Goal: Information Seeking & Learning: Compare options

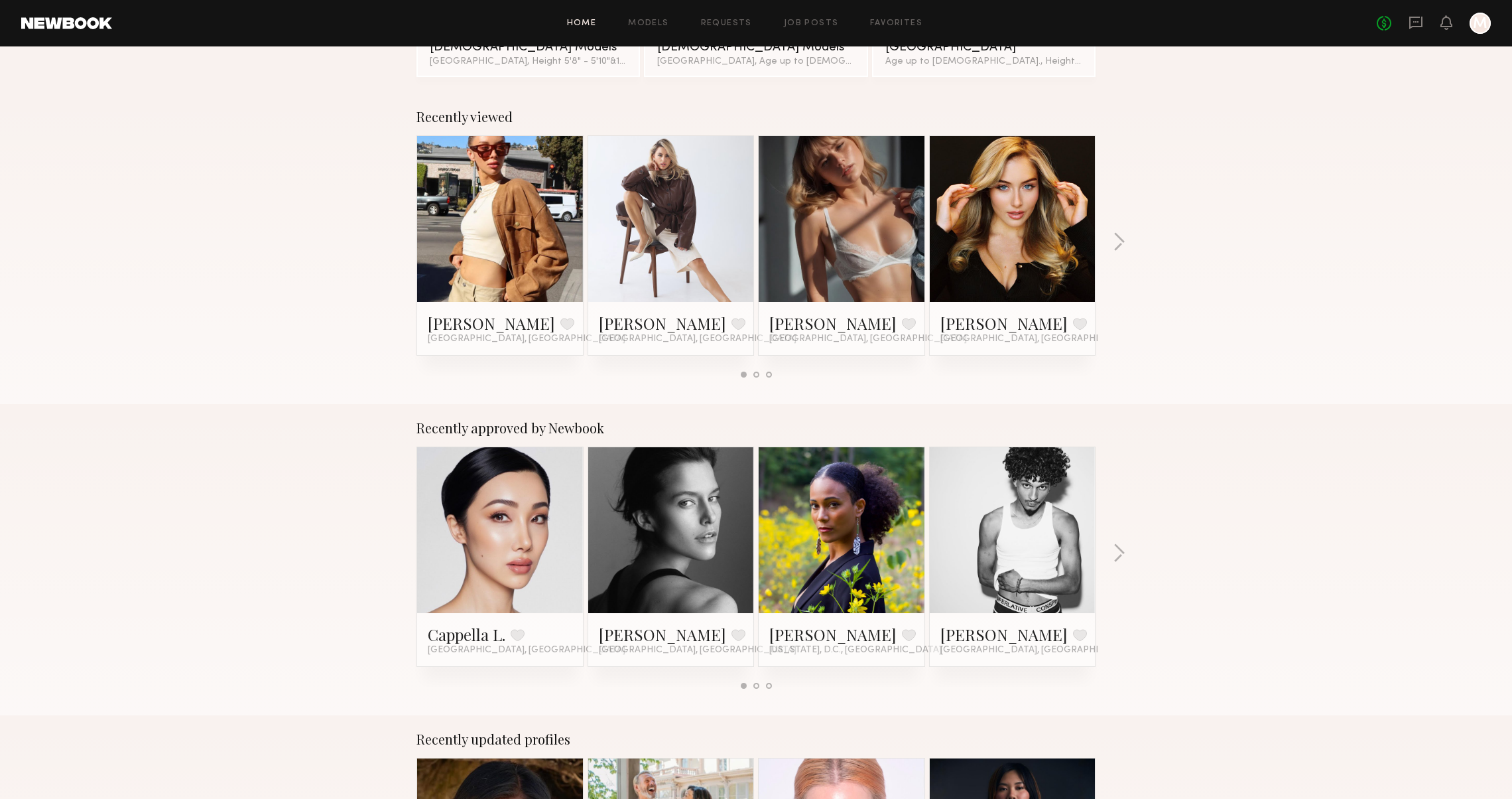
scroll to position [227, 0]
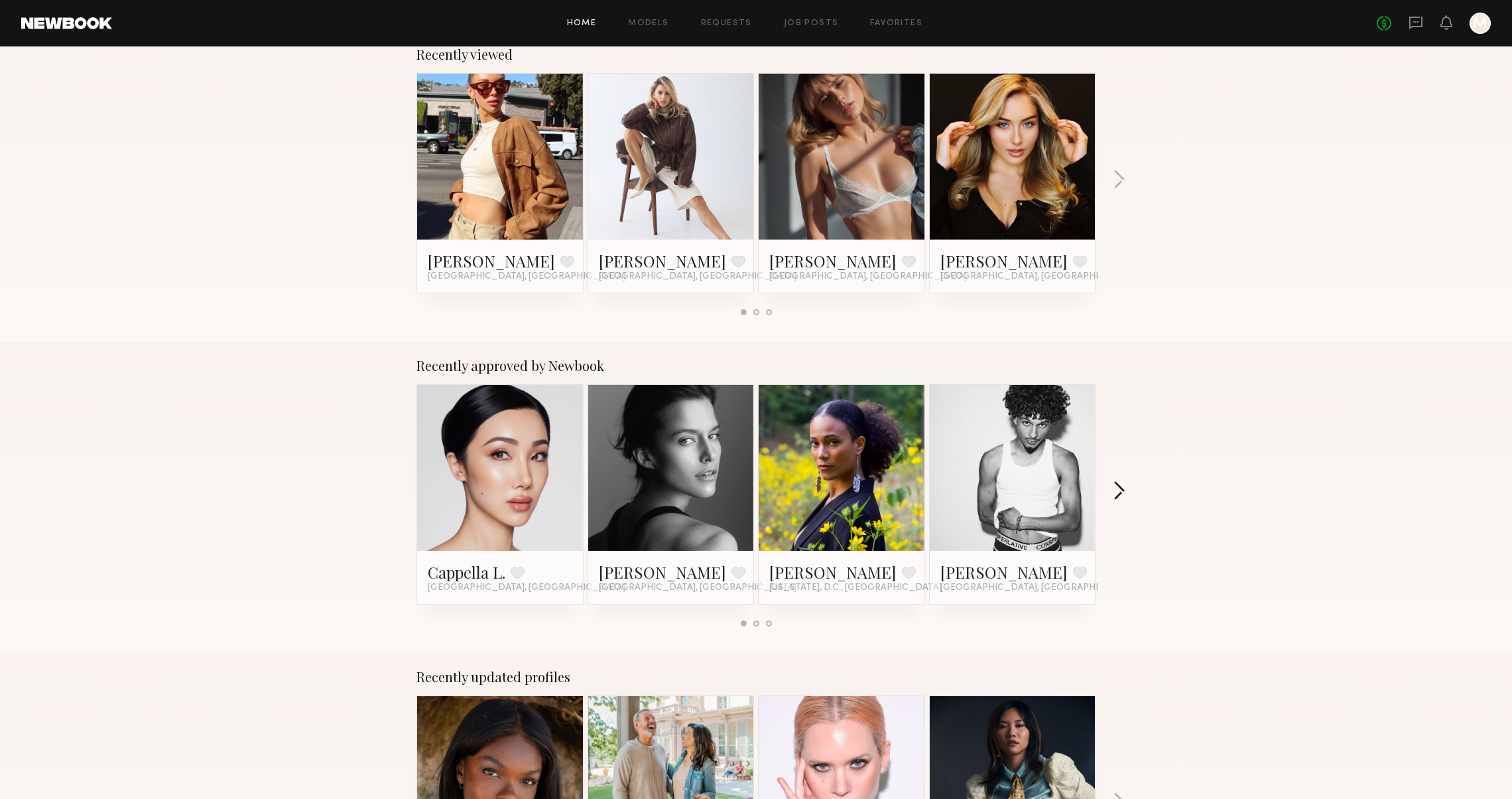
click at [1120, 484] on button "button" at bounding box center [1119, 491] width 12 height 22
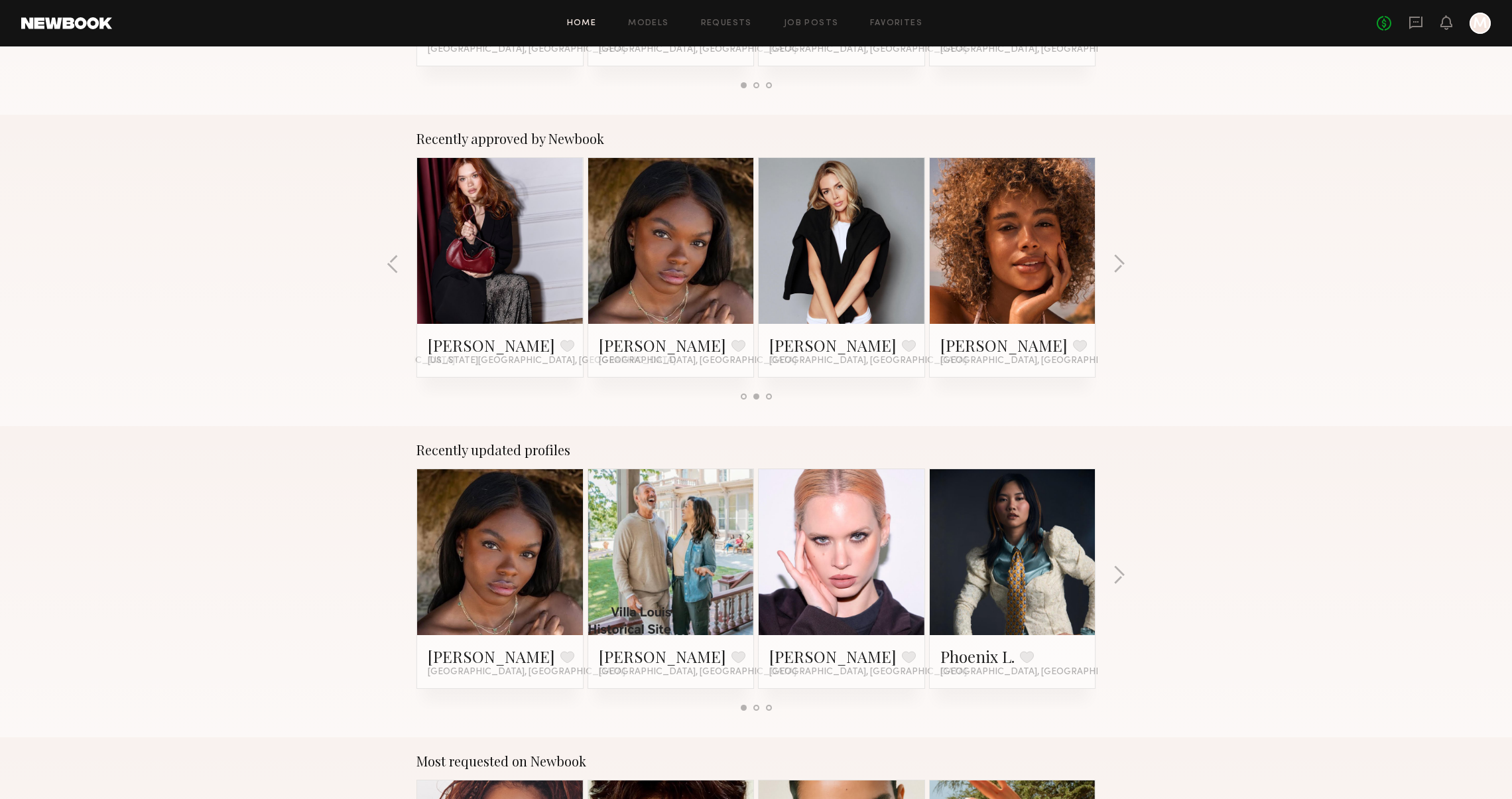
scroll to position [454, 0]
click at [1130, 575] on div "Recently updated profiles Mia H. Favorite Los Angeles, CA Carola J. Favorite Ch…" at bounding box center [756, 581] width 1512 height 311
click at [1120, 575] on button "button" at bounding box center [1119, 576] width 12 height 22
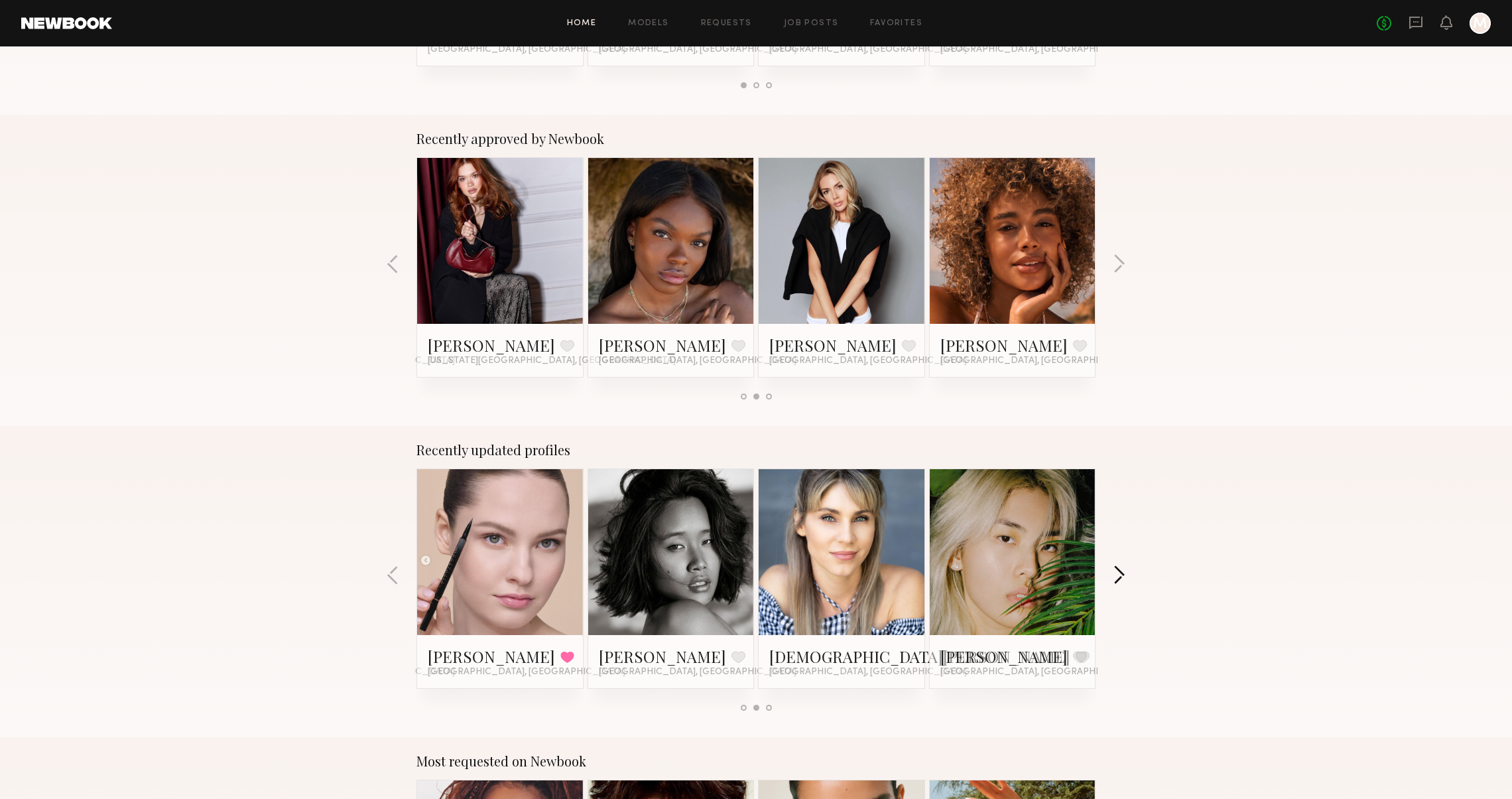
click at [1120, 575] on button "button" at bounding box center [1119, 576] width 12 height 22
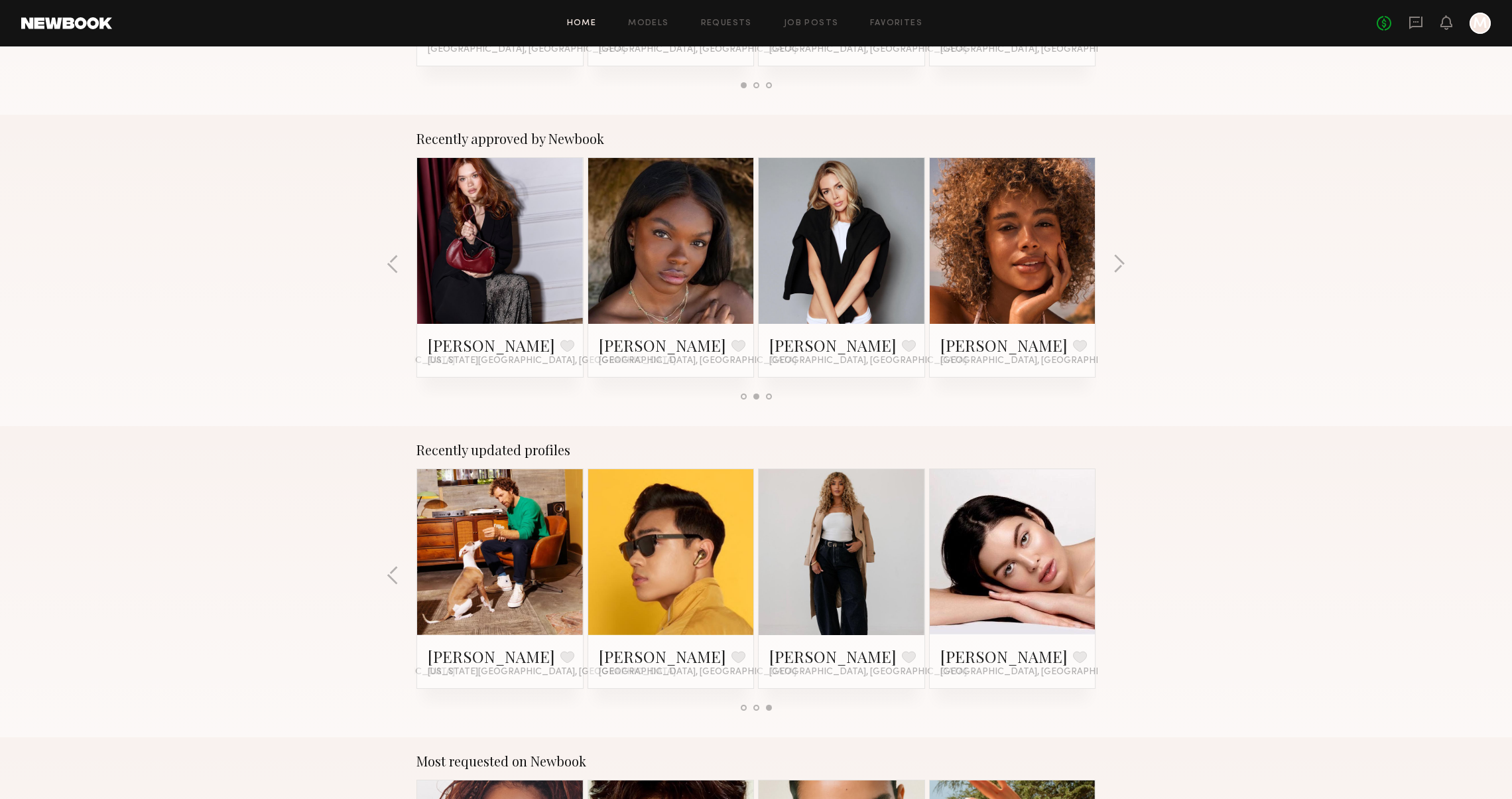
click at [1120, 575] on div "Recently updated profiles Mia H. Favorite Los Angeles, CA Carola J. Favorite Ch…" at bounding box center [756, 581] width 1512 height 311
click at [378, 580] on div "Recently updated profiles Mia H. Favorite Los Angeles, CA Carola J. Favorite Ch…" at bounding box center [756, 581] width 1512 height 311
click at [396, 579] on button "button" at bounding box center [392, 576] width 12 height 22
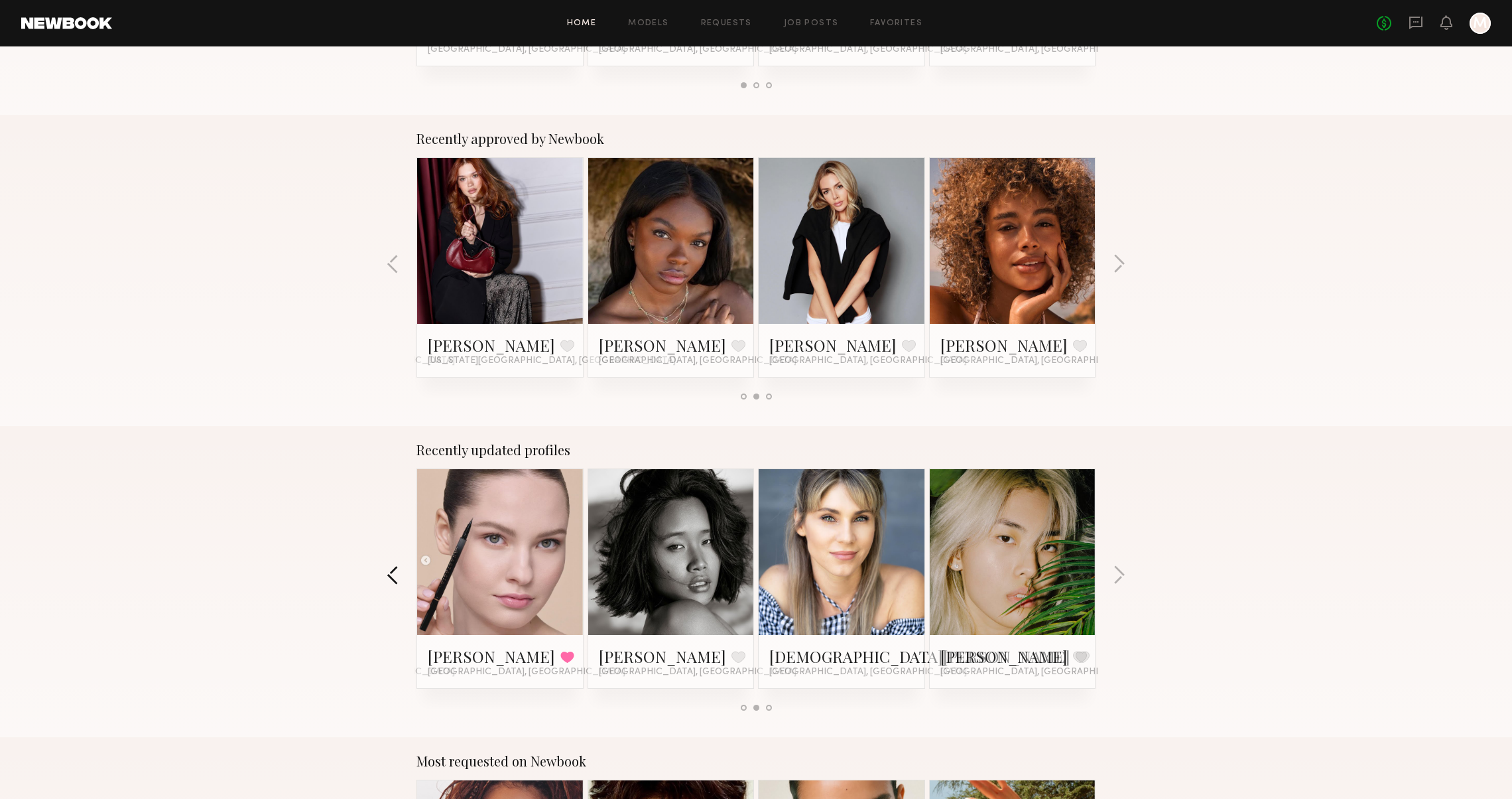
click at [396, 579] on button "button" at bounding box center [392, 576] width 12 height 22
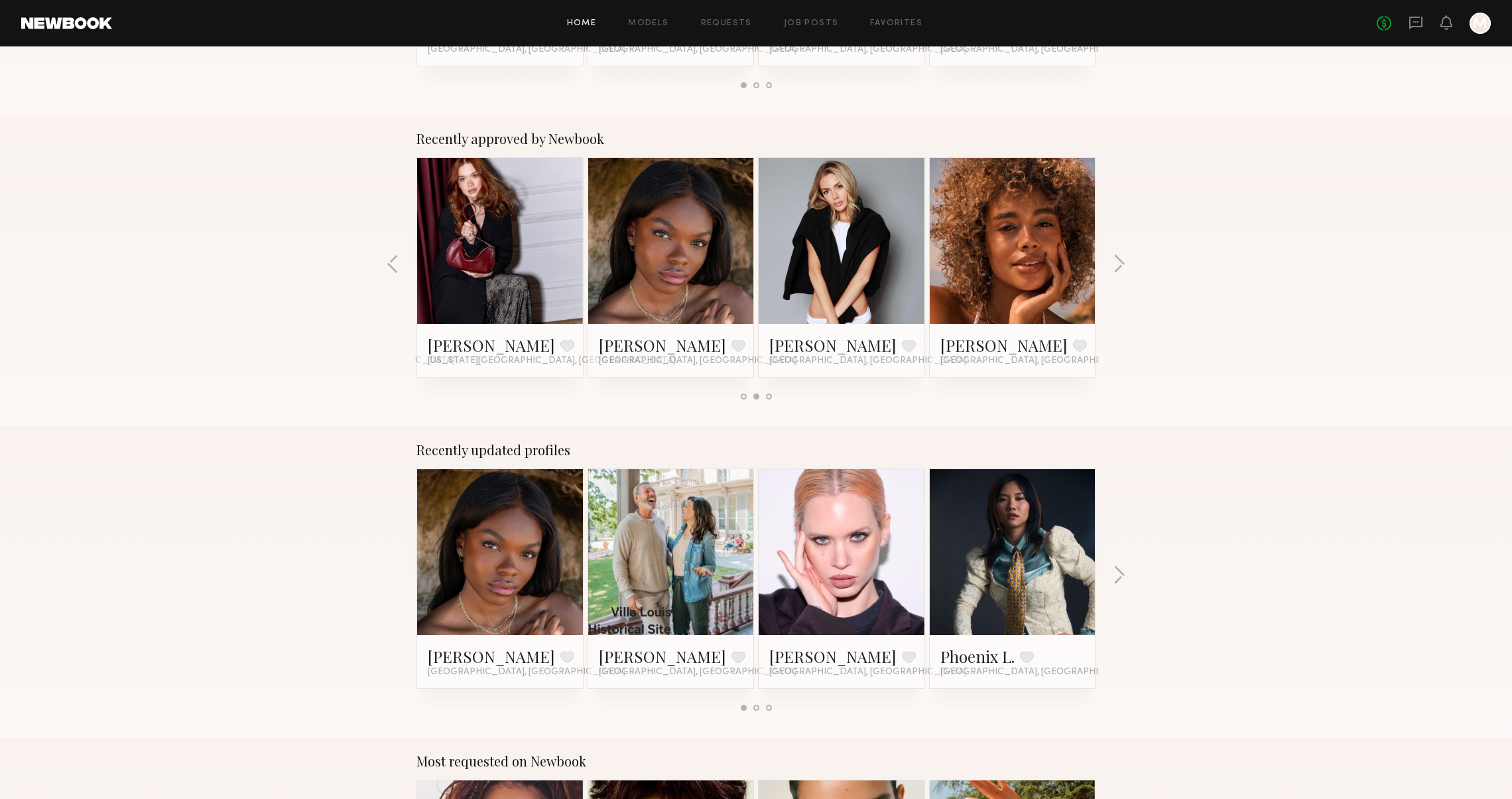
click at [1096, 572] on div "Mia H. Favorite Los Angeles, CA Carola J. Favorite Chicago, IL Carolina B. Favo…" at bounding box center [756, 588] width 683 height 240
click at [1120, 570] on button "button" at bounding box center [1119, 576] width 12 height 22
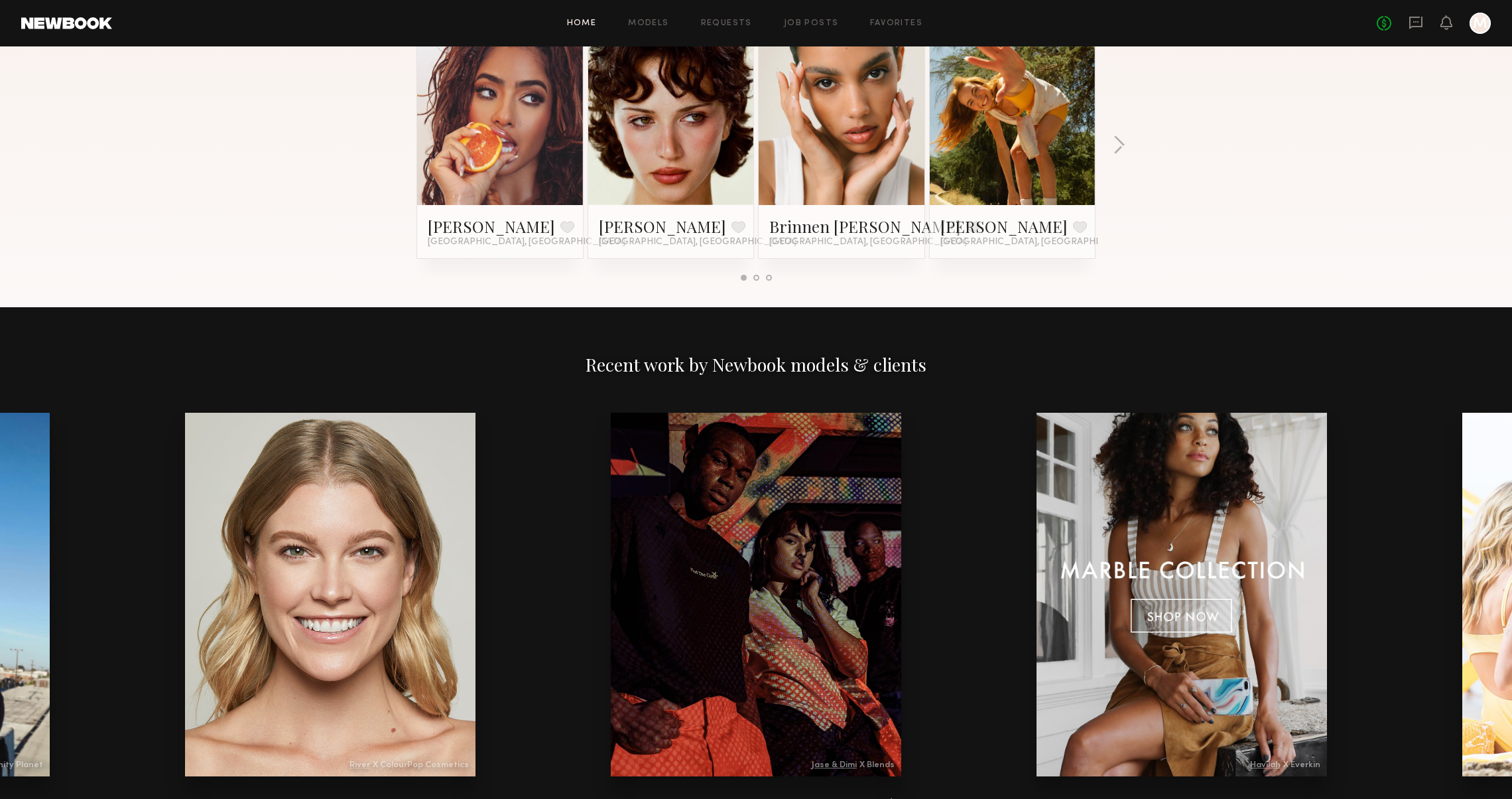
scroll to position [882, 0]
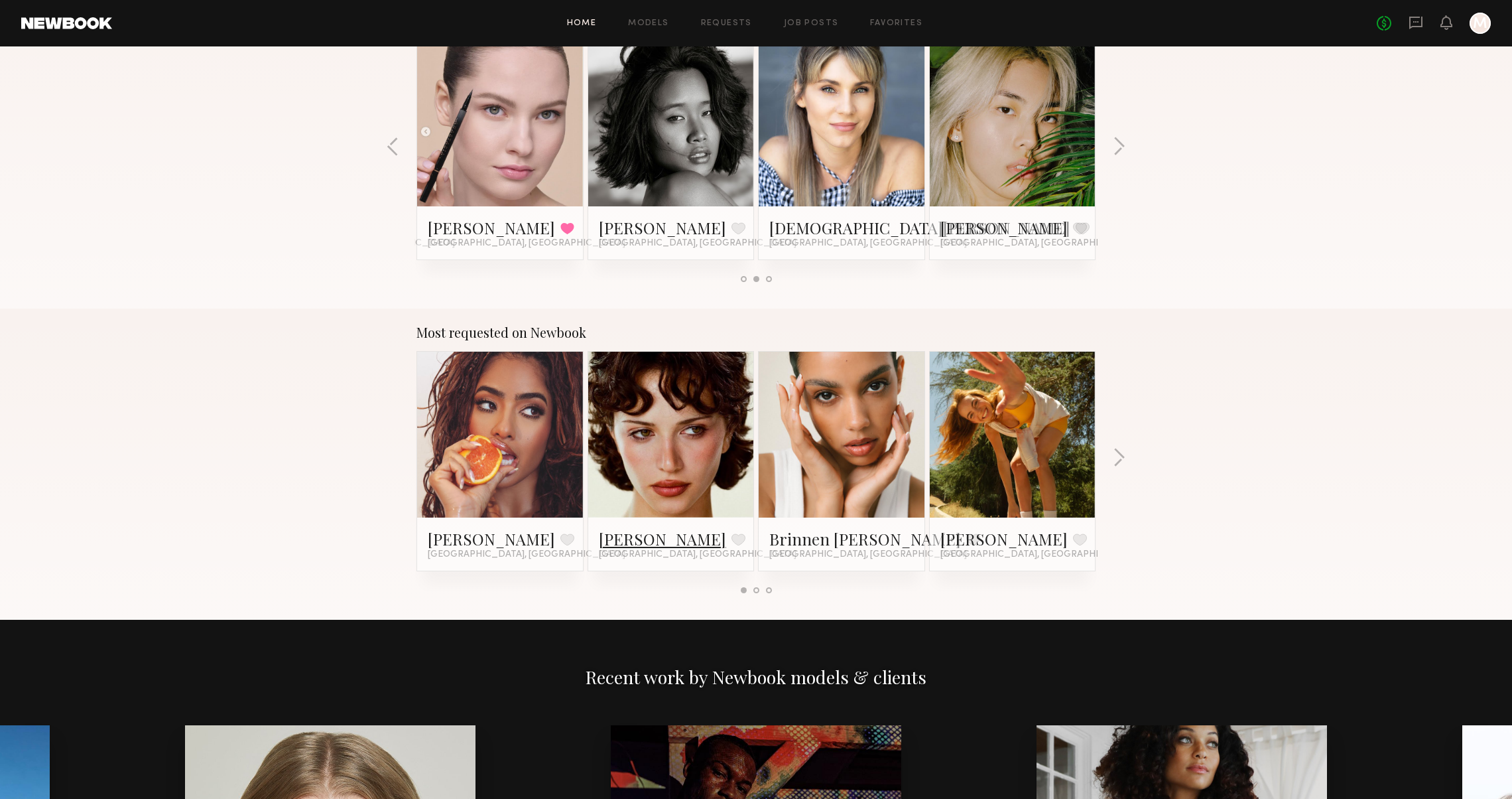
click at [637, 533] on link "[PERSON_NAME]" at bounding box center [662, 539] width 127 height 22
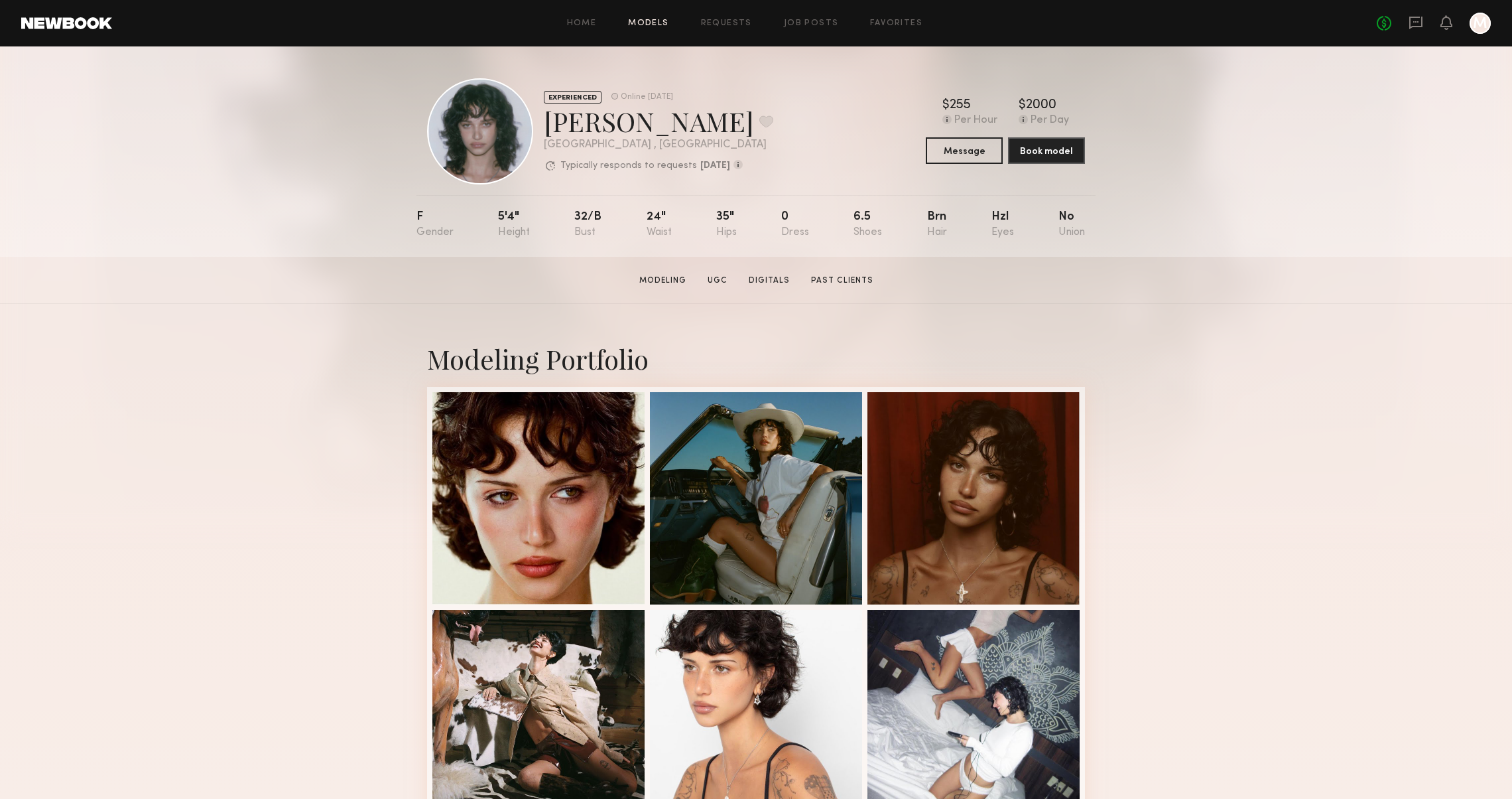
click at [628, 22] on link "Models" at bounding box center [648, 23] width 41 height 8
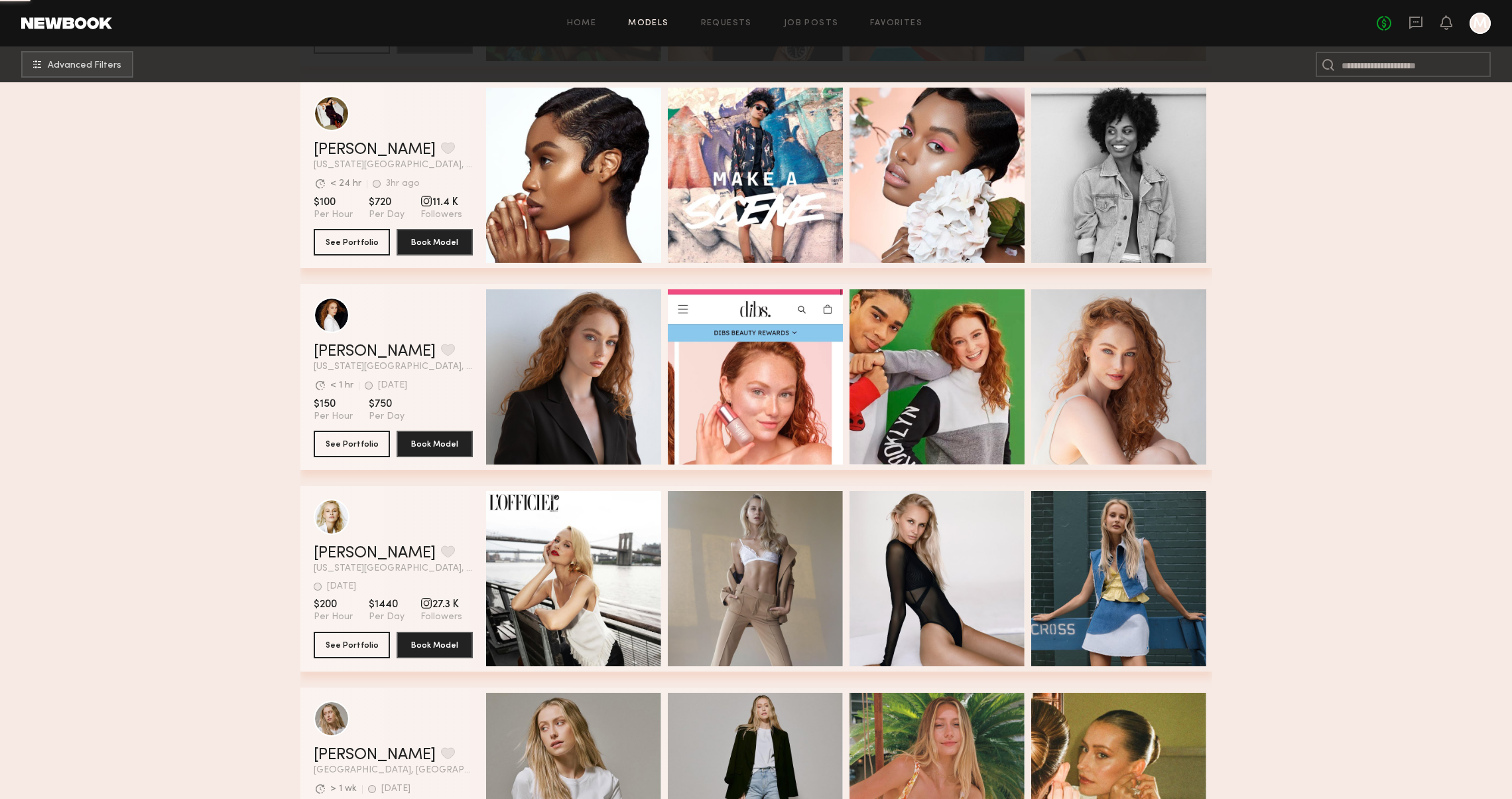
scroll to position [4235, 0]
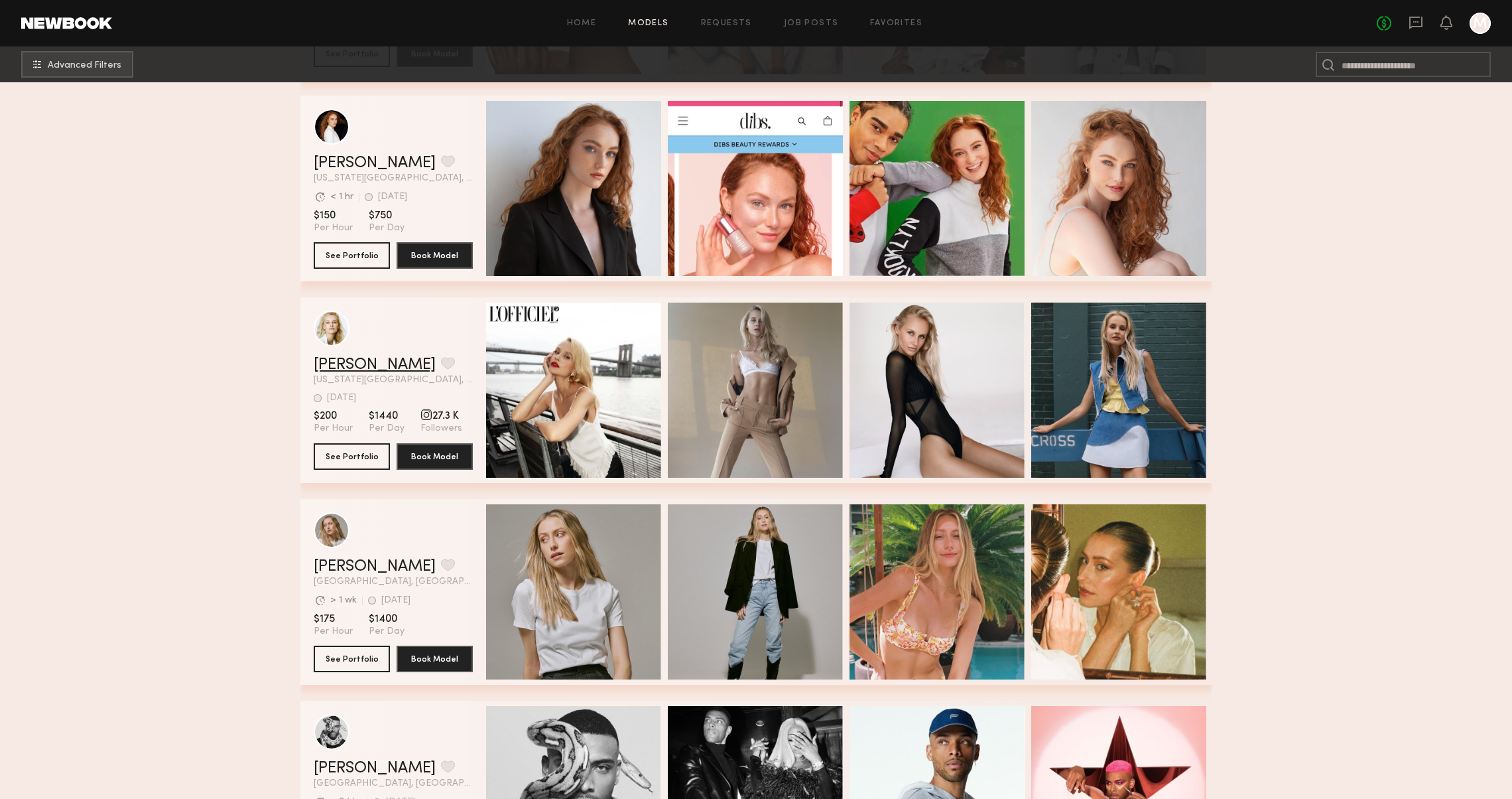
click at [359, 359] on link "[PERSON_NAME]" at bounding box center [374, 364] width 122 height 16
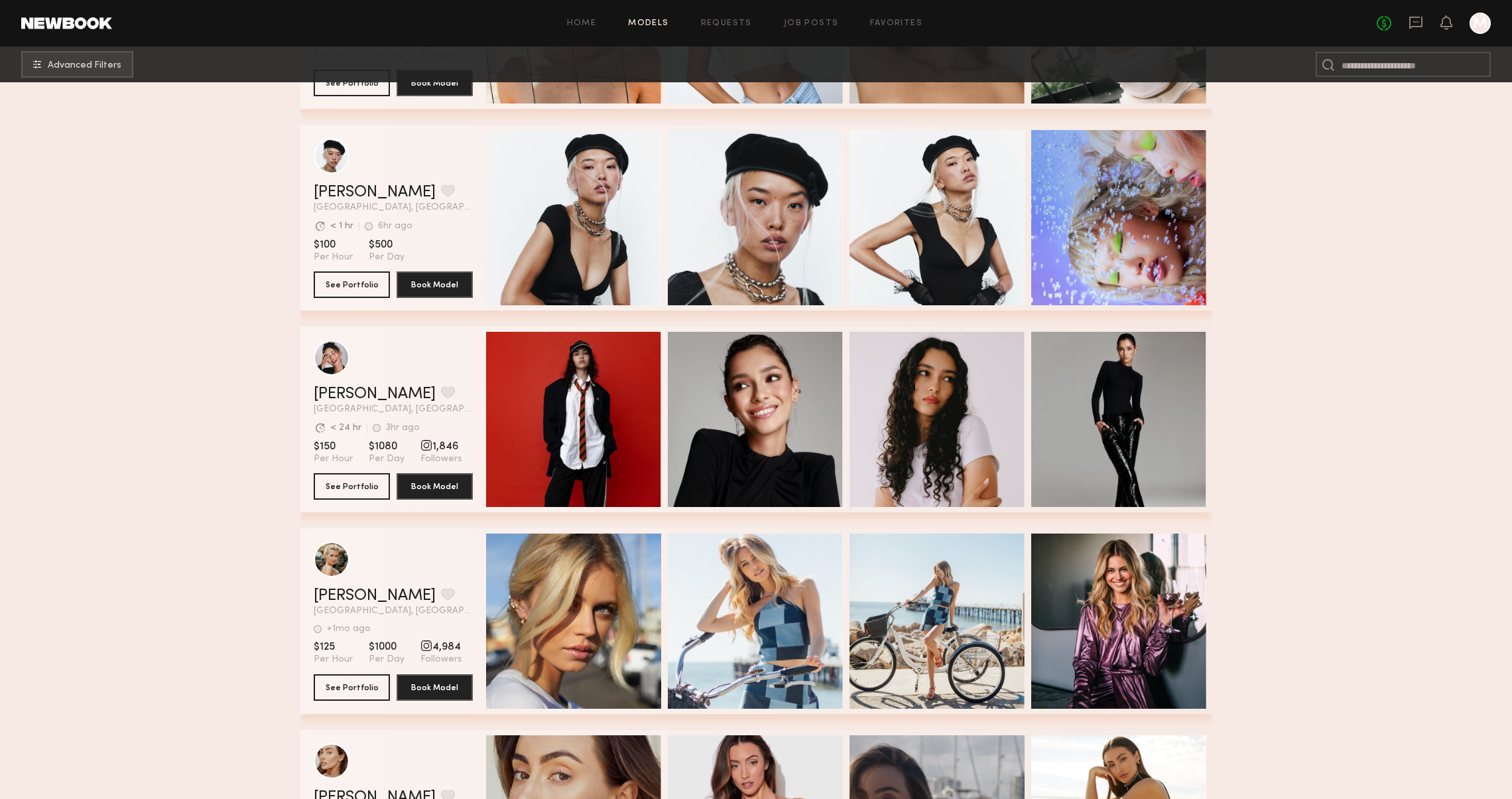
scroll to position [5637, 0]
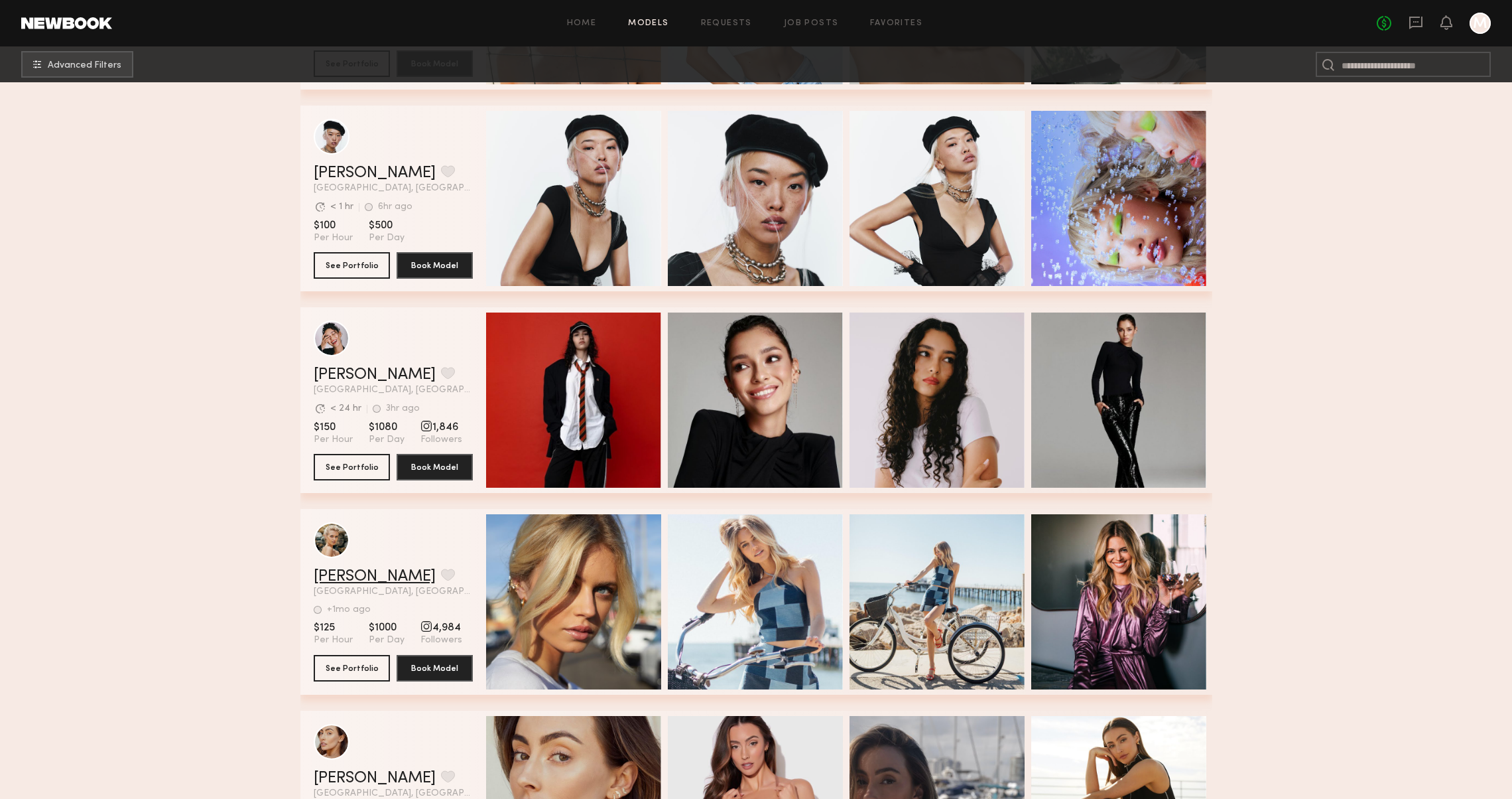
click at [351, 572] on link "[PERSON_NAME]" at bounding box center [374, 576] width 122 height 16
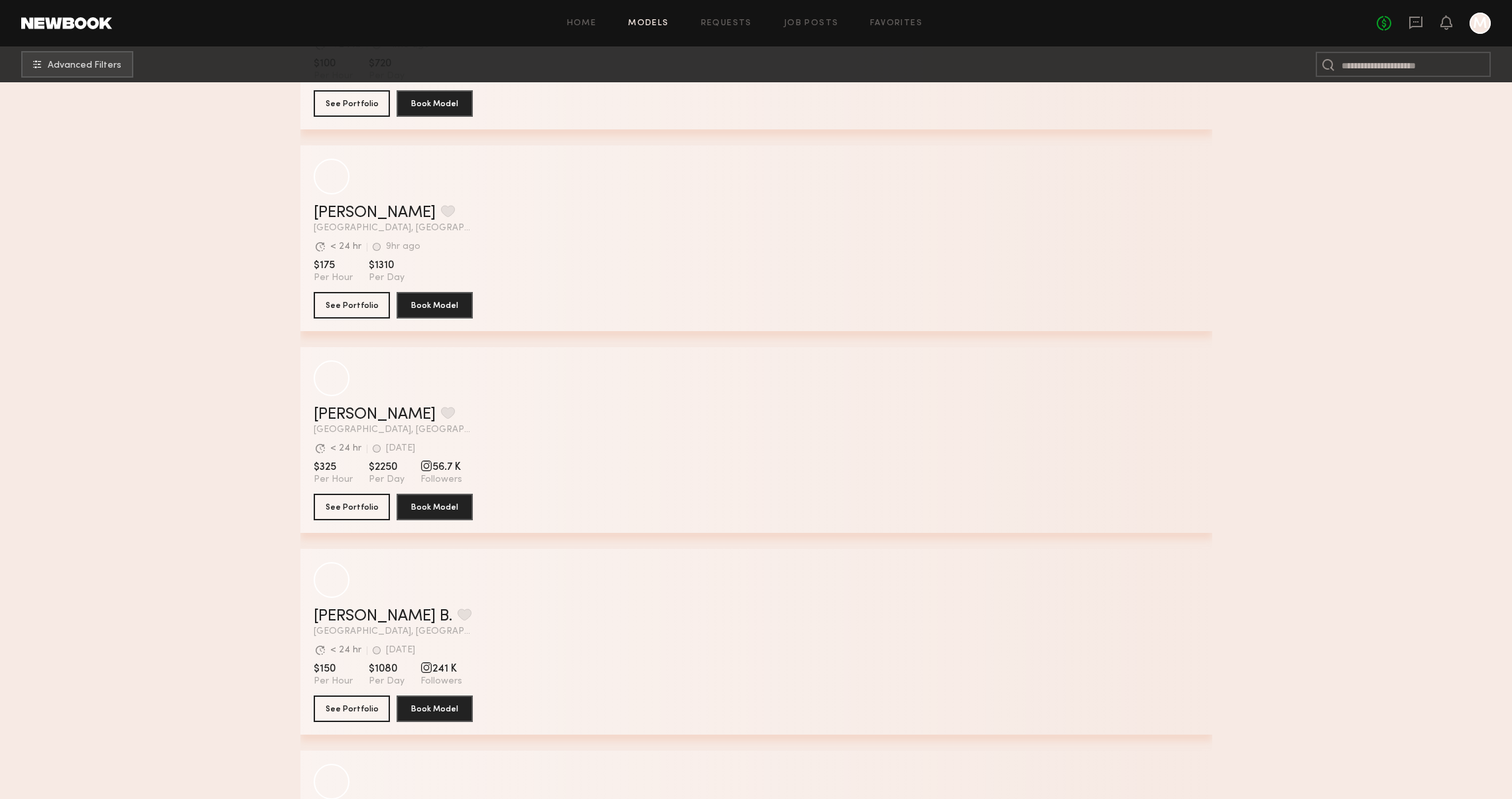
scroll to position [10486, 0]
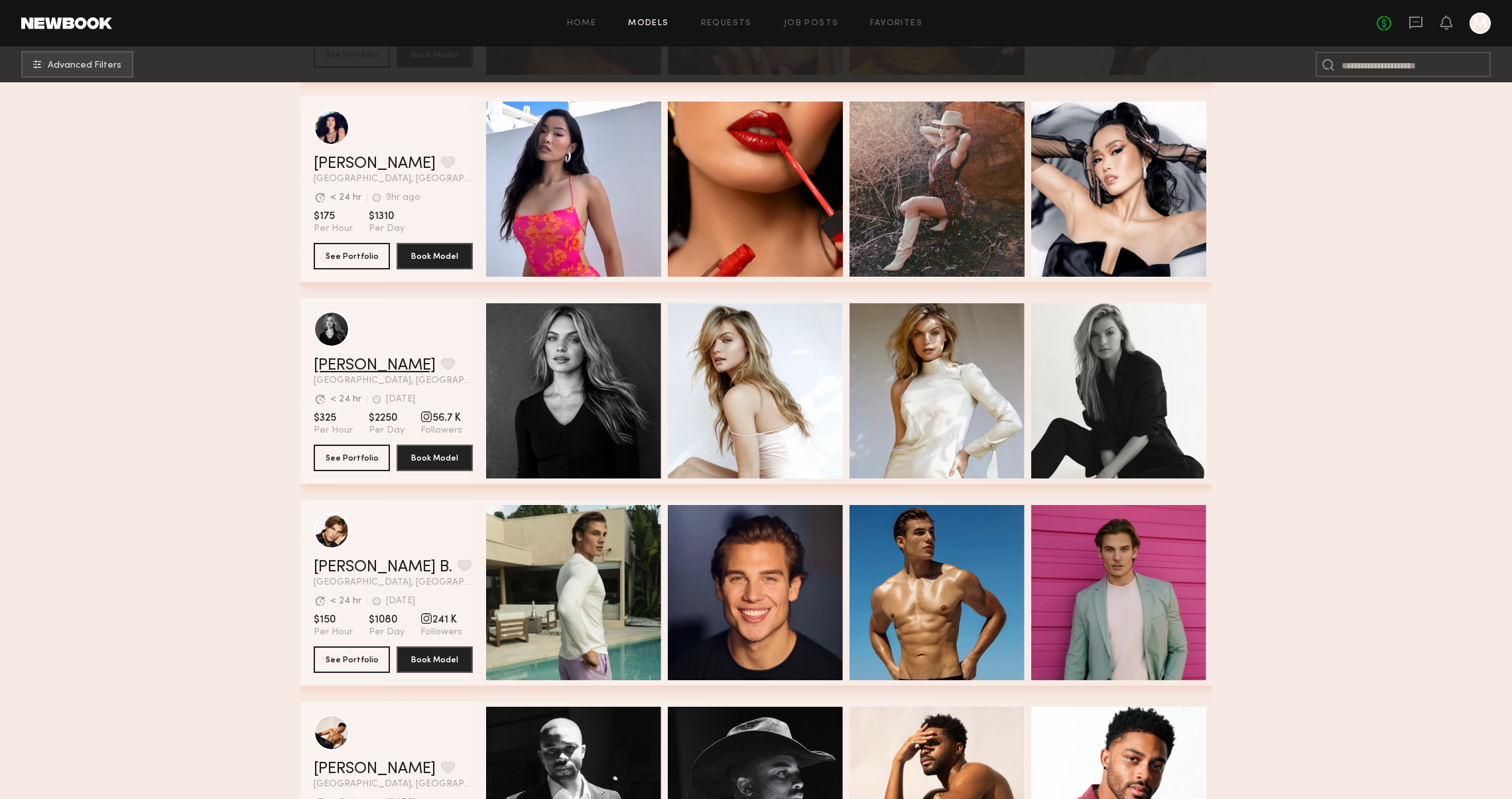
click at [330, 361] on link "[PERSON_NAME]" at bounding box center [374, 365] width 122 height 16
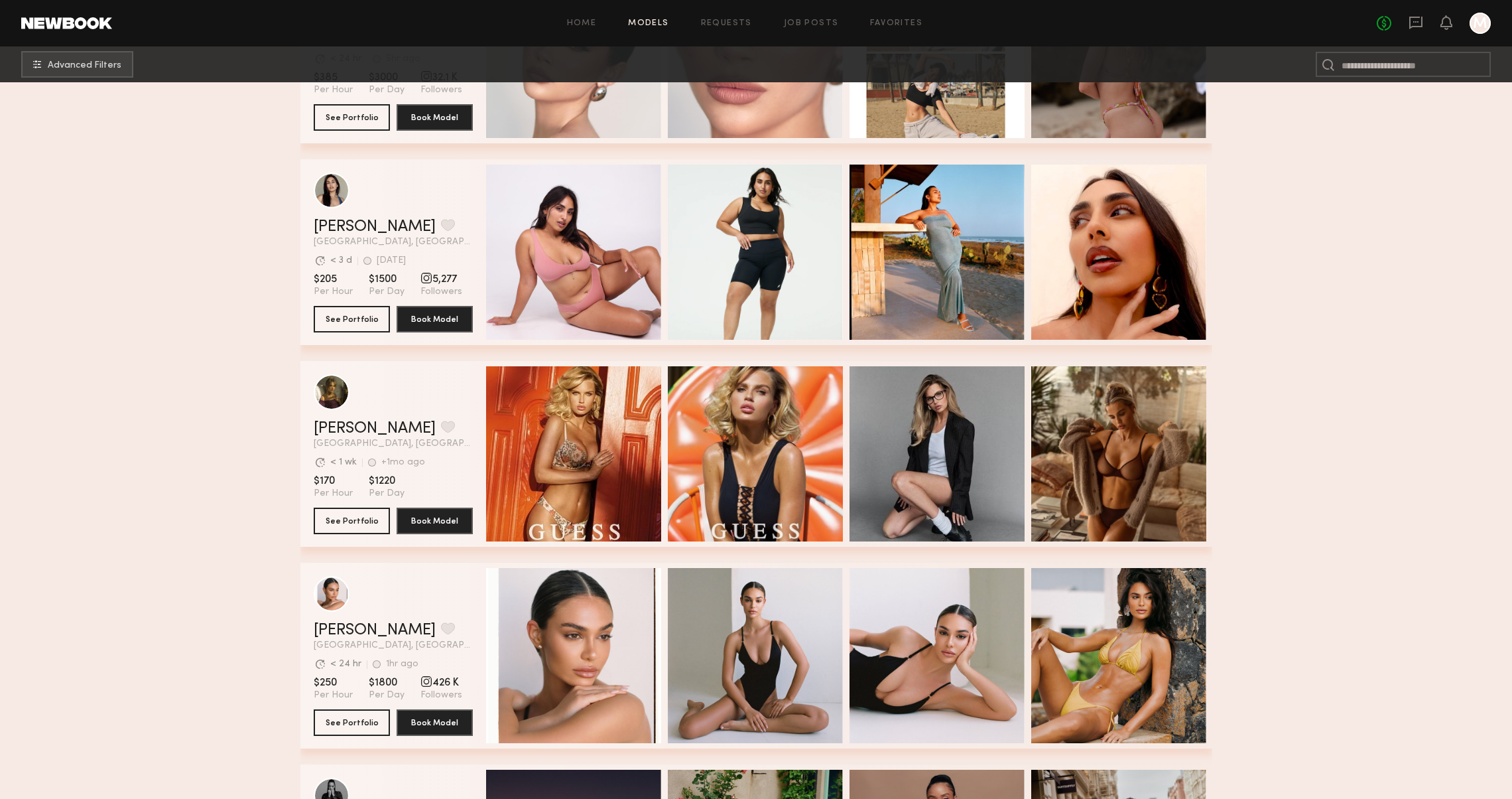
scroll to position [27602, 0]
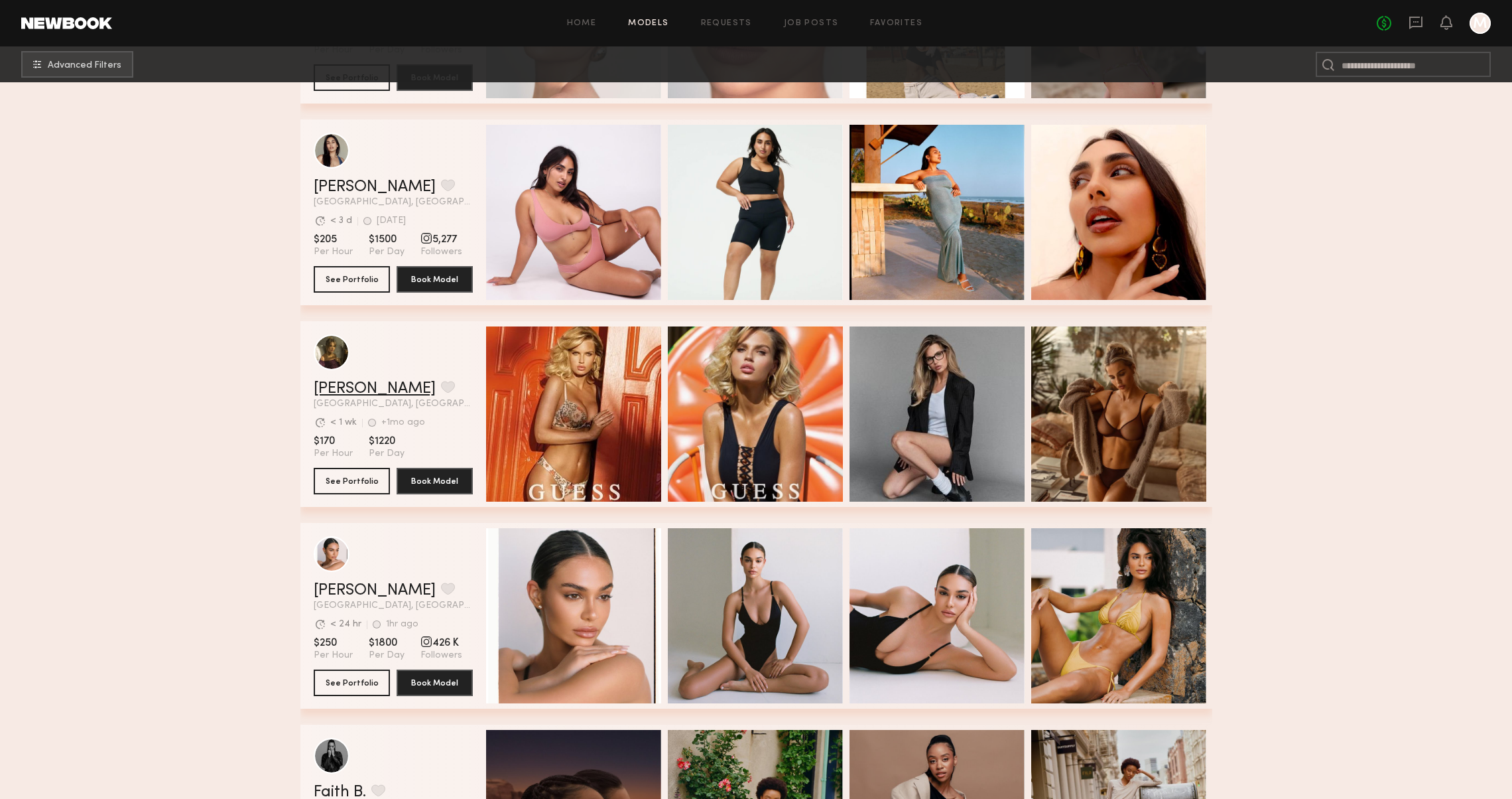
click at [351, 381] on link "[PERSON_NAME]" at bounding box center [374, 388] width 122 height 16
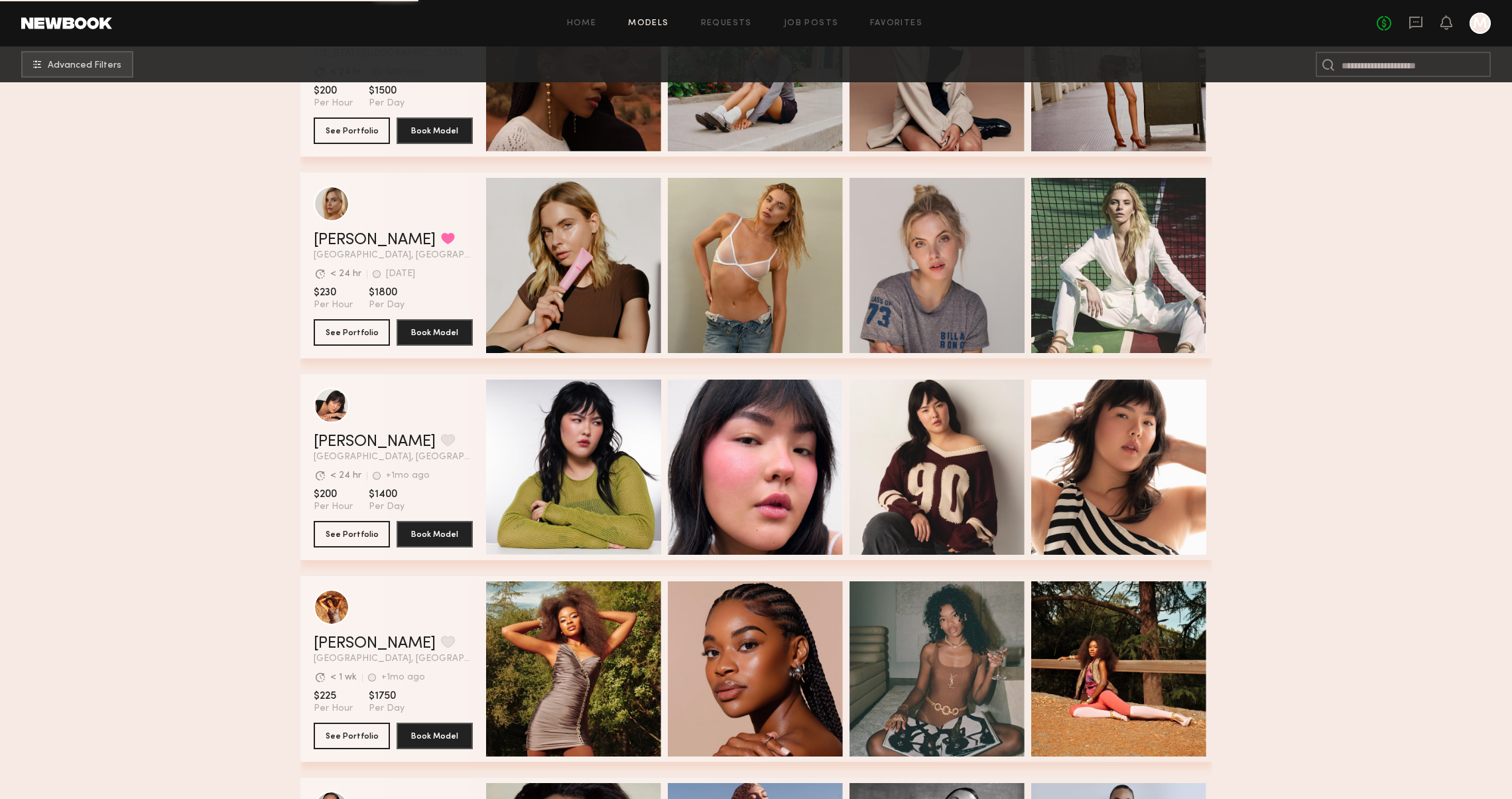
scroll to position [28410, 0]
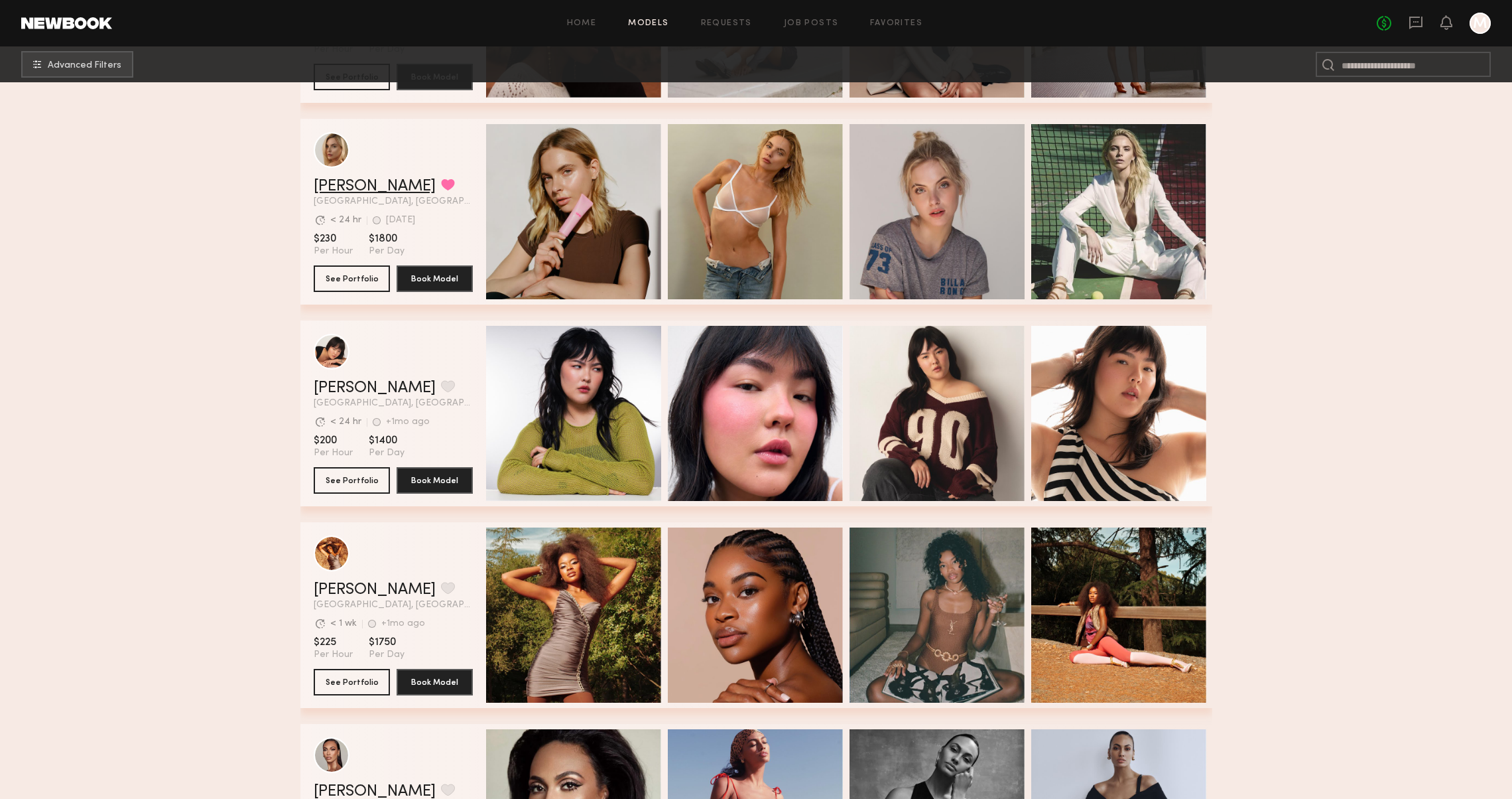
click at [372, 189] on link "[PERSON_NAME]" at bounding box center [374, 186] width 122 height 16
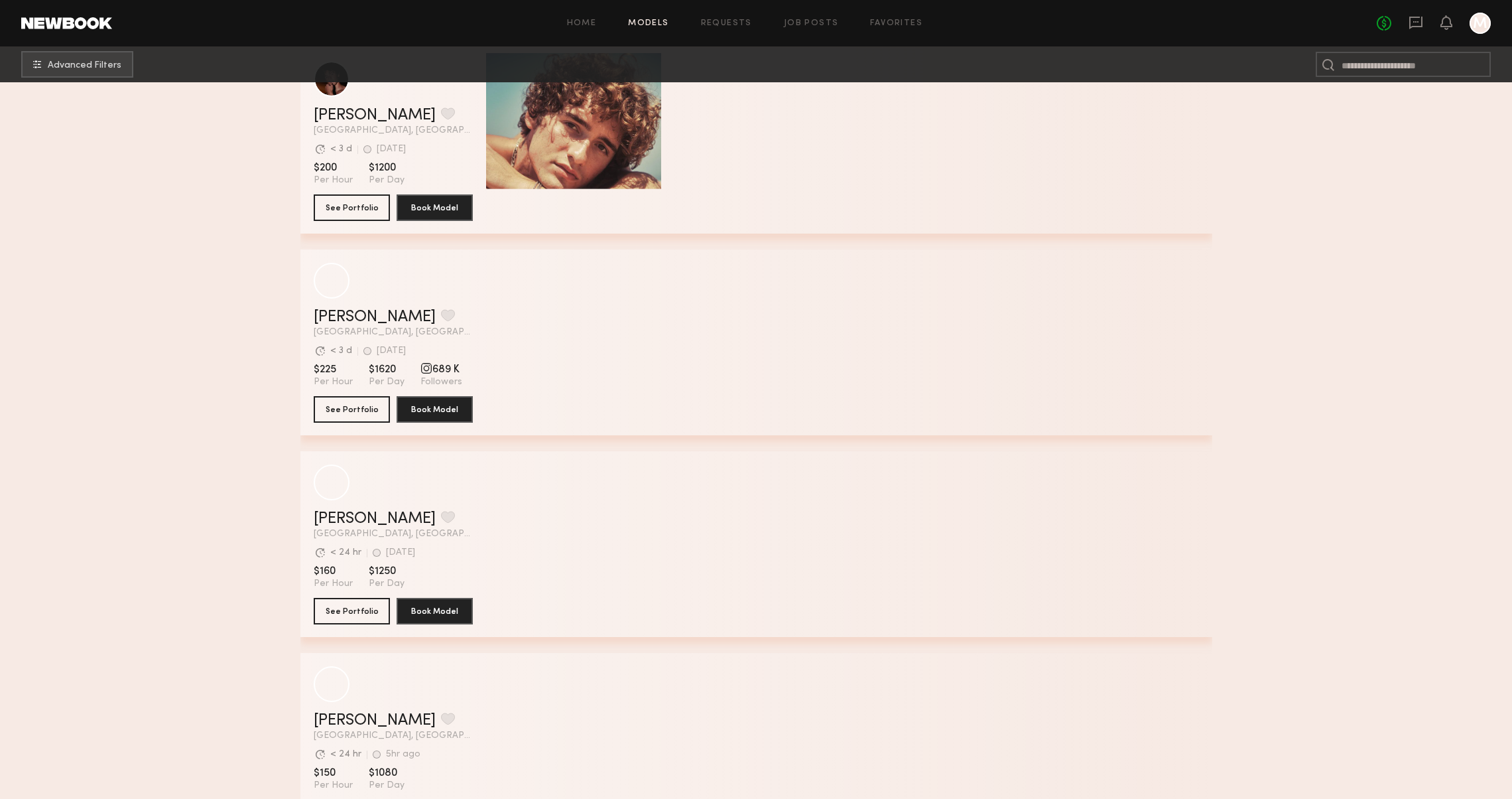
scroll to position [34558, 0]
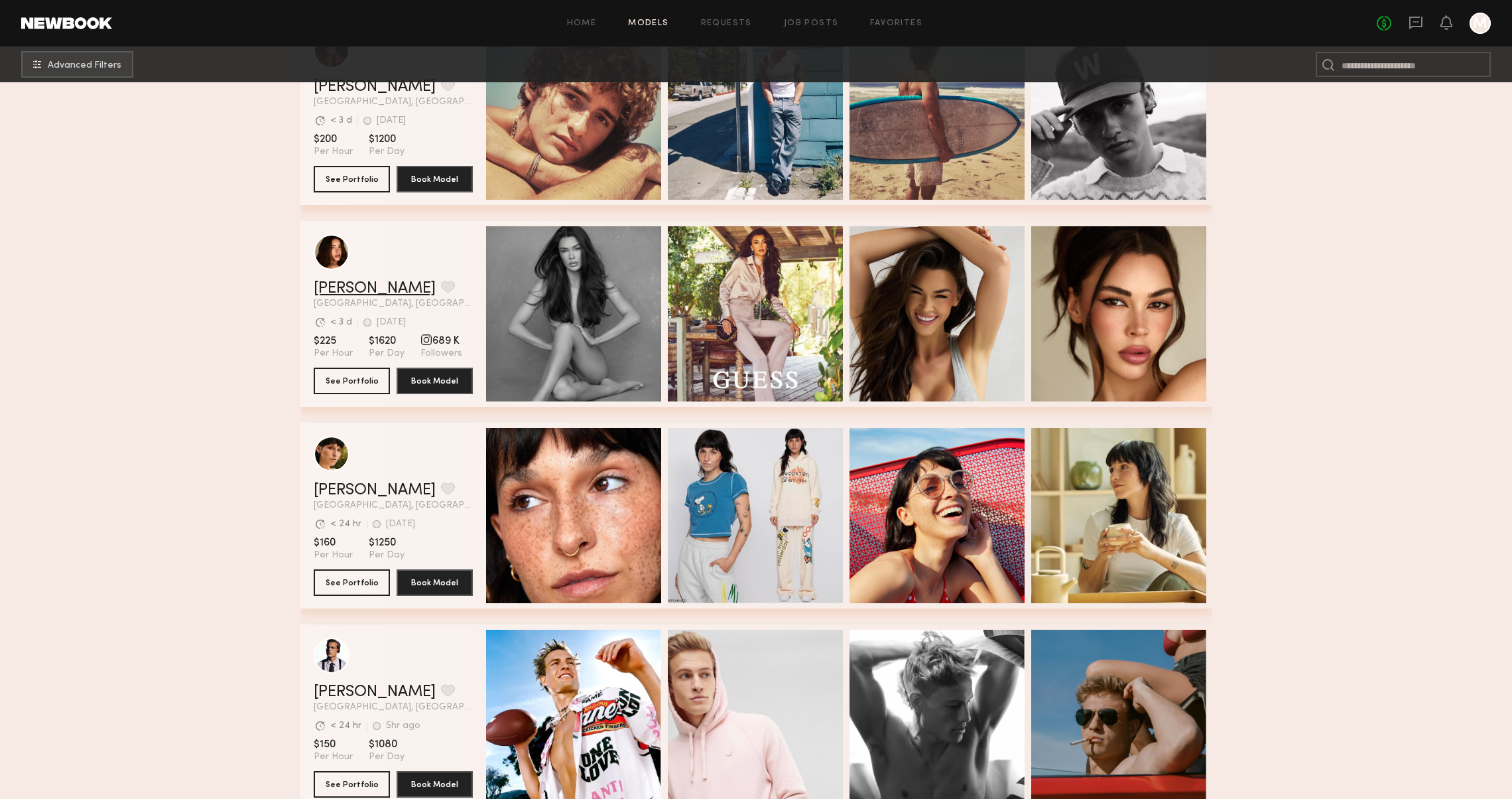
click at [350, 288] on link "[PERSON_NAME]" at bounding box center [374, 288] width 122 height 16
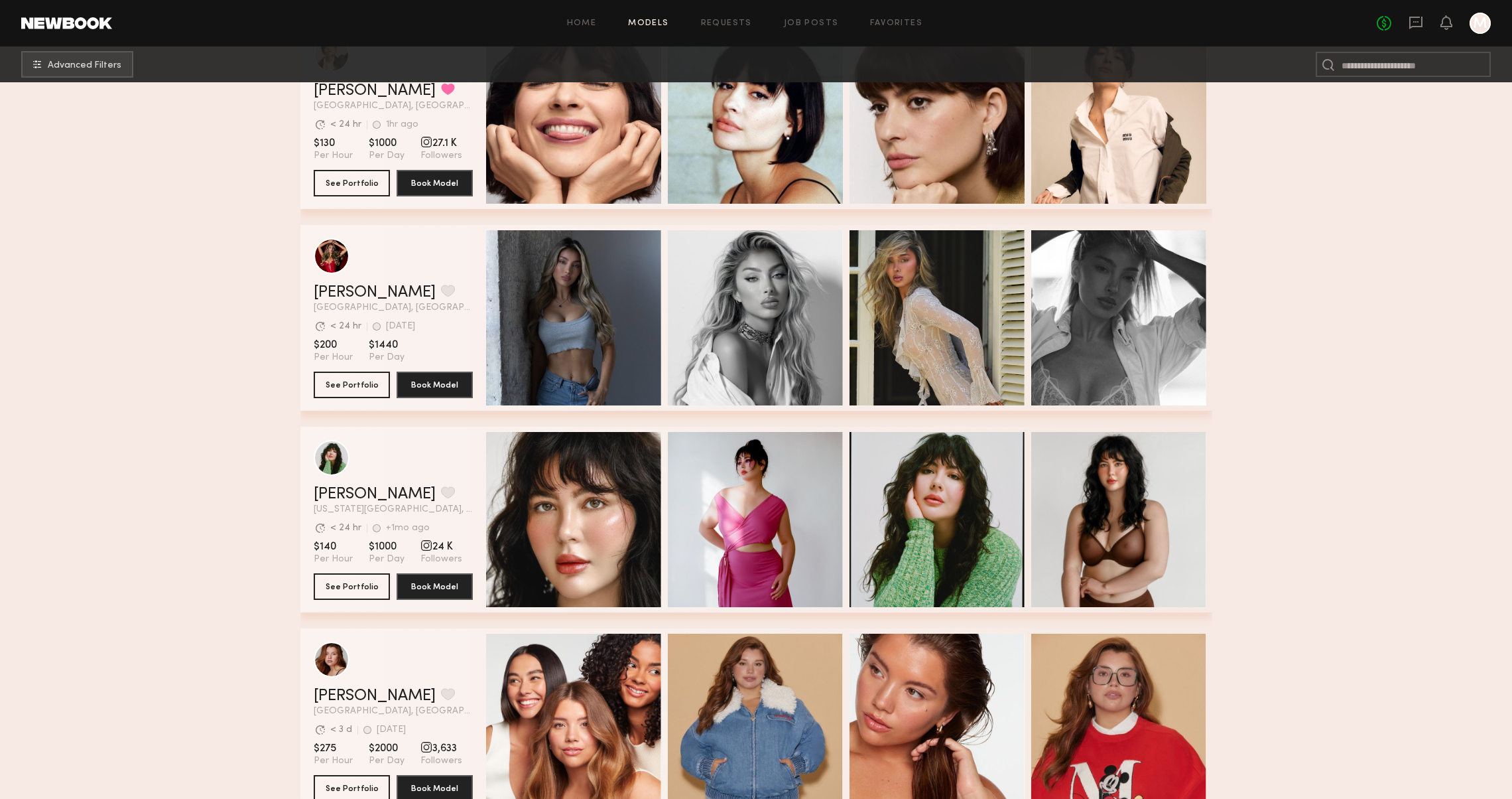
scroll to position [43427, 0]
click at [343, 298] on link "[PERSON_NAME]" at bounding box center [374, 292] width 122 height 16
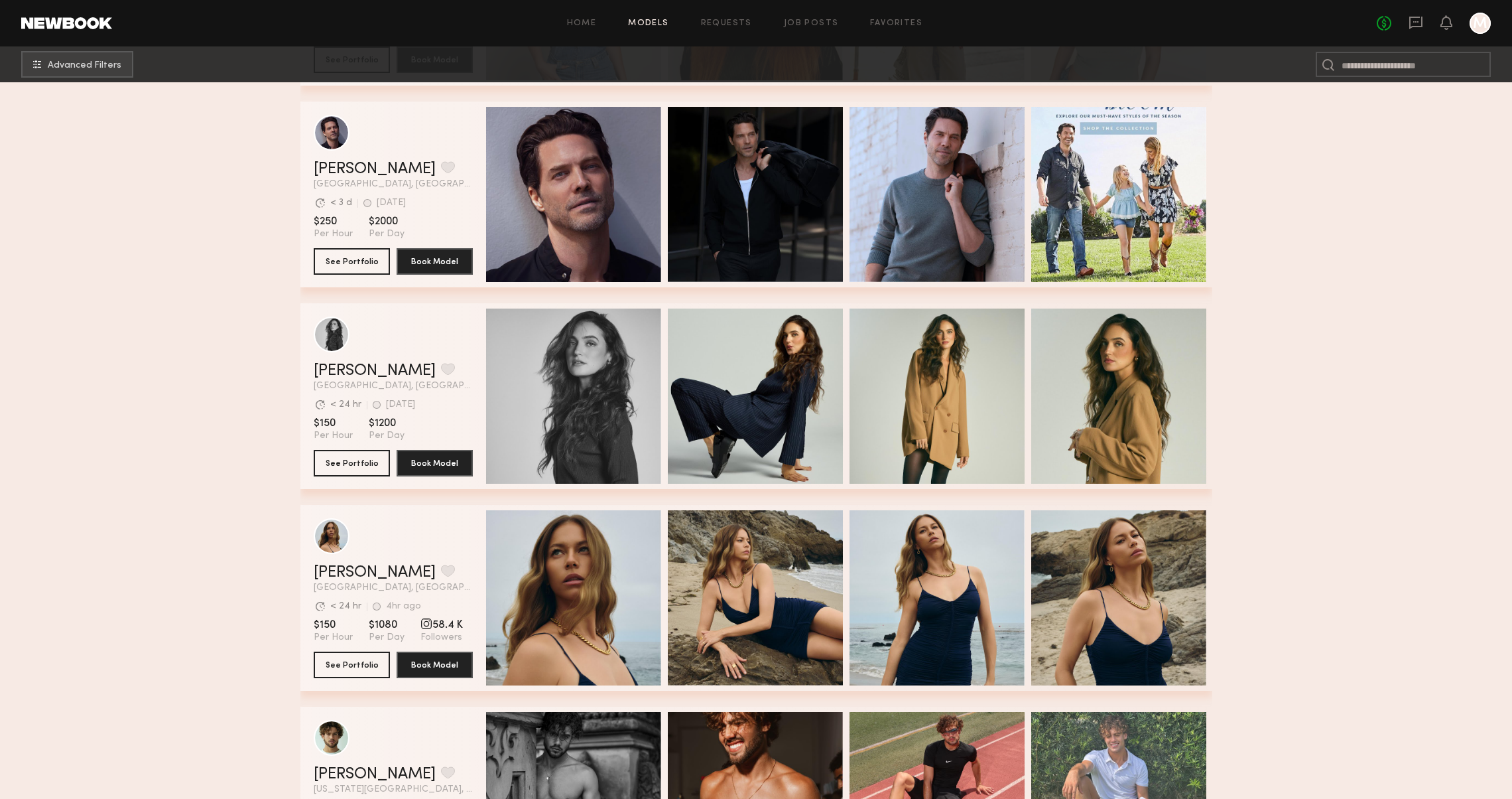
scroll to position [48993, 0]
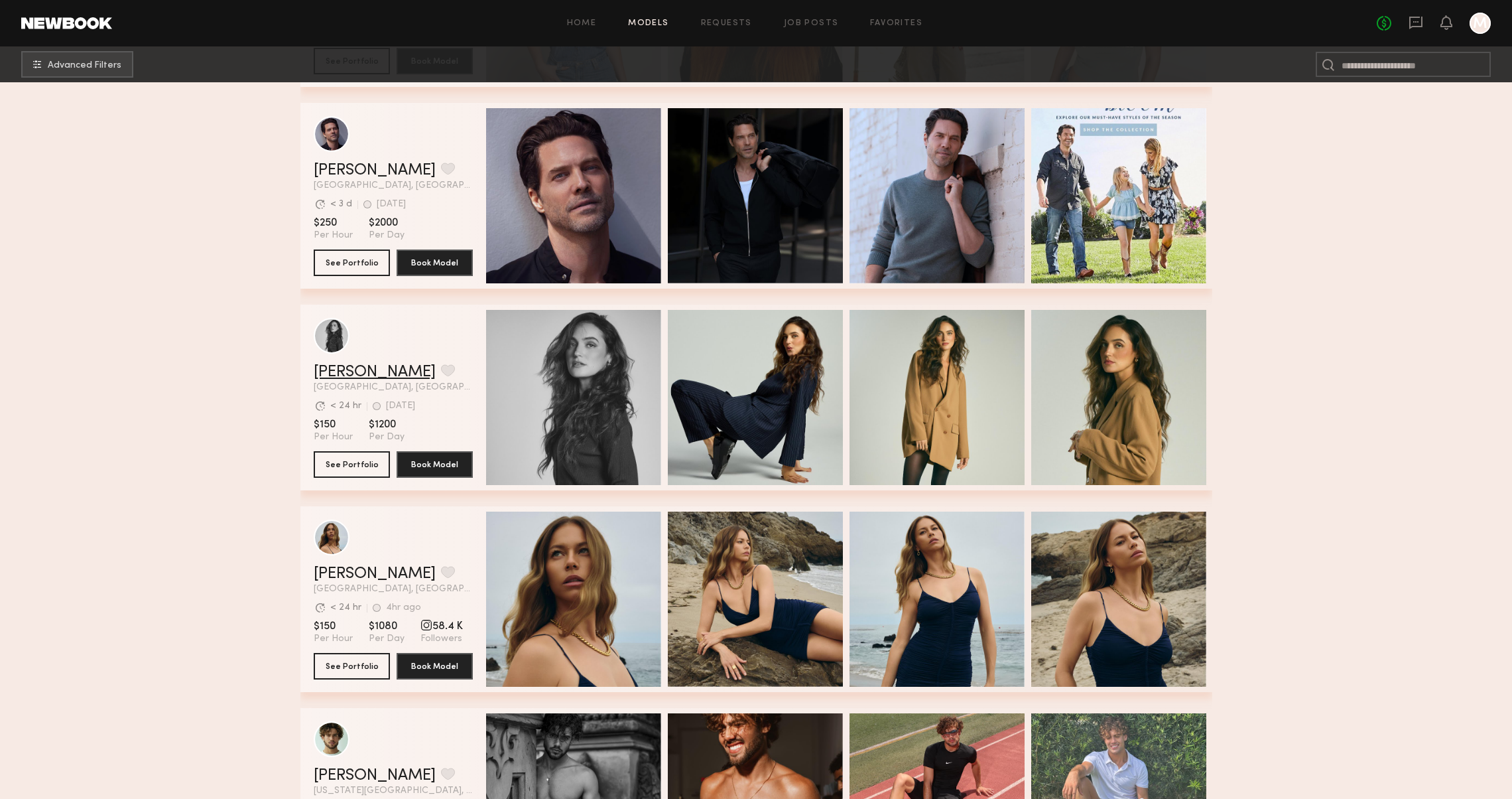
click at [345, 375] on link "Nicole Z." at bounding box center [374, 372] width 122 height 16
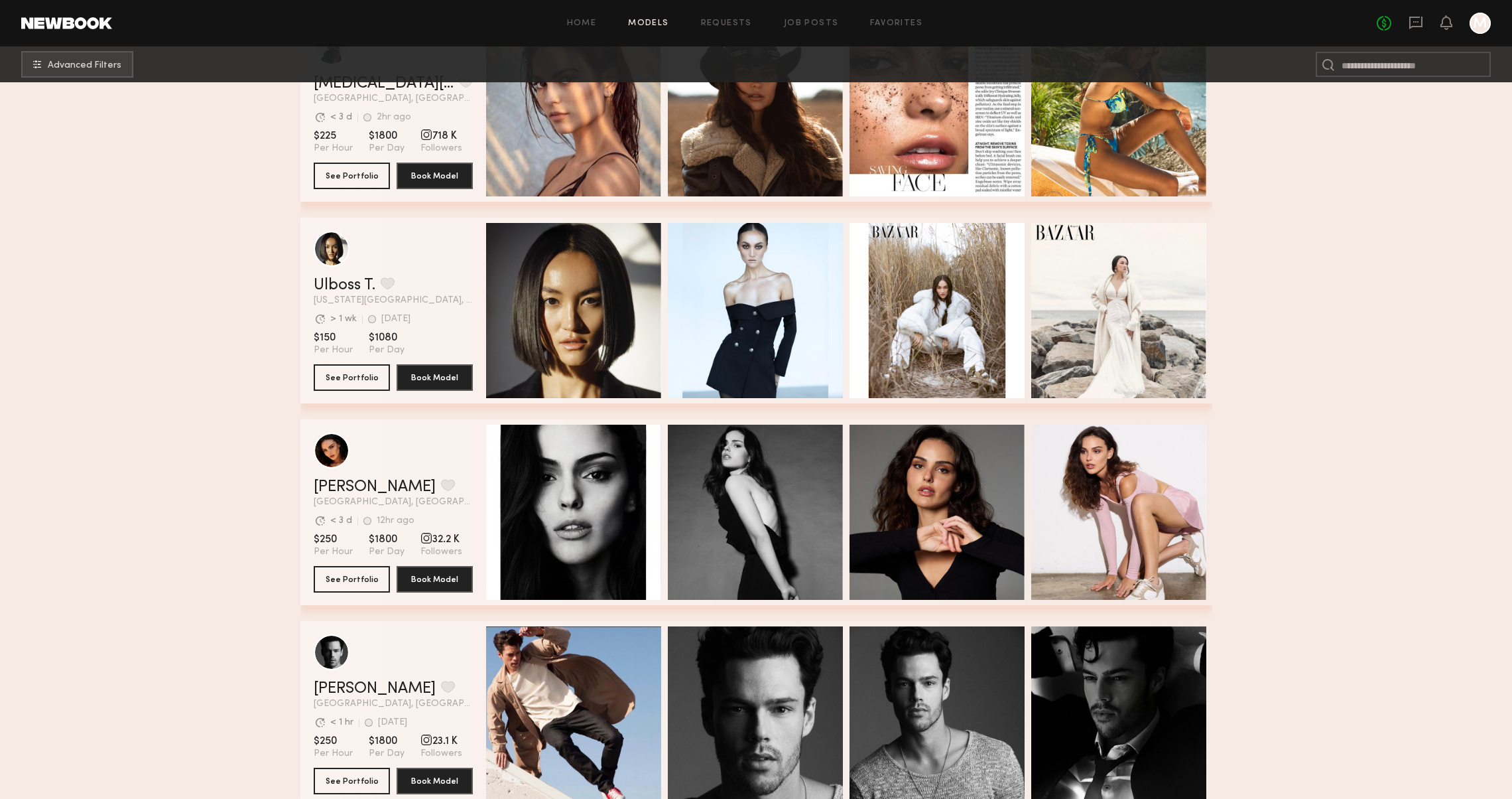
scroll to position [49910, 0]
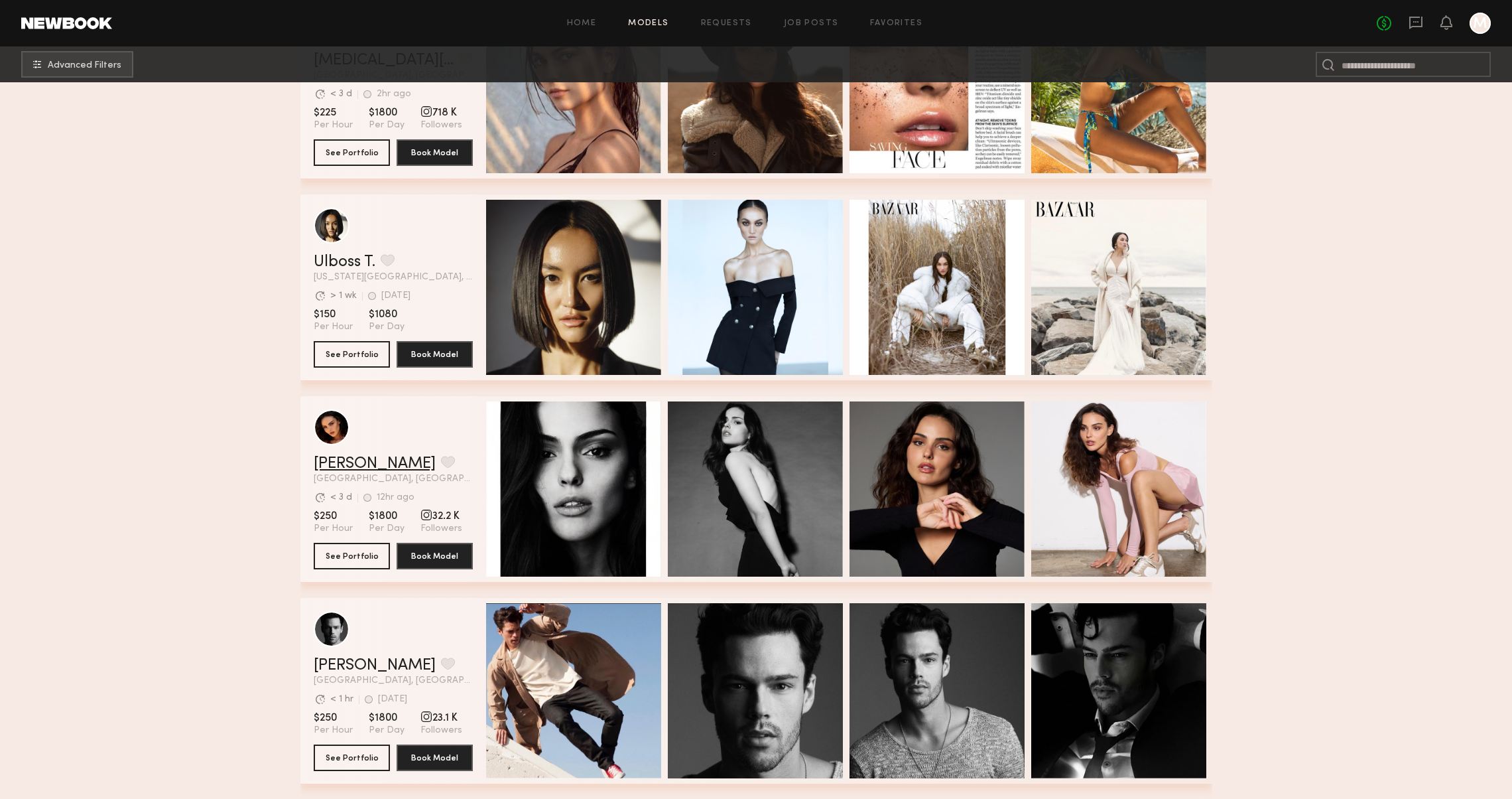
click at [361, 459] on link "Isabella A." at bounding box center [374, 463] width 122 height 16
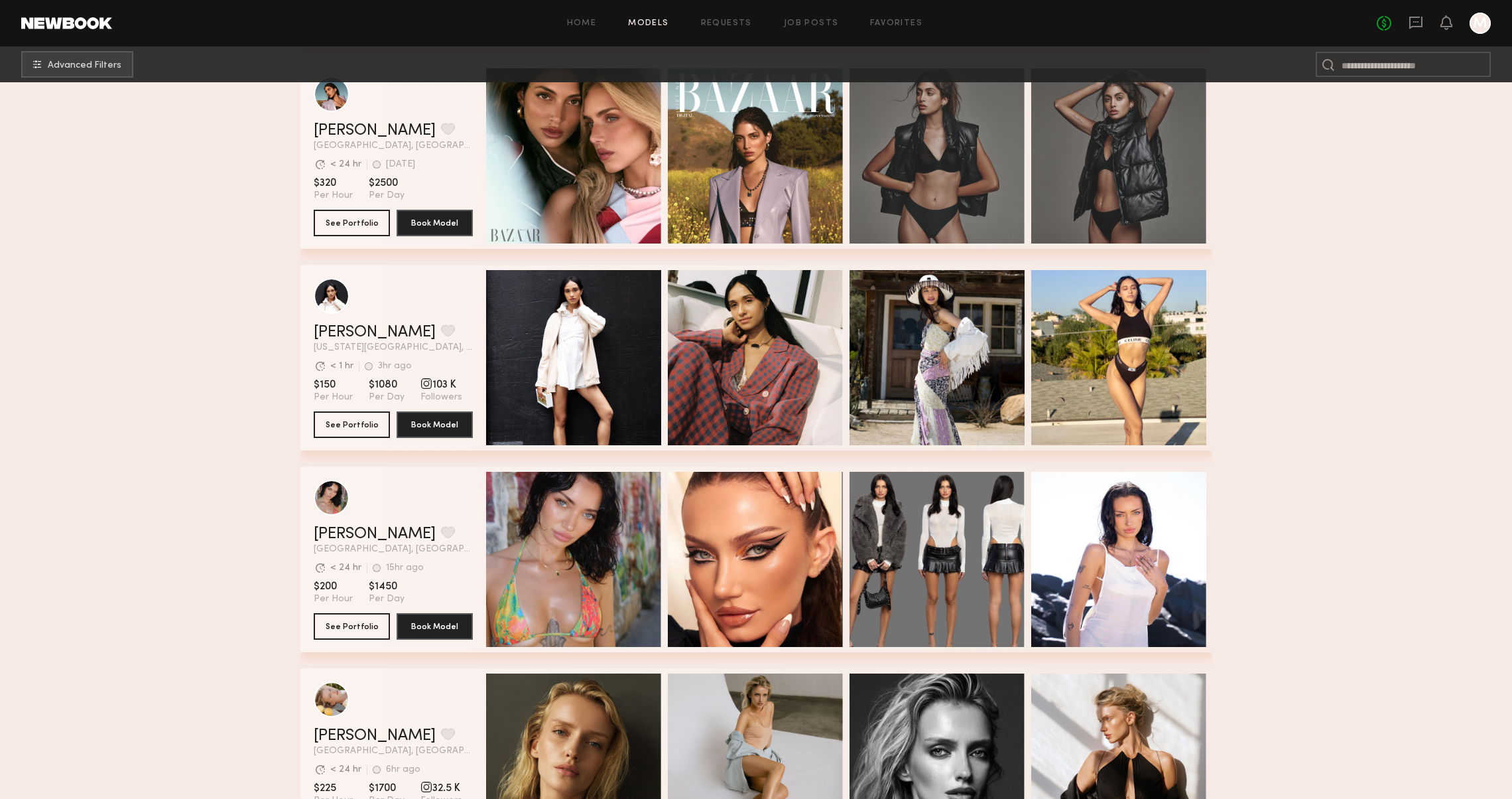
scroll to position [50996, 0]
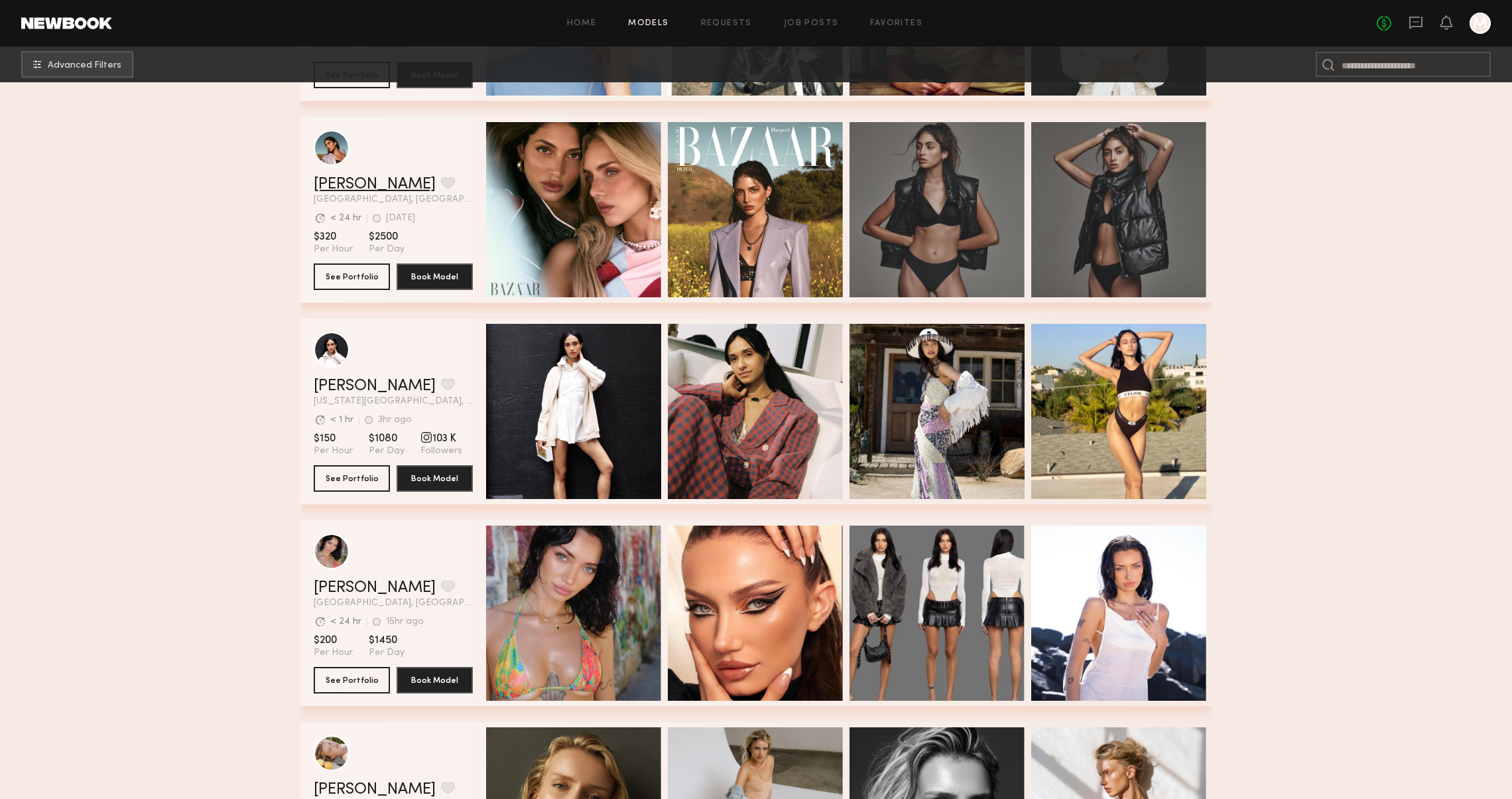
click at [332, 185] on link "Lara G." at bounding box center [374, 184] width 122 height 16
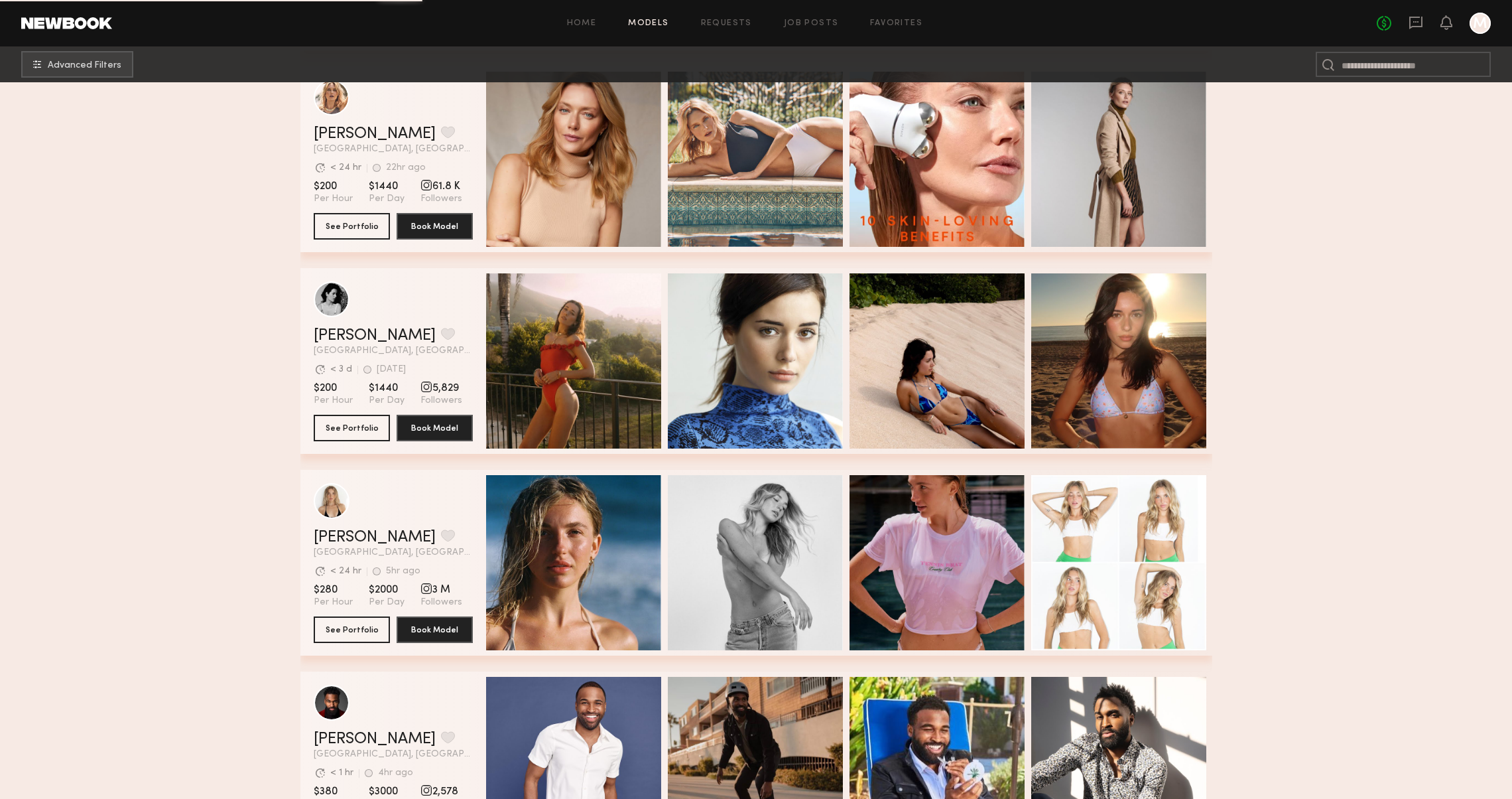
scroll to position [55114, 0]
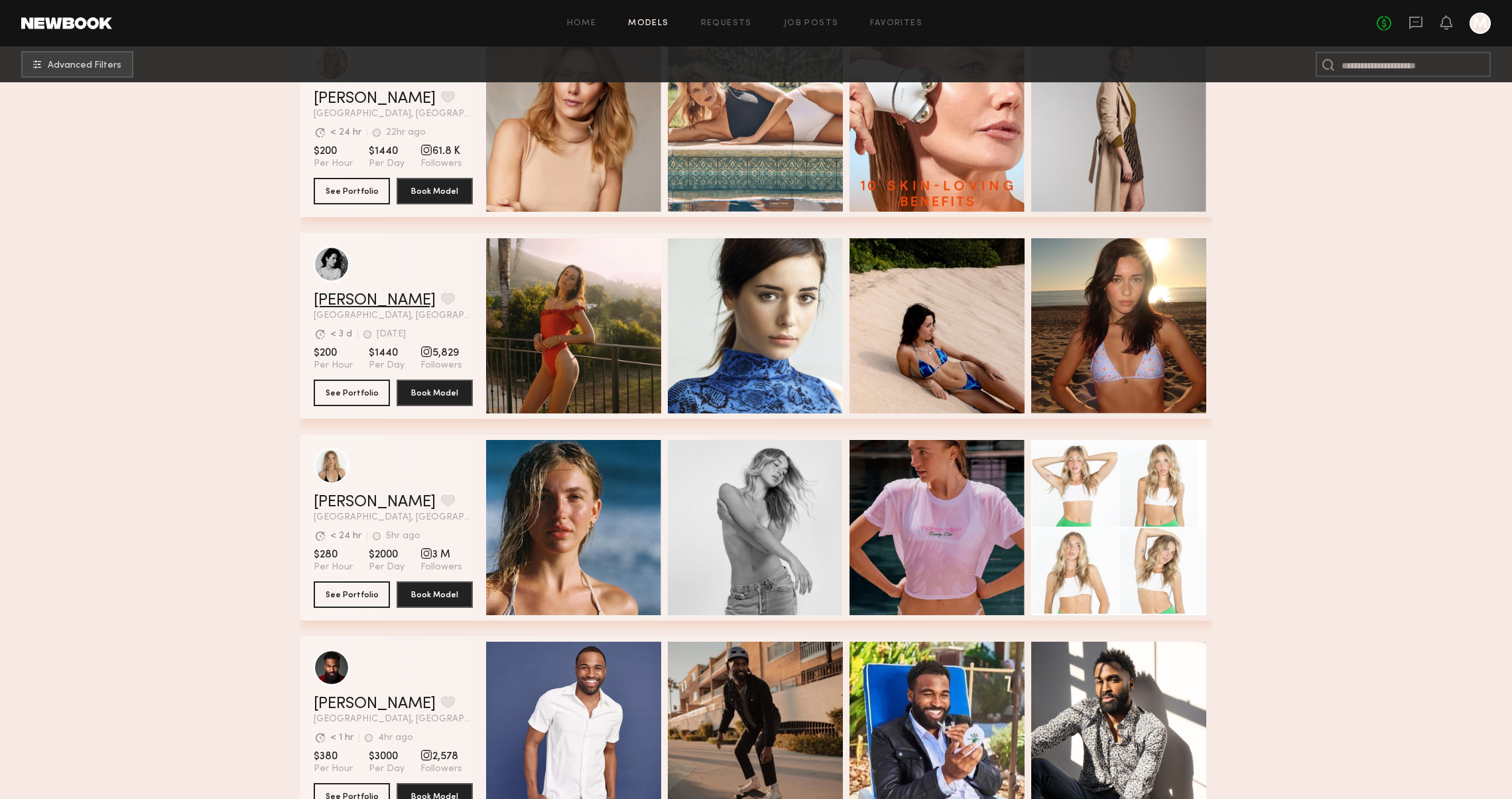
click at [367, 306] on link "Casilda G." at bounding box center [374, 300] width 122 height 16
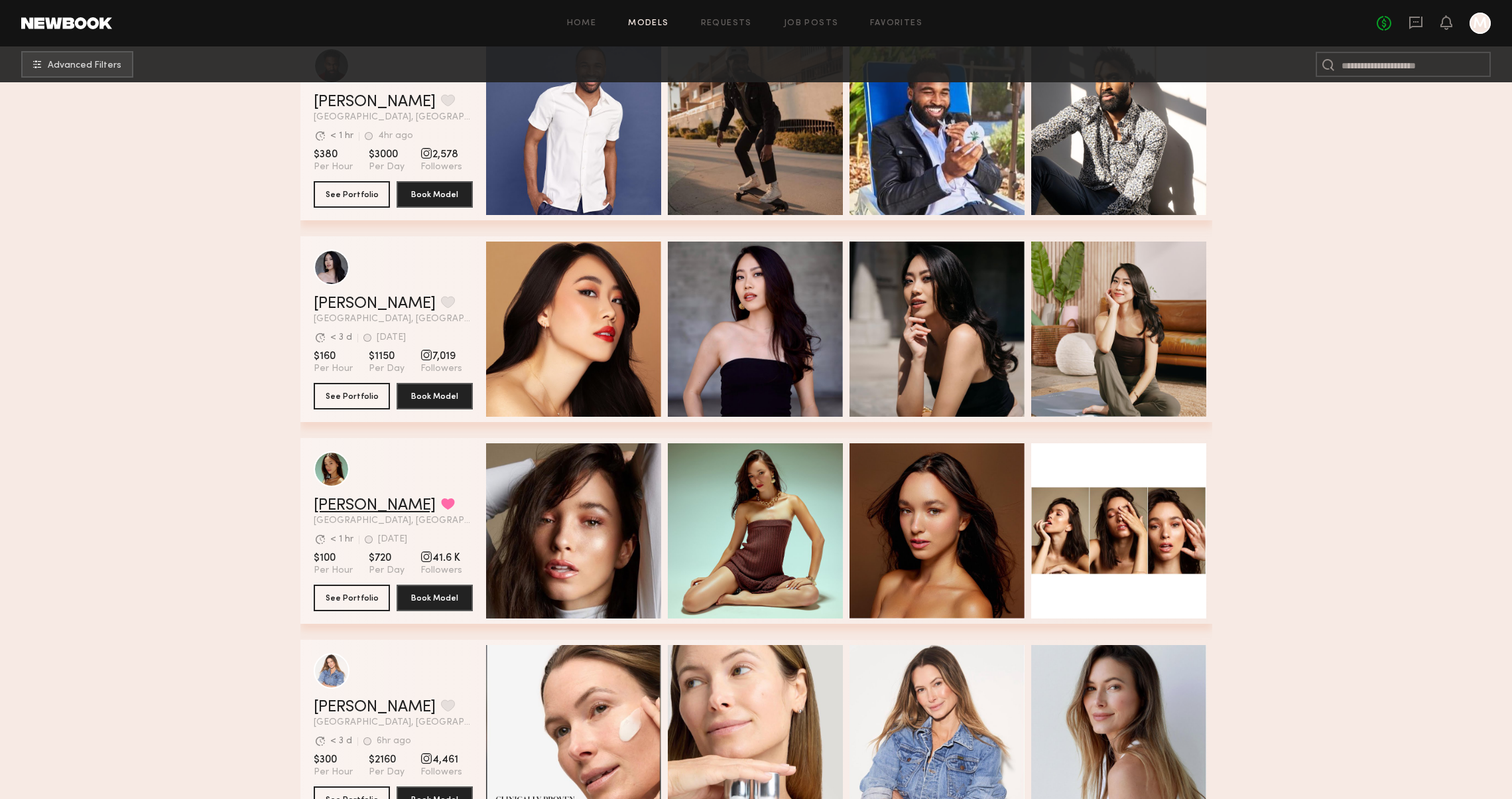
click at [332, 506] on link "Ana J." at bounding box center [374, 505] width 122 height 16
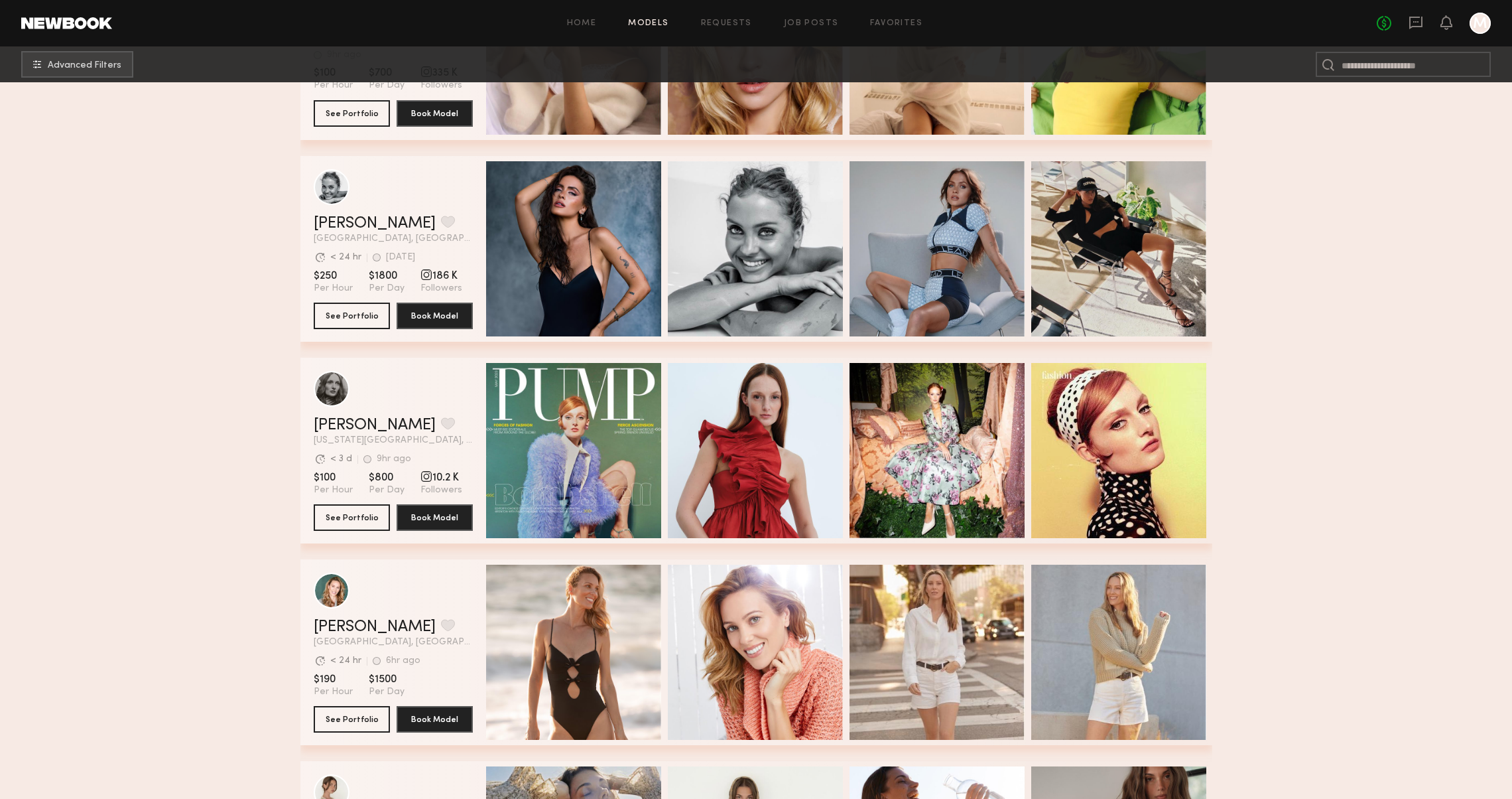
scroll to position [58326, 0]
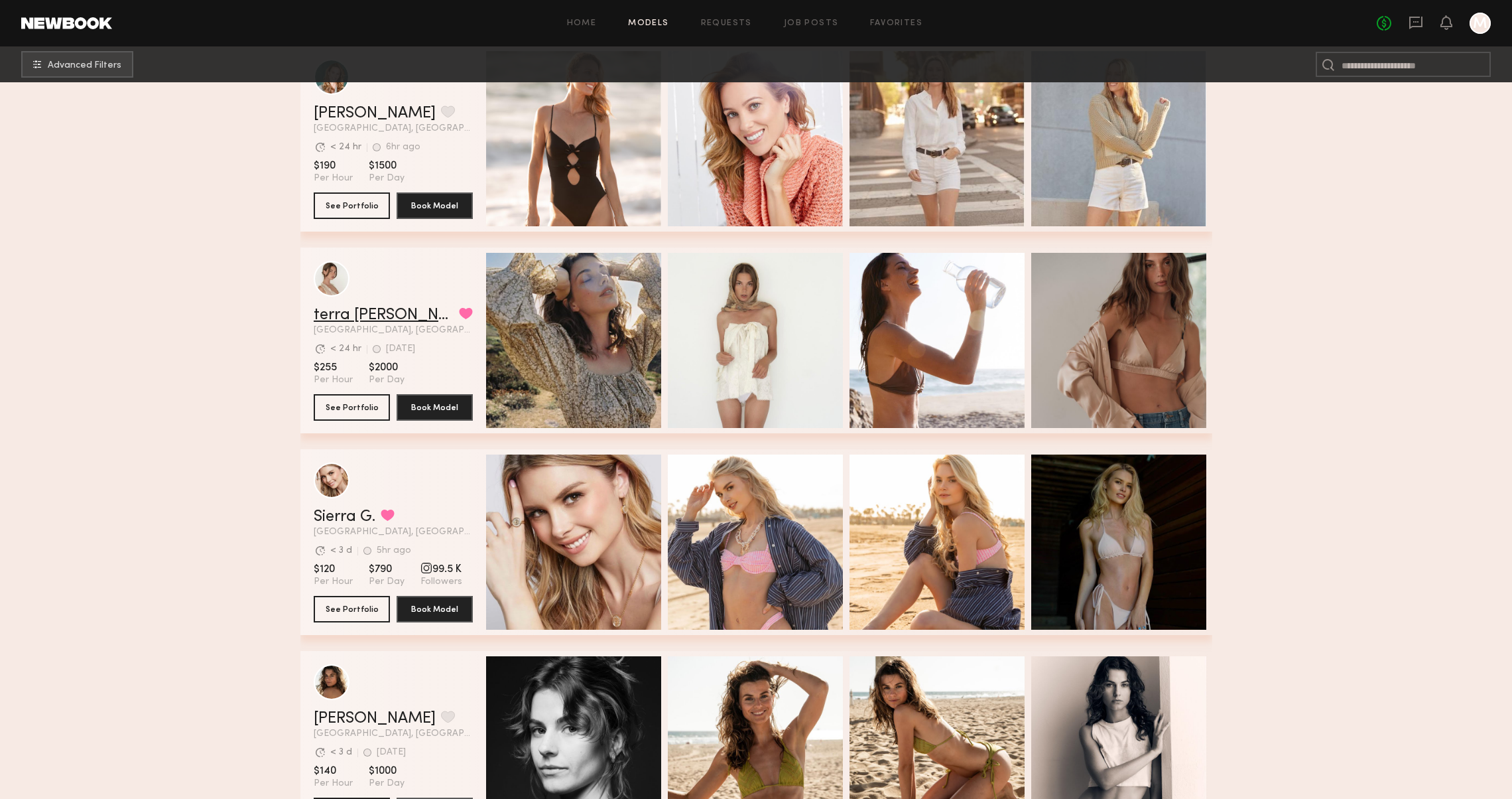
click at [356, 320] on link "terra jo w." at bounding box center [383, 314] width 140 height 16
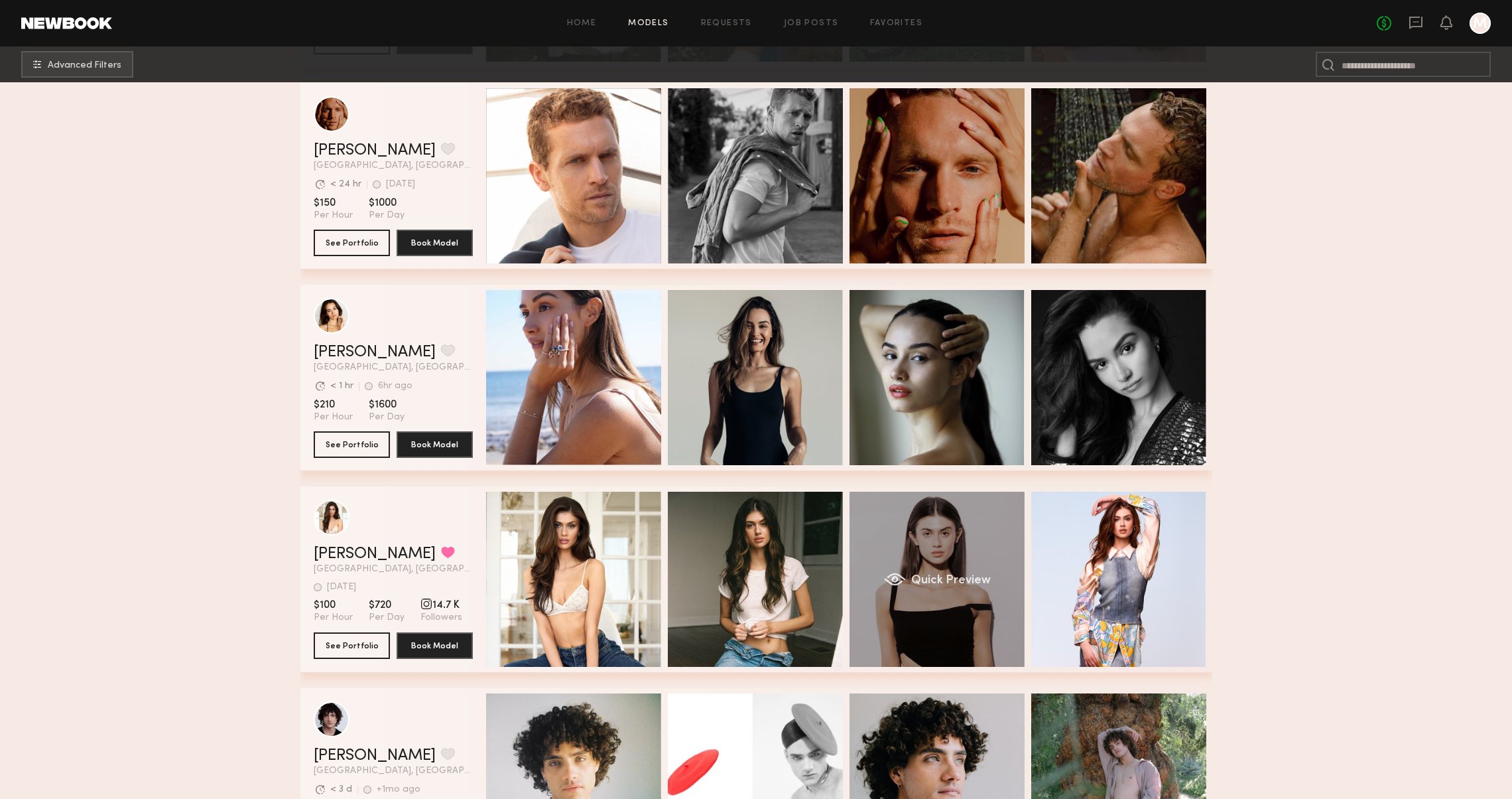
scroll to position [63113, 0]
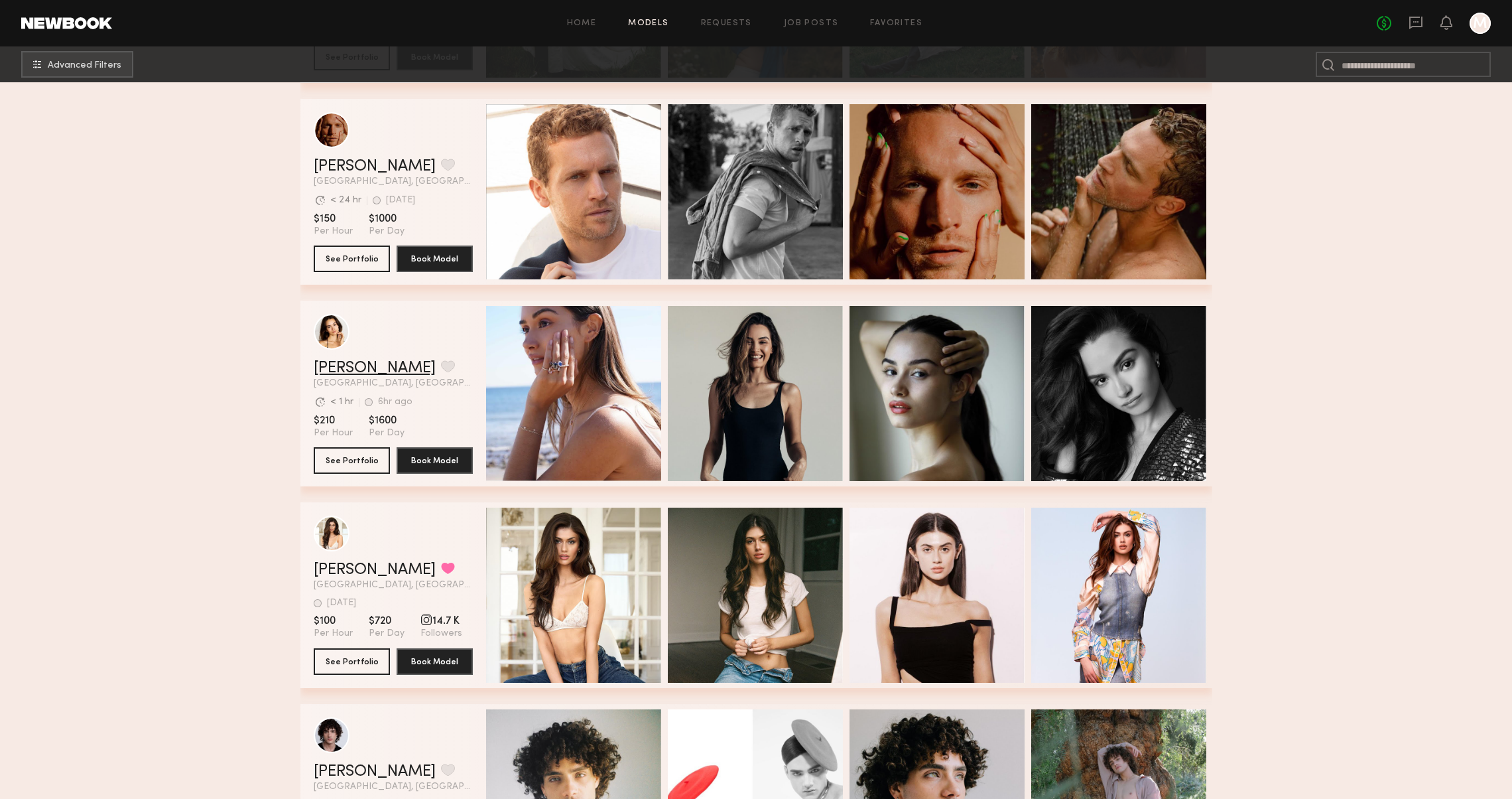
click at [341, 361] on link "Hania R." at bounding box center [374, 367] width 122 height 16
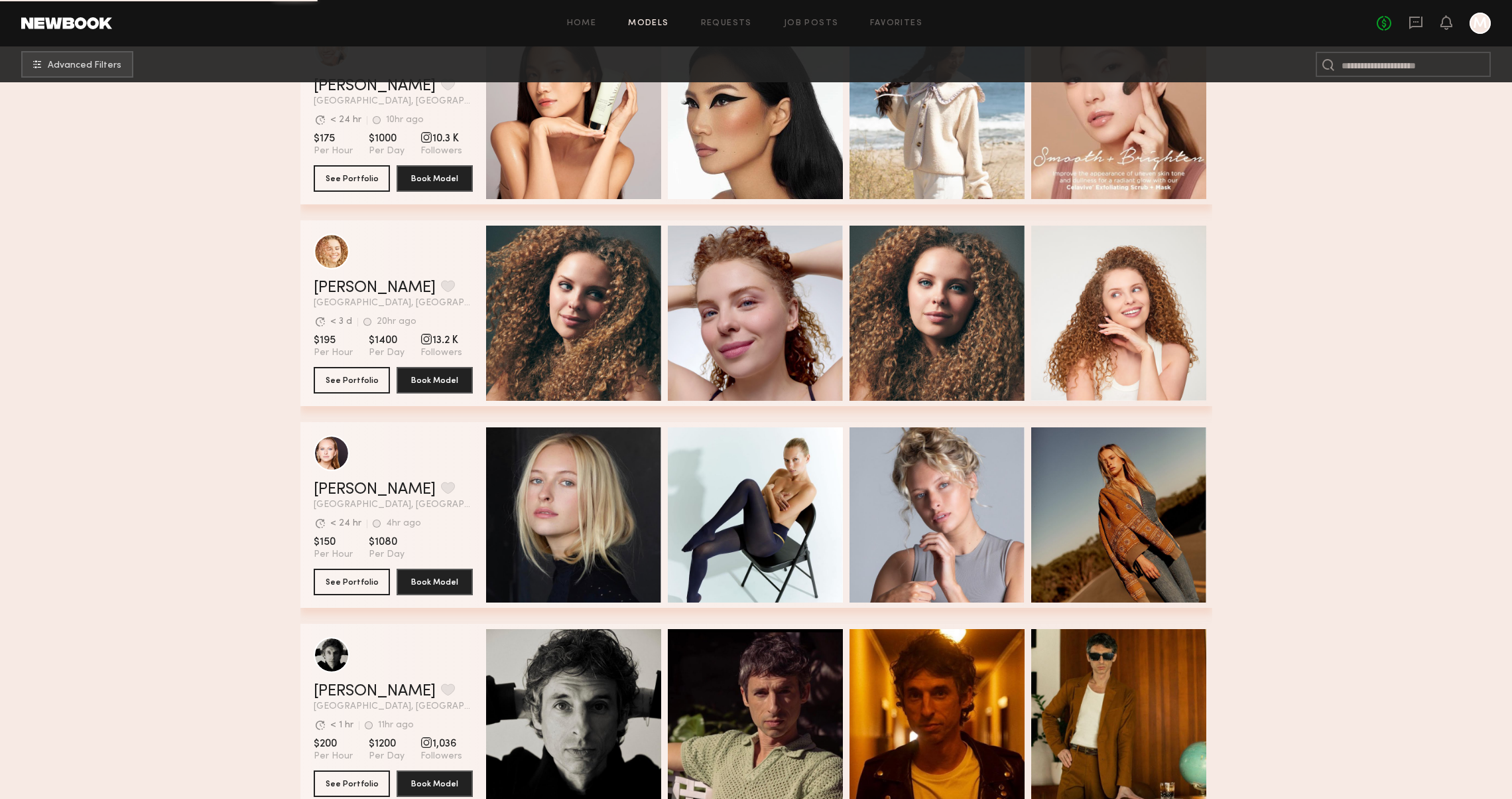
scroll to position [81340, 0]
click at [339, 491] on link "Savanna G." at bounding box center [374, 490] width 122 height 16
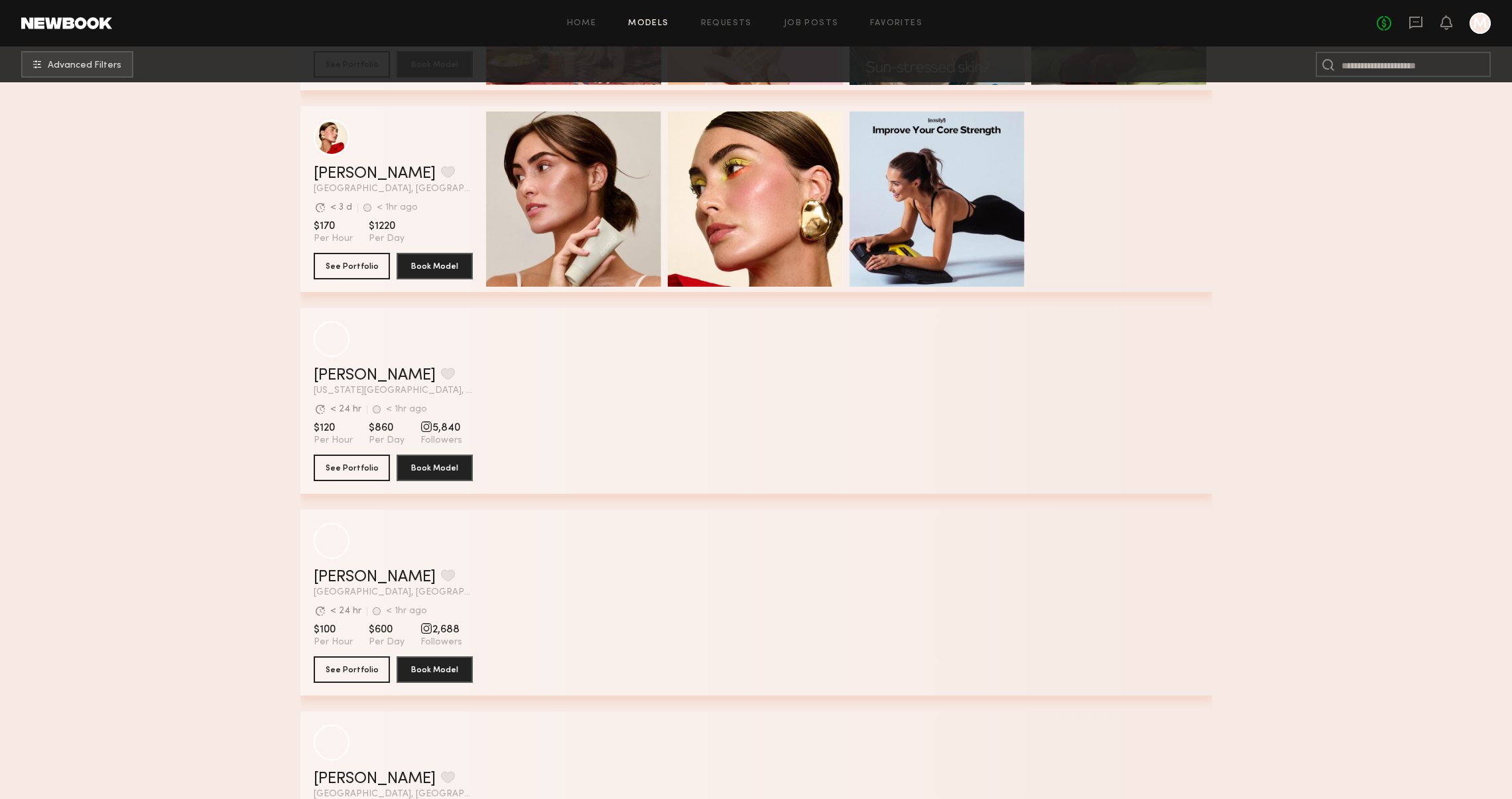
scroll to position [84321, 0]
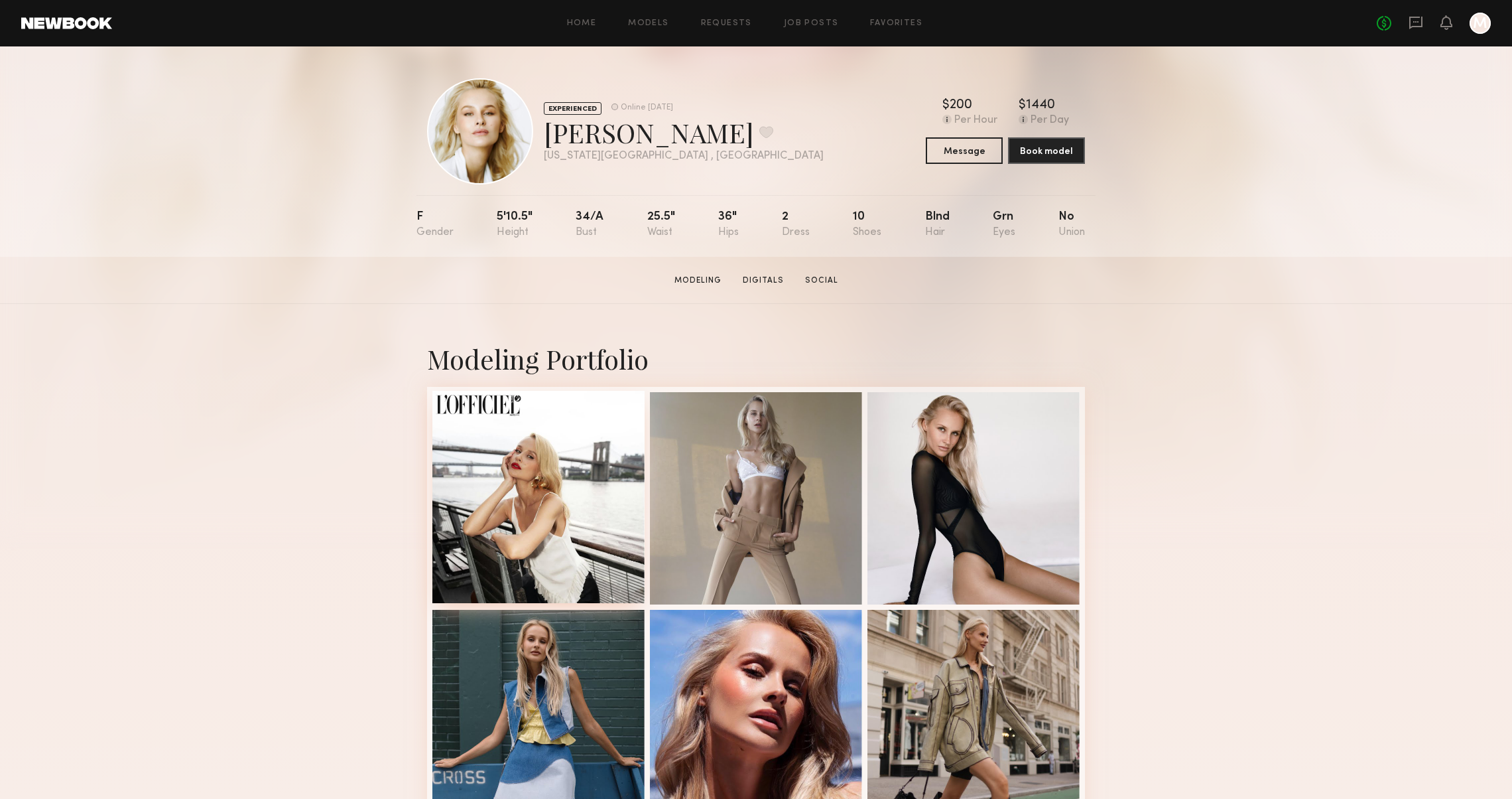
click at [587, 523] on div at bounding box center [538, 496] width 212 height 212
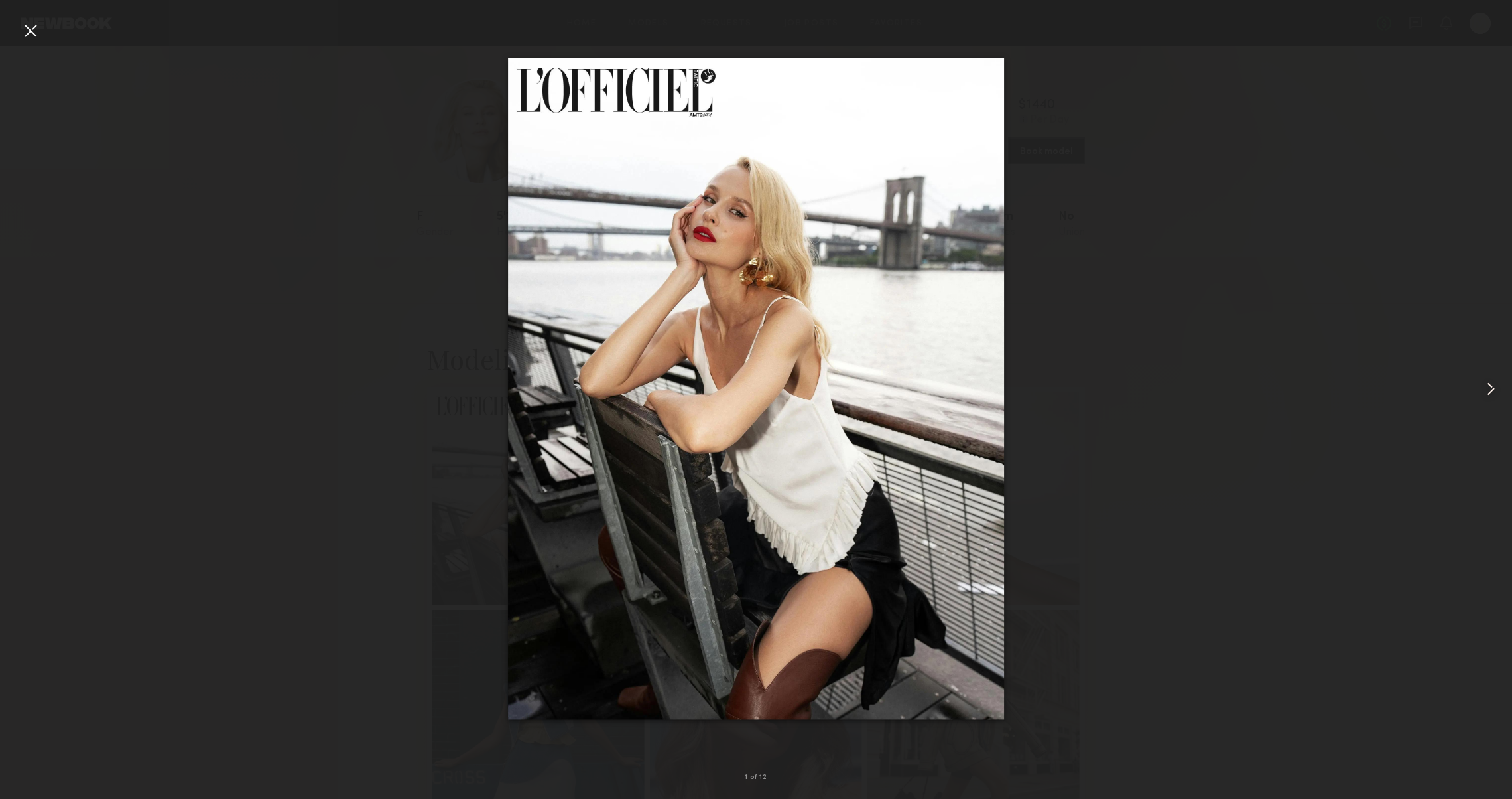
click at [1507, 402] on div at bounding box center [1481, 389] width 61 height 735
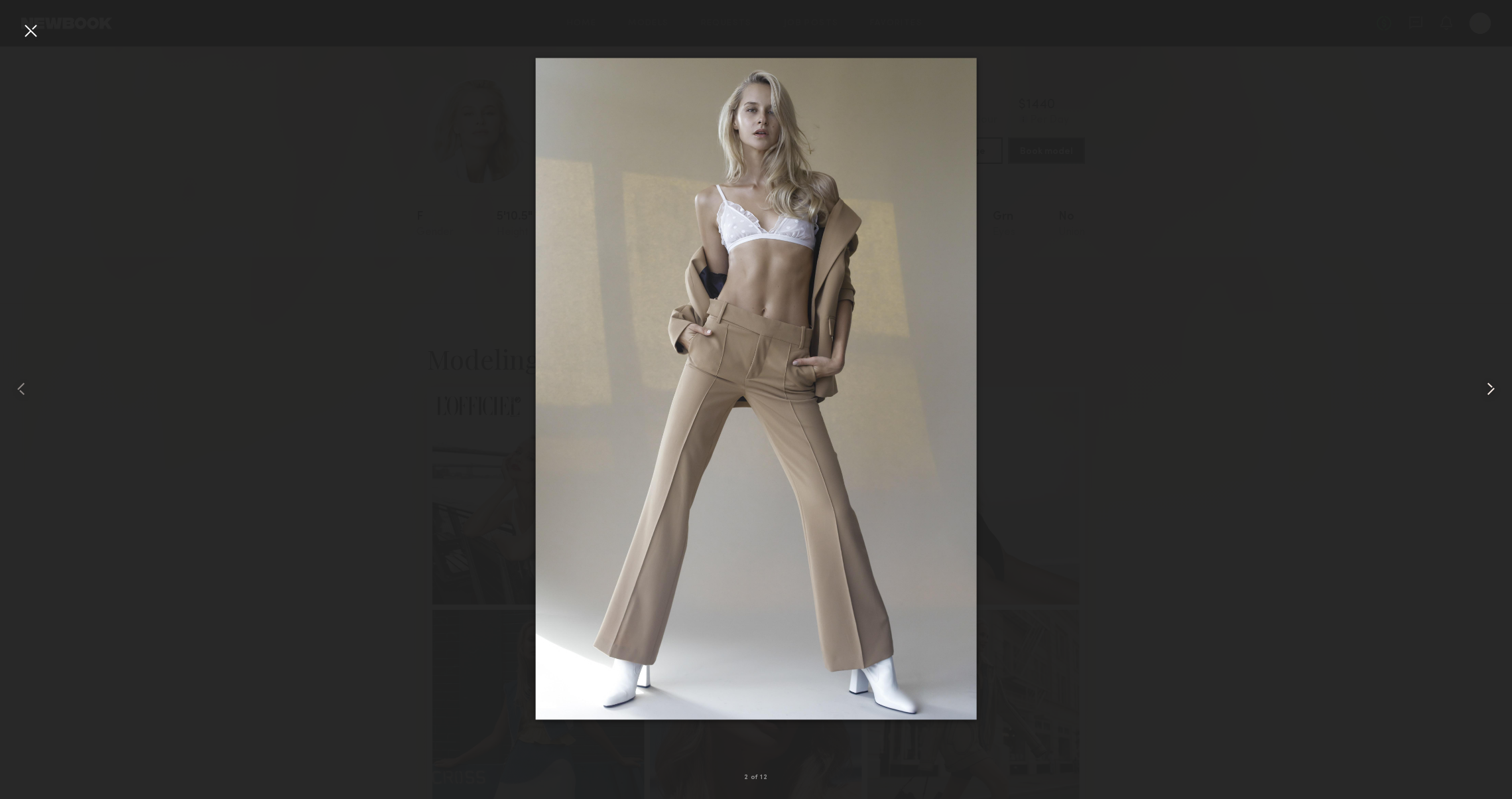
click at [1507, 402] on div at bounding box center [1481, 389] width 61 height 735
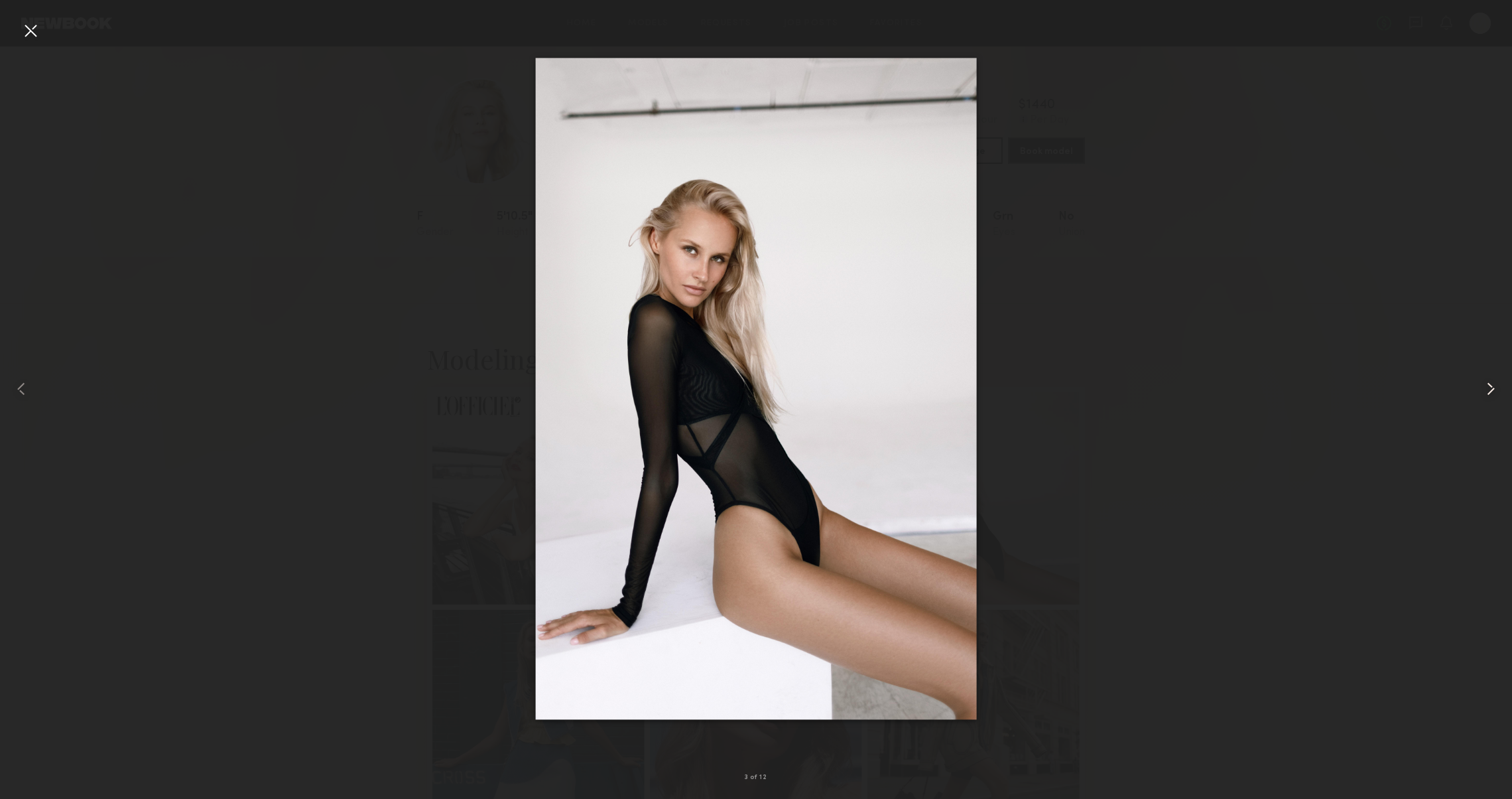
click at [1507, 402] on div at bounding box center [1481, 389] width 61 height 735
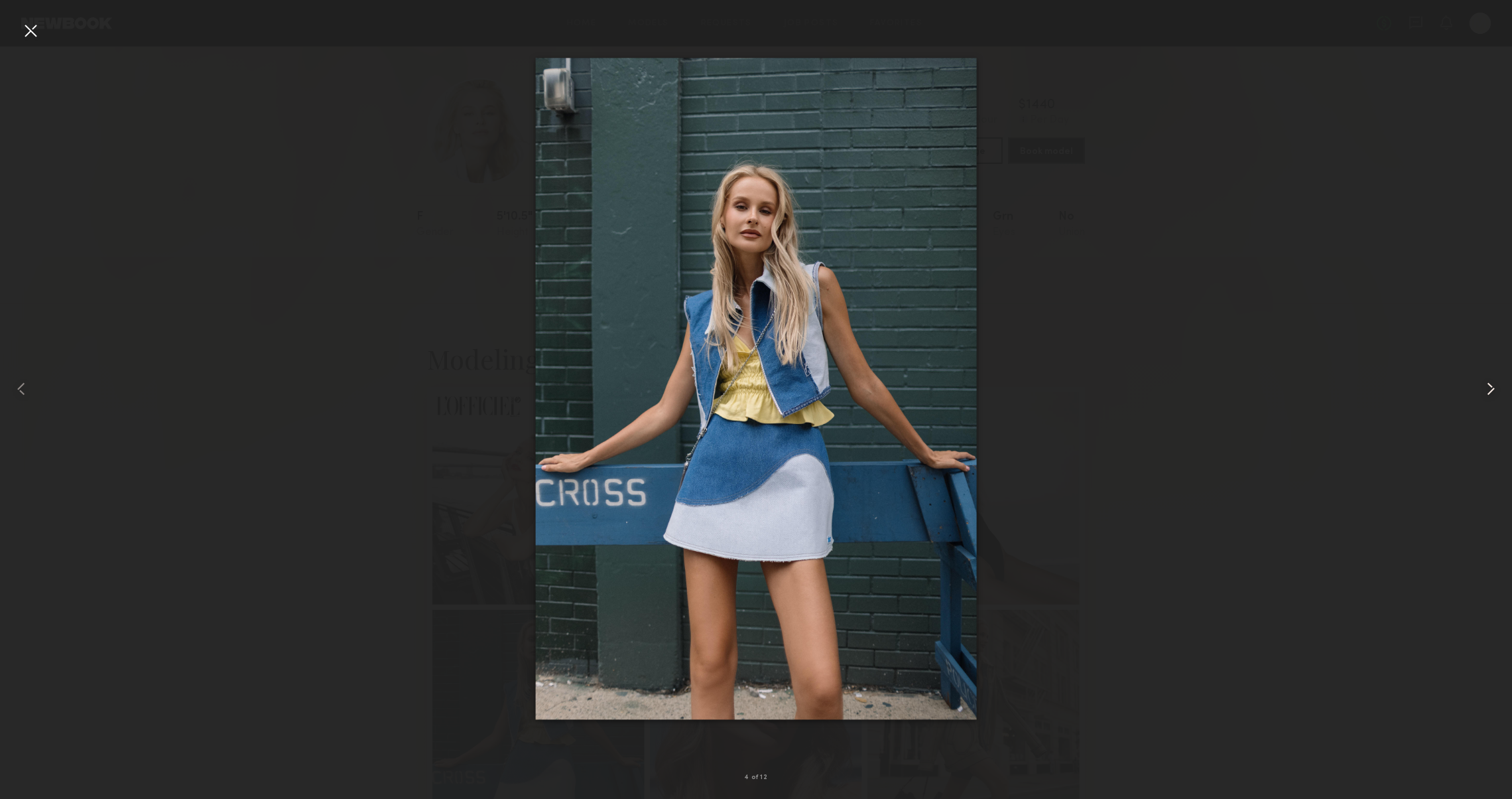
click at [1507, 402] on div at bounding box center [1481, 389] width 61 height 735
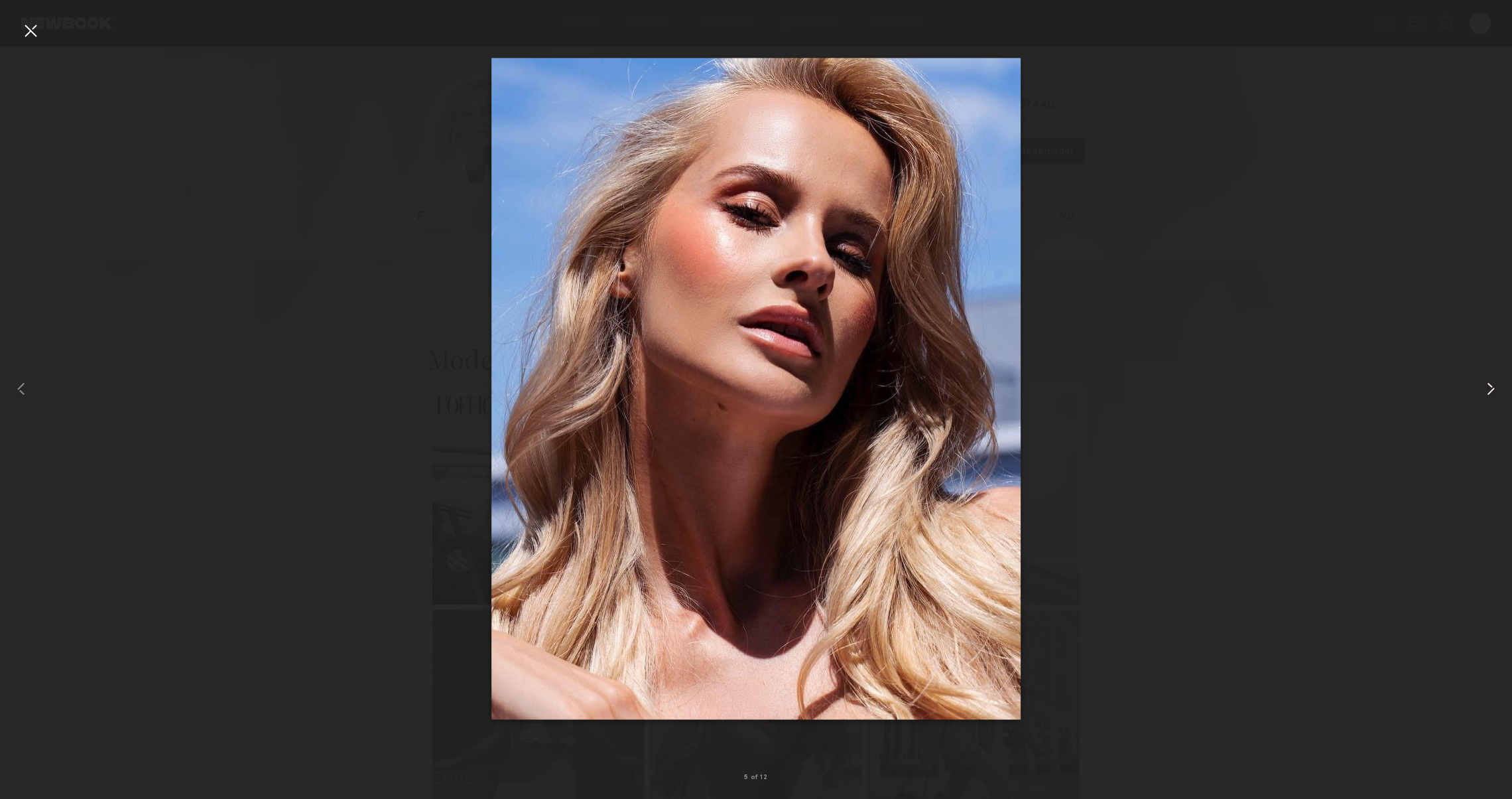
click at [1507, 402] on div at bounding box center [1481, 389] width 61 height 735
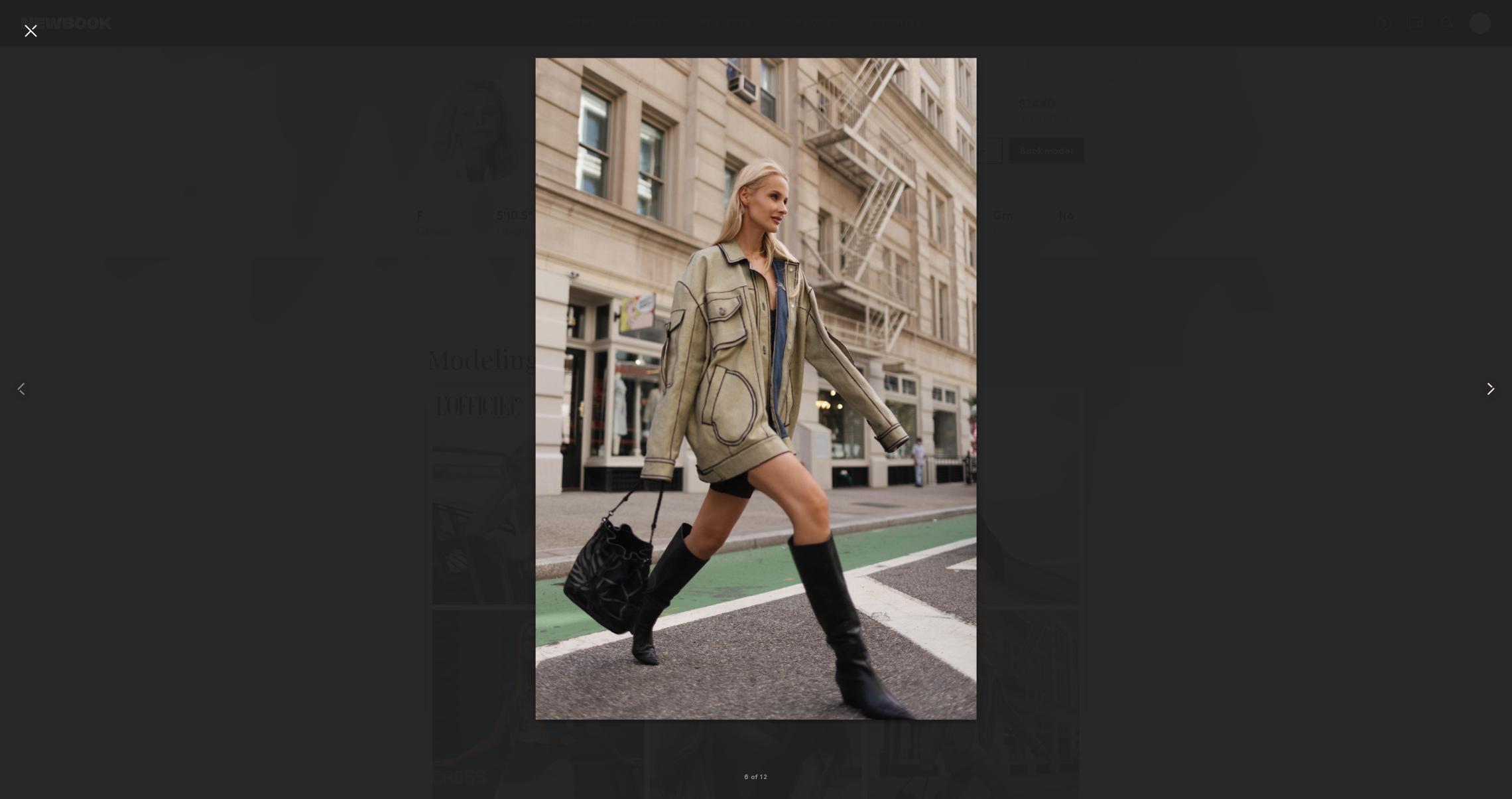
click at [1507, 402] on div at bounding box center [1481, 389] width 61 height 735
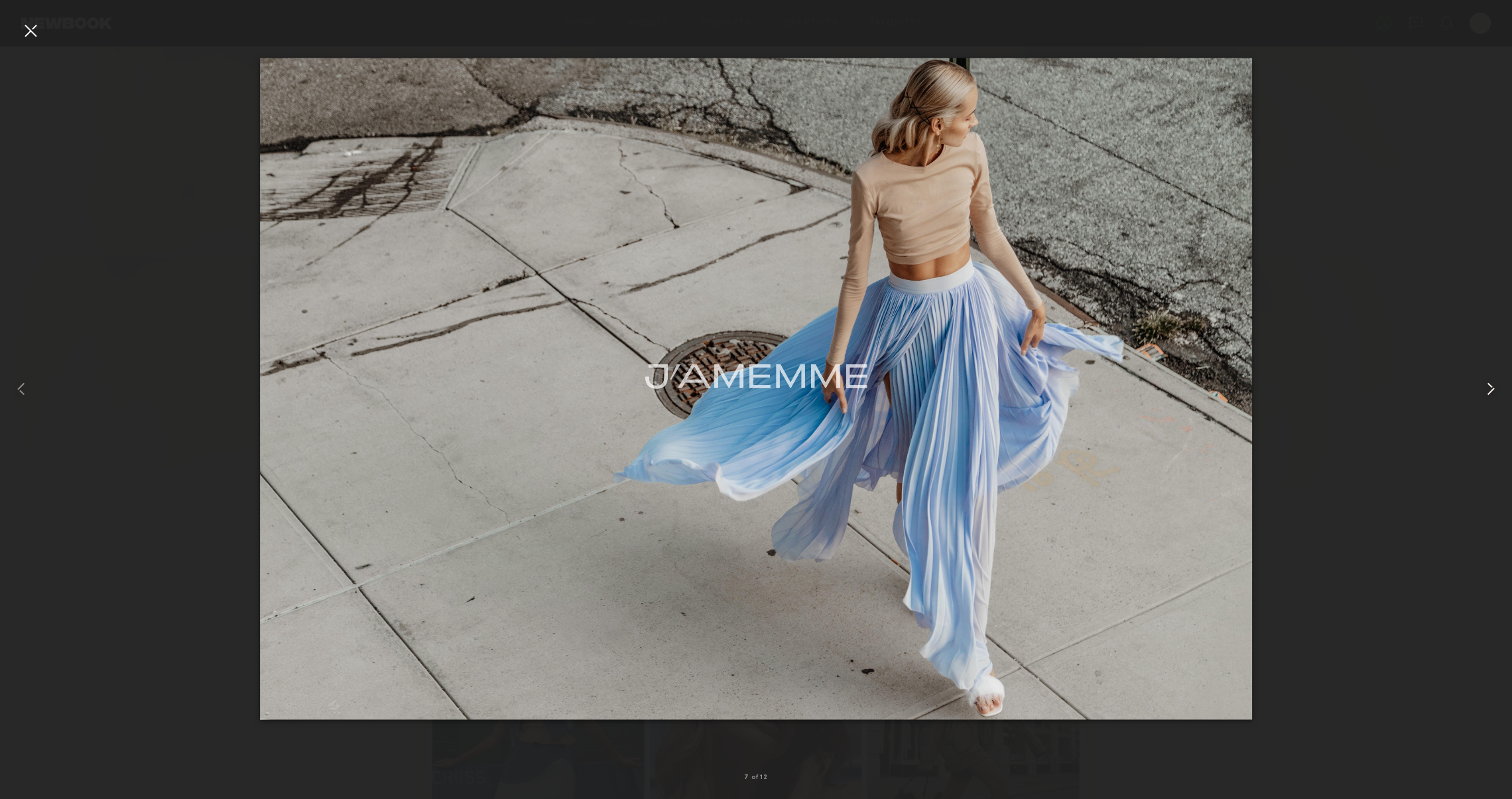
click at [1507, 402] on div at bounding box center [1481, 389] width 61 height 735
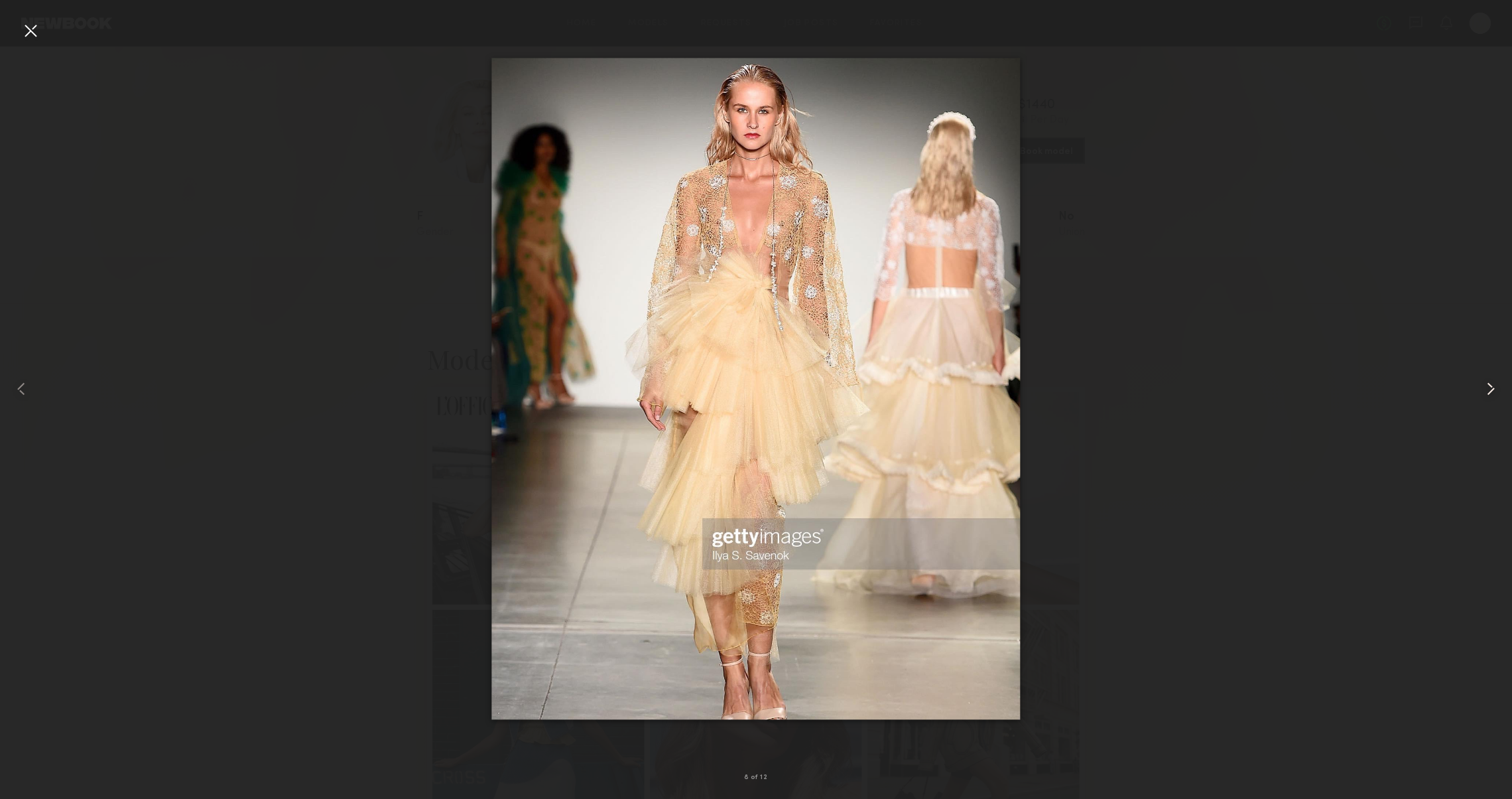
click at [1507, 402] on div at bounding box center [1481, 389] width 61 height 735
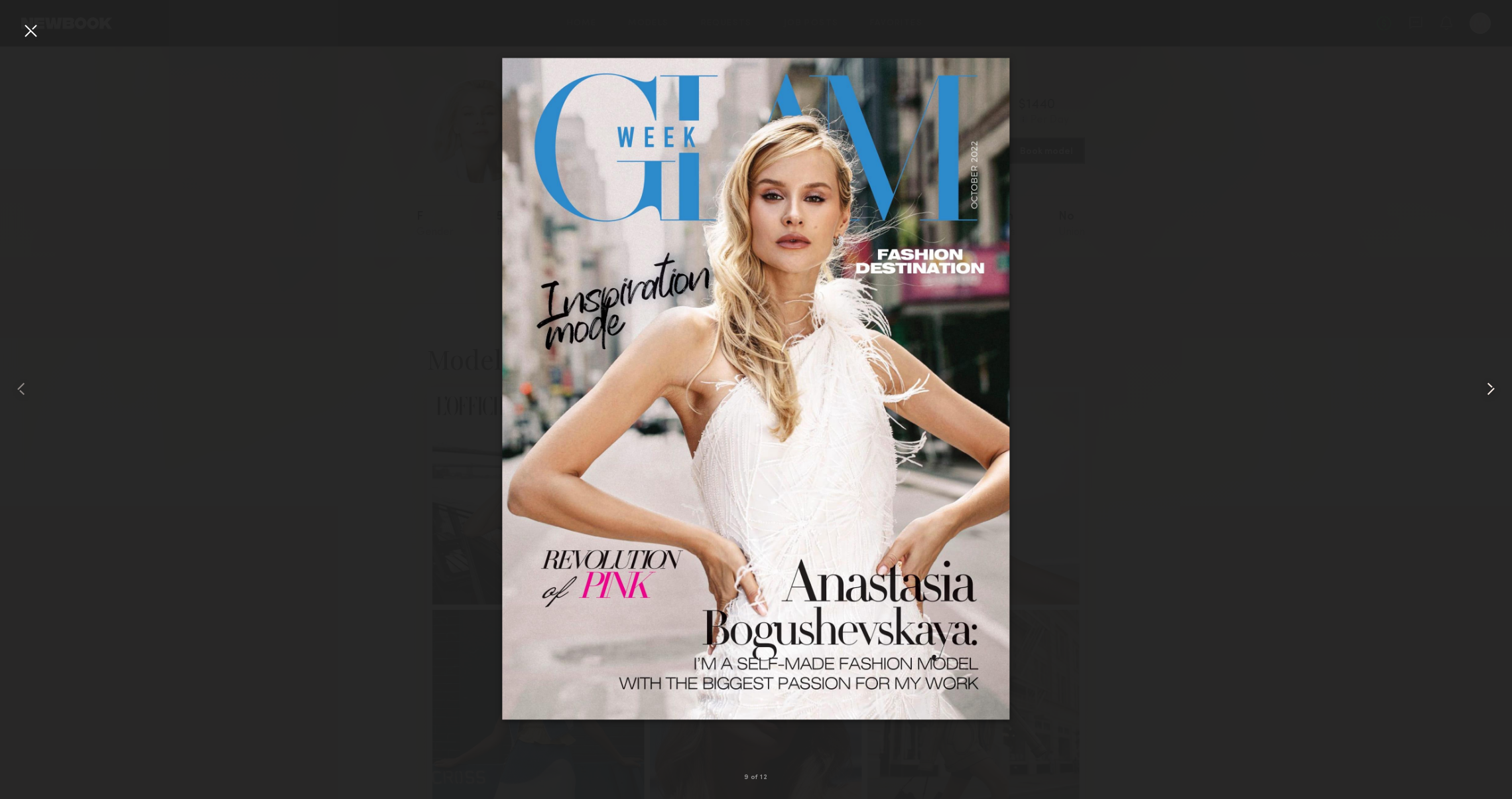
click at [1507, 402] on div at bounding box center [1481, 389] width 61 height 735
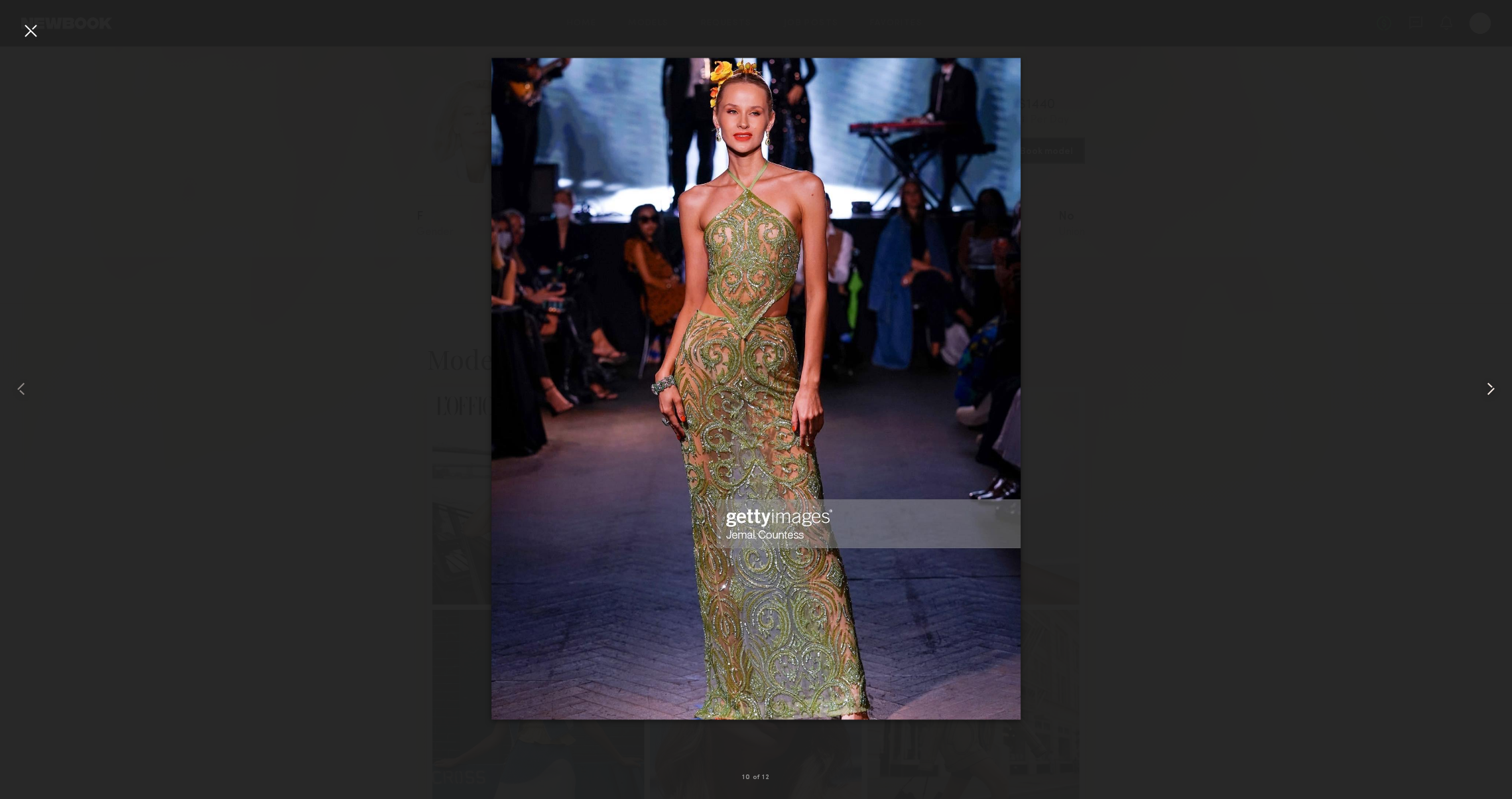
click at [1507, 402] on div at bounding box center [1481, 389] width 61 height 735
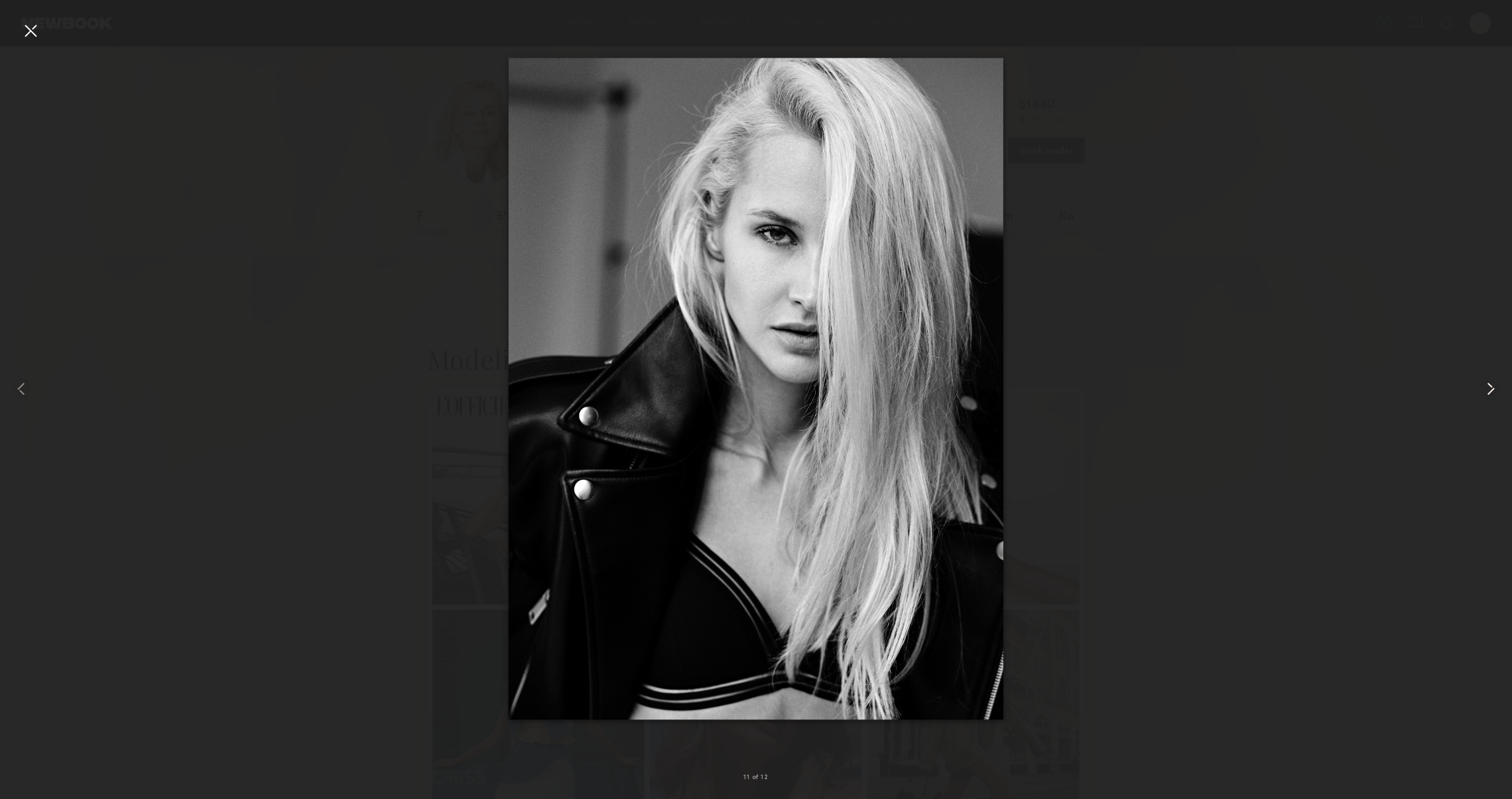
click at [1507, 402] on div at bounding box center [1481, 389] width 61 height 735
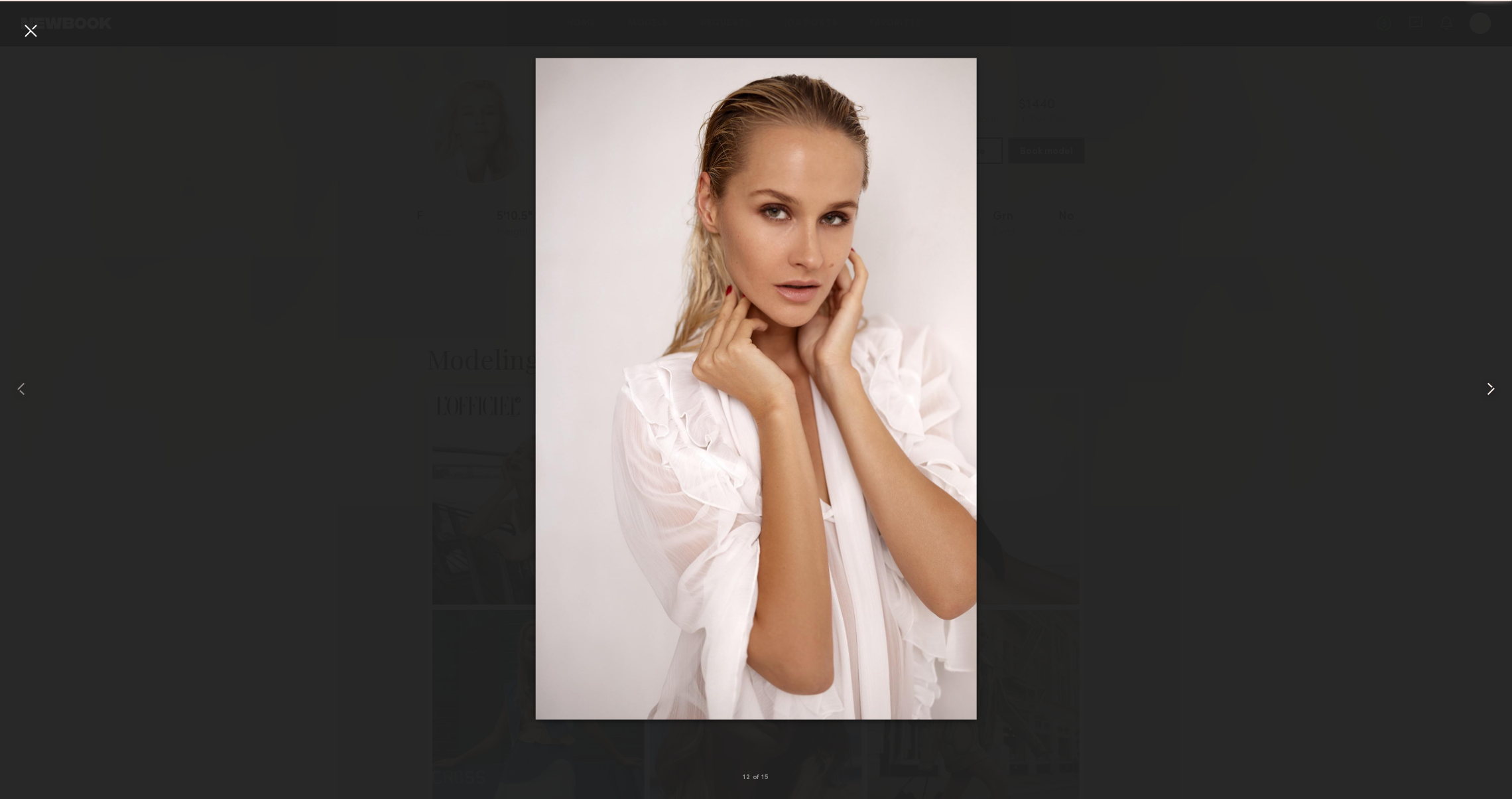
click at [1507, 402] on div at bounding box center [1481, 389] width 61 height 735
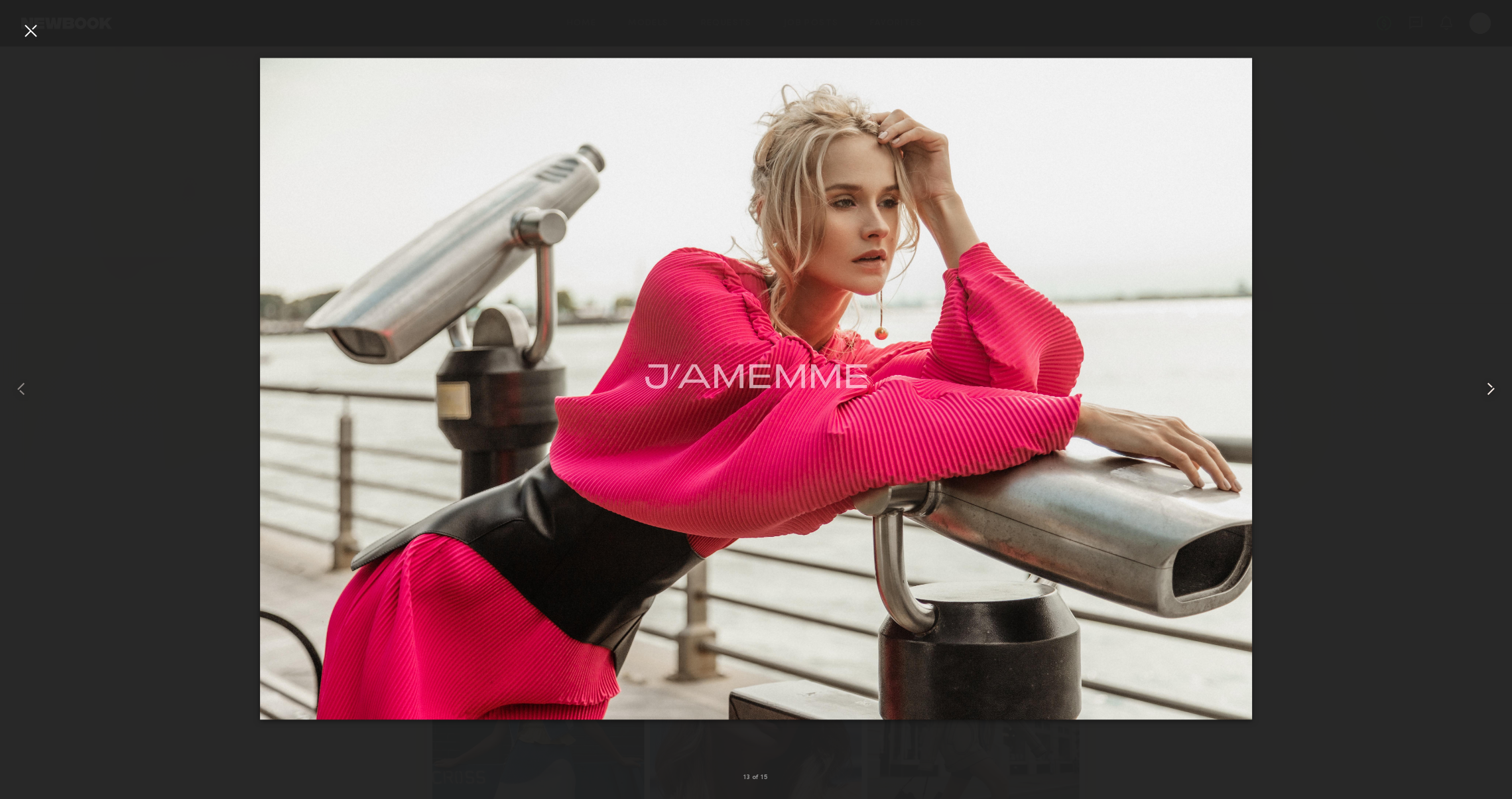
click at [1507, 402] on div at bounding box center [1481, 389] width 61 height 735
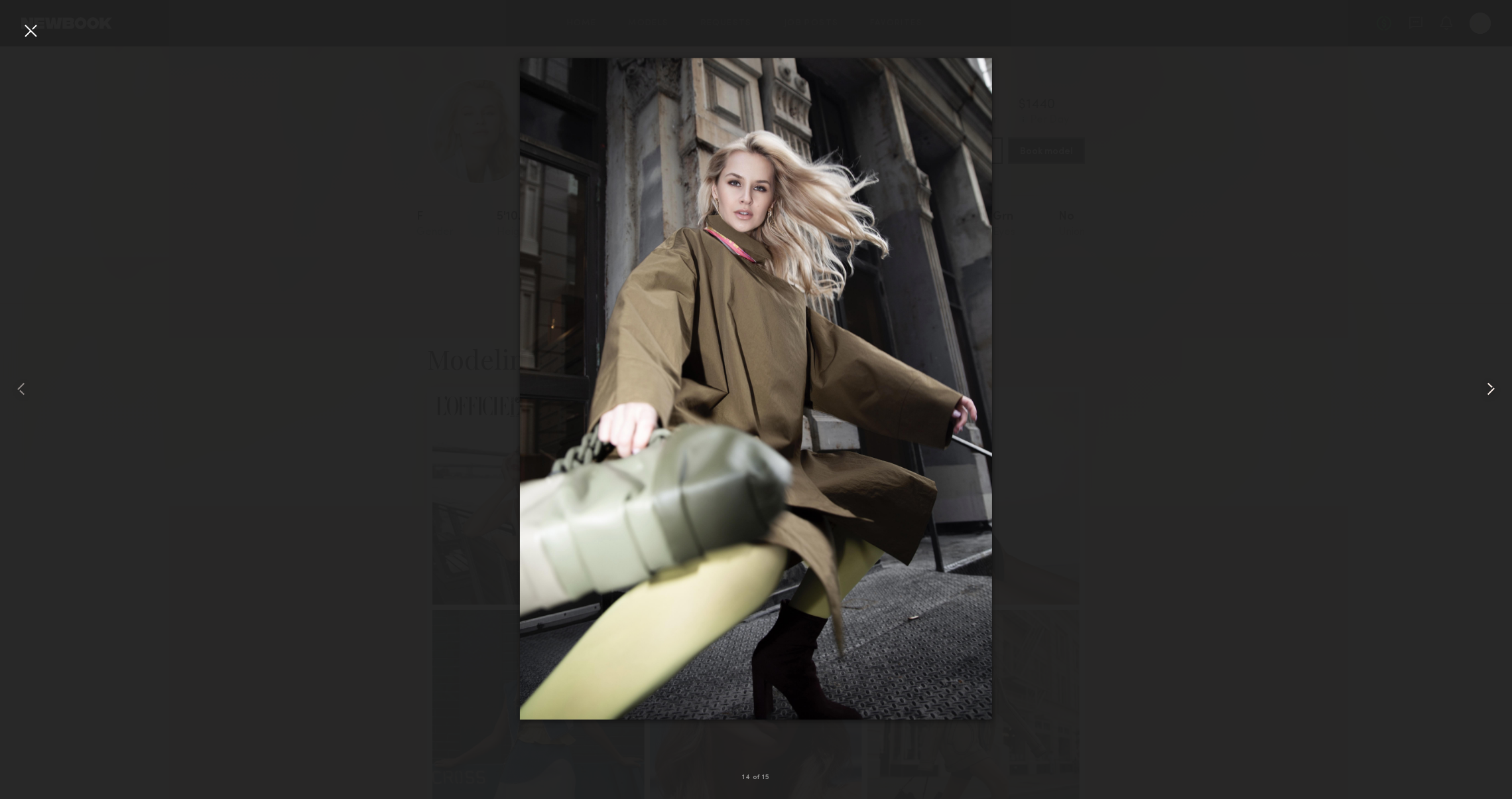
click at [1507, 402] on div at bounding box center [1481, 389] width 61 height 735
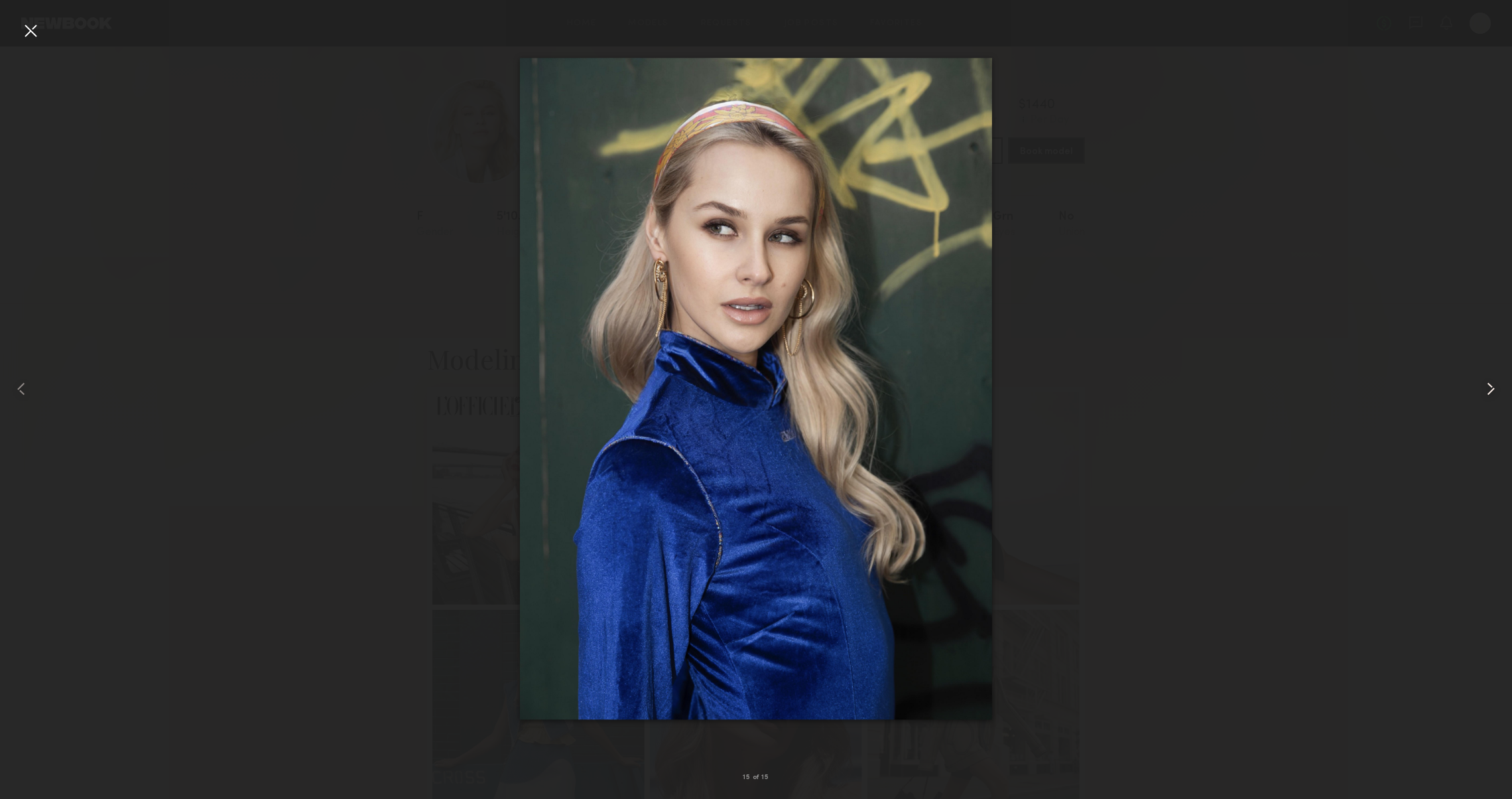
click at [1507, 402] on div at bounding box center [1481, 389] width 61 height 735
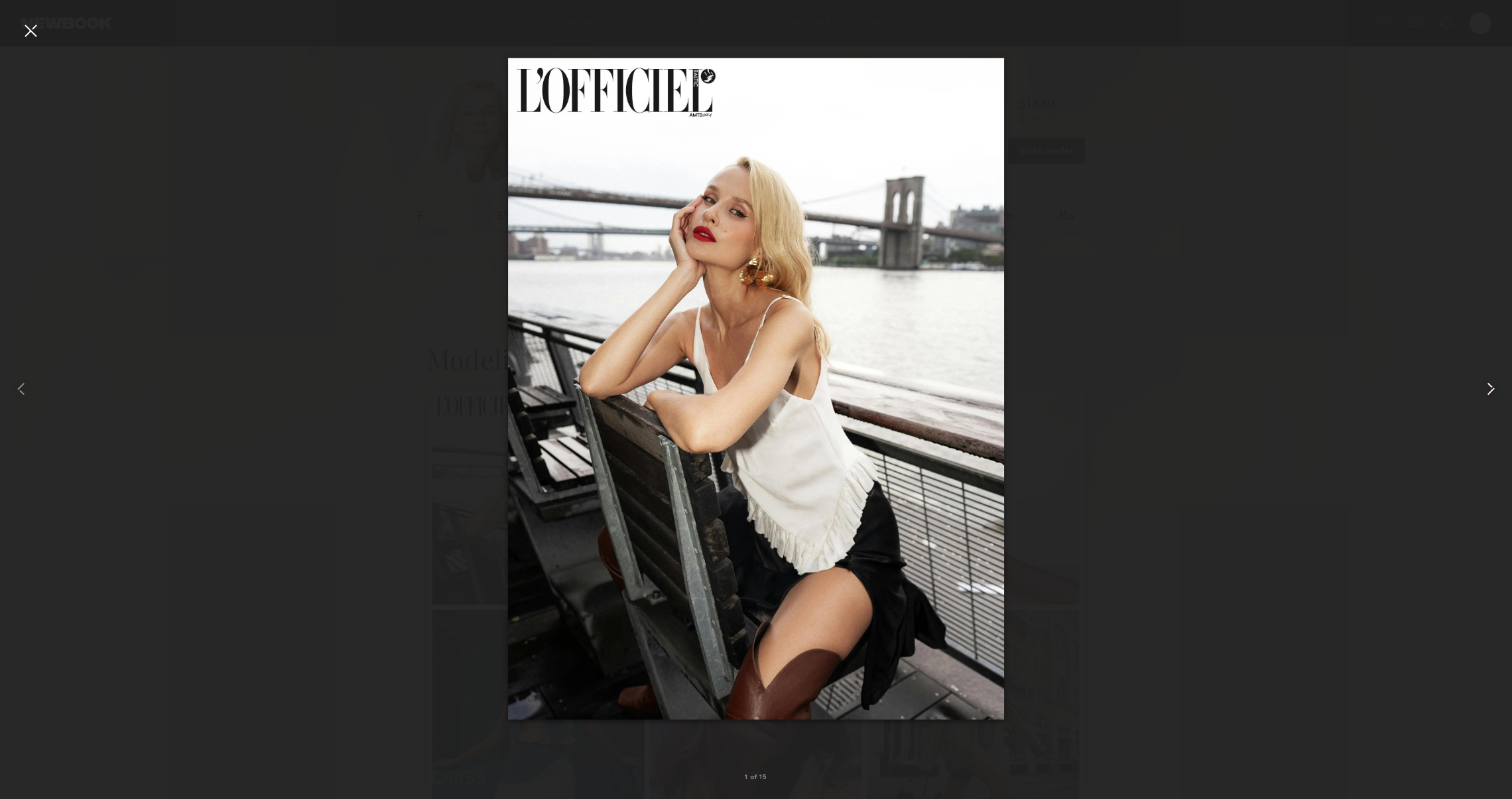
click at [1507, 402] on div at bounding box center [1481, 389] width 61 height 735
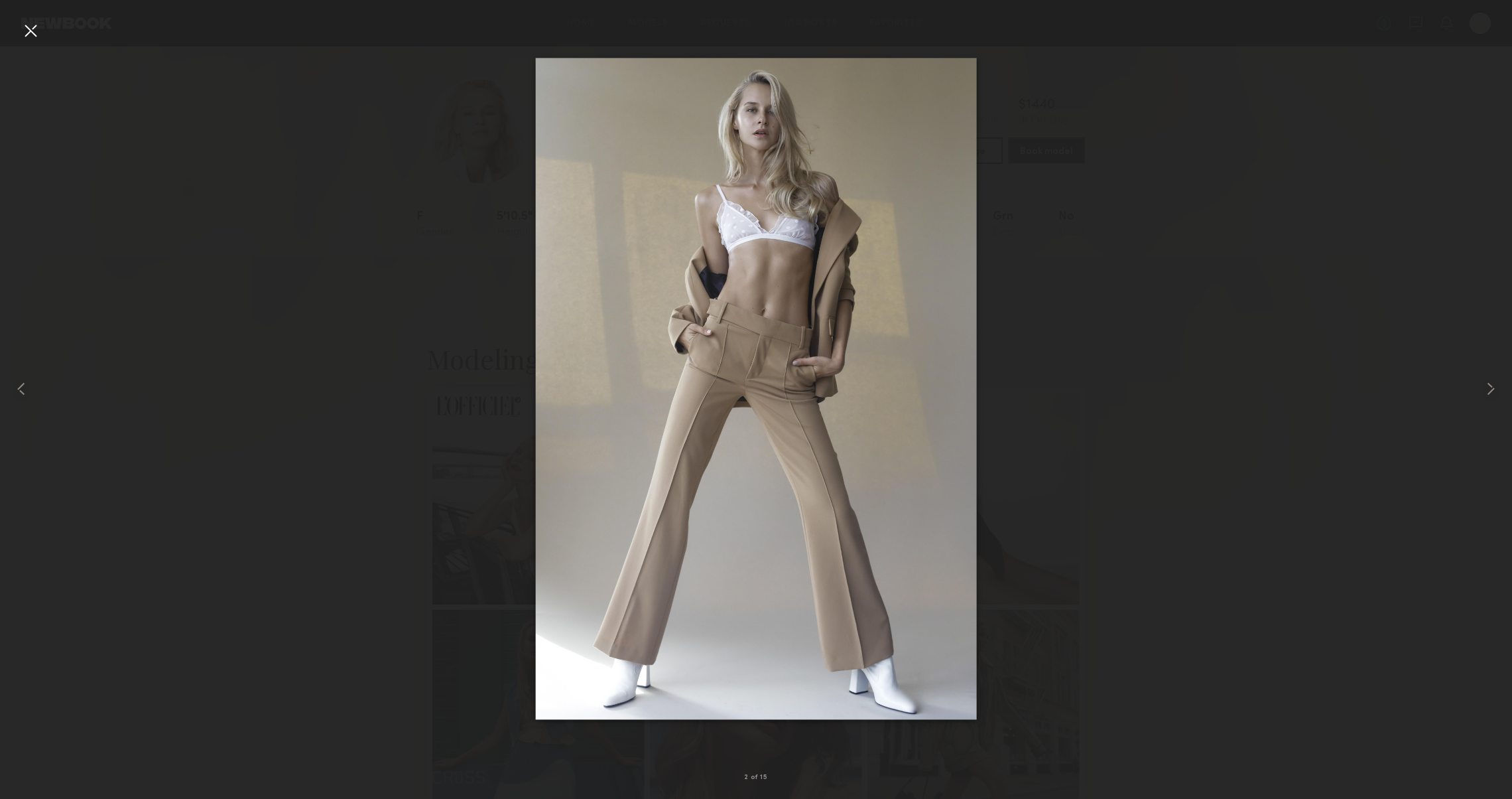
click at [30, 29] on div at bounding box center [31, 31] width 22 height 22
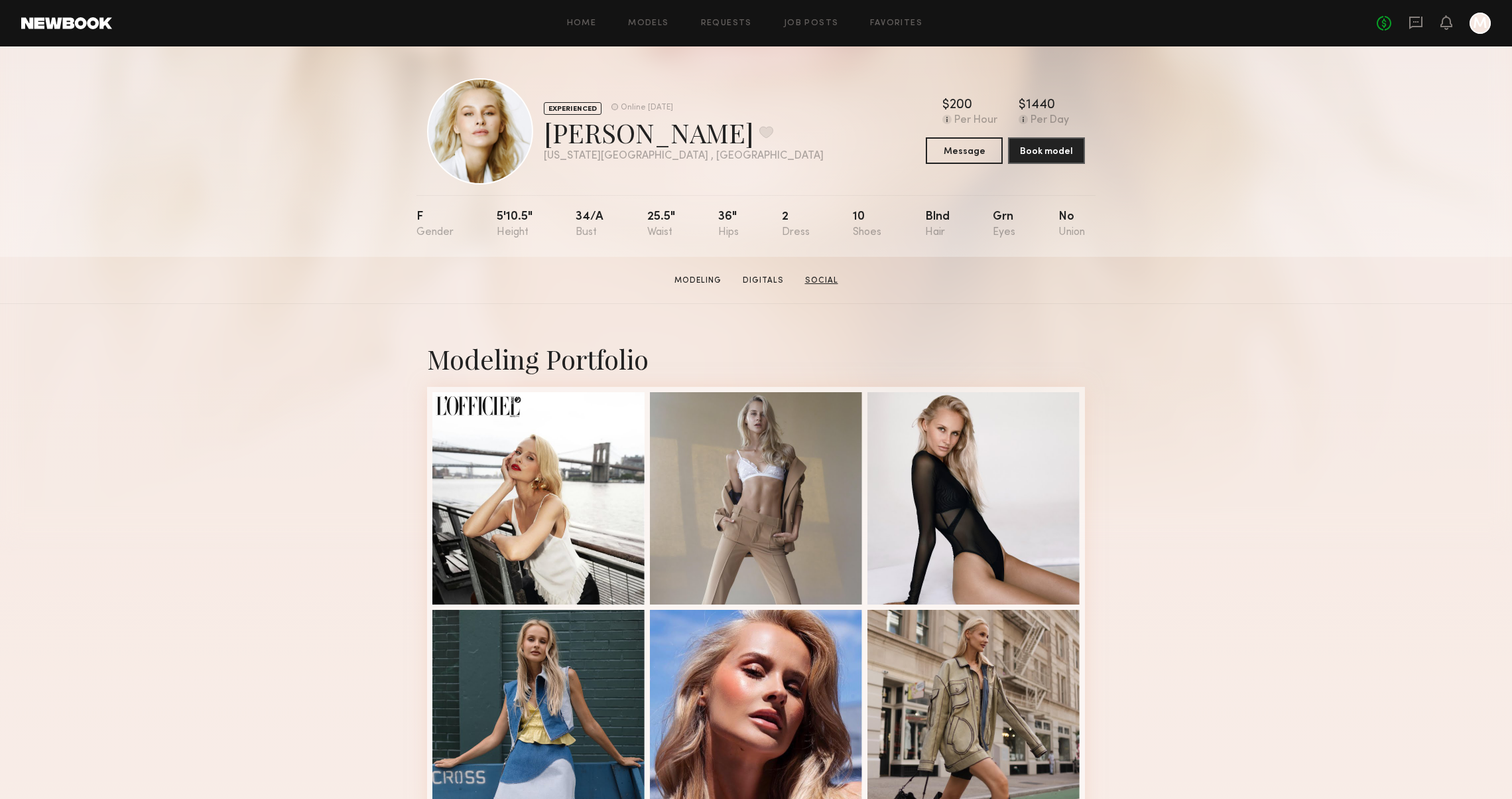
click at [810, 283] on link "Social" at bounding box center [821, 280] width 44 height 12
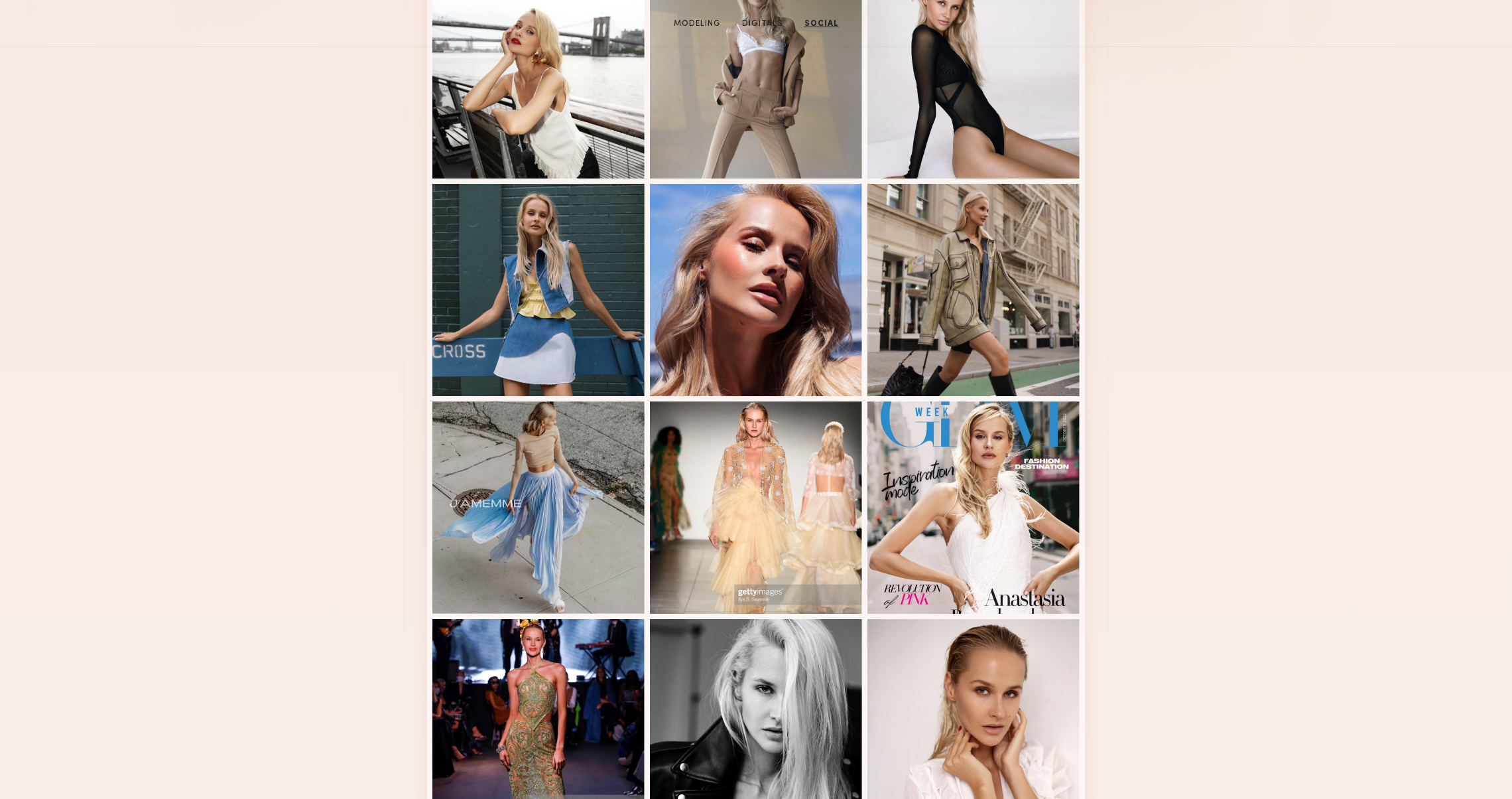
scroll to position [64, 0]
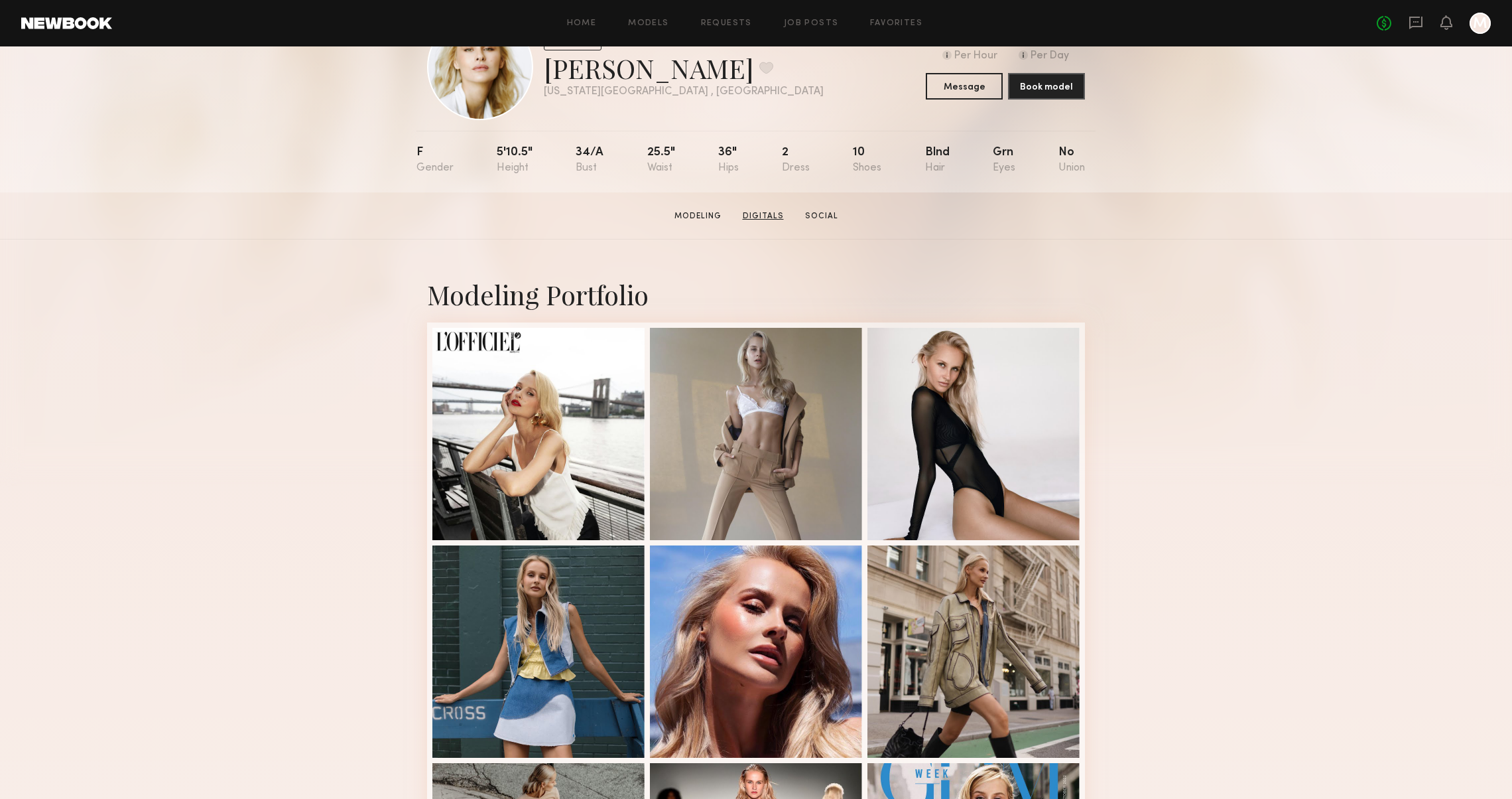
click at [756, 211] on link "Digitals" at bounding box center [763, 216] width 52 height 12
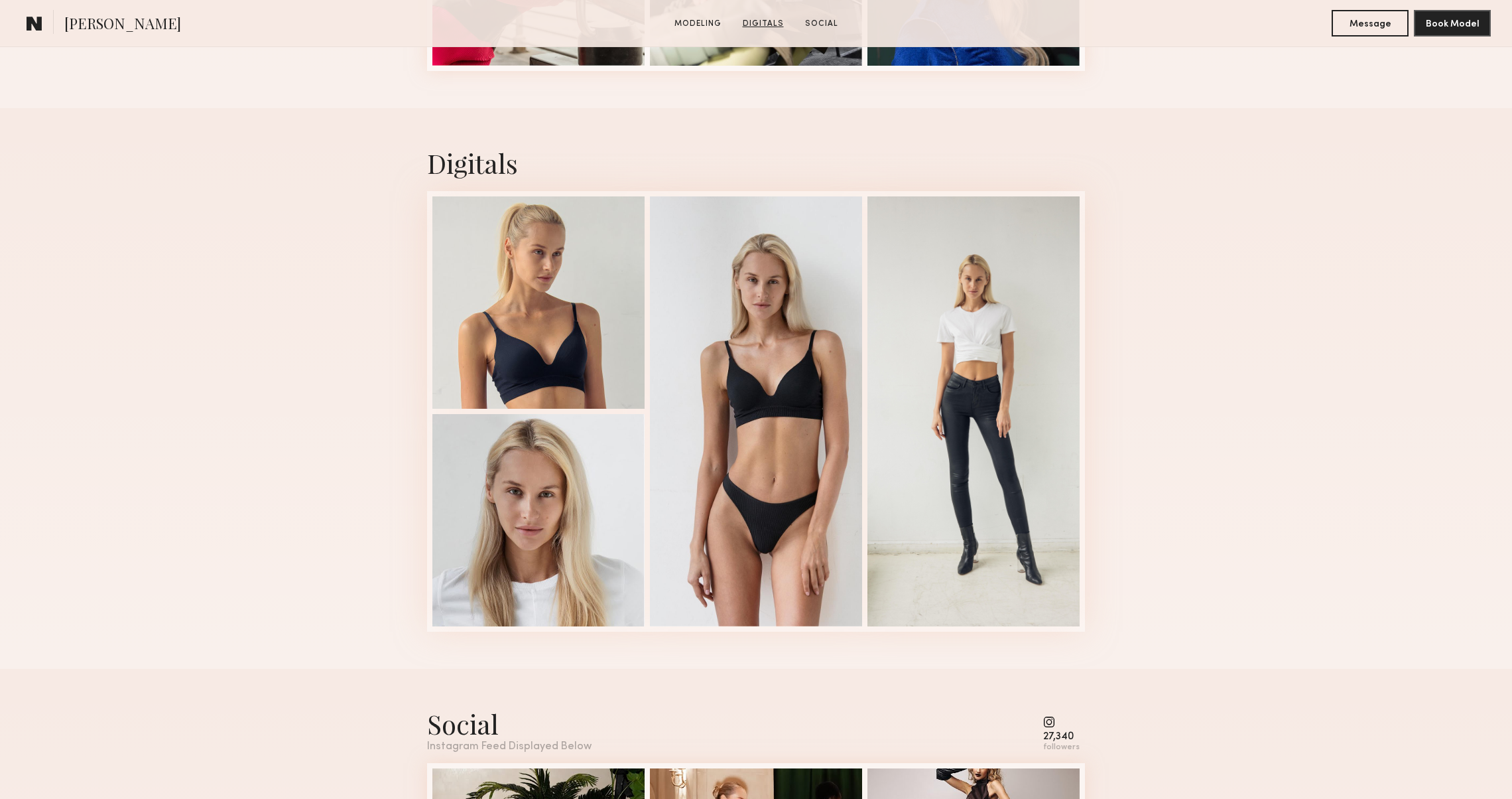
scroll to position [1438, 0]
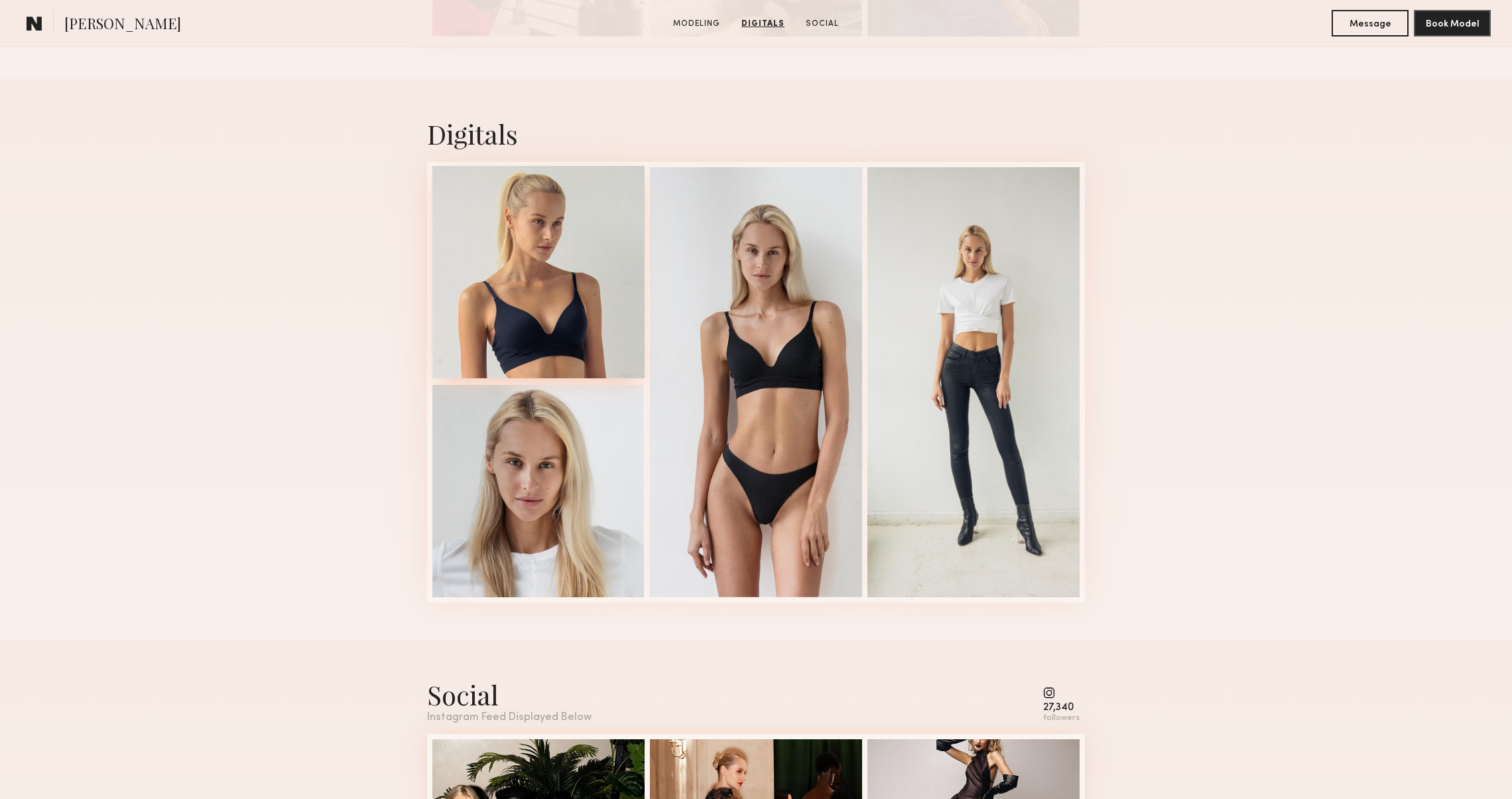
click at [563, 283] on div at bounding box center [538, 271] width 212 height 212
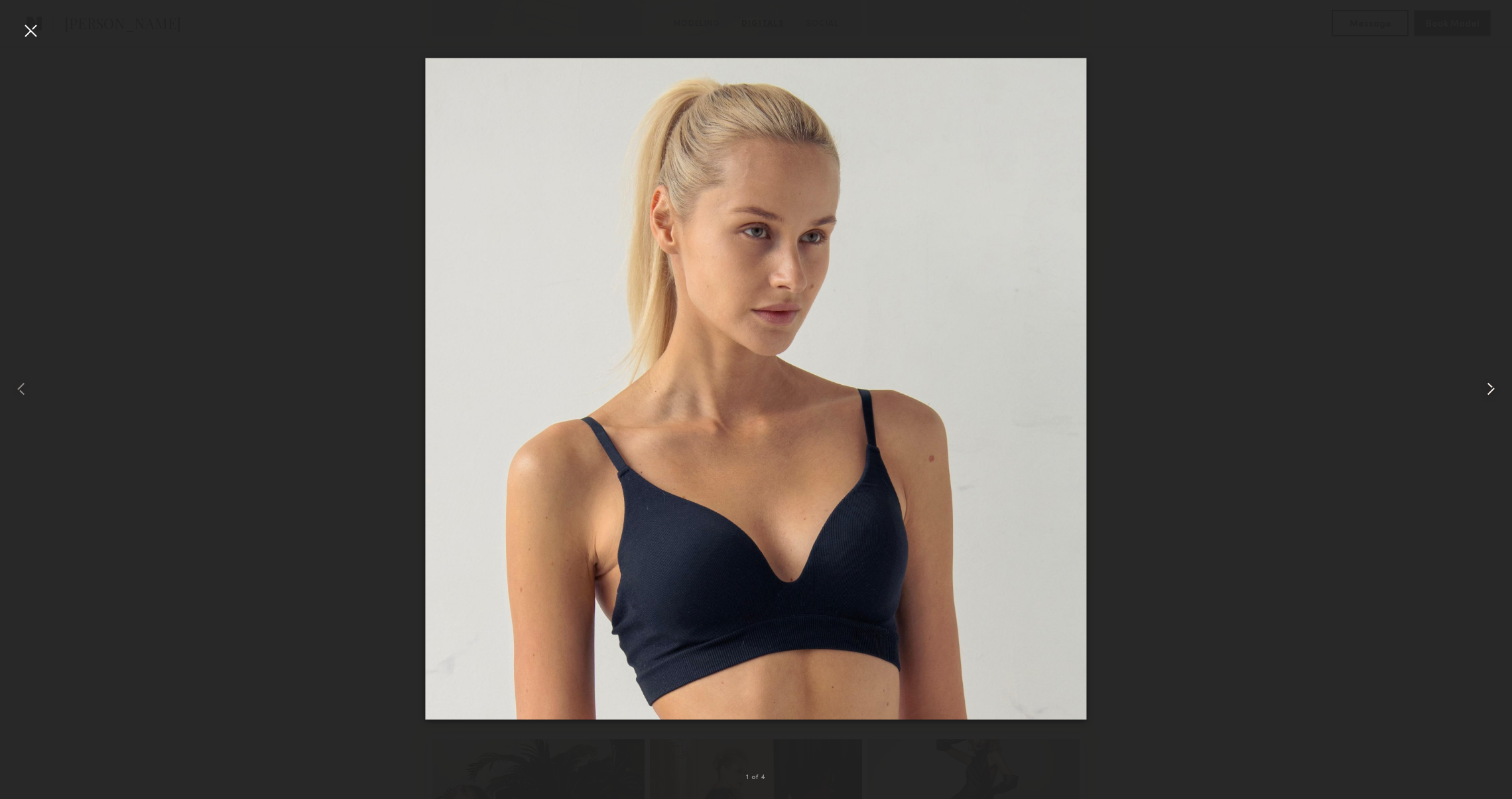
click at [1490, 392] on common-icon at bounding box center [1491, 389] width 22 height 22
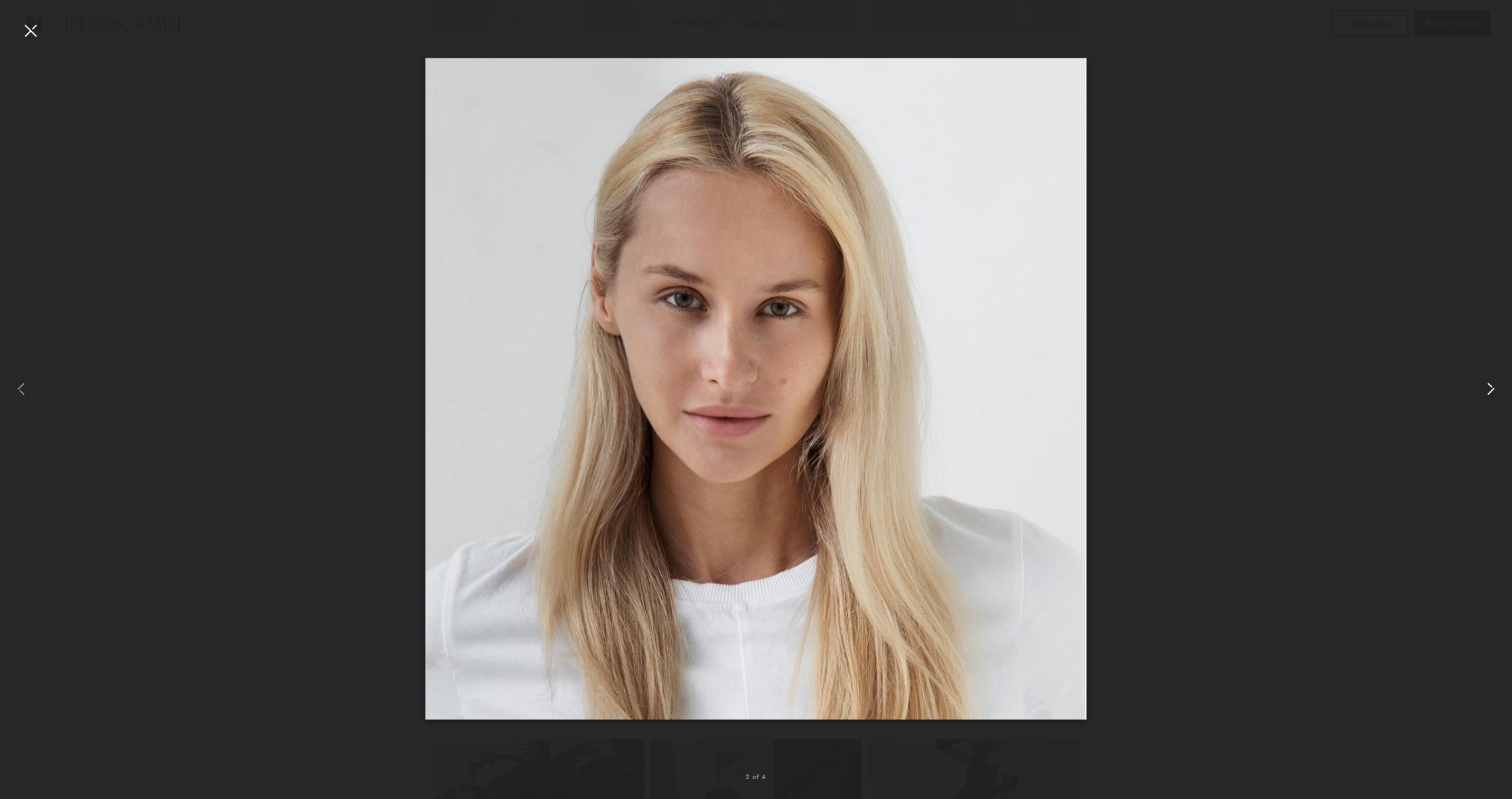
click at [1490, 392] on common-icon at bounding box center [1491, 389] width 22 height 22
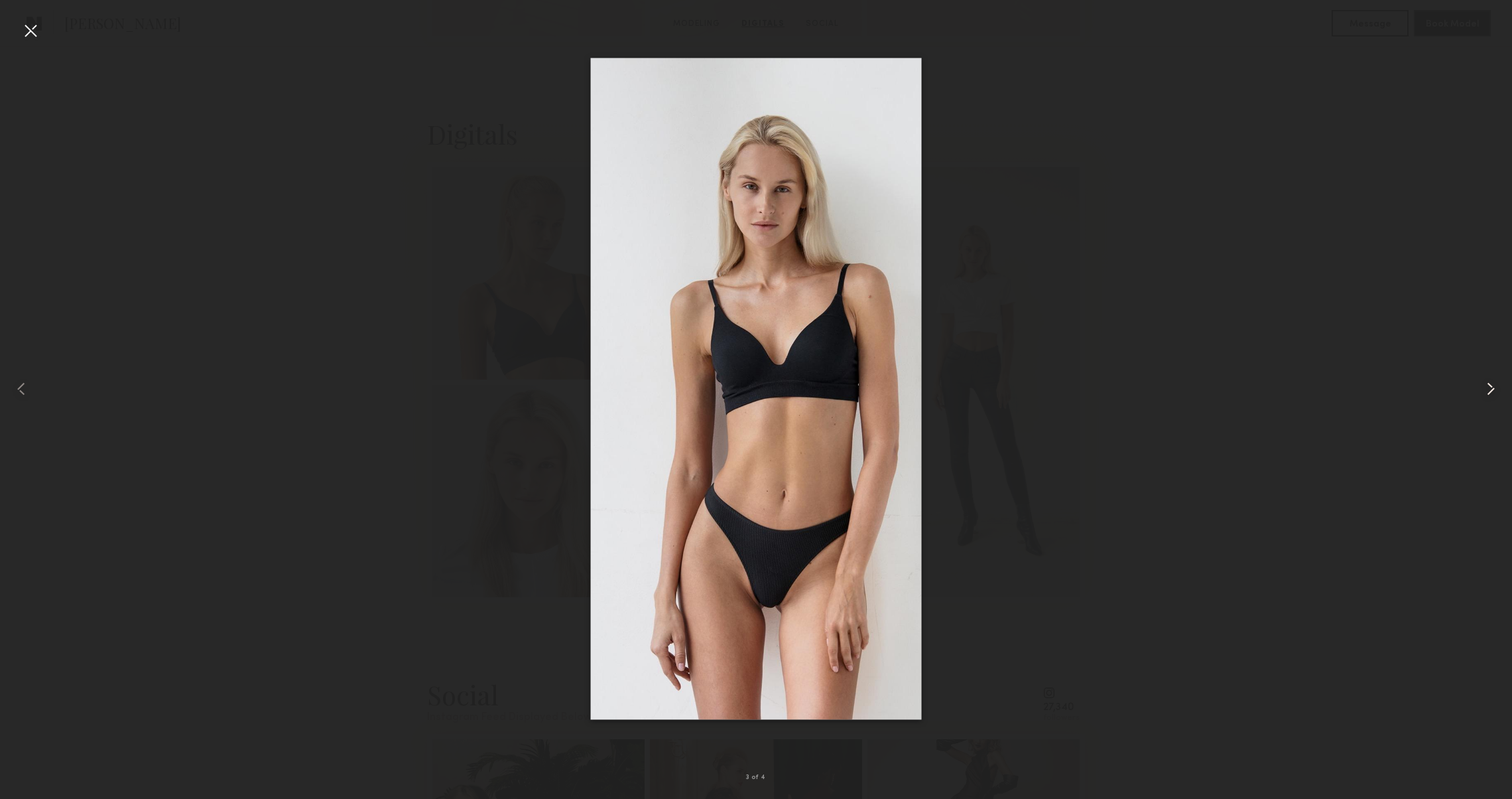
click at [1490, 392] on common-icon at bounding box center [1491, 389] width 22 height 22
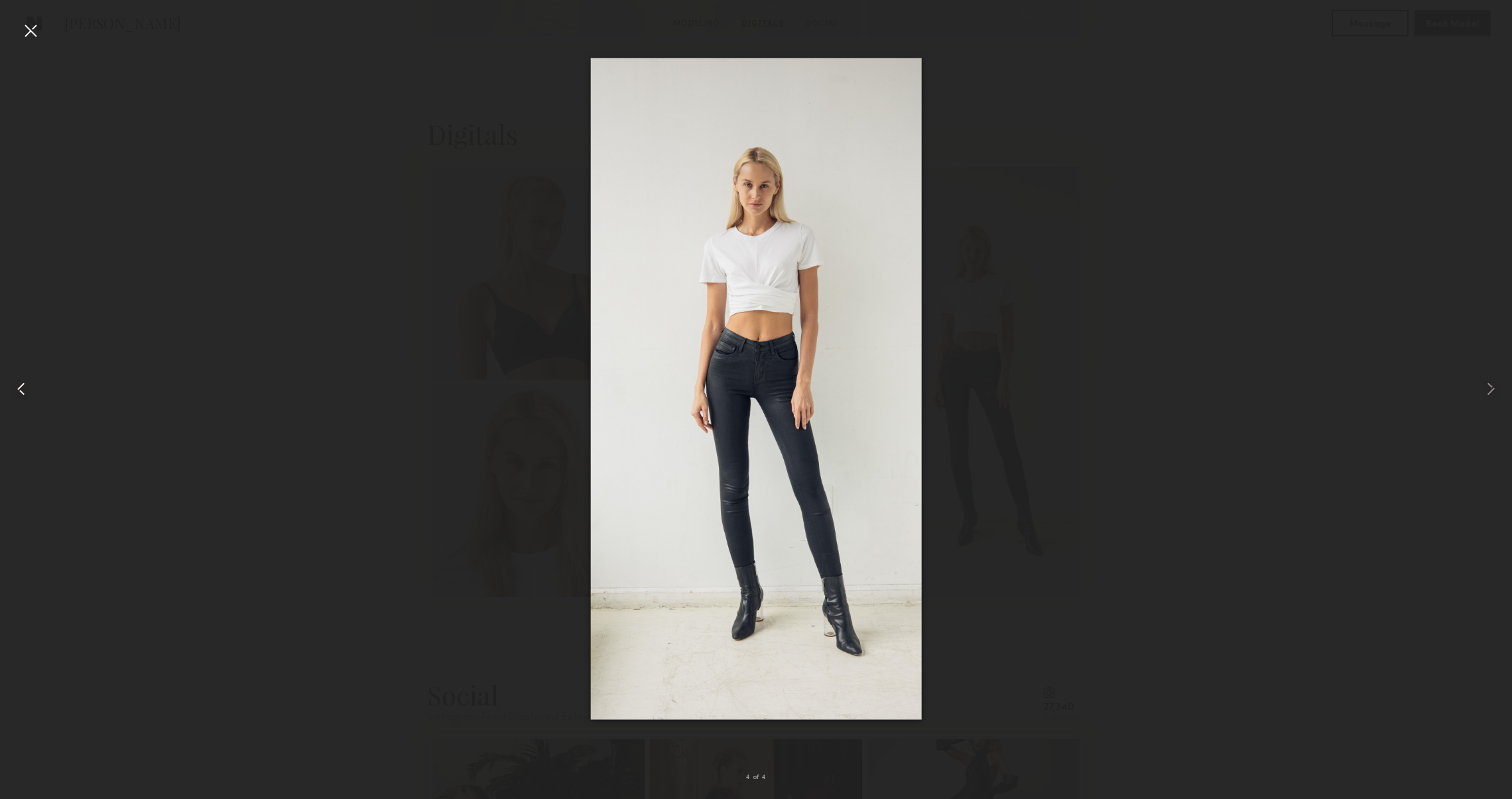
click at [27, 41] on div at bounding box center [30, 389] width 61 height 735
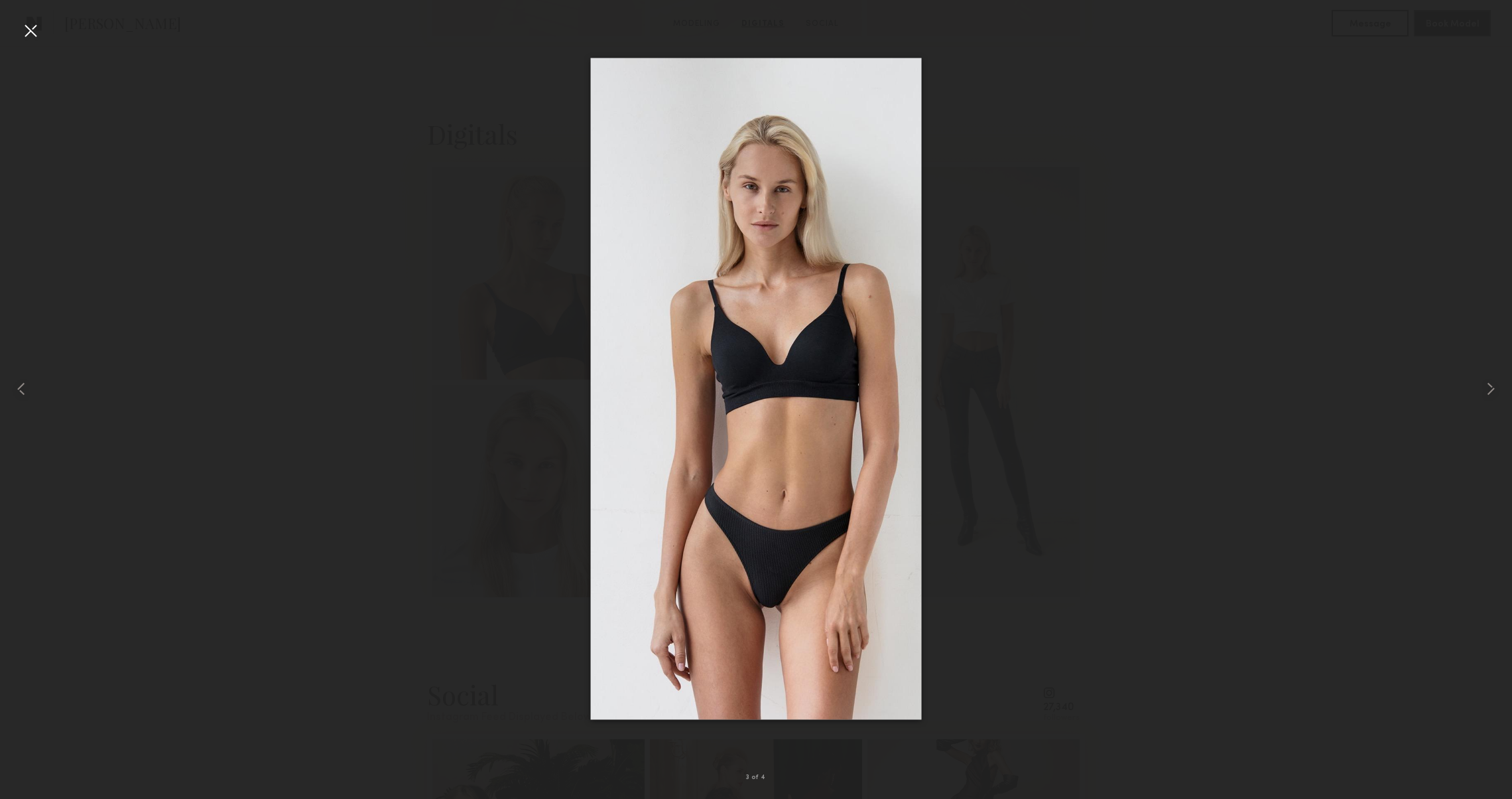
click at [25, 27] on div at bounding box center [31, 31] width 22 height 22
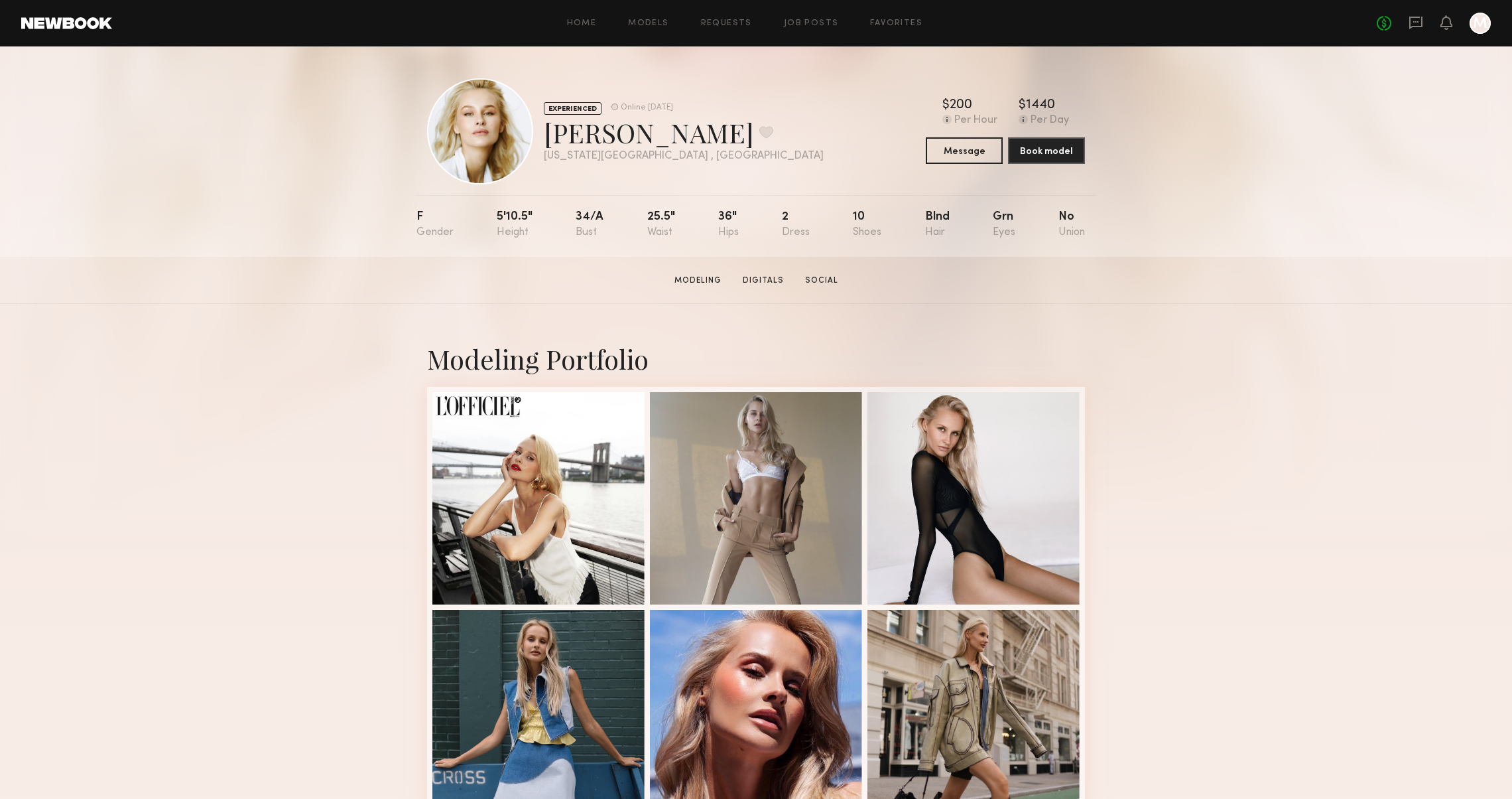
scroll to position [0, 0]
click at [805, 277] on link "Social" at bounding box center [821, 280] width 44 height 12
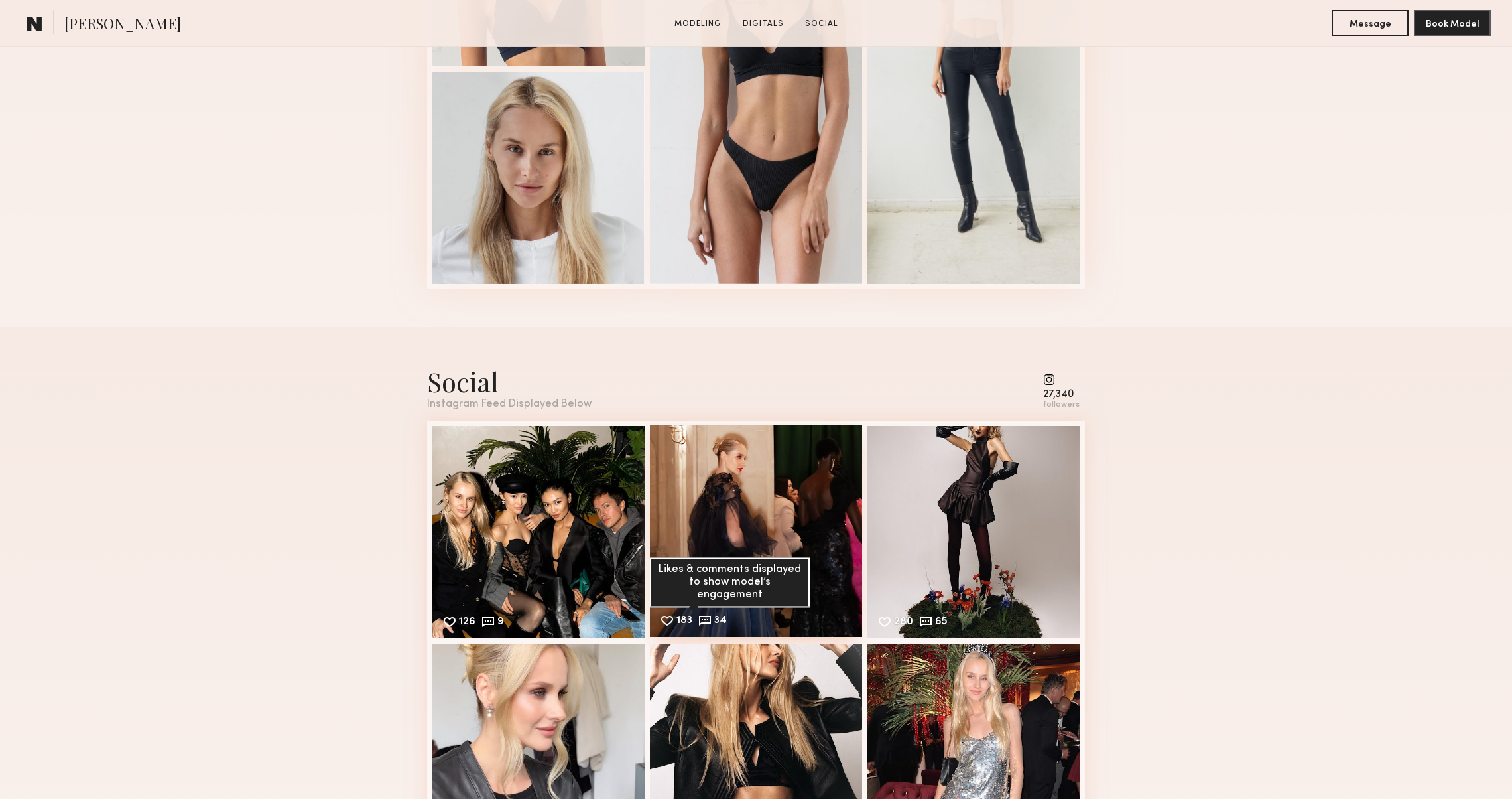
scroll to position [1998, 0]
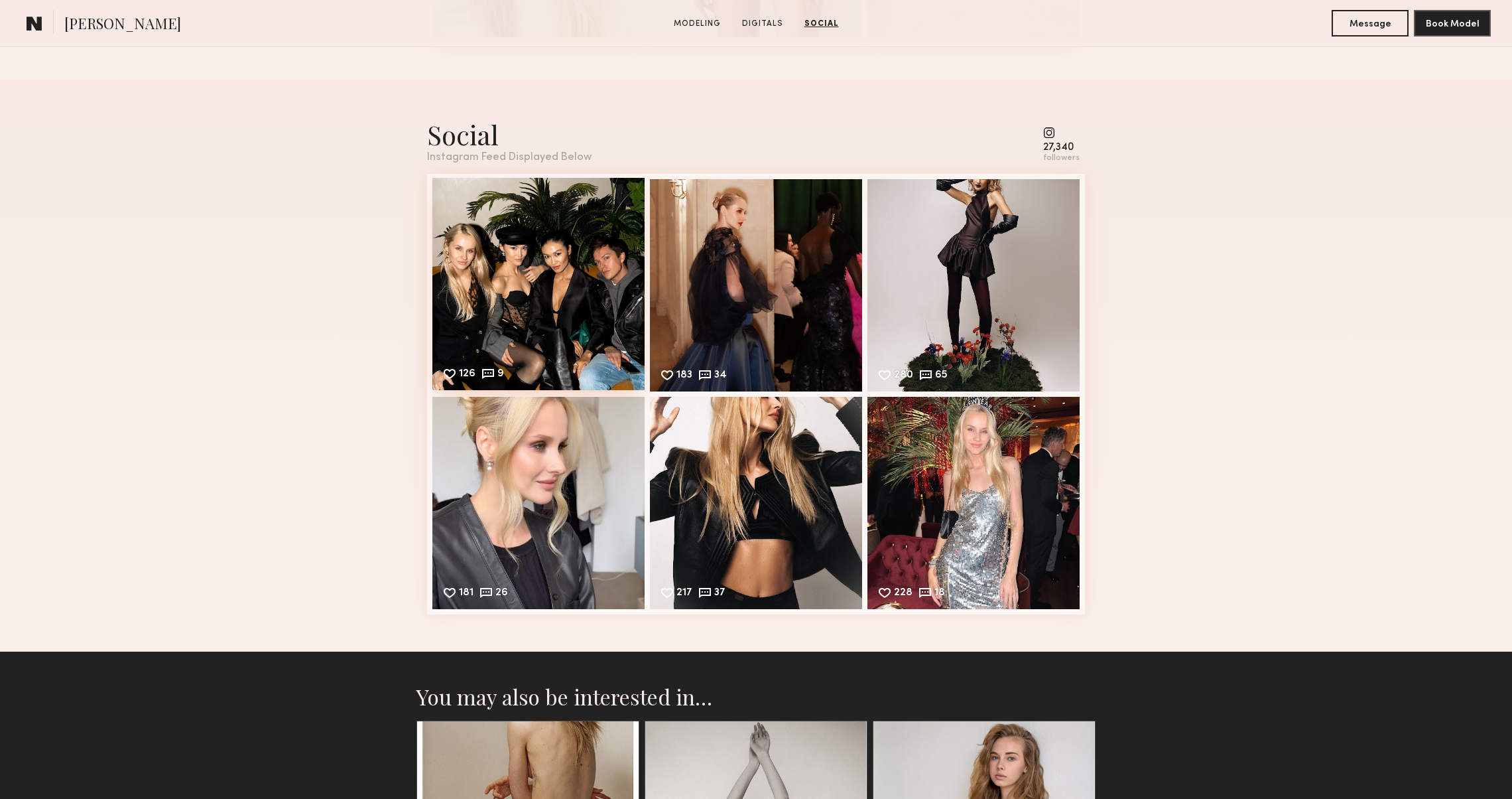
click at [602, 290] on div "126 9 Likes & comments displayed to show model’s engagement" at bounding box center [538, 284] width 212 height 212
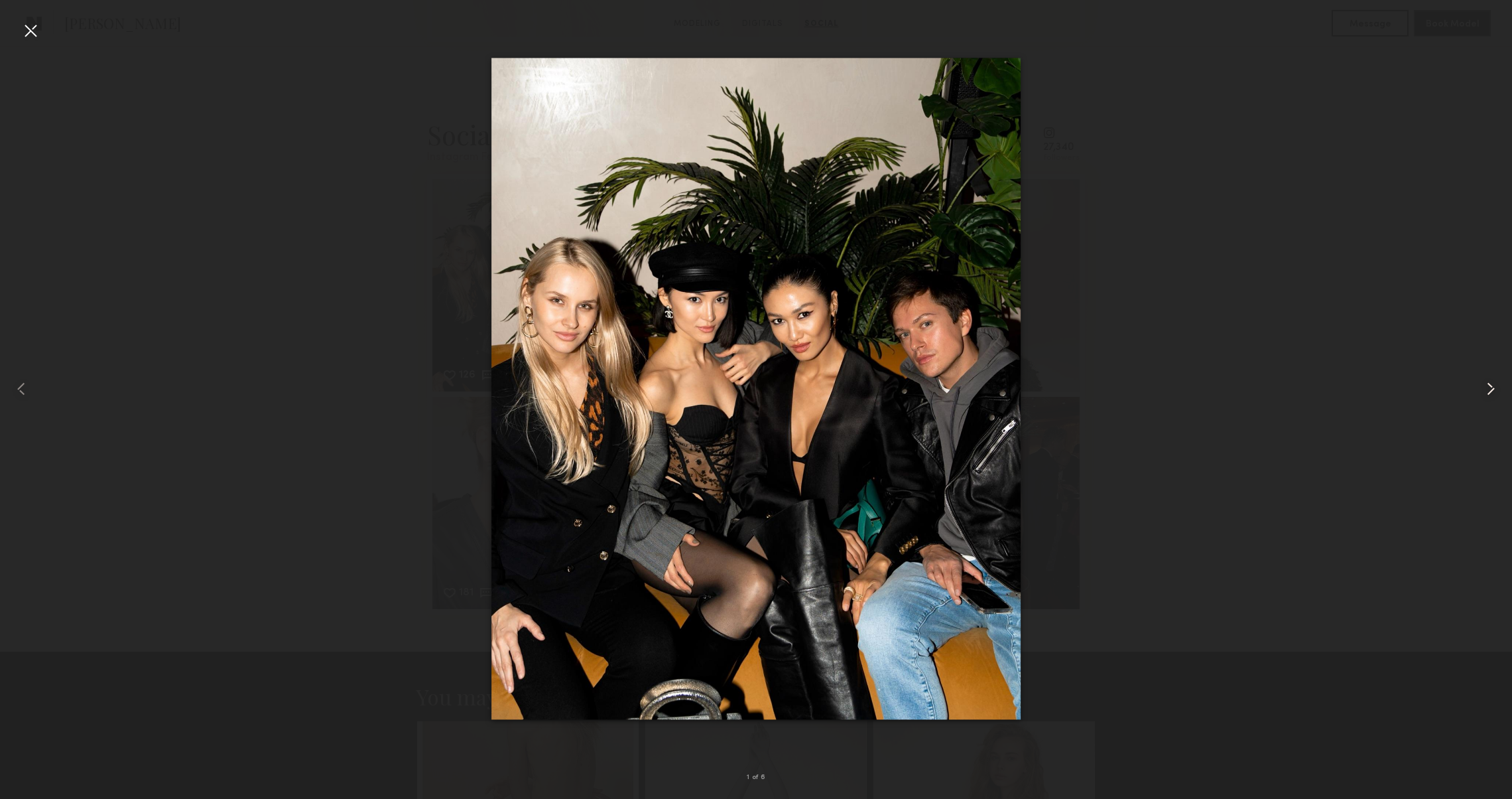
click at [1485, 382] on common-icon at bounding box center [1491, 389] width 22 height 22
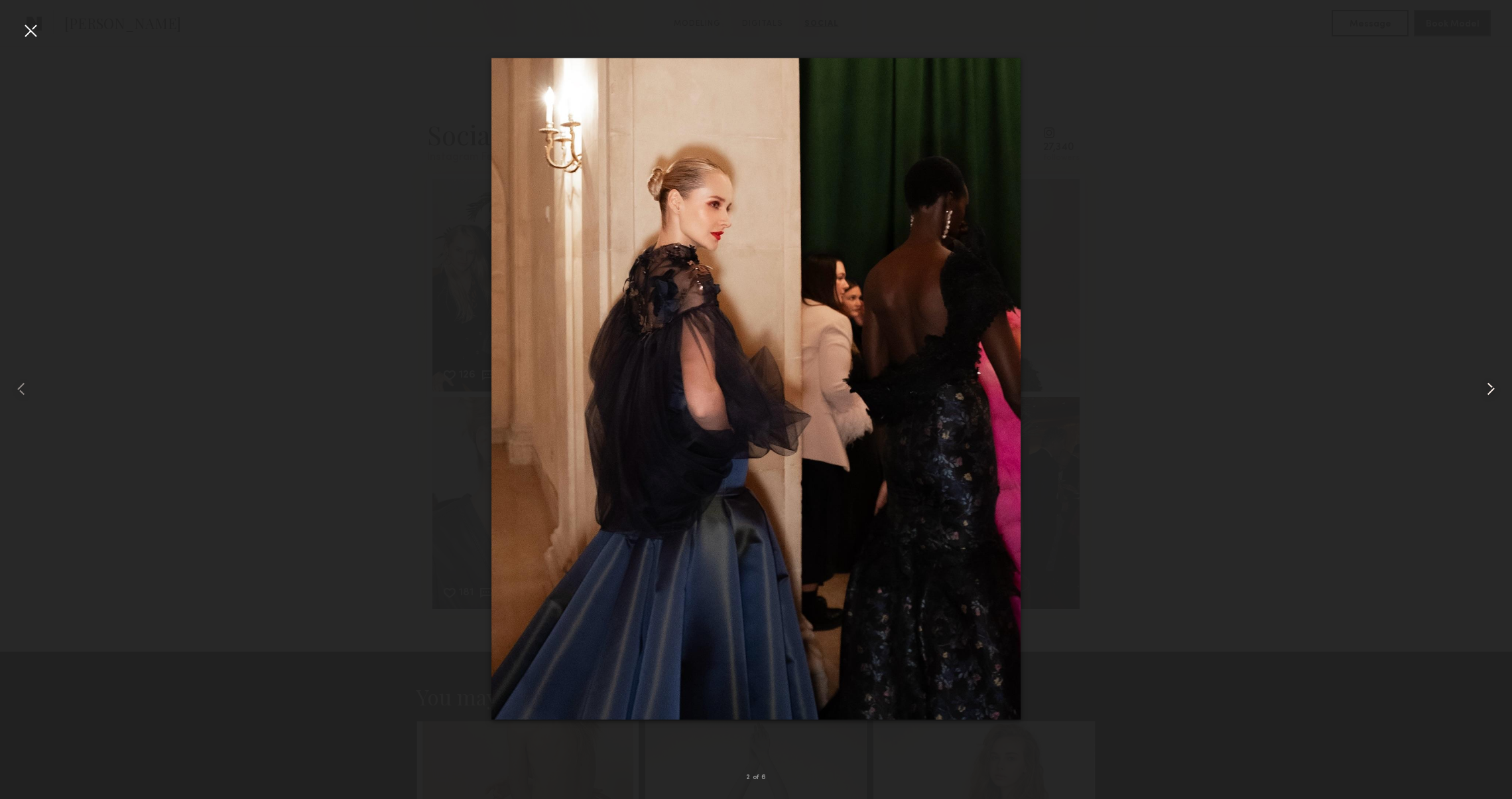
click at [1485, 382] on common-icon at bounding box center [1491, 389] width 22 height 22
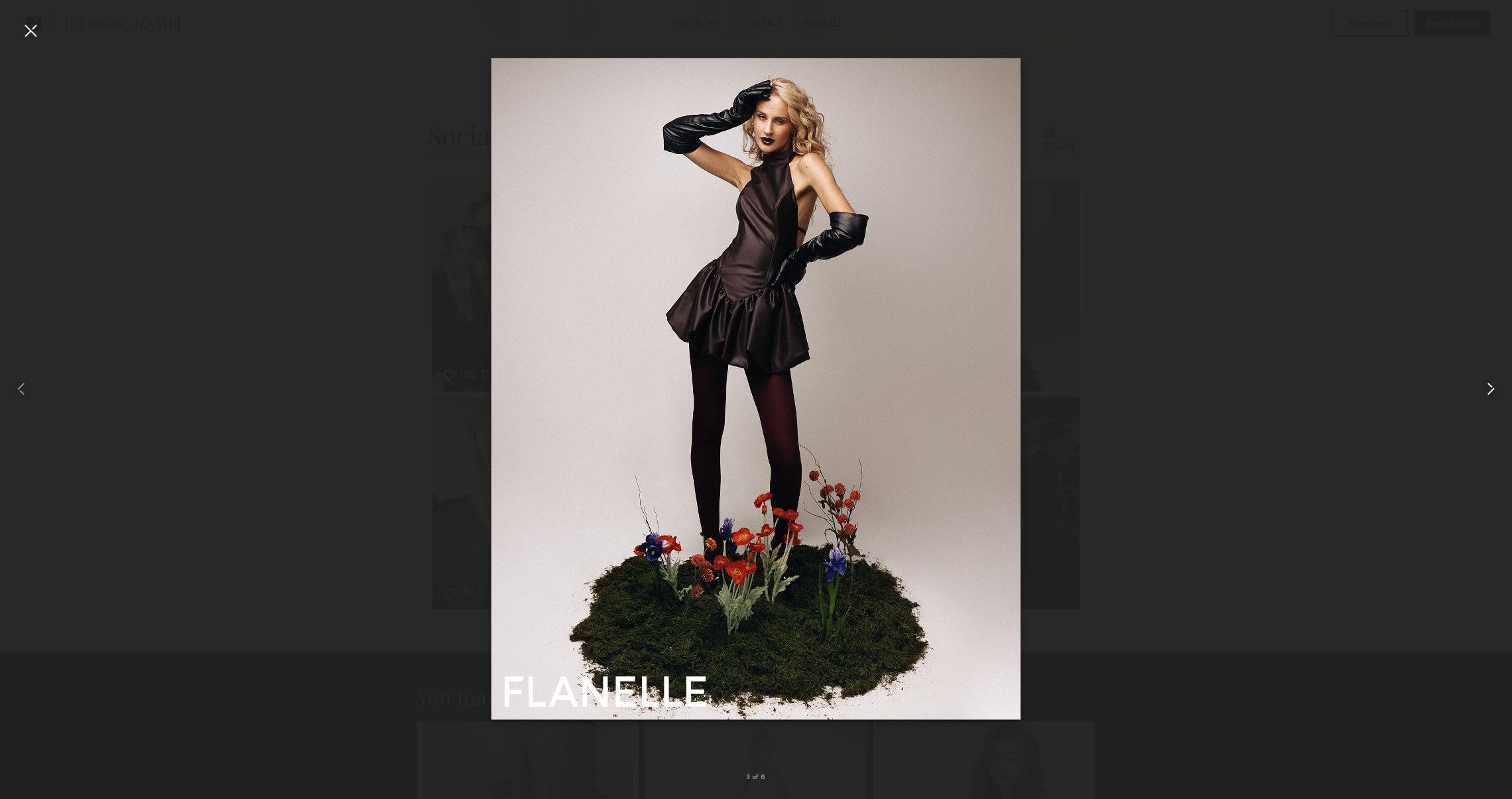
click at [1485, 382] on common-icon at bounding box center [1491, 389] width 22 height 22
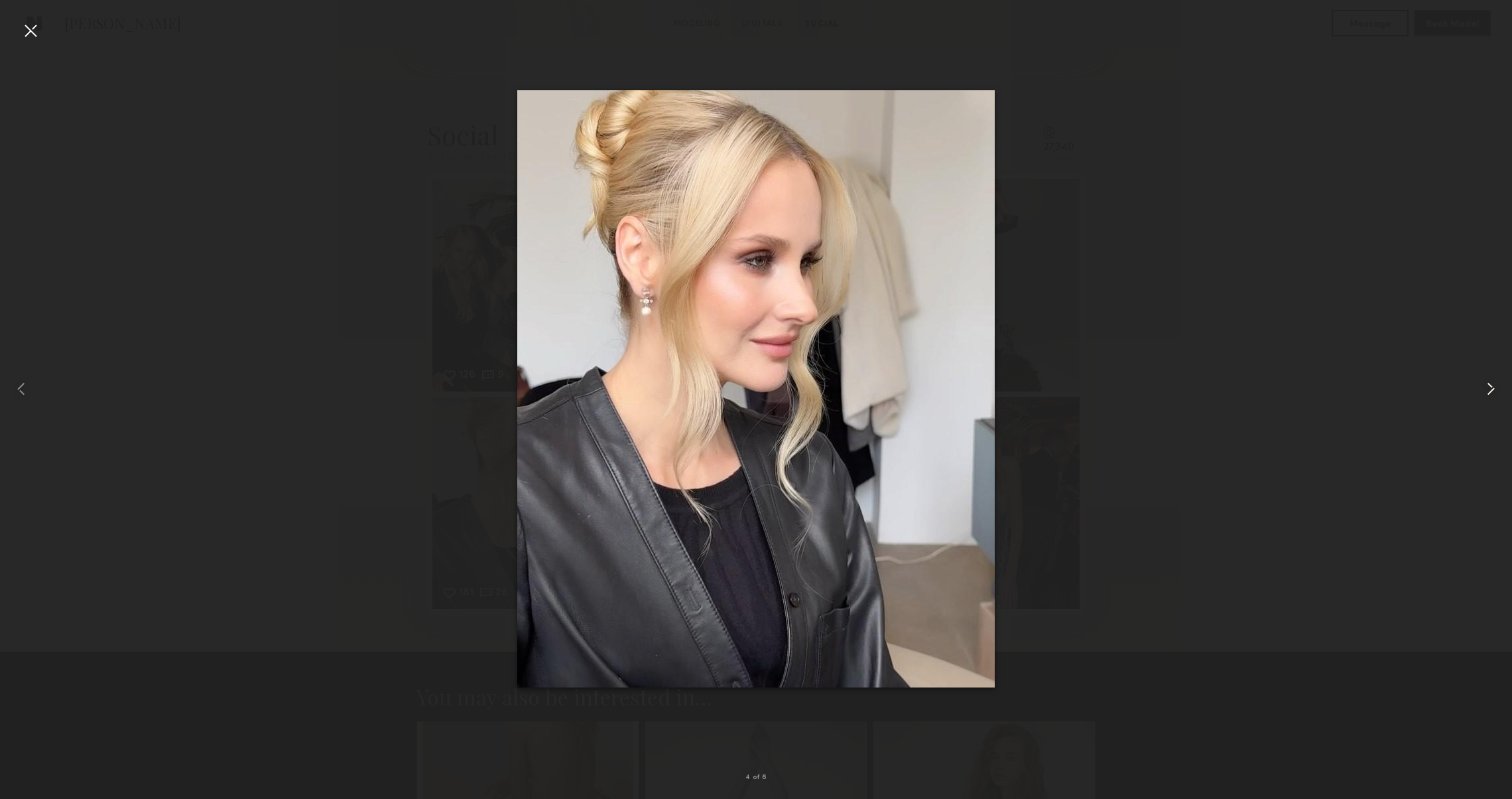
click at [1485, 382] on common-icon at bounding box center [1491, 389] width 22 height 22
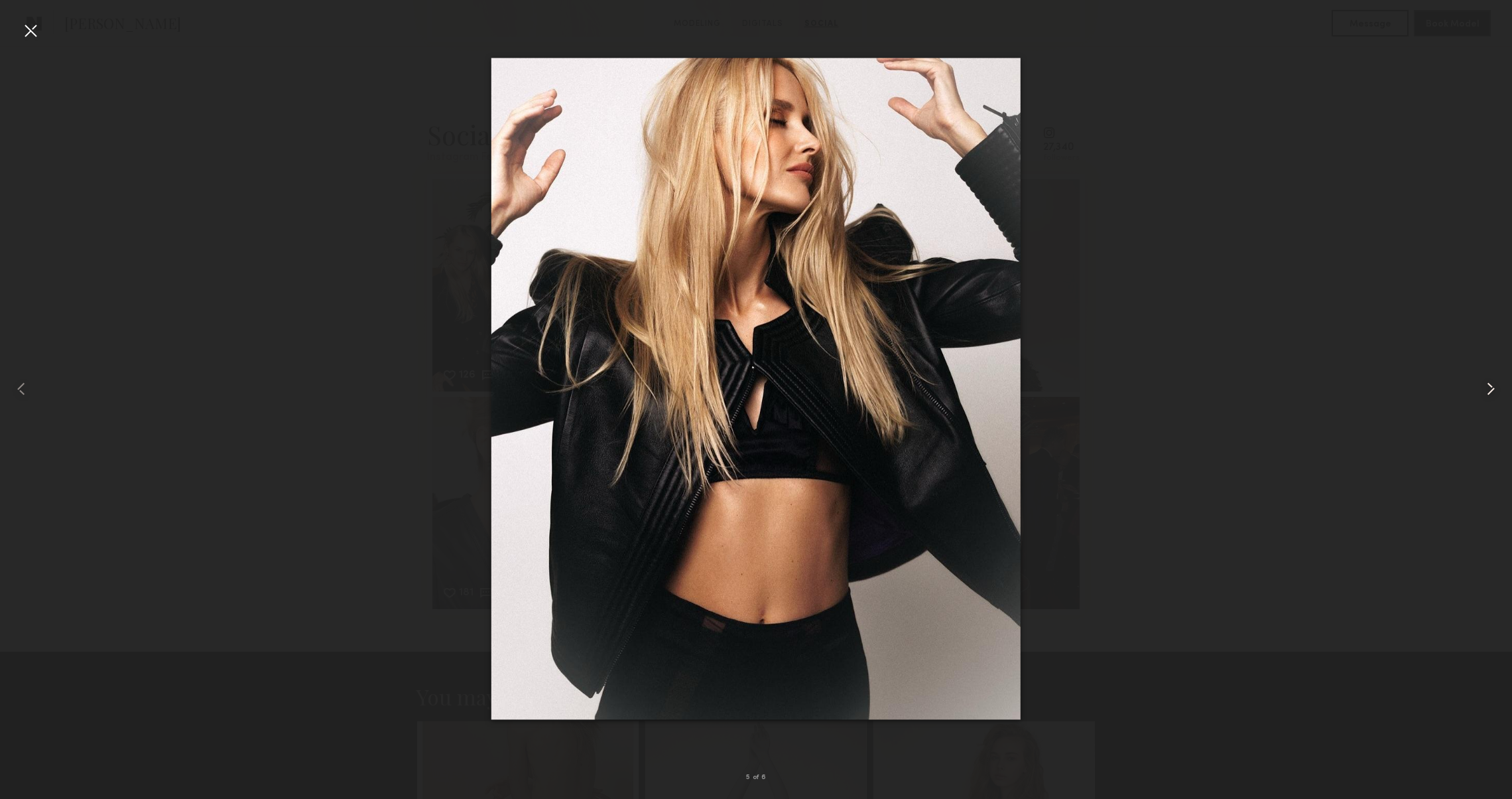
click at [1485, 382] on common-icon at bounding box center [1491, 389] width 22 height 22
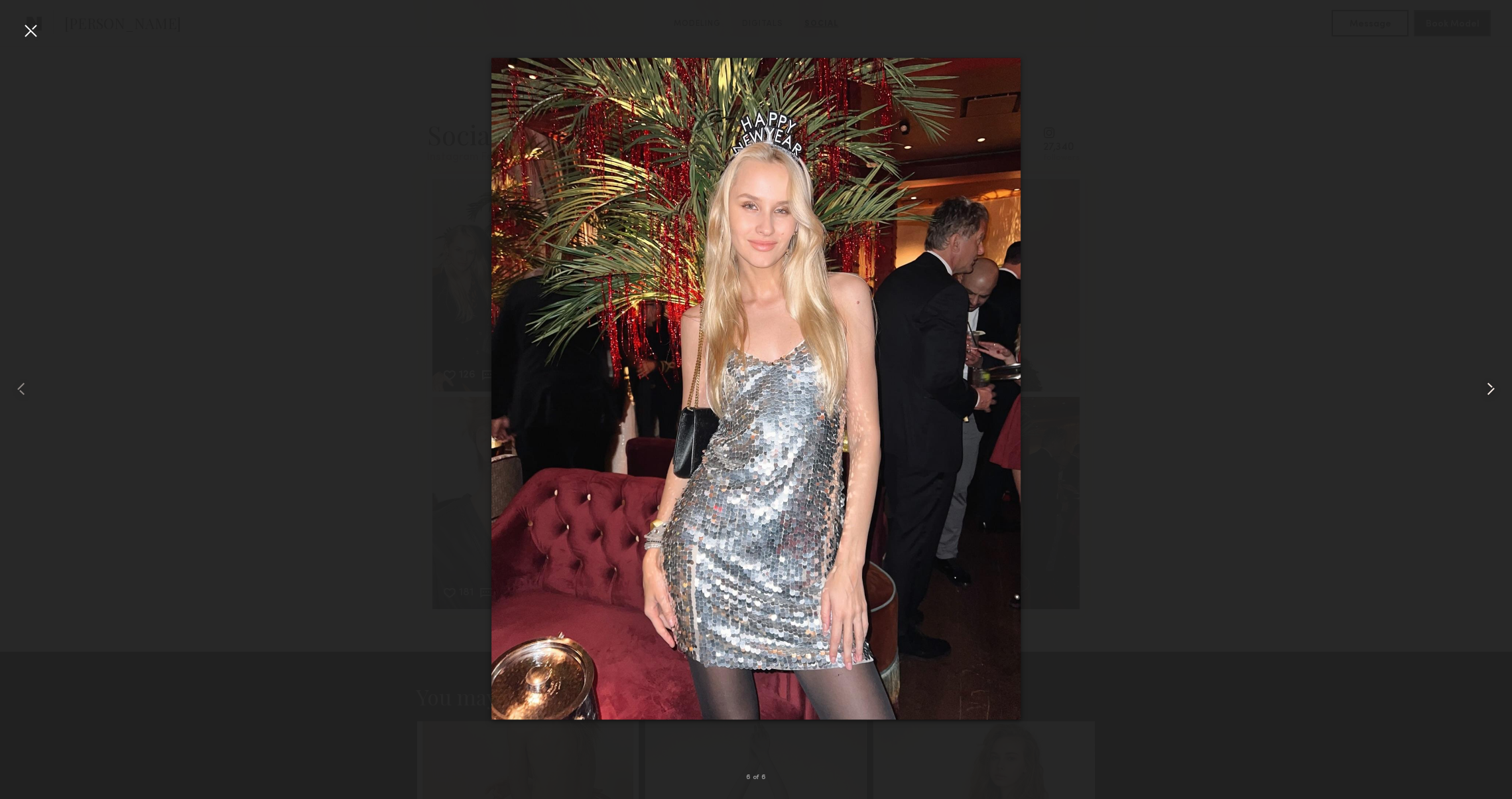
click at [1485, 382] on common-icon at bounding box center [1491, 389] width 22 height 22
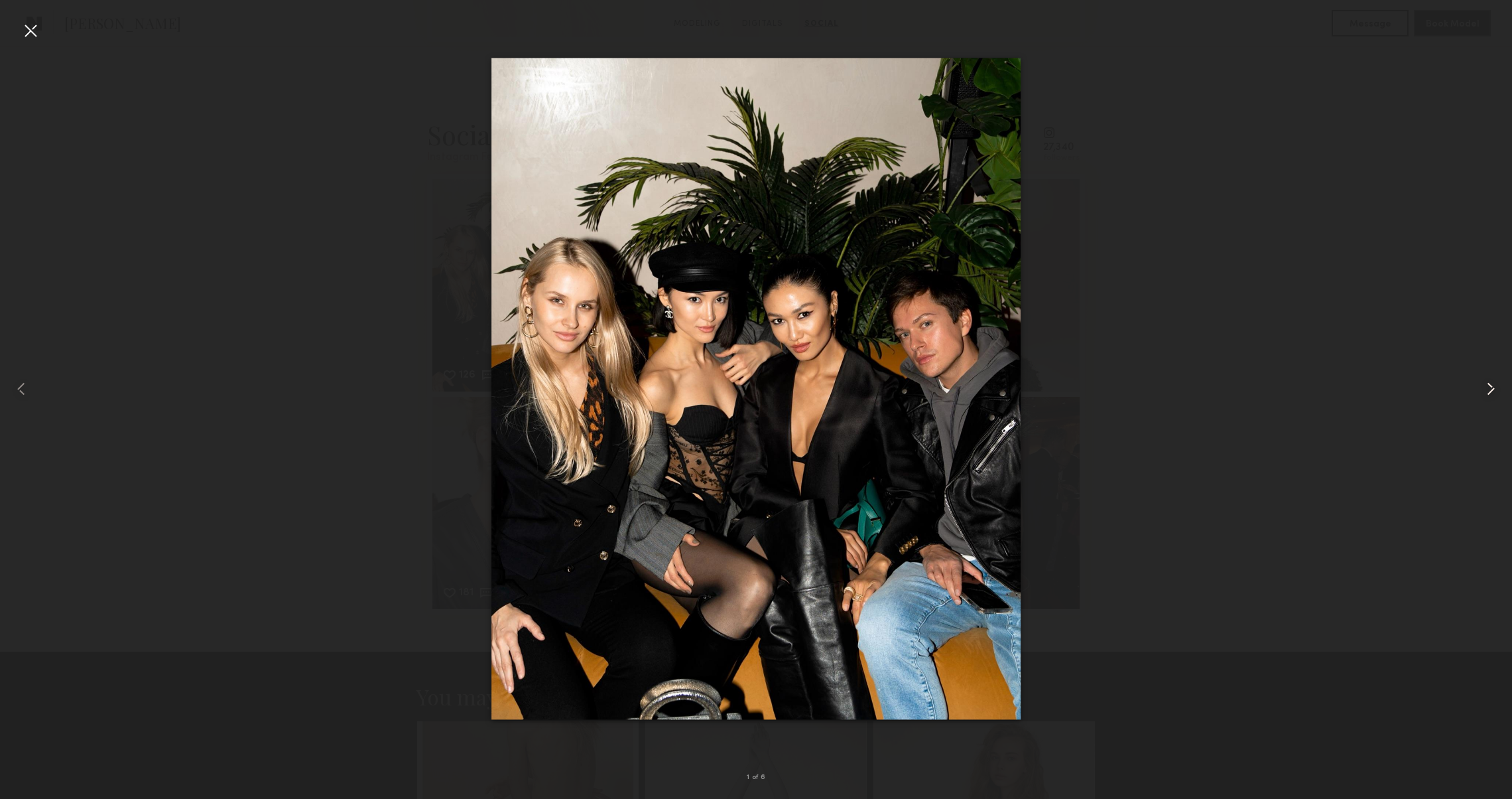
click at [1485, 382] on common-icon at bounding box center [1491, 389] width 22 height 22
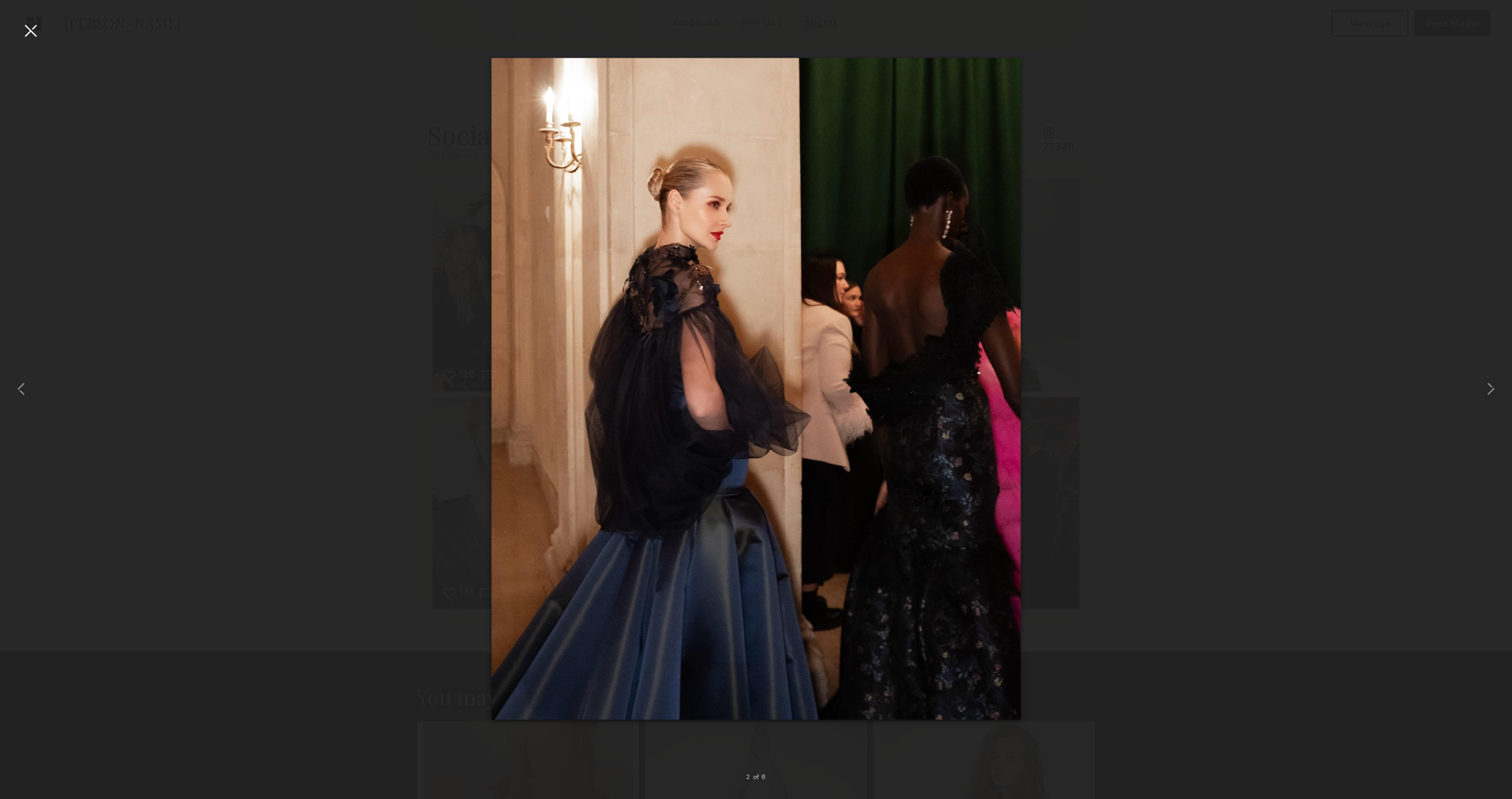
click at [34, 29] on div at bounding box center [31, 31] width 22 height 22
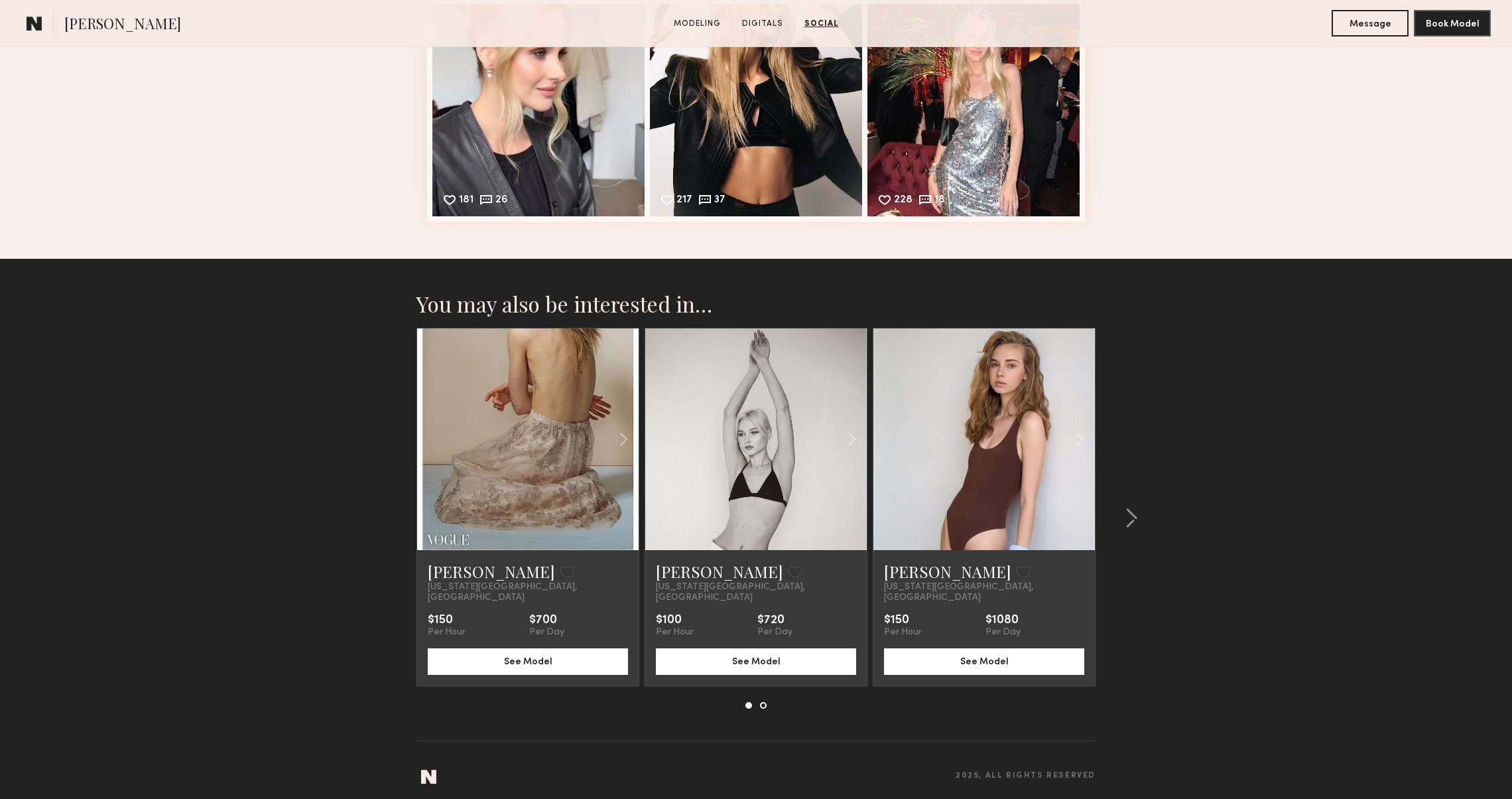
scroll to position [2390, 0]
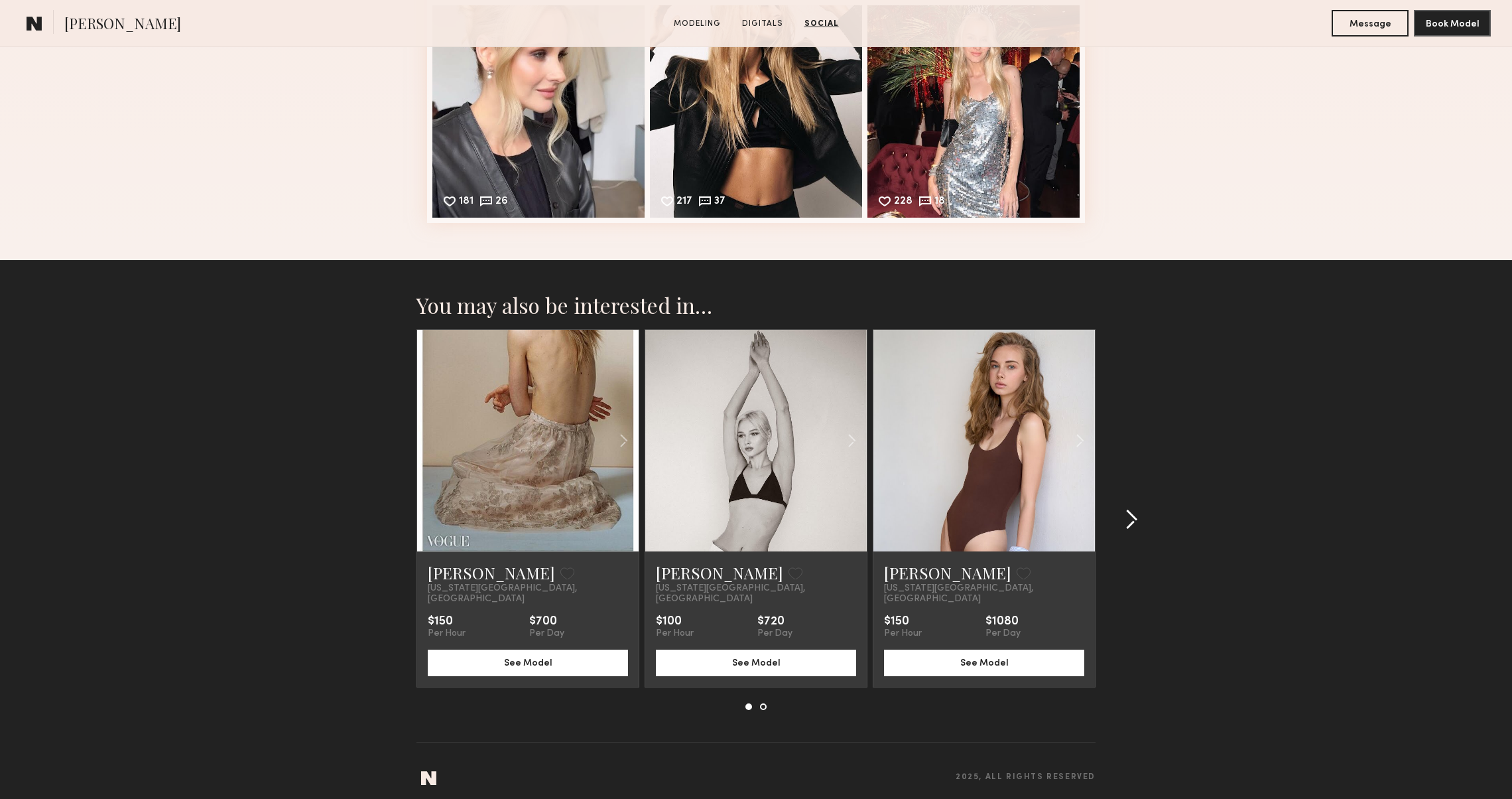
click at [1133, 524] on common-icon at bounding box center [1131, 520] width 13 height 22
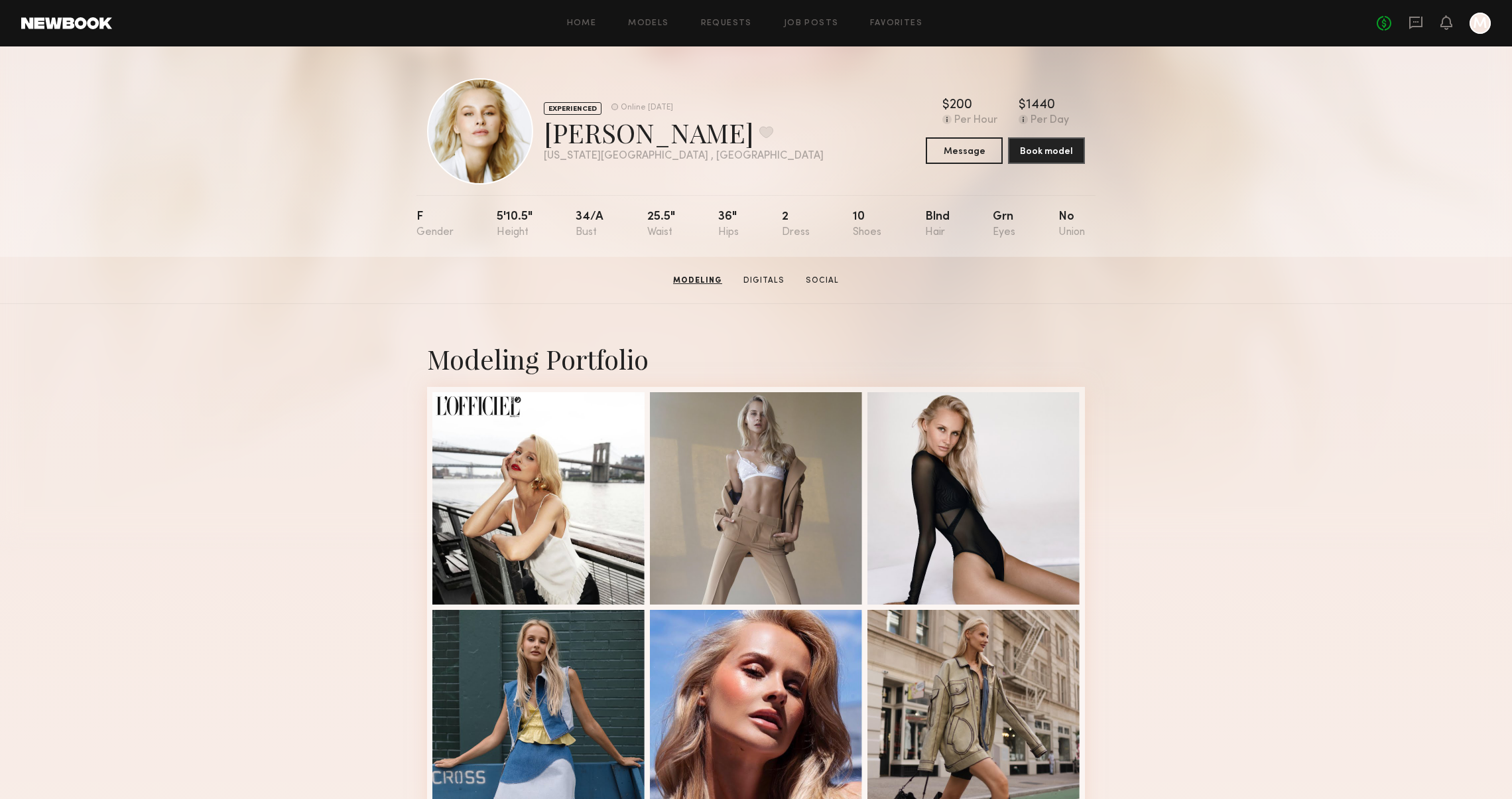
scroll to position [0, 0]
click at [574, 22] on link "Home" at bounding box center [582, 23] width 30 height 8
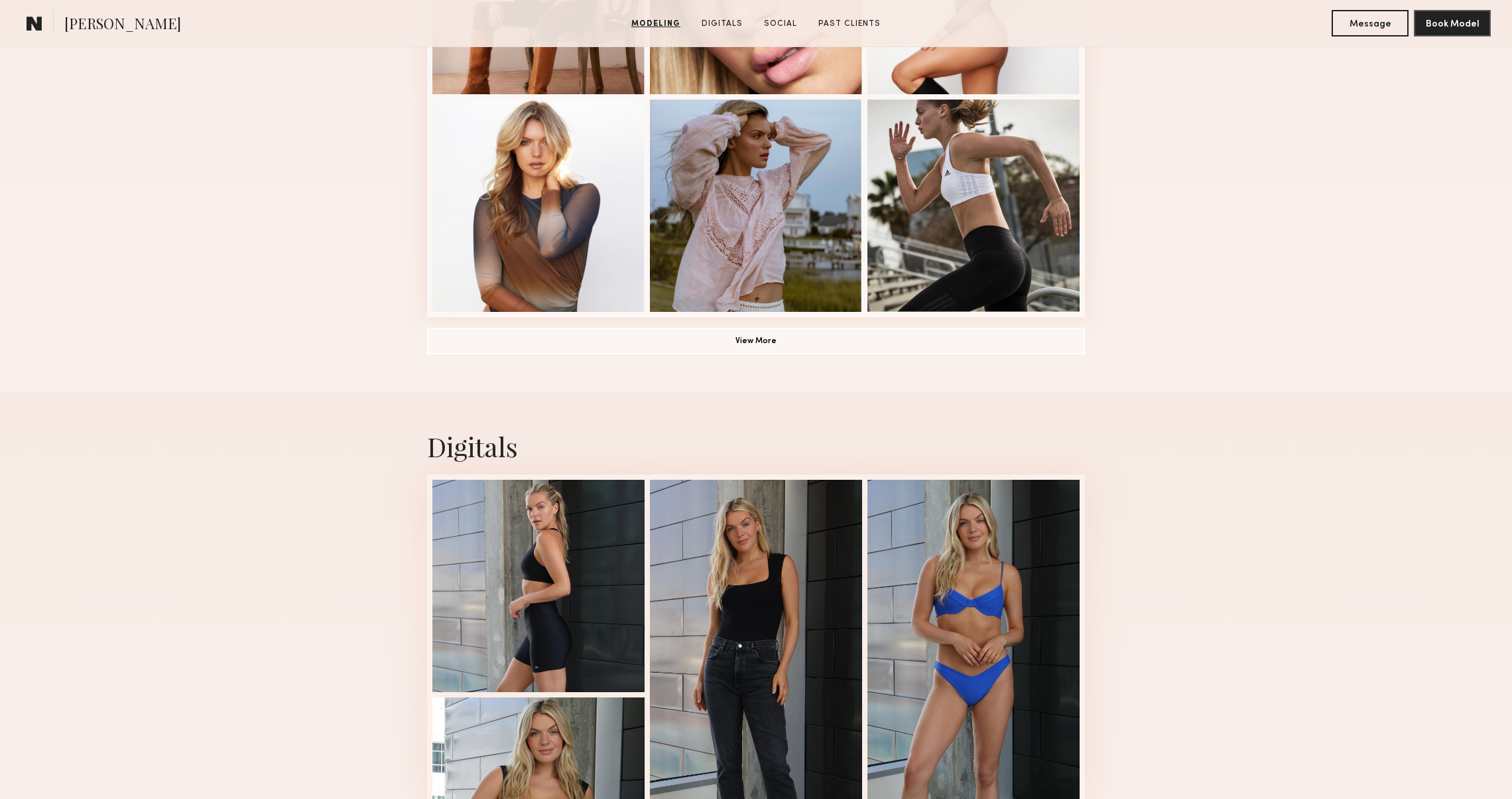
scroll to position [1147, 0]
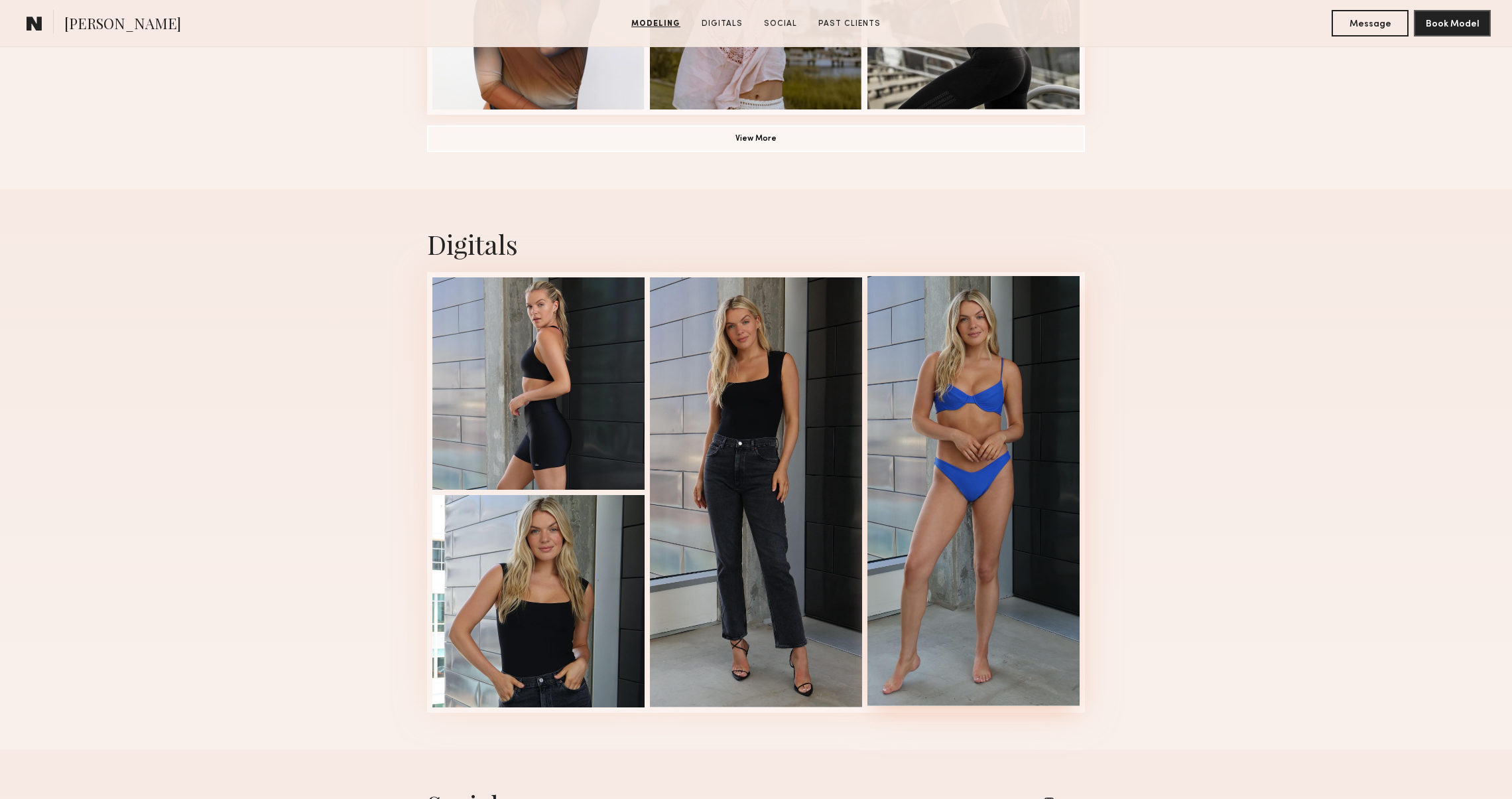
click at [936, 555] on div at bounding box center [973, 491] width 212 height 430
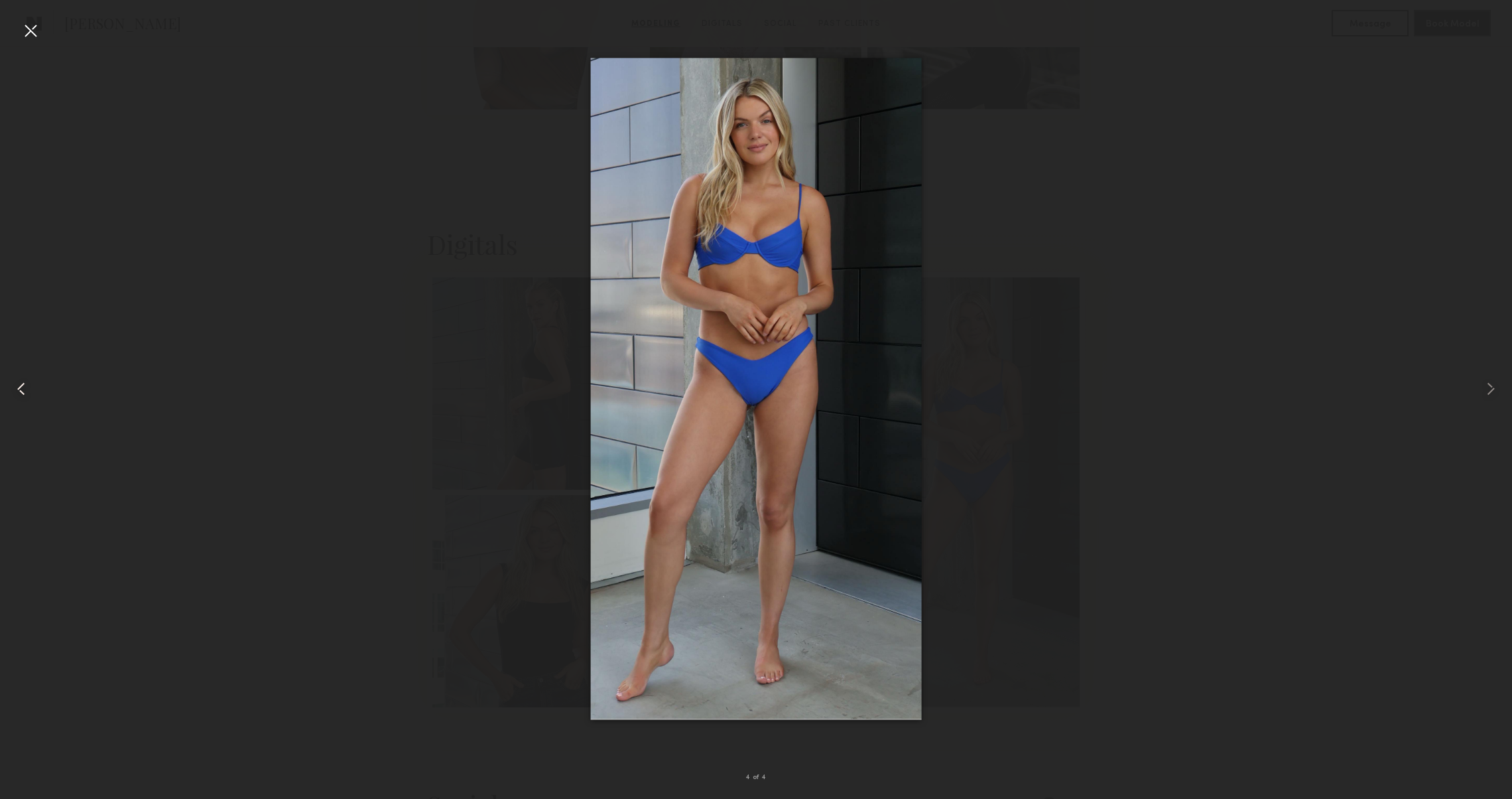
click at [19, 405] on div at bounding box center [30, 389] width 61 height 735
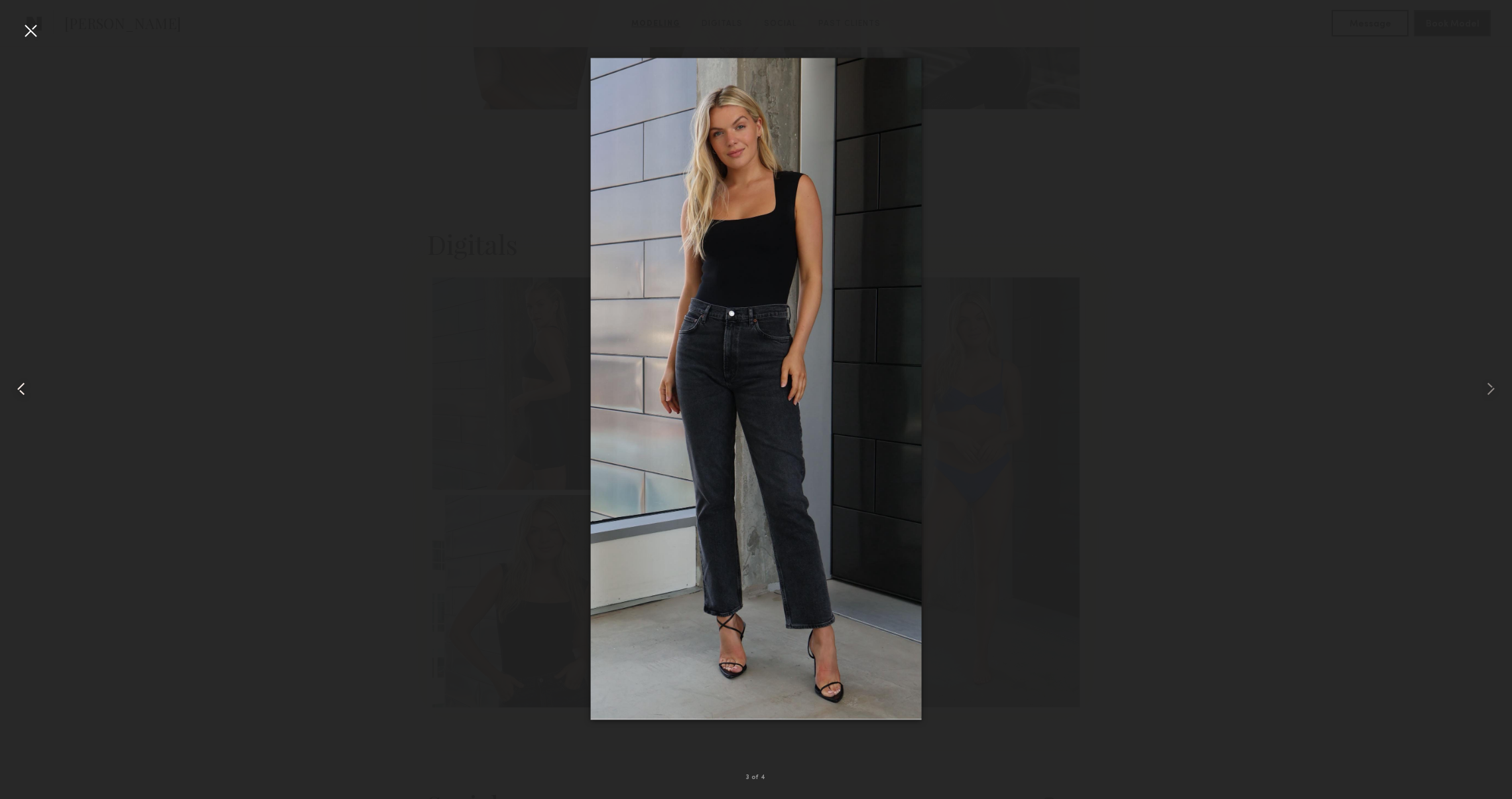
click at [19, 405] on div at bounding box center [30, 389] width 61 height 735
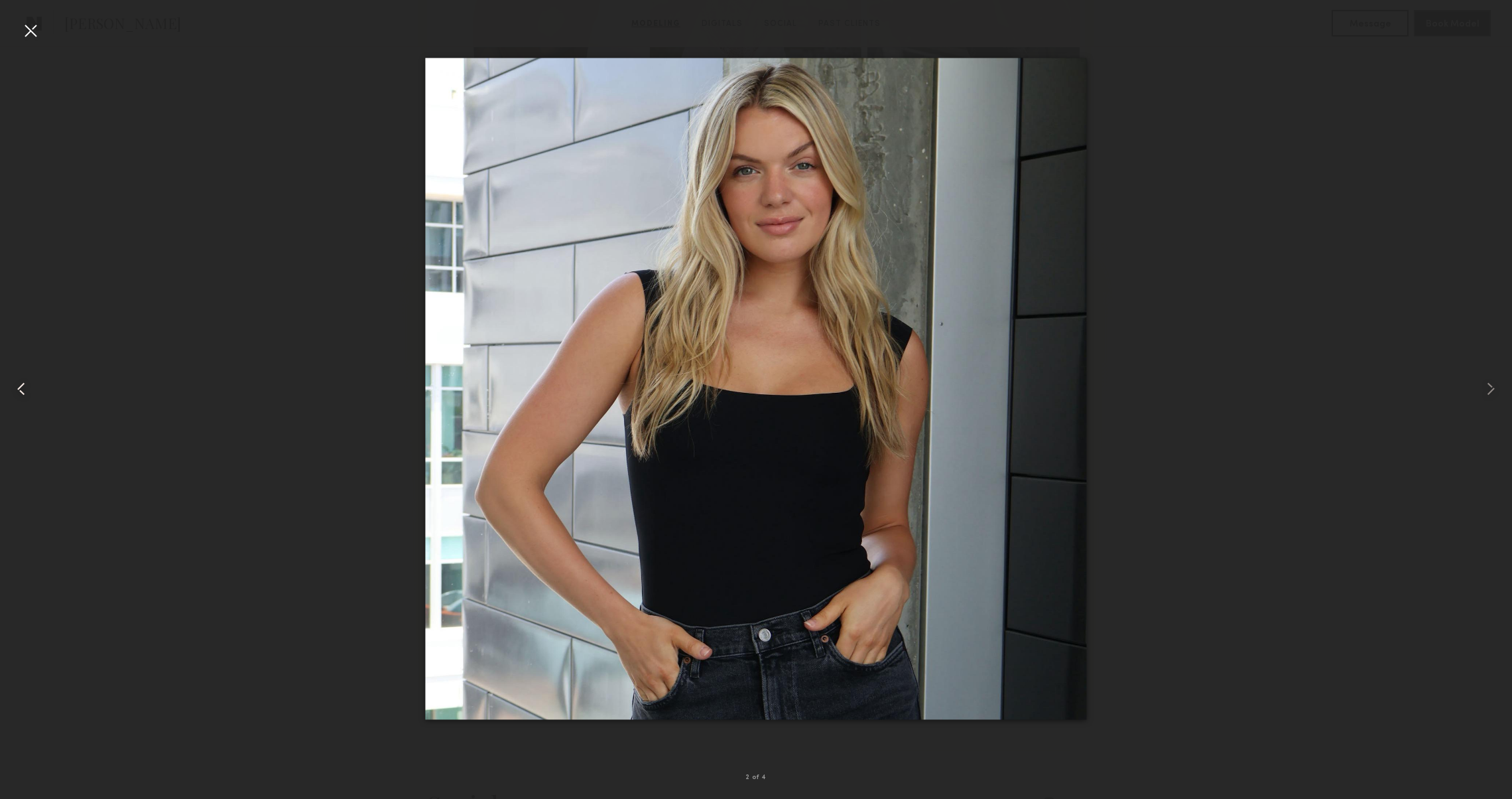
click at [19, 405] on div at bounding box center [30, 389] width 61 height 735
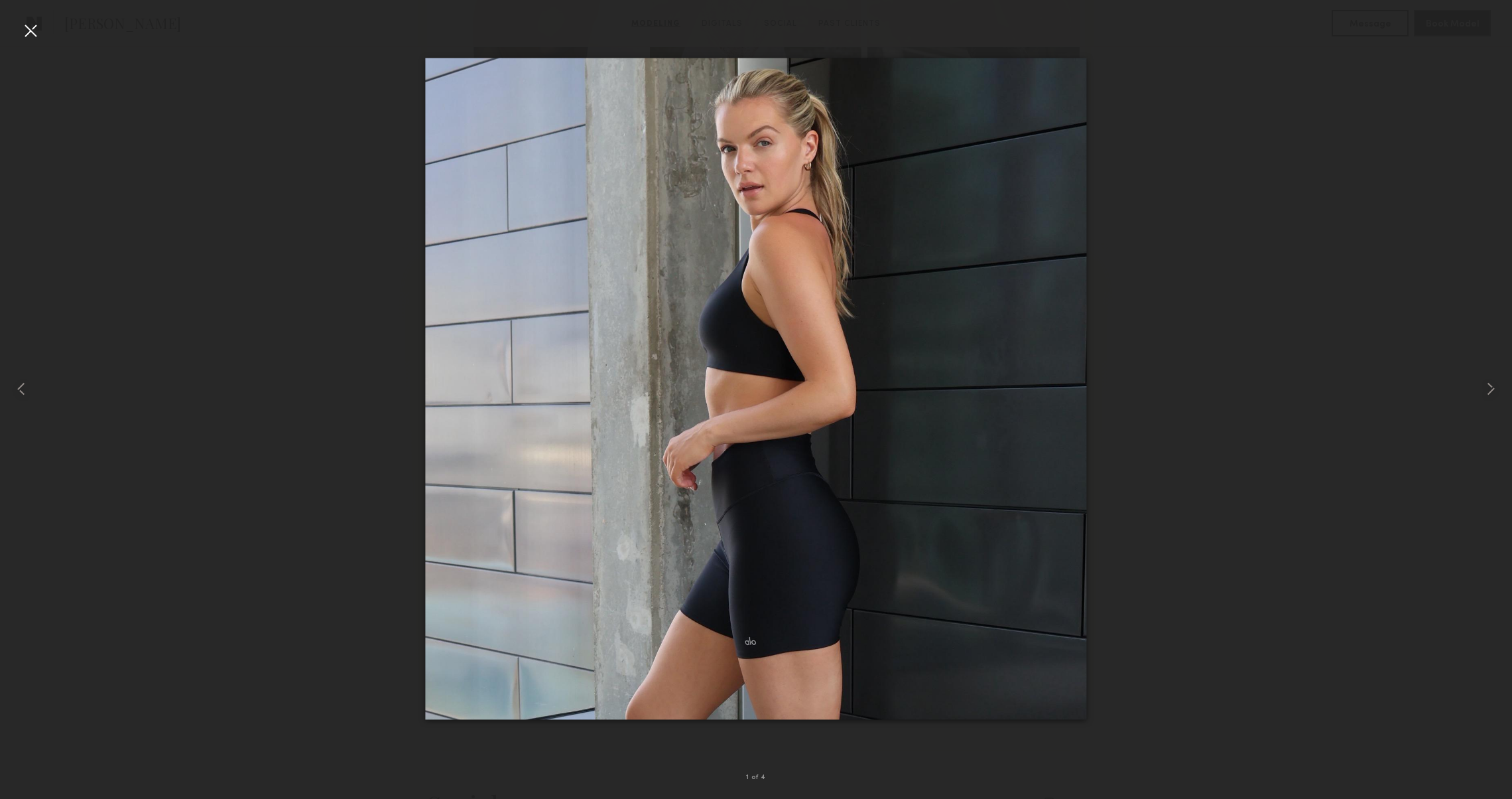
click at [41, 30] on div at bounding box center [31, 31] width 22 height 22
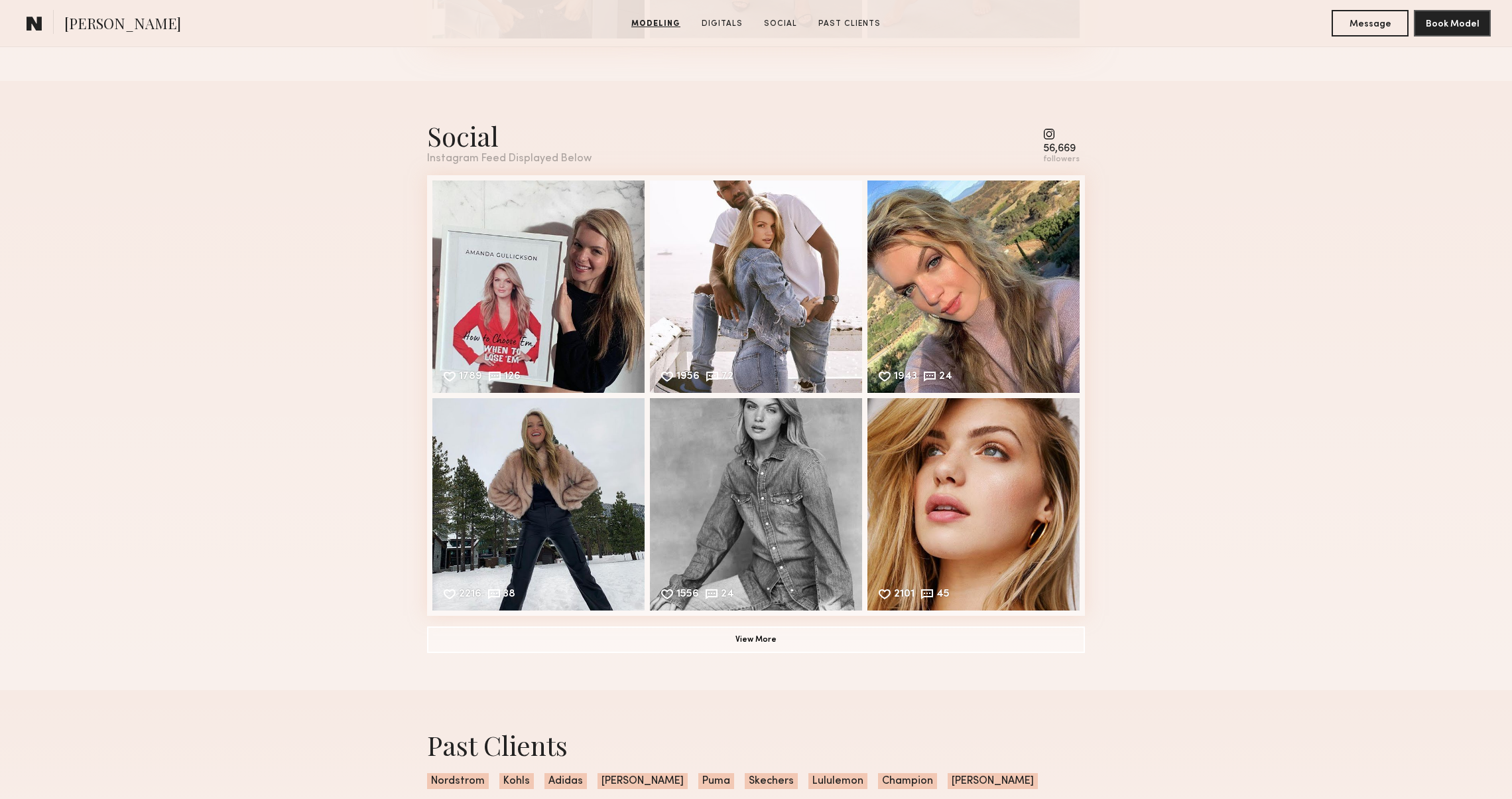
scroll to position [1932, 0]
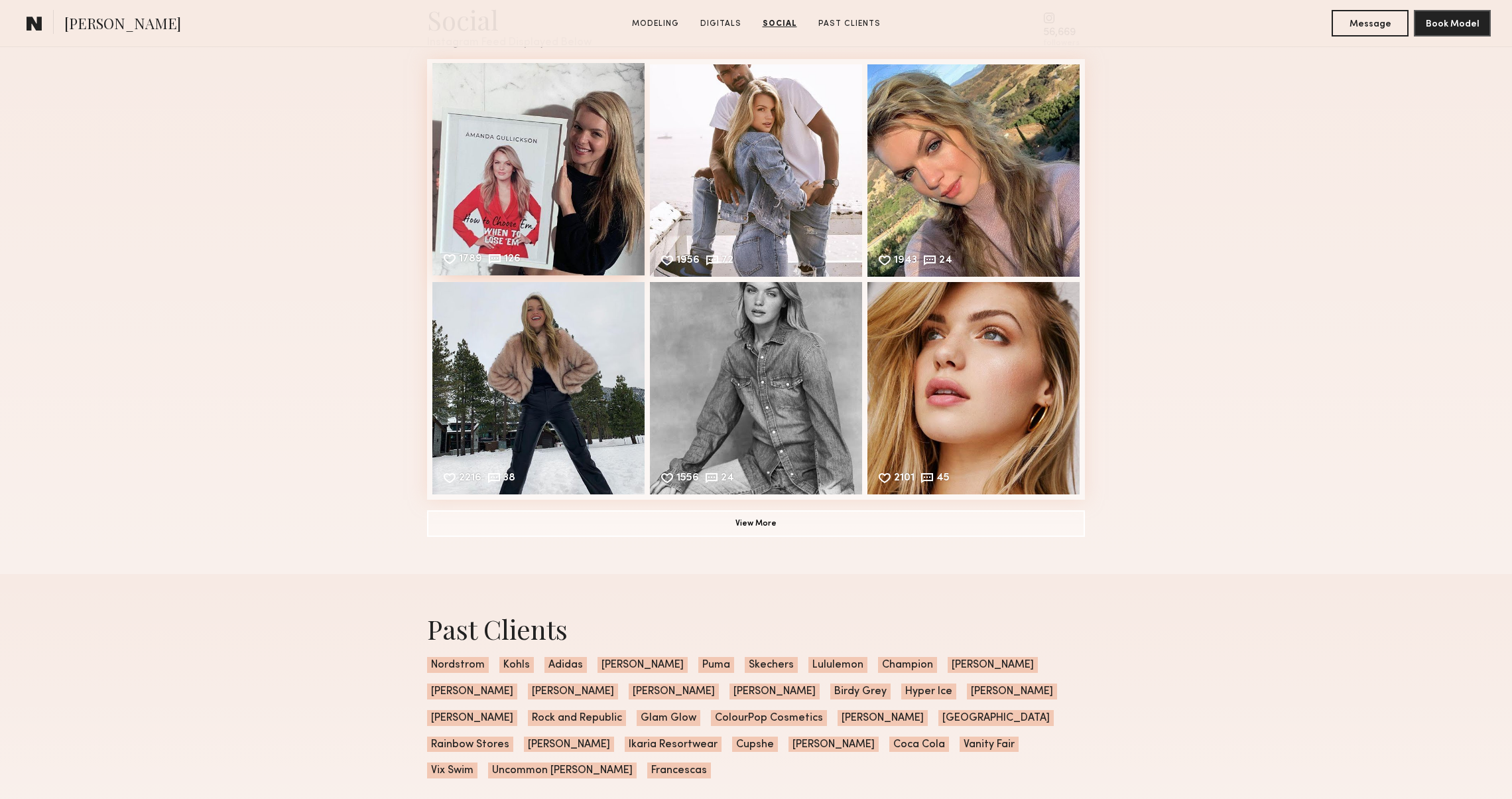
click at [611, 142] on div "1789 126 Likes & comments displayed to show model’s engagement" at bounding box center [538, 169] width 212 height 212
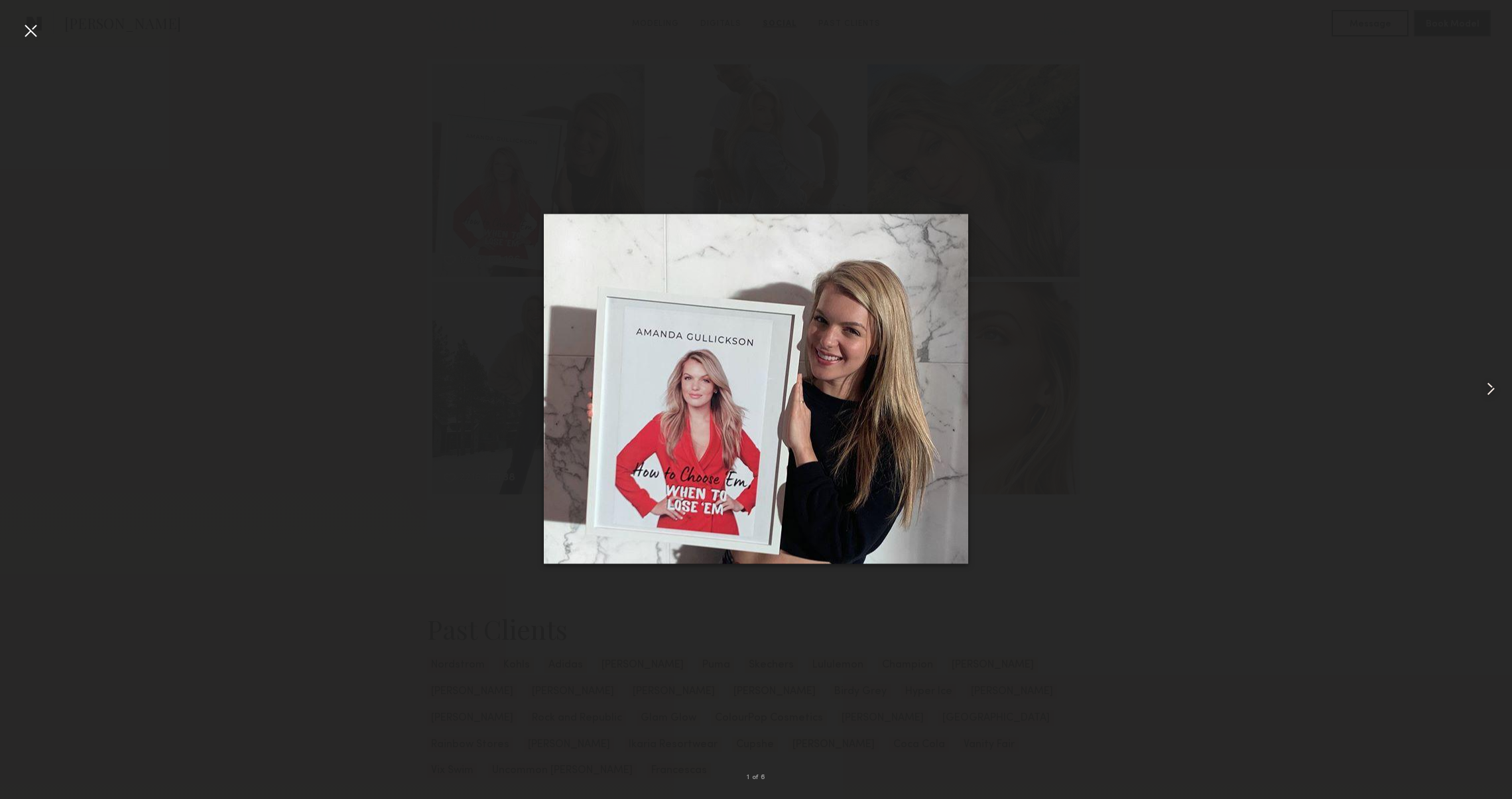
click at [1489, 383] on common-icon at bounding box center [1491, 389] width 22 height 22
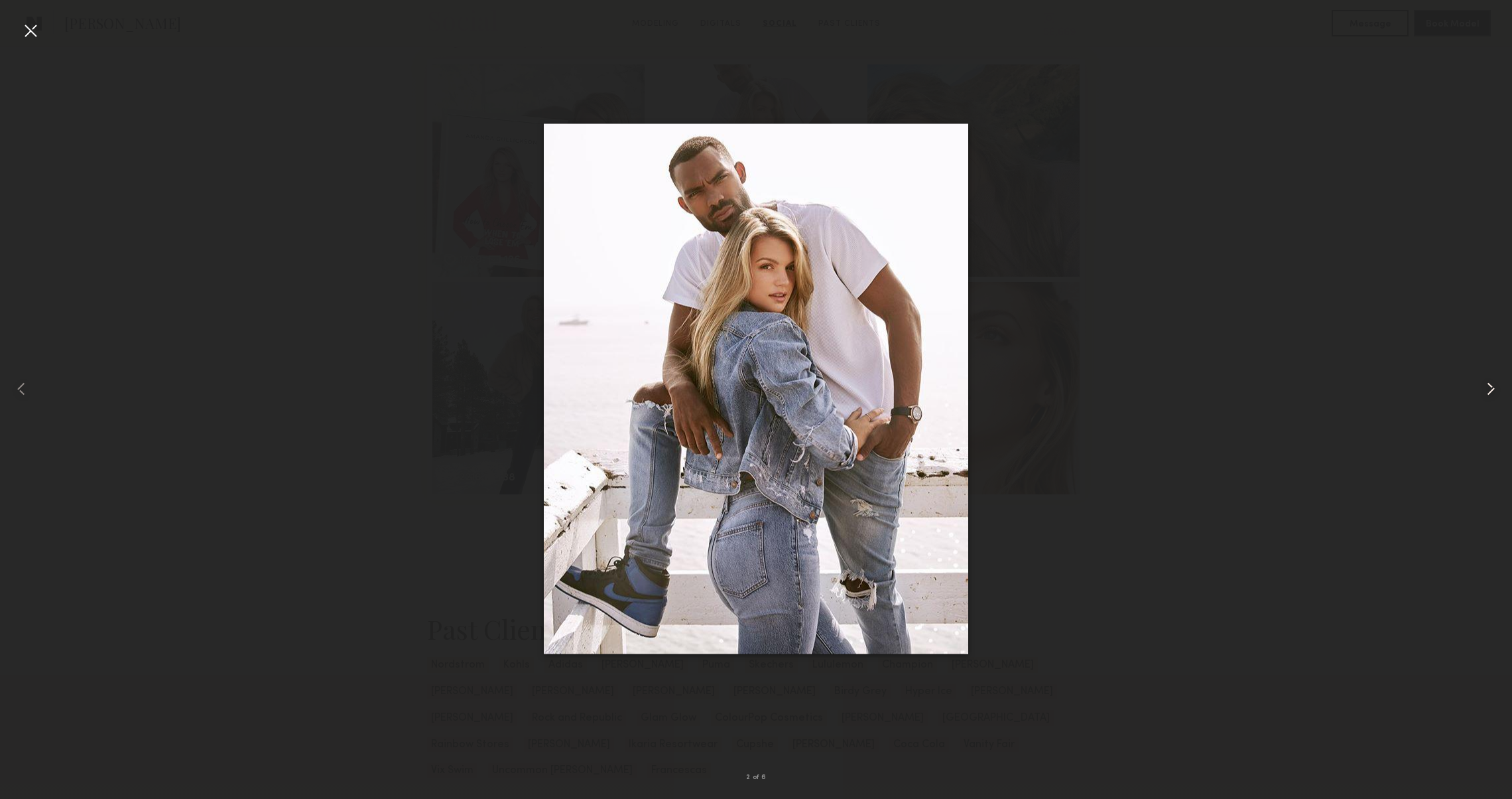
click at [1489, 383] on common-icon at bounding box center [1491, 389] width 22 height 22
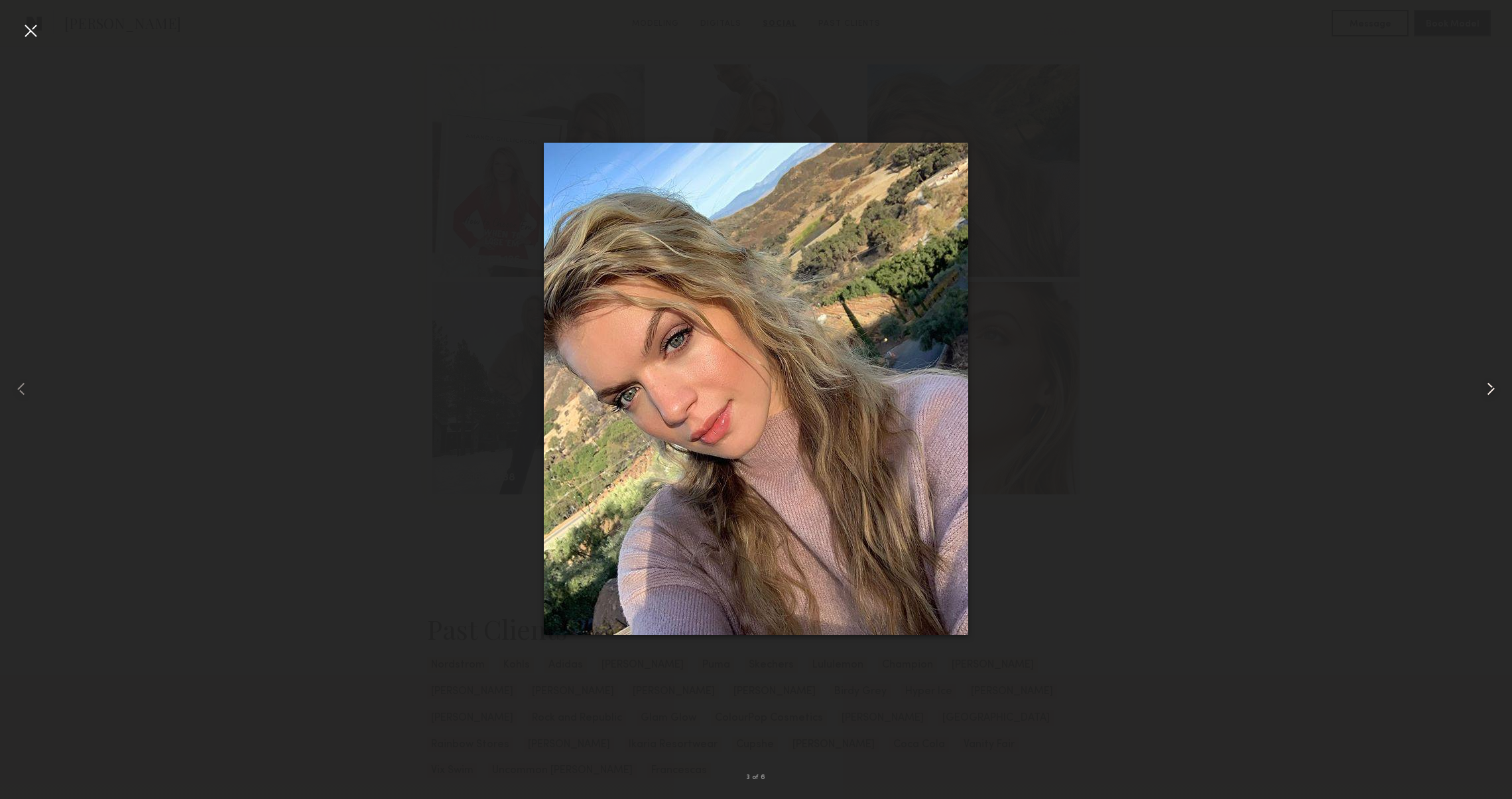
click at [1489, 383] on common-icon at bounding box center [1491, 389] width 22 height 22
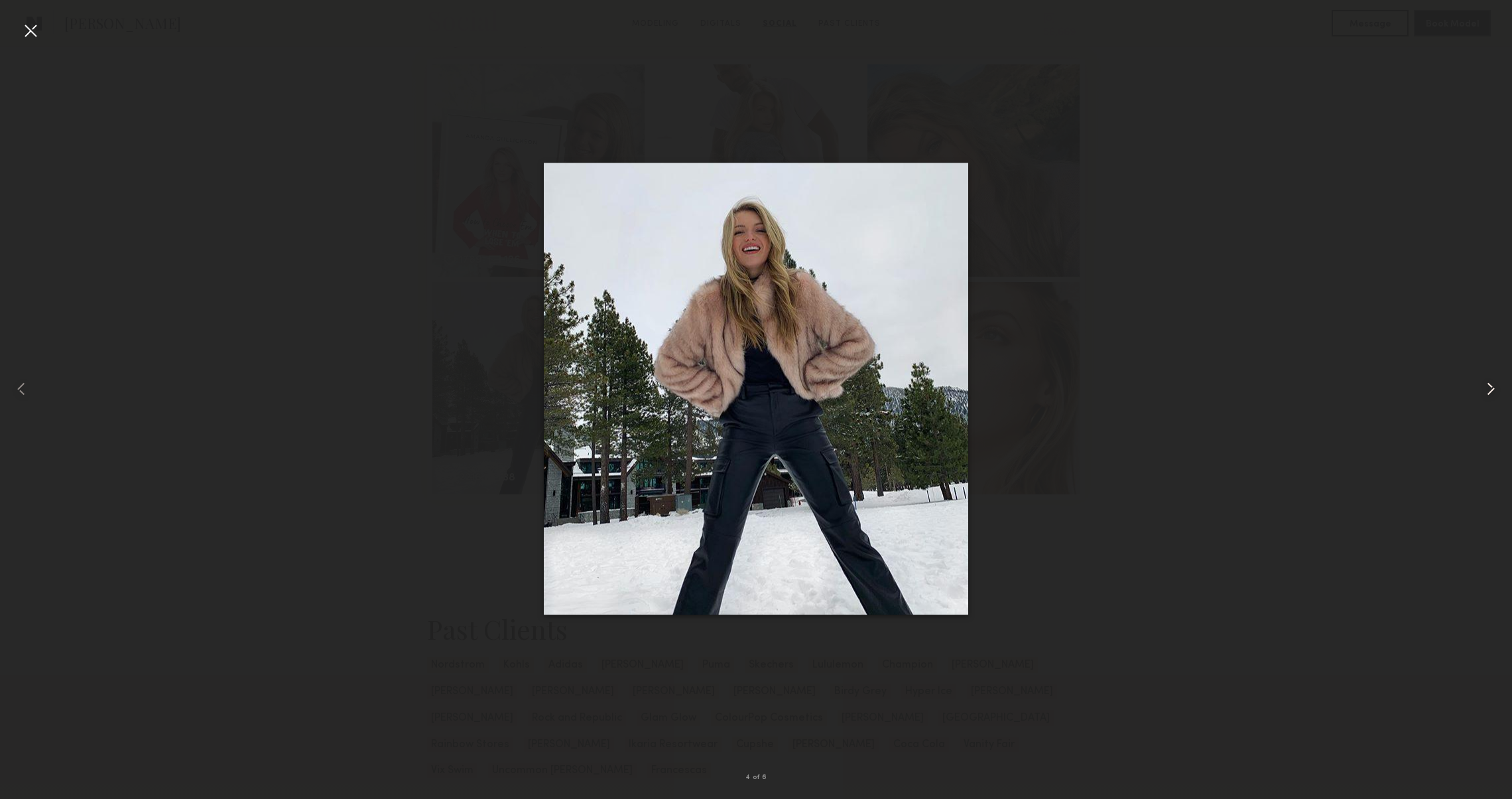
click at [1489, 383] on common-icon at bounding box center [1491, 389] width 22 height 22
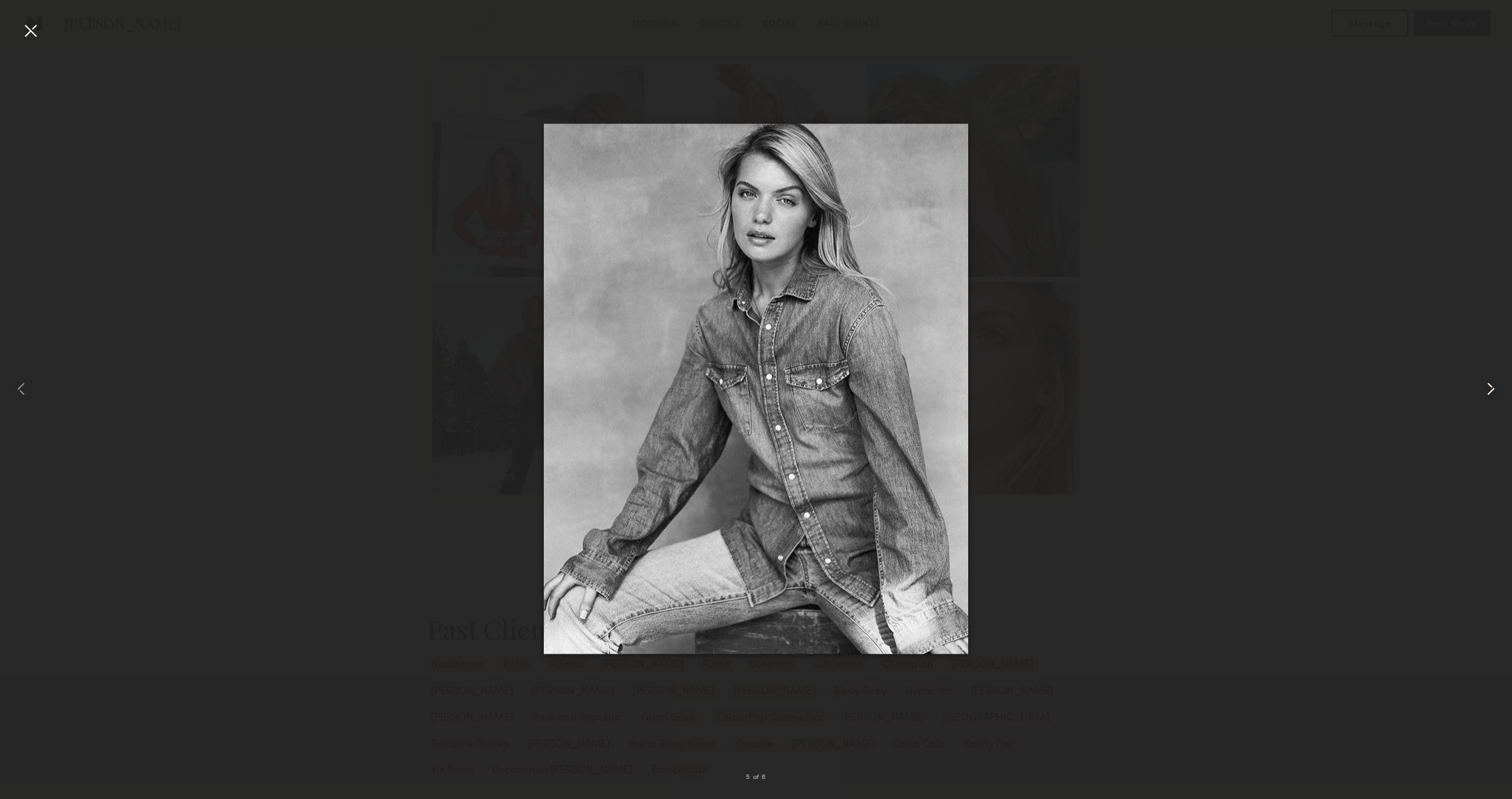
click at [1489, 383] on common-icon at bounding box center [1491, 389] width 22 height 22
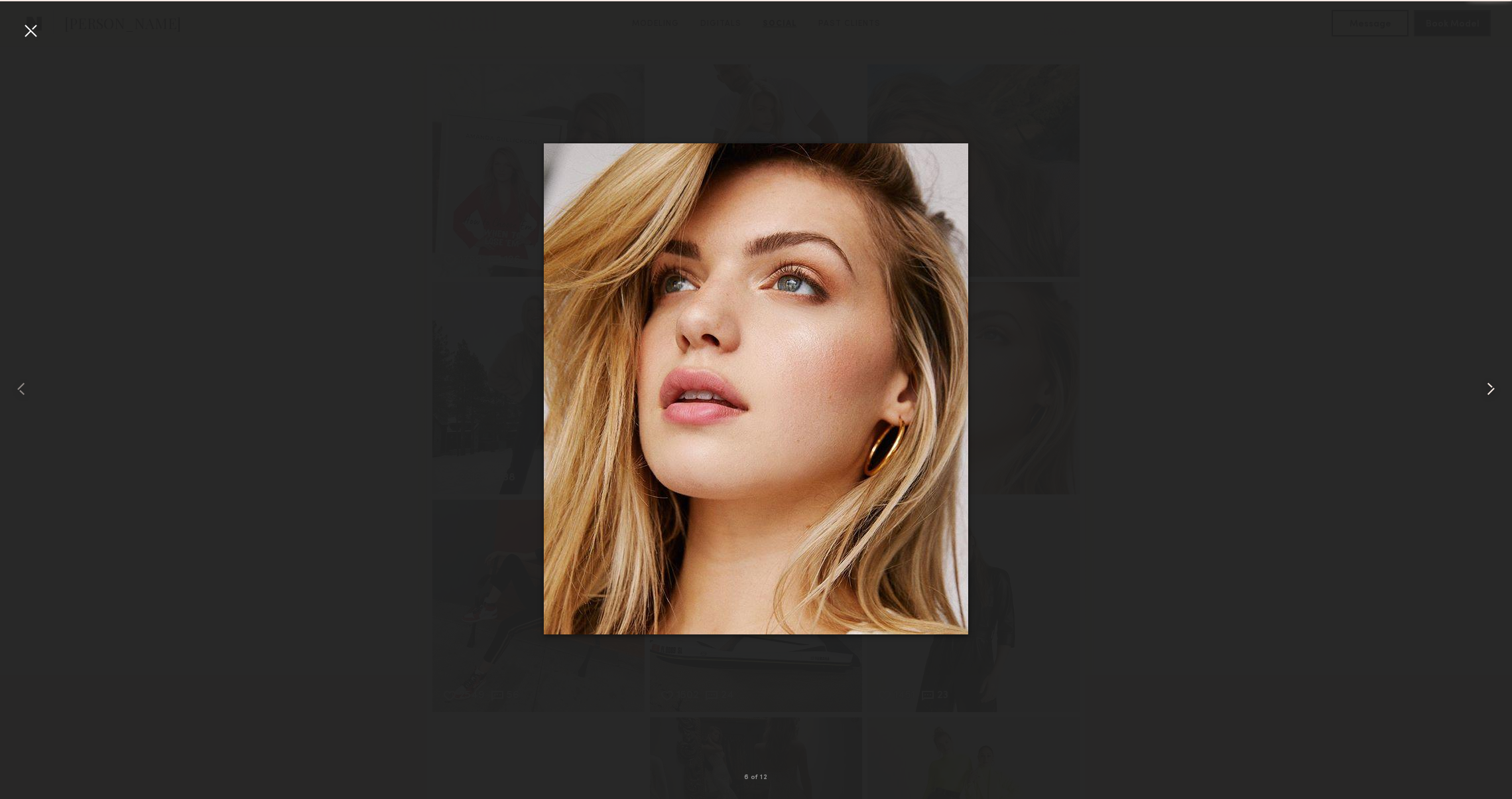
click at [1489, 383] on common-icon at bounding box center [1491, 389] width 22 height 22
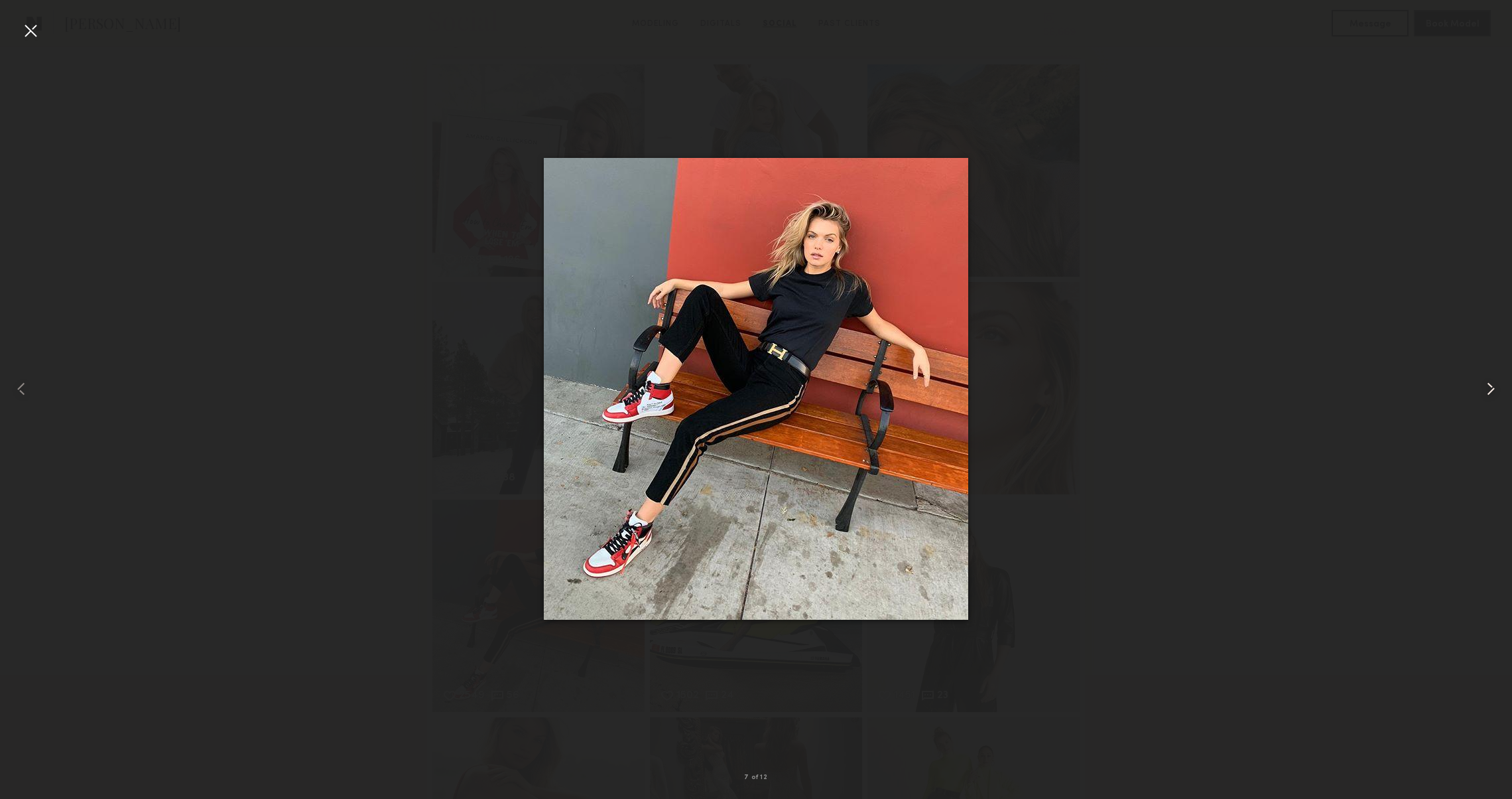
click at [1489, 383] on common-icon at bounding box center [1491, 389] width 22 height 22
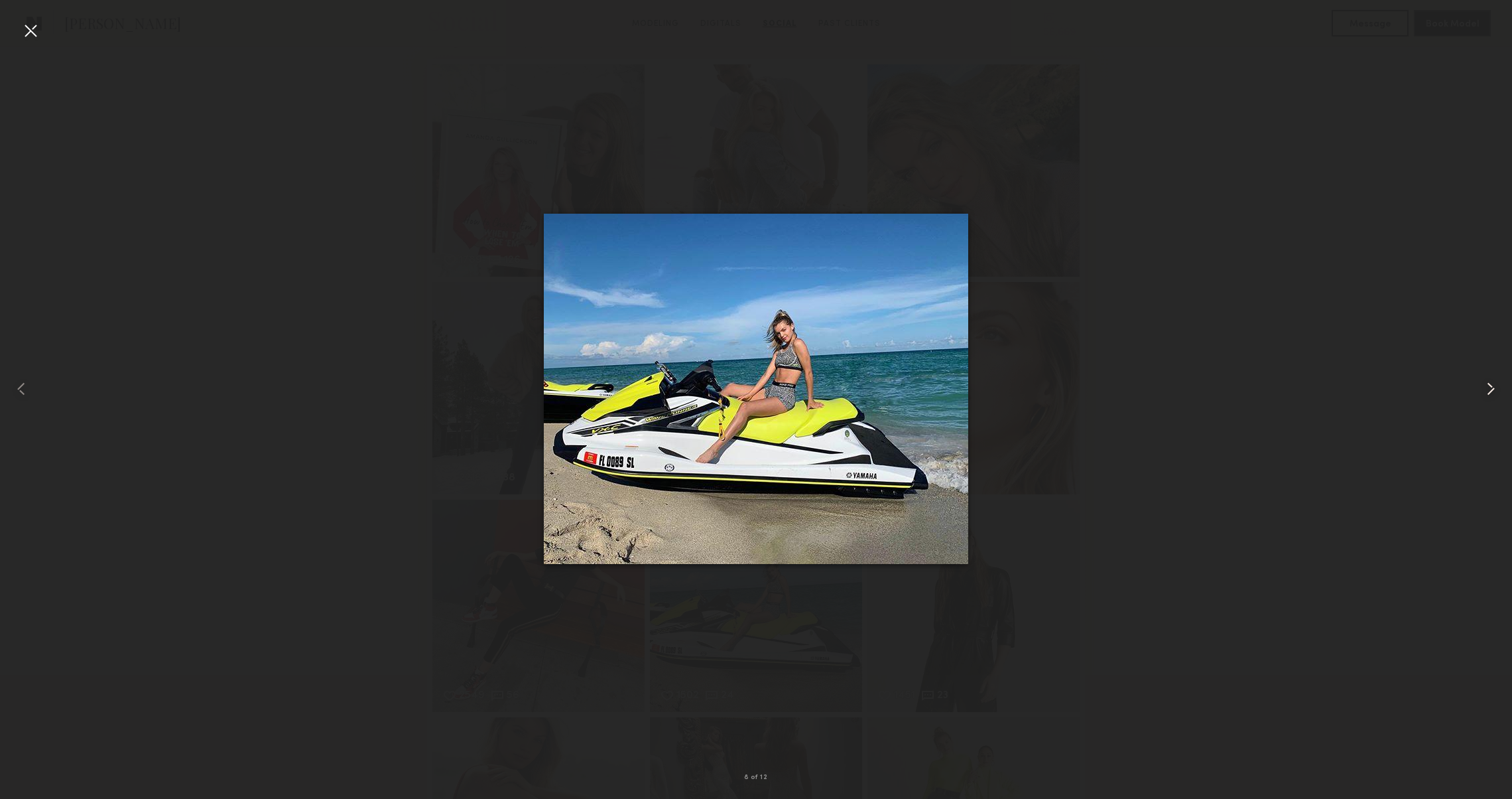
click at [1489, 383] on common-icon at bounding box center [1491, 389] width 22 height 22
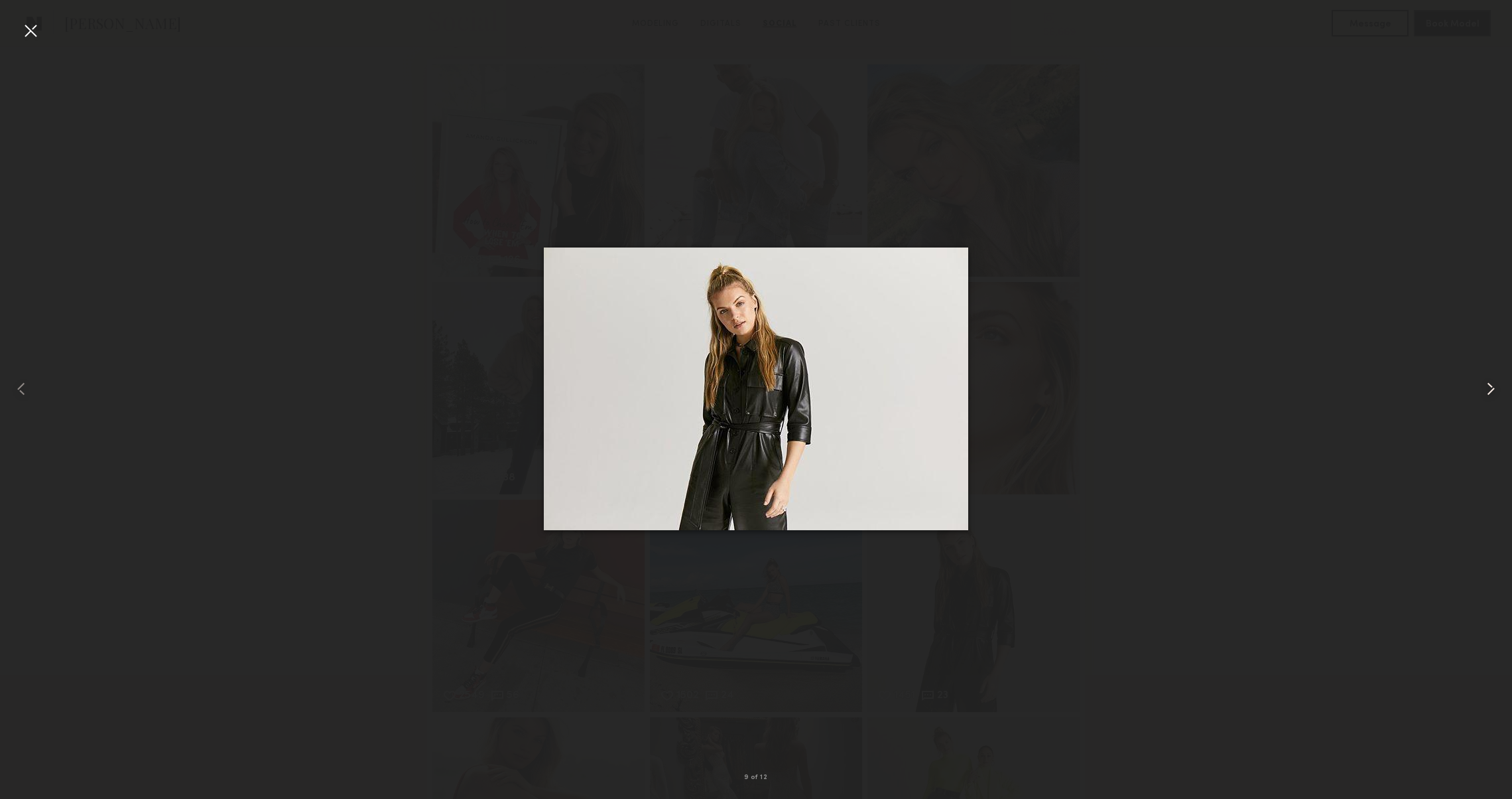
click at [1489, 383] on common-icon at bounding box center [1491, 389] width 22 height 22
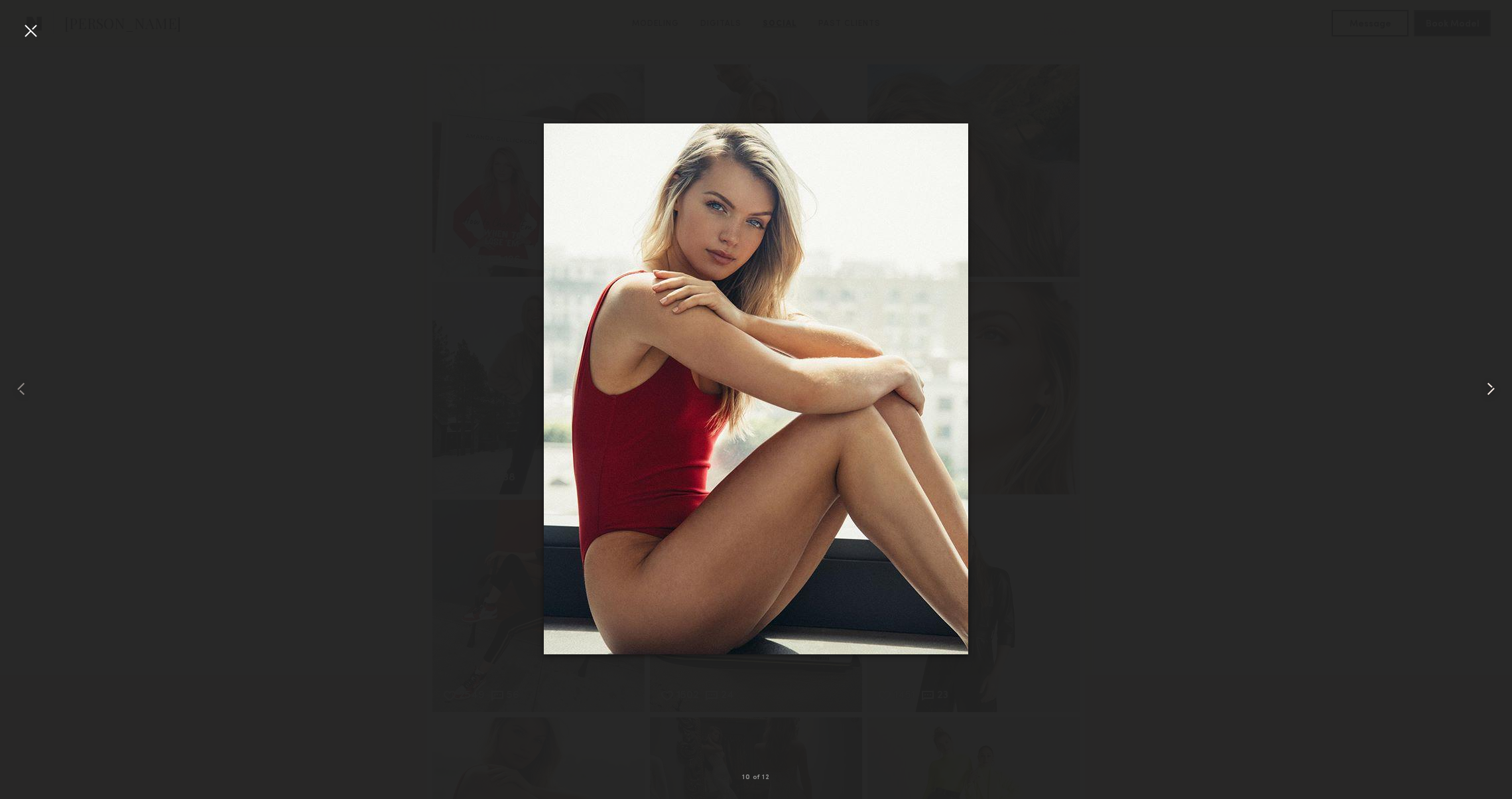
click at [1489, 383] on common-icon at bounding box center [1491, 389] width 22 height 22
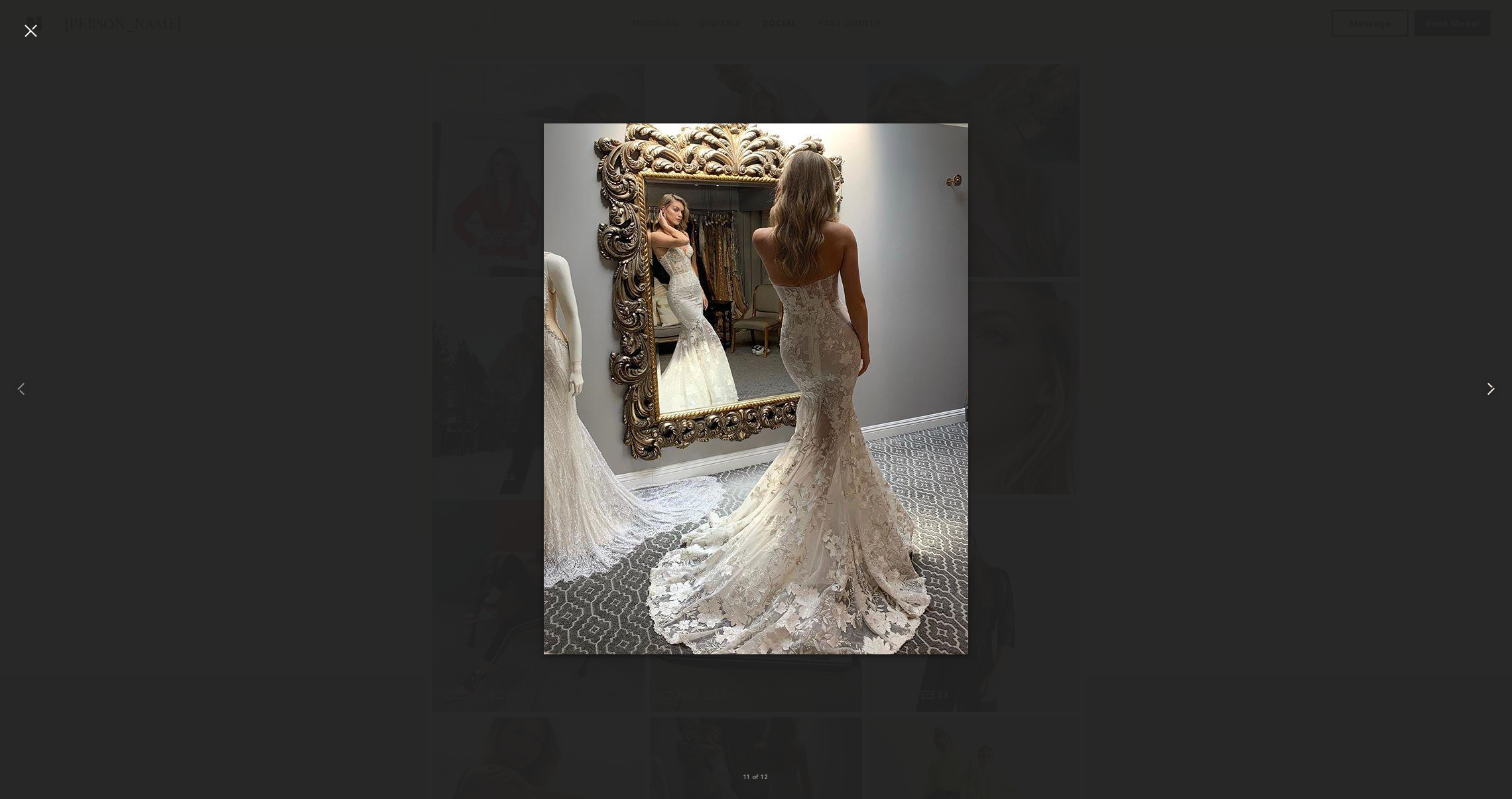
click at [1489, 383] on common-icon at bounding box center [1491, 389] width 22 height 22
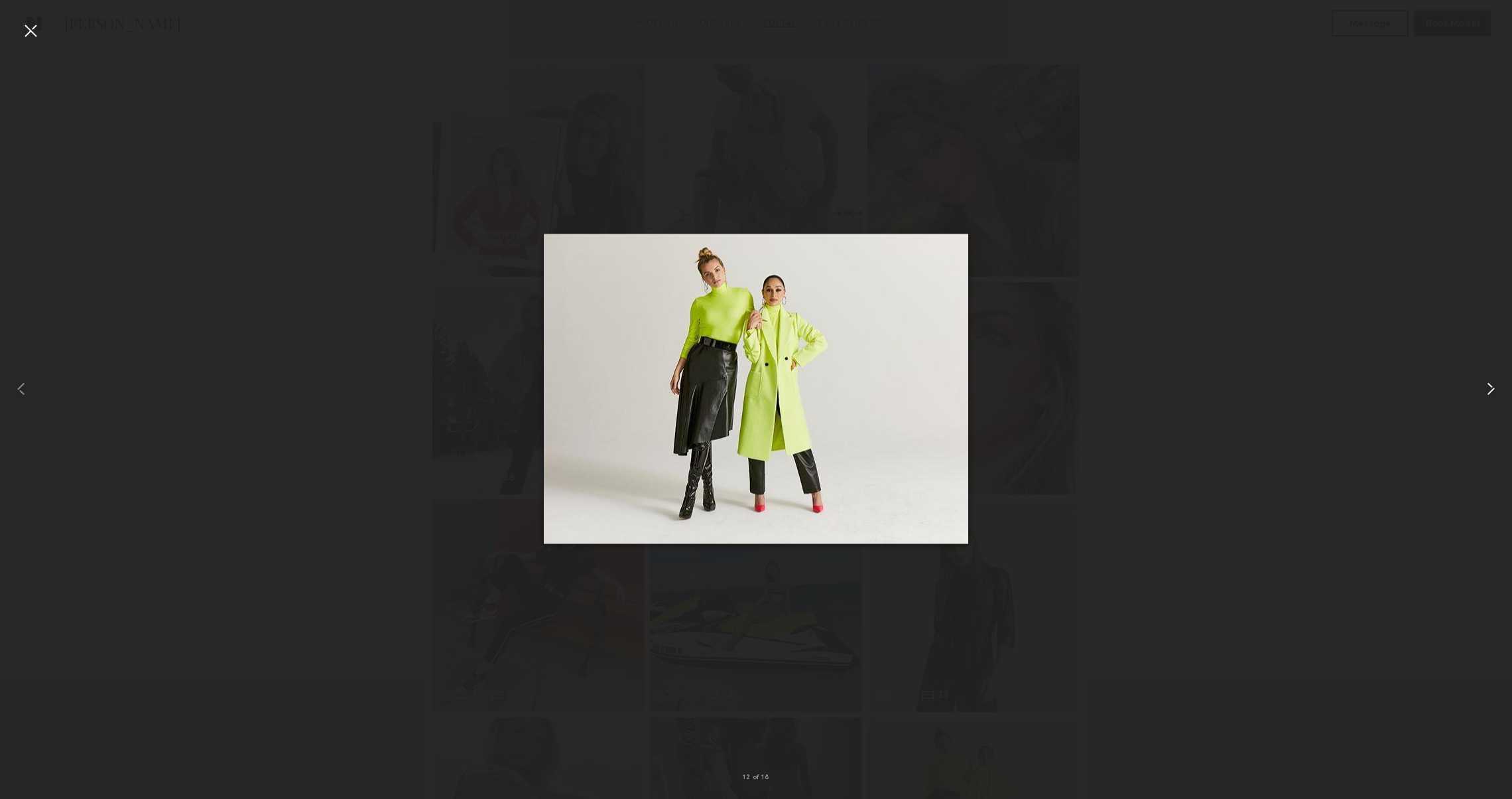
click at [1489, 383] on common-icon at bounding box center [1491, 389] width 22 height 22
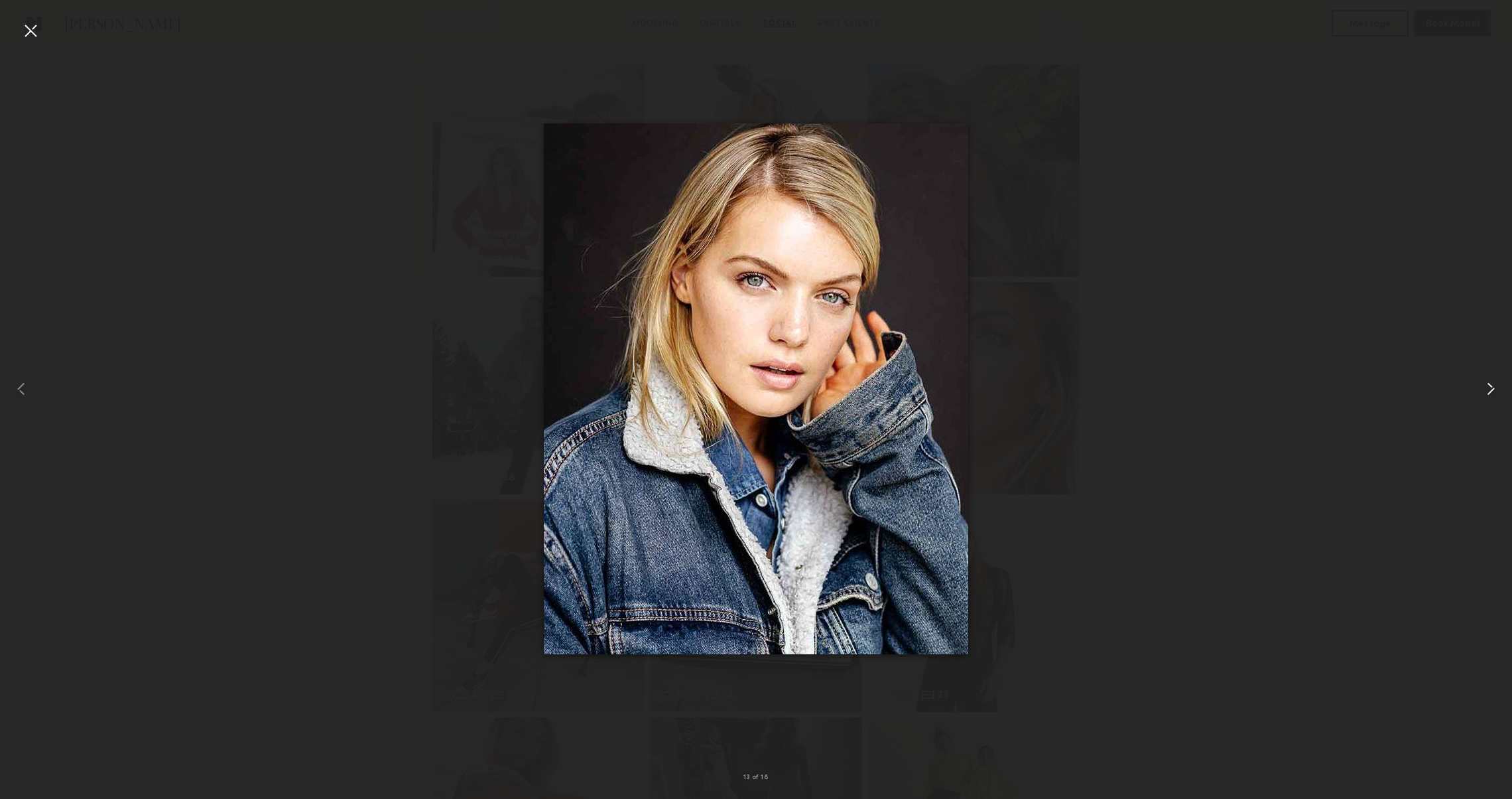
click at [1489, 383] on common-icon at bounding box center [1491, 389] width 22 height 22
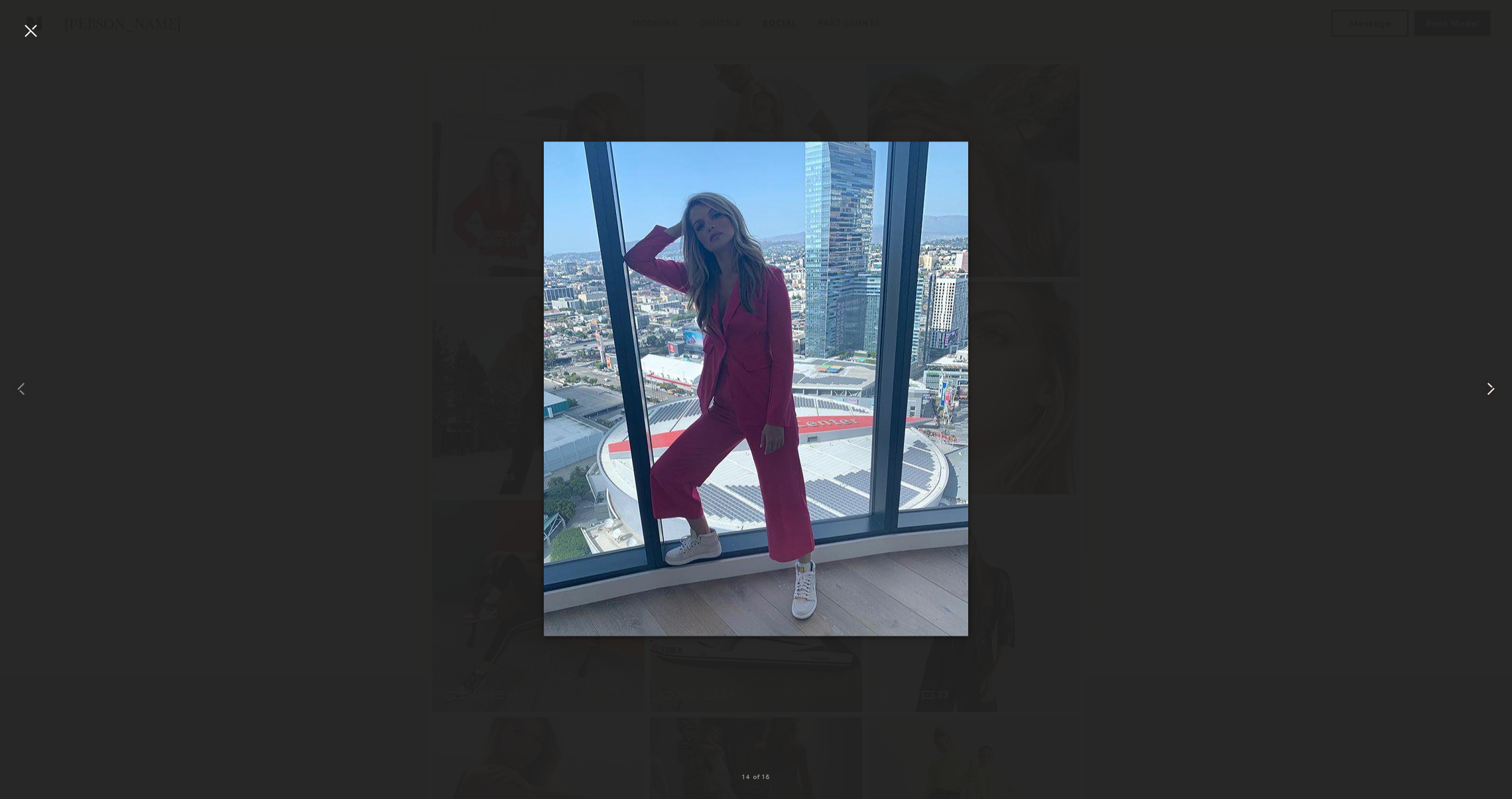
click at [1489, 383] on common-icon at bounding box center [1491, 389] width 22 height 22
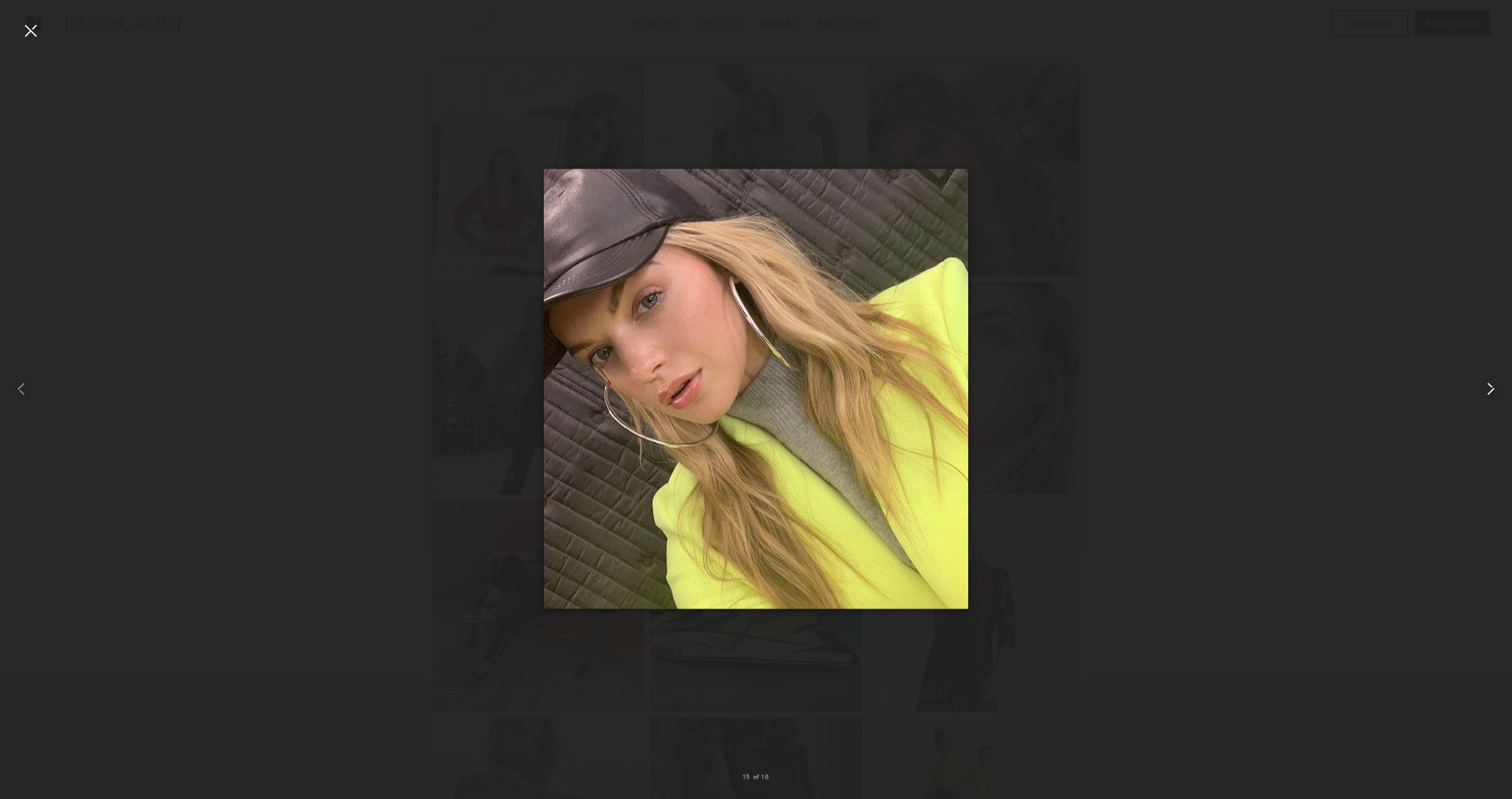
click at [1489, 383] on common-icon at bounding box center [1491, 389] width 22 height 22
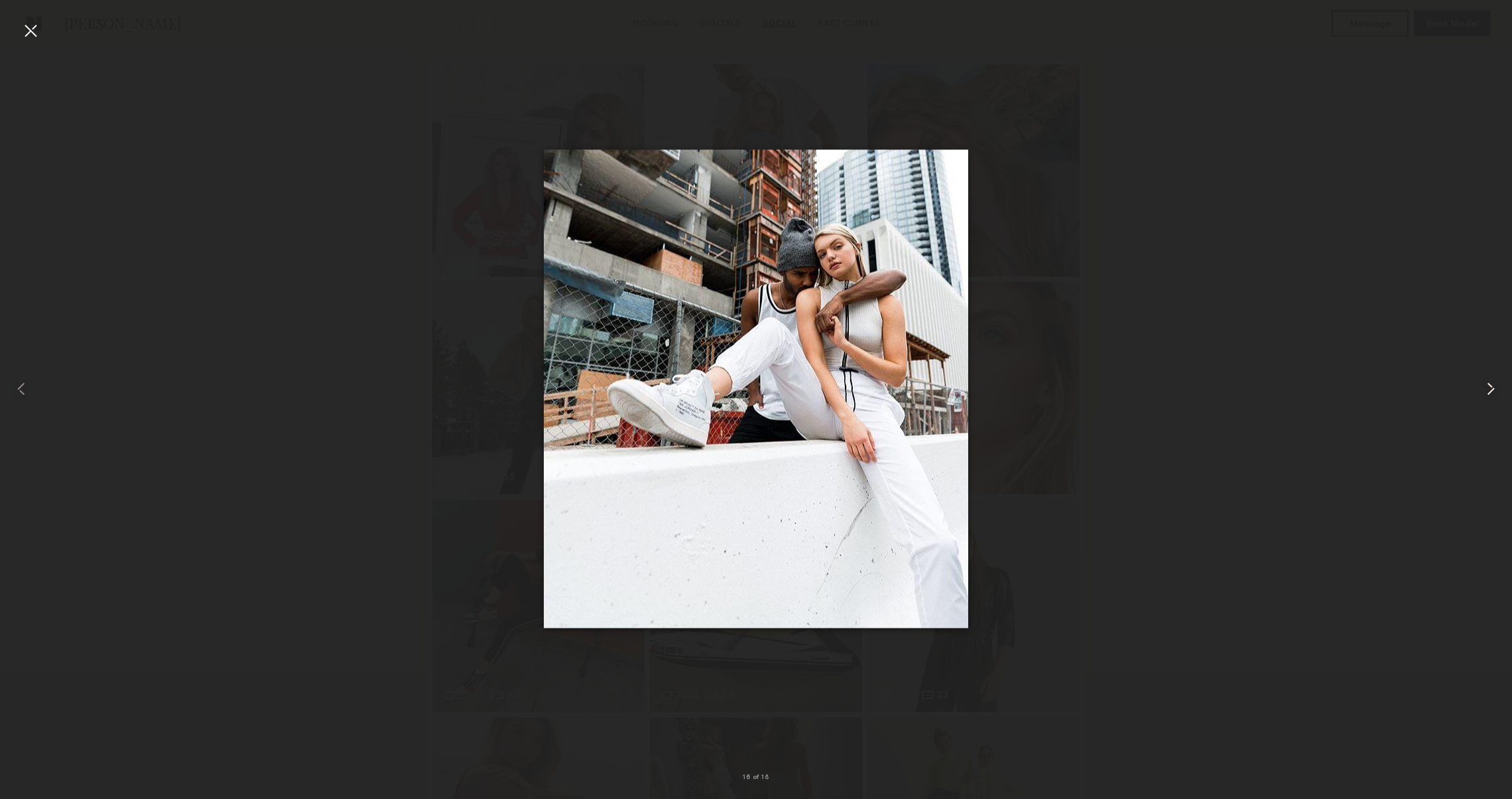
click at [1489, 383] on common-icon at bounding box center [1491, 389] width 22 height 22
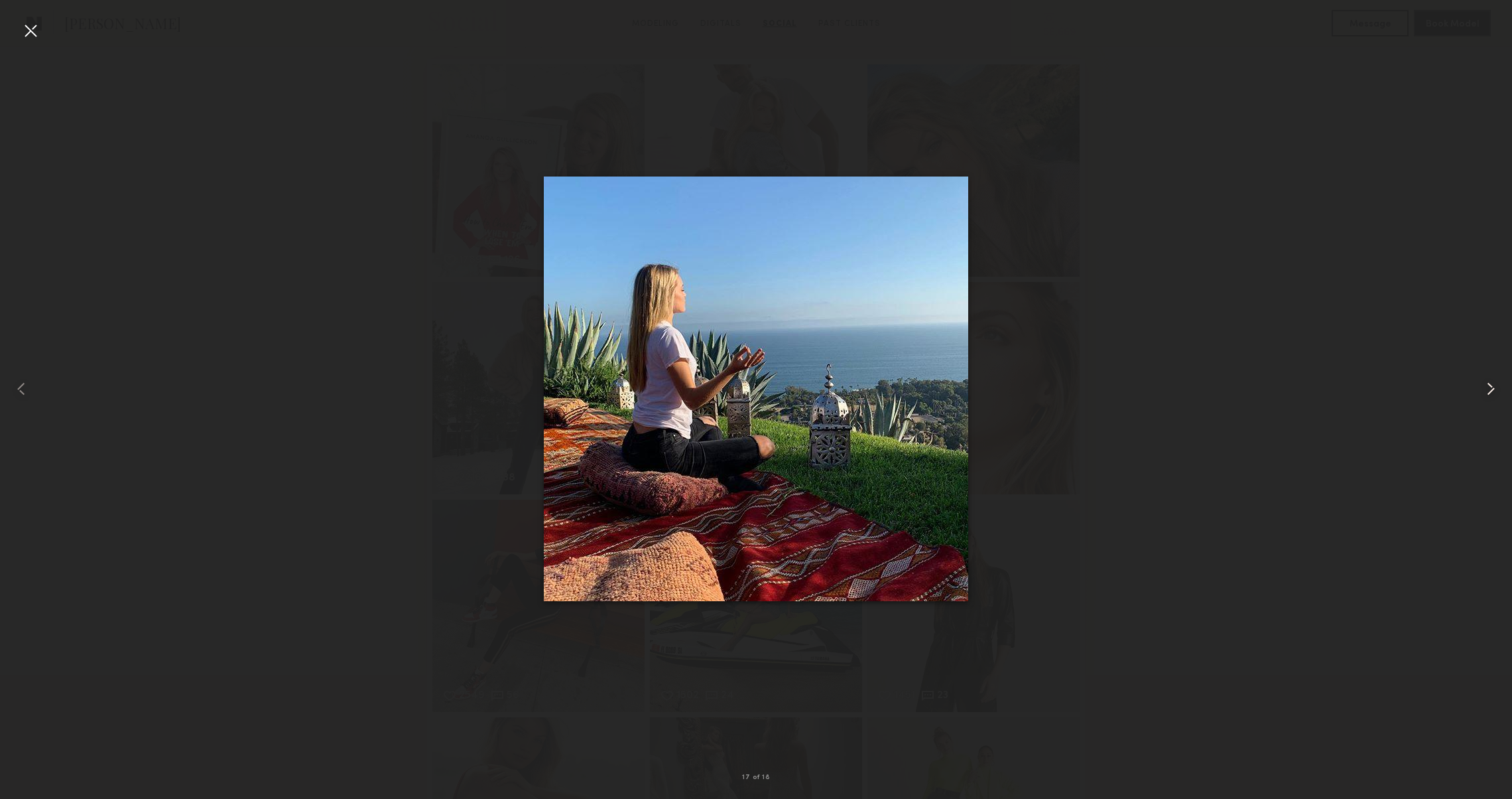
click at [1489, 383] on common-icon at bounding box center [1491, 389] width 22 height 22
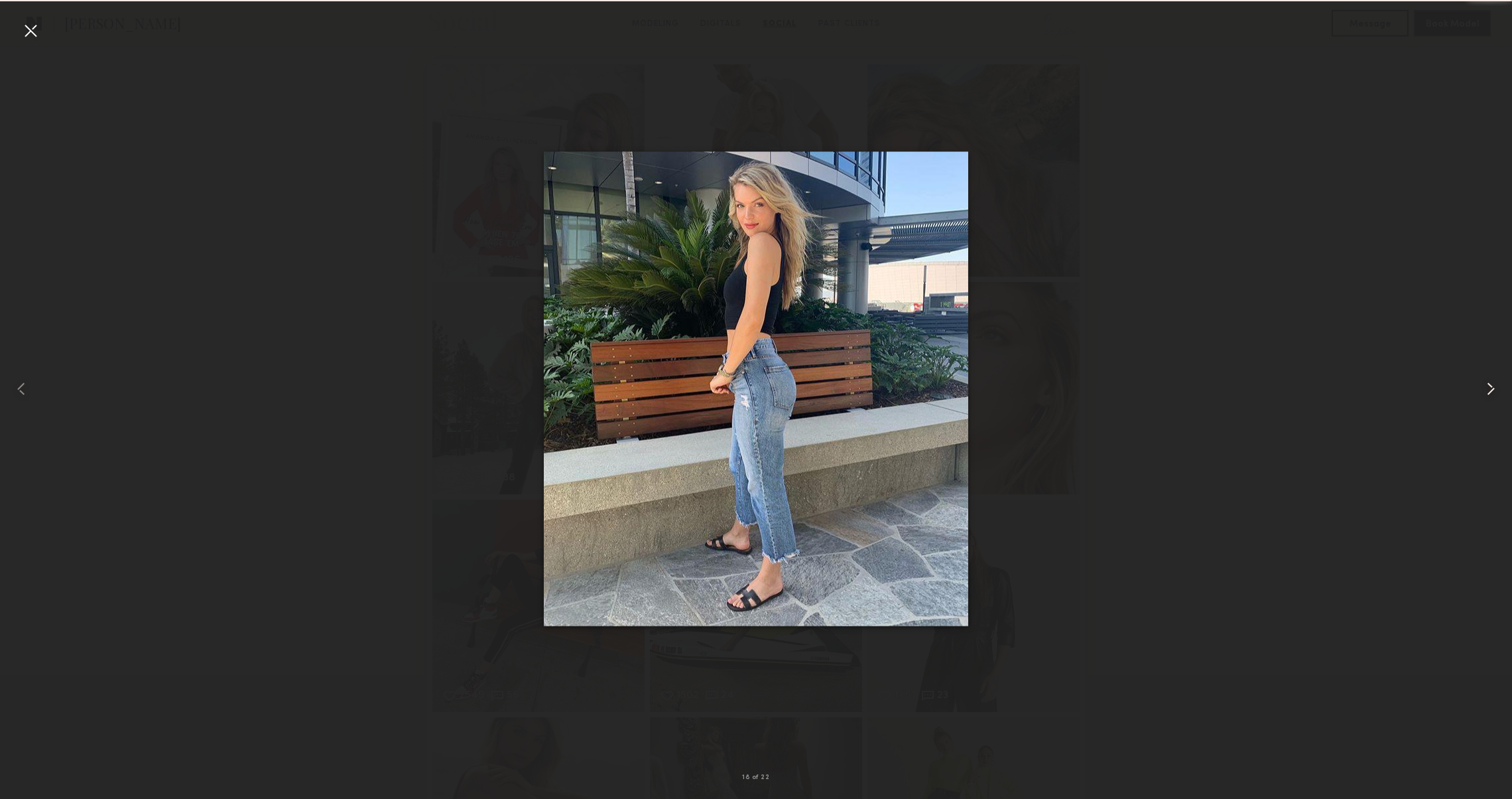
click at [1489, 383] on common-icon at bounding box center [1491, 389] width 22 height 22
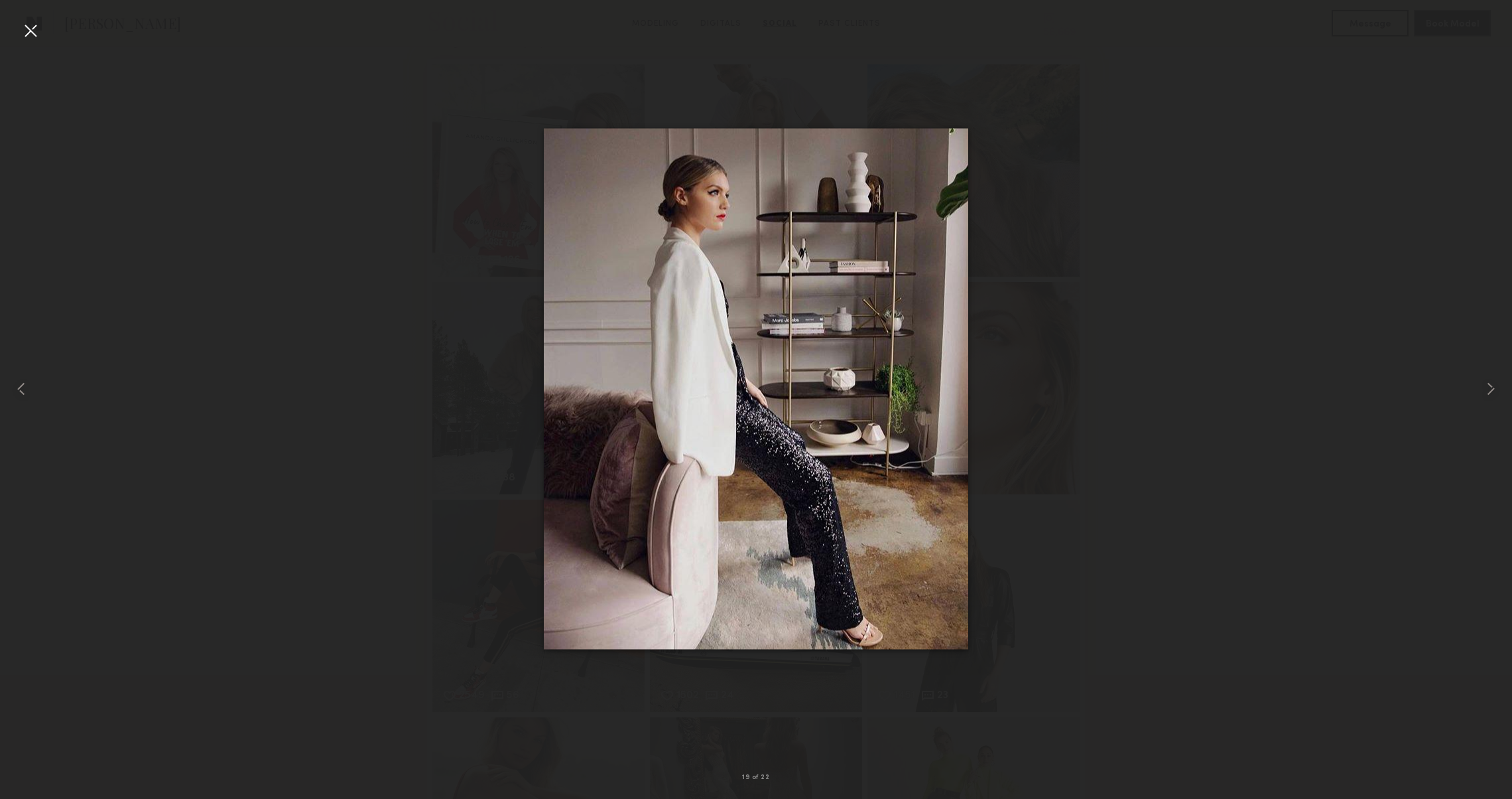
click at [28, 36] on div at bounding box center [31, 31] width 22 height 22
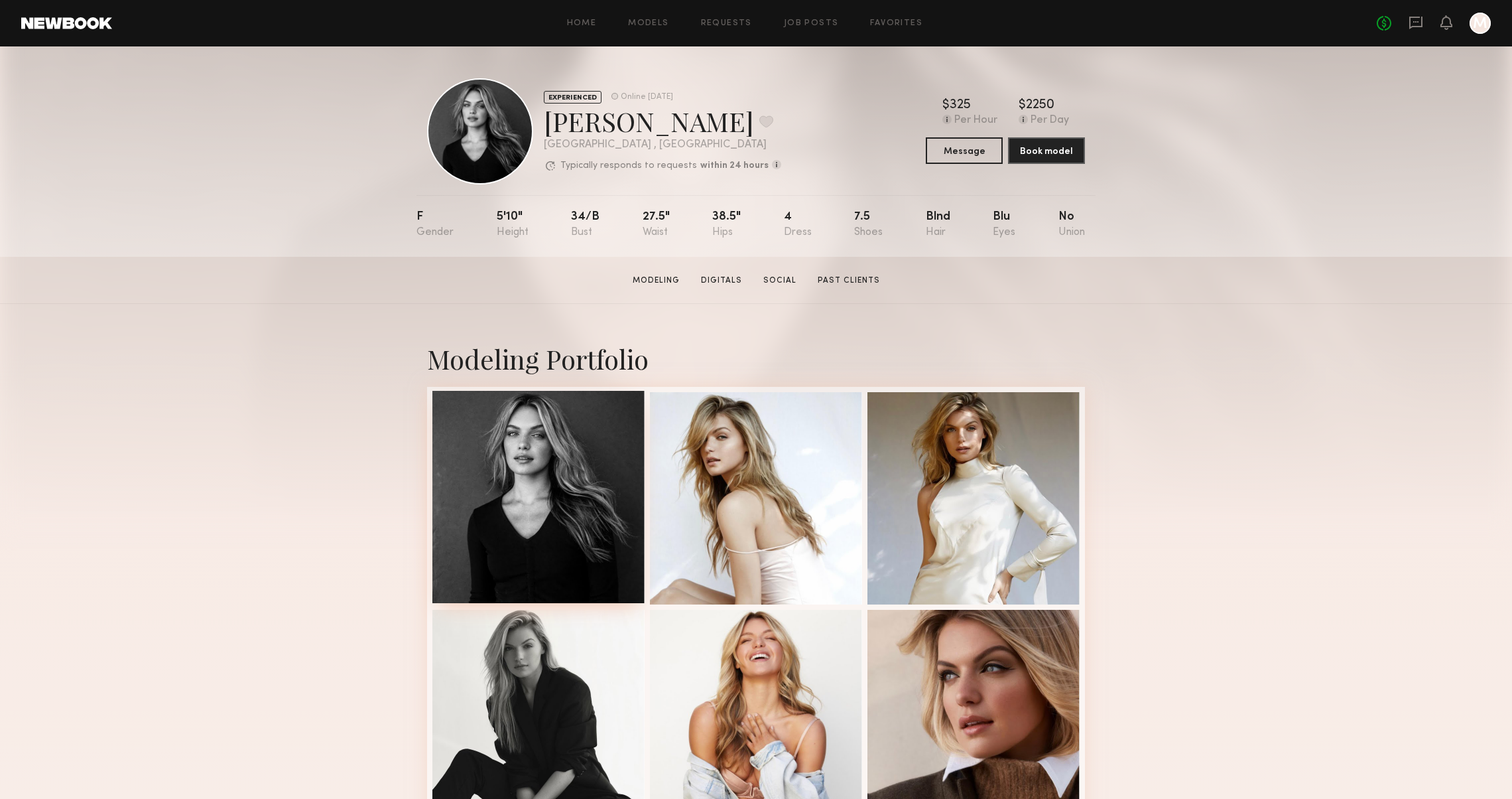
scroll to position [0, 0]
click at [480, 448] on div at bounding box center [538, 496] width 212 height 212
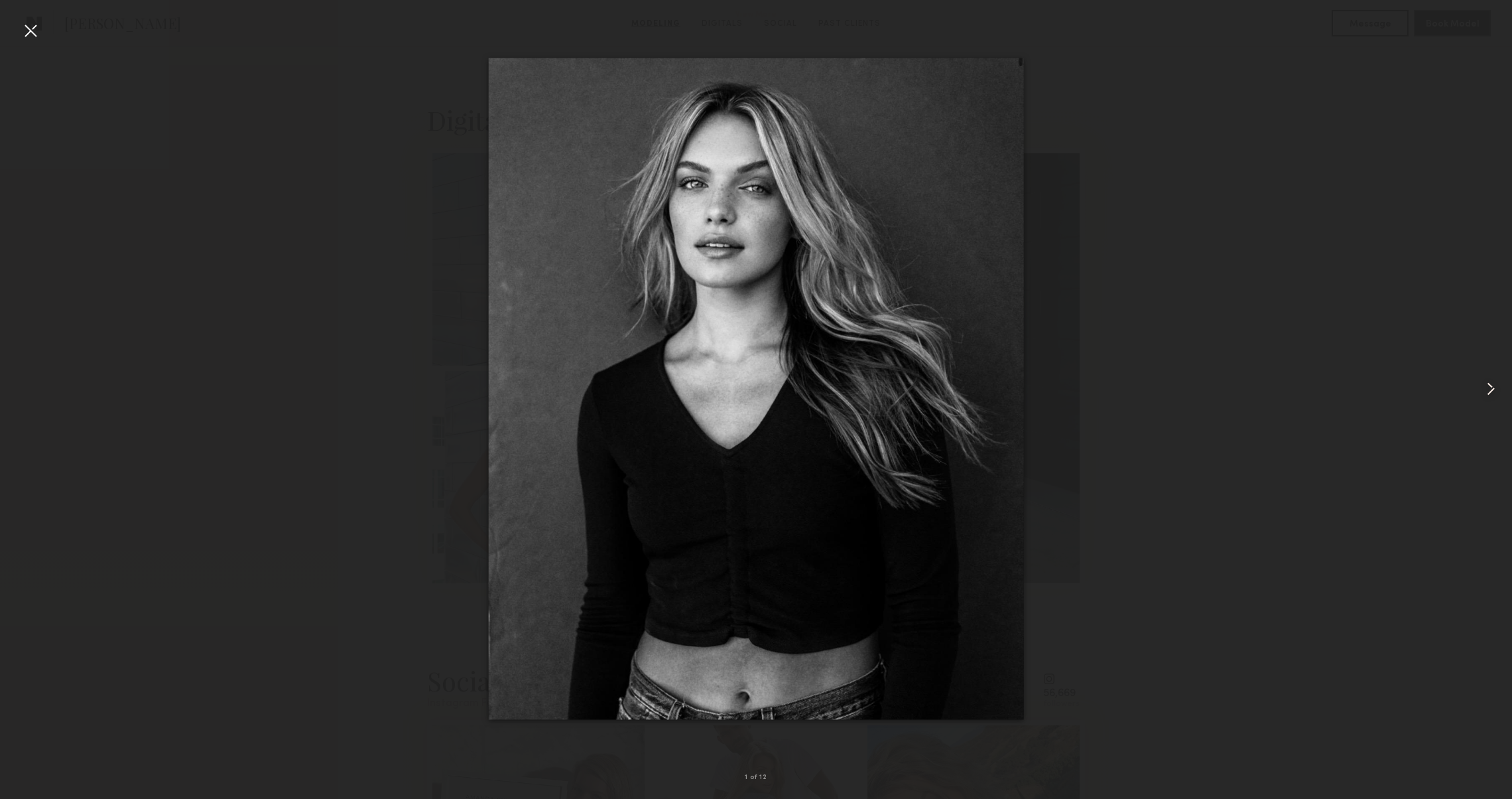
scroll to position [1277, 0]
click at [1487, 396] on common-icon at bounding box center [1491, 389] width 22 height 22
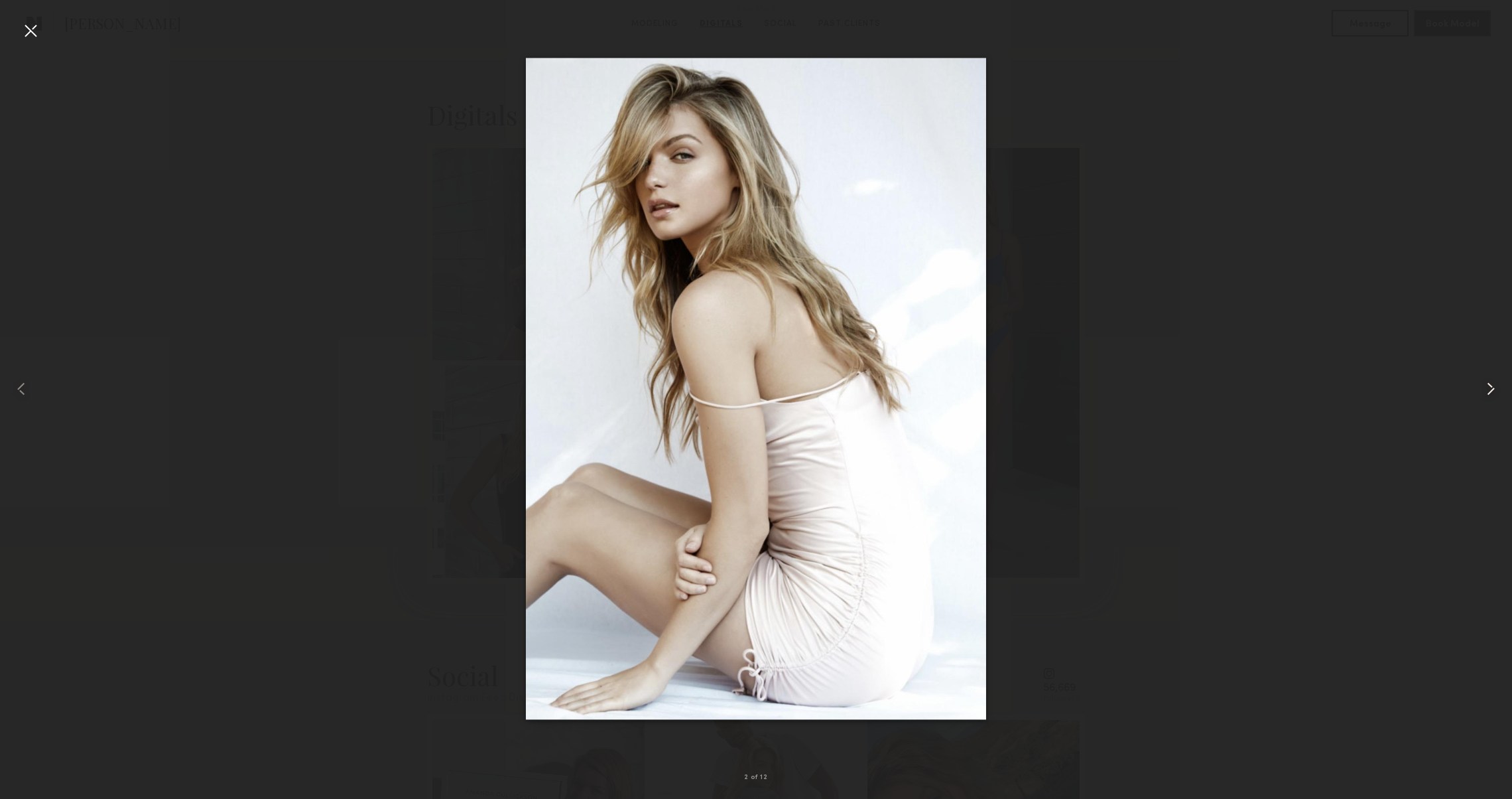
click at [1487, 396] on common-icon at bounding box center [1491, 389] width 22 height 22
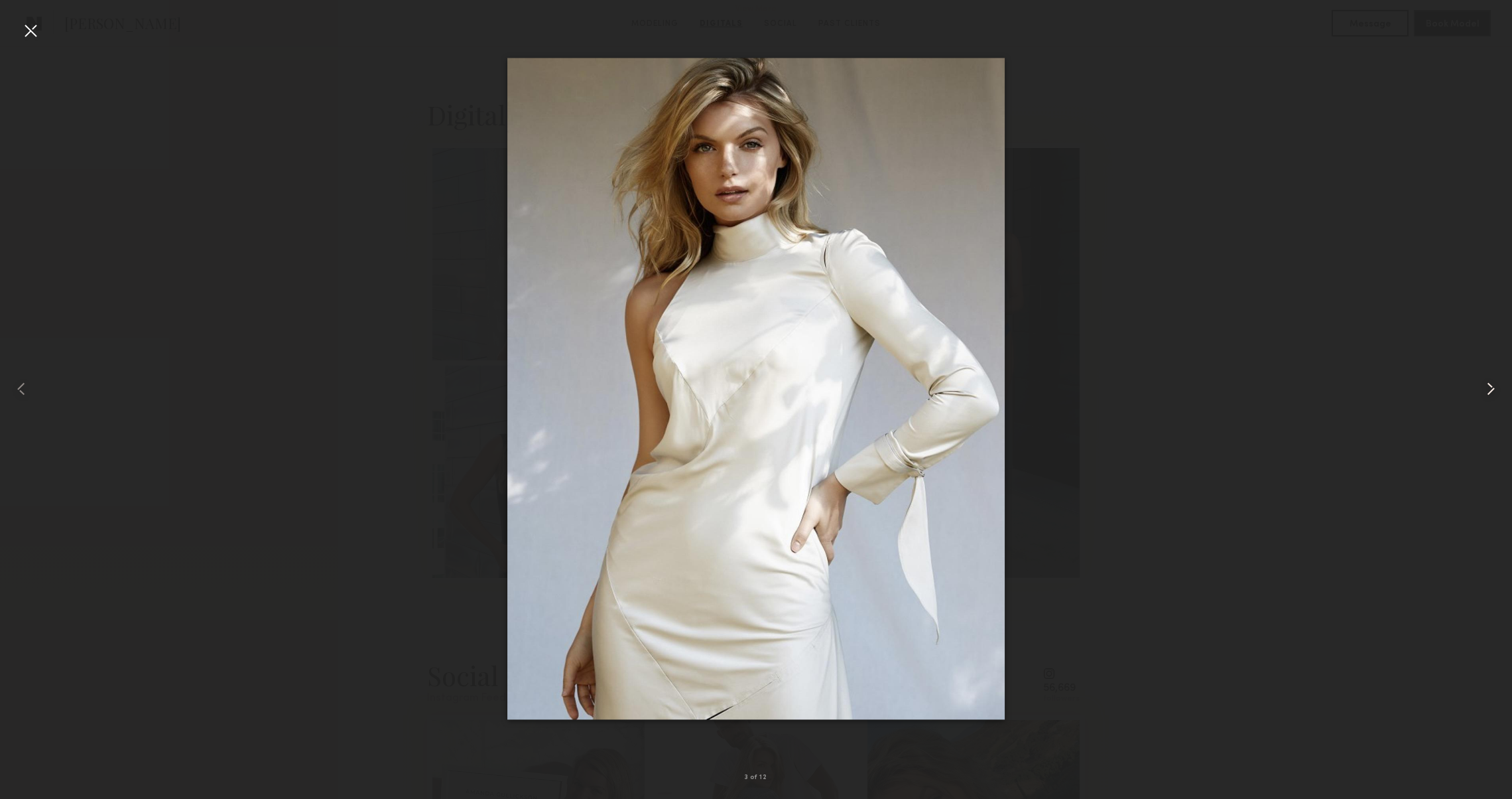
click at [1487, 396] on common-icon at bounding box center [1491, 389] width 22 height 22
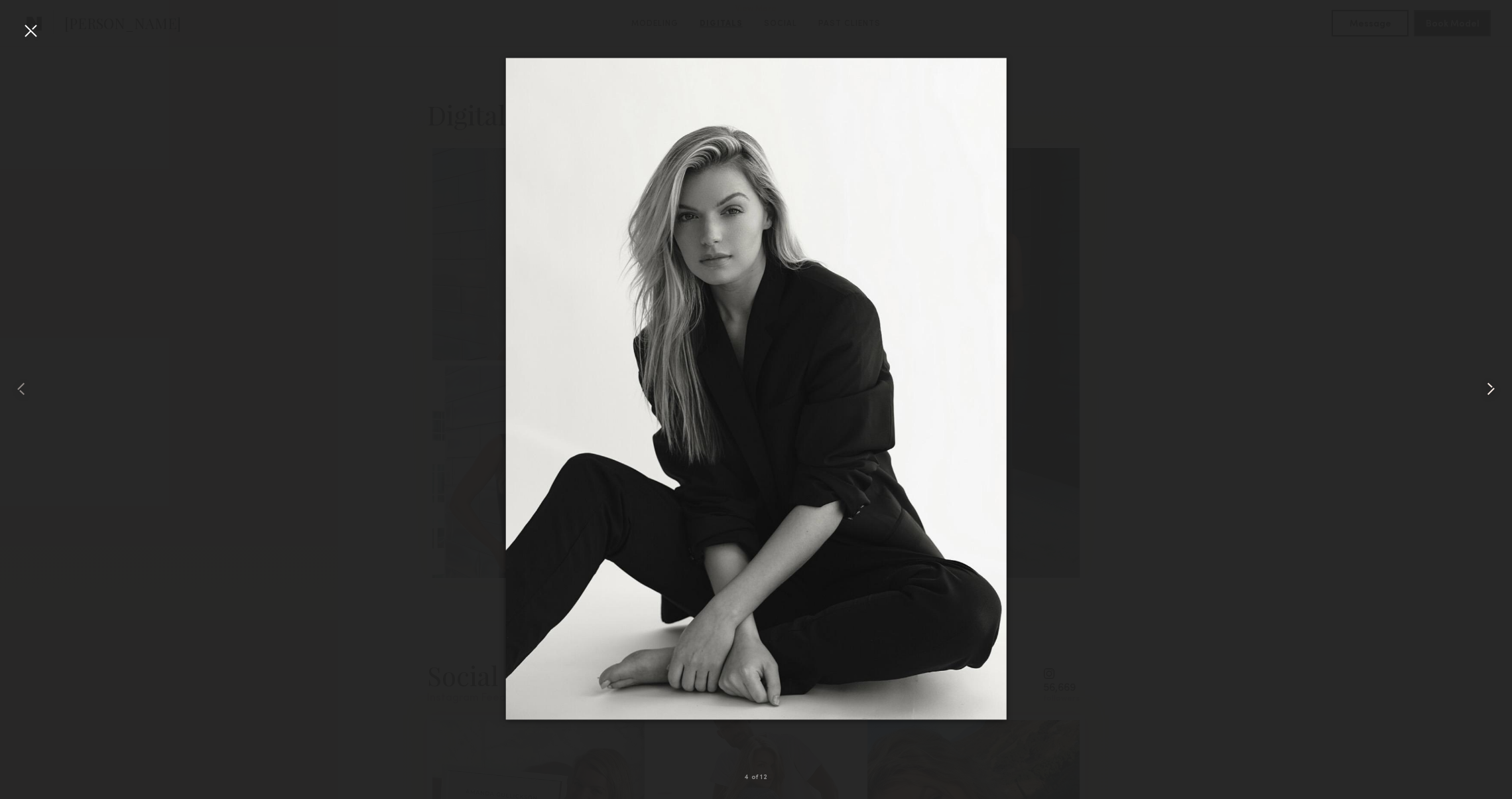
click at [1487, 396] on common-icon at bounding box center [1491, 389] width 22 height 22
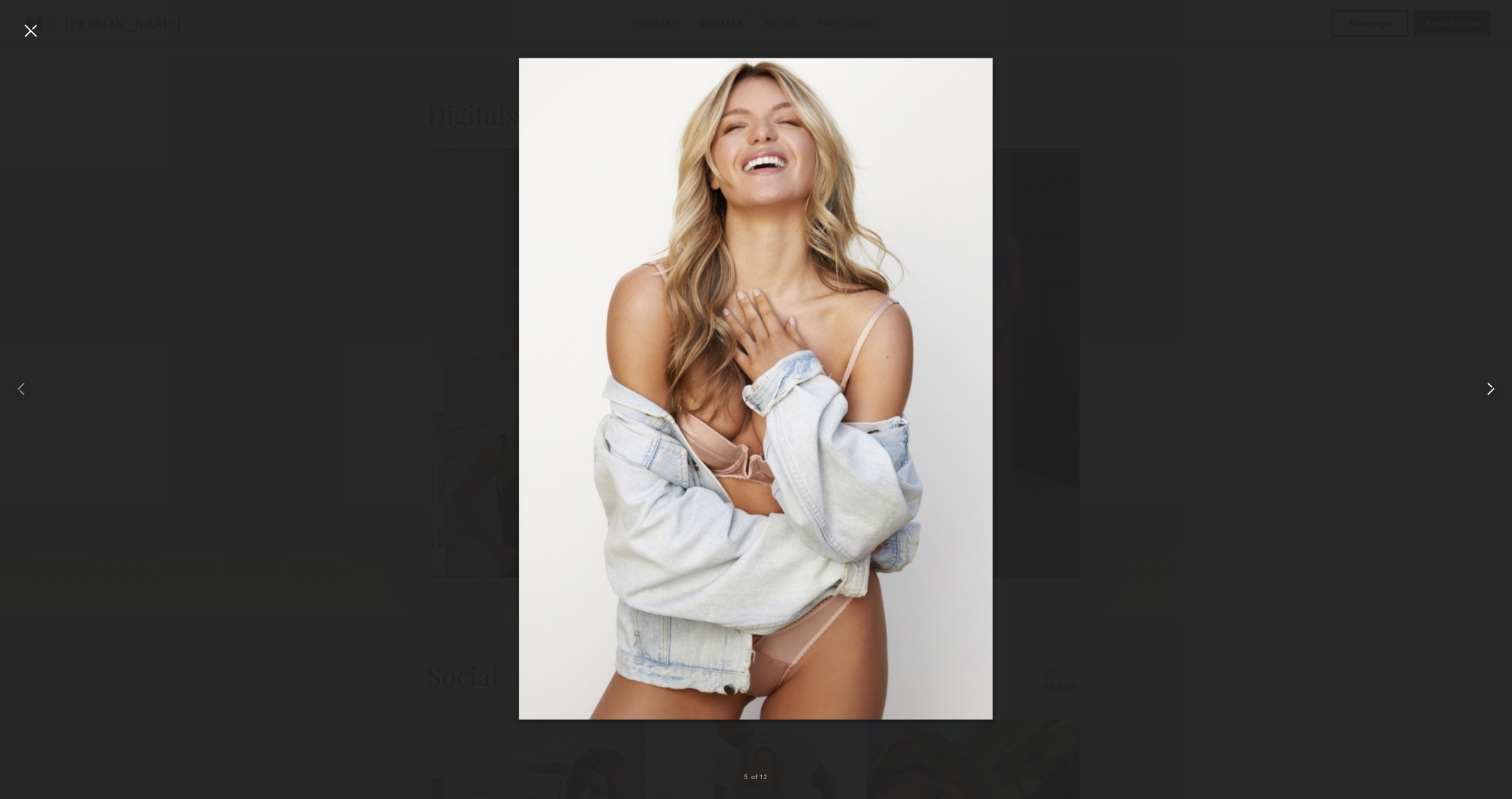
click at [1487, 396] on common-icon at bounding box center [1491, 389] width 22 height 22
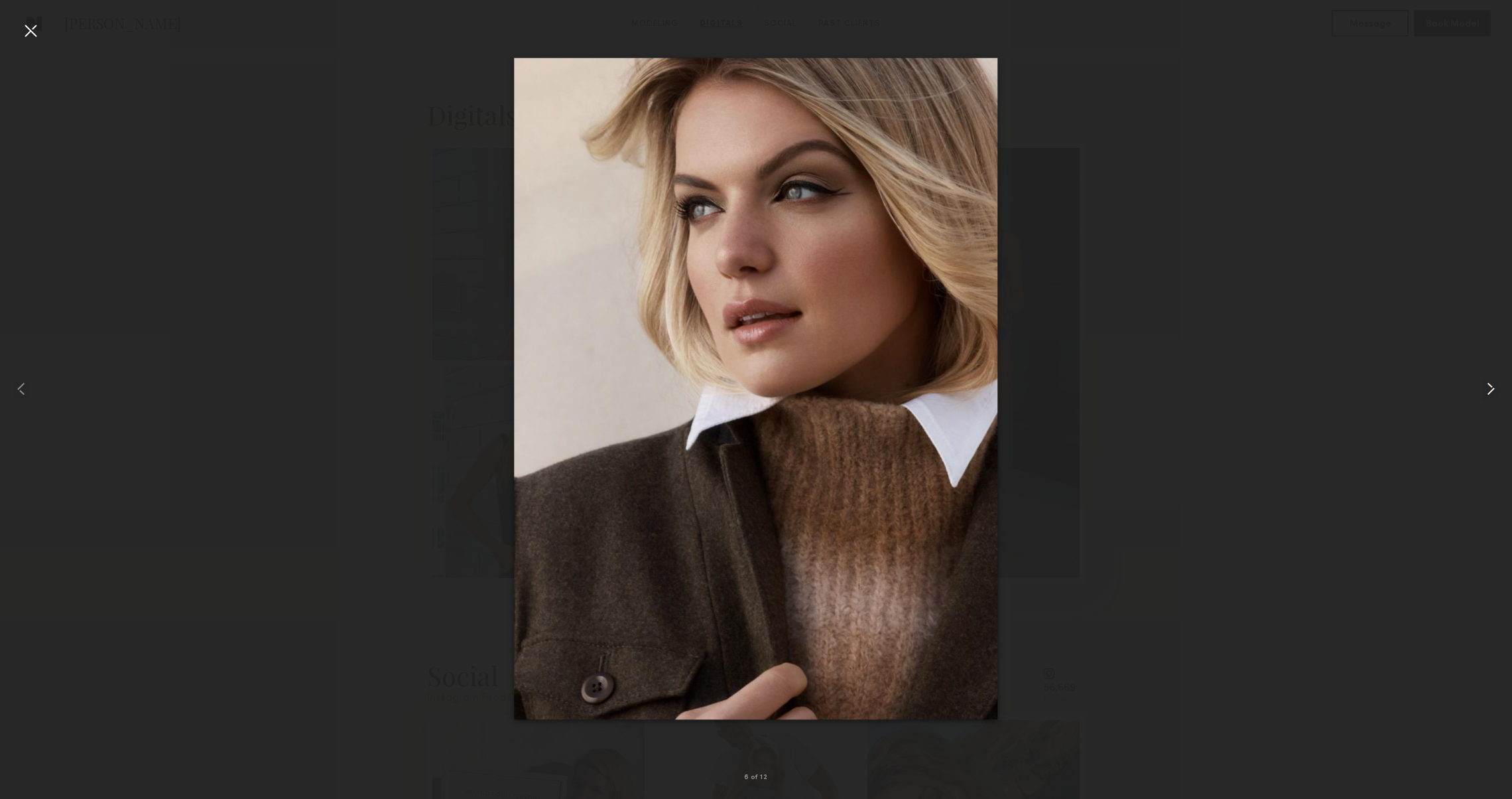
click at [1487, 396] on common-icon at bounding box center [1491, 389] width 22 height 22
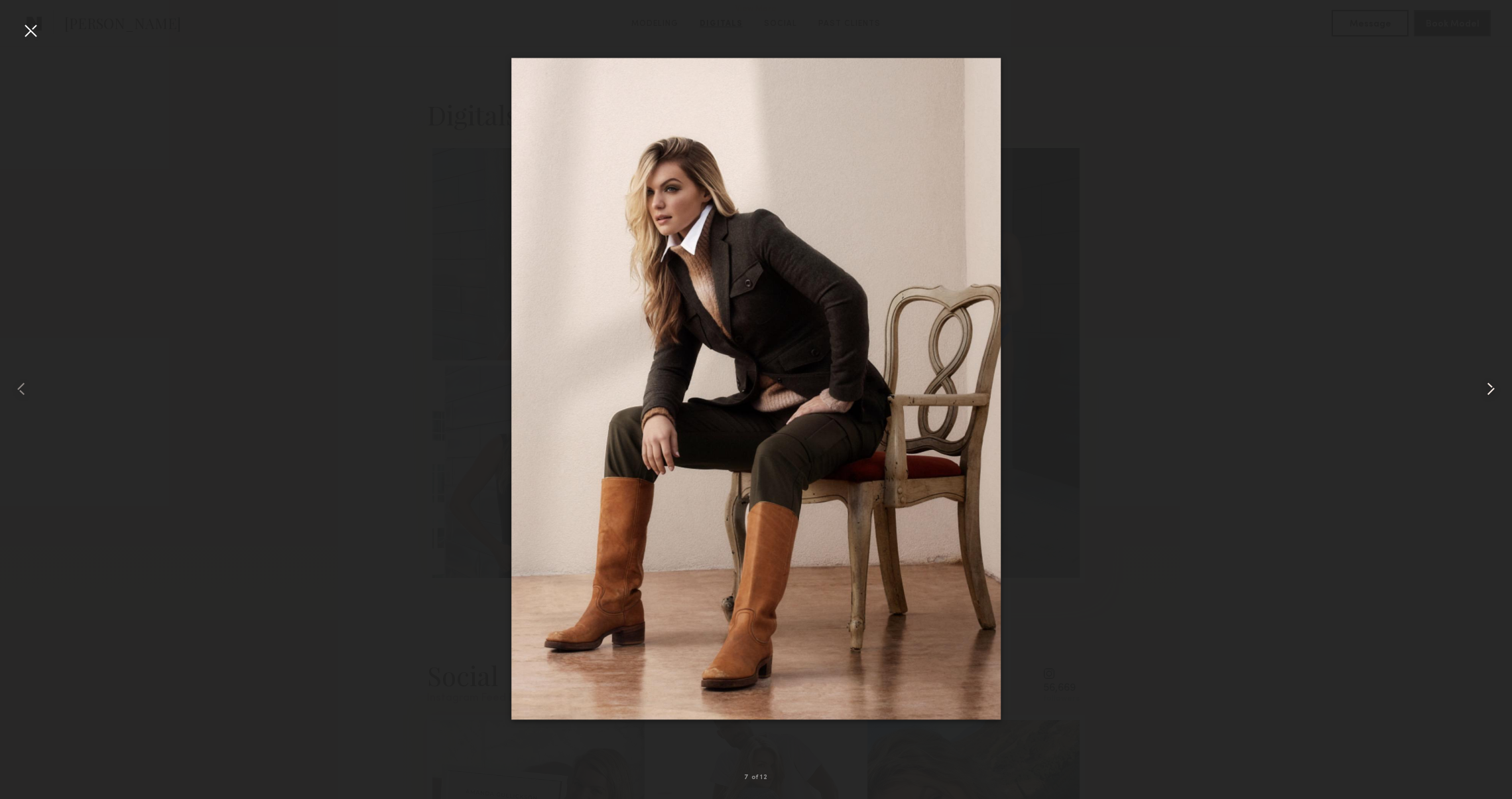
click at [1487, 396] on common-icon at bounding box center [1491, 389] width 22 height 22
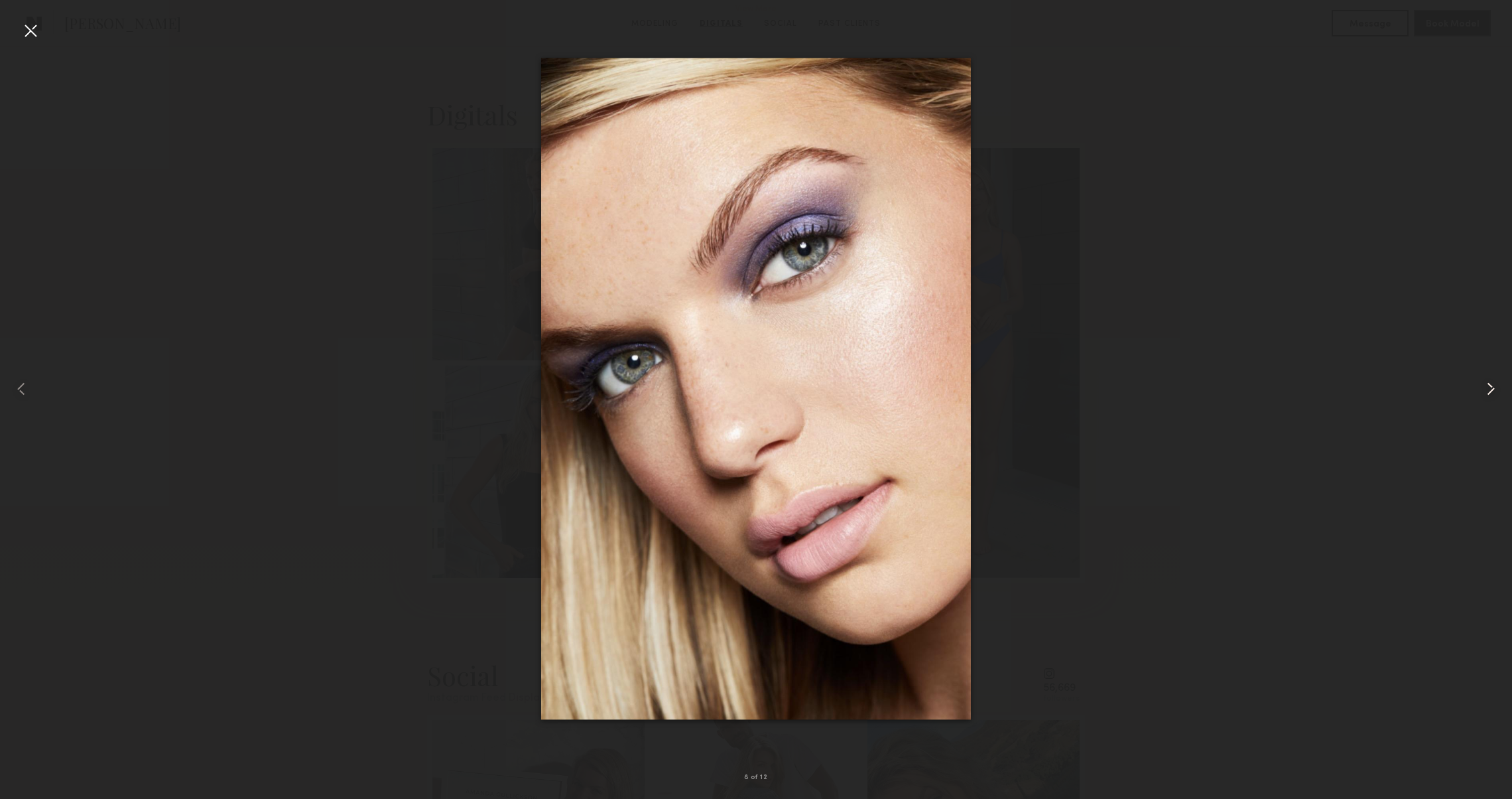
click at [1487, 396] on common-icon at bounding box center [1491, 389] width 22 height 22
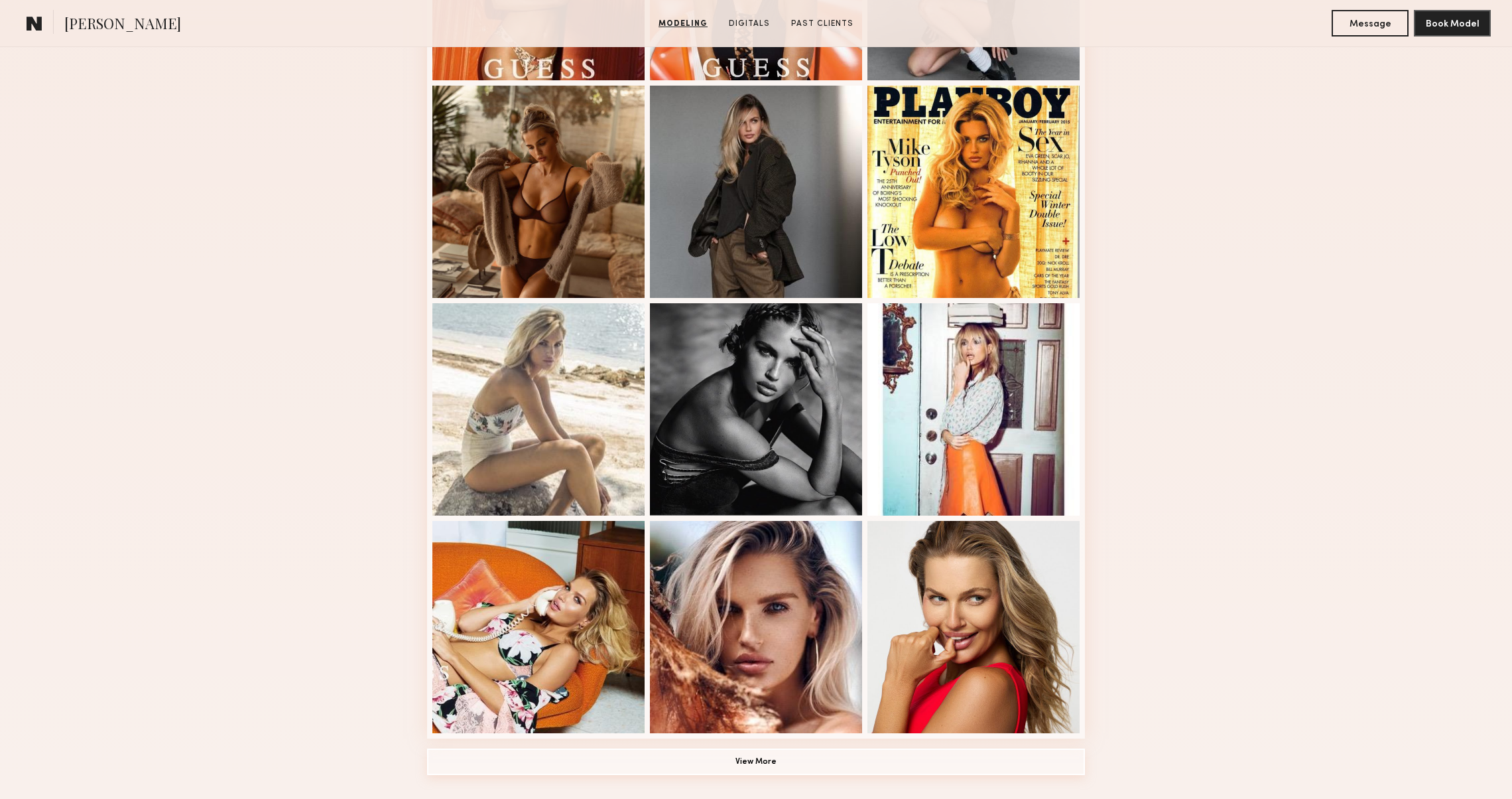
scroll to position [213, 0]
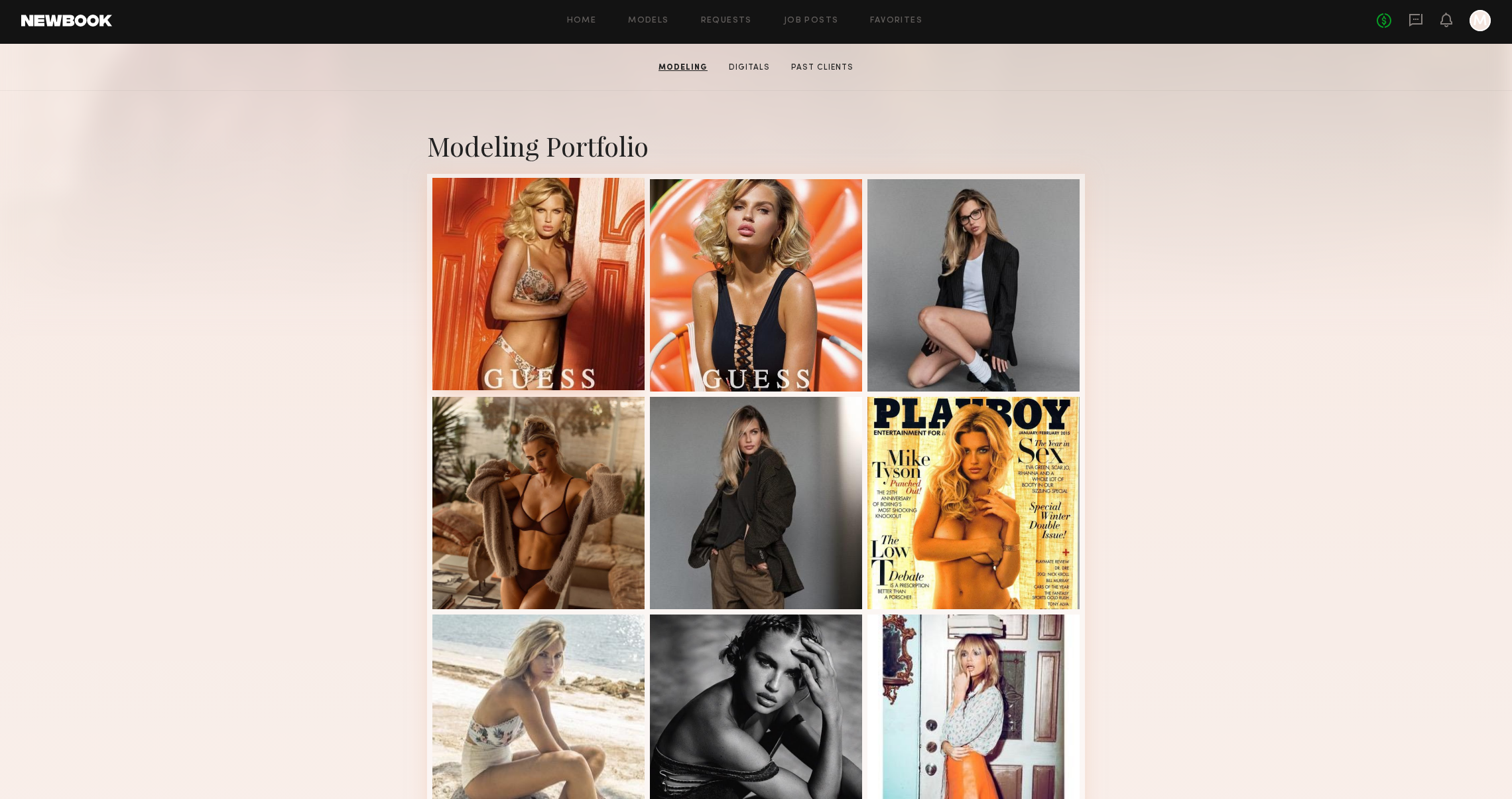
click at [612, 290] on div at bounding box center [538, 284] width 212 height 212
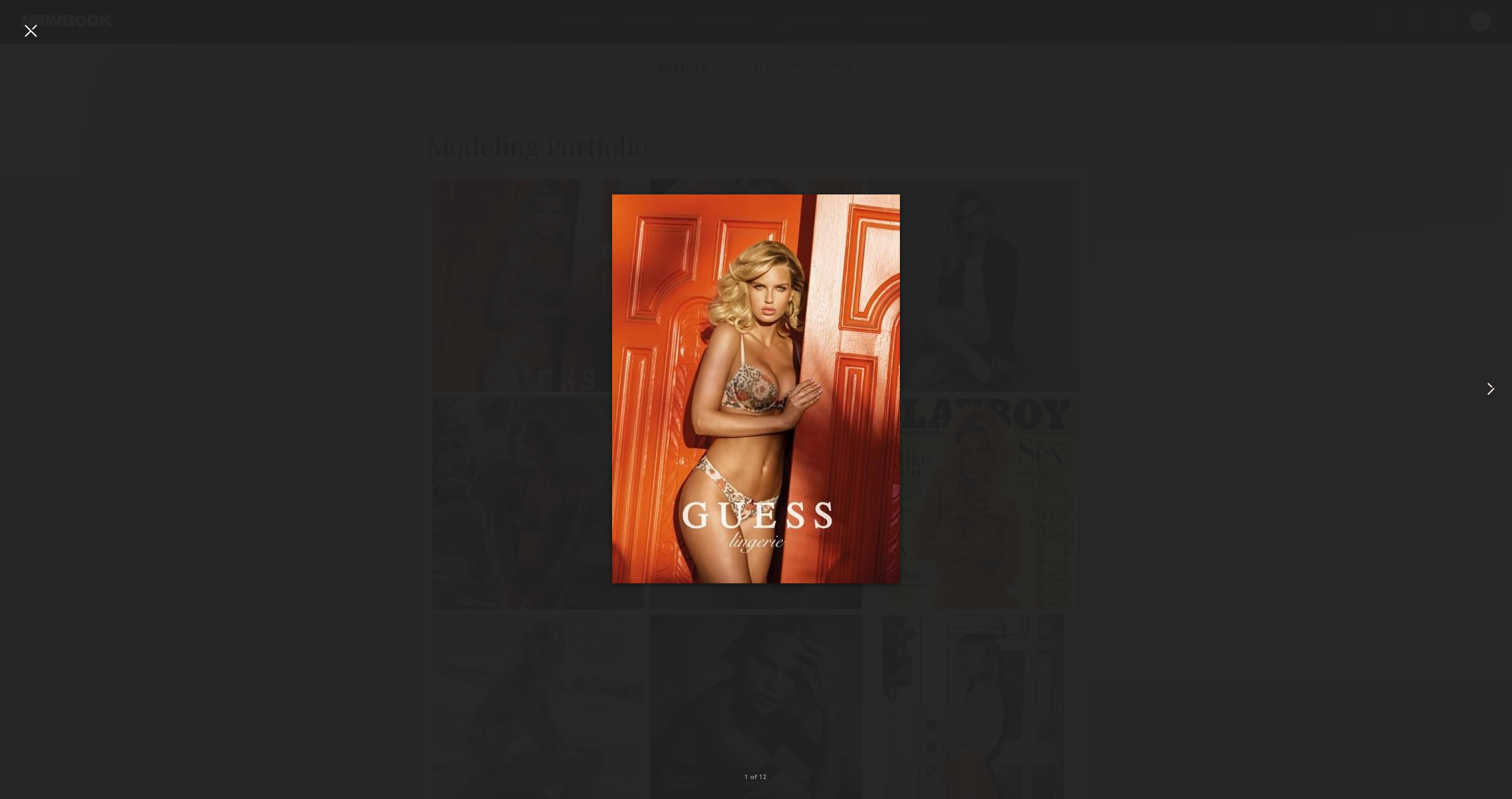
click at [1484, 376] on div at bounding box center [1481, 389] width 61 height 735
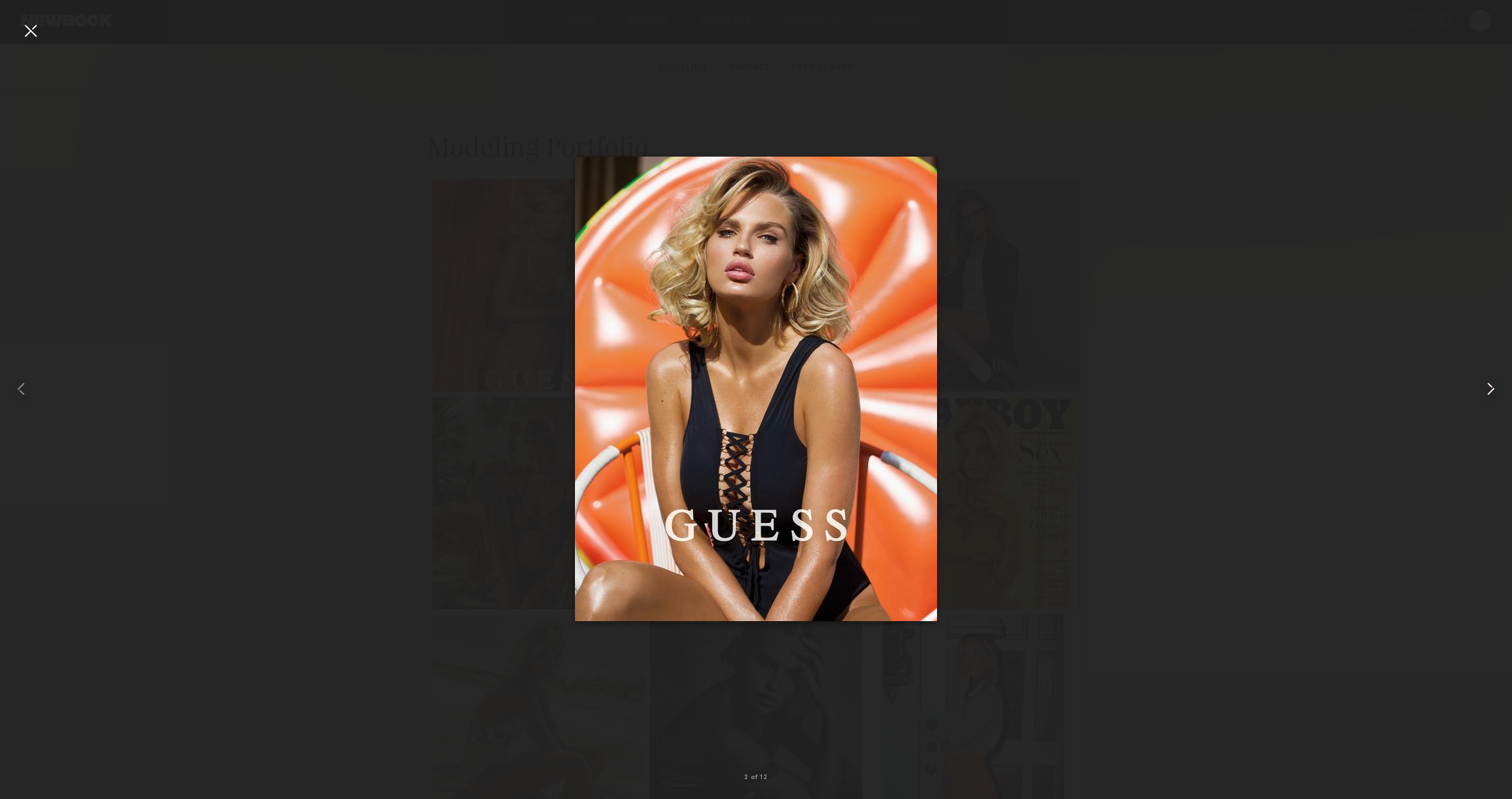
click at [1484, 376] on div at bounding box center [1481, 389] width 61 height 735
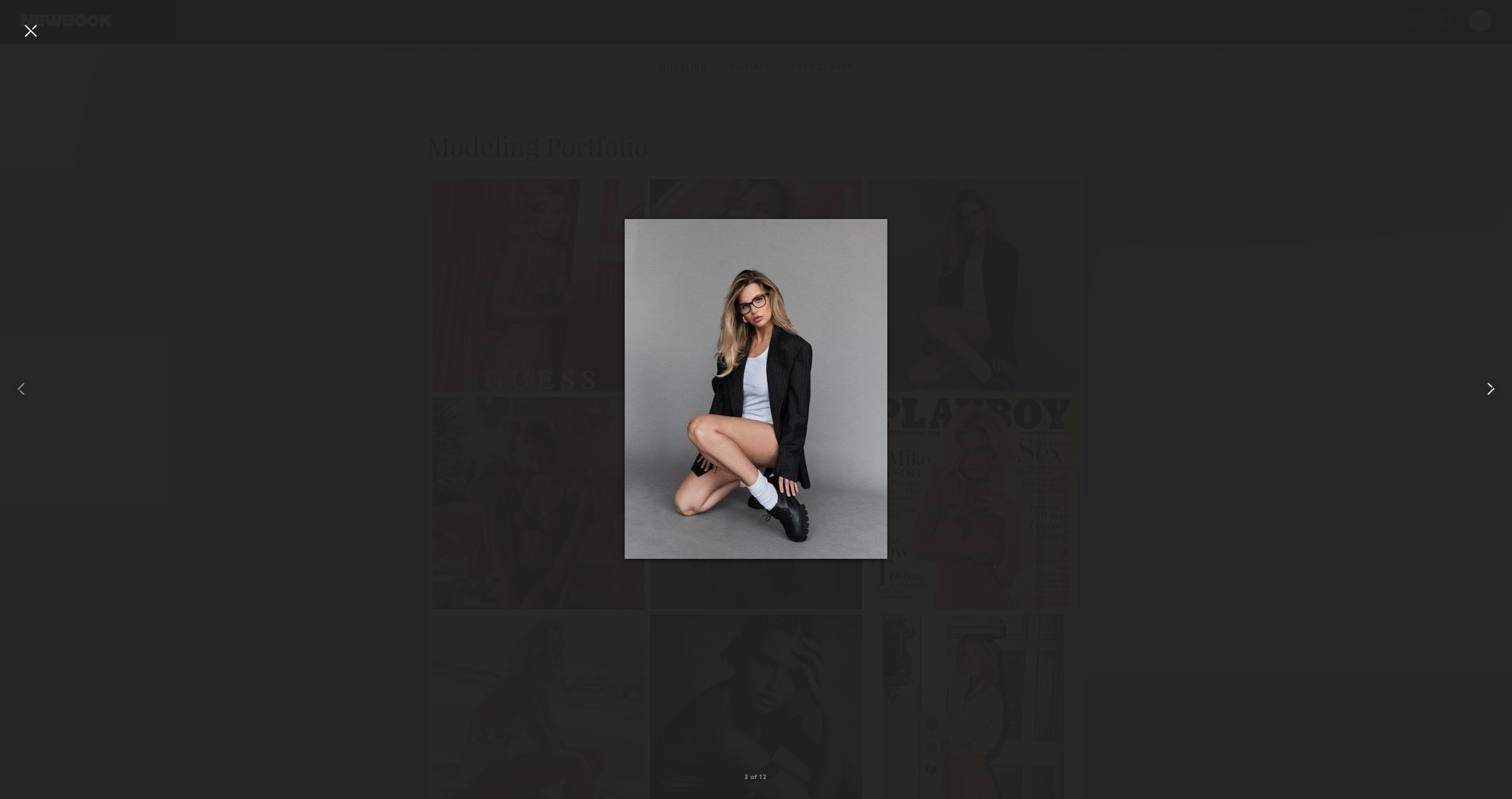
click at [1484, 376] on div at bounding box center [1481, 389] width 61 height 735
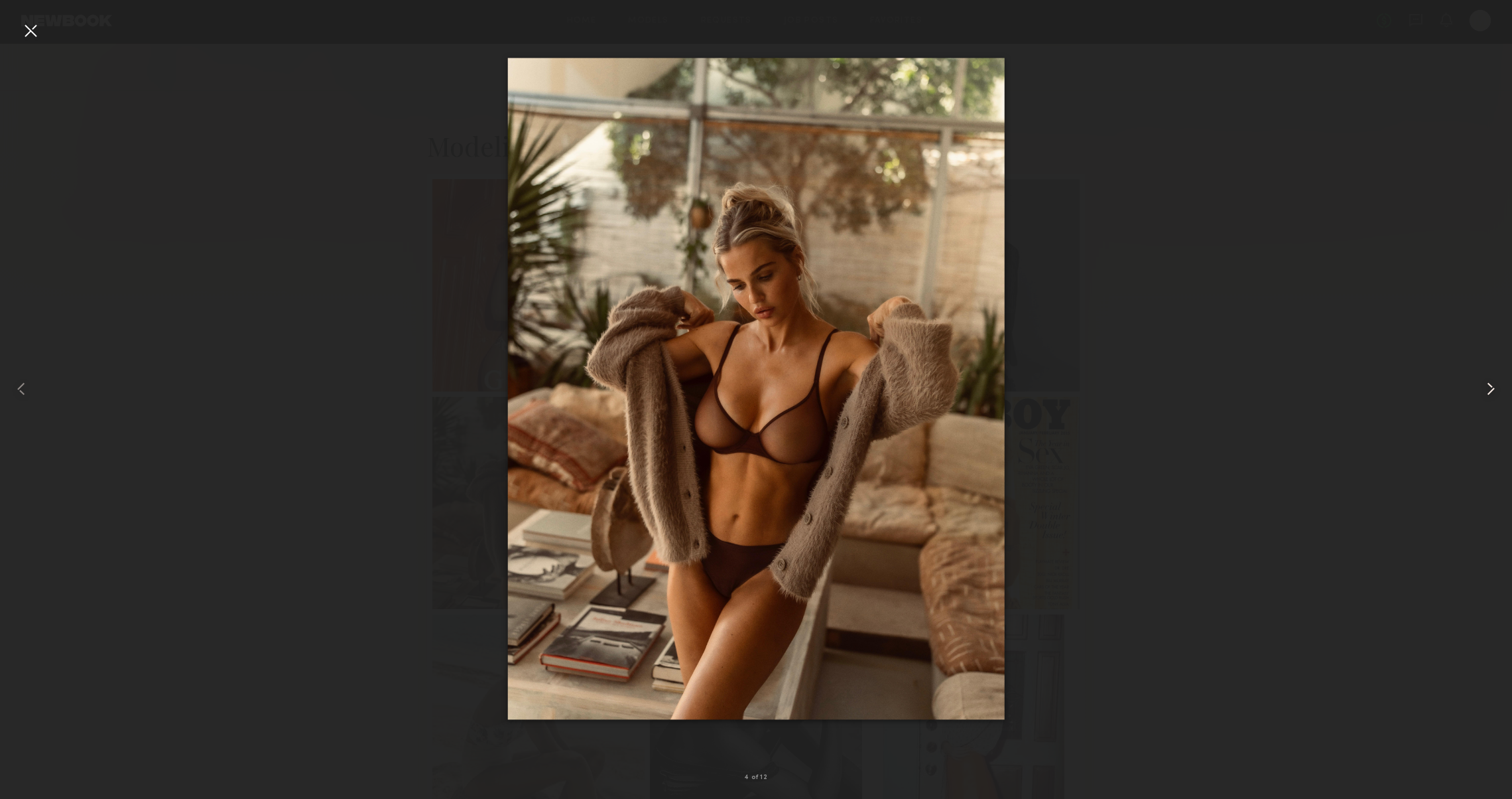
click at [1484, 376] on div at bounding box center [1481, 389] width 61 height 735
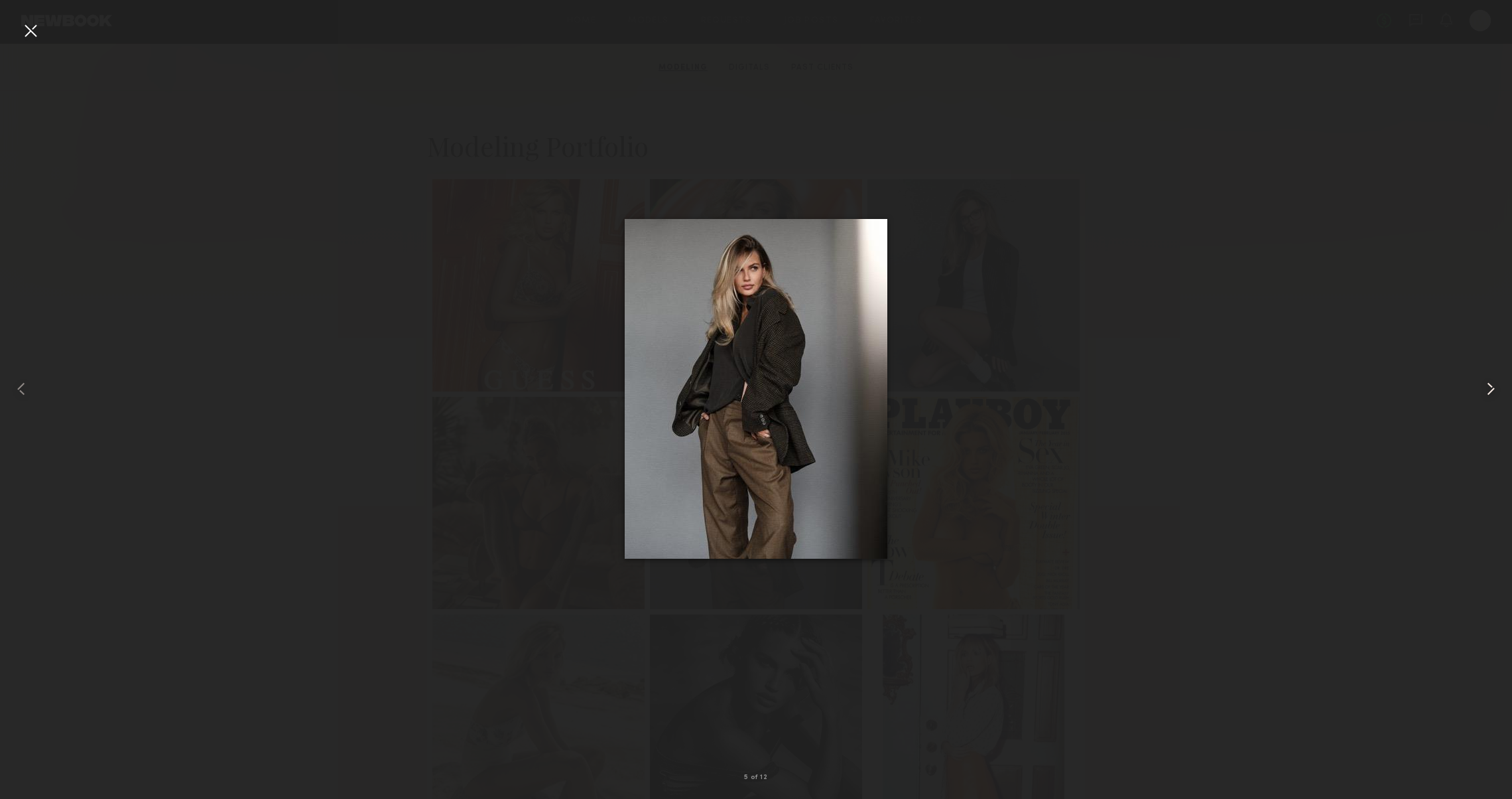
click at [1484, 376] on div at bounding box center [1481, 389] width 61 height 735
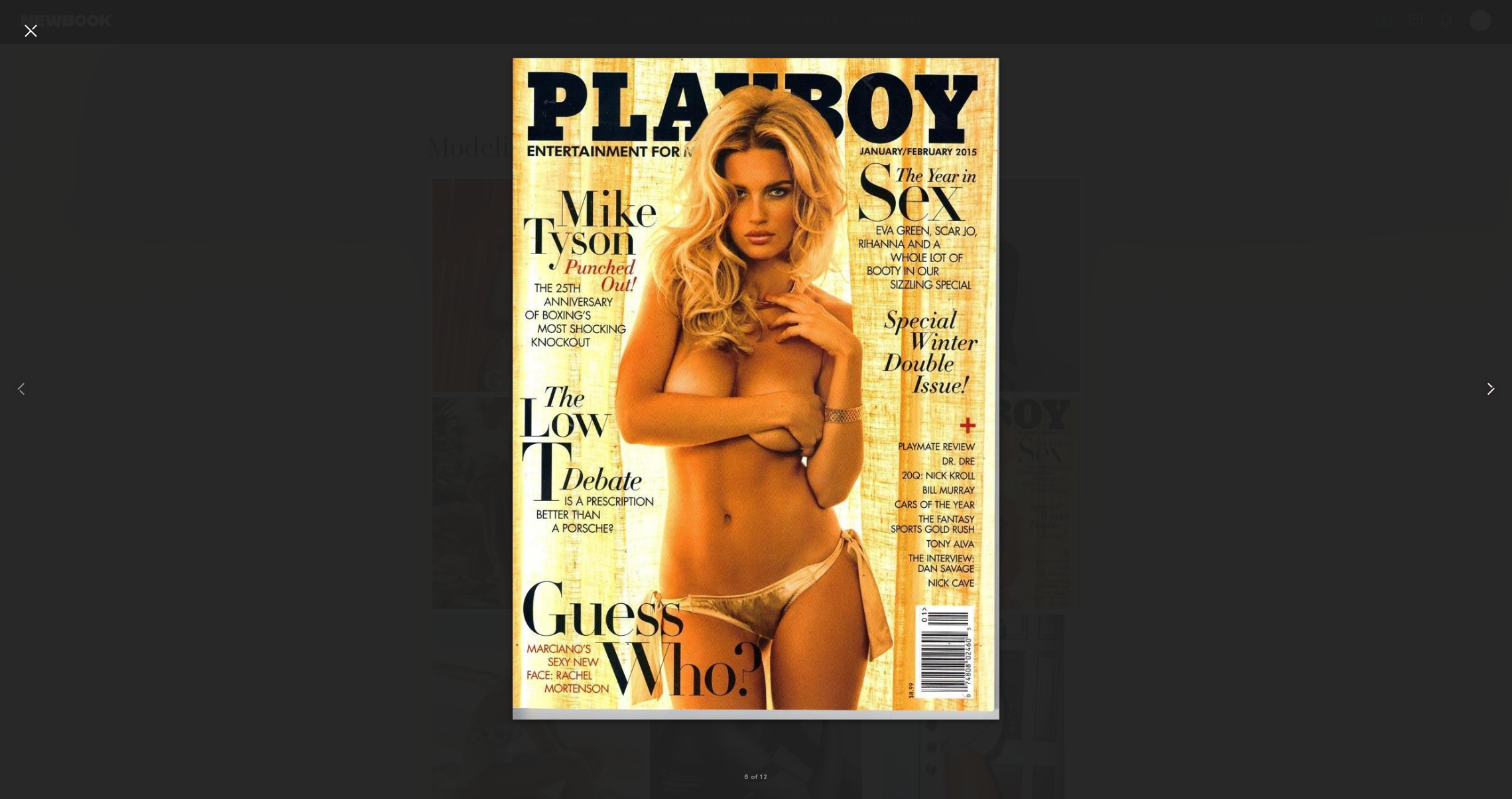
click at [1484, 376] on div at bounding box center [1481, 389] width 61 height 735
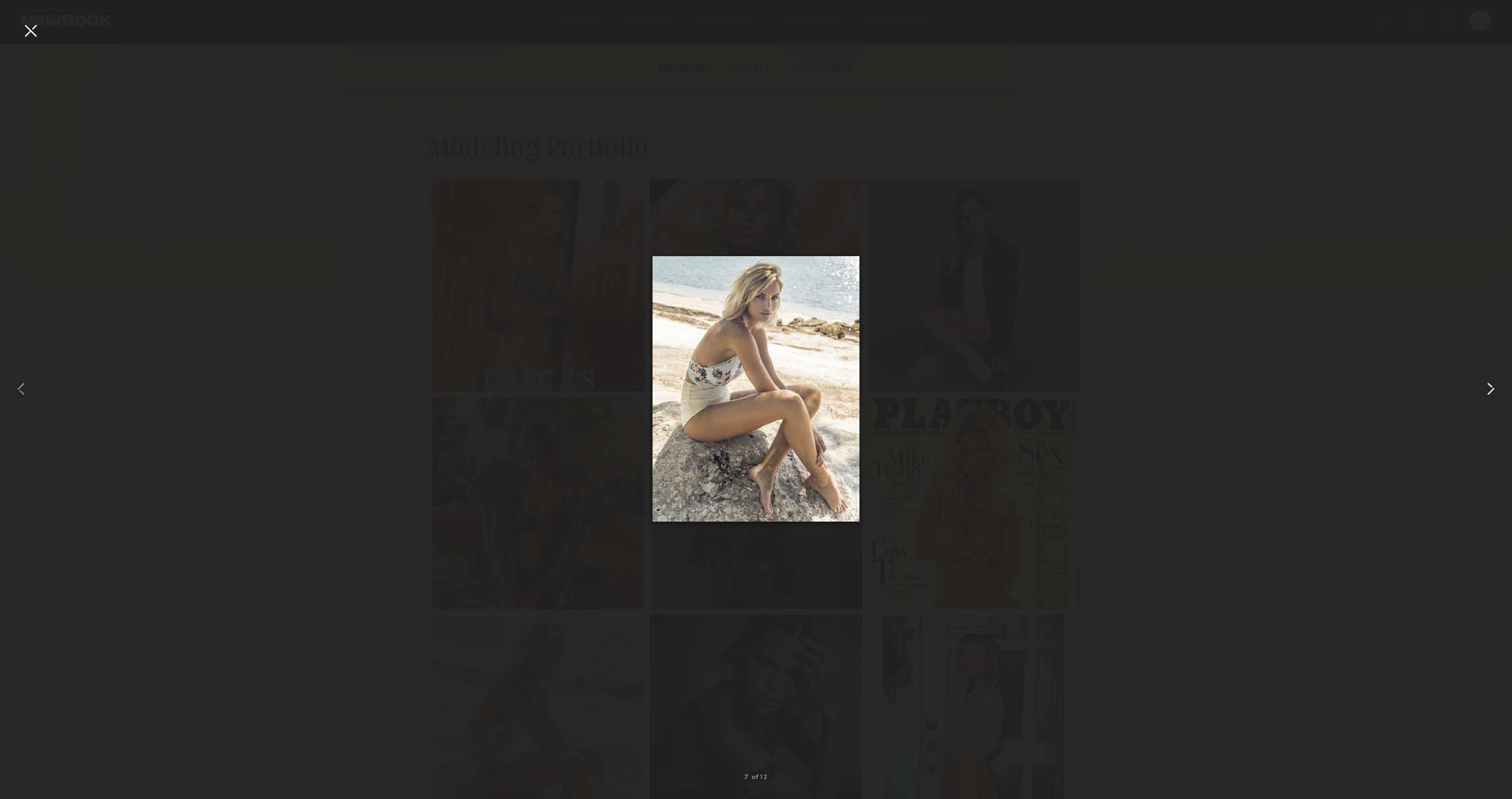
click at [1484, 376] on div at bounding box center [1481, 389] width 61 height 735
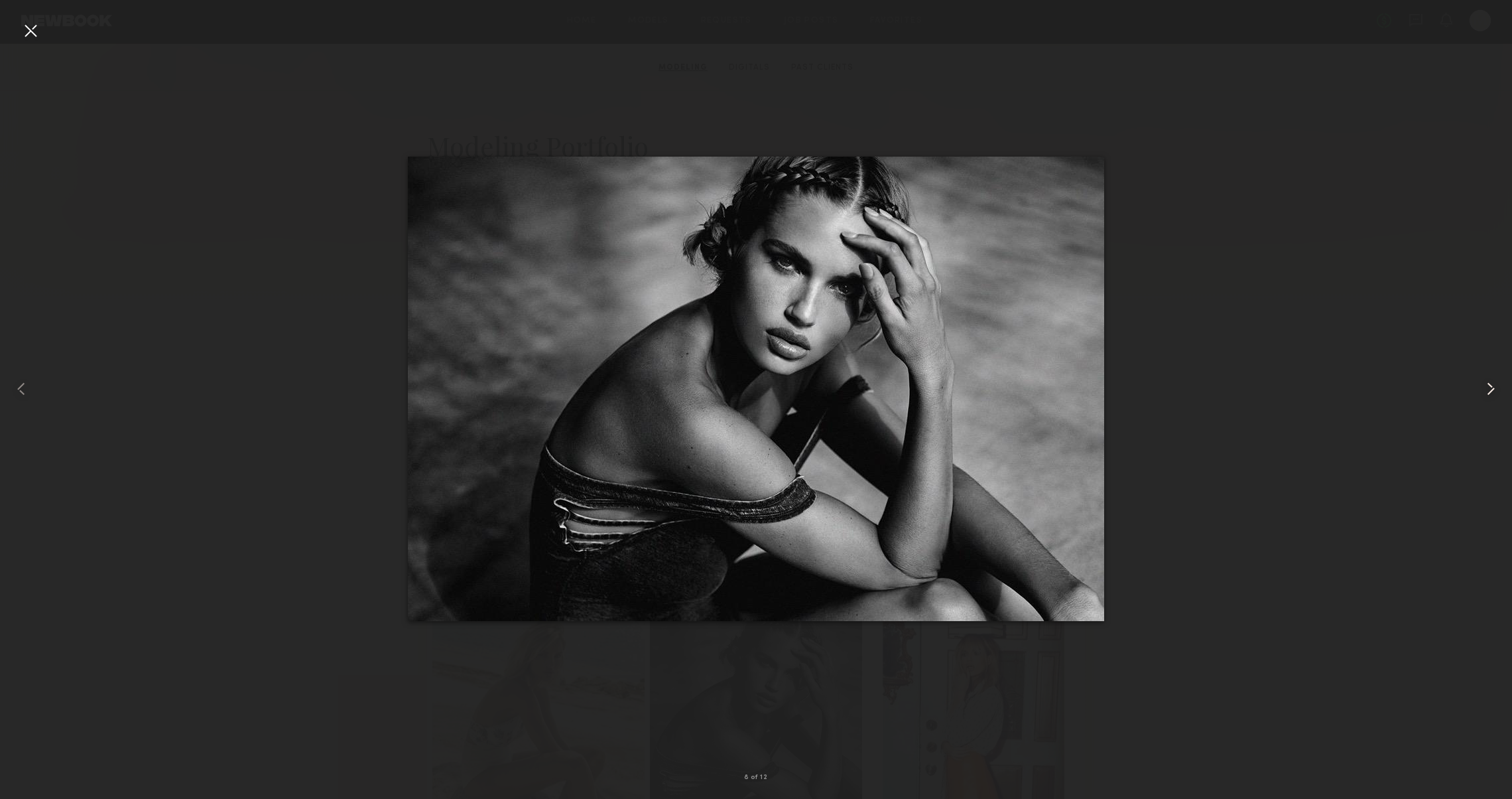
click at [1484, 376] on div at bounding box center [1481, 389] width 61 height 735
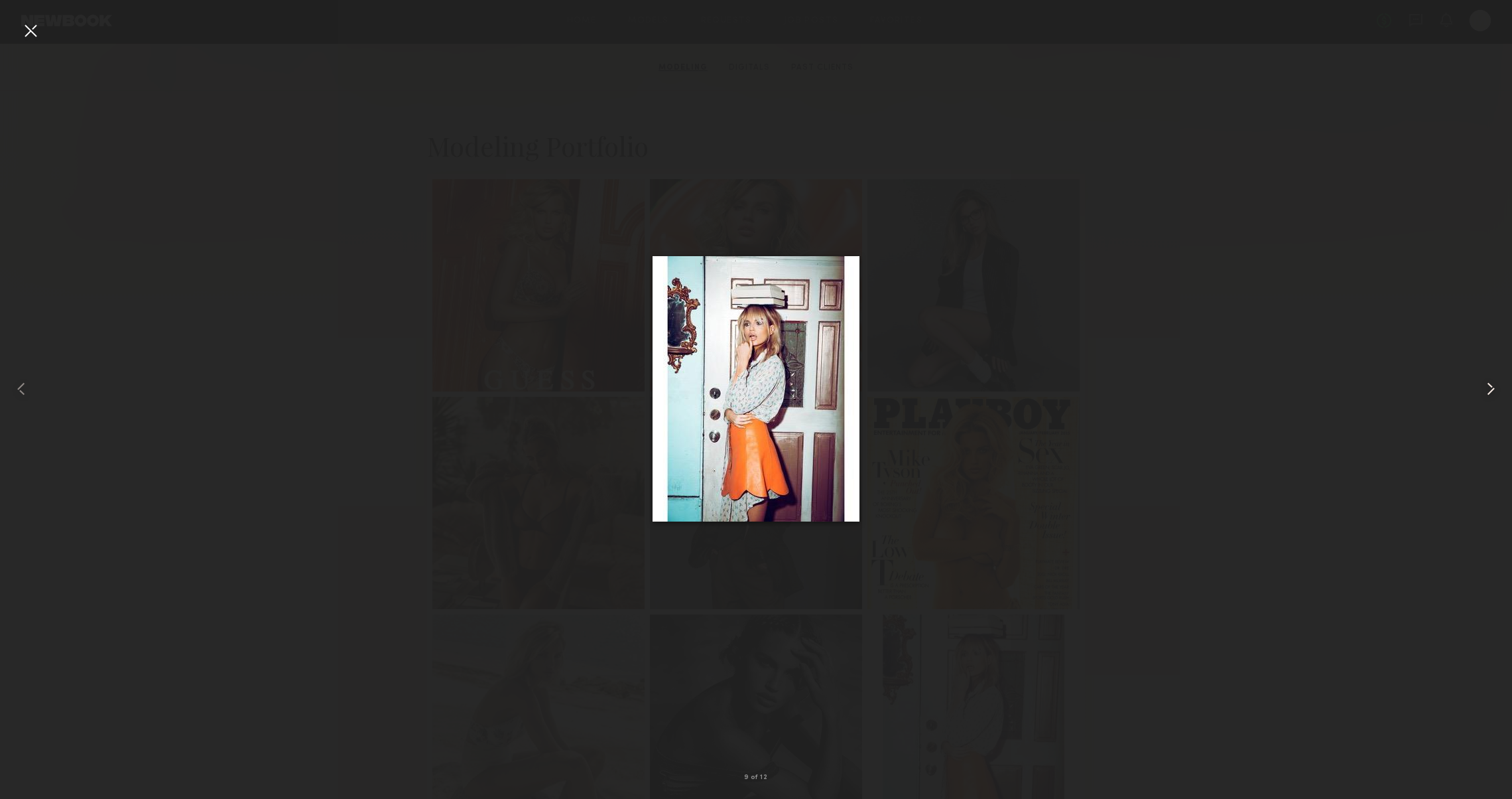
click at [1484, 376] on div at bounding box center [1481, 389] width 61 height 735
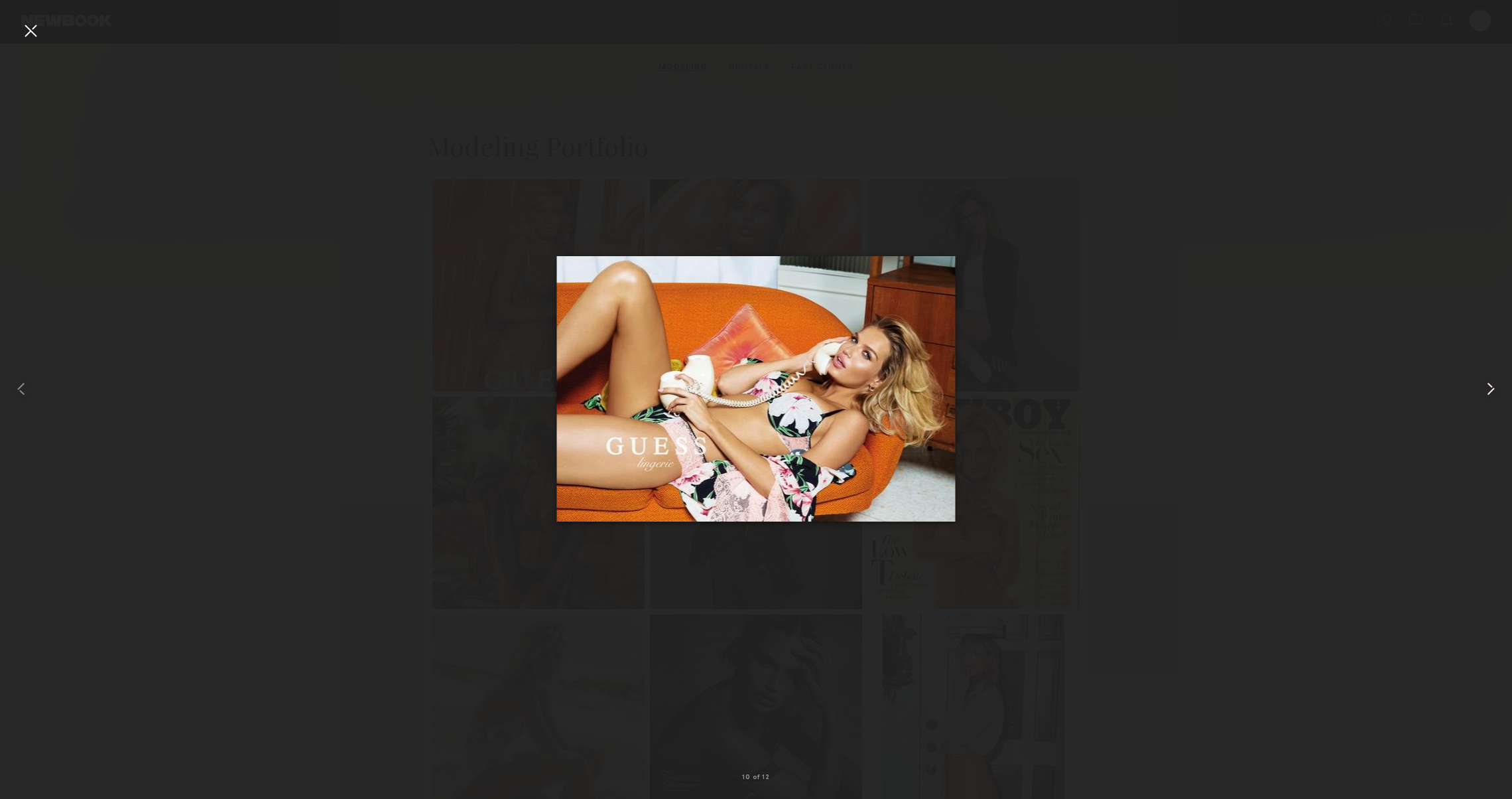
click at [1484, 376] on div at bounding box center [1481, 389] width 61 height 735
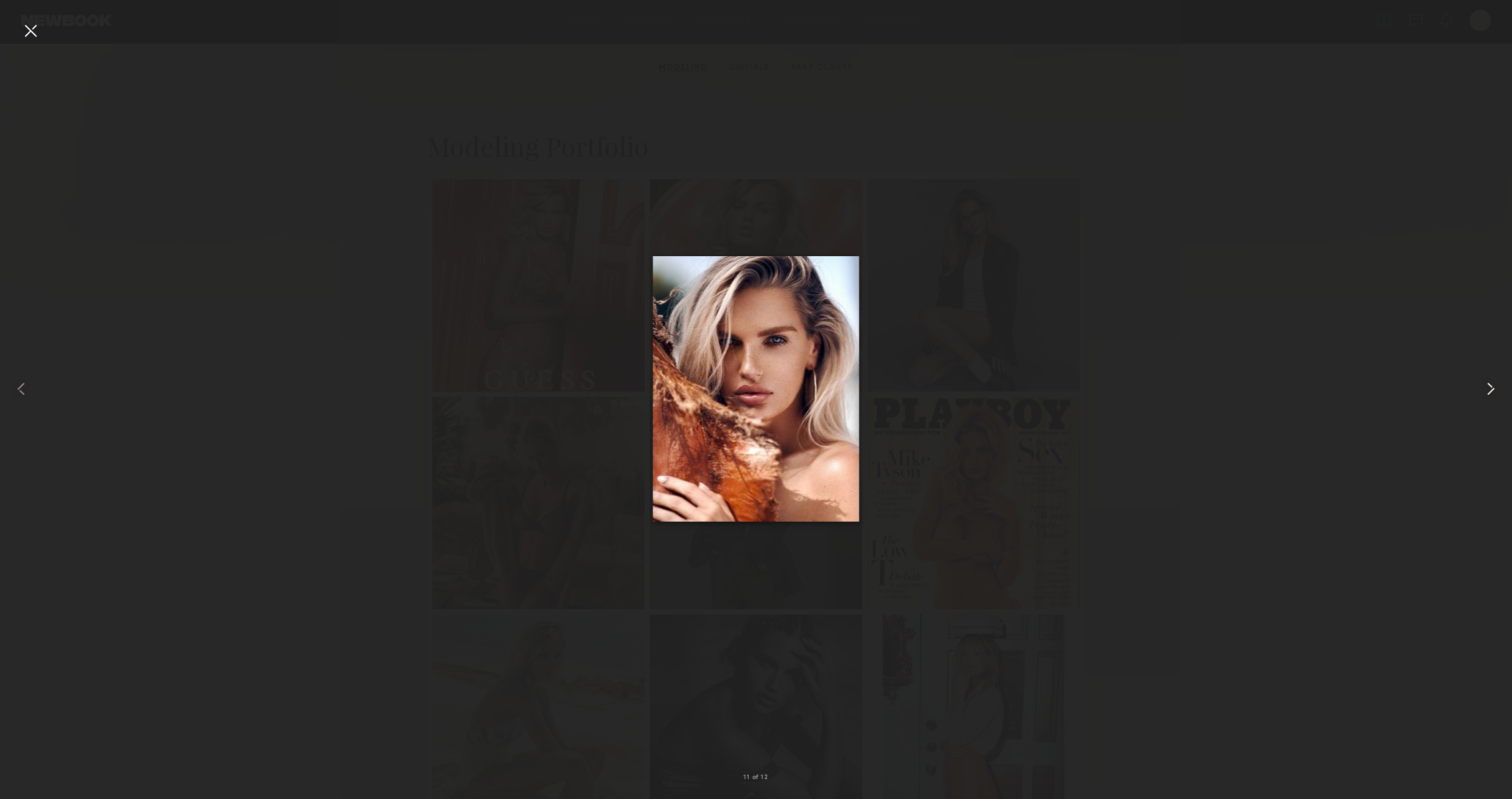
click at [1484, 376] on div at bounding box center [1481, 389] width 61 height 735
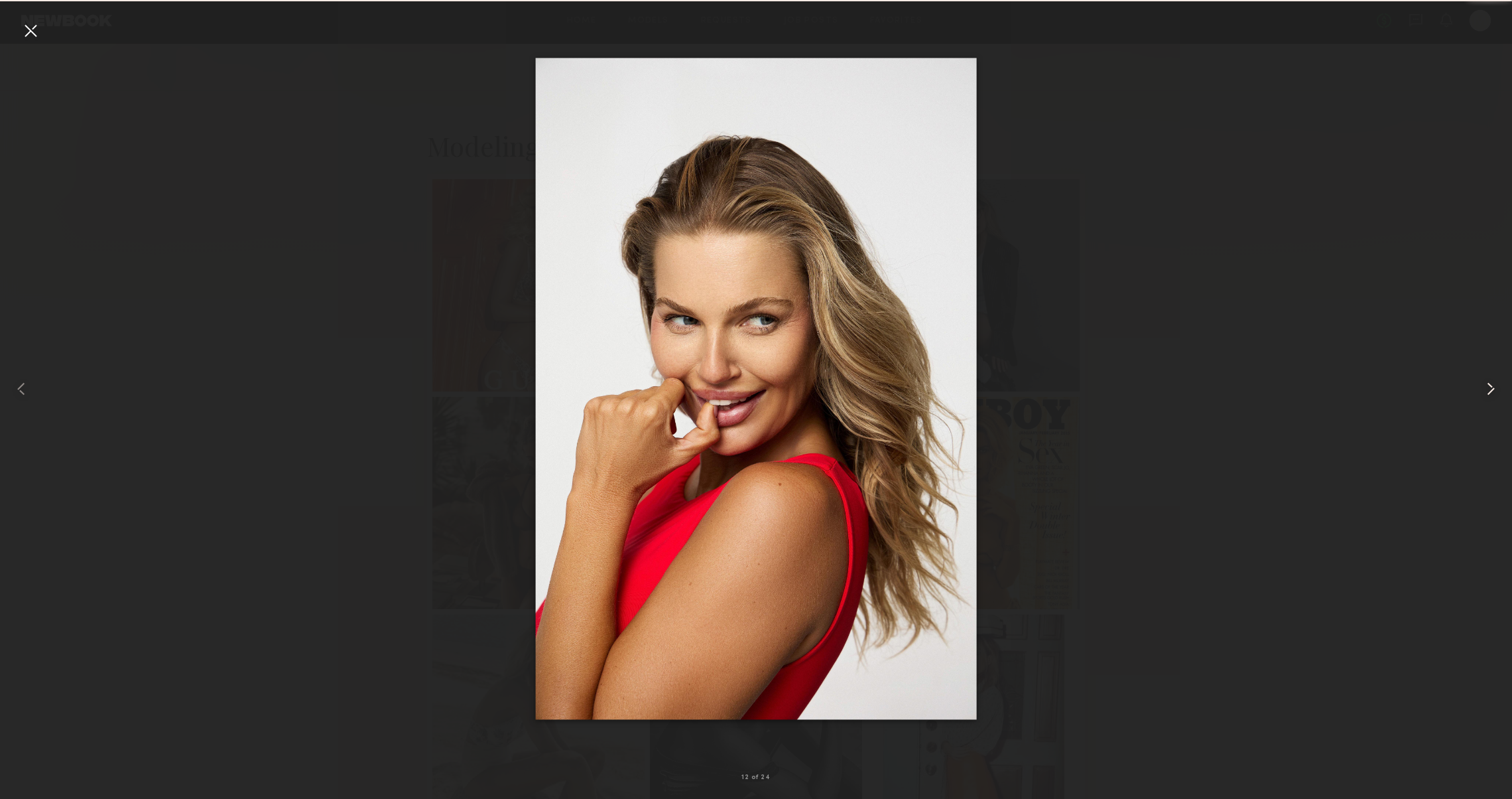
click at [1484, 376] on div at bounding box center [1481, 389] width 61 height 735
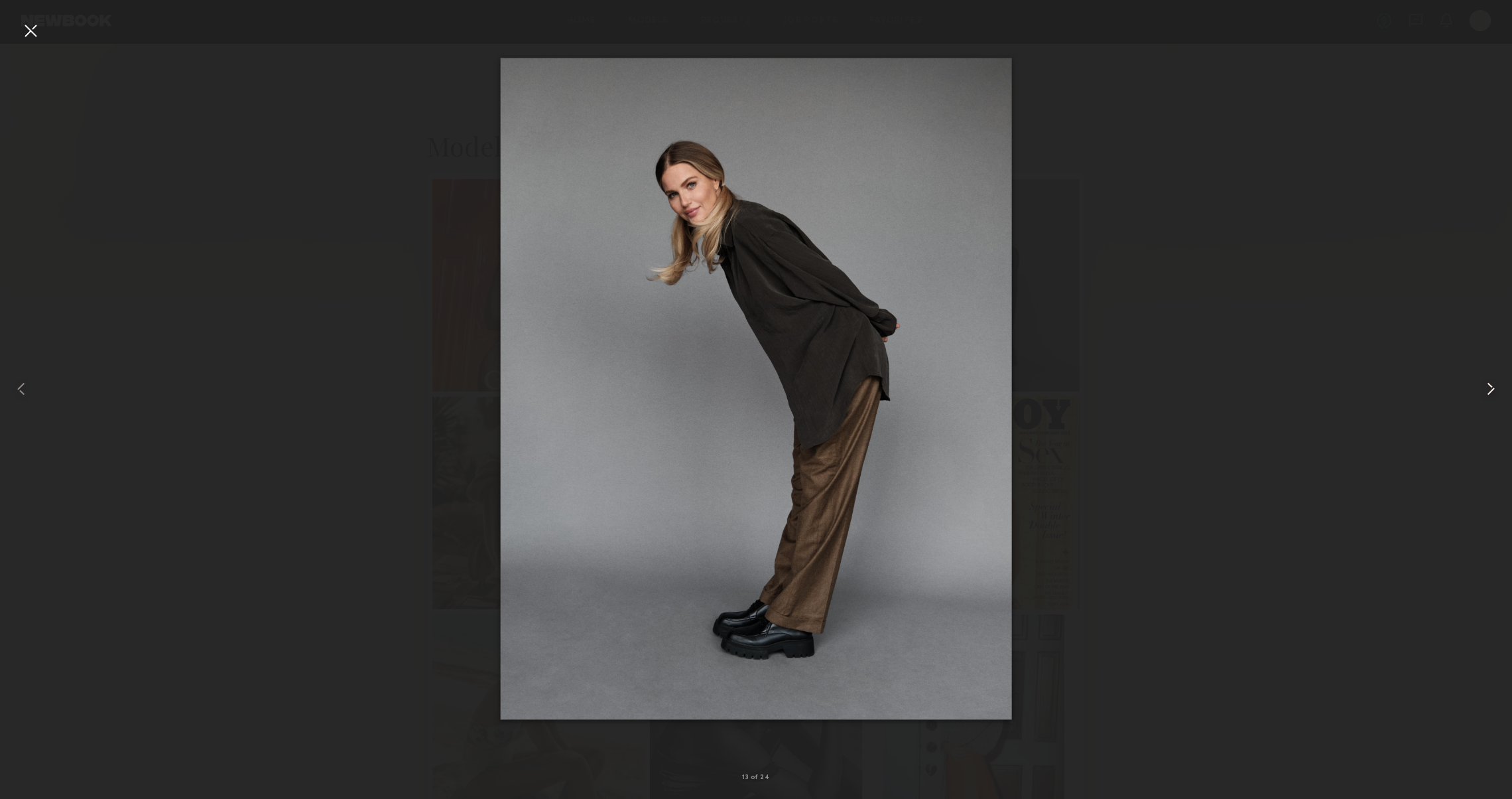
click at [1484, 376] on div at bounding box center [1481, 389] width 61 height 735
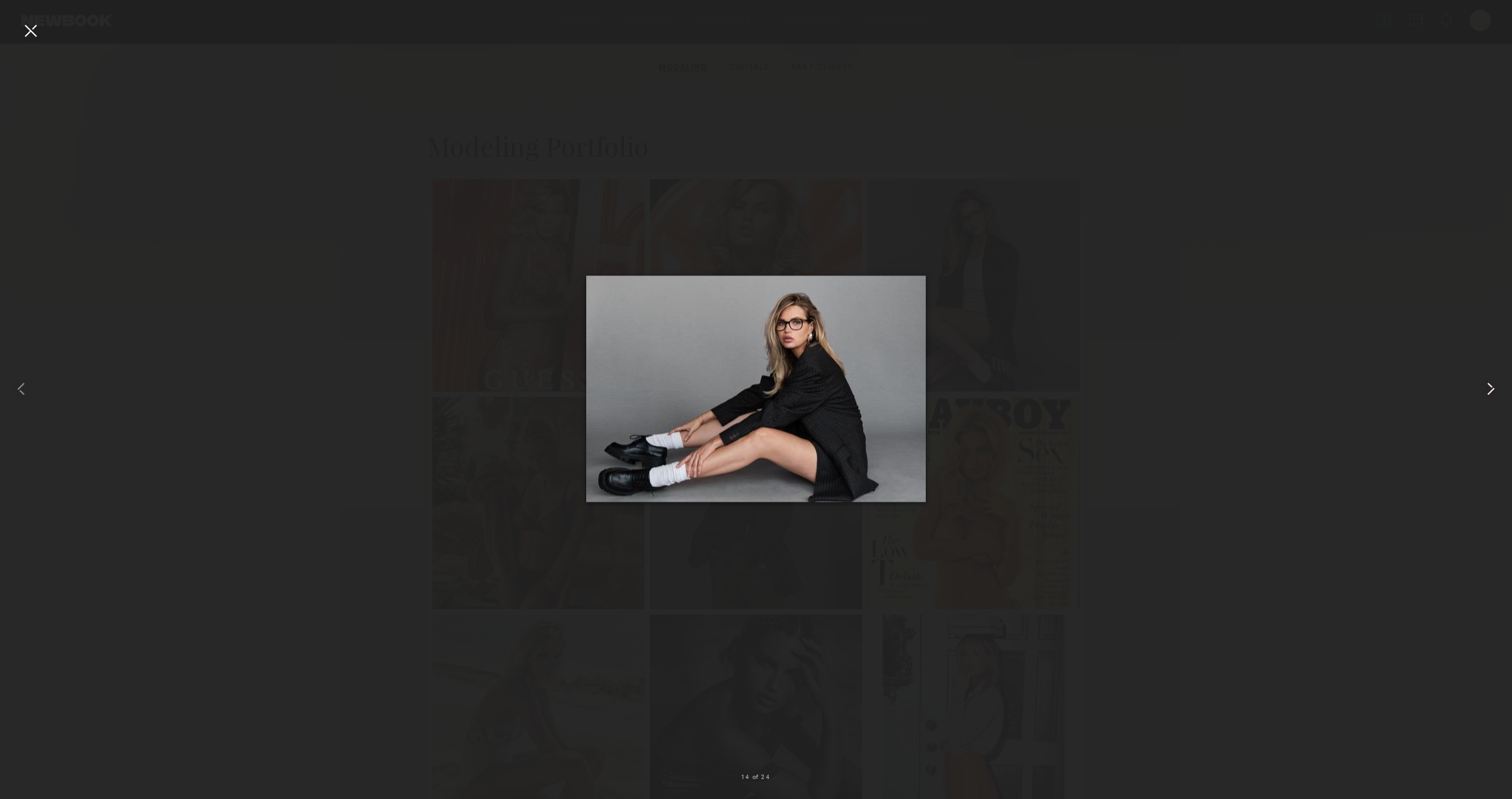
click at [1484, 376] on div at bounding box center [1481, 389] width 61 height 735
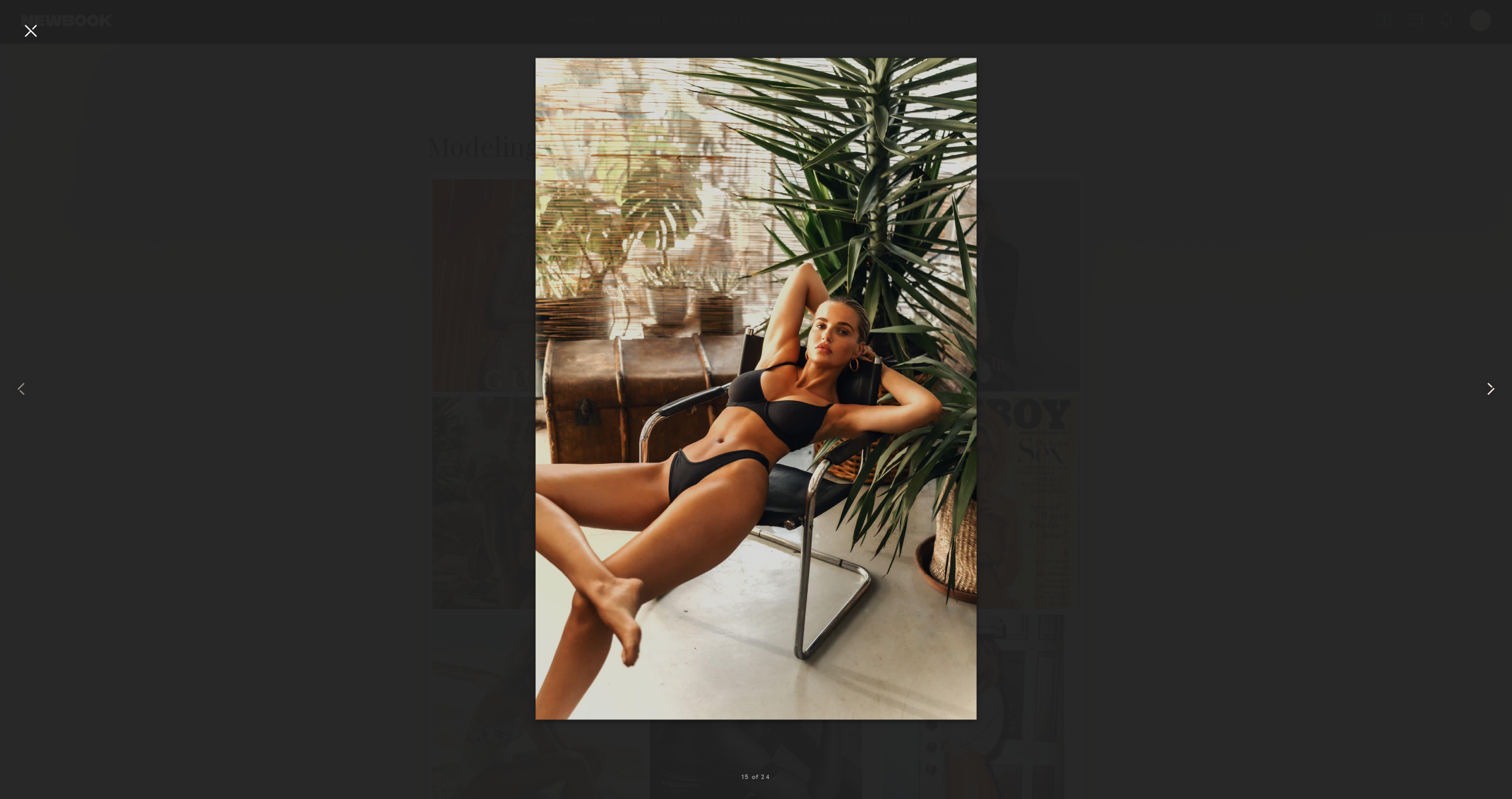
click at [1484, 376] on div at bounding box center [1481, 389] width 61 height 735
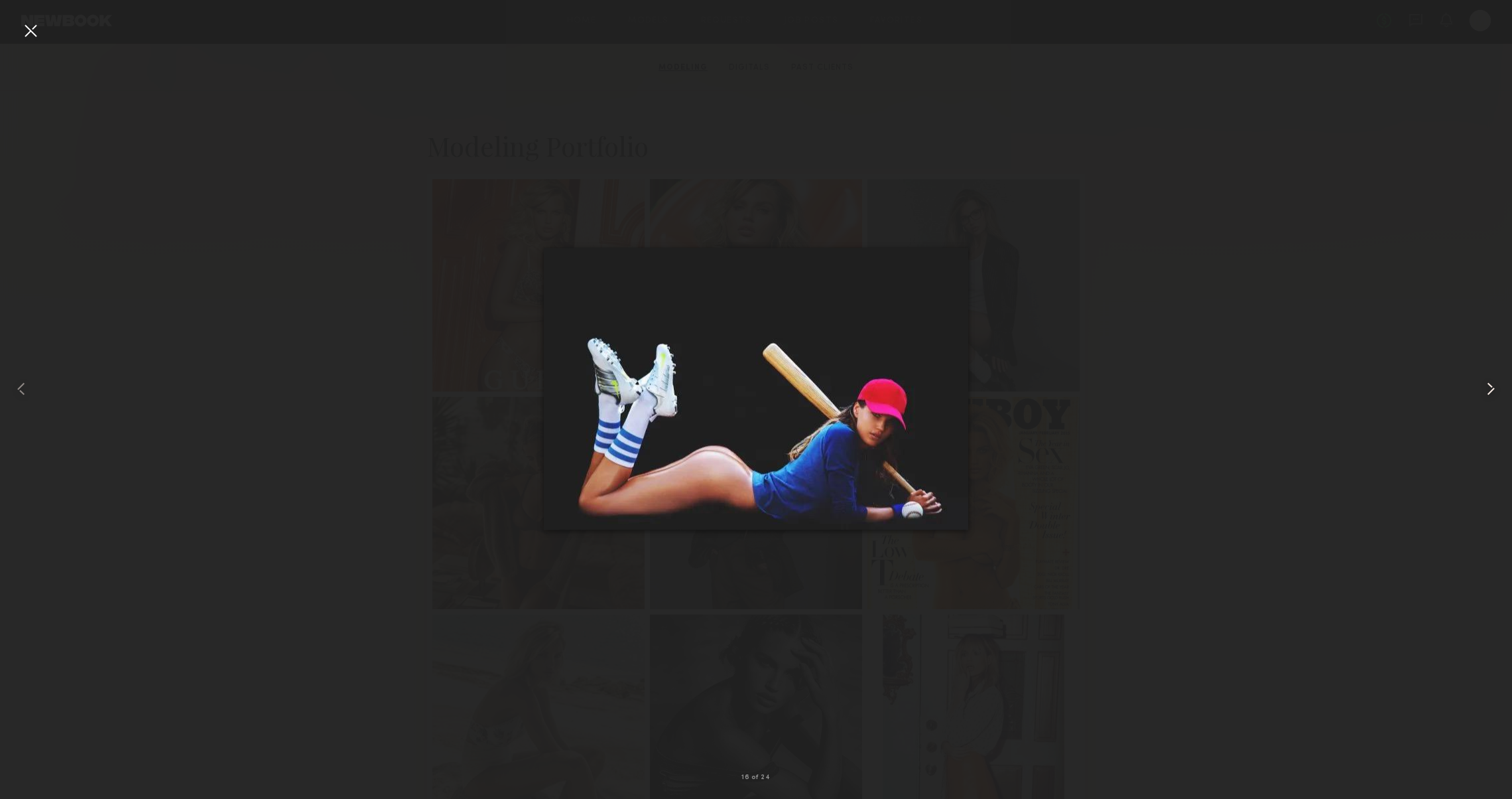
click at [1484, 376] on div at bounding box center [1481, 389] width 61 height 735
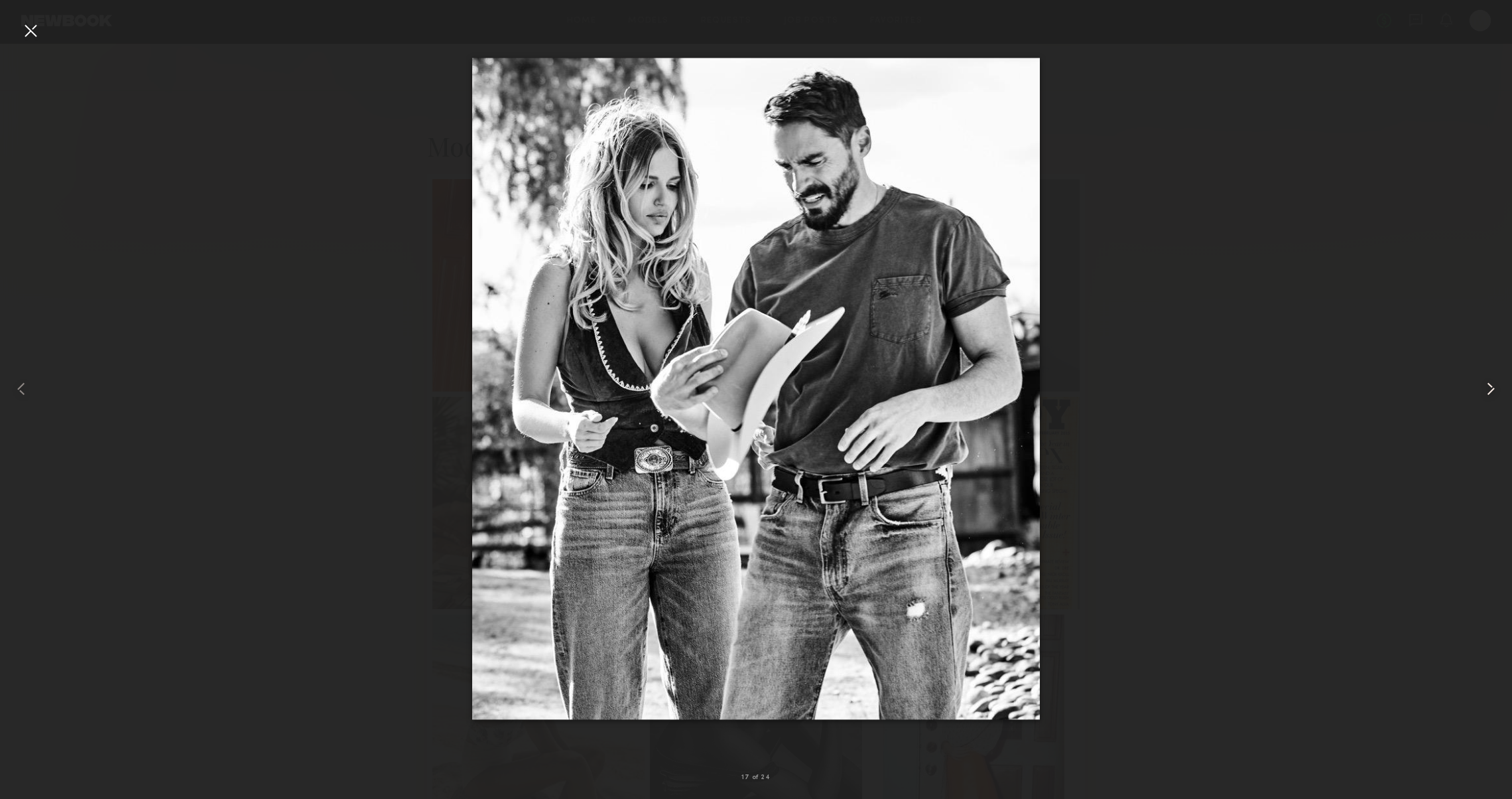
click at [1484, 376] on div at bounding box center [1481, 389] width 61 height 735
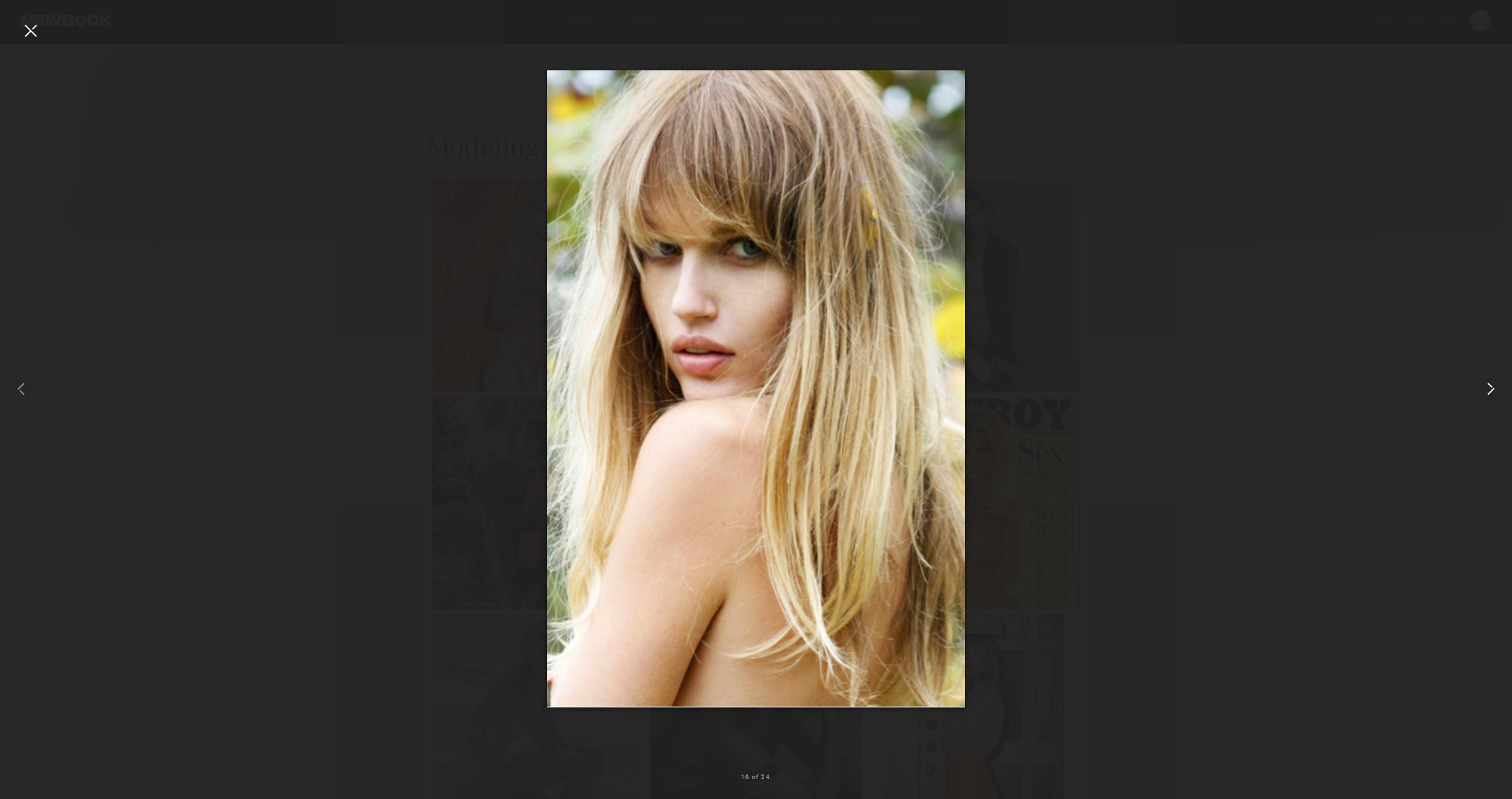
click at [1484, 376] on div at bounding box center [1481, 389] width 61 height 735
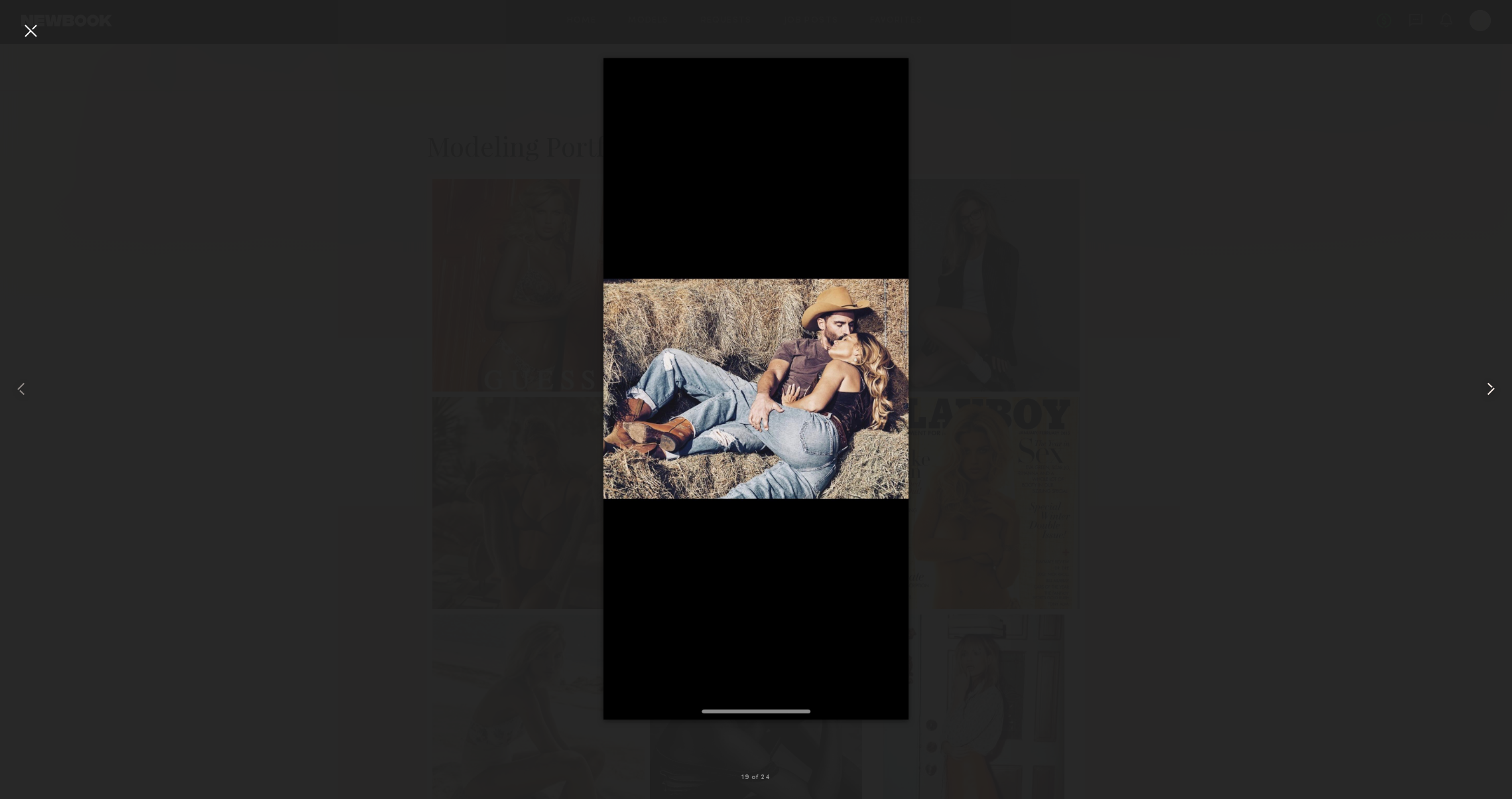
click at [1484, 376] on div at bounding box center [1481, 389] width 61 height 735
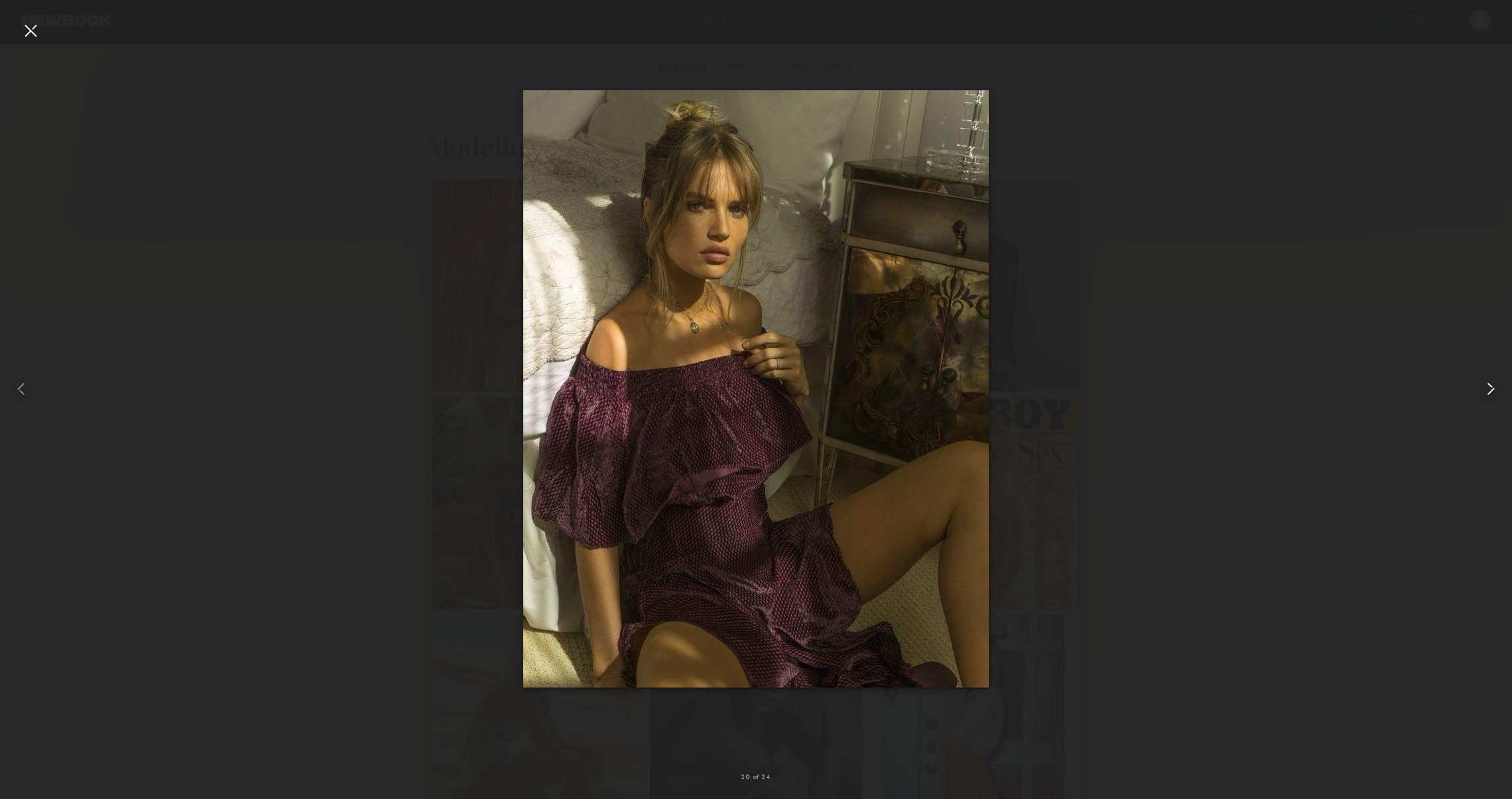
click at [1484, 376] on div at bounding box center [1481, 389] width 61 height 735
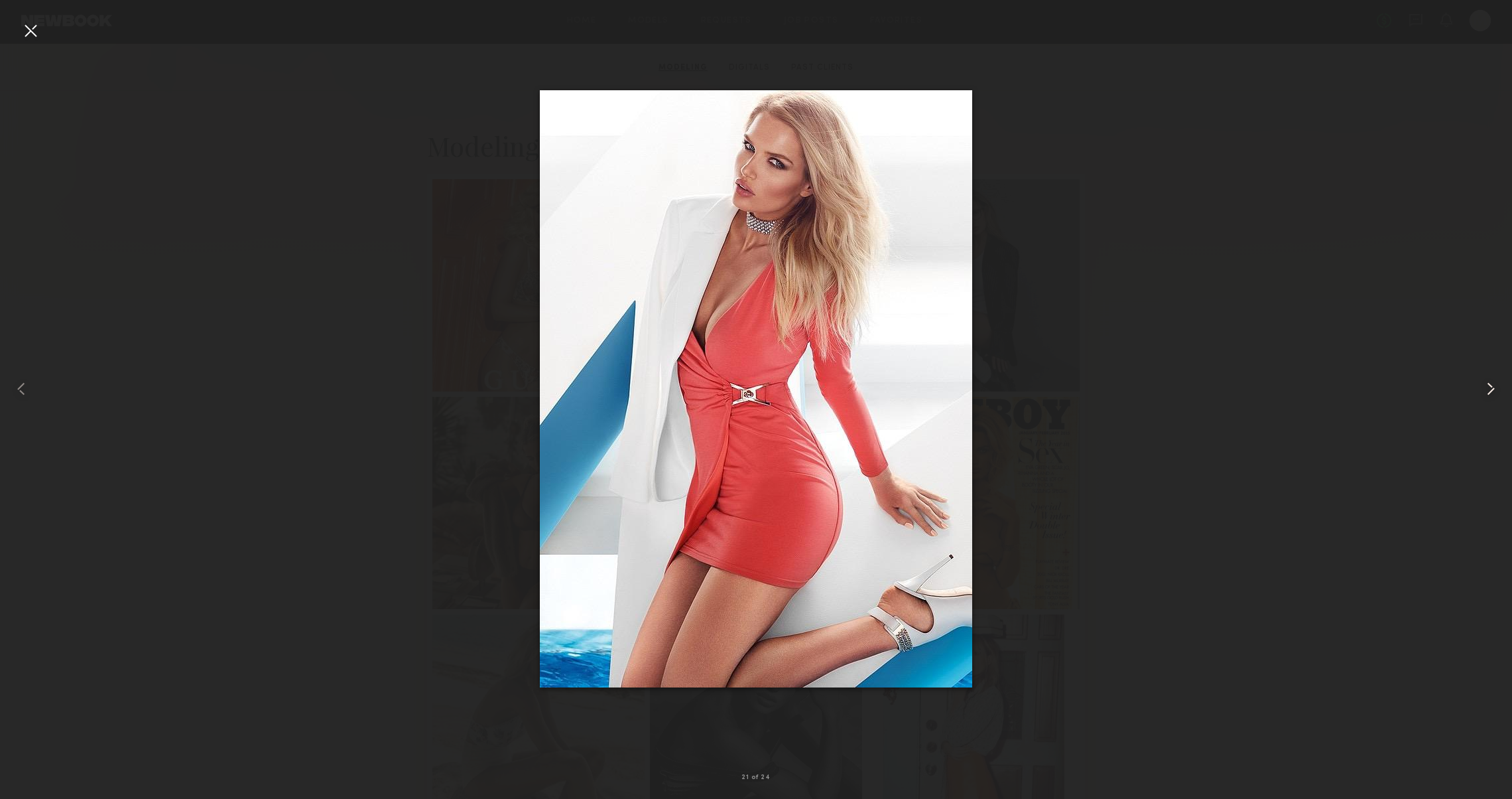
click at [1484, 376] on div at bounding box center [1481, 389] width 61 height 735
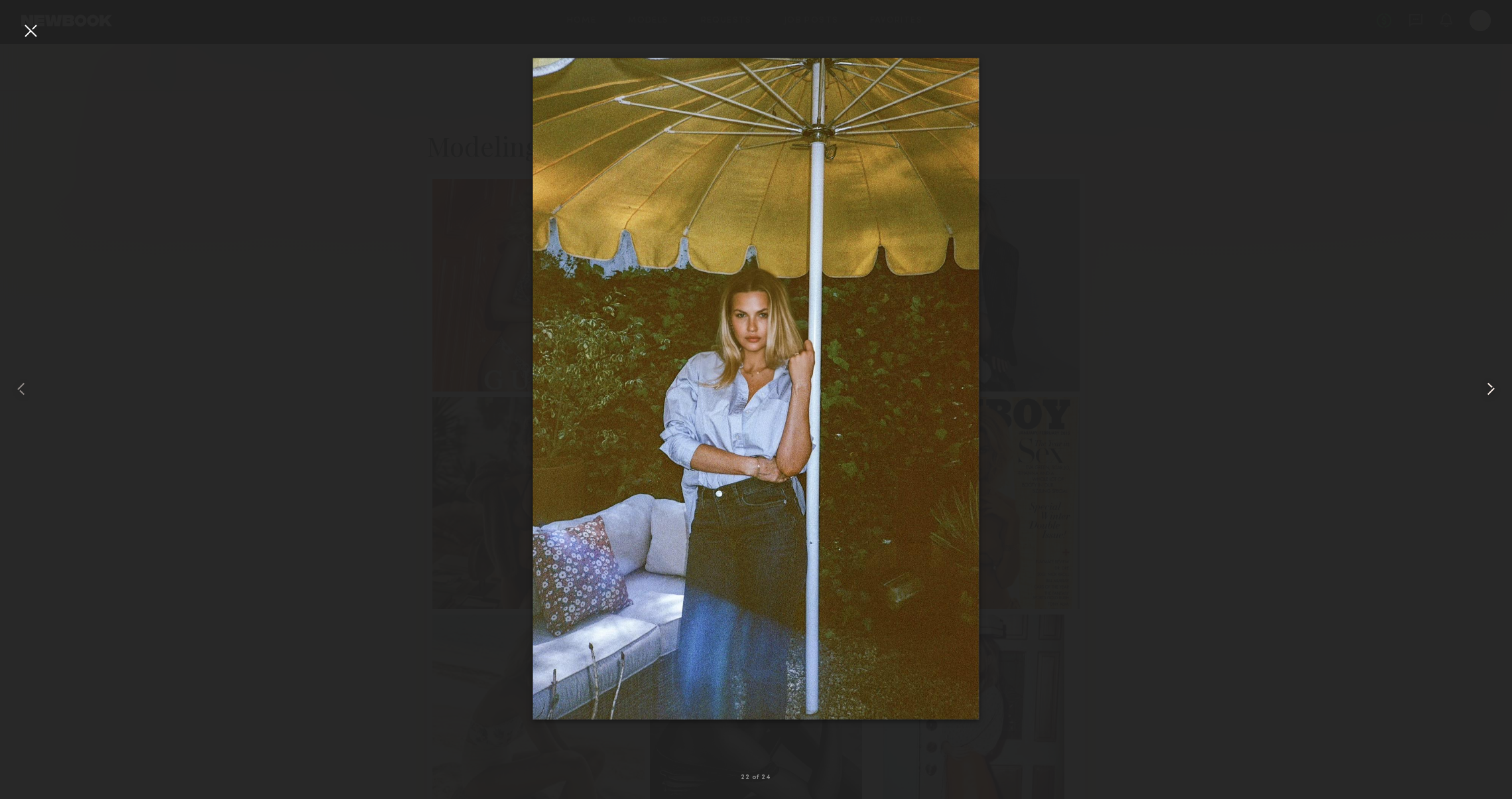
click at [1484, 376] on div at bounding box center [1481, 389] width 61 height 735
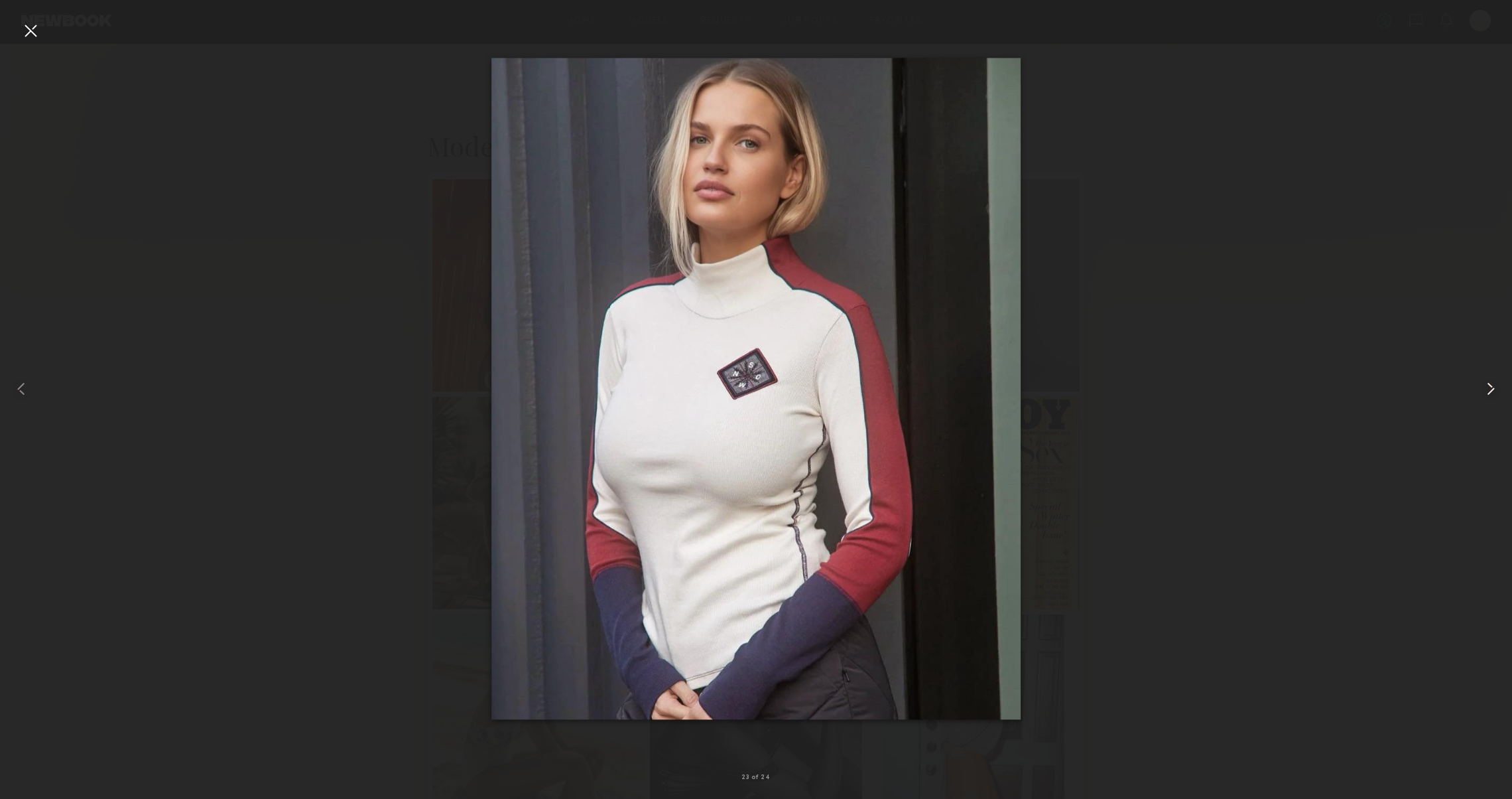
click at [1484, 376] on div at bounding box center [1481, 389] width 61 height 735
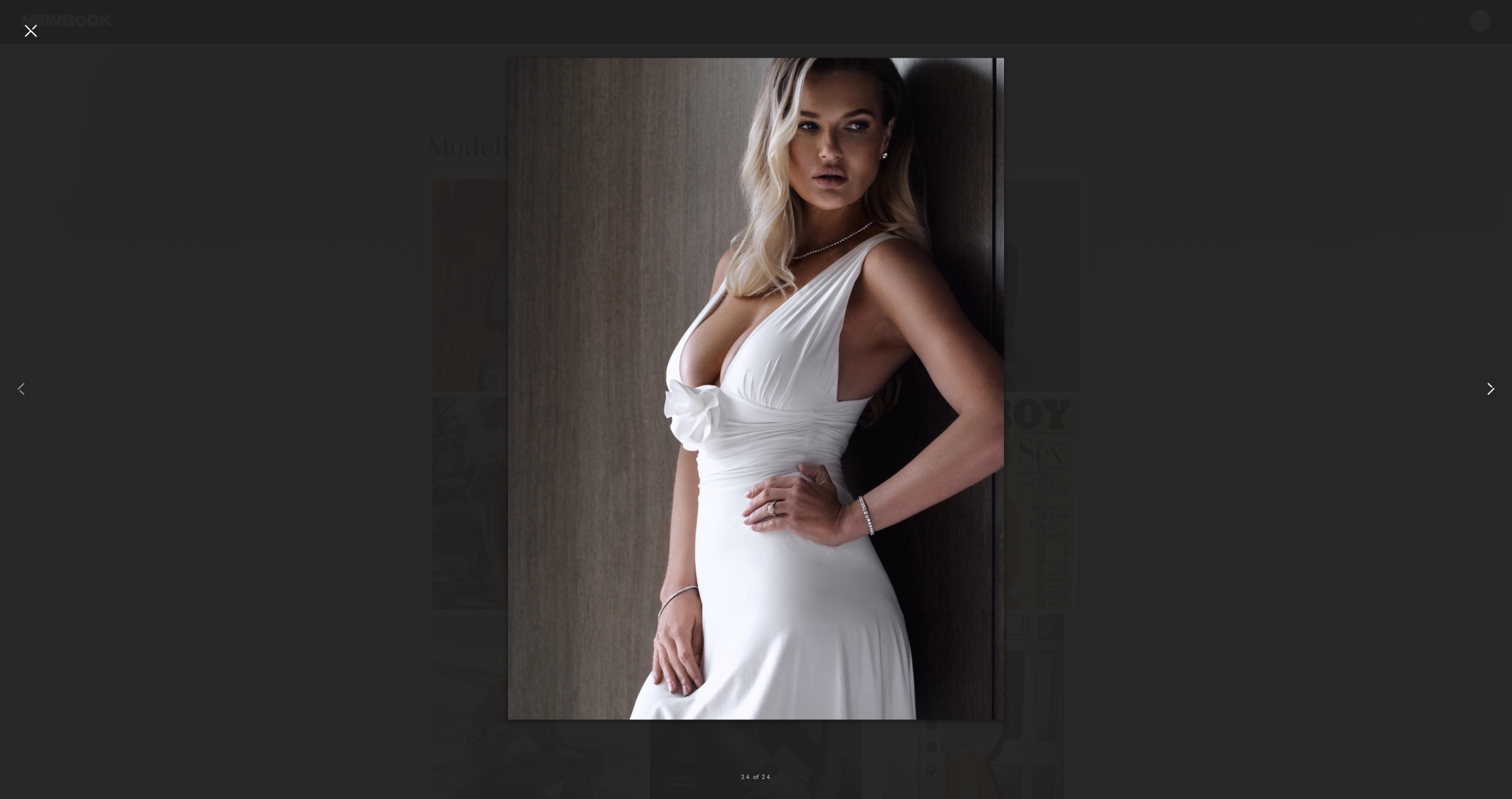
click at [1484, 376] on div at bounding box center [1481, 389] width 61 height 735
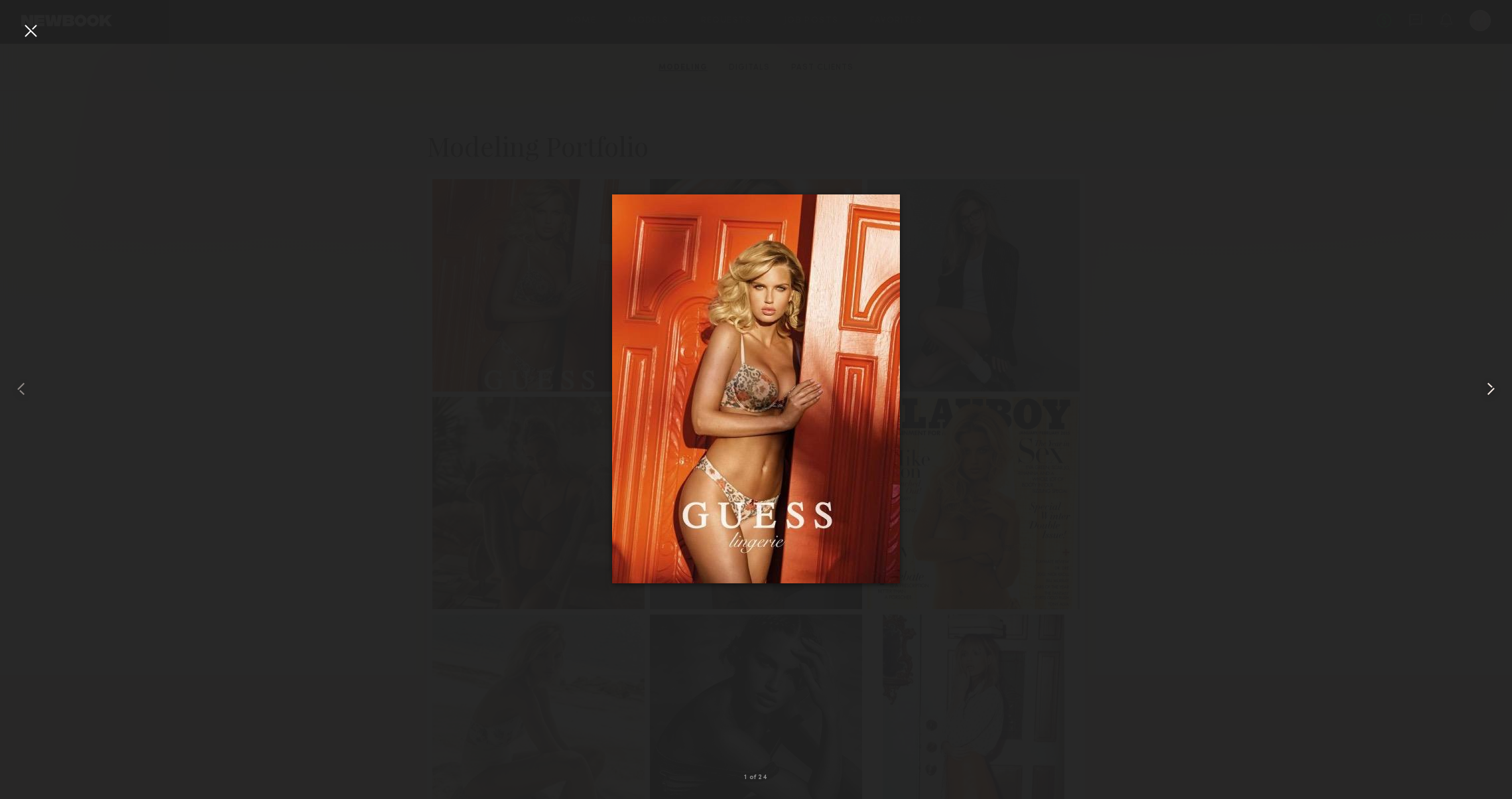
click at [1484, 376] on div at bounding box center [1481, 389] width 61 height 735
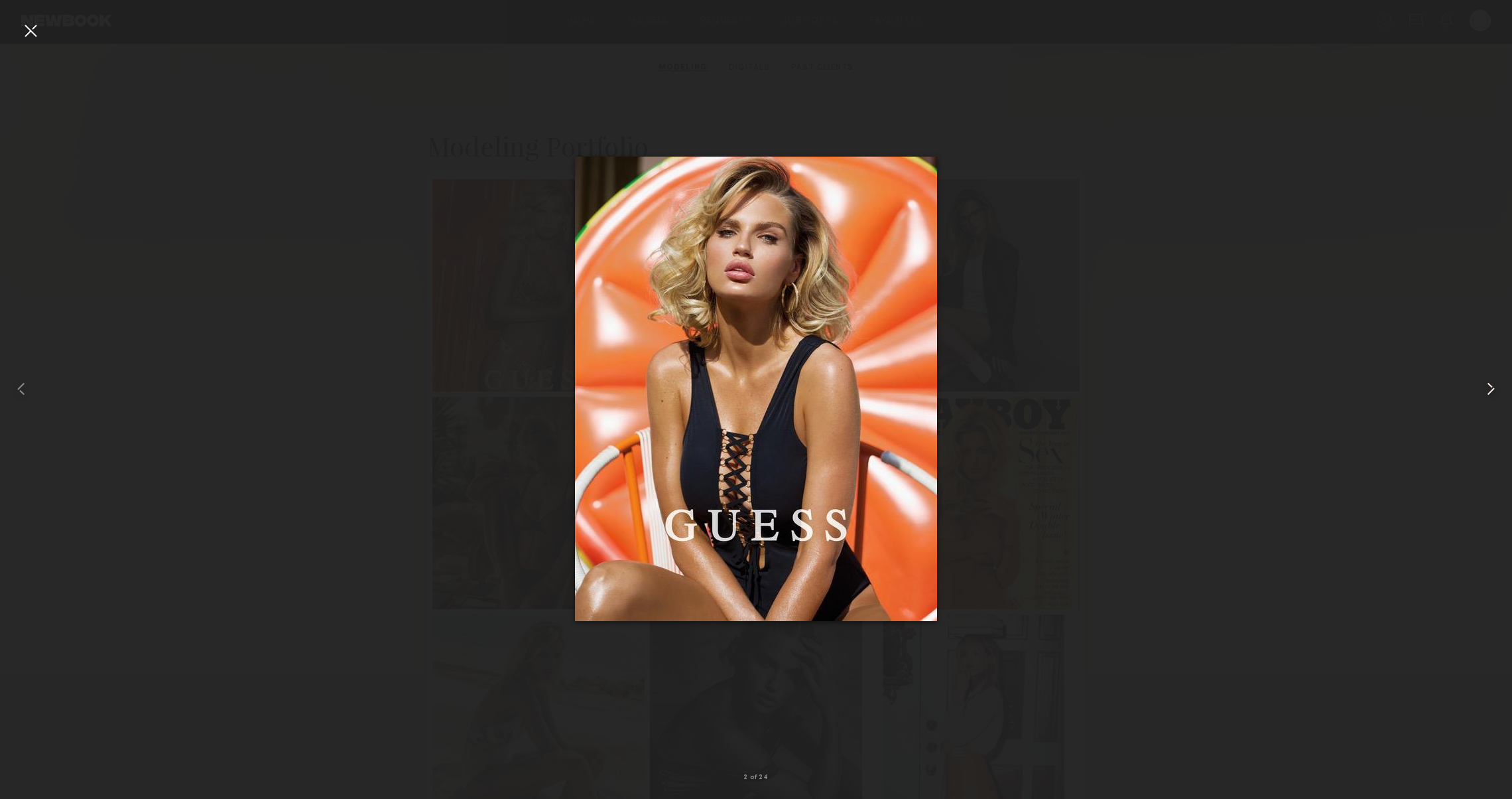
click at [1484, 376] on div at bounding box center [1481, 389] width 61 height 735
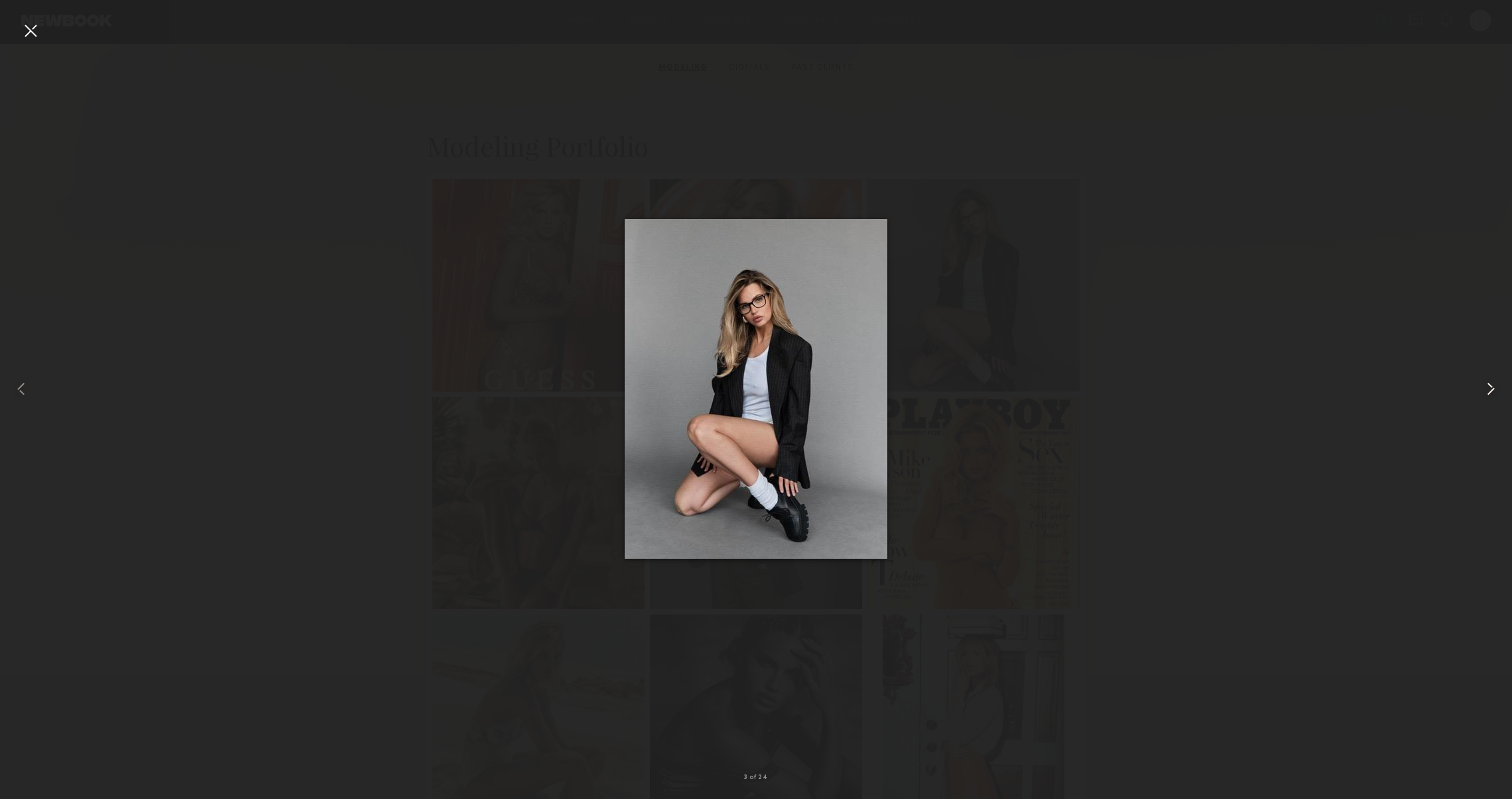
click at [1484, 376] on div at bounding box center [1481, 389] width 61 height 735
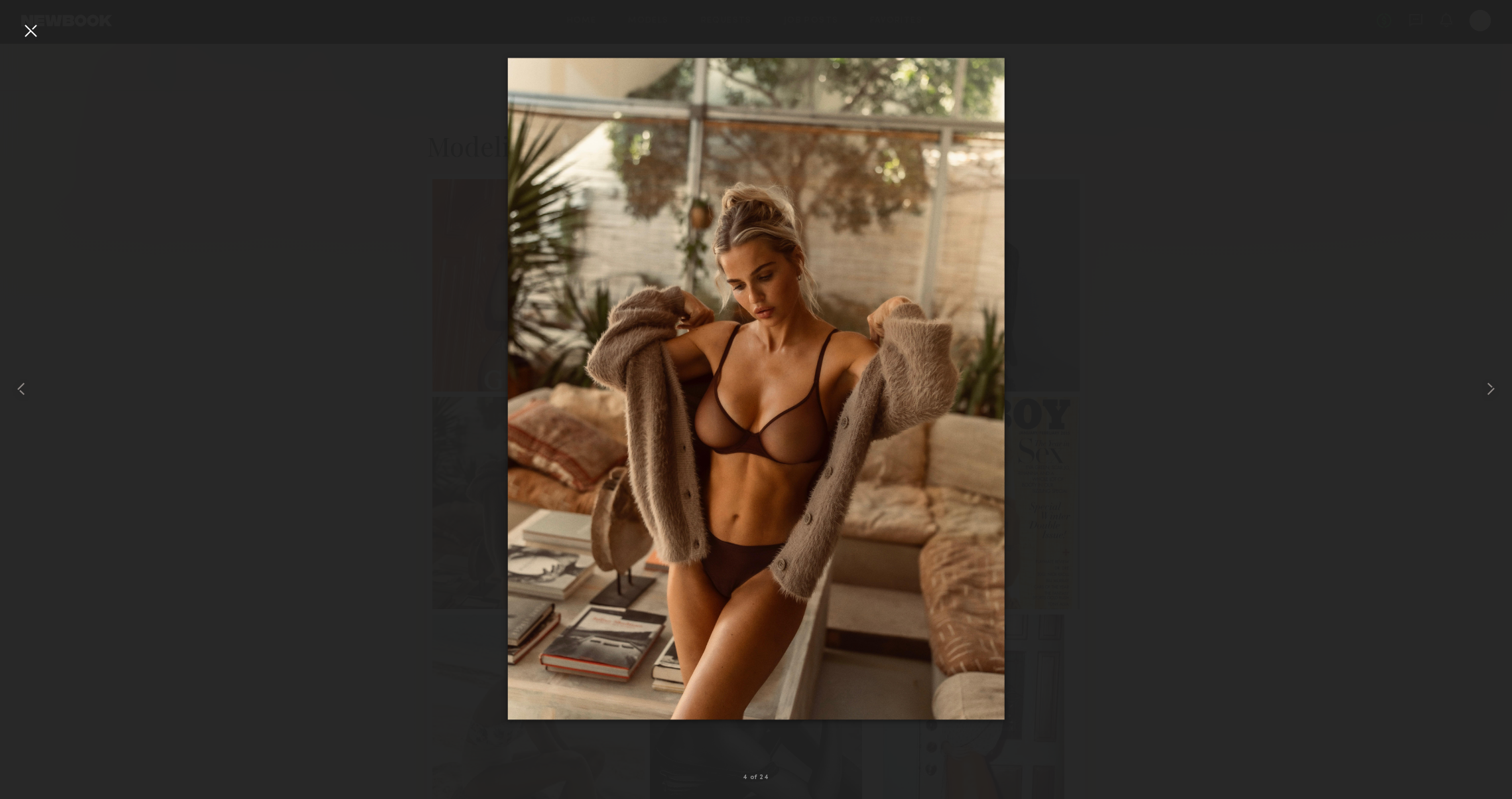
click at [40, 31] on div at bounding box center [31, 31] width 22 height 22
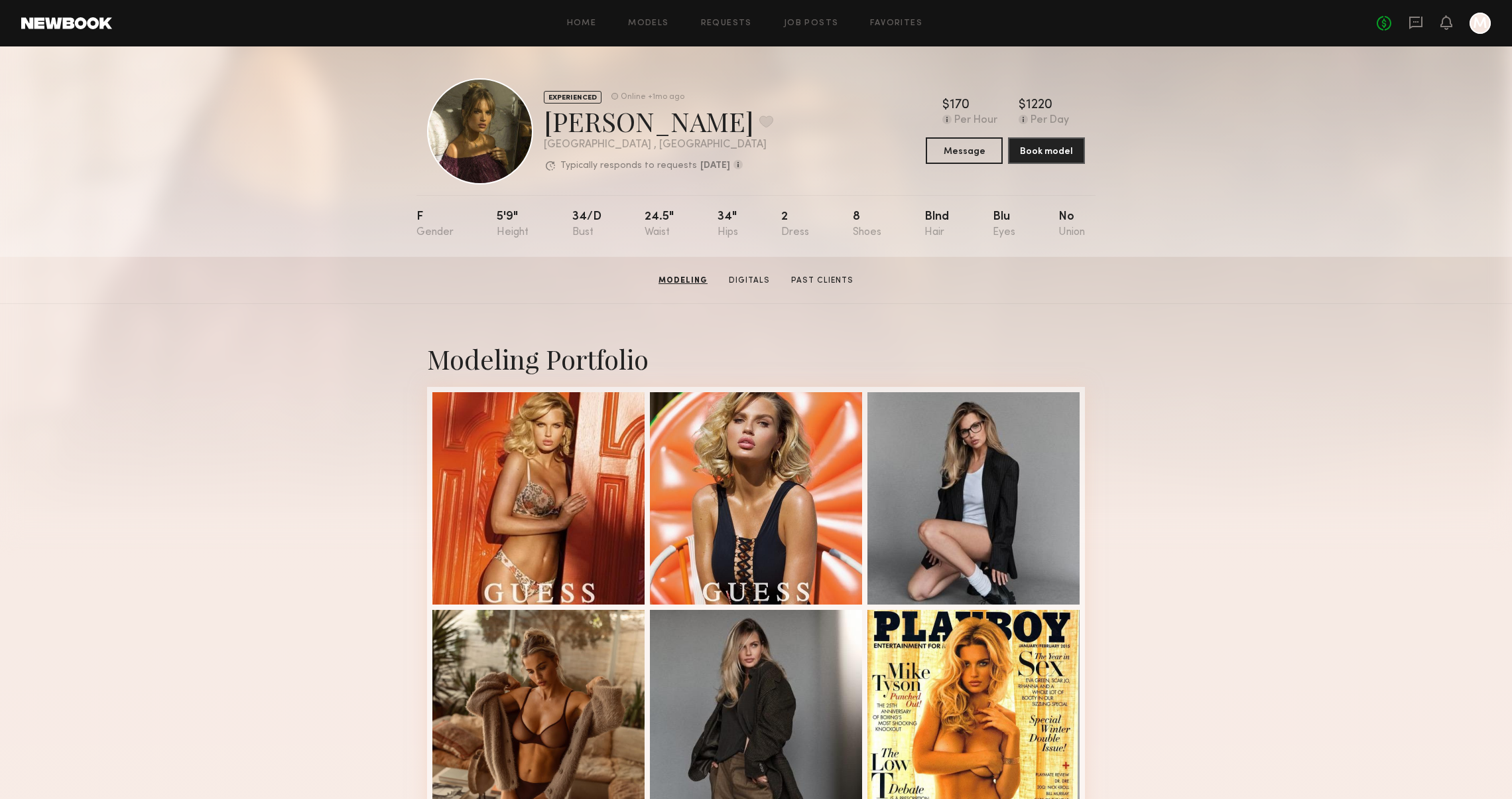
scroll to position [0, 0]
click at [809, 279] on link "Past Clients" at bounding box center [822, 280] width 73 height 12
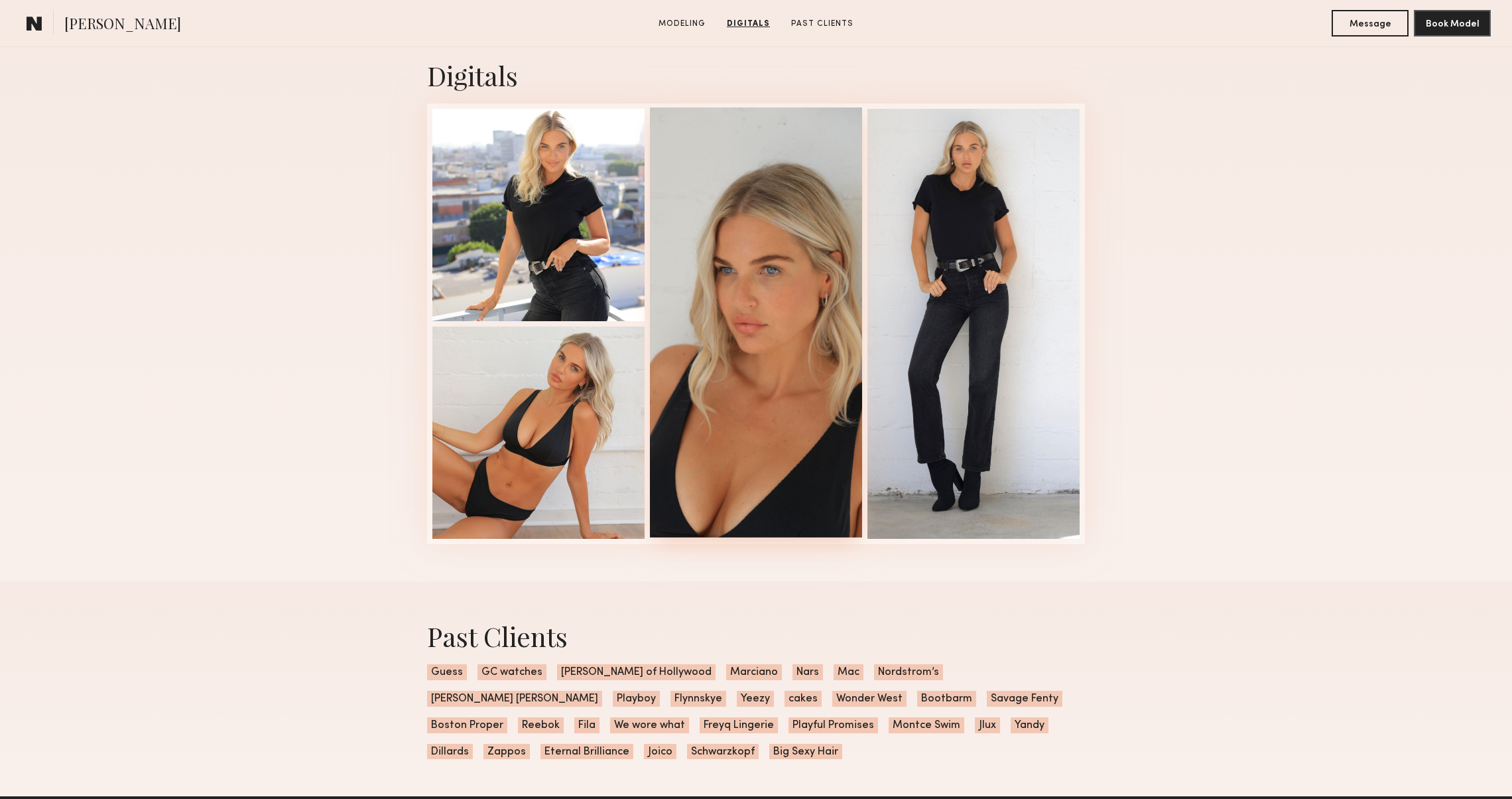
scroll to position [2138, 0]
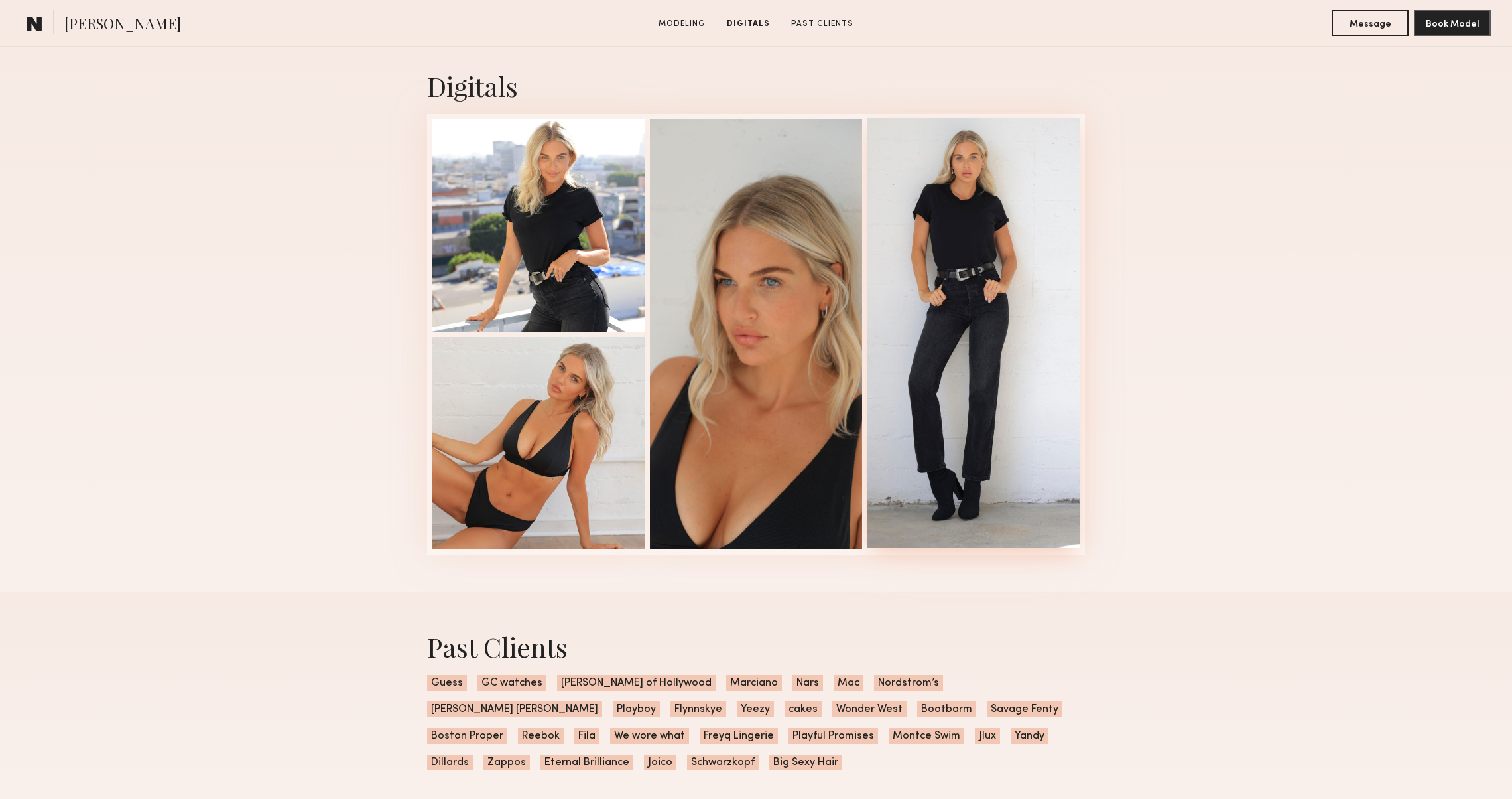
click at [897, 309] on div at bounding box center [973, 333] width 212 height 430
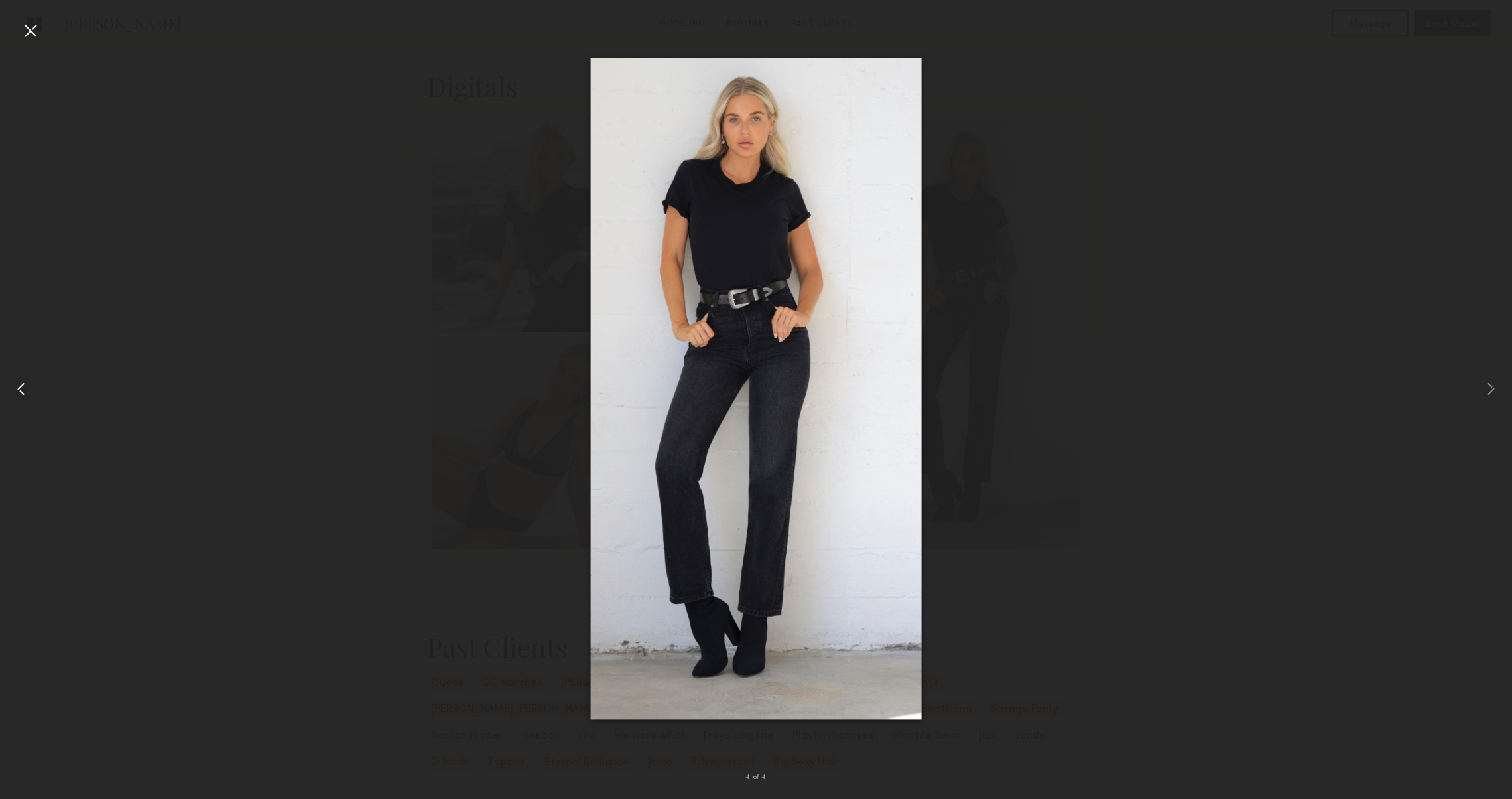
click at [35, 377] on div at bounding box center [30, 389] width 61 height 735
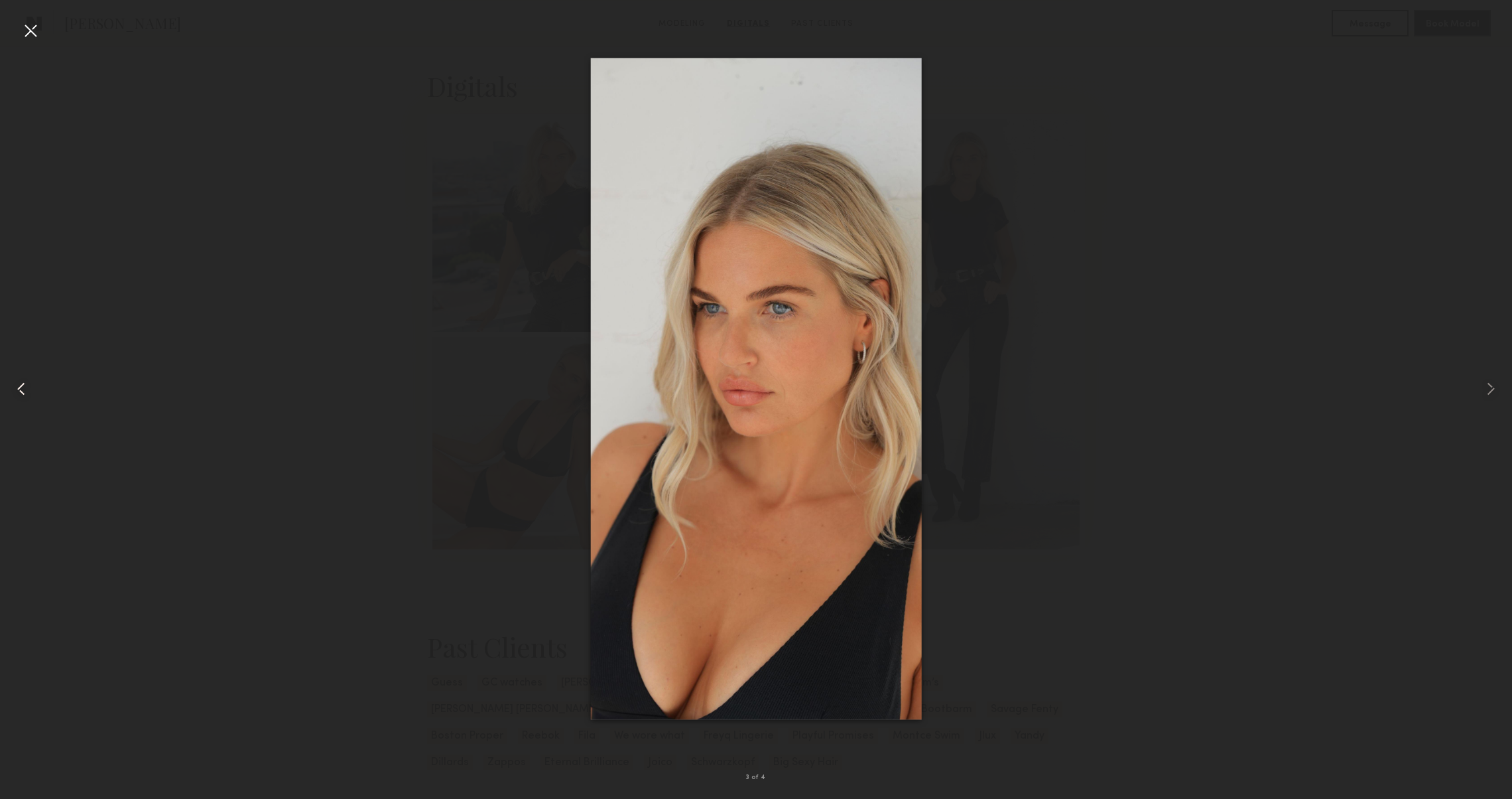
click at [35, 377] on div at bounding box center [30, 389] width 61 height 735
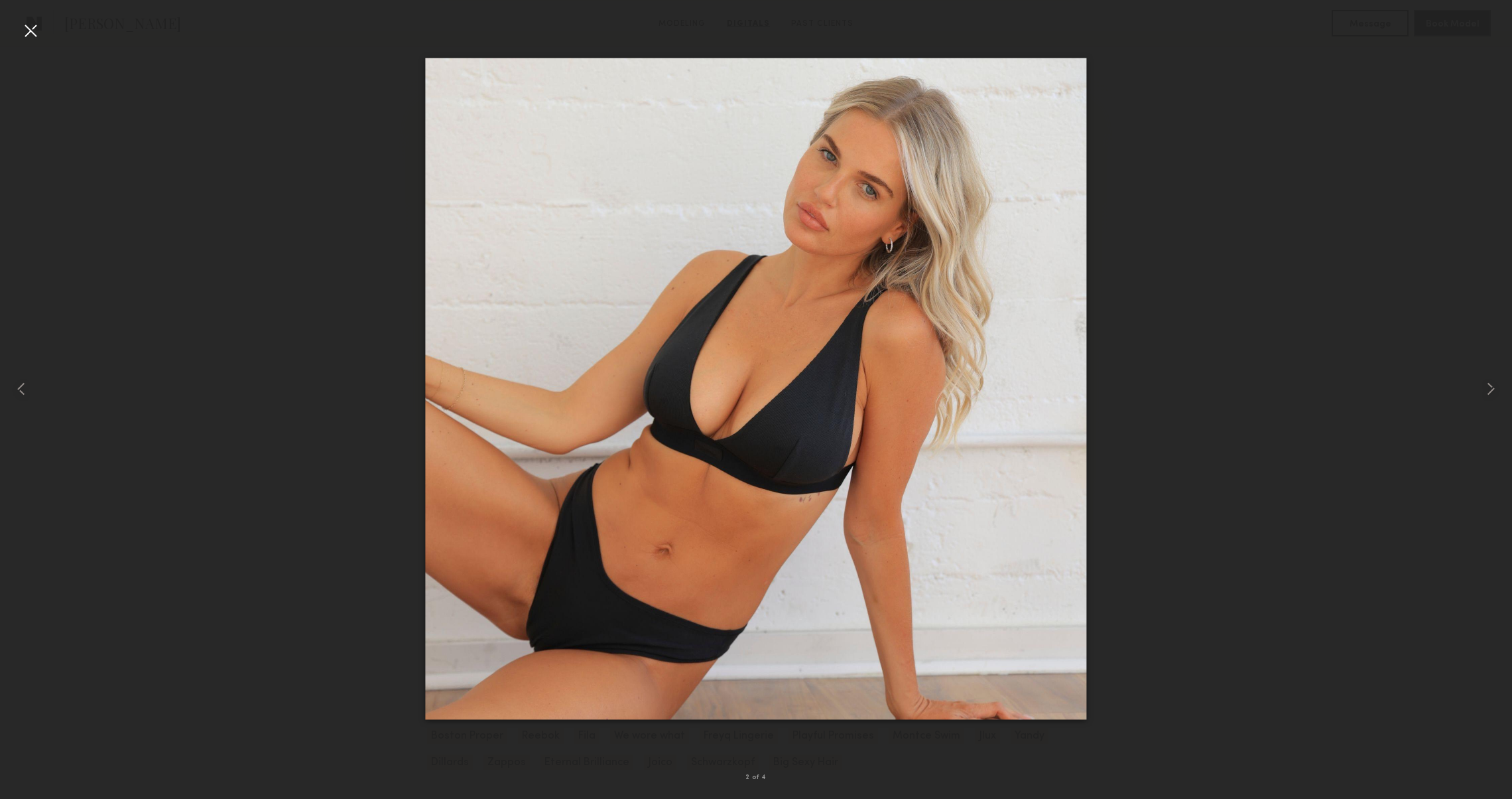
click at [29, 40] on div at bounding box center [31, 31] width 22 height 22
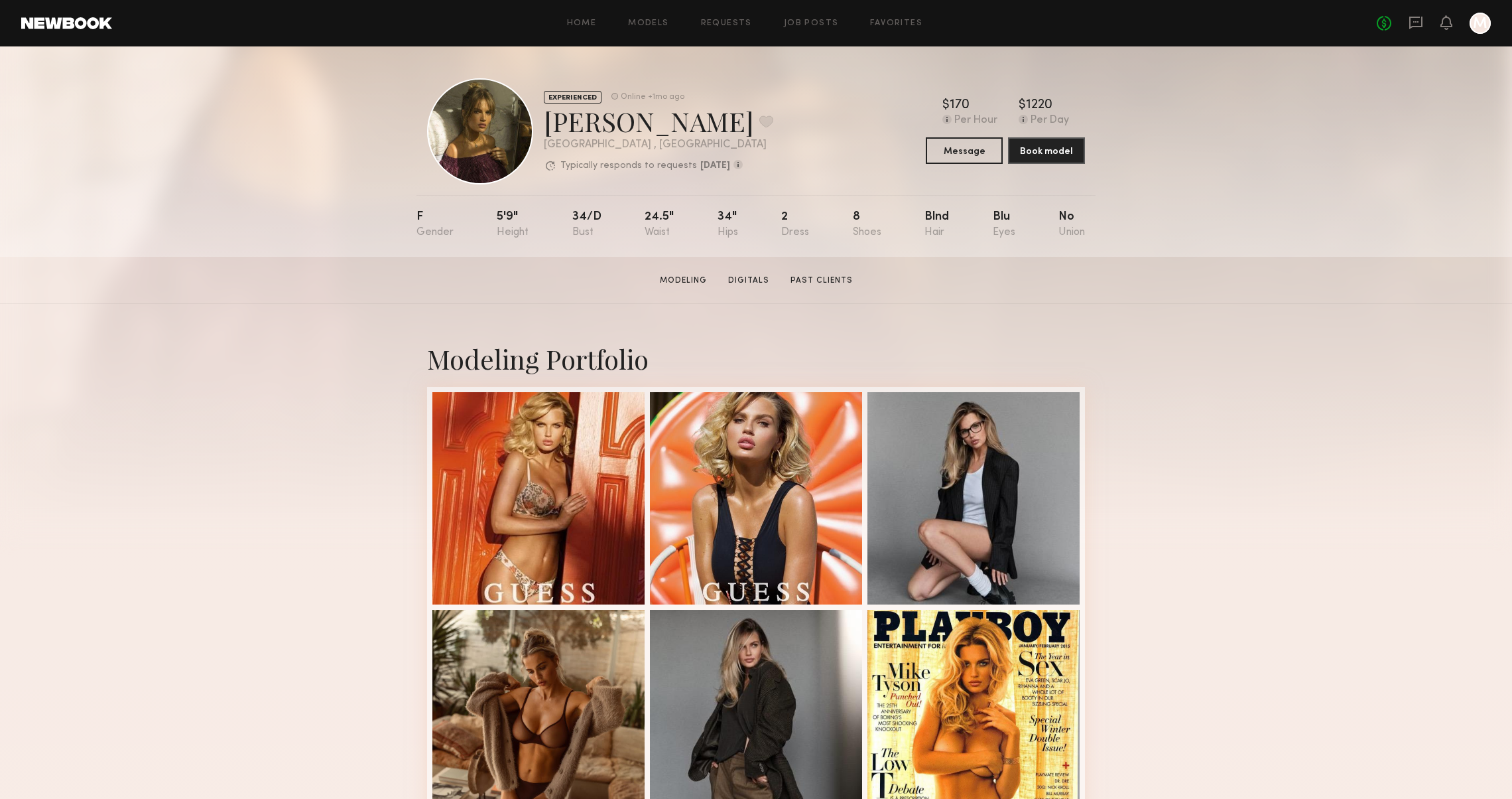
scroll to position [0, 0]
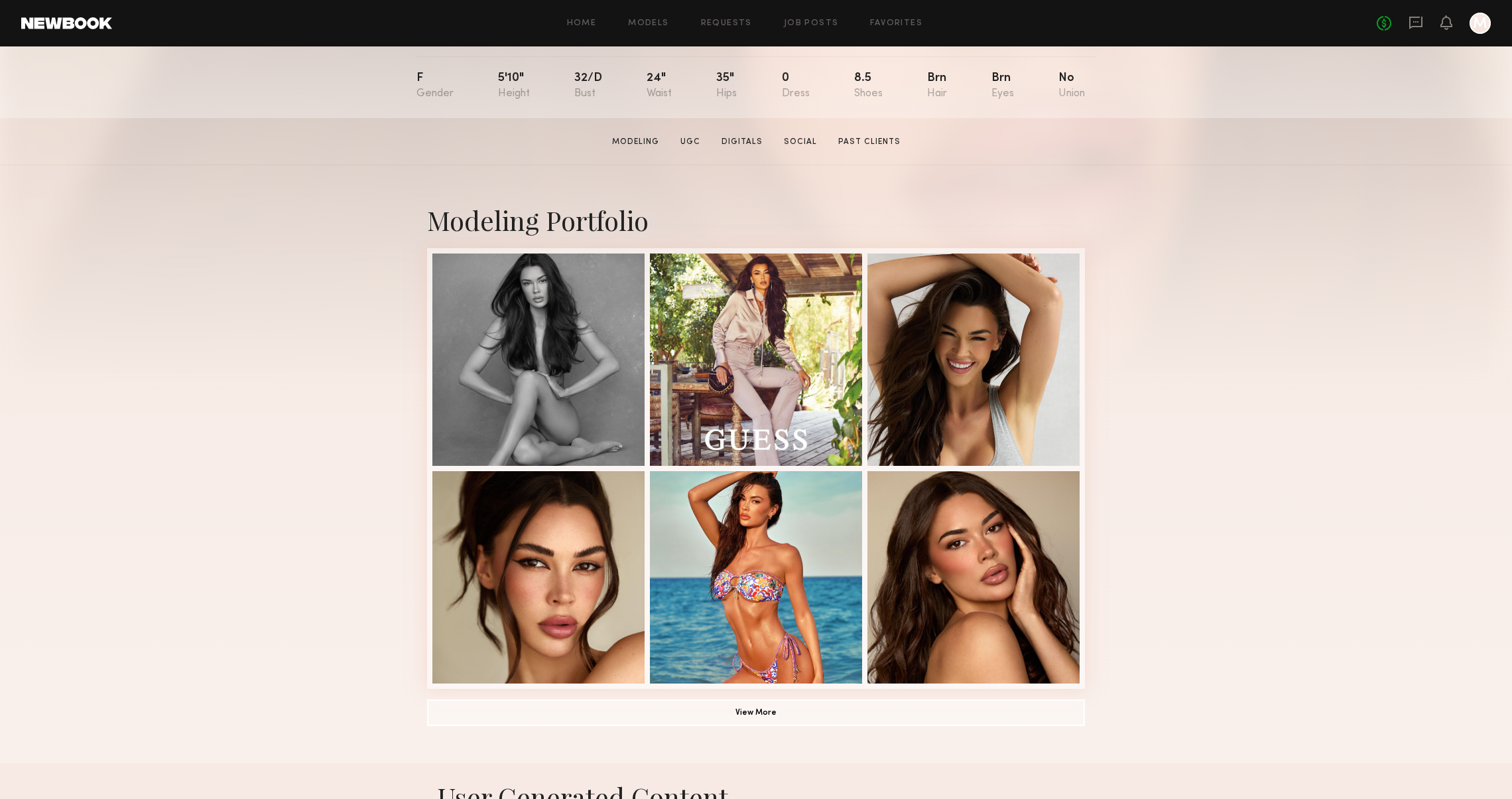
scroll to position [142, 0]
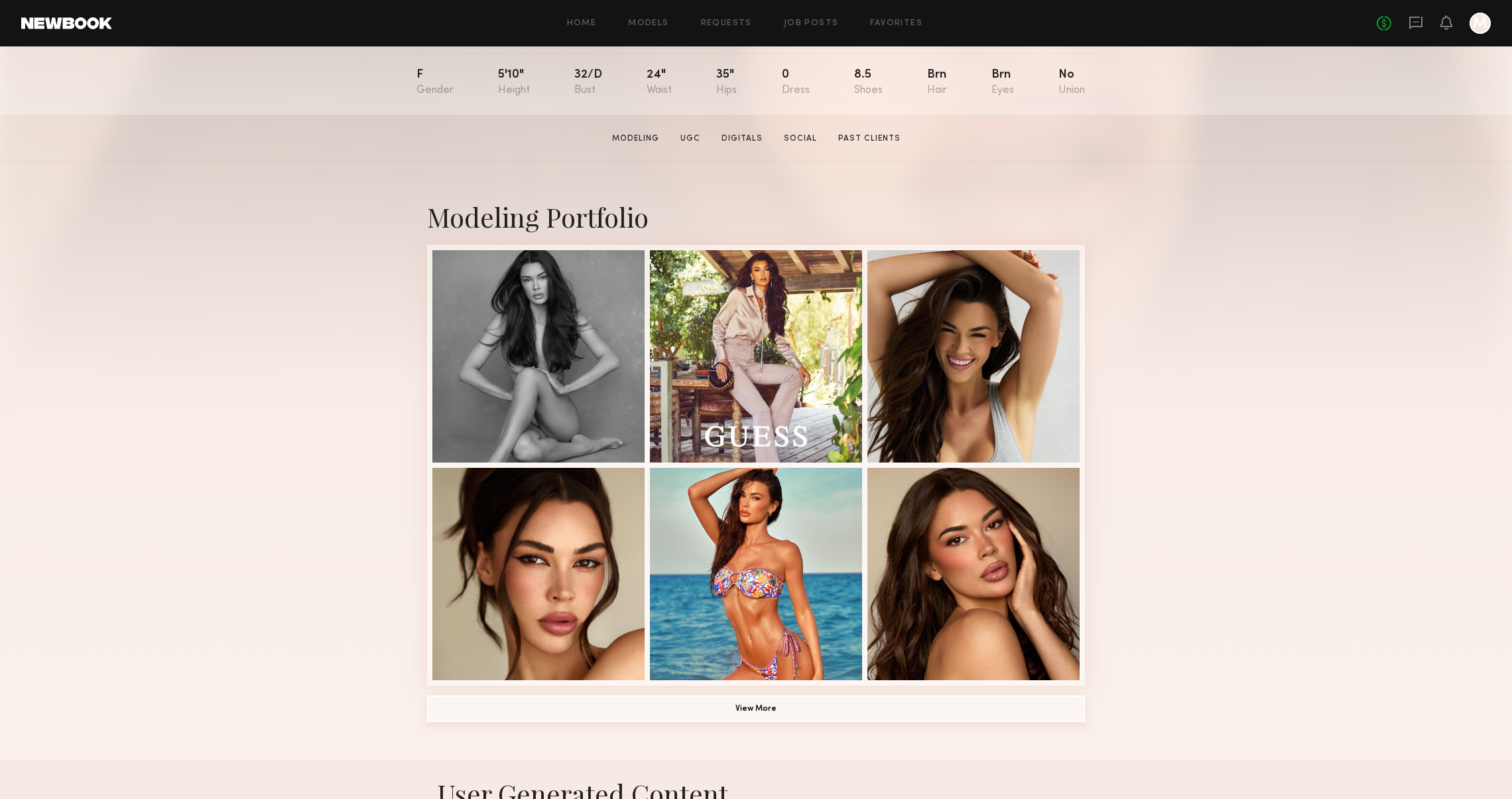
click at [831, 708] on button "View More" at bounding box center [756, 708] width 657 height 27
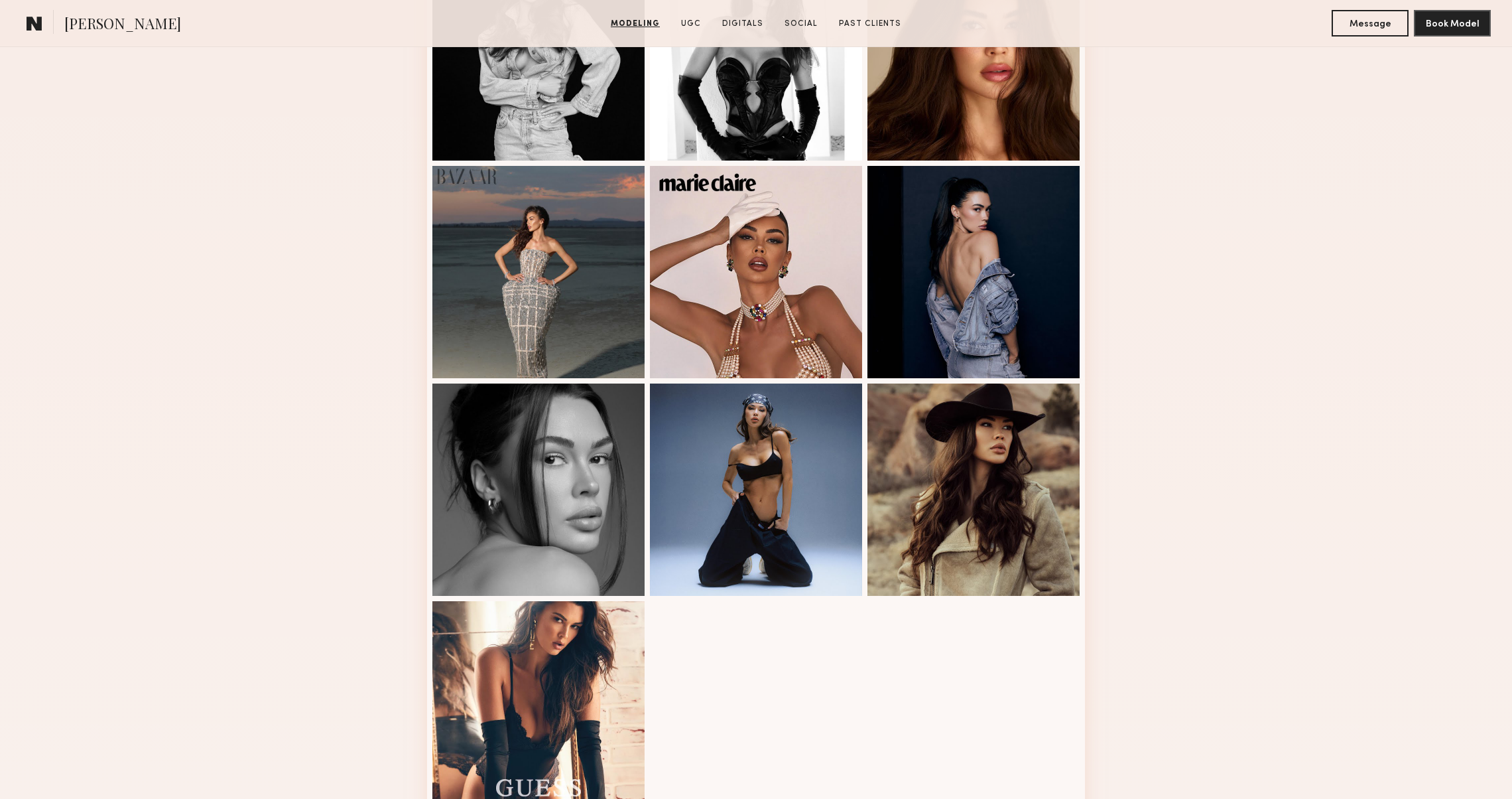
scroll to position [1174, 0]
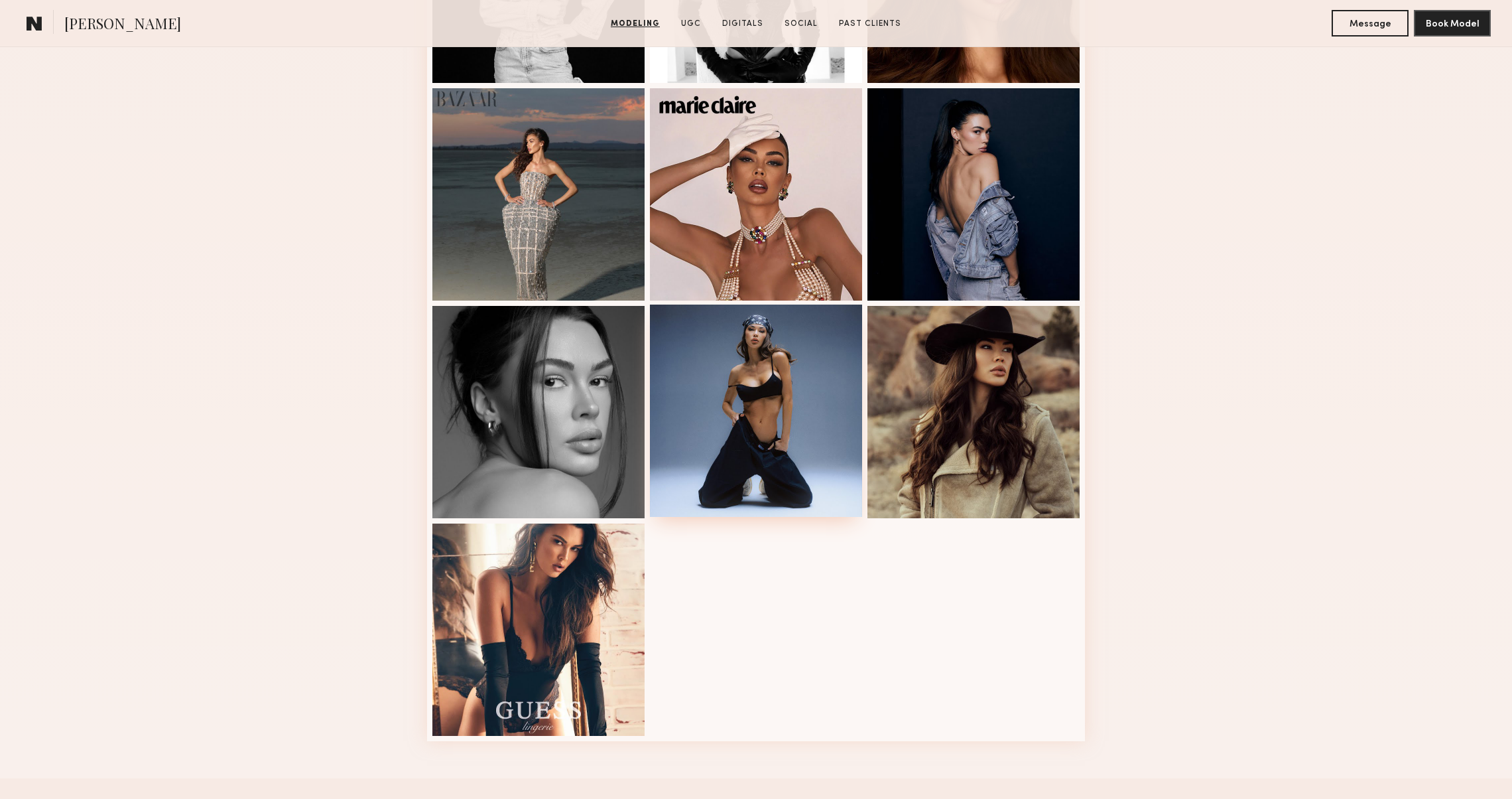
click at [844, 474] on div at bounding box center [756, 410] width 212 height 212
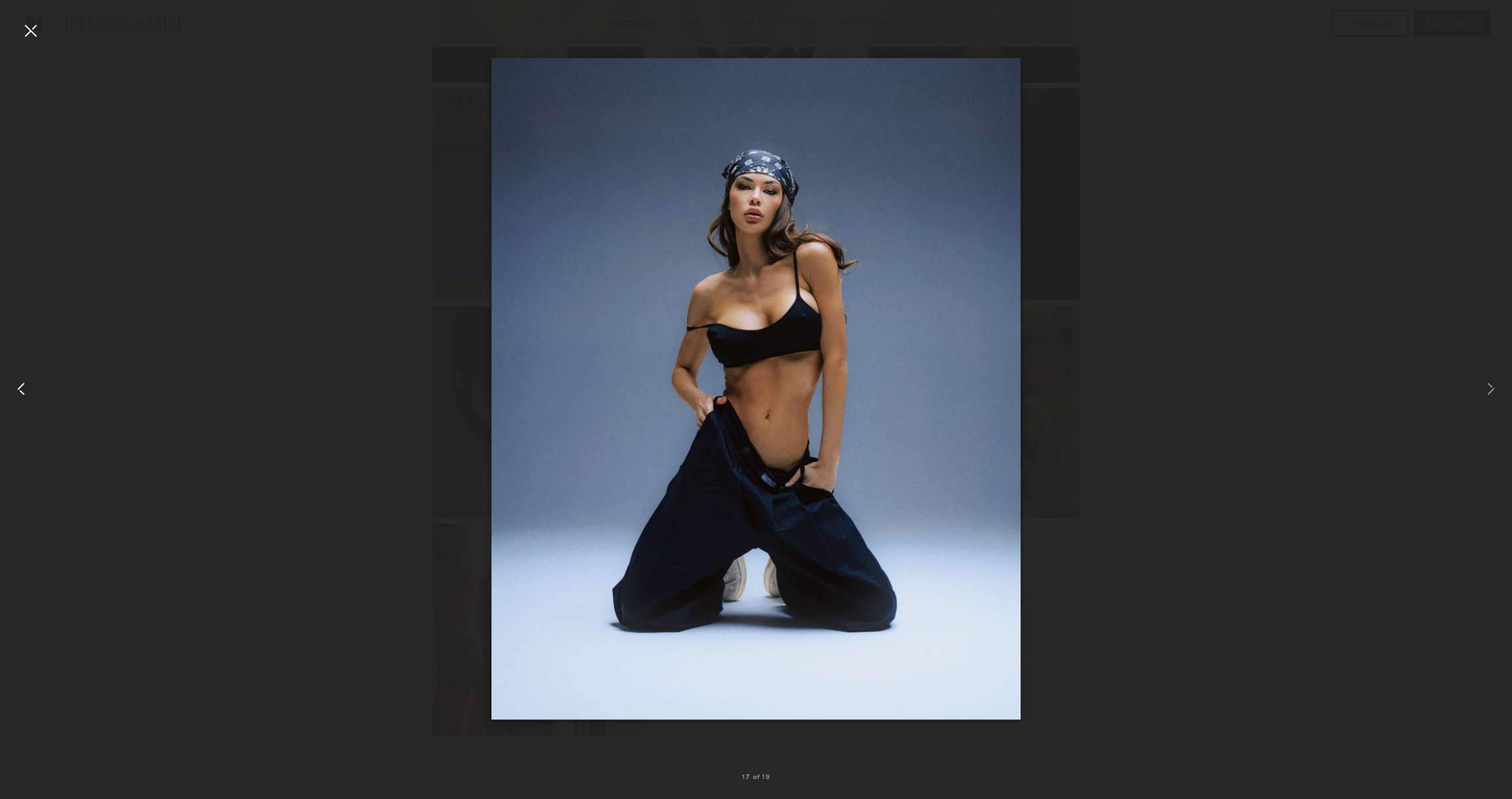
click at [17, 389] on common-icon at bounding box center [22, 389] width 22 height 22
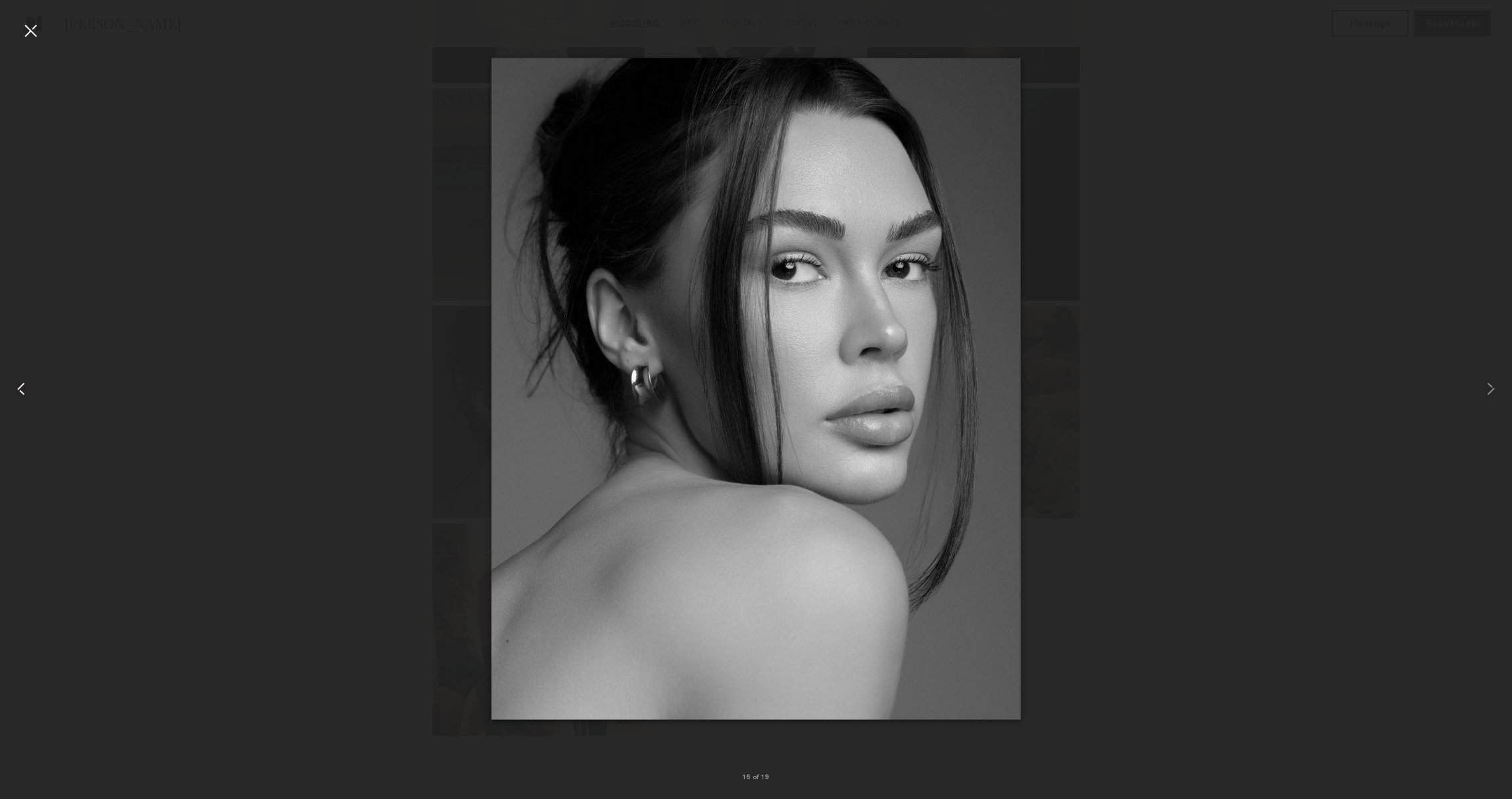
click at [17, 389] on common-icon at bounding box center [22, 389] width 22 height 22
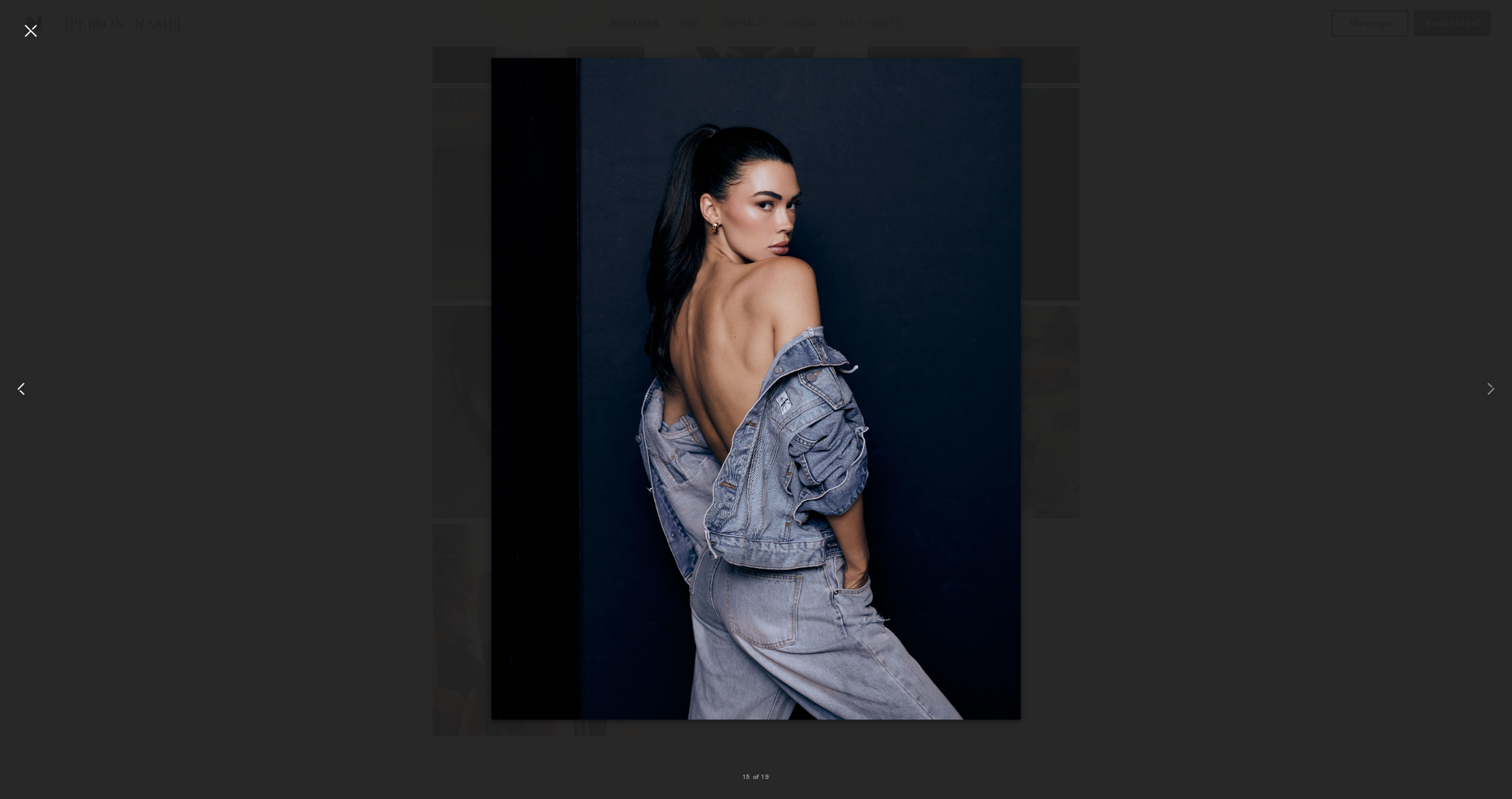
click at [16, 391] on common-icon at bounding box center [22, 389] width 22 height 22
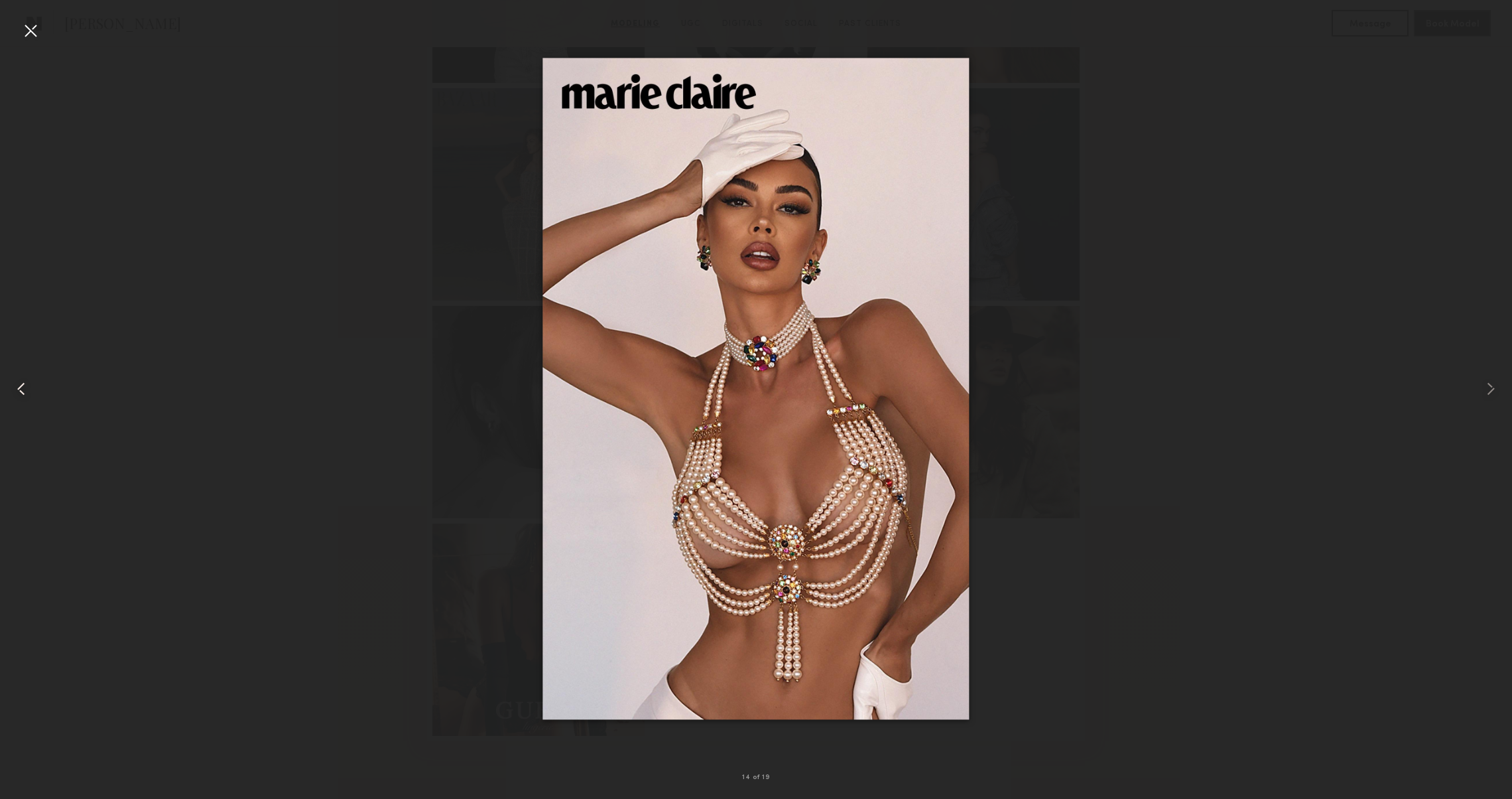
click at [15, 391] on common-icon at bounding box center [22, 389] width 22 height 22
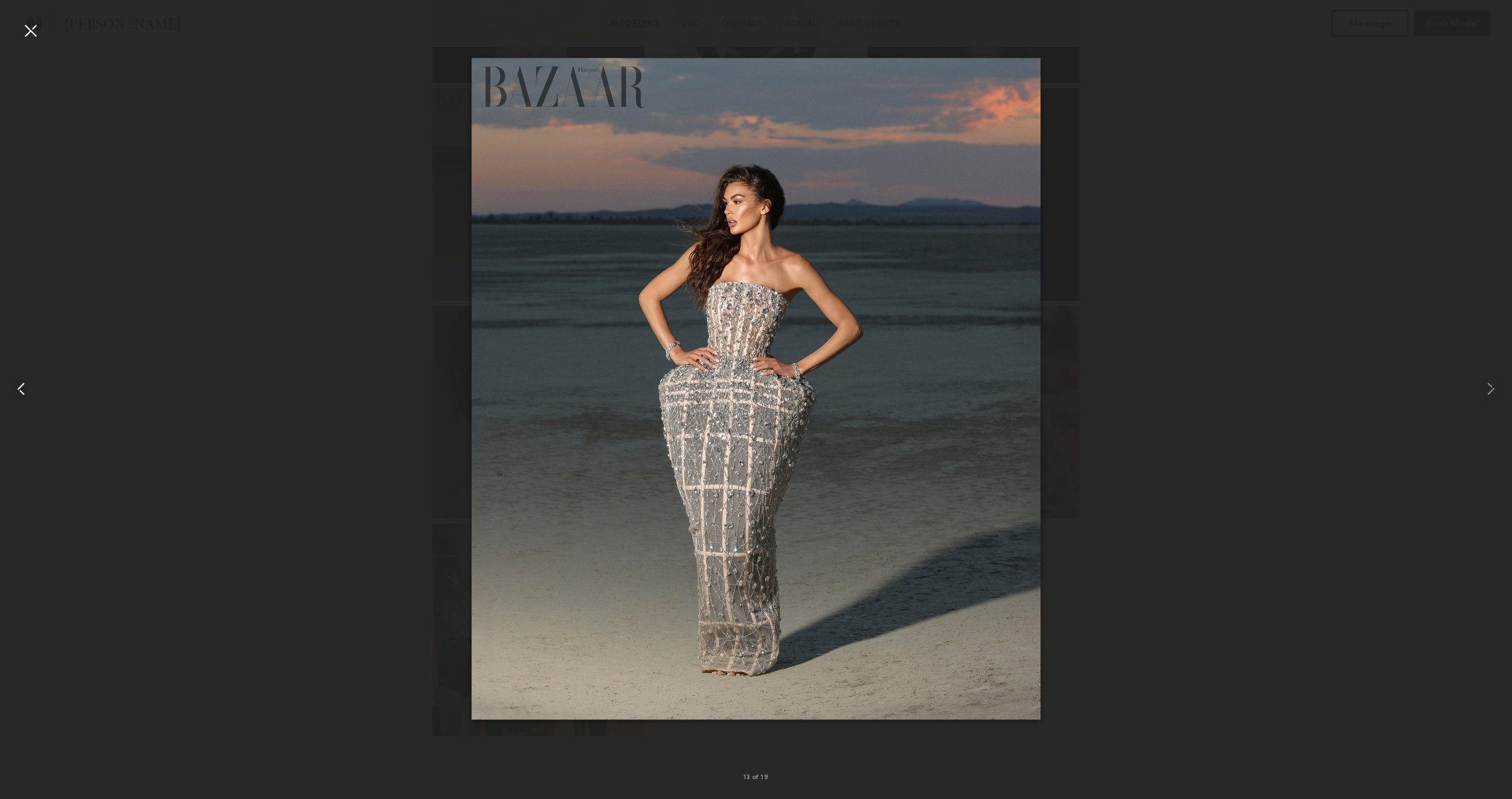
click at [15, 391] on common-icon at bounding box center [22, 389] width 22 height 22
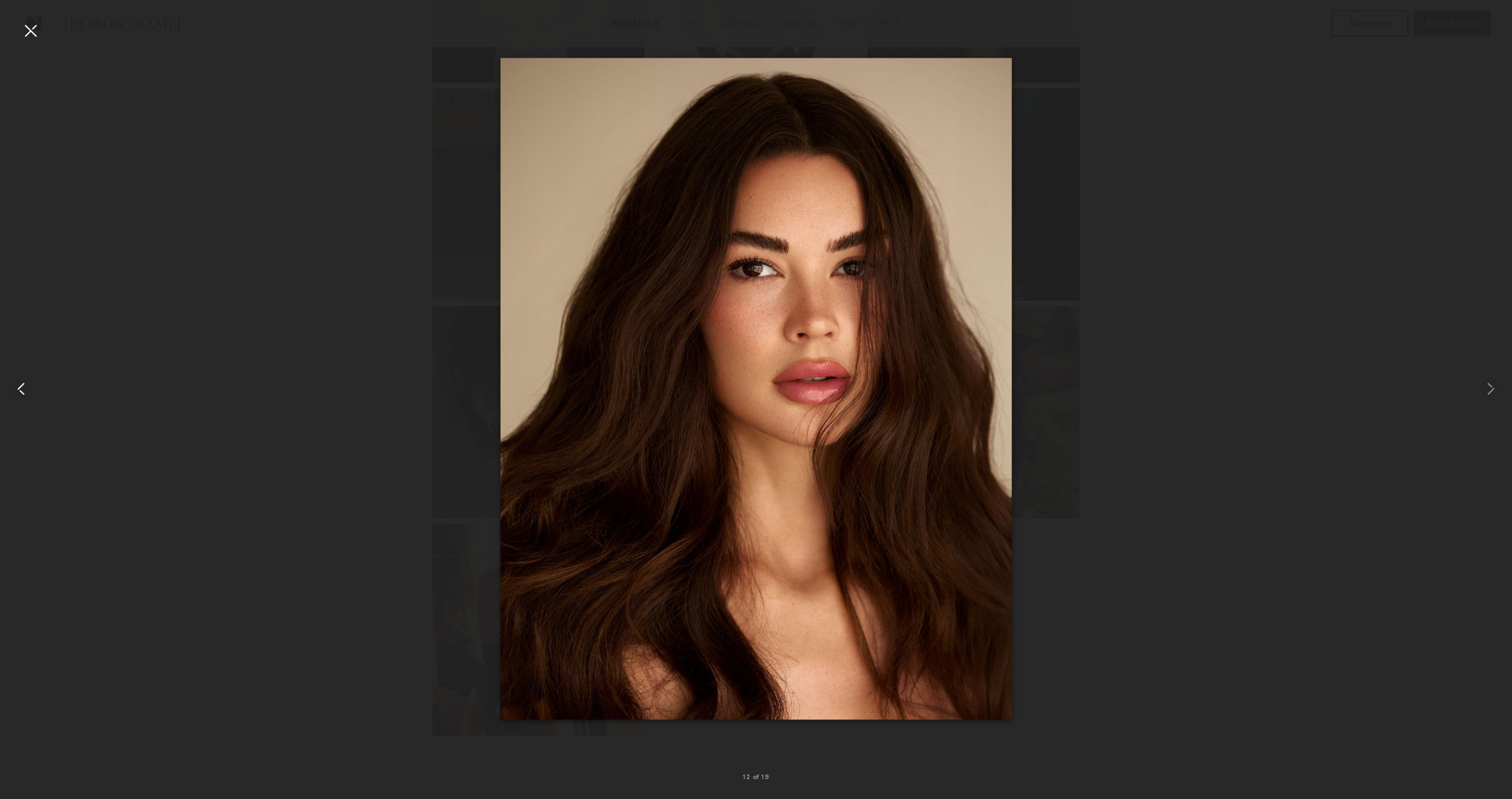
click at [15, 391] on common-icon at bounding box center [22, 389] width 22 height 22
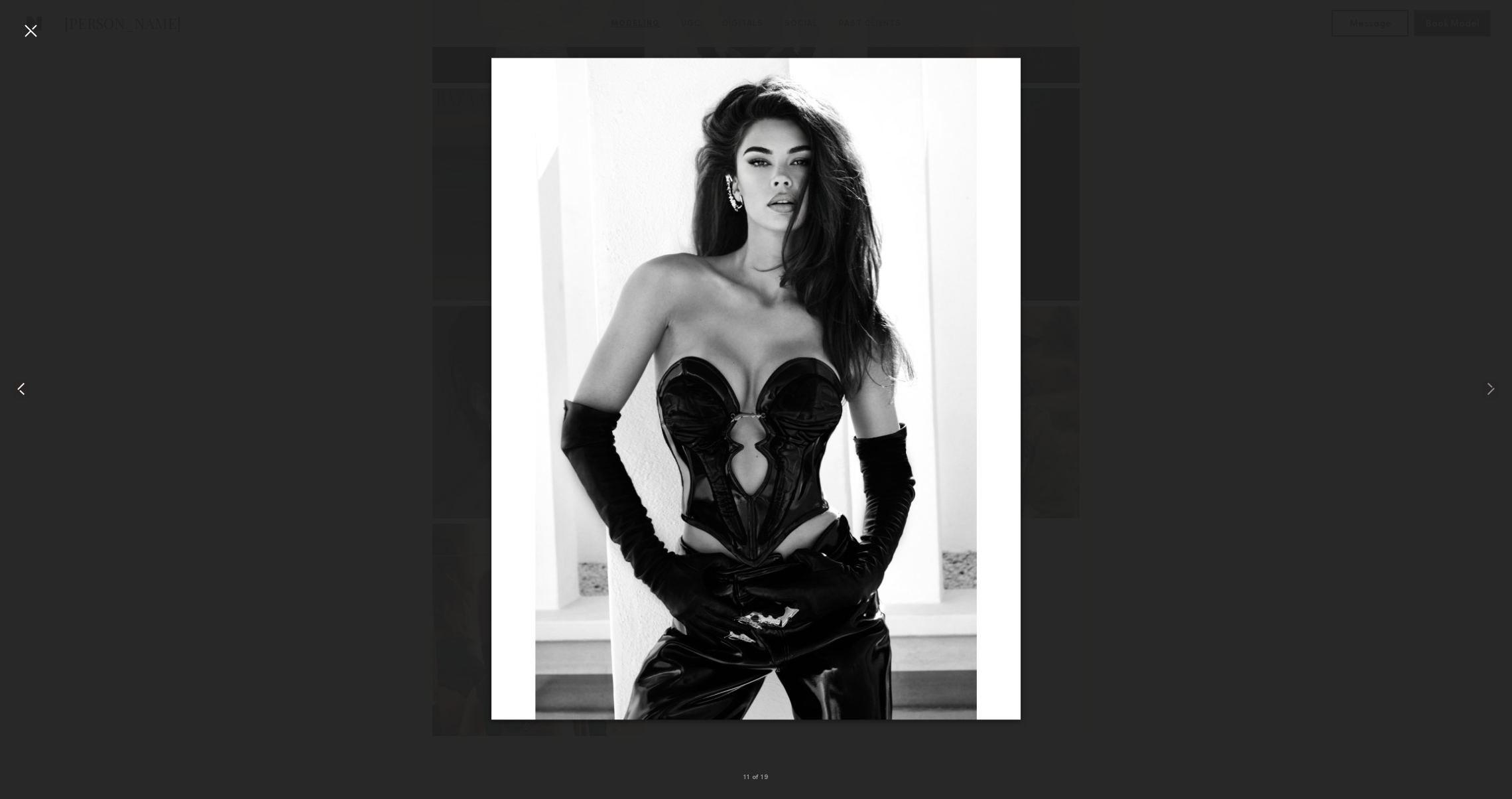
click at [15, 391] on common-icon at bounding box center [22, 389] width 22 height 22
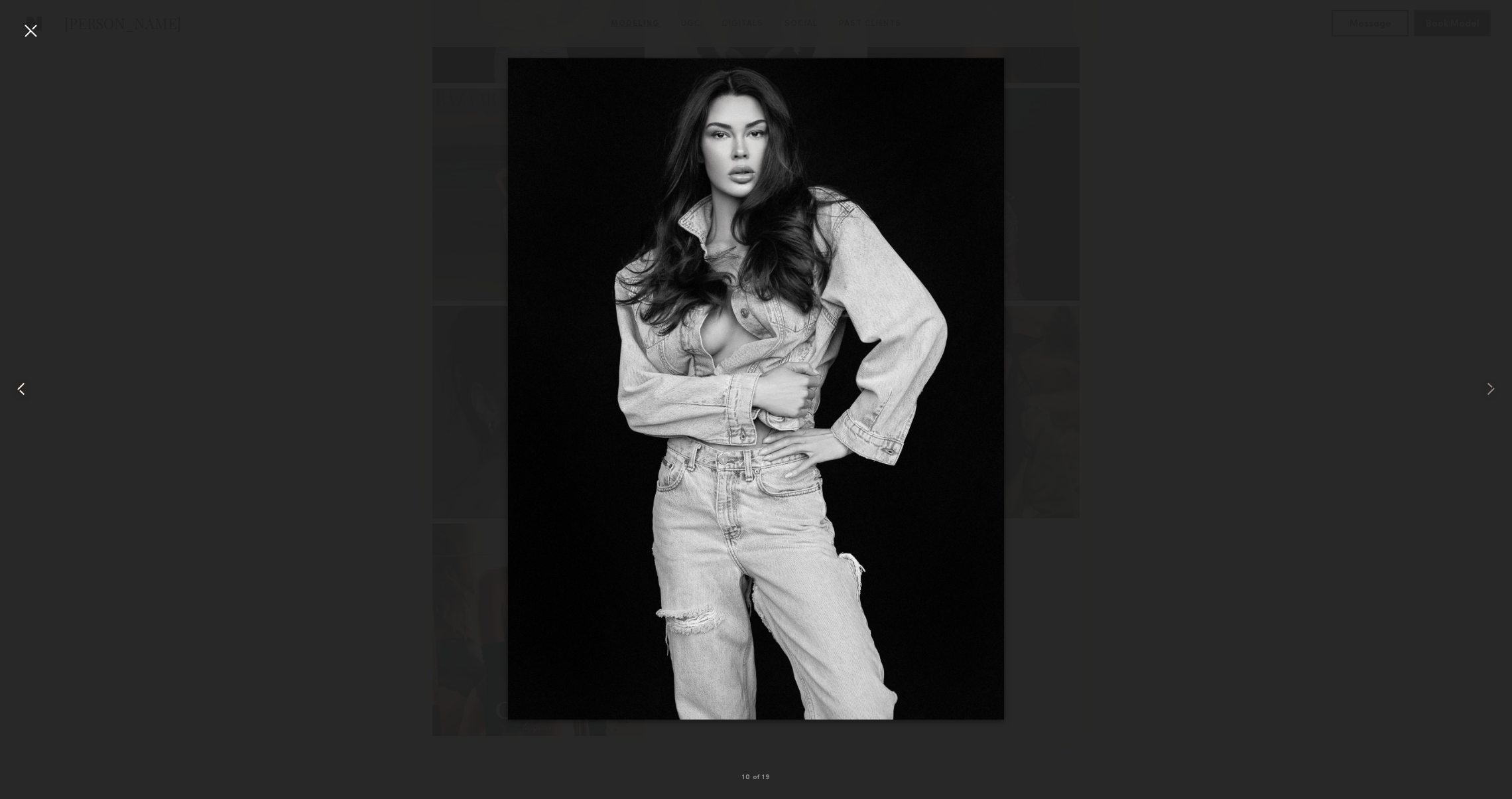
click at [12, 392] on common-icon at bounding box center [22, 389] width 22 height 22
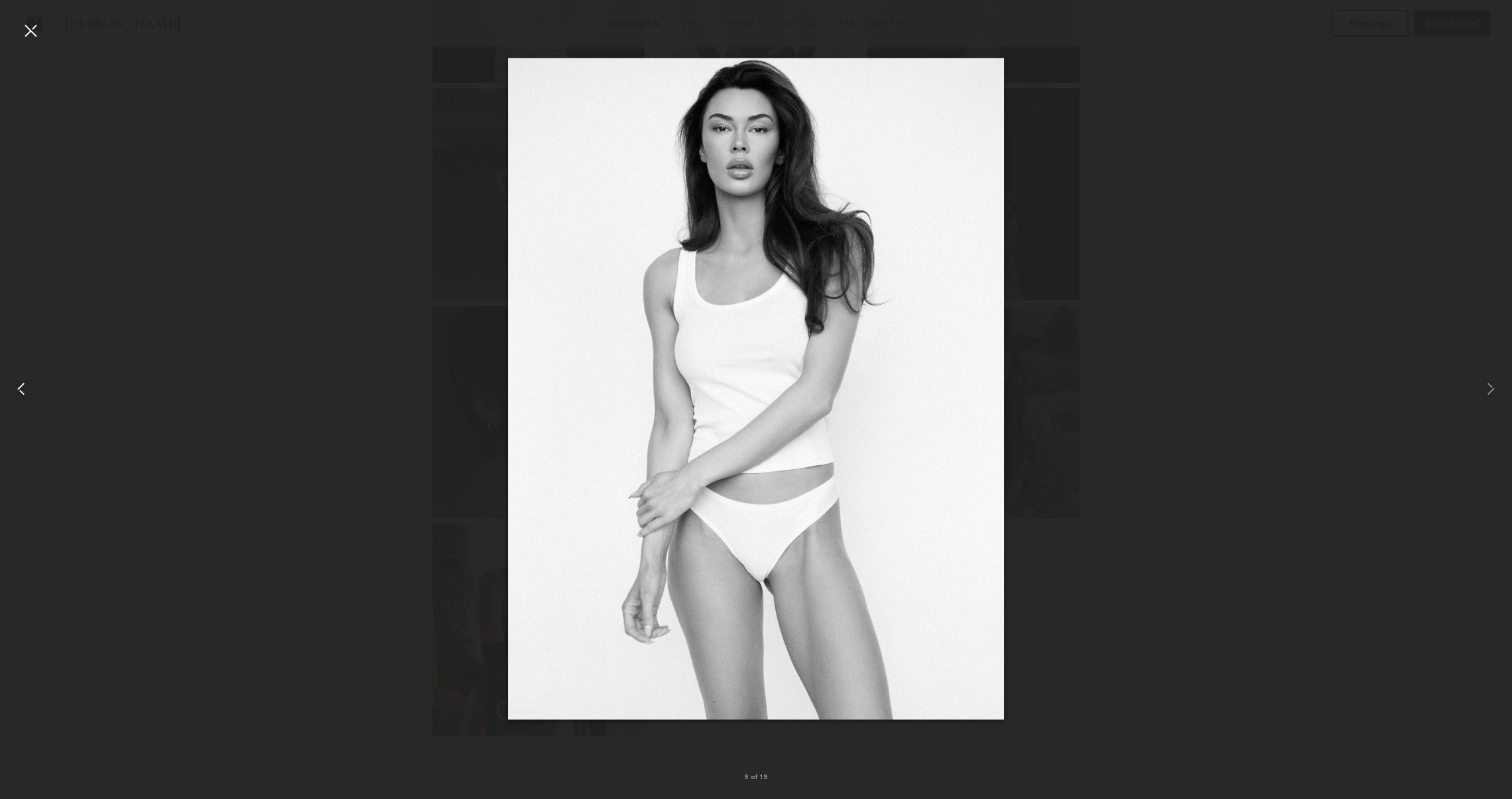
click at [12, 392] on common-icon at bounding box center [22, 389] width 22 height 22
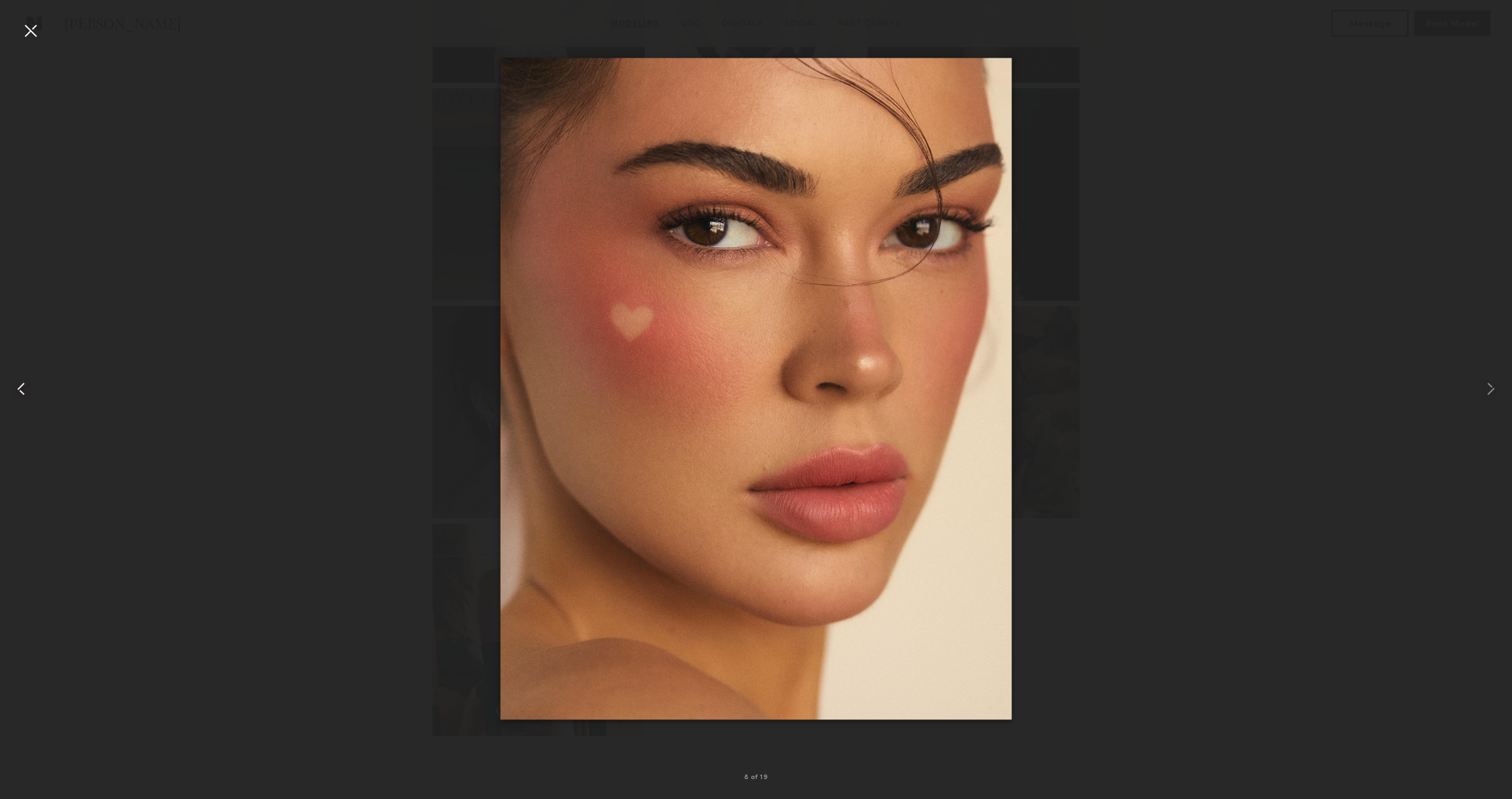
click at [12, 392] on common-icon at bounding box center [22, 389] width 22 height 22
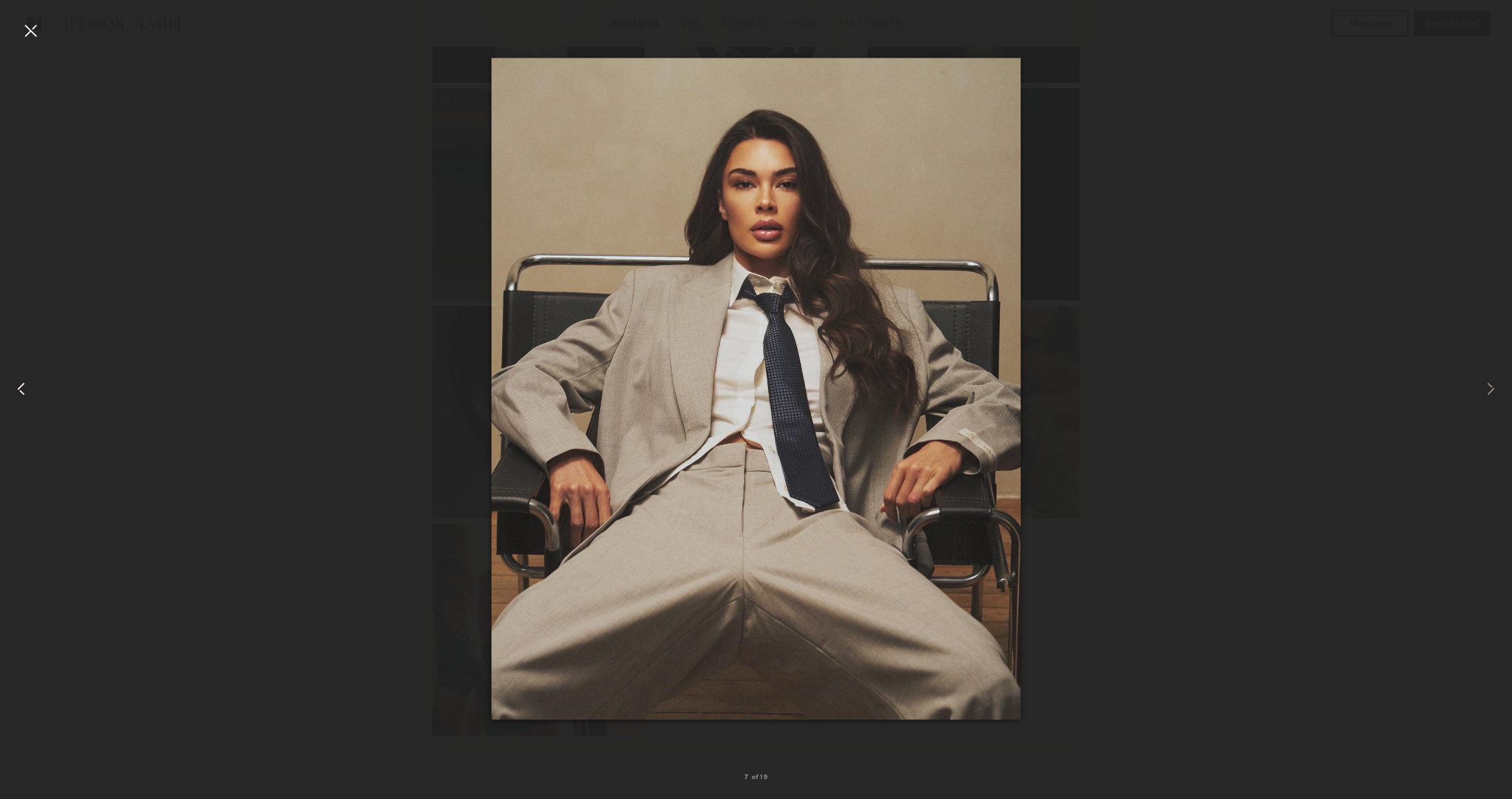
click at [12, 392] on common-icon at bounding box center [22, 389] width 22 height 22
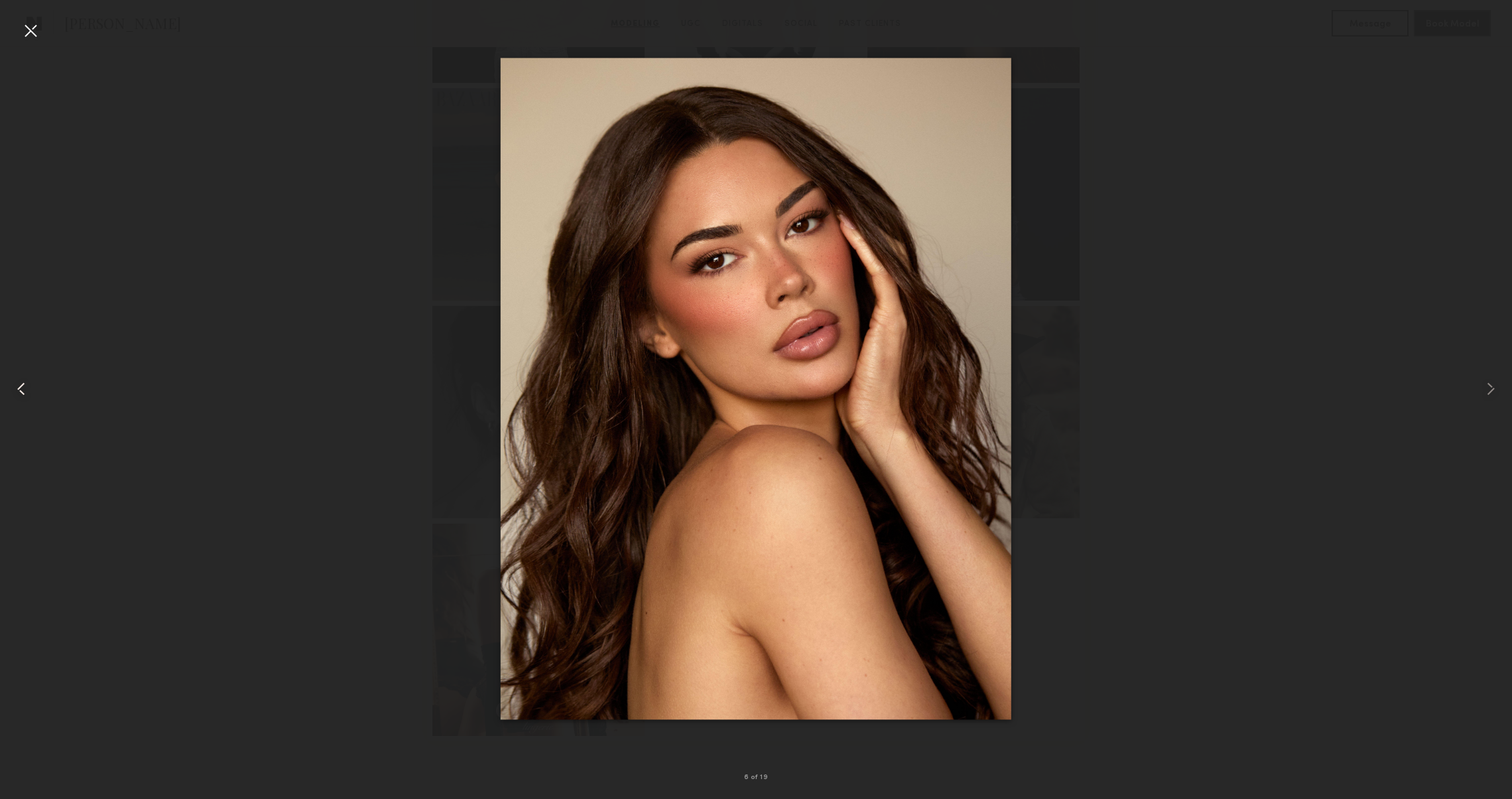
click at [11, 392] on div at bounding box center [30, 389] width 61 height 735
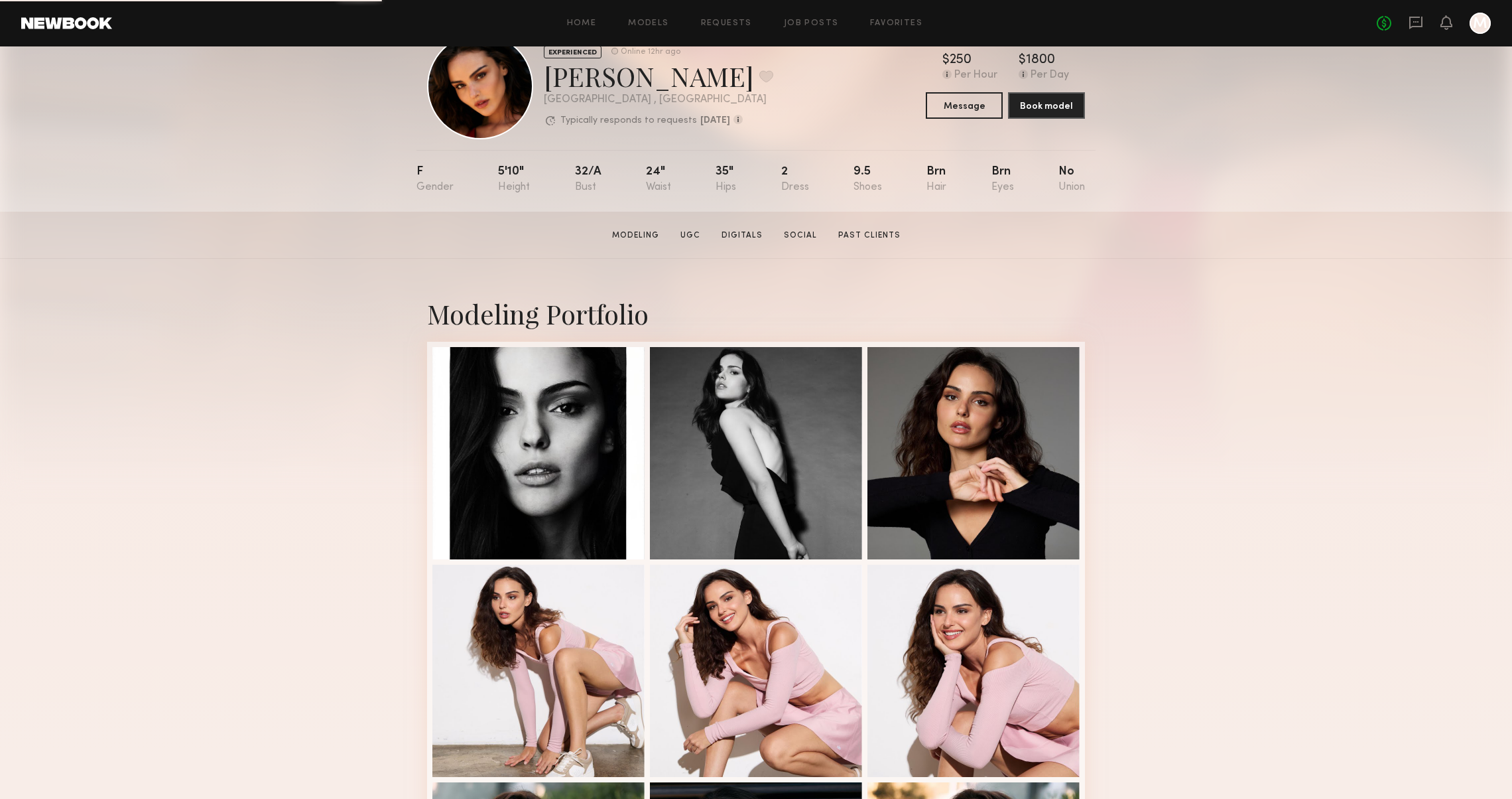
scroll to position [59, 0]
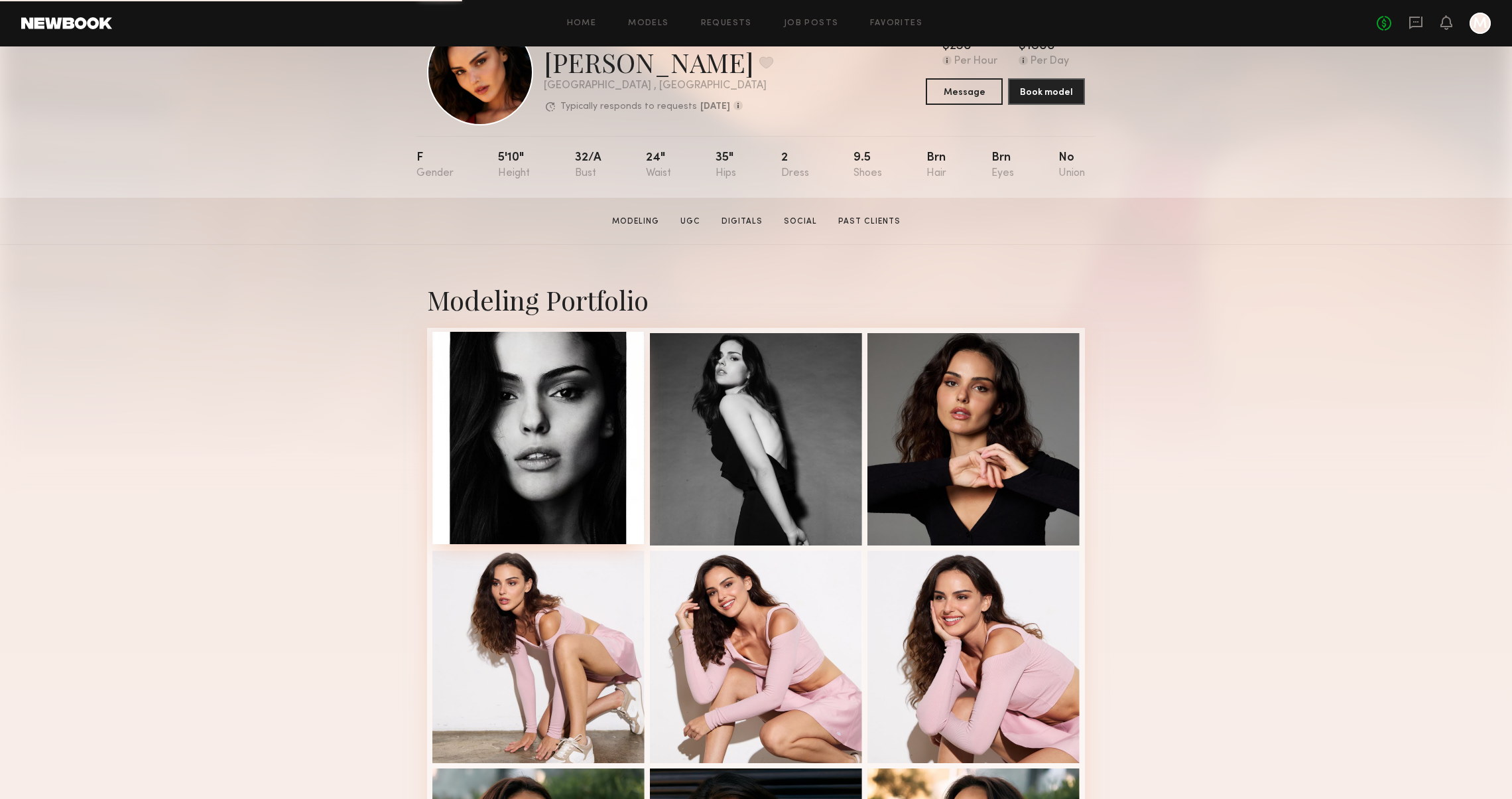
click at [579, 420] on div at bounding box center [538, 437] width 212 height 212
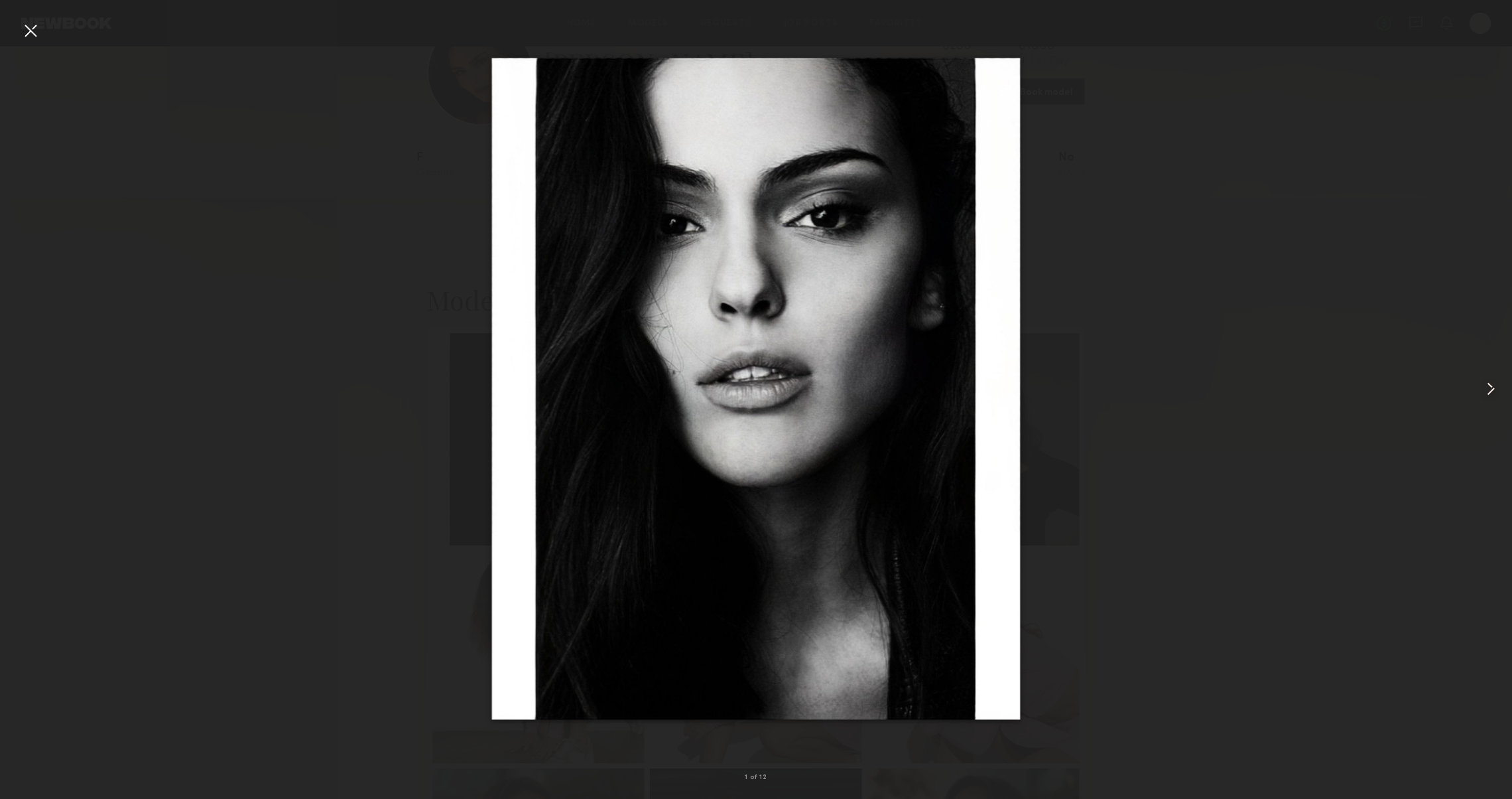
click at [1496, 384] on common-icon at bounding box center [1491, 389] width 22 height 22
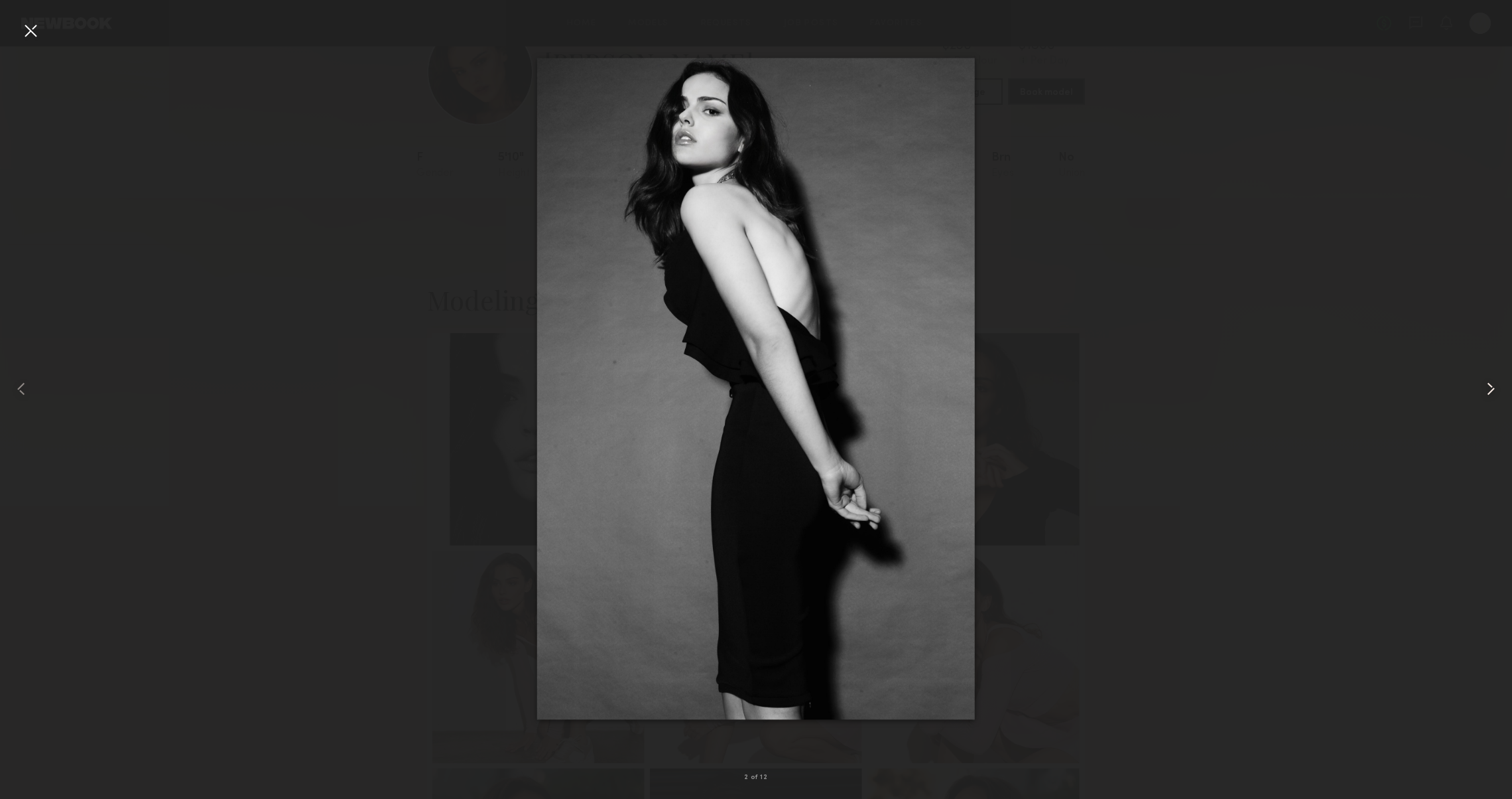
click at [1484, 386] on common-icon at bounding box center [1491, 389] width 22 height 22
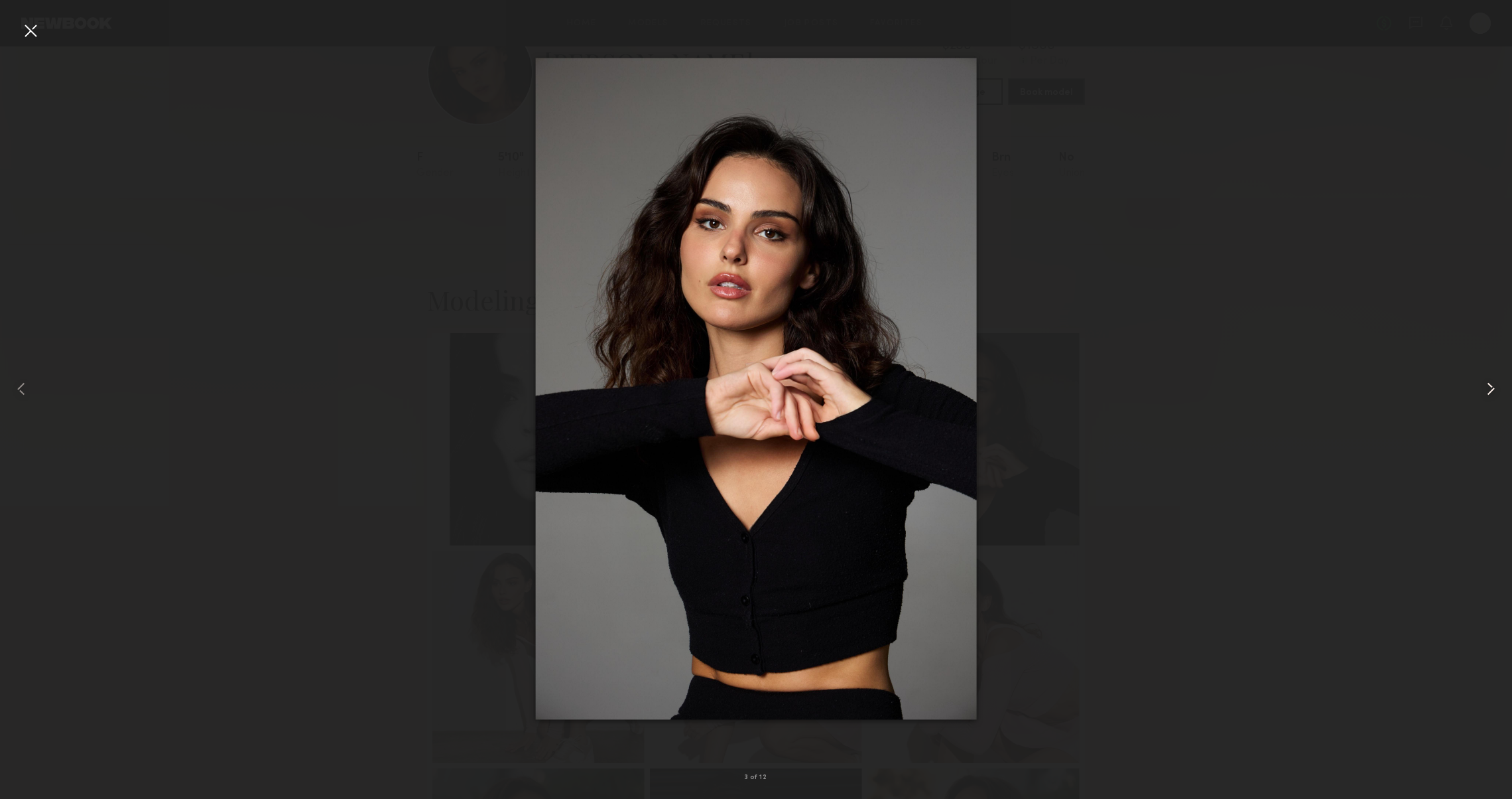
click at [1484, 386] on common-icon at bounding box center [1491, 389] width 22 height 22
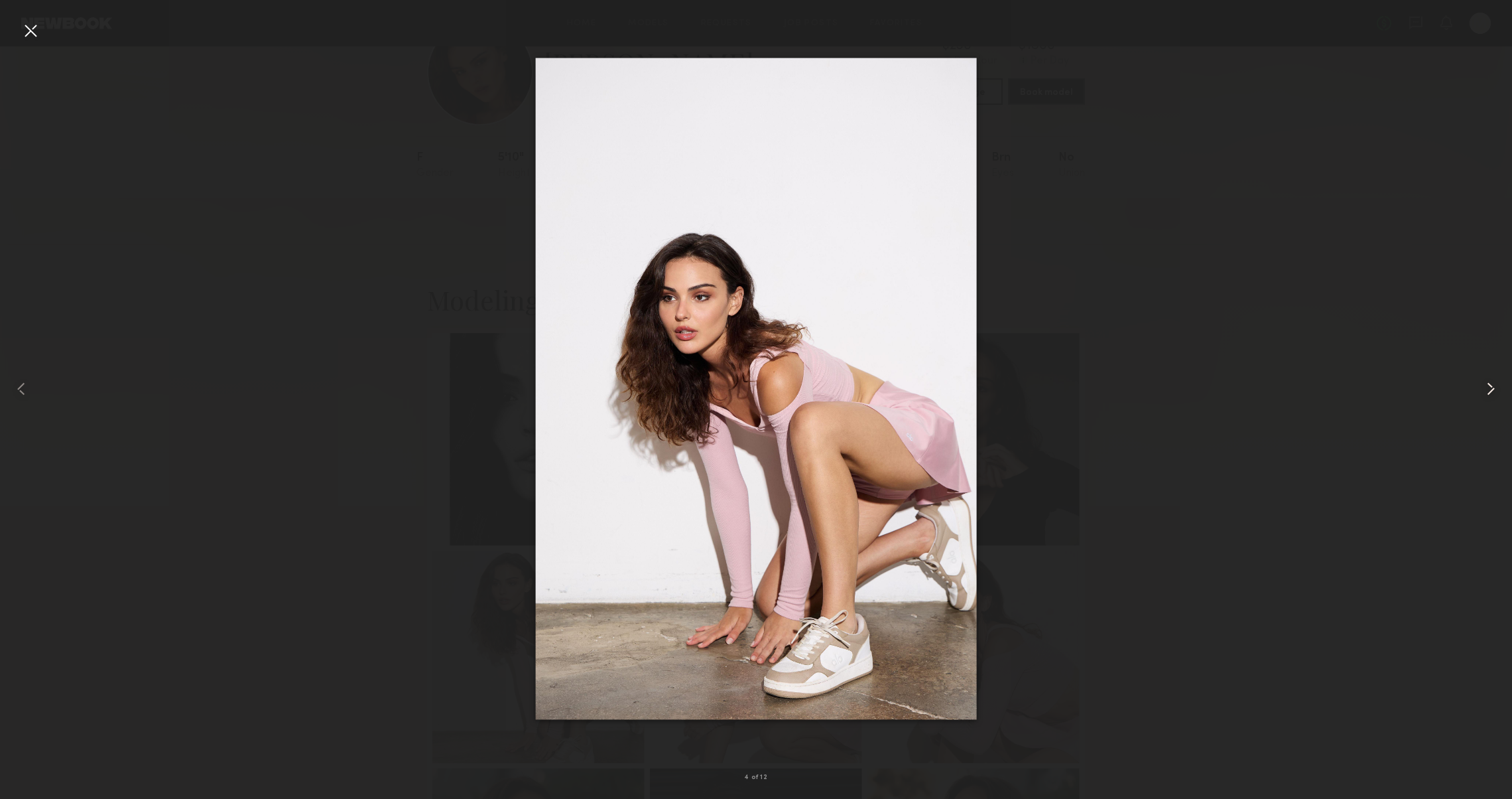
click at [1484, 386] on common-icon at bounding box center [1491, 389] width 22 height 22
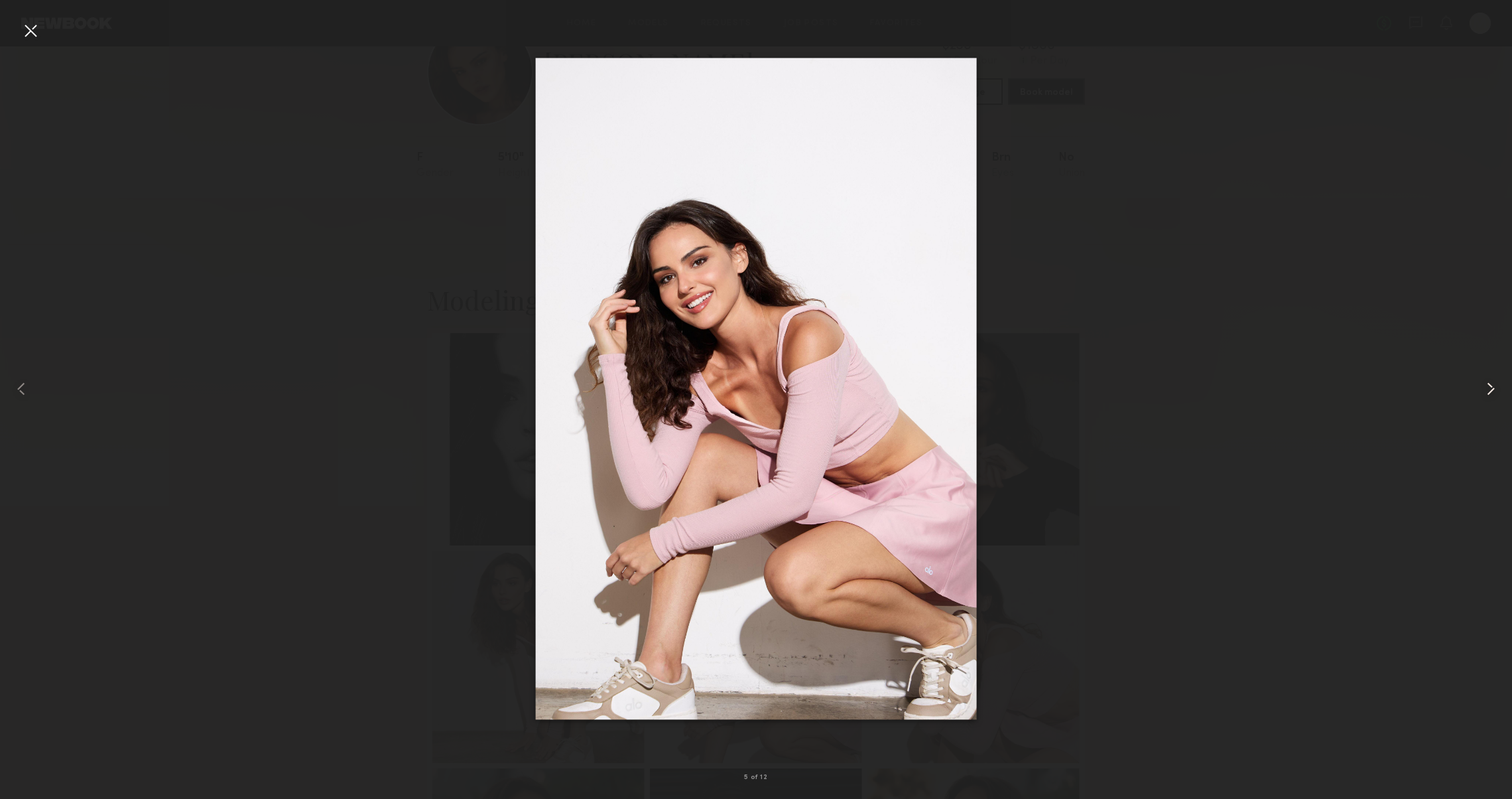
click at [1483, 386] on common-icon at bounding box center [1491, 389] width 22 height 22
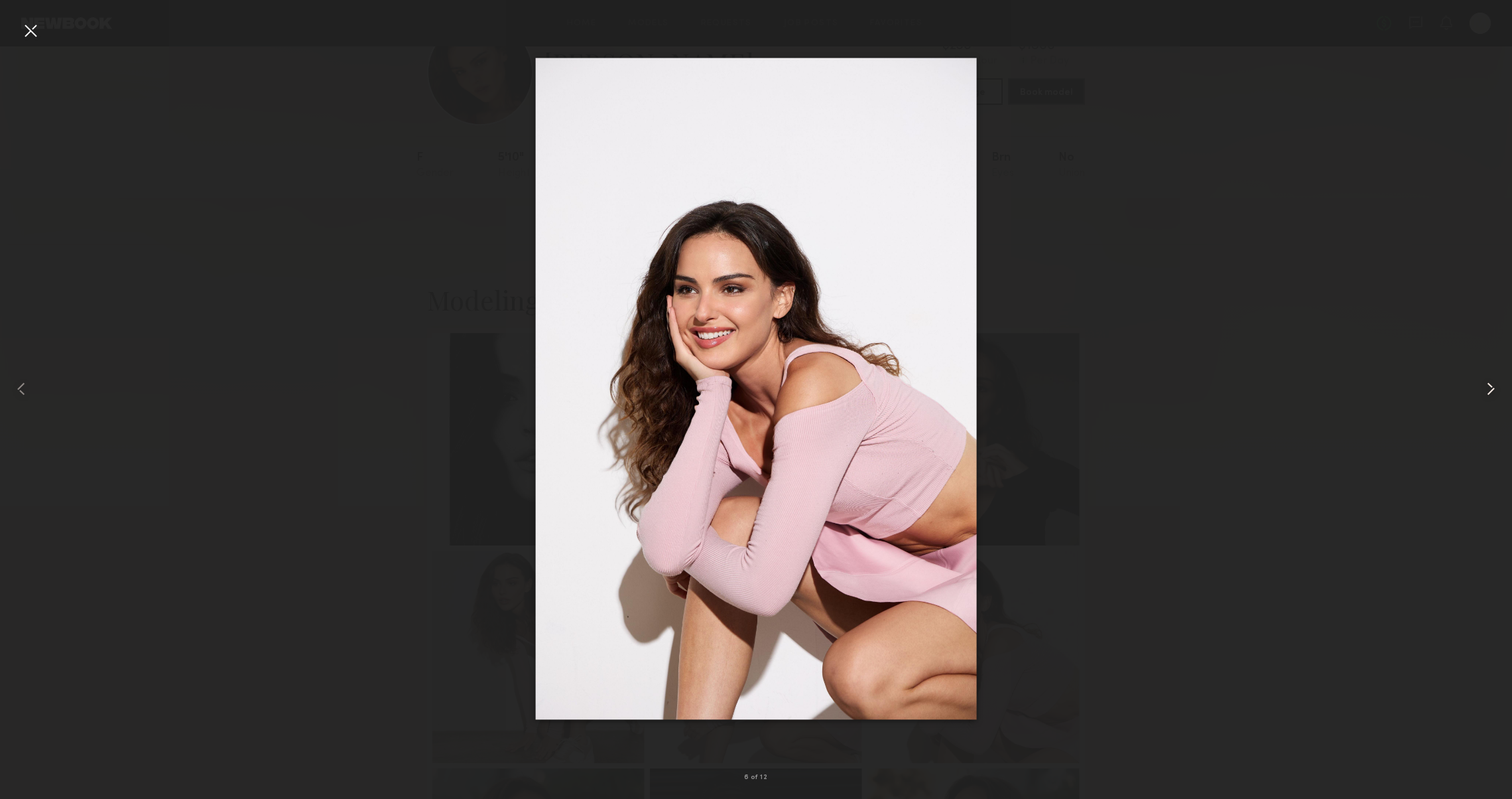
click at [1480, 387] on common-icon at bounding box center [1491, 389] width 22 height 22
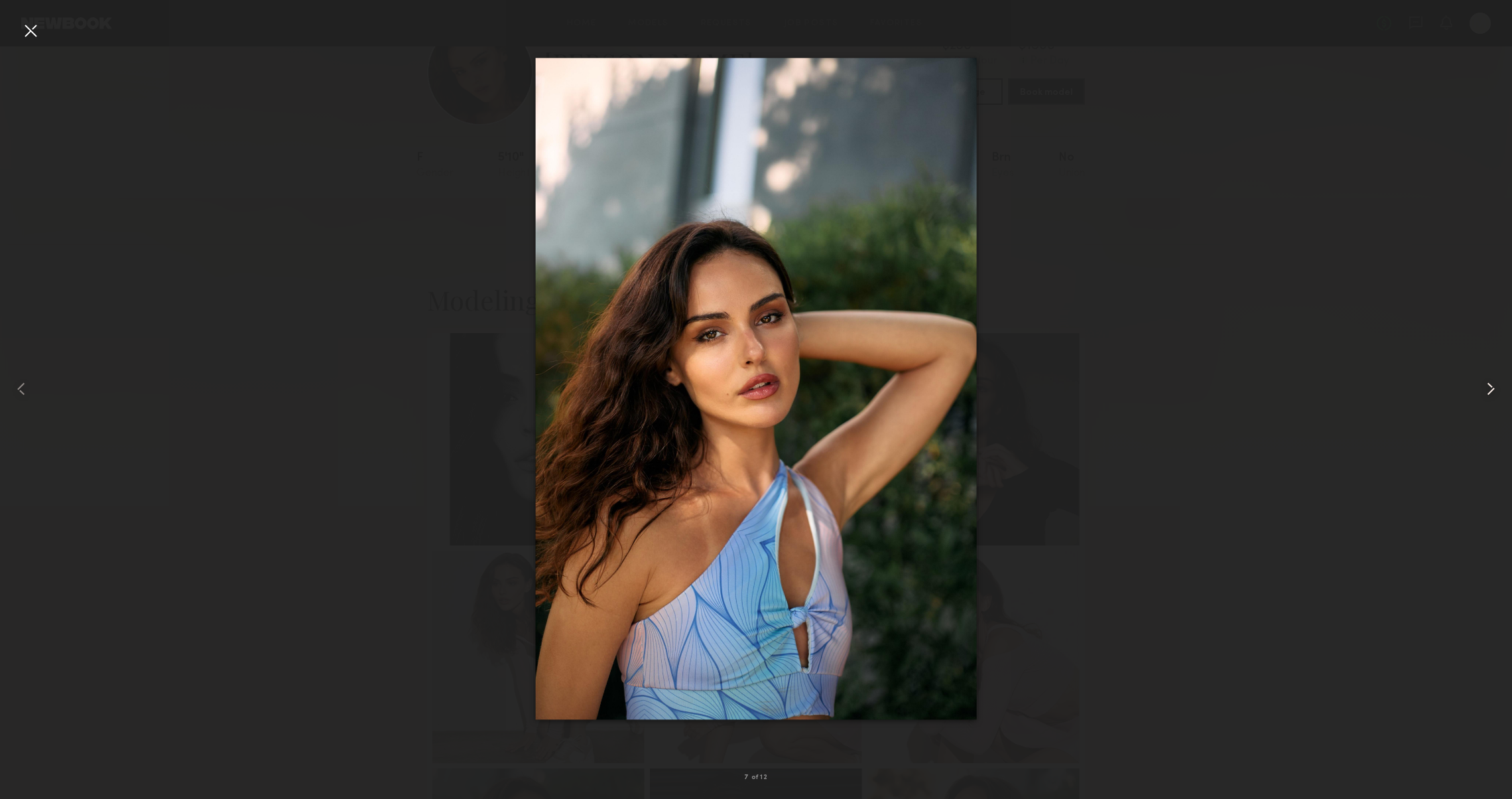
click at [1480, 387] on common-icon at bounding box center [1491, 389] width 22 height 22
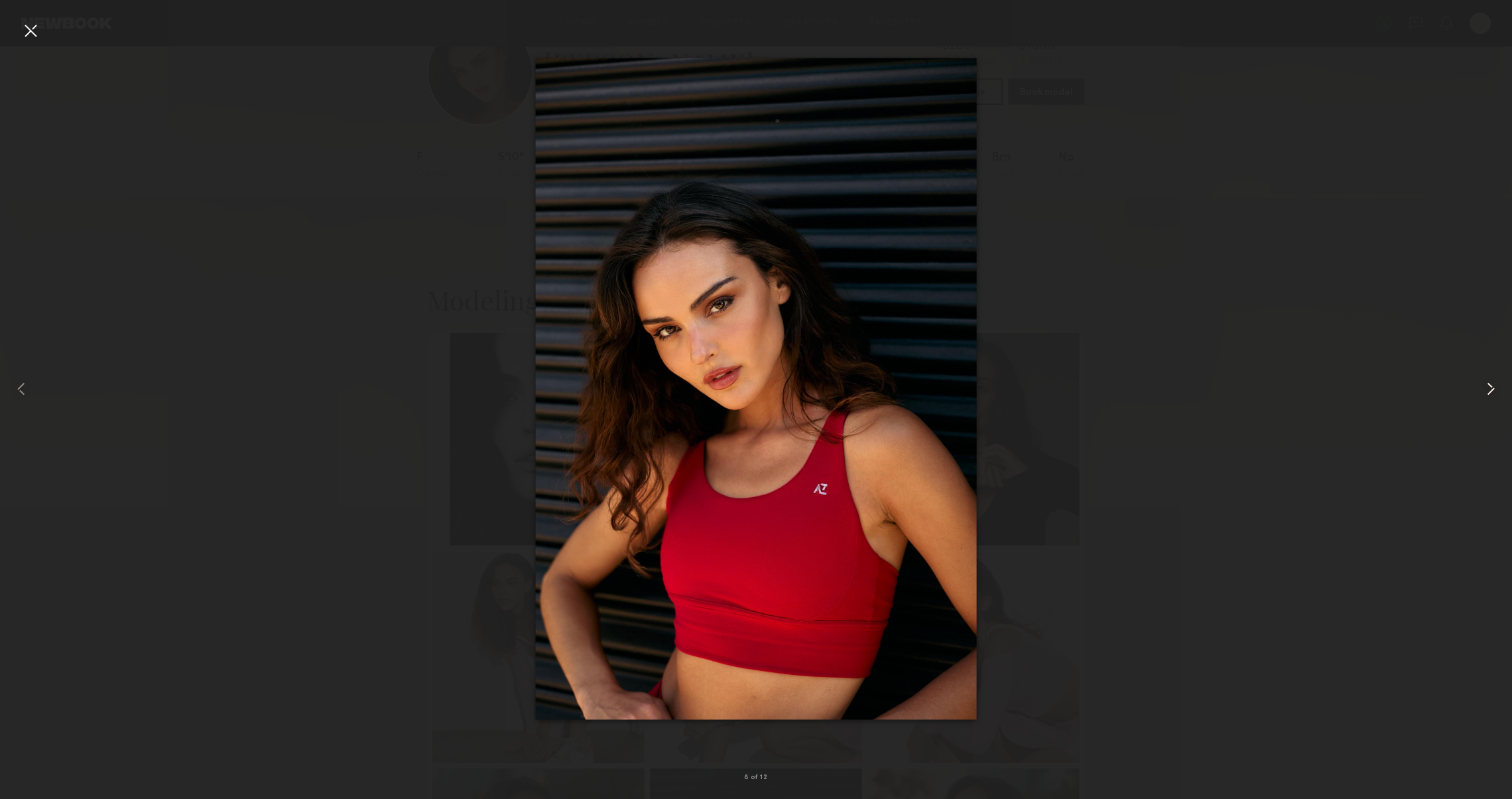
click at [1480, 388] on common-icon at bounding box center [1491, 389] width 22 height 22
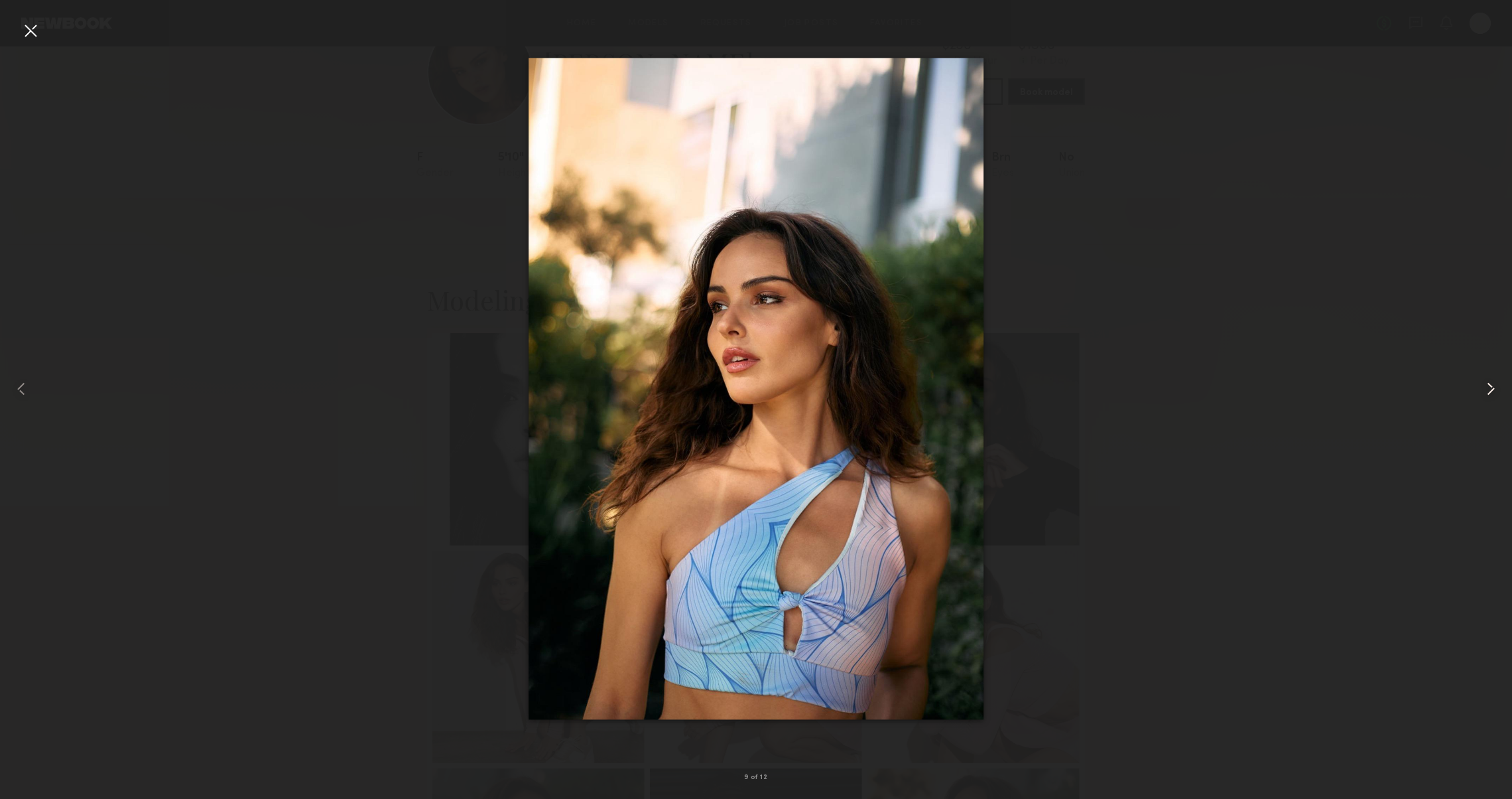
click at [1480, 388] on common-icon at bounding box center [1491, 389] width 22 height 22
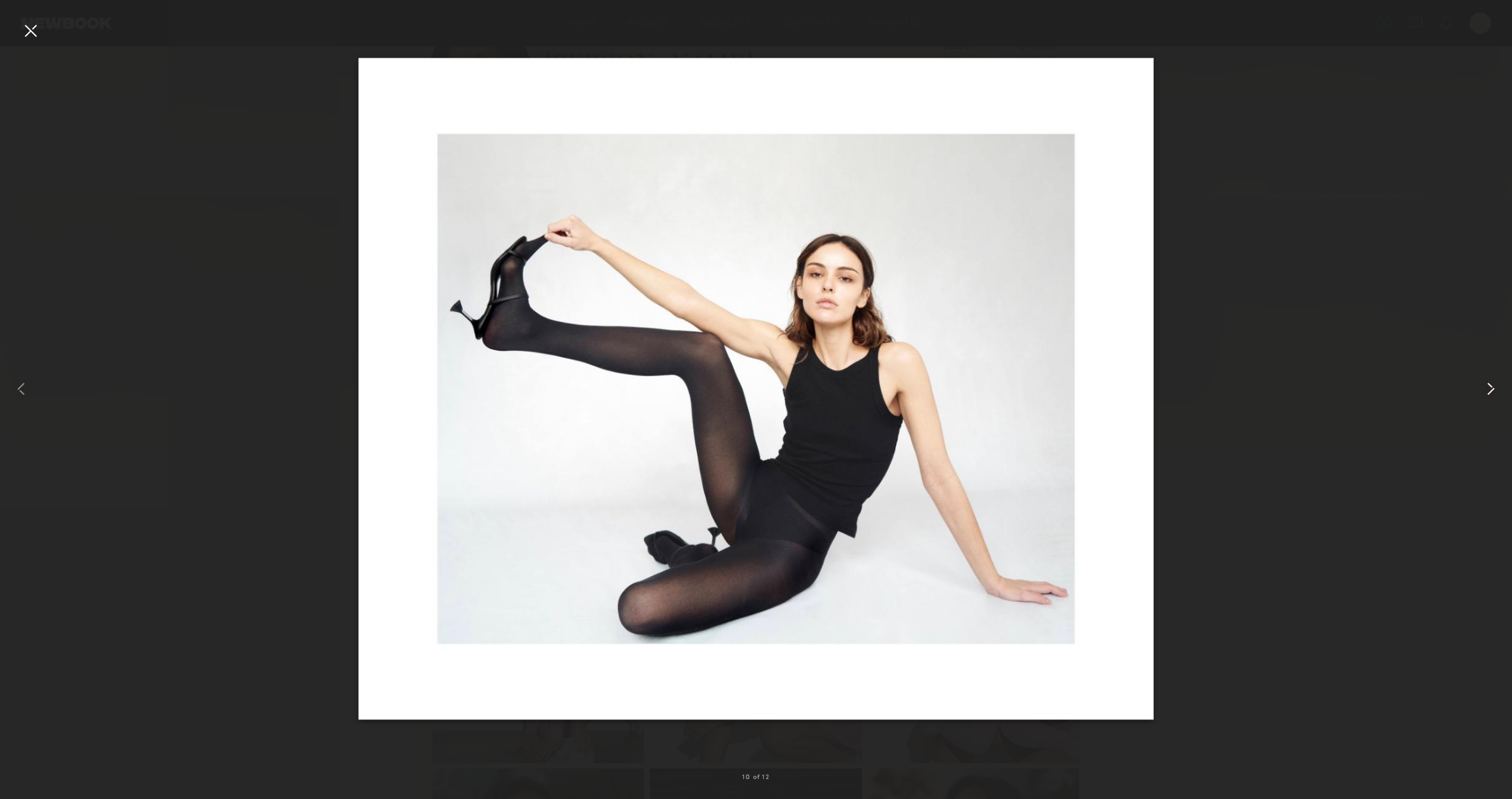
click at [1480, 388] on common-icon at bounding box center [1491, 389] width 22 height 22
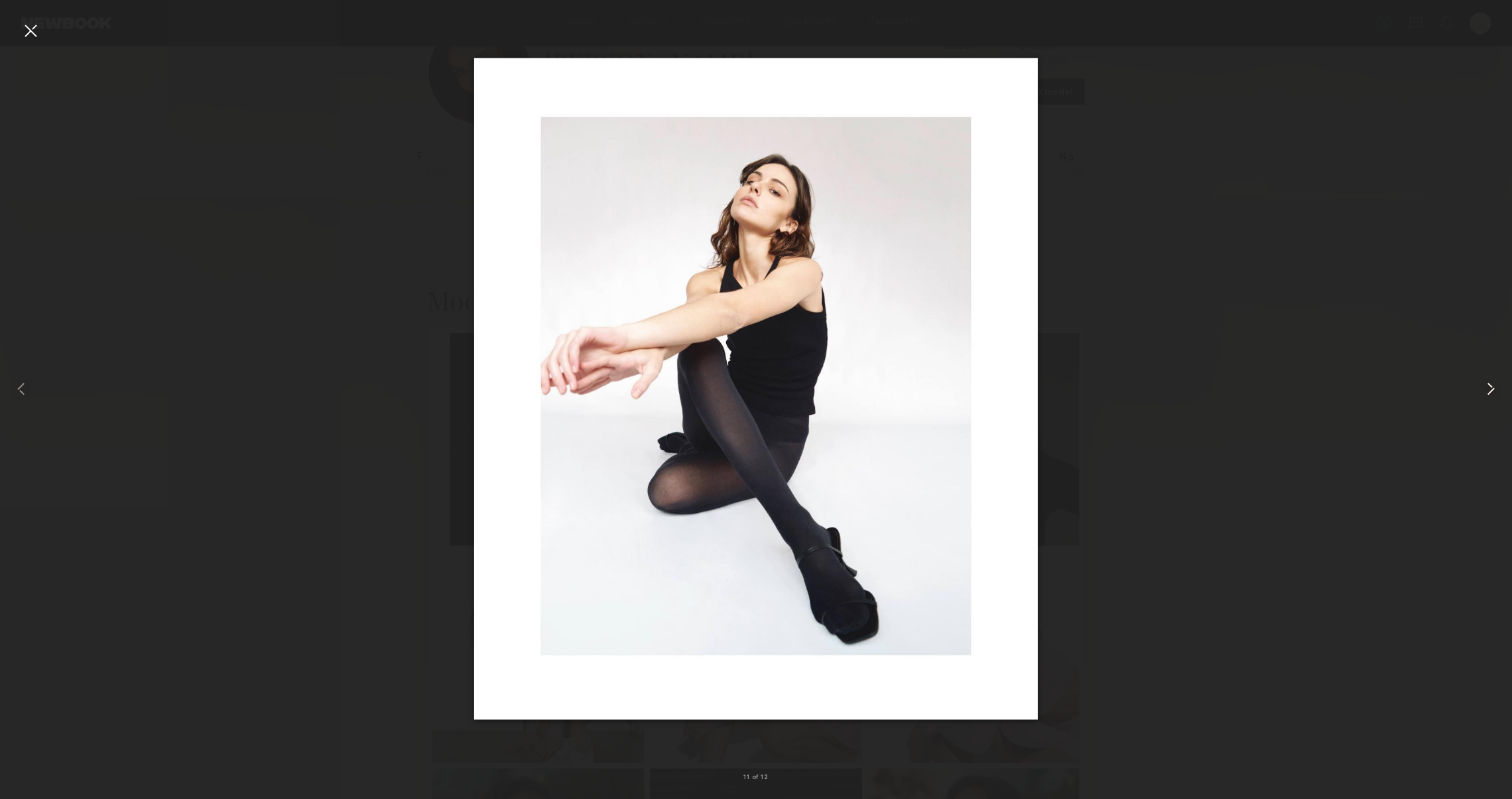
click at [1480, 388] on common-icon at bounding box center [1491, 389] width 22 height 22
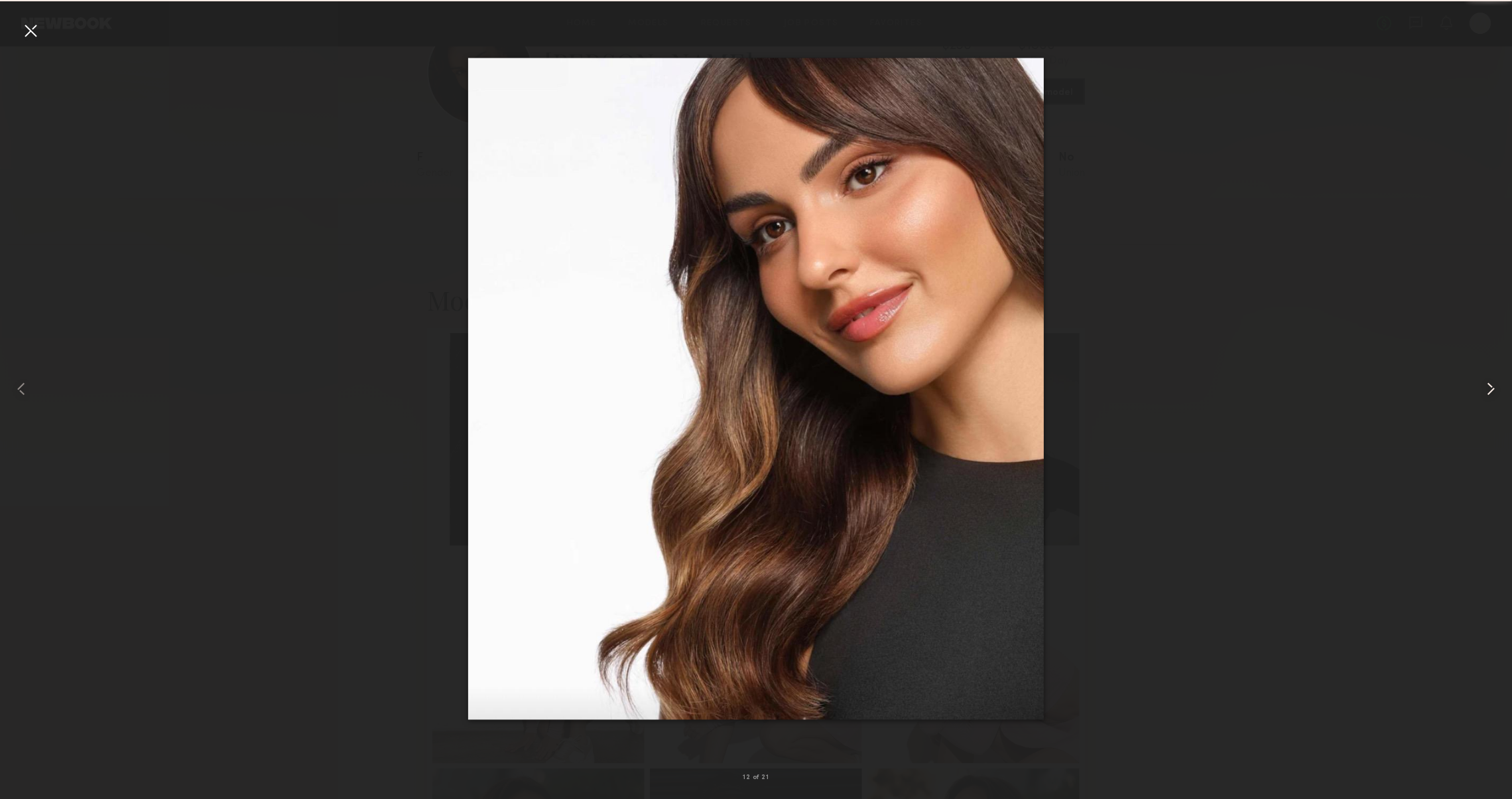
click at [1479, 388] on div at bounding box center [1481, 389] width 61 height 735
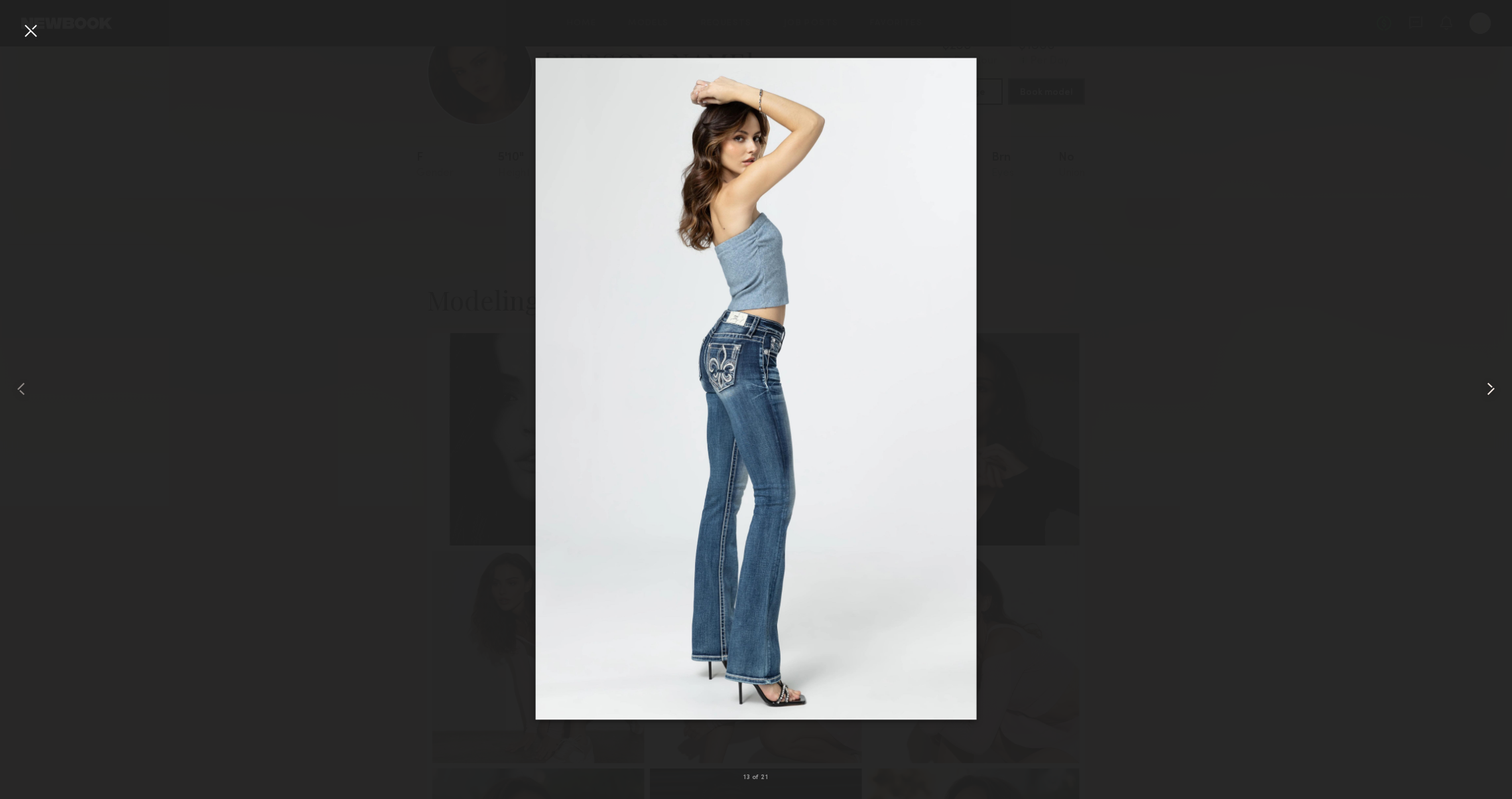
click at [1479, 388] on div at bounding box center [1481, 389] width 61 height 735
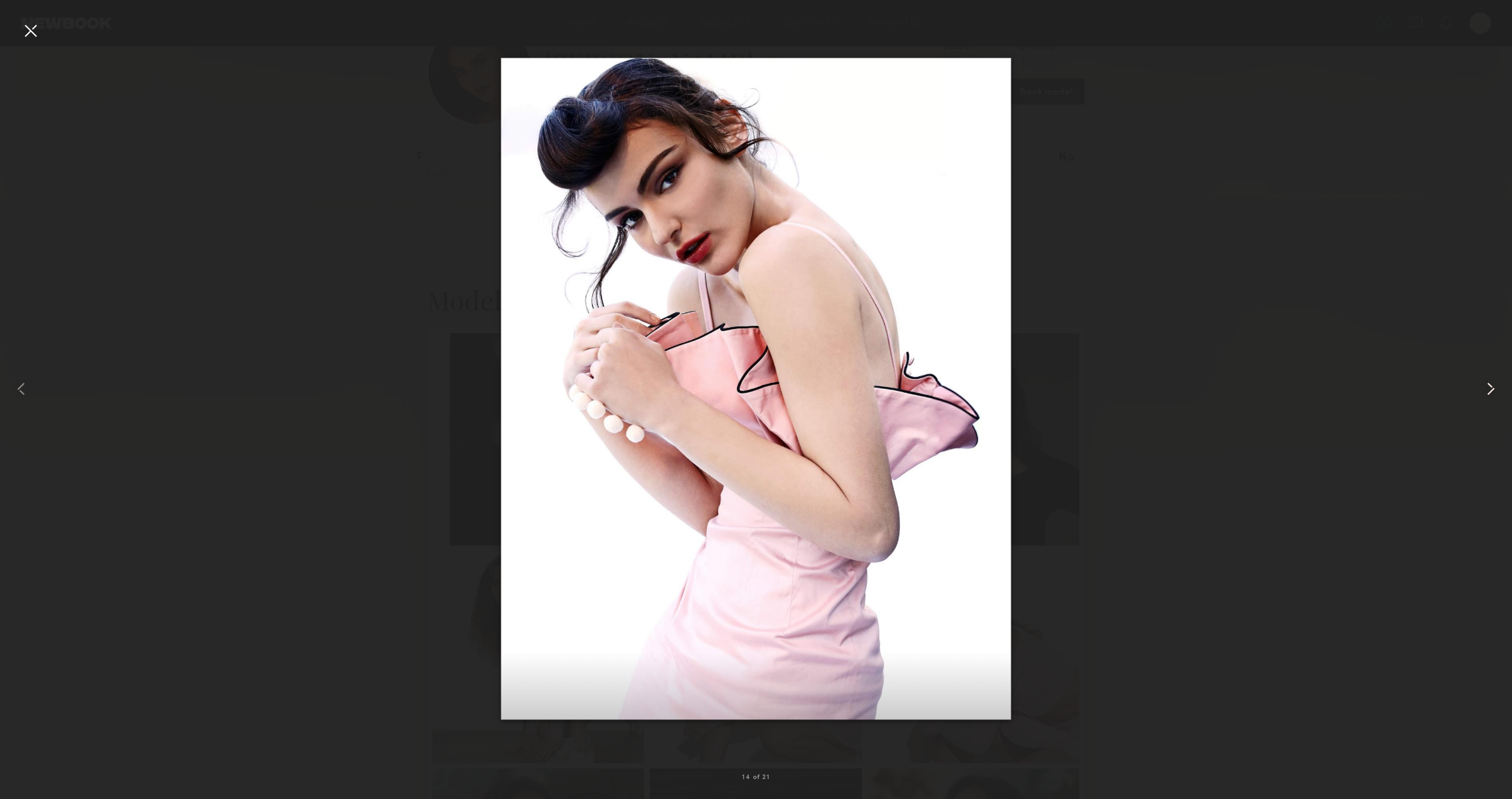
click at [1479, 388] on div at bounding box center [1481, 389] width 61 height 735
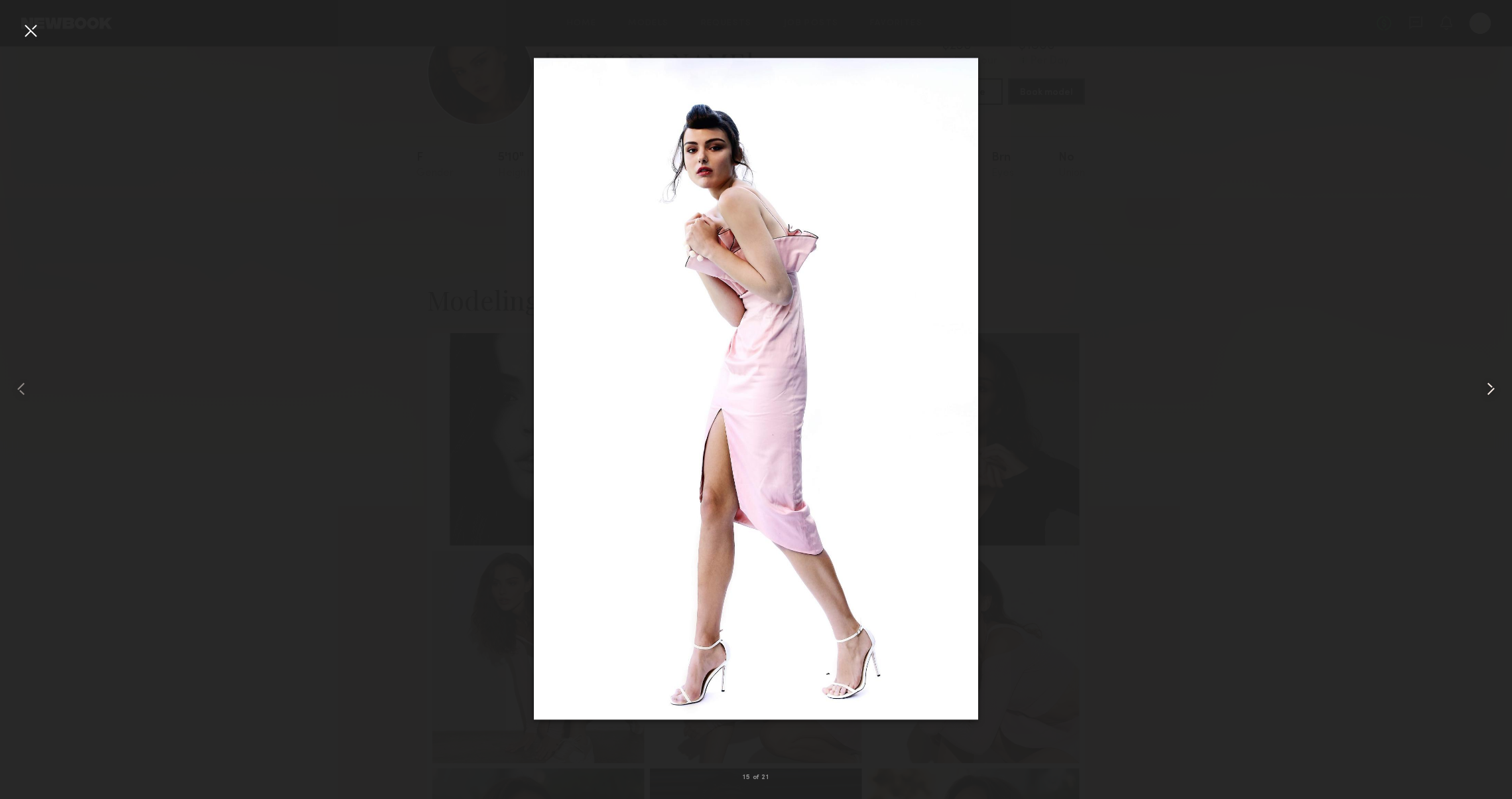
click at [1478, 388] on div at bounding box center [1481, 389] width 61 height 735
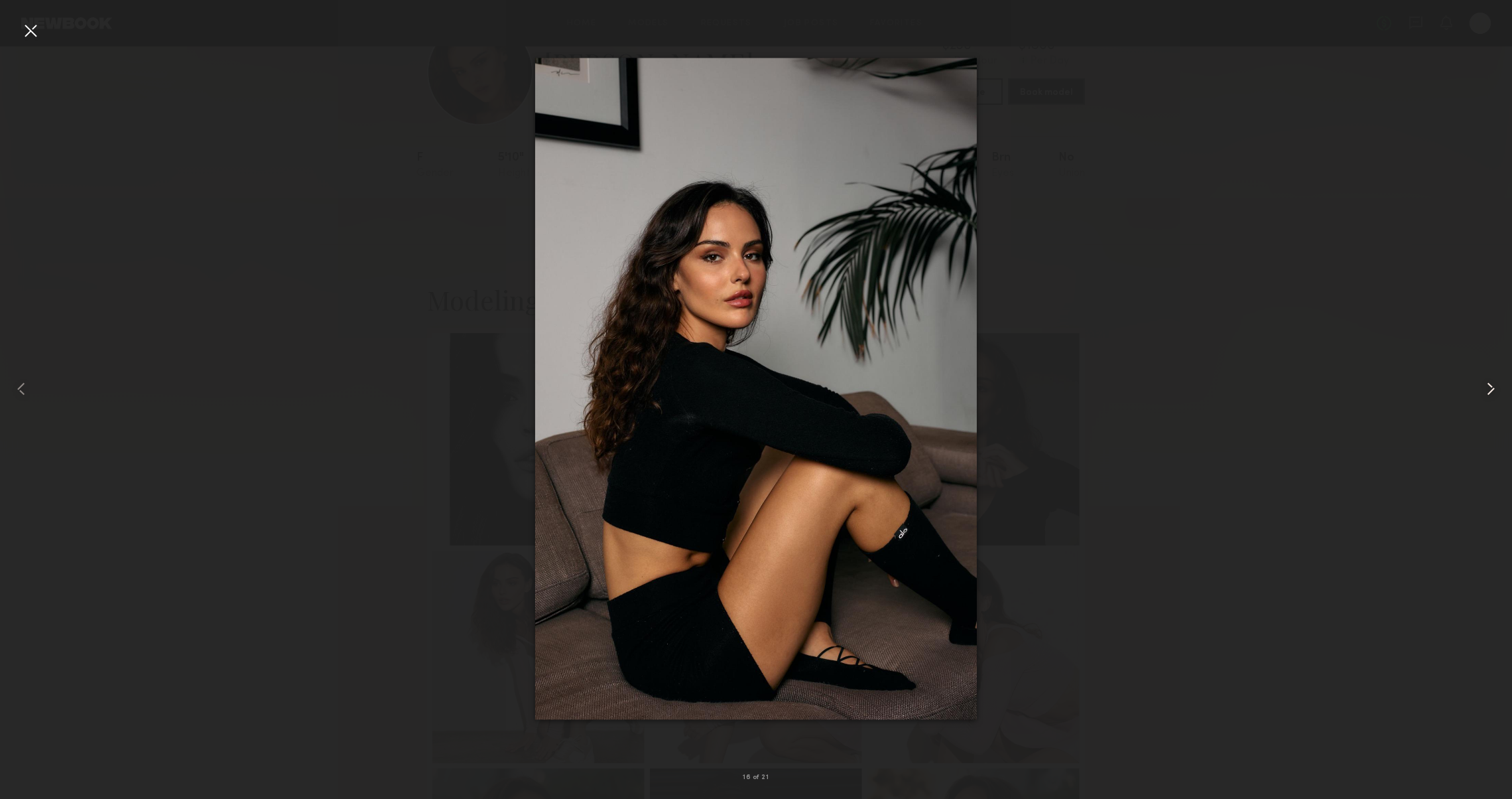
click at [1478, 388] on div at bounding box center [1481, 389] width 61 height 735
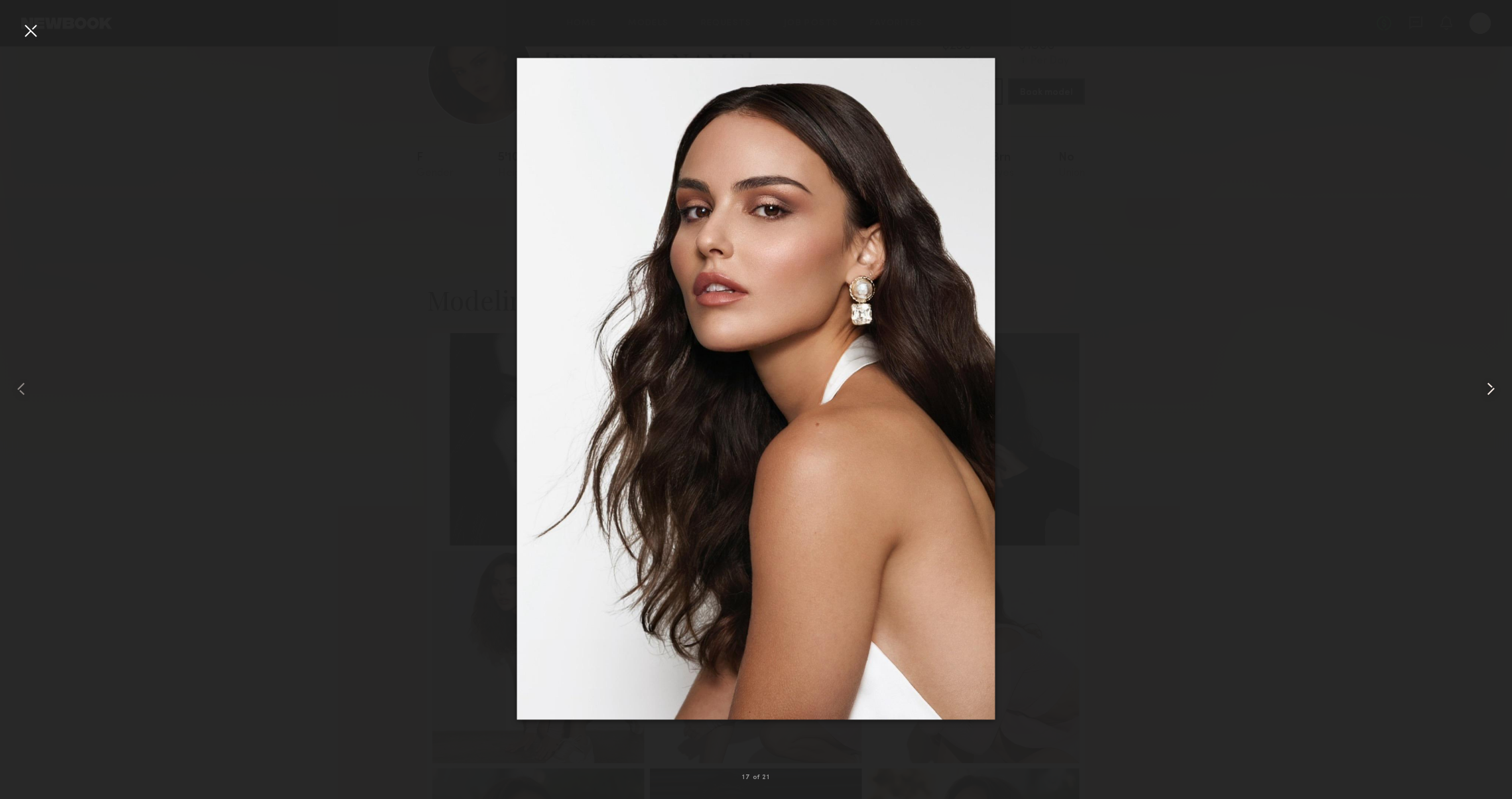
click at [1478, 388] on div at bounding box center [1481, 389] width 61 height 735
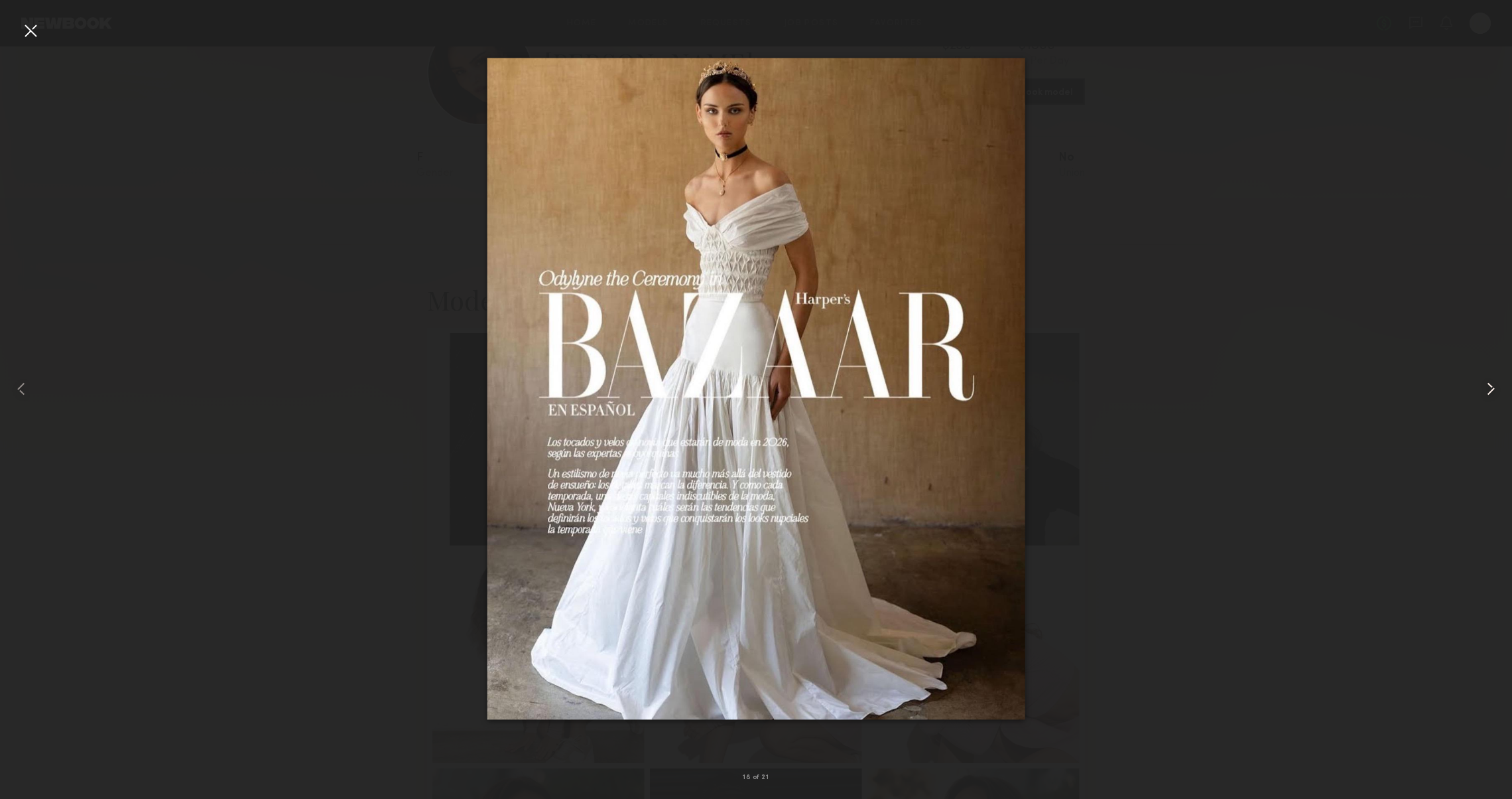
click at [1478, 388] on div at bounding box center [1481, 389] width 61 height 735
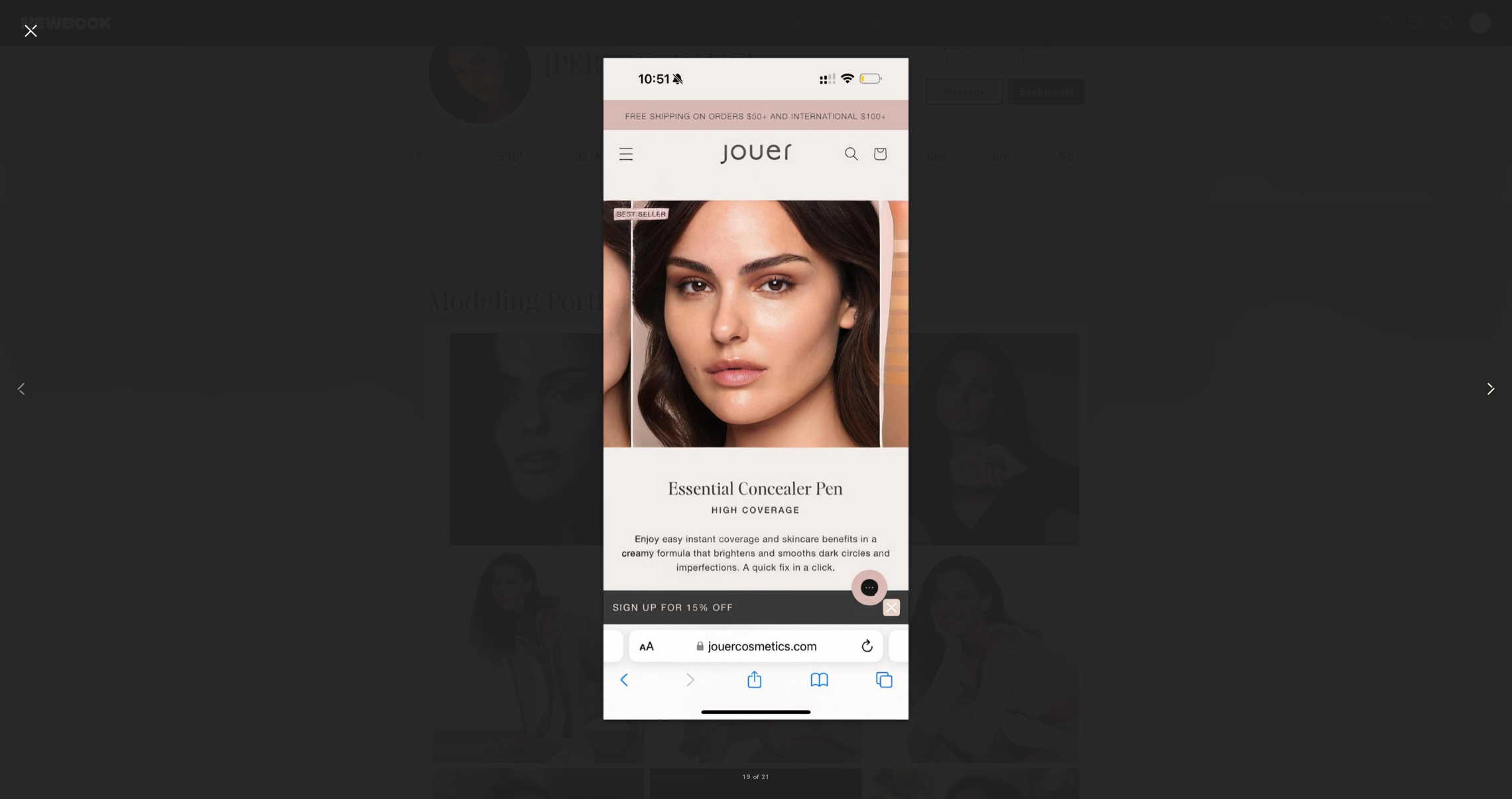
click at [1477, 388] on div at bounding box center [1481, 389] width 61 height 735
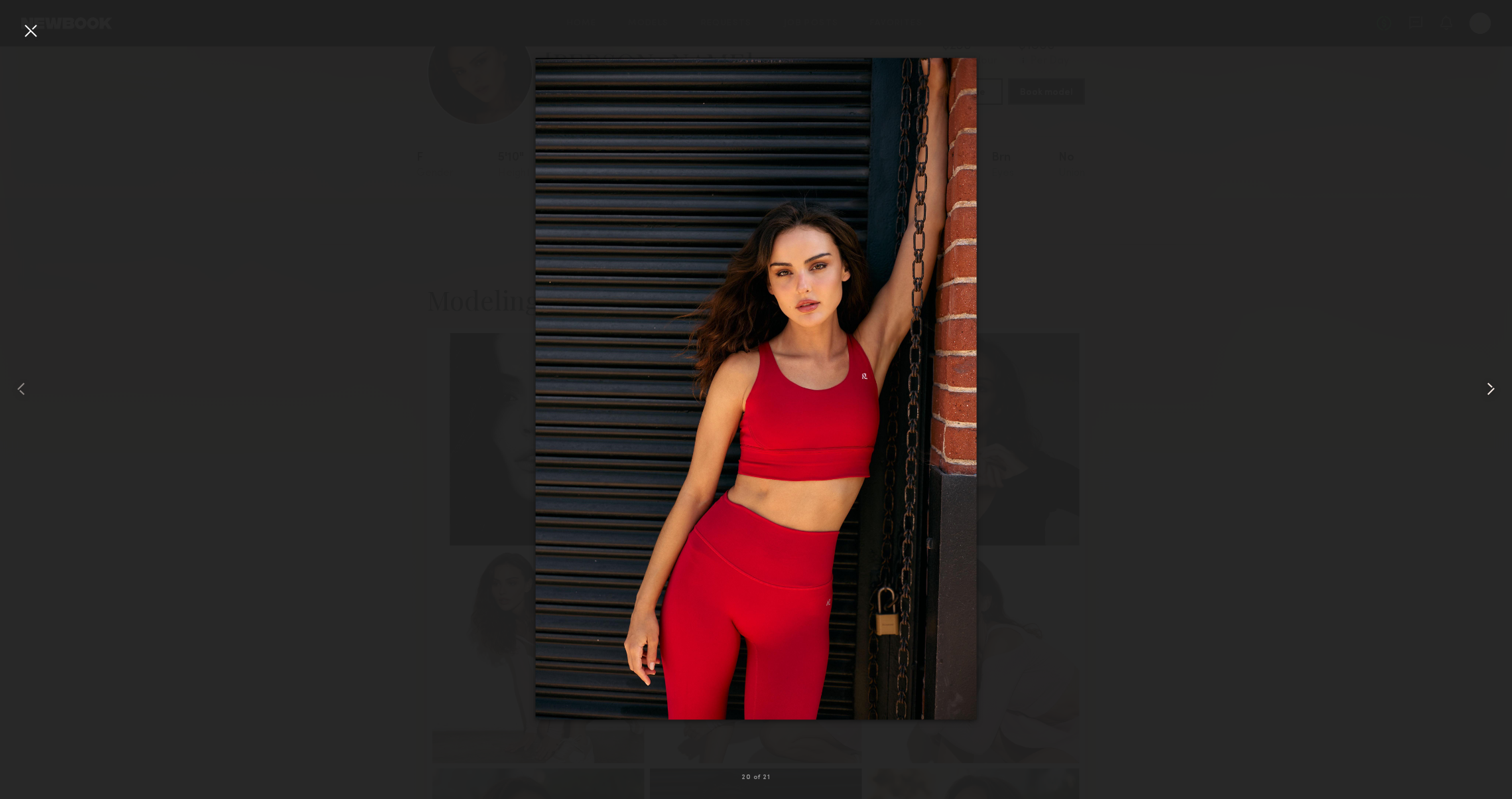
click at [1477, 388] on div at bounding box center [1481, 389] width 61 height 735
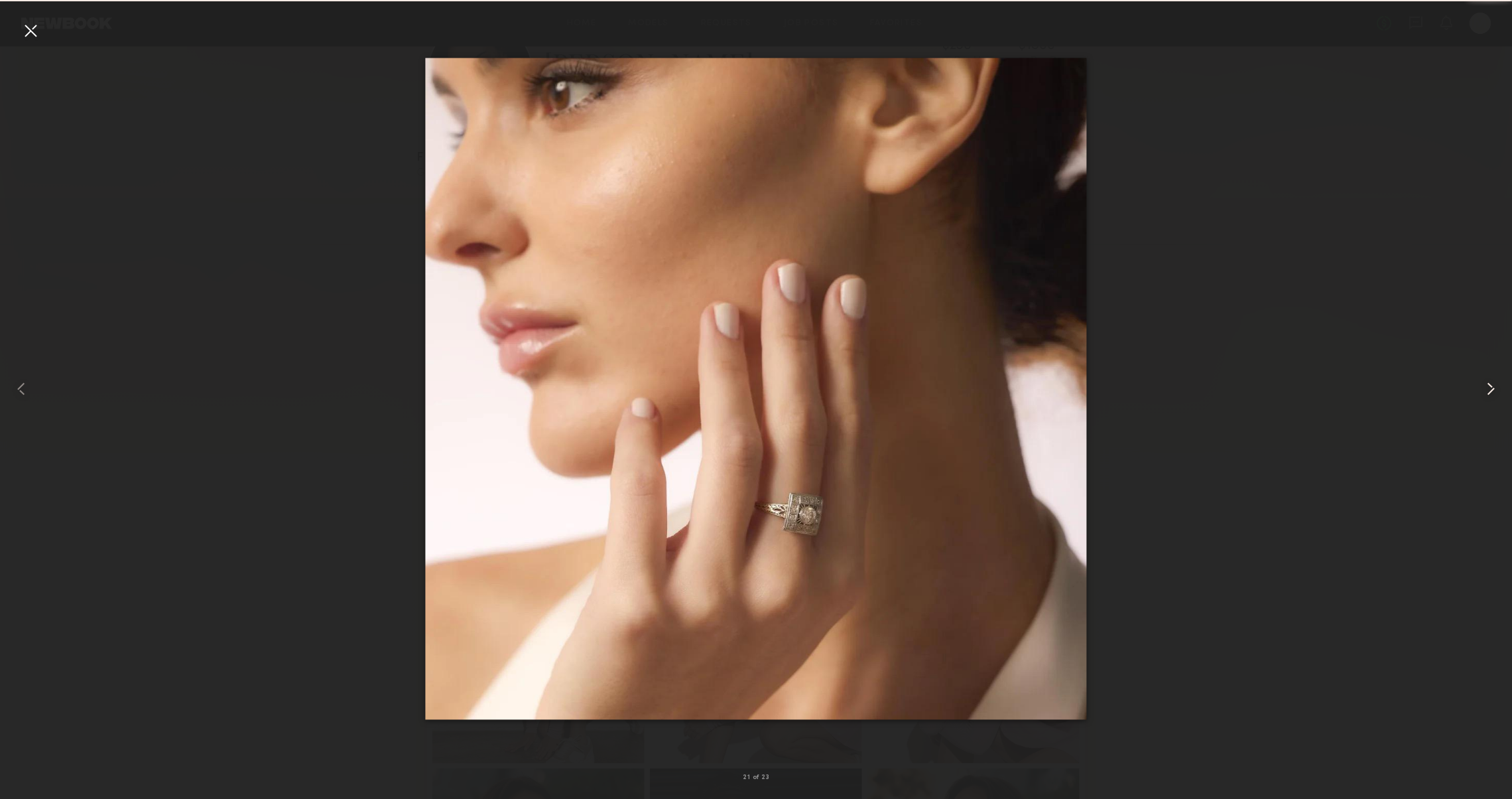
click at [1477, 388] on div at bounding box center [1481, 389] width 61 height 735
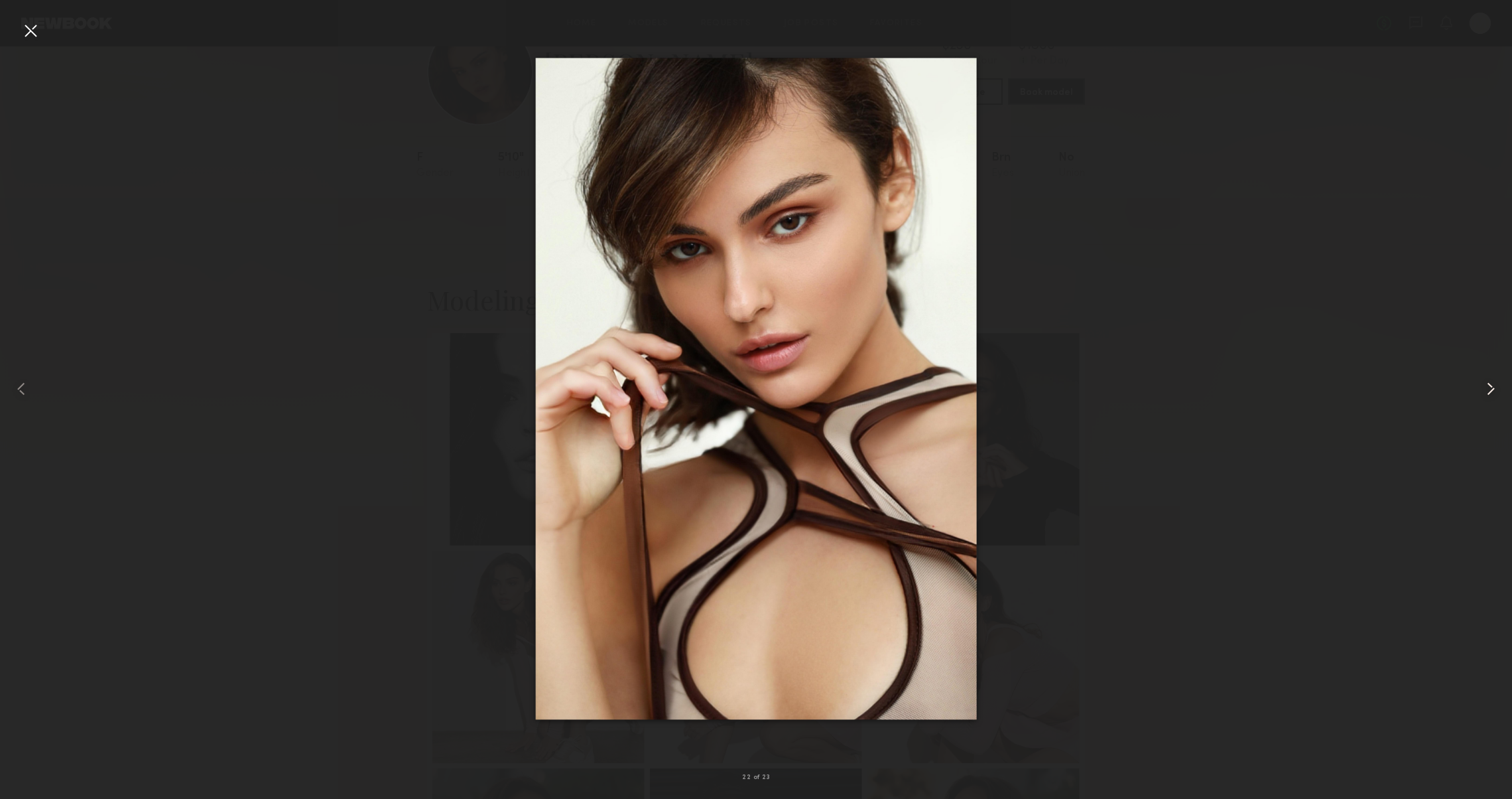
click at [1477, 388] on div at bounding box center [1481, 389] width 61 height 735
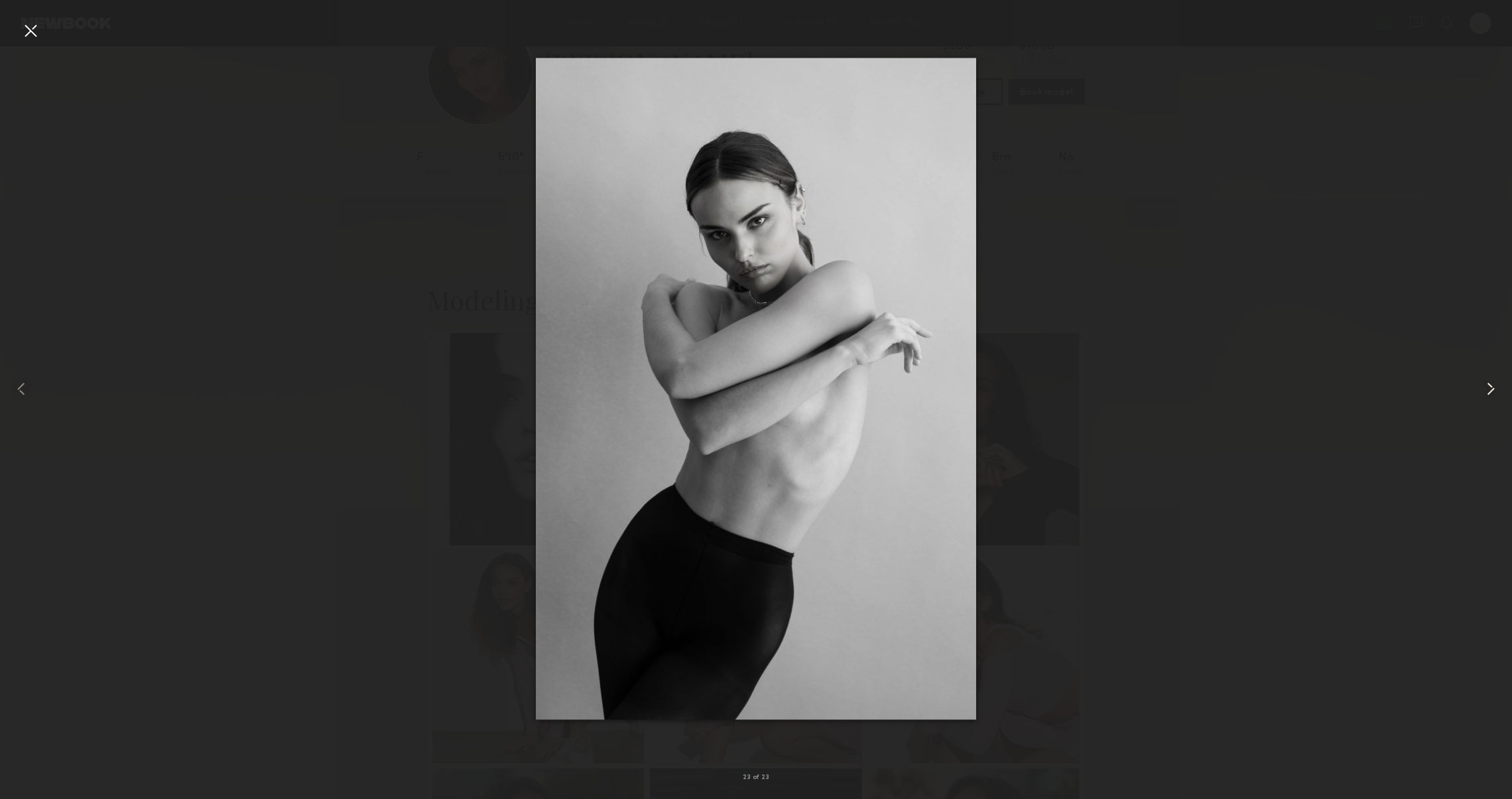
click at [1477, 388] on div at bounding box center [1481, 389] width 61 height 735
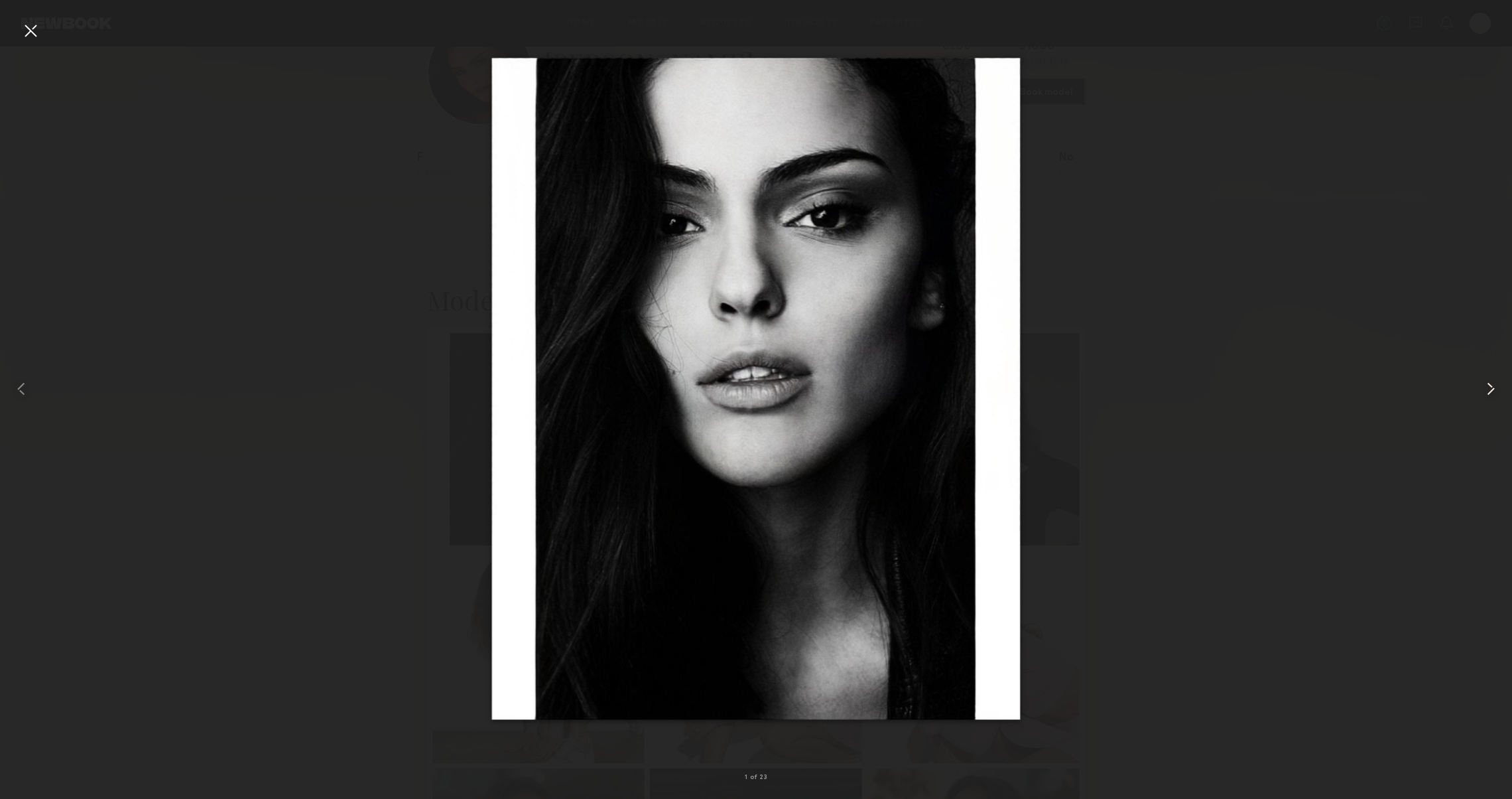
click at [1477, 388] on div at bounding box center [1481, 389] width 61 height 735
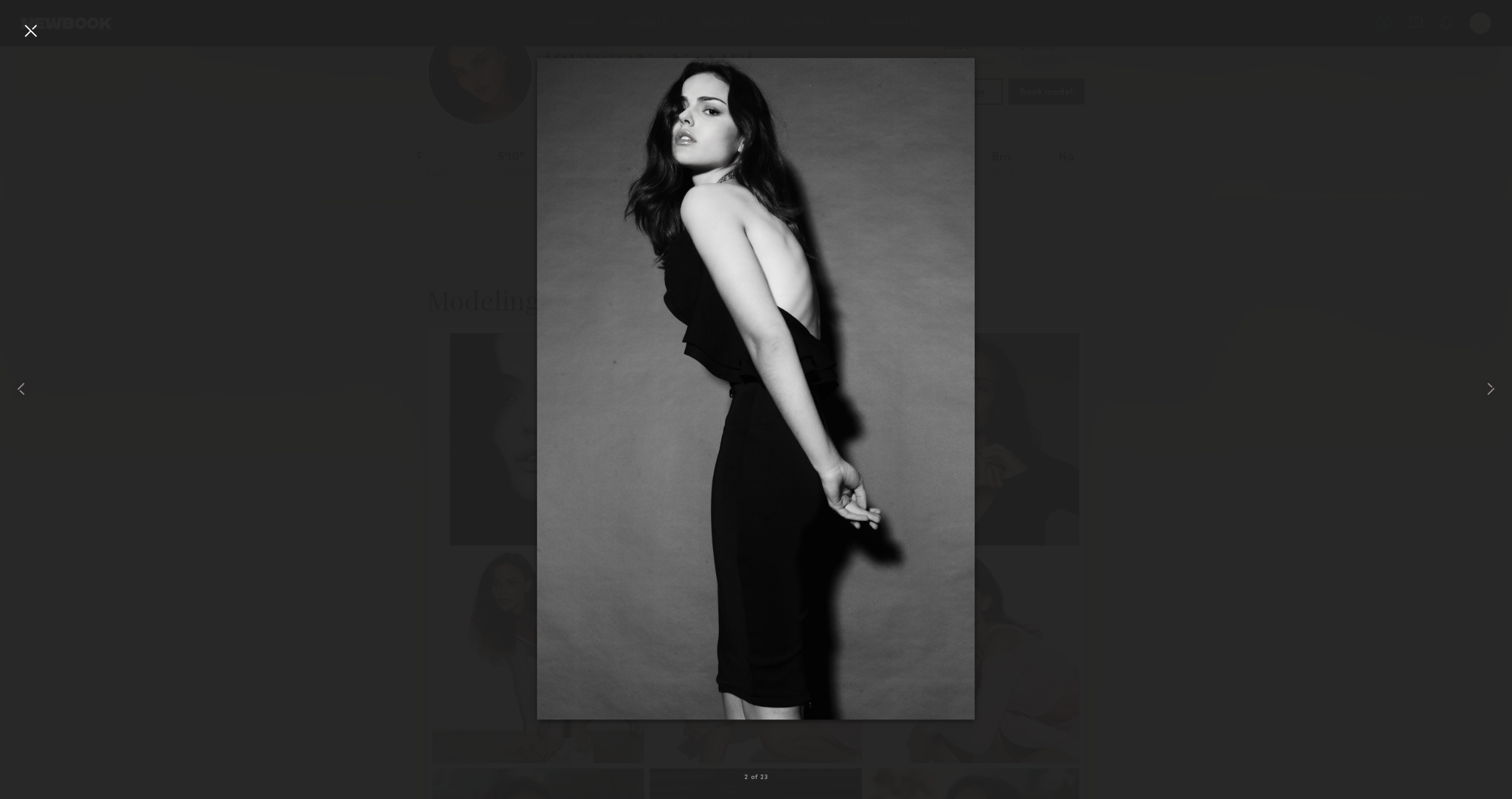
click at [37, 33] on div at bounding box center [31, 31] width 22 height 22
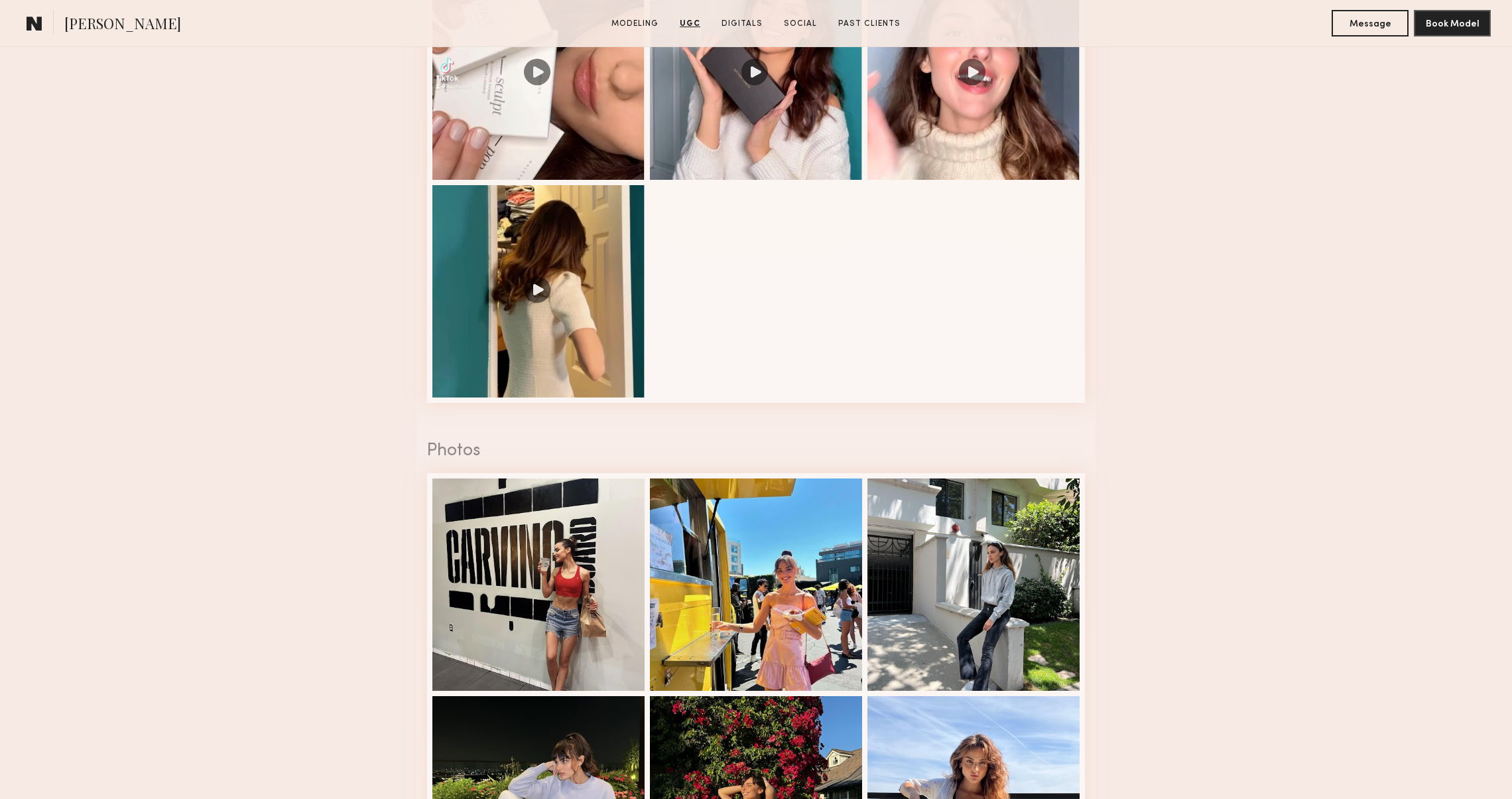
scroll to position [2626, 0]
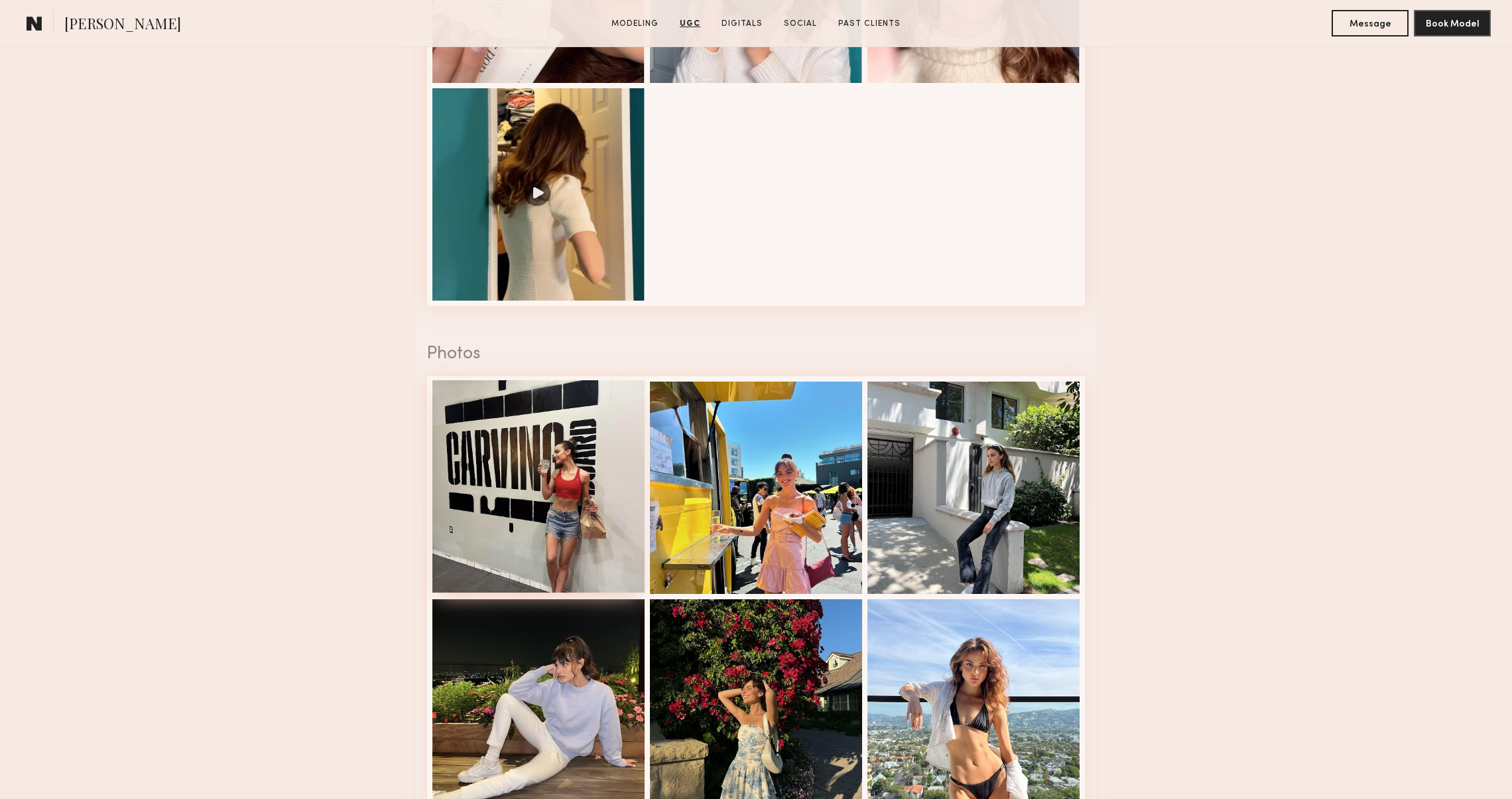
click at [459, 421] on div at bounding box center [538, 486] width 212 height 212
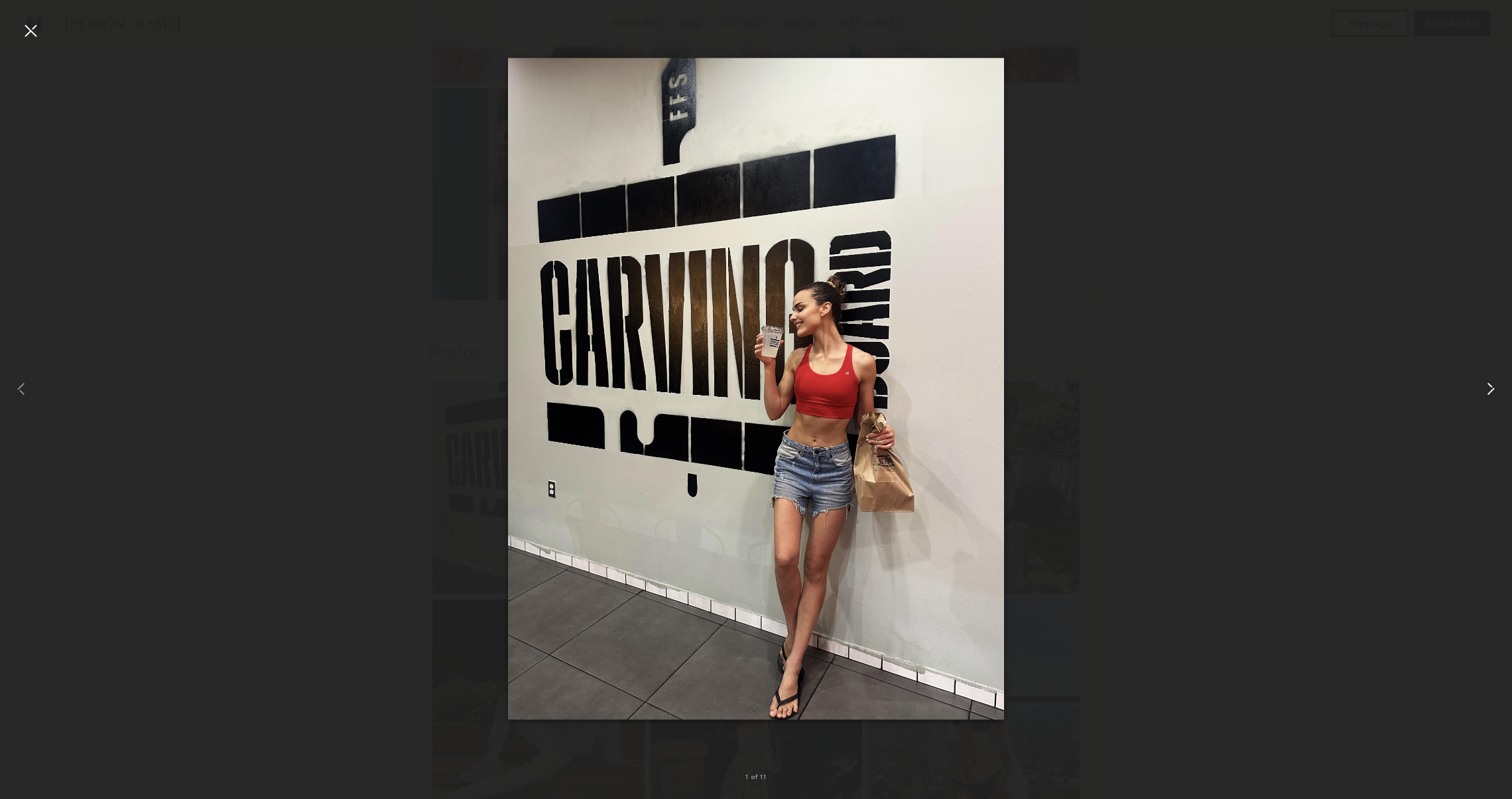
click at [1484, 404] on div at bounding box center [1481, 389] width 61 height 735
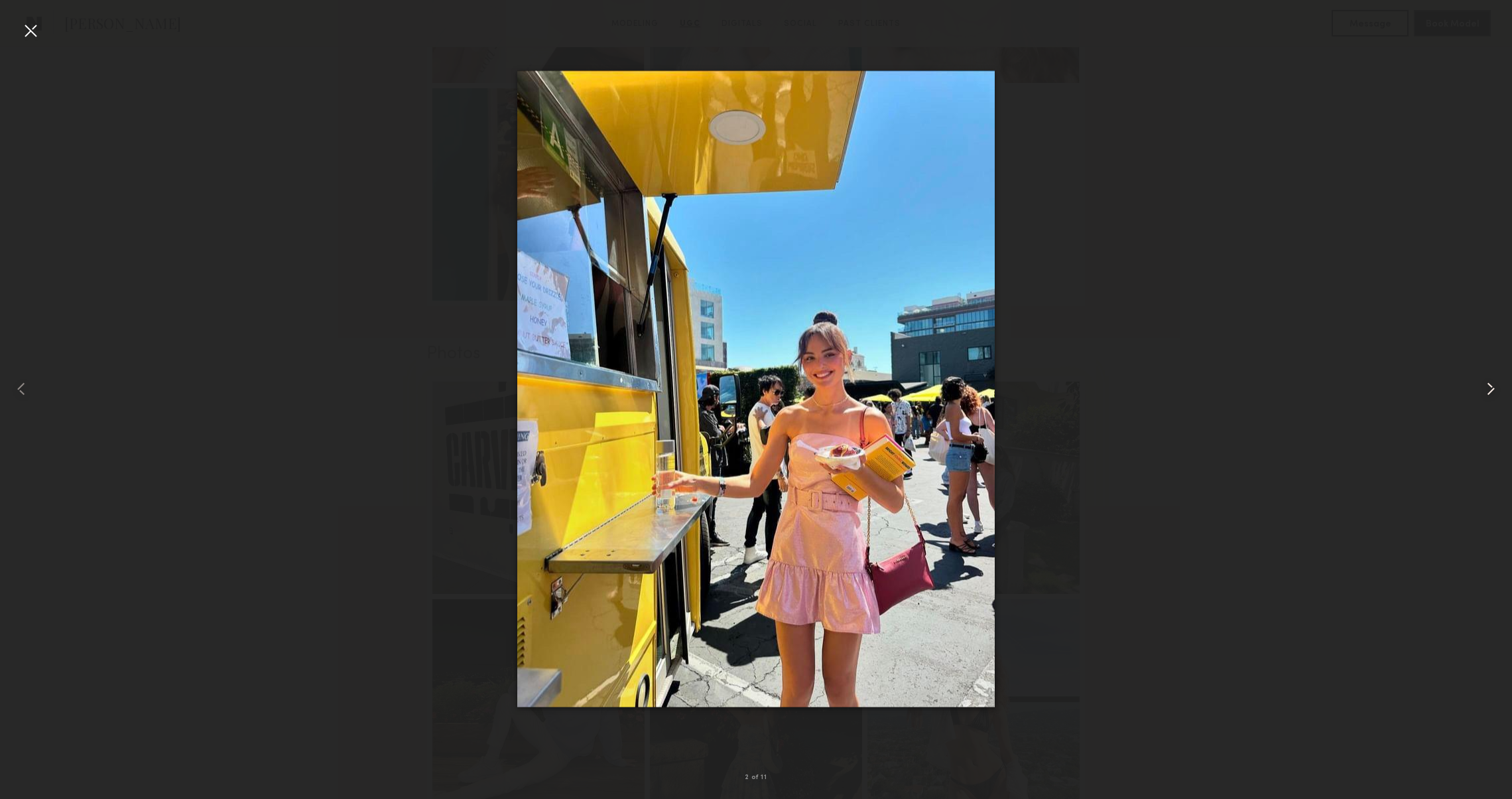
click at [1484, 404] on div at bounding box center [1481, 389] width 61 height 735
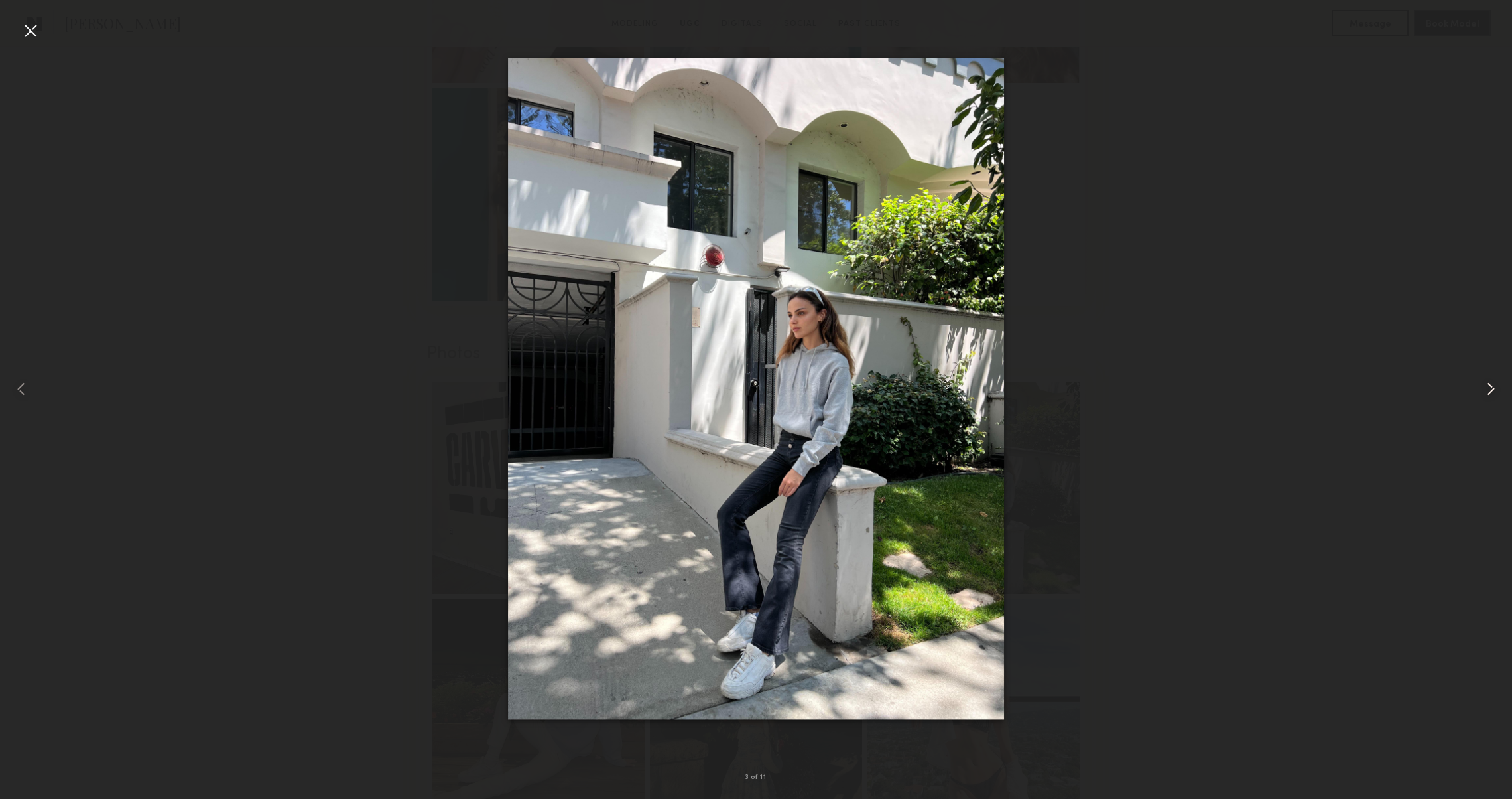
click at [1484, 404] on div at bounding box center [1481, 389] width 61 height 735
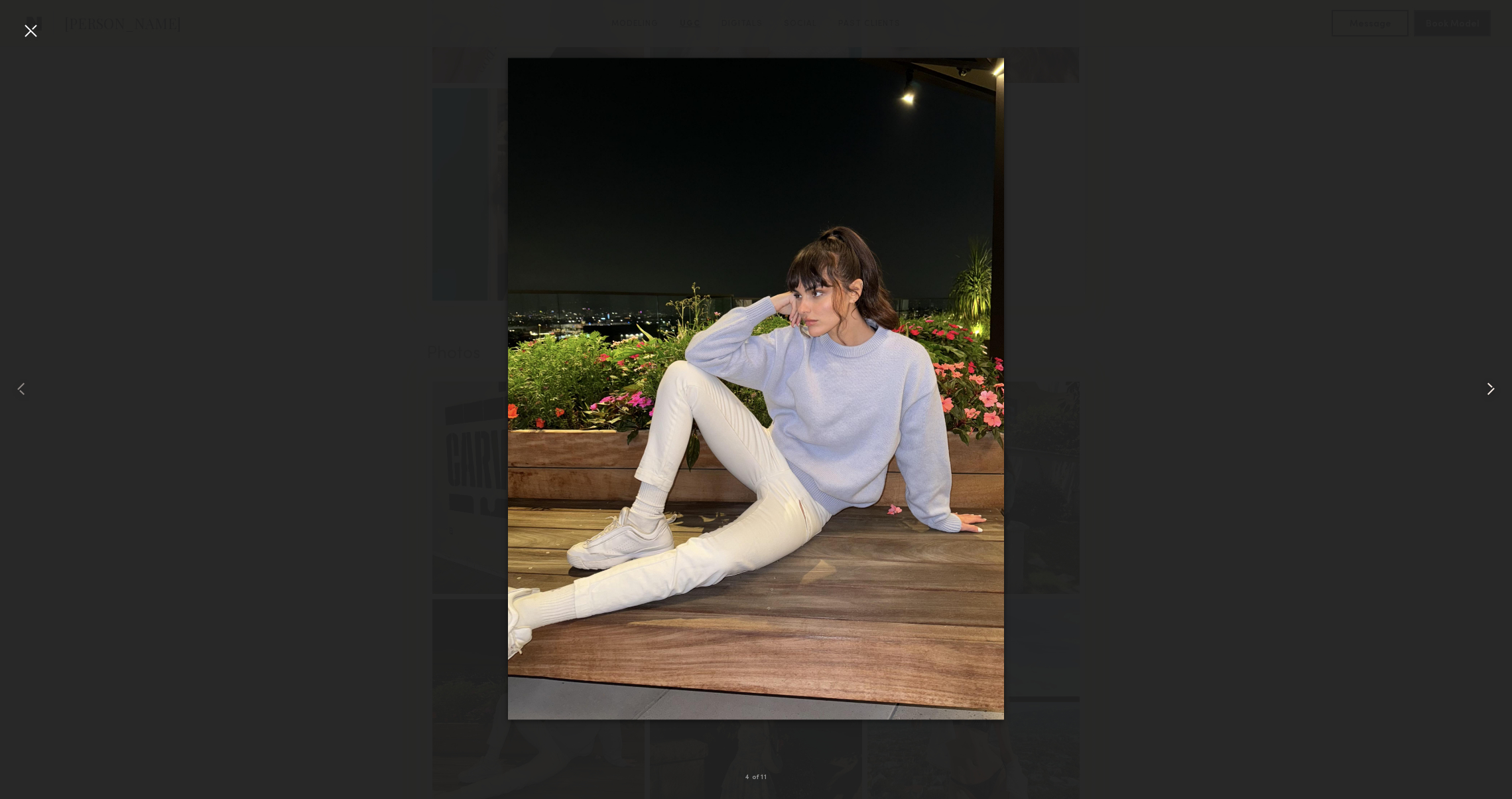
click at [1484, 404] on div at bounding box center [1481, 389] width 61 height 735
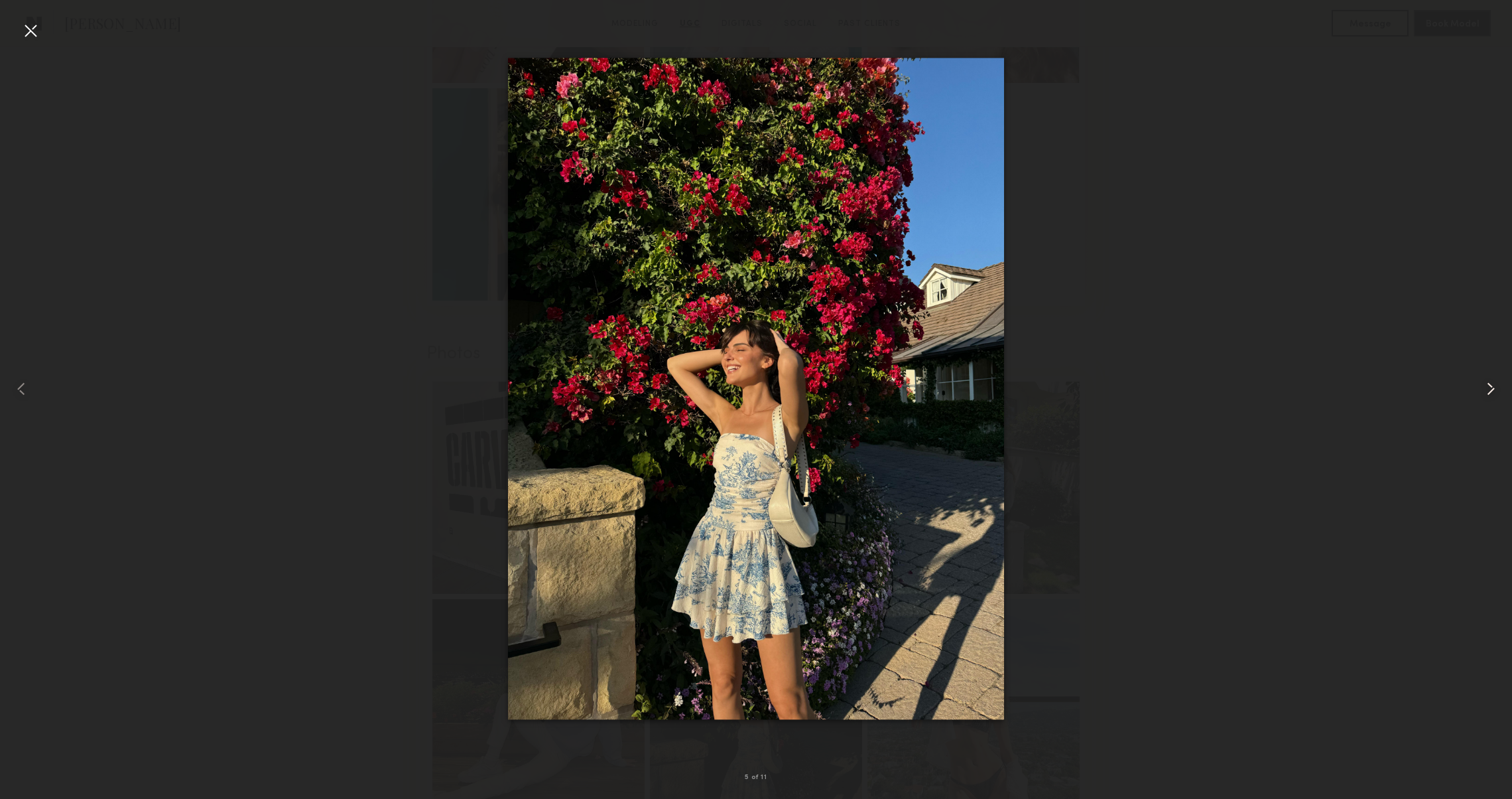
click at [1484, 404] on div at bounding box center [1481, 389] width 61 height 735
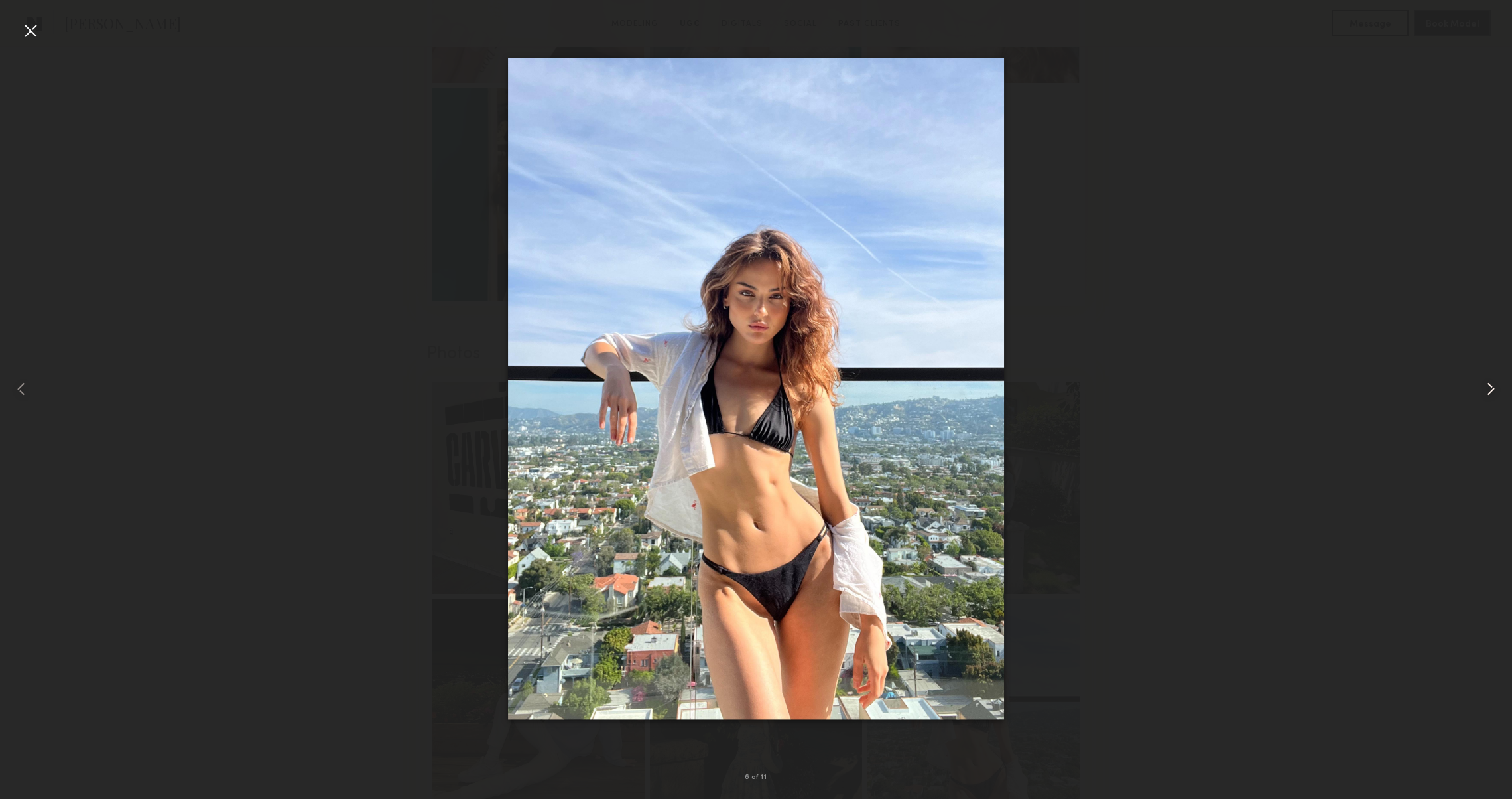
click at [1484, 404] on div at bounding box center [1481, 389] width 61 height 735
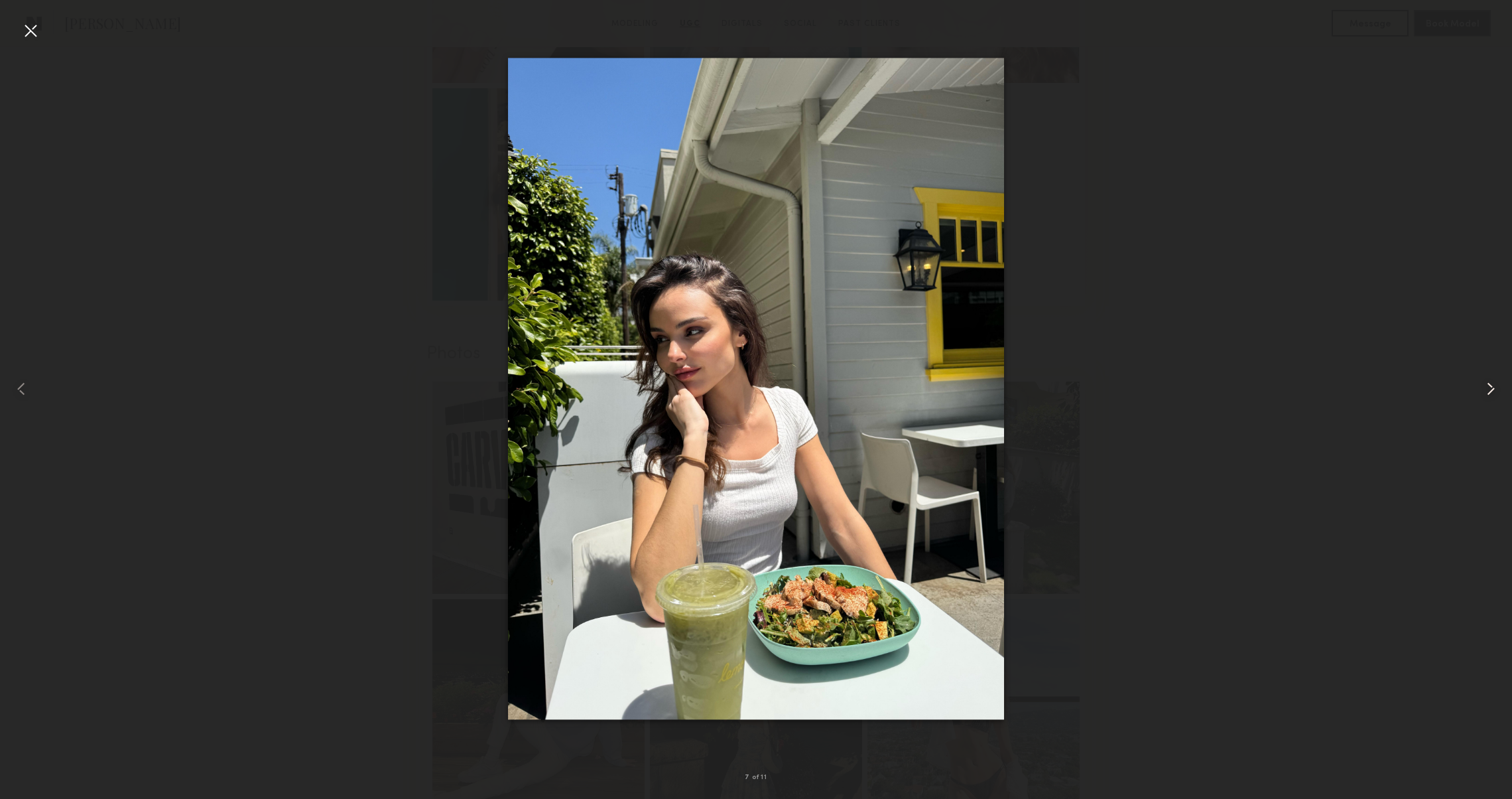
click at [1484, 404] on div at bounding box center [1481, 389] width 61 height 735
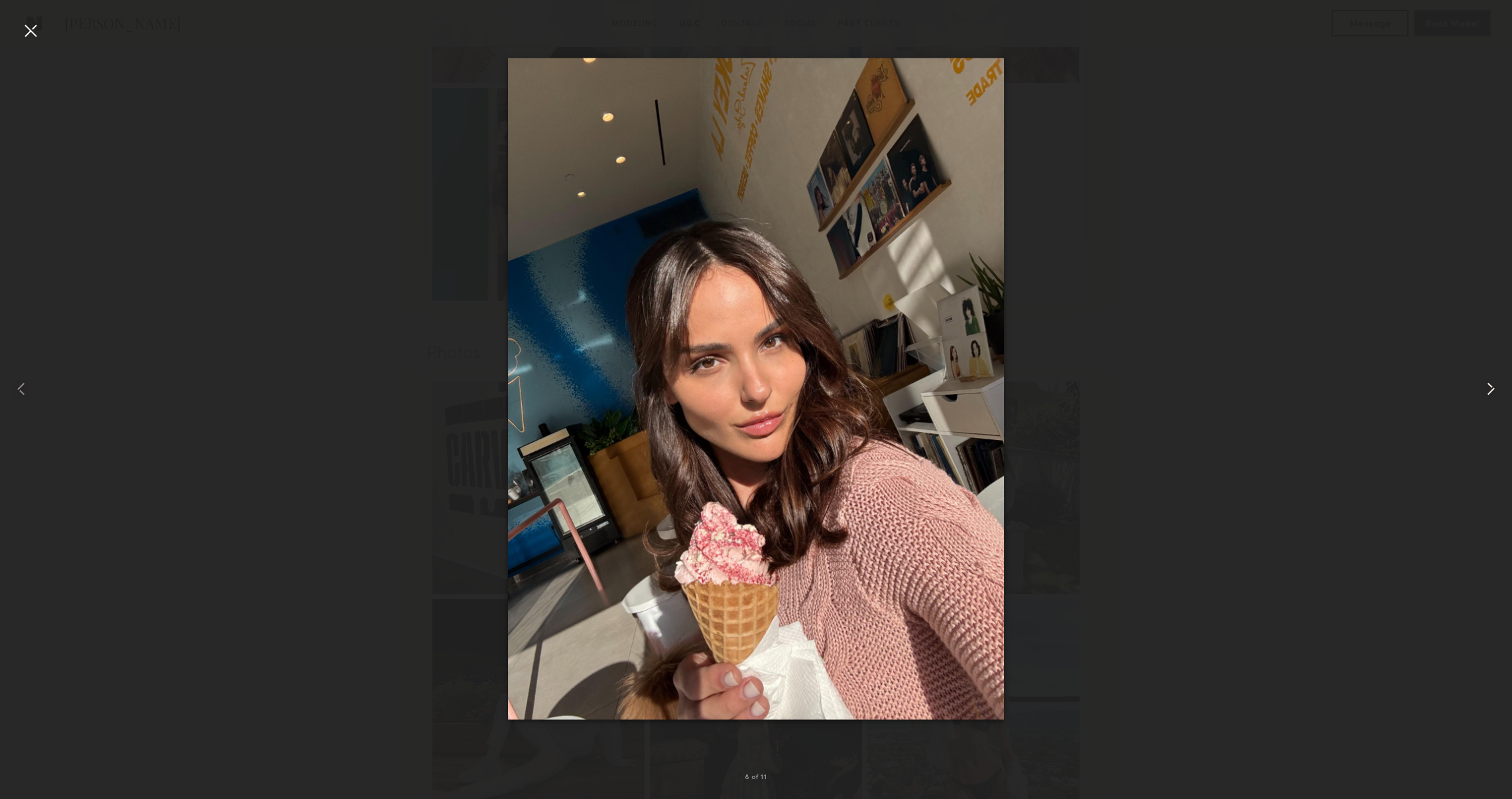
click at [1484, 404] on div at bounding box center [1481, 389] width 61 height 735
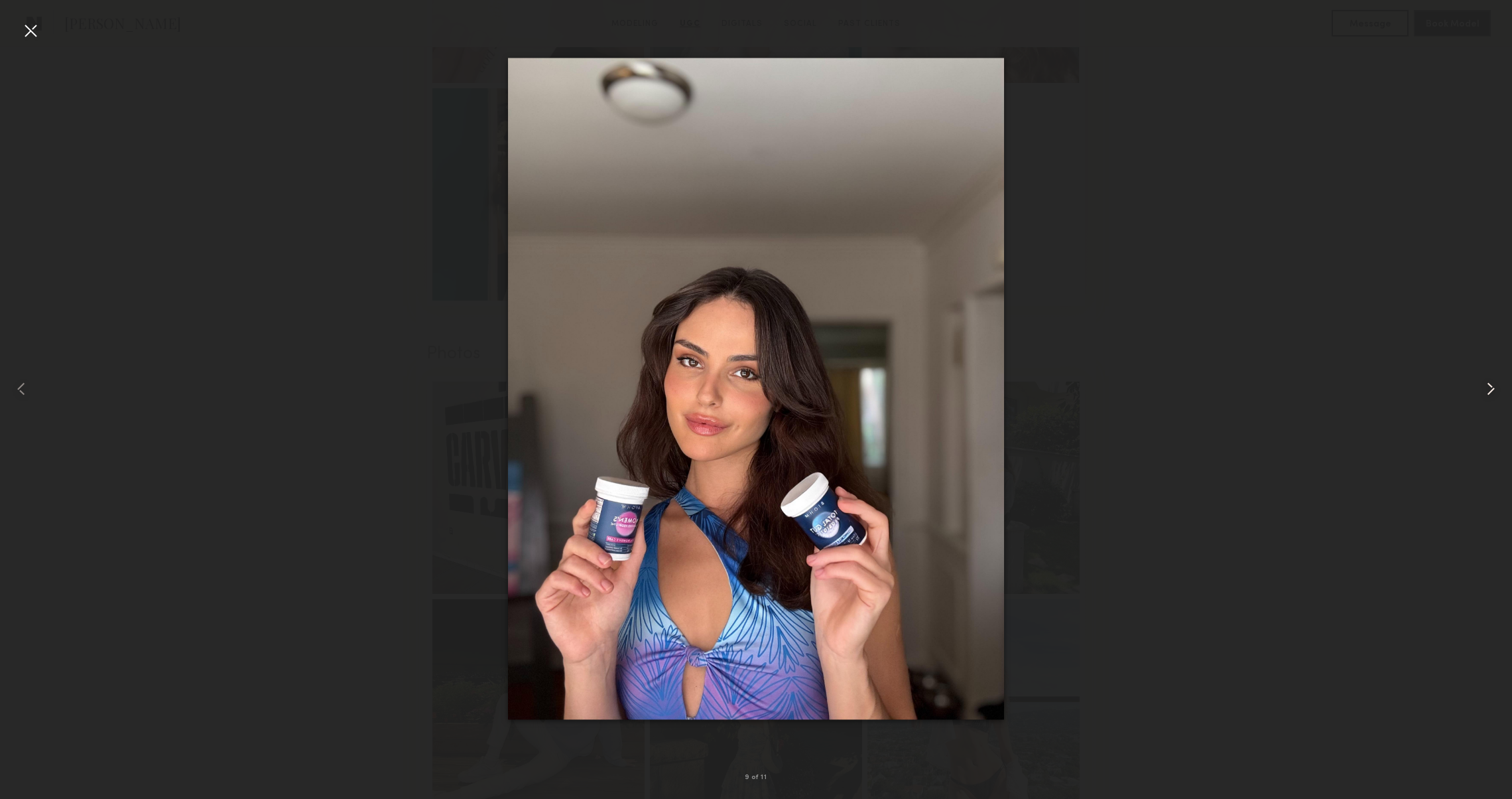
click at [1484, 404] on div at bounding box center [1481, 389] width 61 height 735
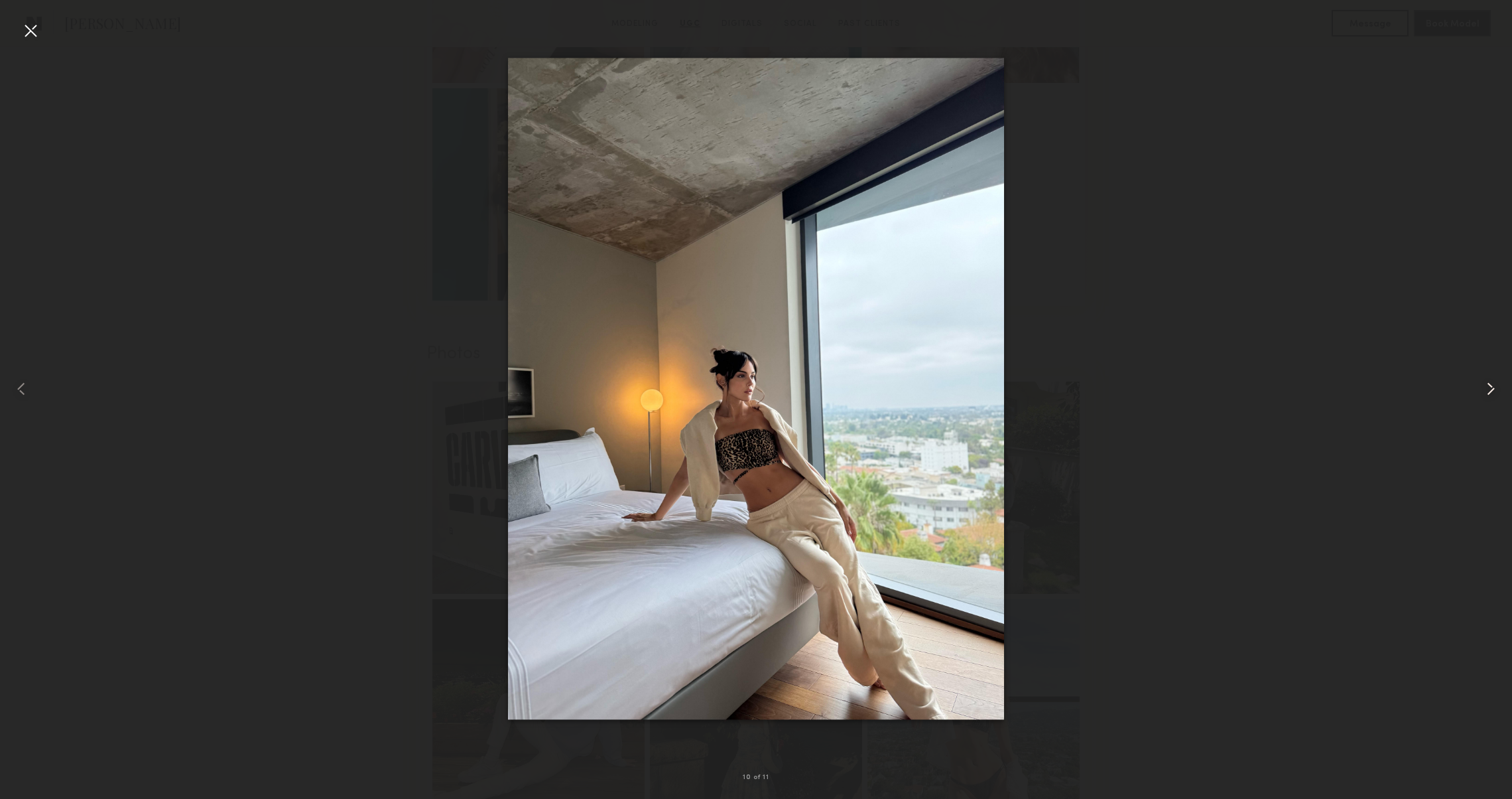
click at [1484, 404] on div at bounding box center [1481, 389] width 61 height 735
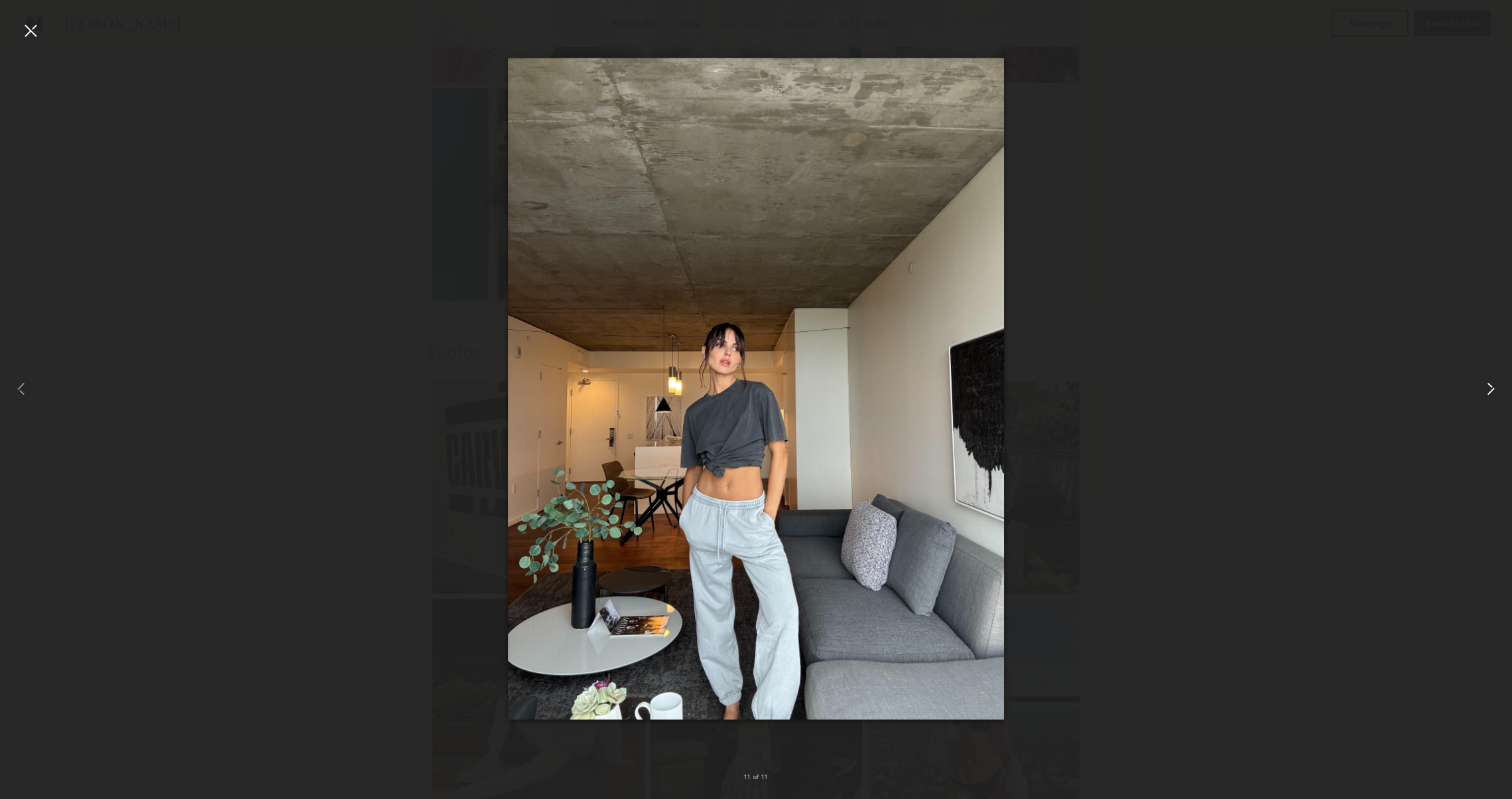
click at [1484, 404] on div at bounding box center [1481, 389] width 61 height 735
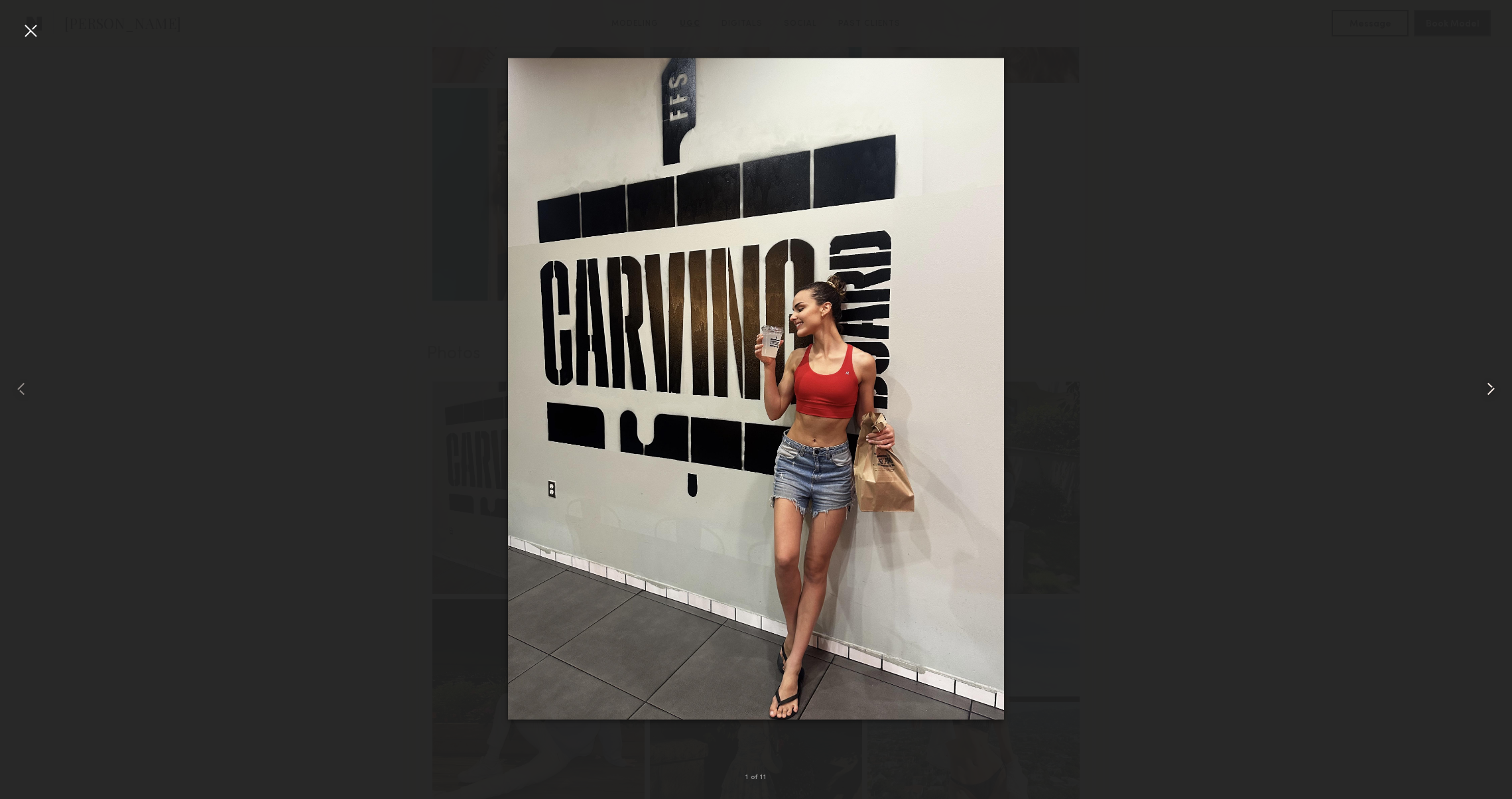
click at [1484, 404] on div at bounding box center [1481, 389] width 61 height 735
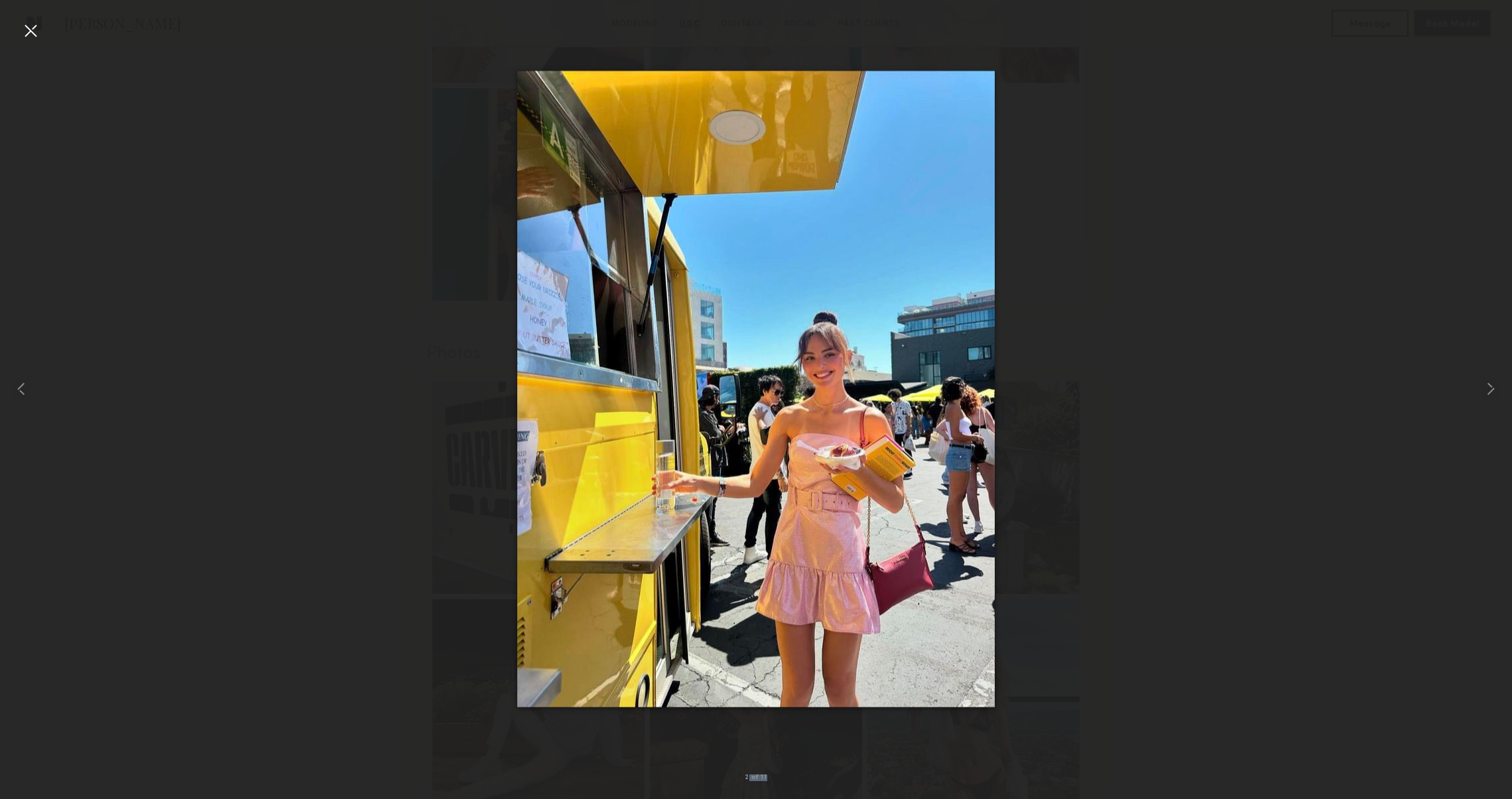
click at [41, 23] on div "2 of 11" at bounding box center [756, 399] width 1512 height 799
click at [37, 35] on div at bounding box center [31, 31] width 22 height 22
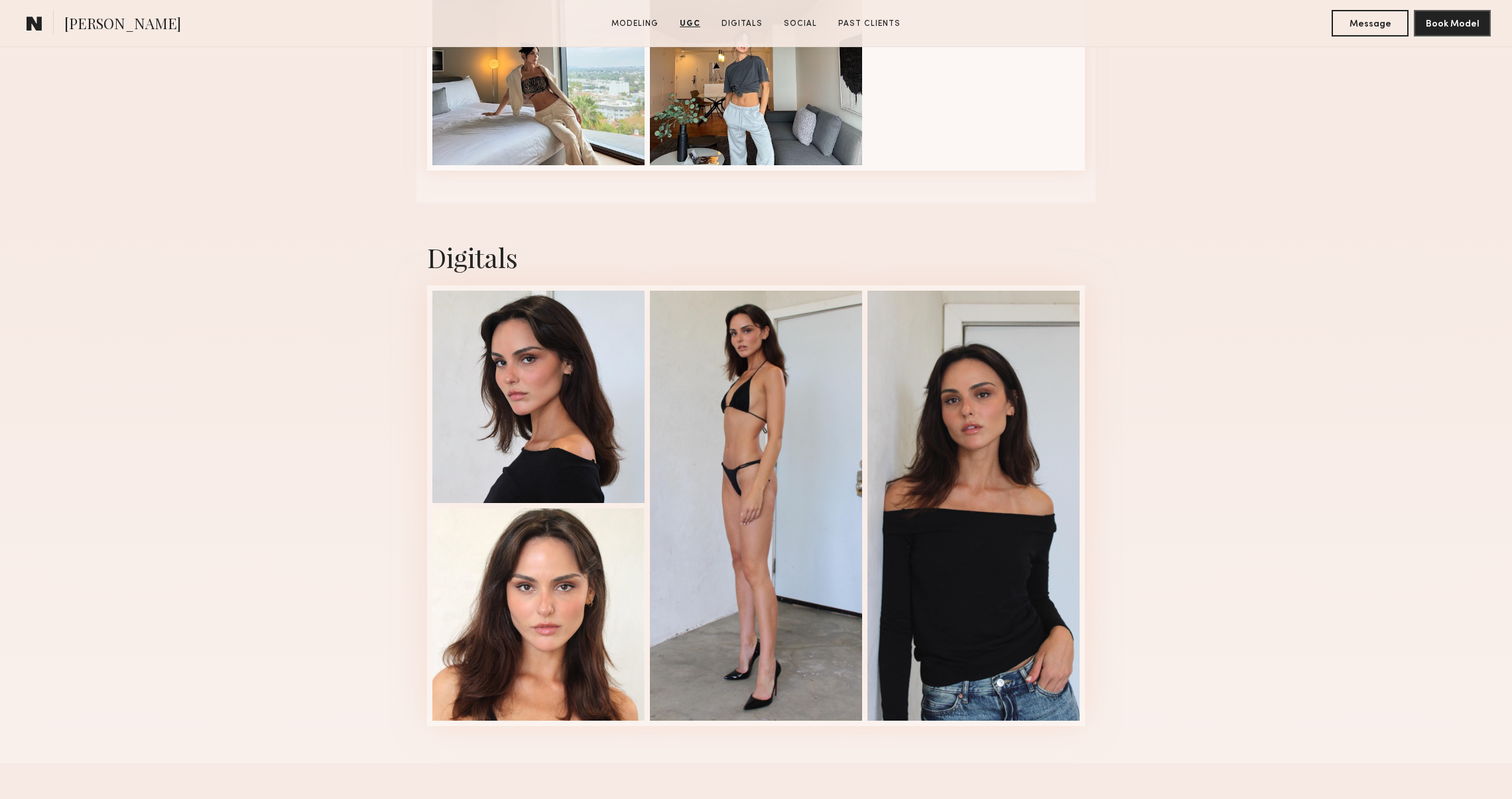
scroll to position [3746, 0]
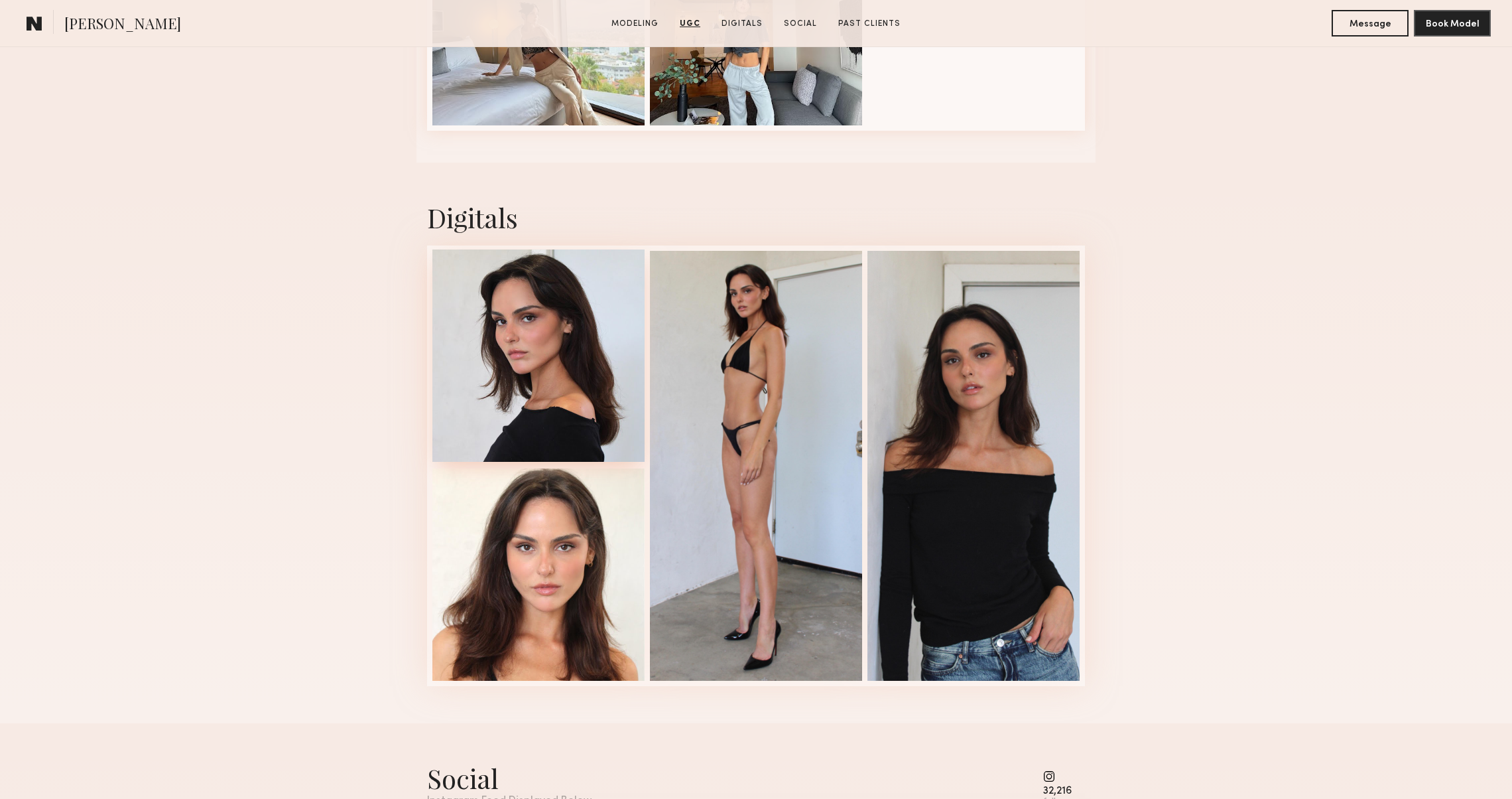
click at [439, 367] on div at bounding box center [538, 355] width 212 height 212
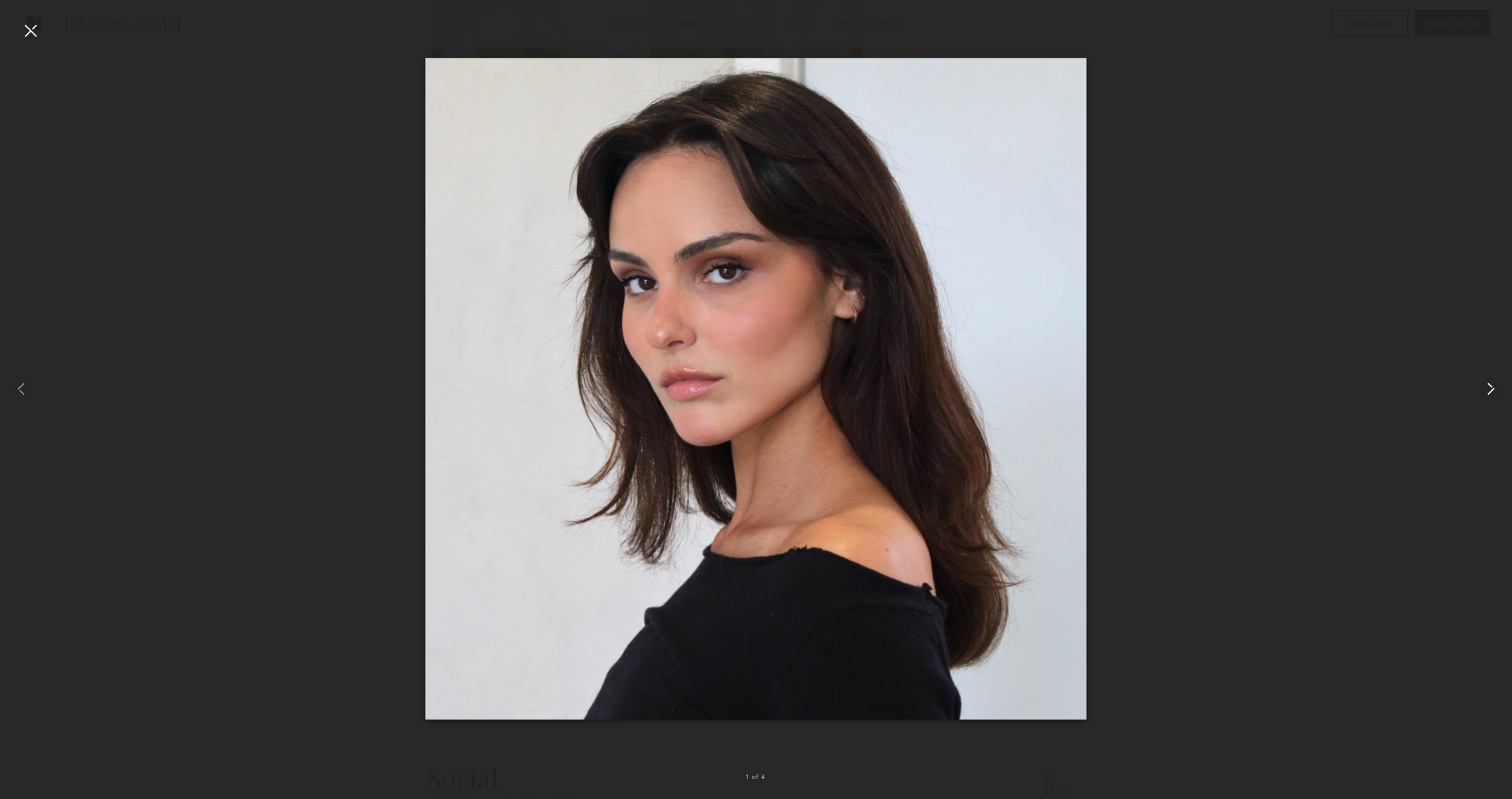
scroll to position [3108, 0]
click at [1491, 384] on common-icon at bounding box center [1491, 389] width 22 height 22
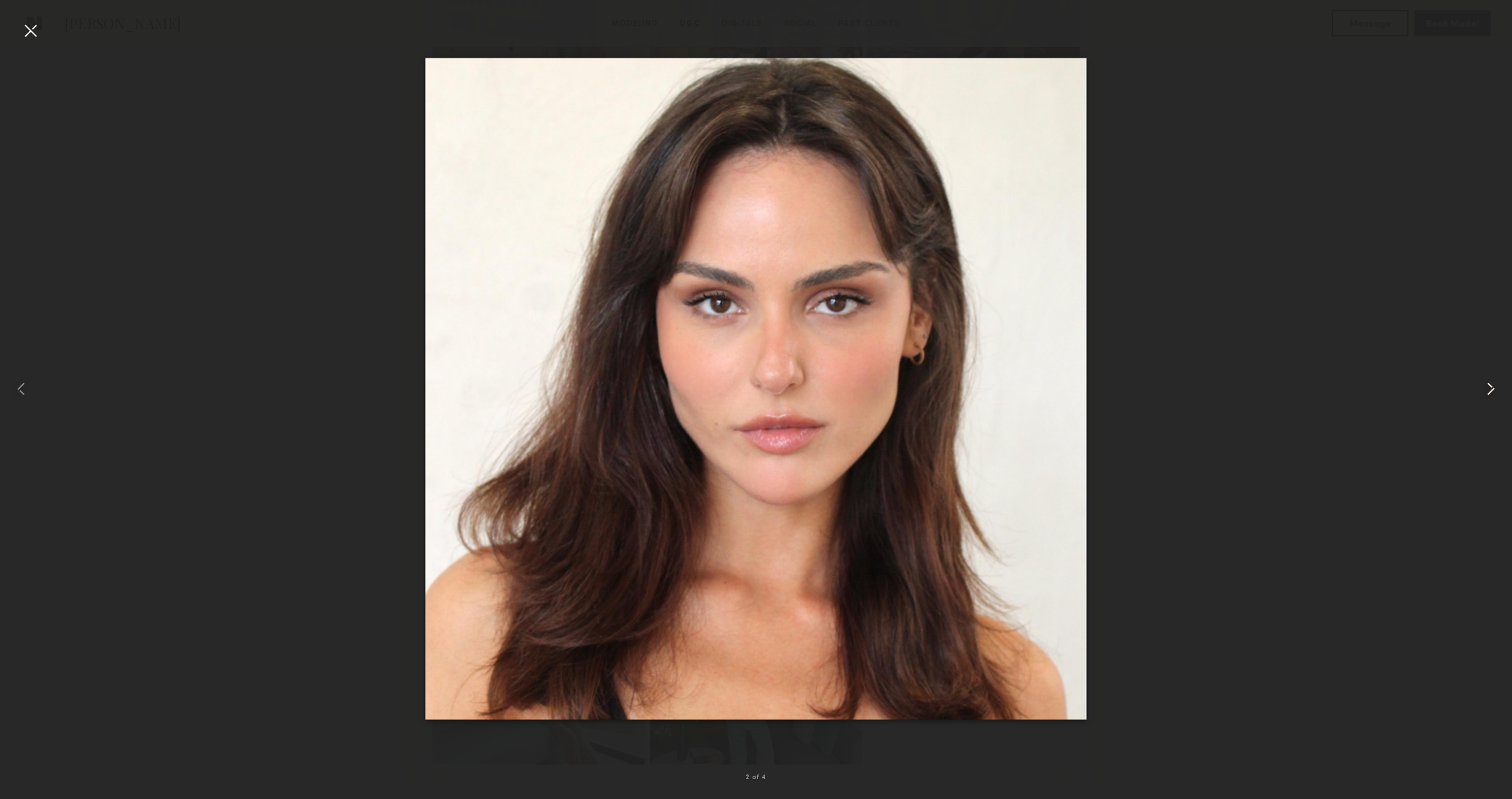
click at [1491, 384] on common-icon at bounding box center [1491, 389] width 22 height 22
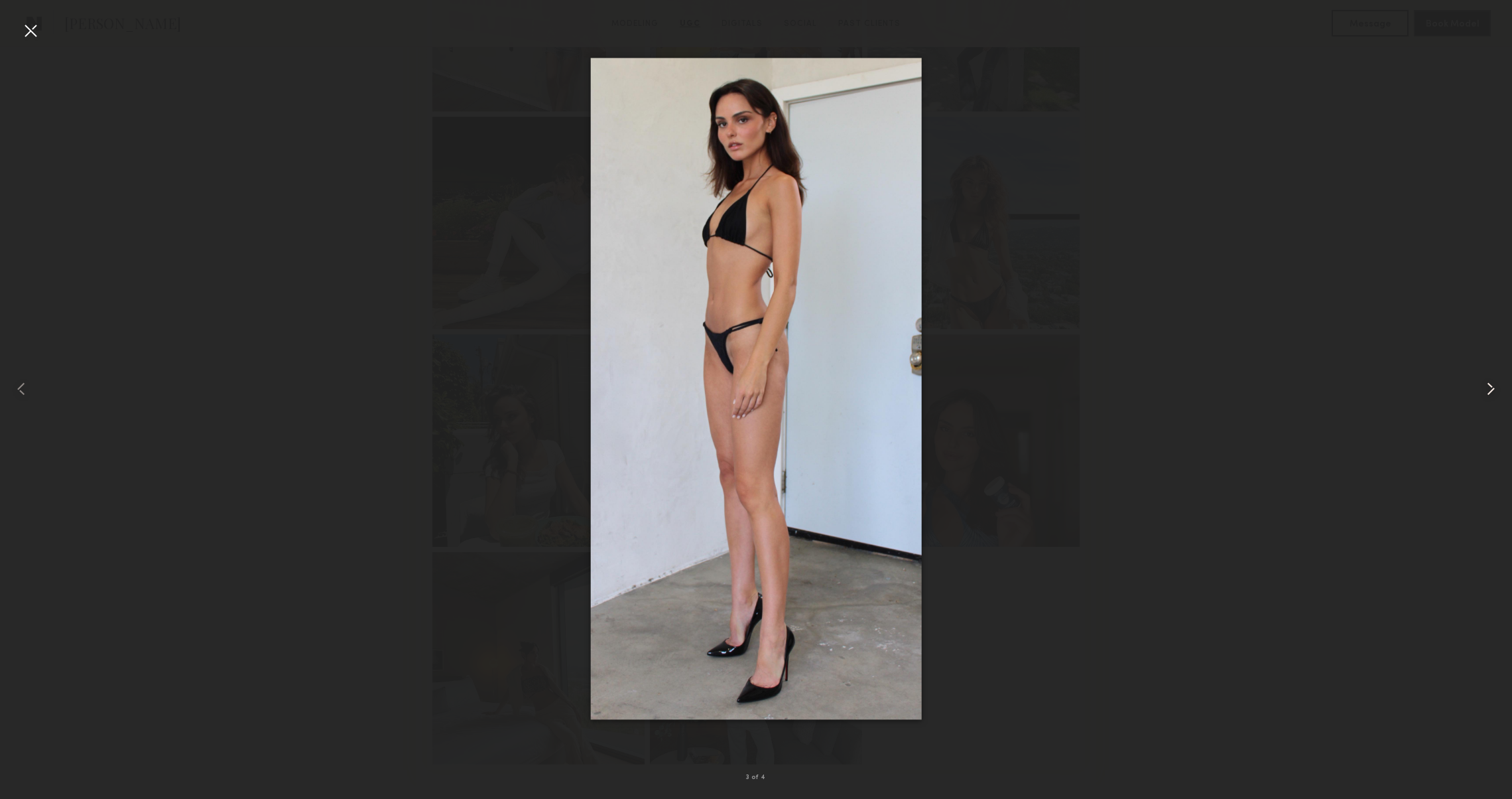
click at [1491, 384] on common-icon at bounding box center [1491, 389] width 22 height 22
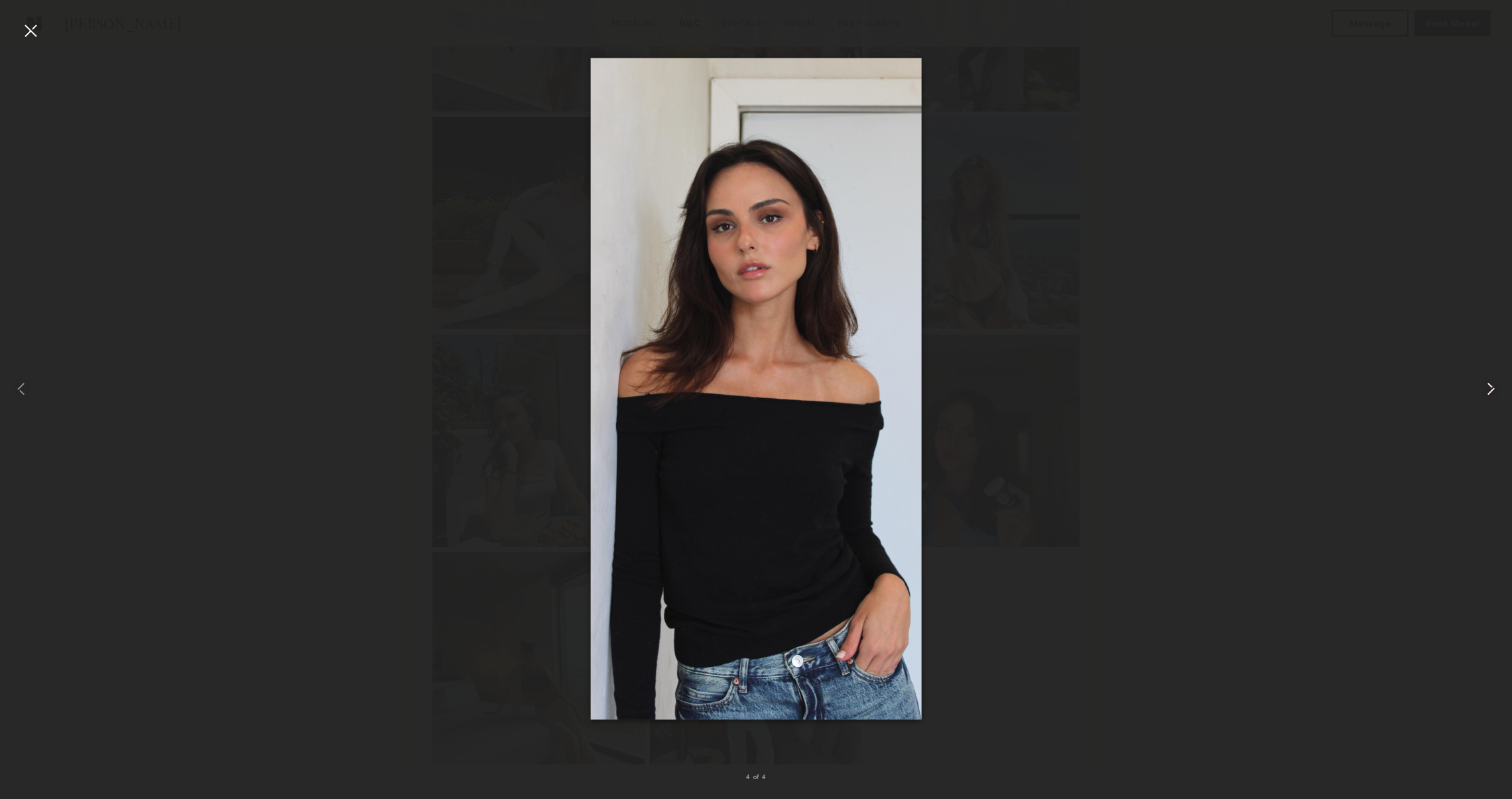
click at [1491, 384] on common-icon at bounding box center [1491, 389] width 22 height 22
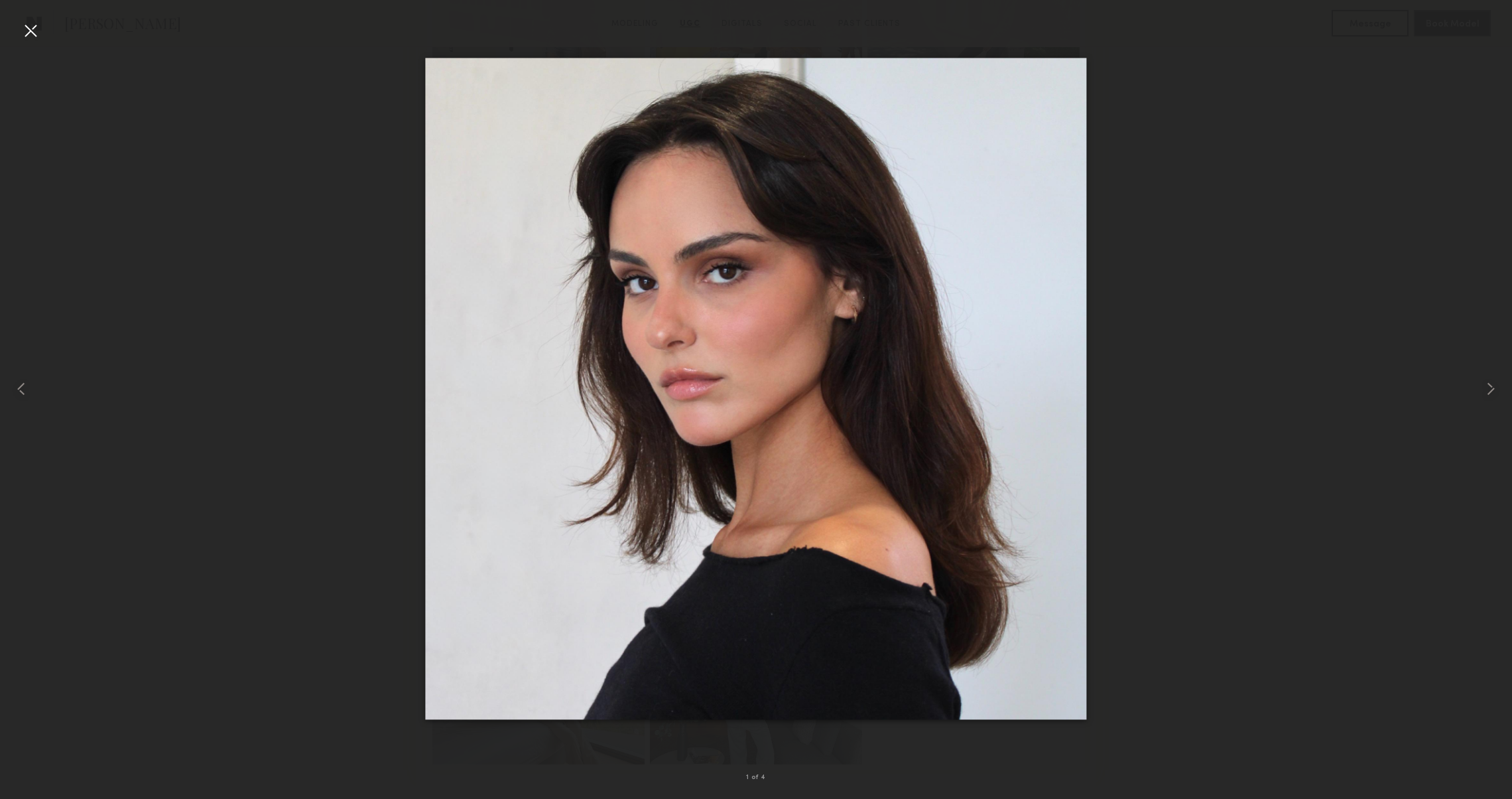
click at [27, 28] on div at bounding box center [31, 31] width 22 height 22
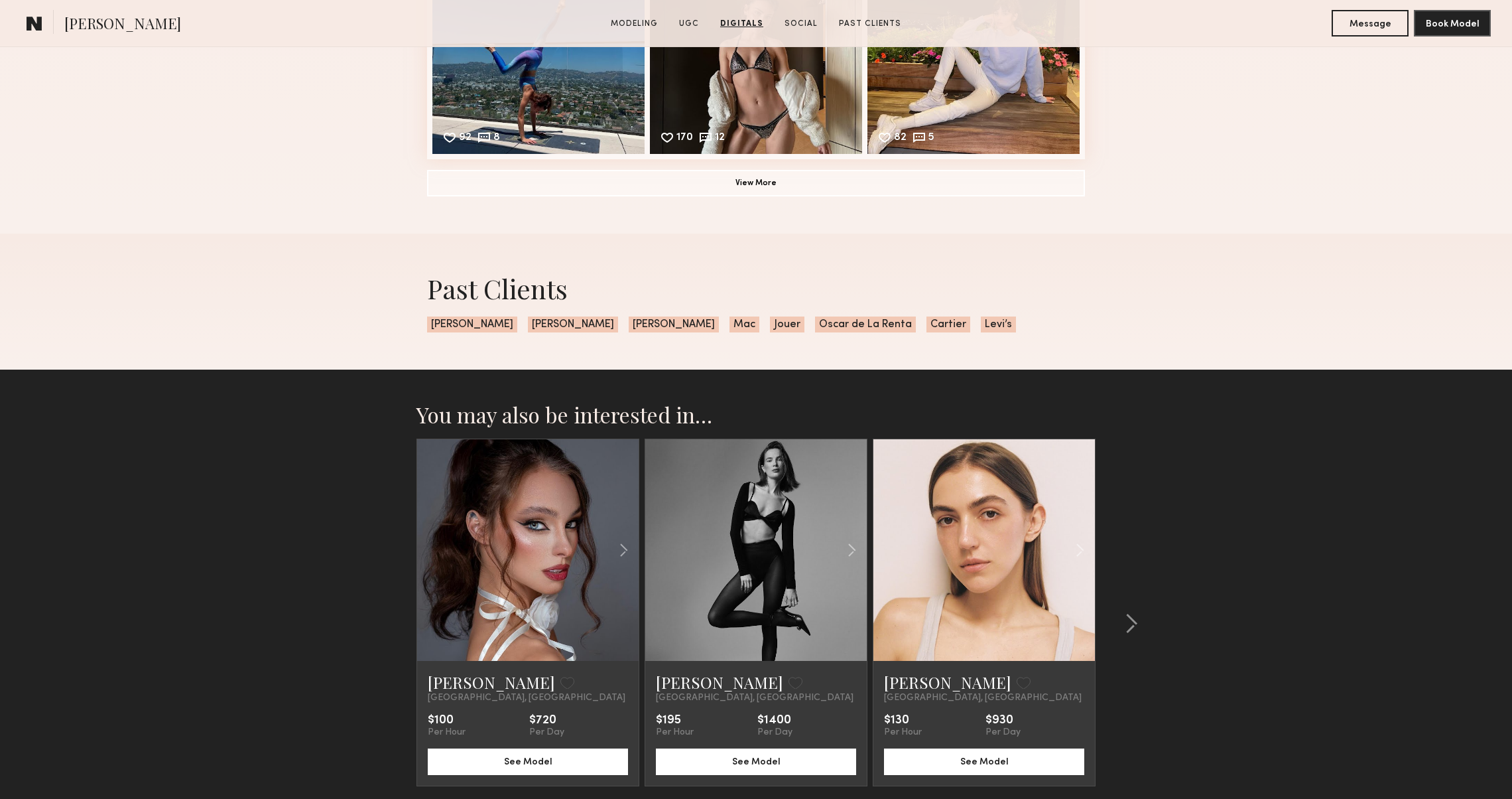
scroll to position [4890, 0]
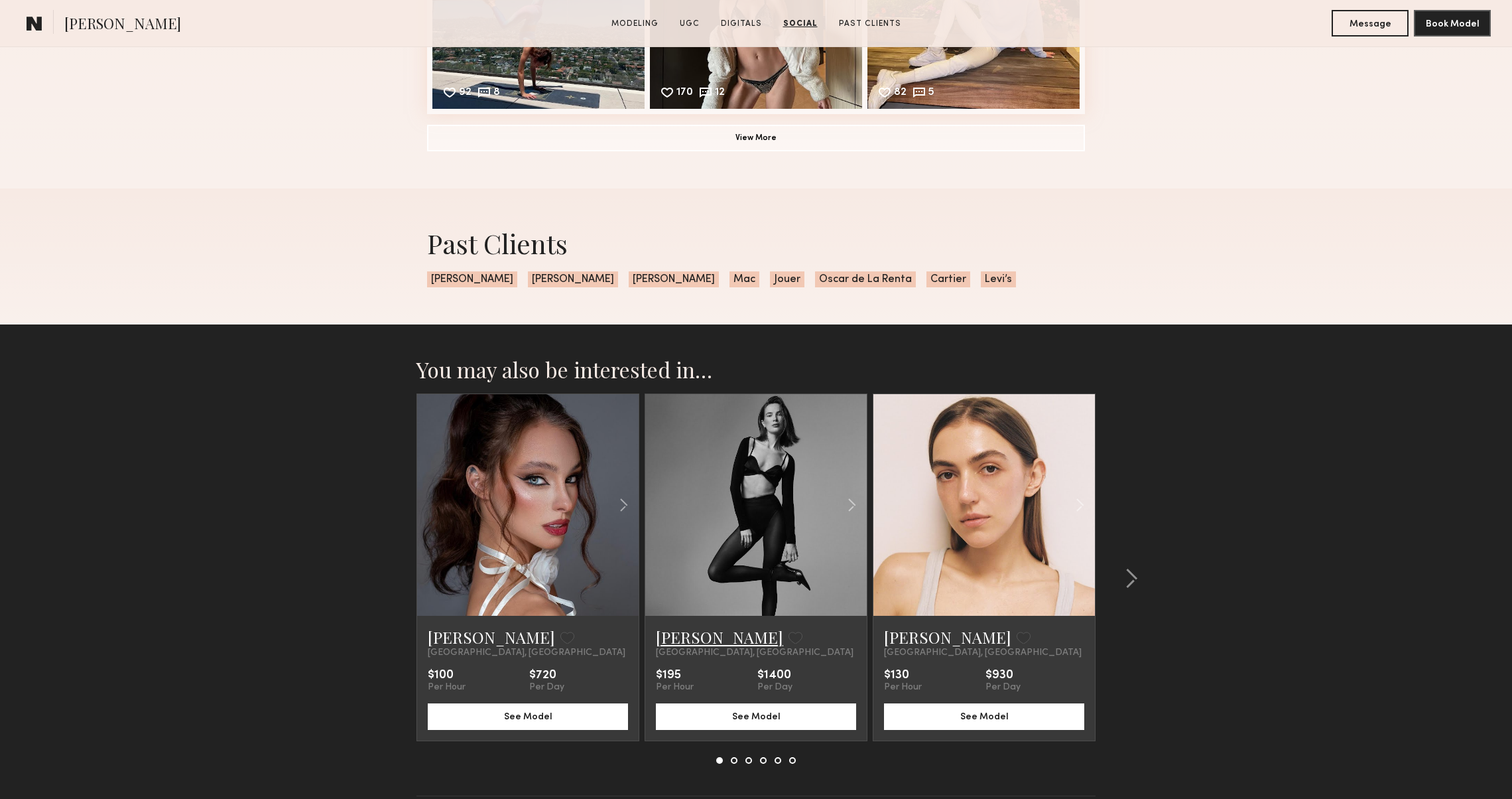
click at [672, 638] on link "[PERSON_NAME]" at bounding box center [719, 637] width 127 height 22
click at [454, 641] on link "[PERSON_NAME]" at bounding box center [491, 637] width 127 height 22
click at [1133, 573] on common-icon at bounding box center [1131, 579] width 13 height 22
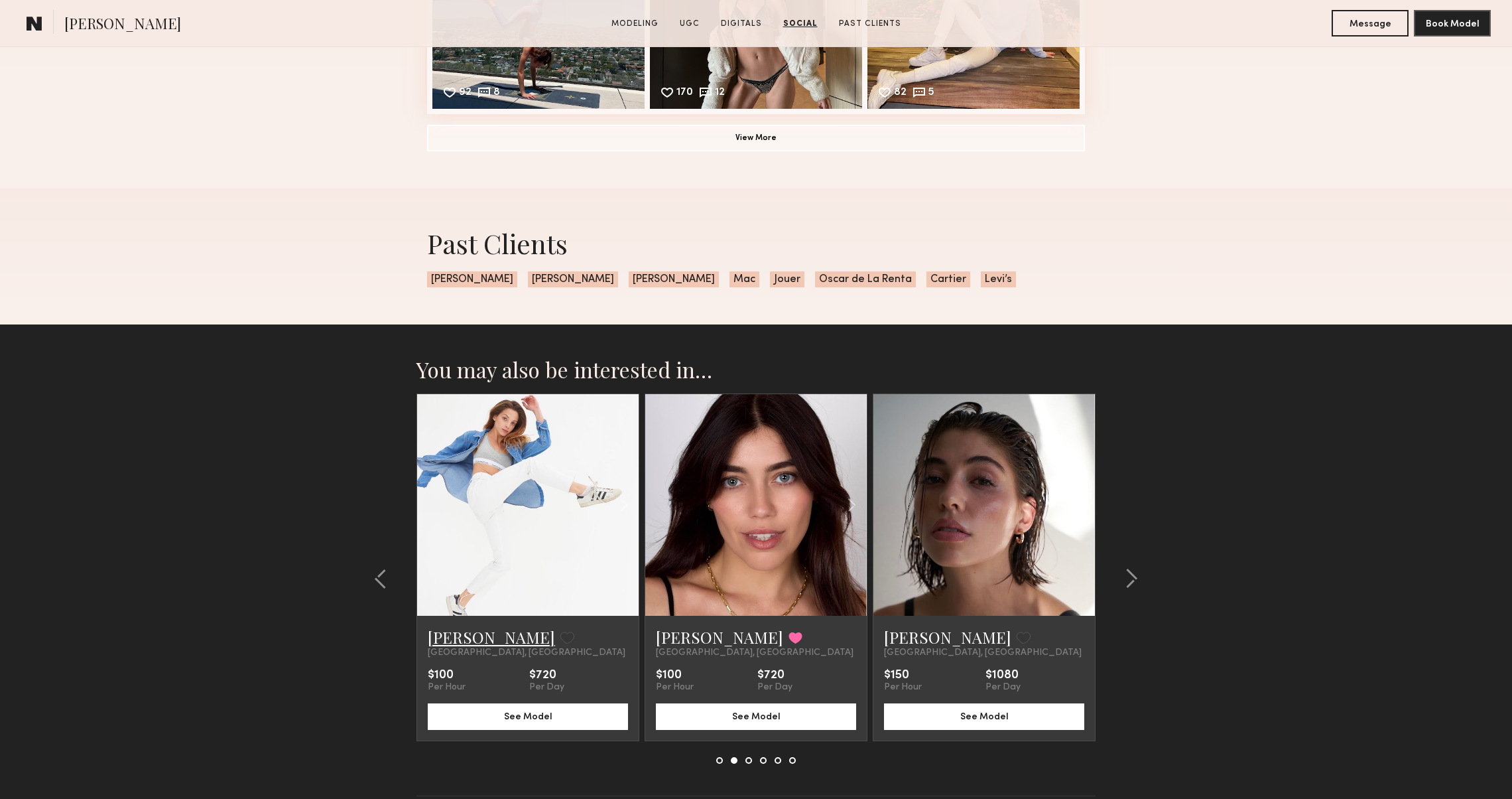
click at [470, 644] on link "[PERSON_NAME]" at bounding box center [491, 637] width 127 height 22
click at [1133, 584] on common-icon at bounding box center [1131, 579] width 13 height 22
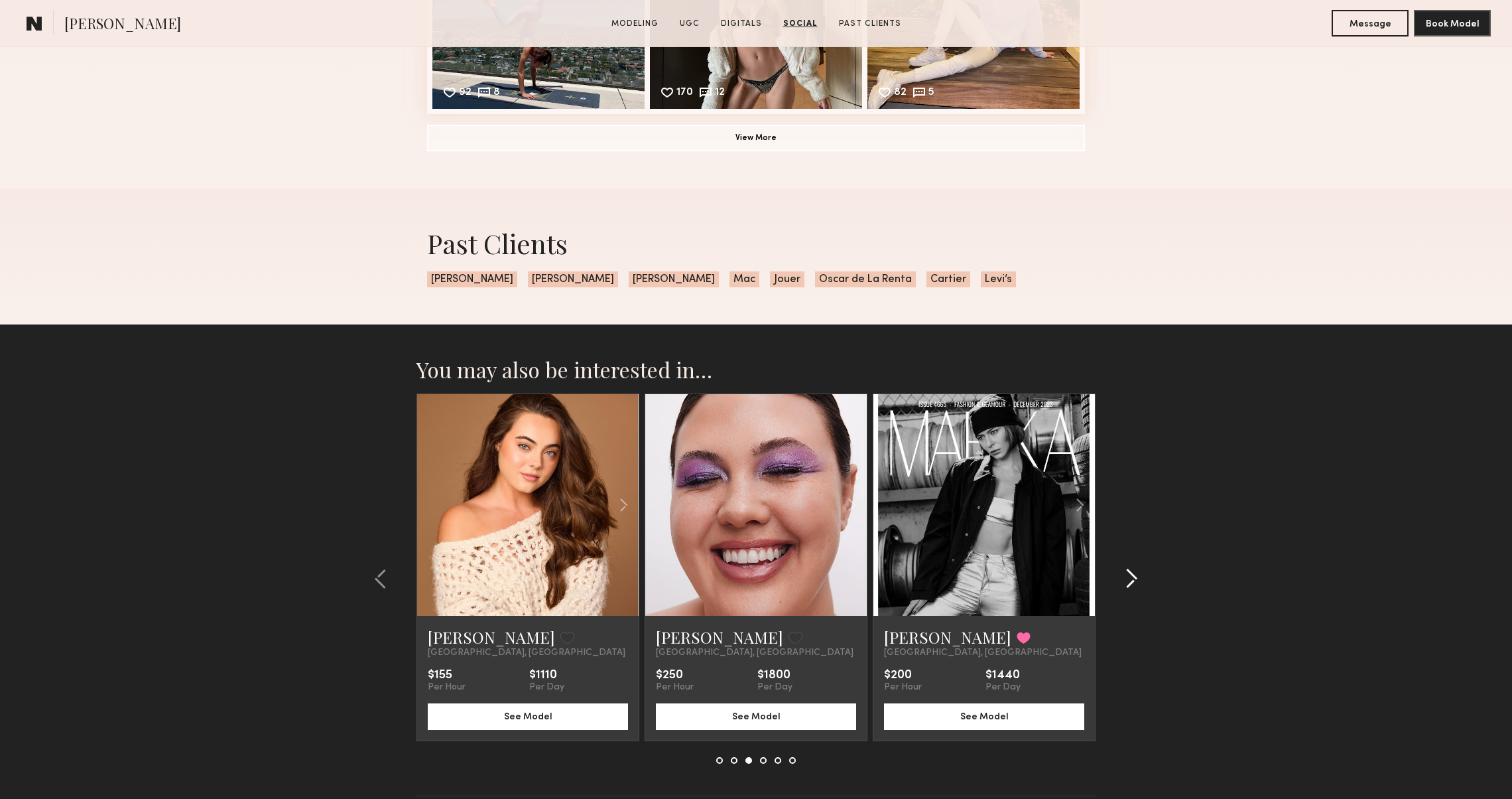
click at [1133, 584] on common-icon at bounding box center [1131, 579] width 13 height 22
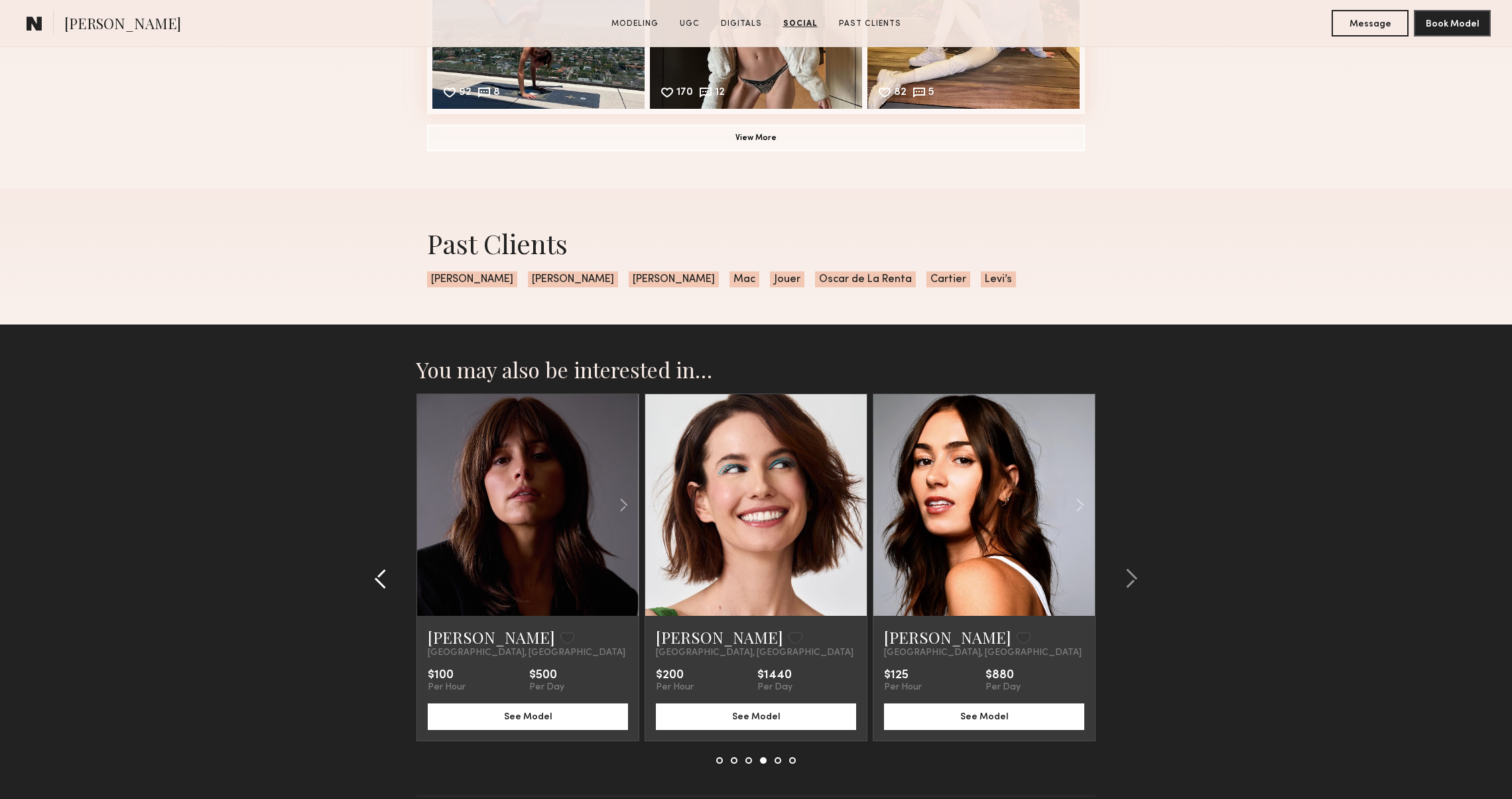
click at [379, 579] on common-icon at bounding box center [381, 579] width 13 height 22
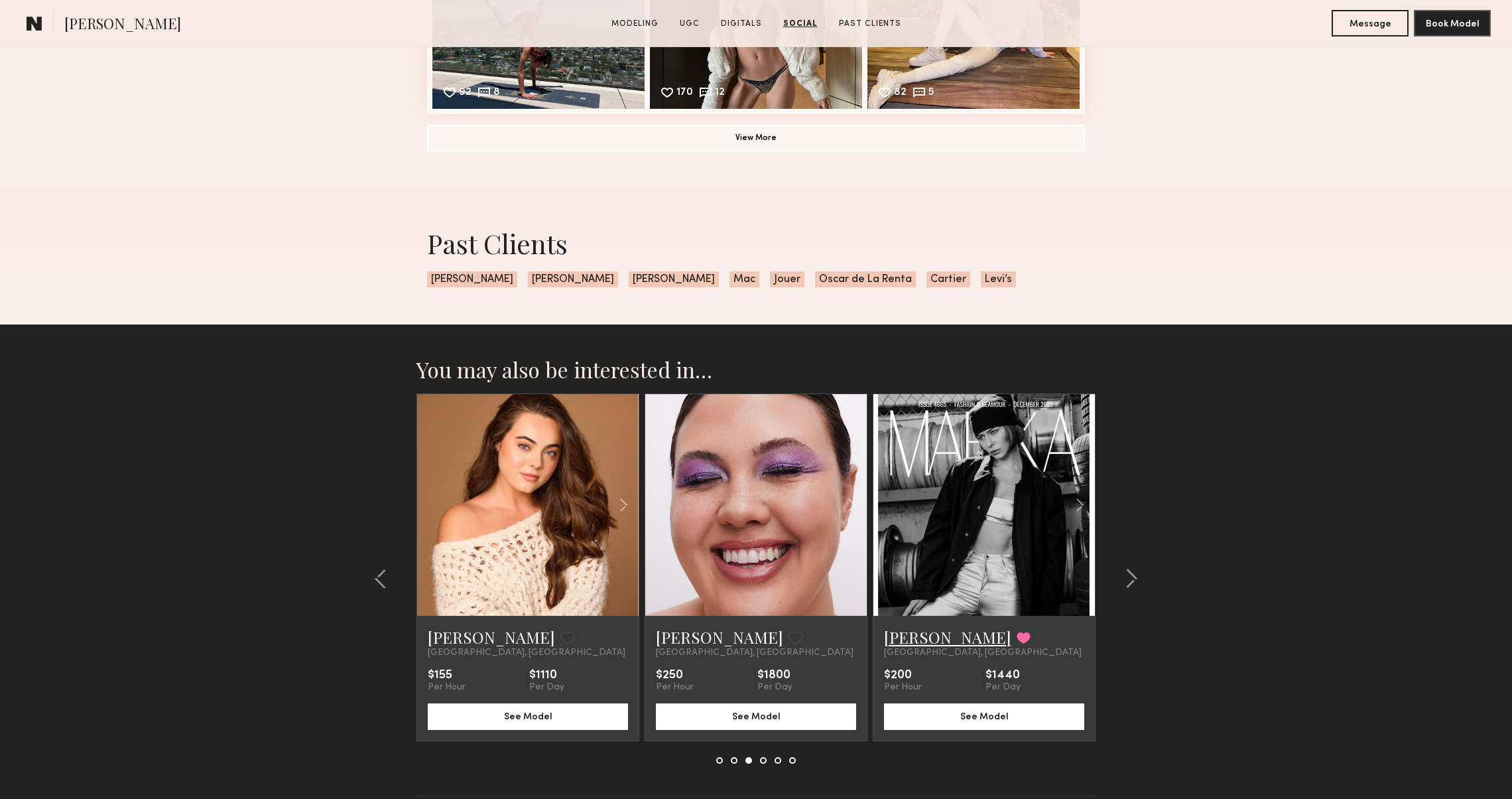
click at [909, 632] on link "[PERSON_NAME]" at bounding box center [947, 637] width 127 height 22
click at [1135, 585] on common-icon at bounding box center [1131, 579] width 13 height 22
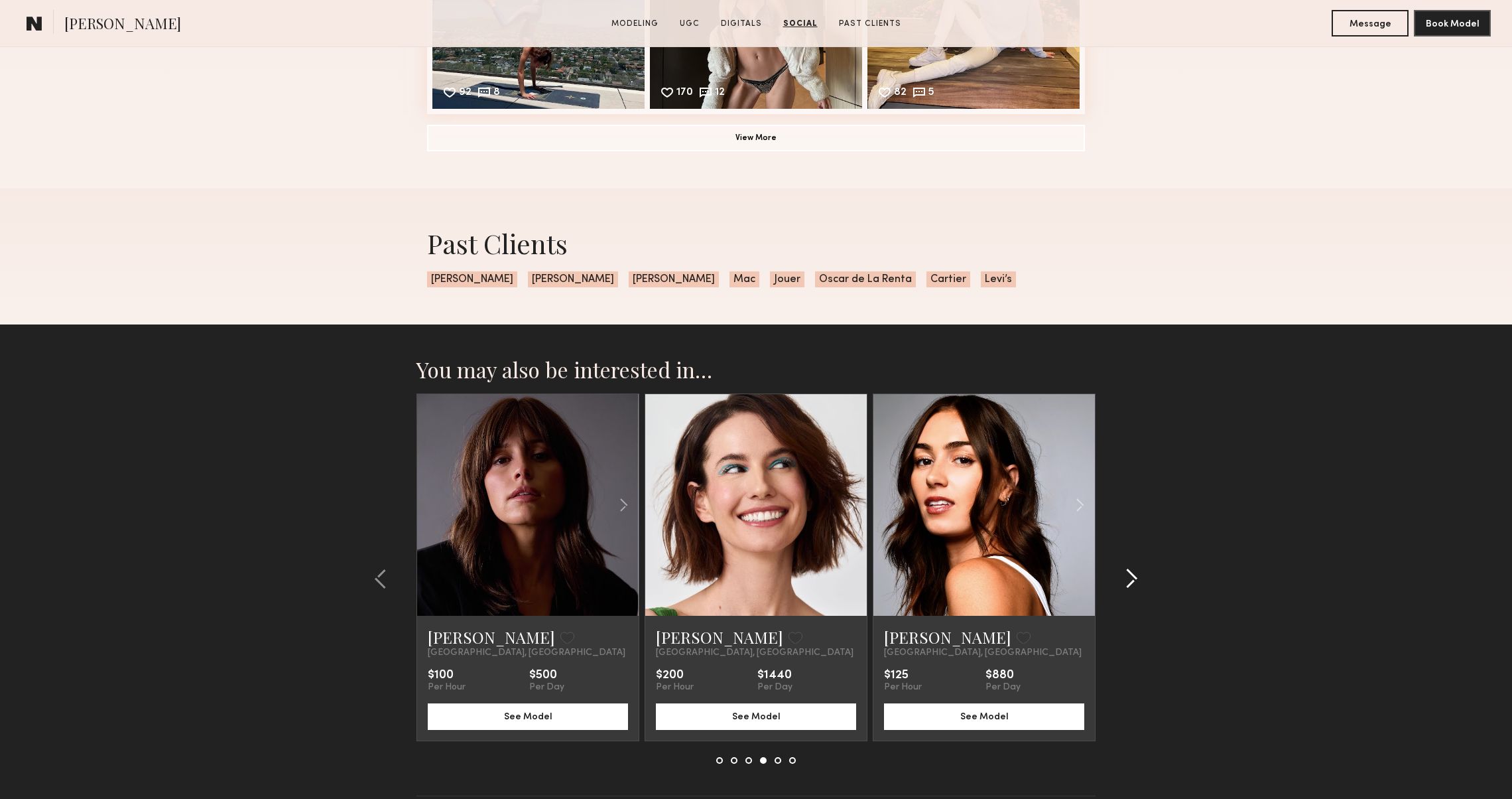
click at [1135, 585] on common-icon at bounding box center [1131, 579] width 13 height 22
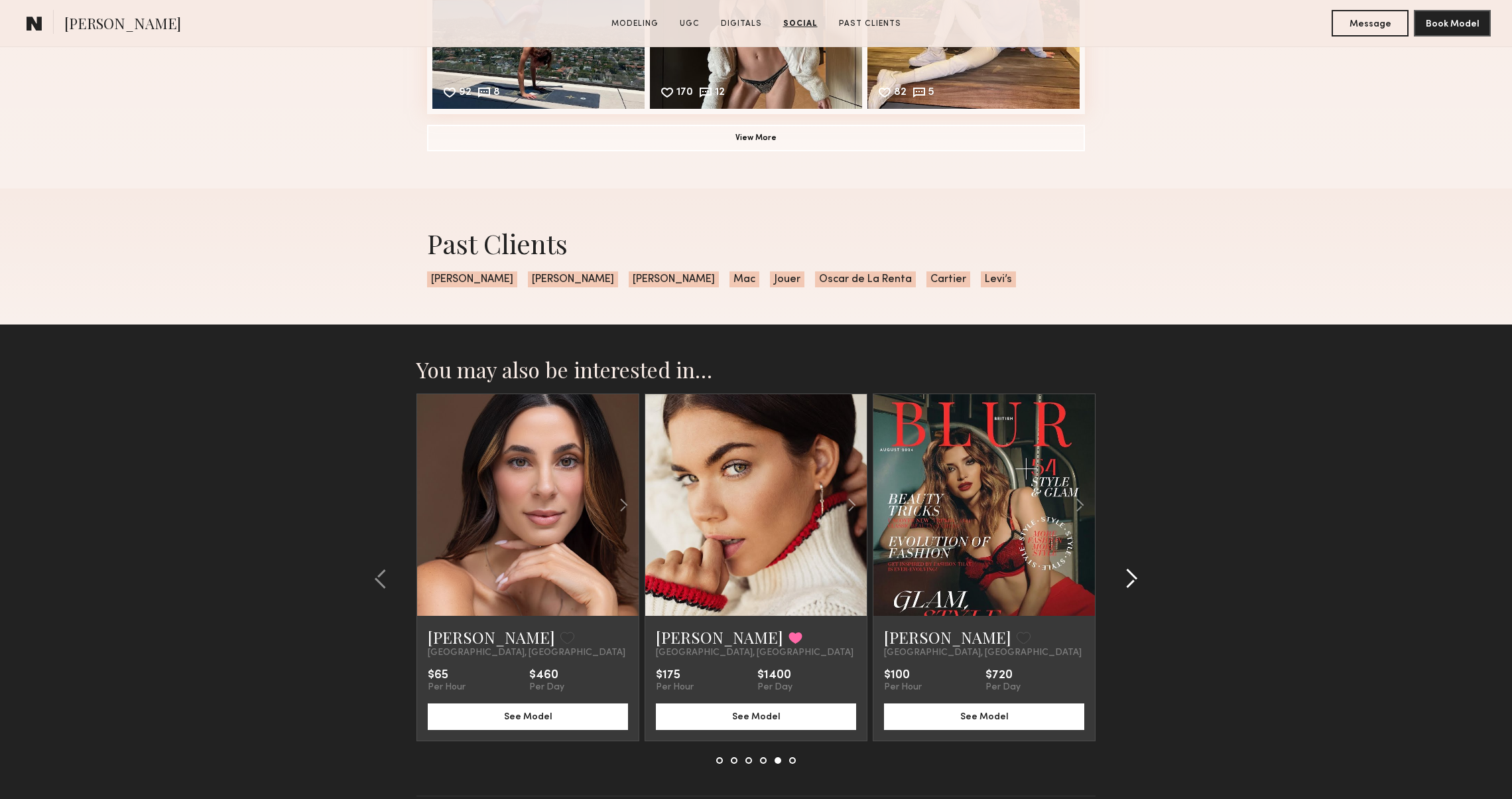
click at [1135, 585] on common-icon at bounding box center [1131, 579] width 13 height 22
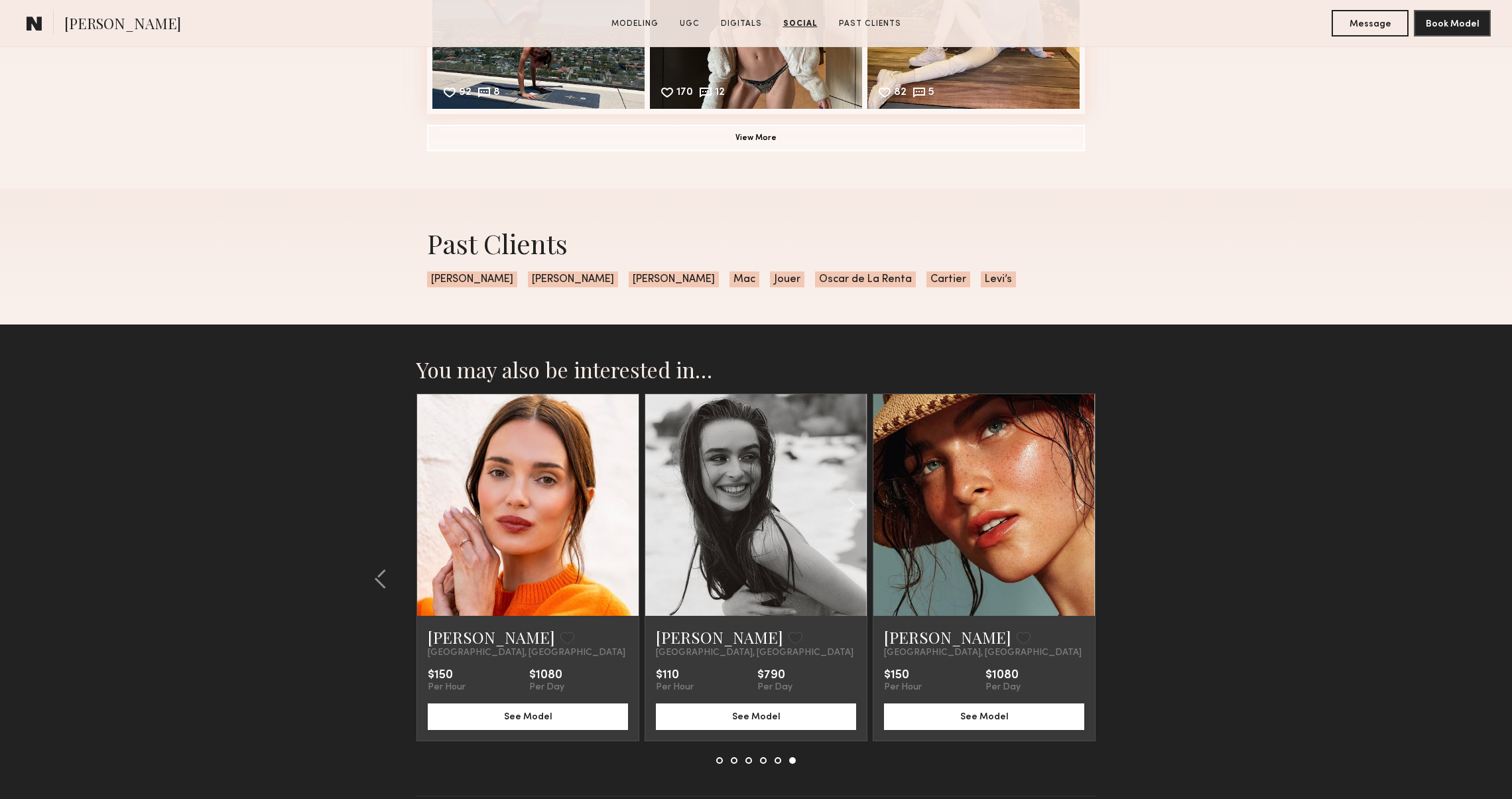
click at [1135, 585] on section "You may also be interested in… [PERSON_NAME] Favorite [GEOGRAPHIC_DATA], [GEOGR…" at bounding box center [756, 592] width 1512 height 536
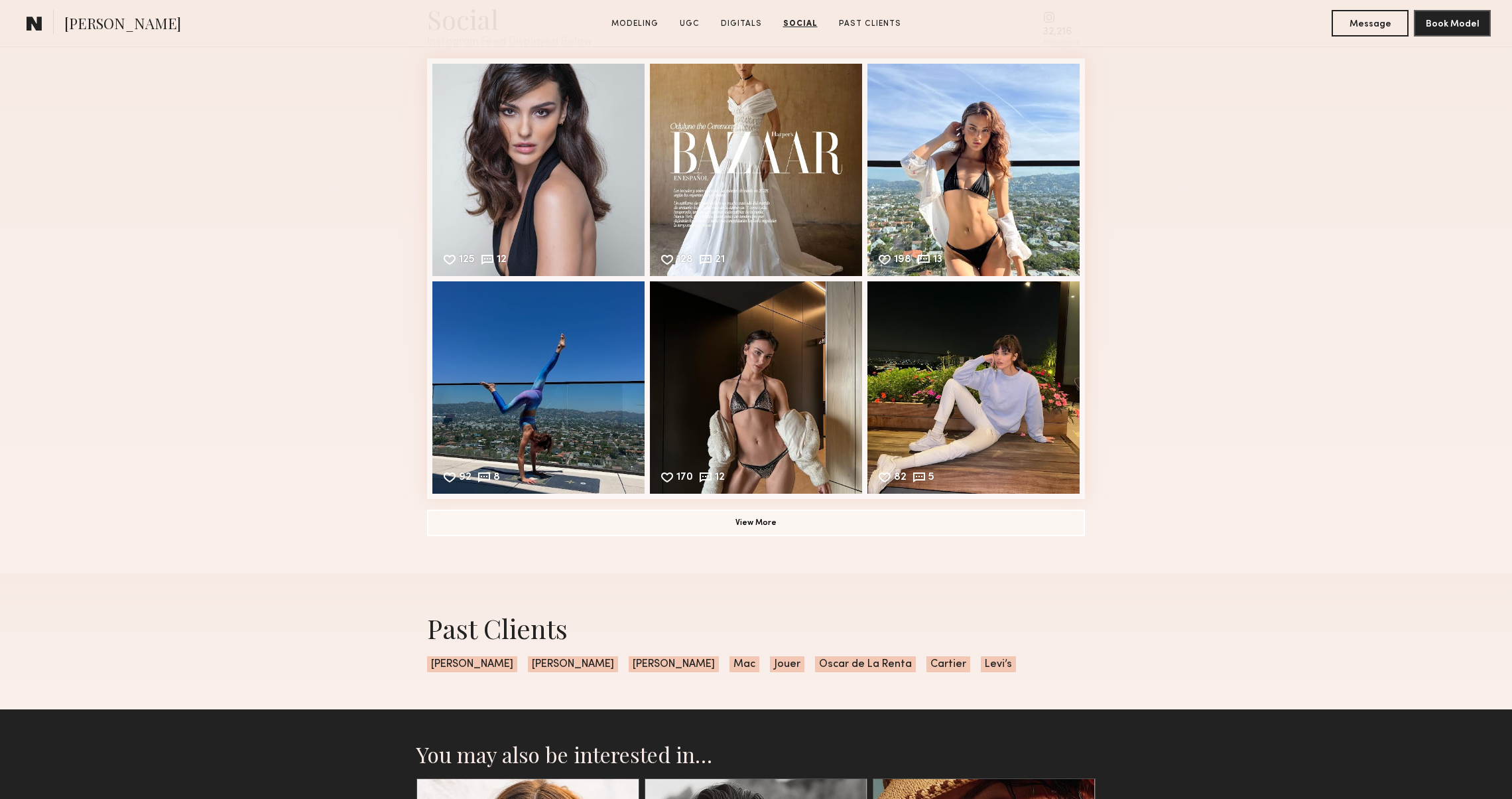
scroll to position [4486, 0]
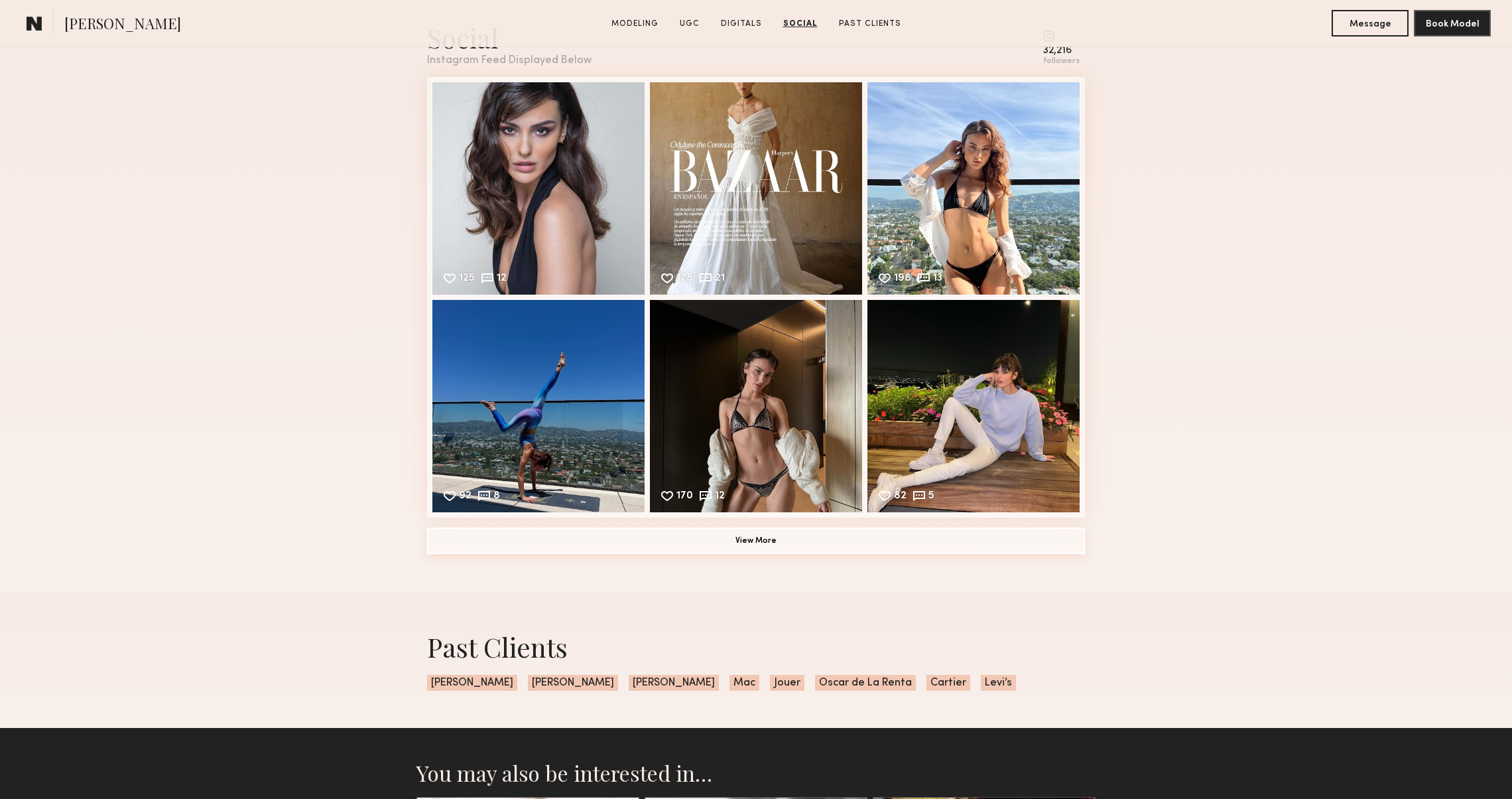
click at [704, 550] on button "View More" at bounding box center [756, 540] width 657 height 27
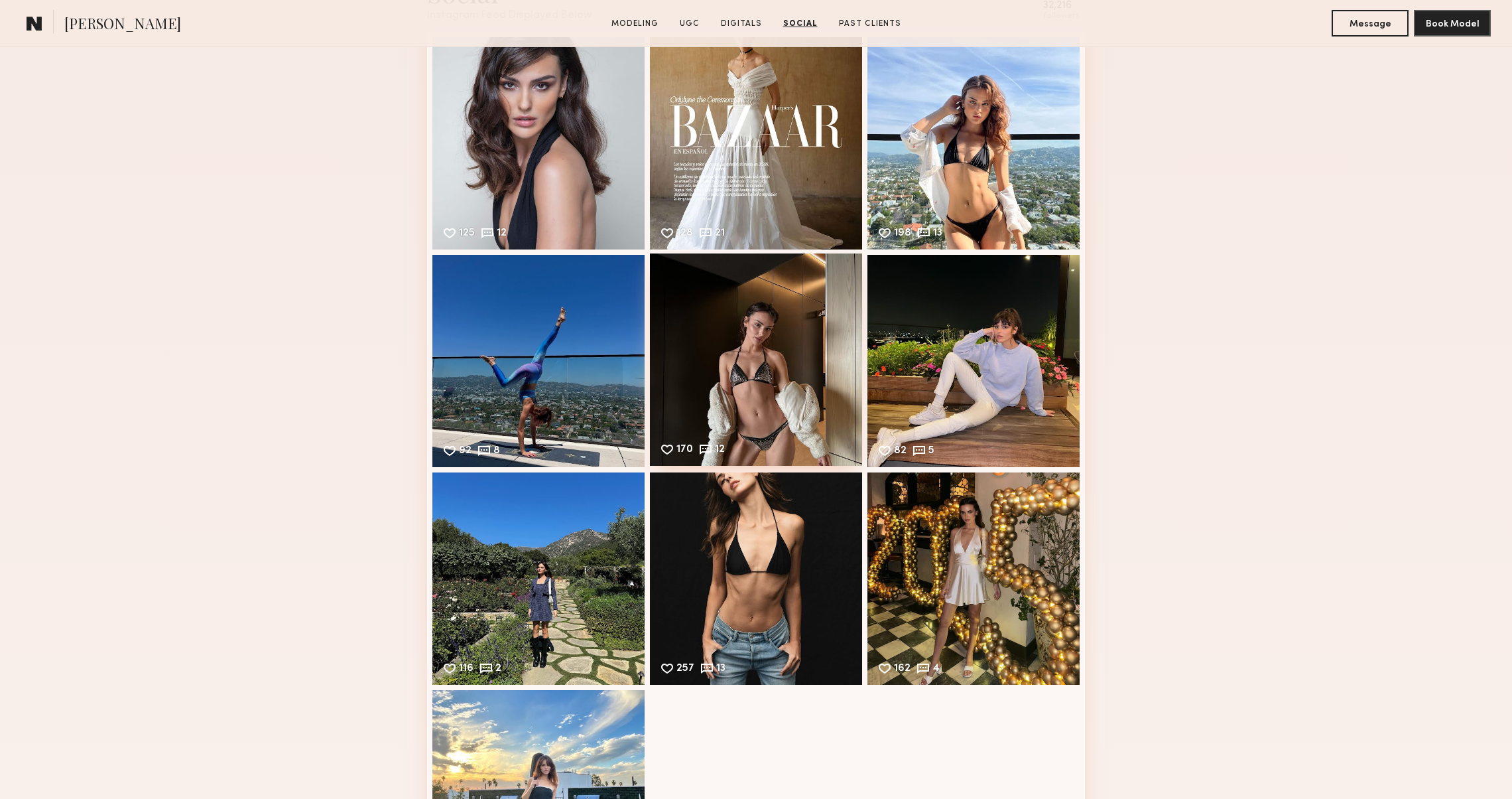
scroll to position [4387, 0]
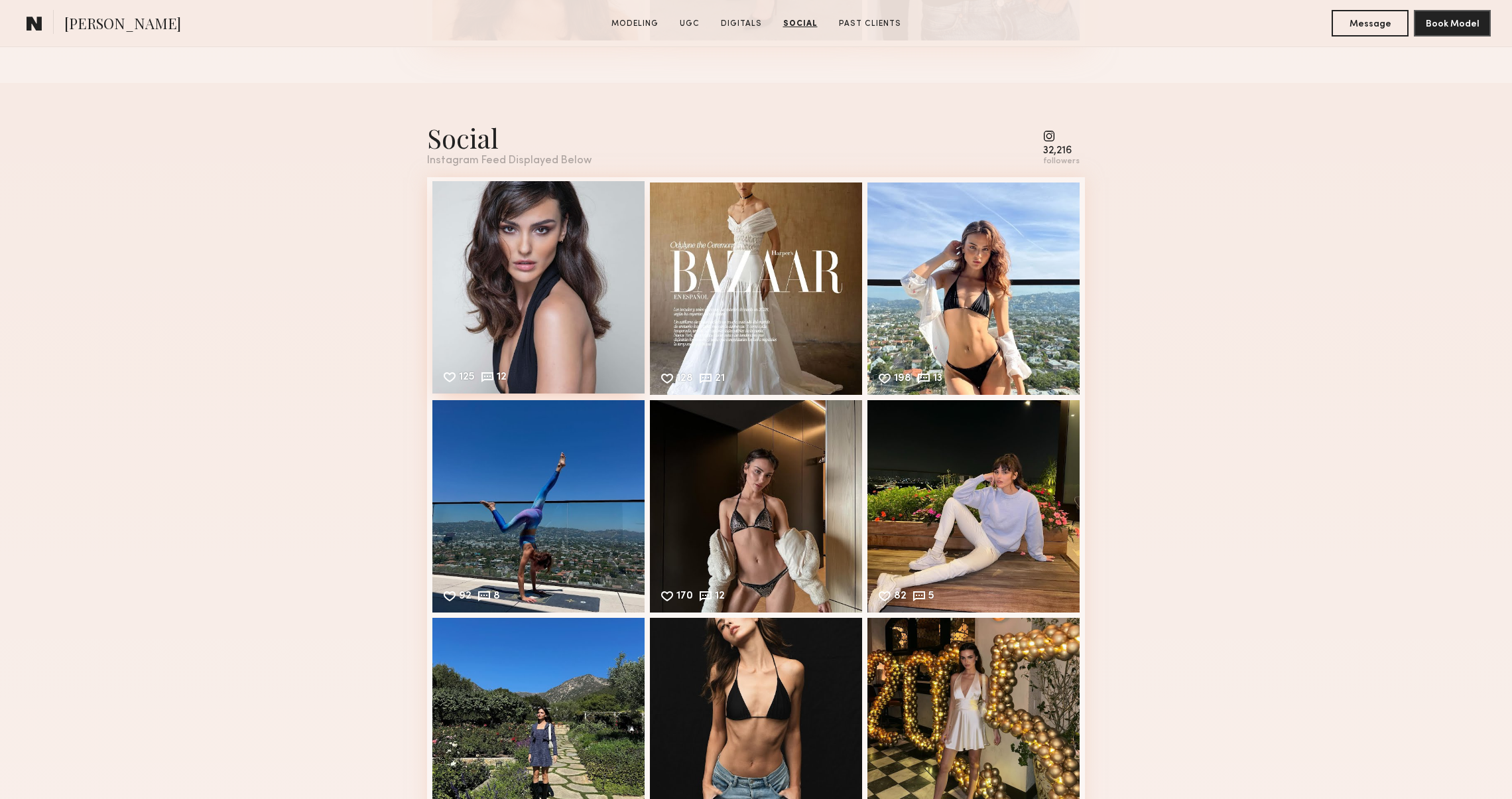
click at [539, 298] on div "125 12 Likes & comments displayed to show model’s engagement" at bounding box center [538, 287] width 212 height 212
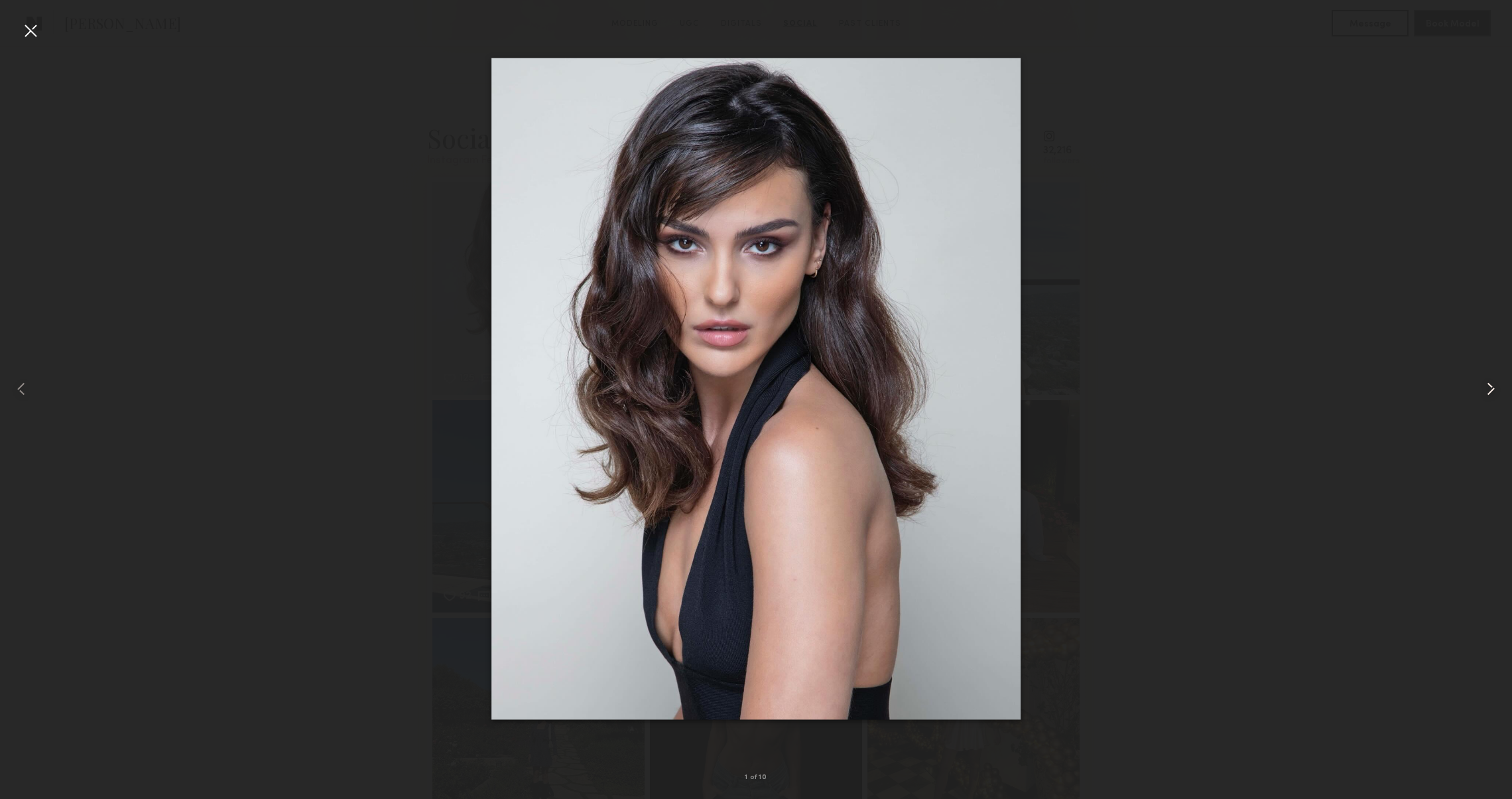
click at [1487, 391] on common-icon at bounding box center [1491, 389] width 22 height 22
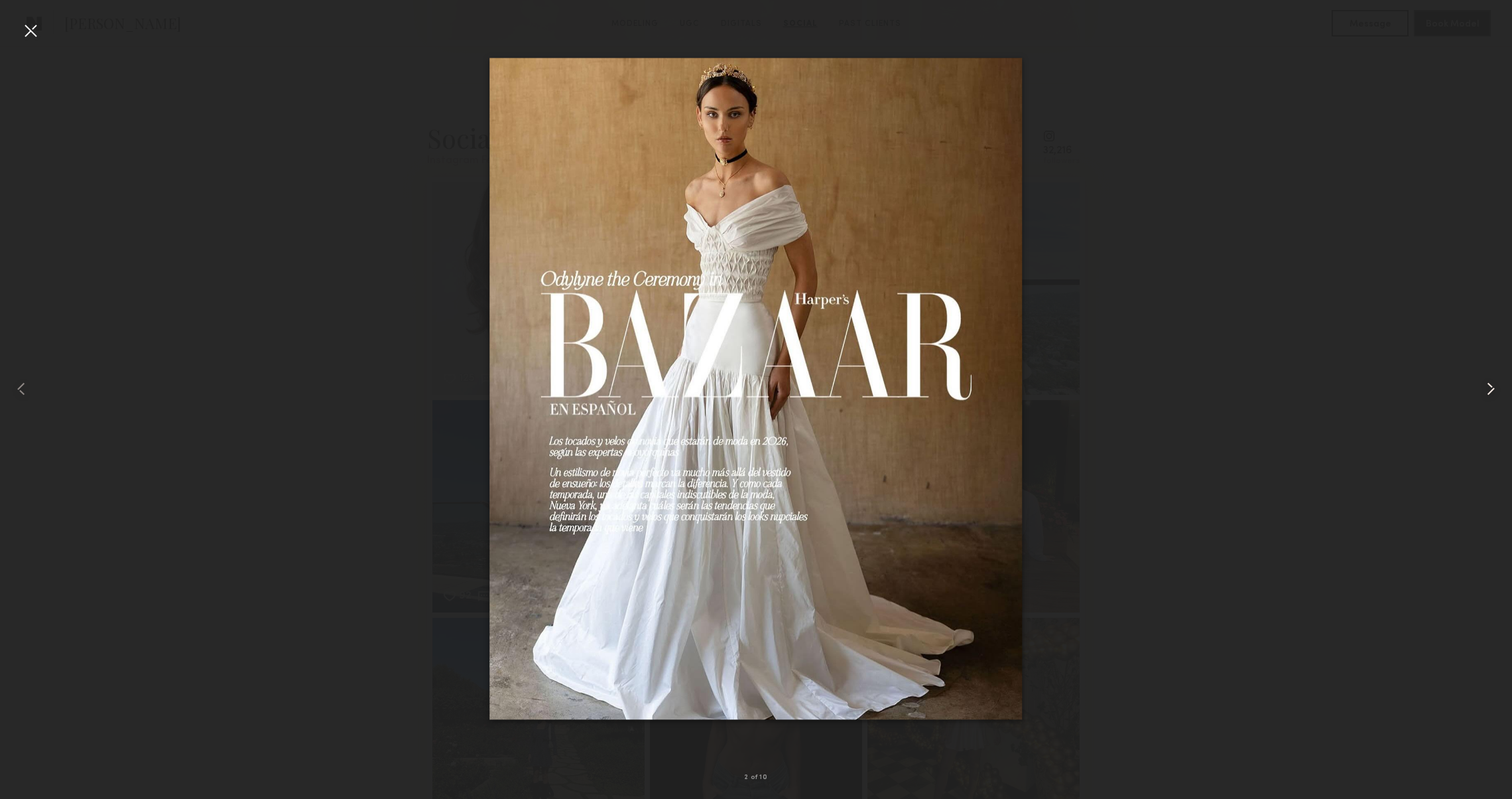
click at [1487, 391] on common-icon at bounding box center [1491, 389] width 22 height 22
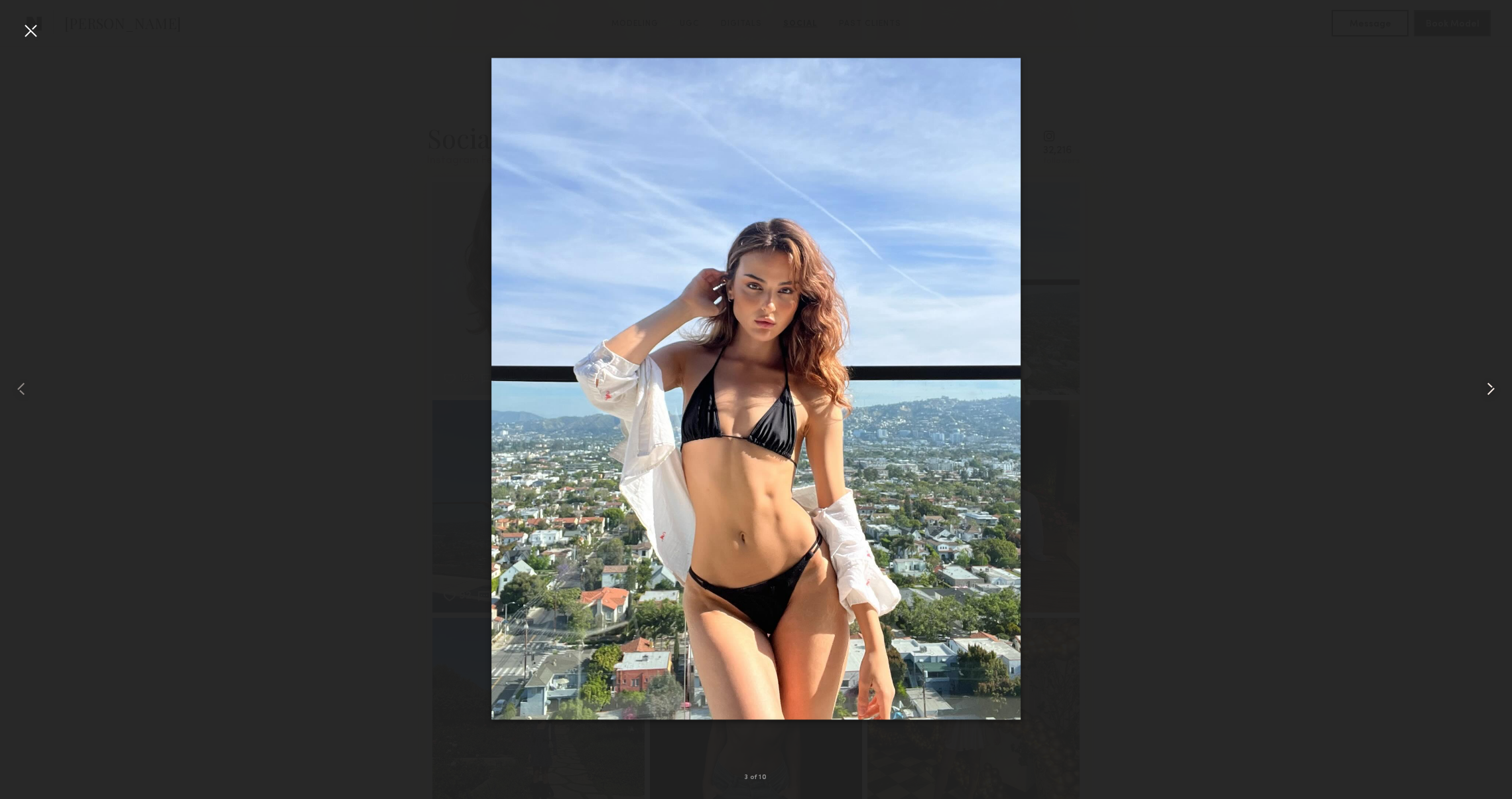
click at [1487, 391] on common-icon at bounding box center [1491, 389] width 22 height 22
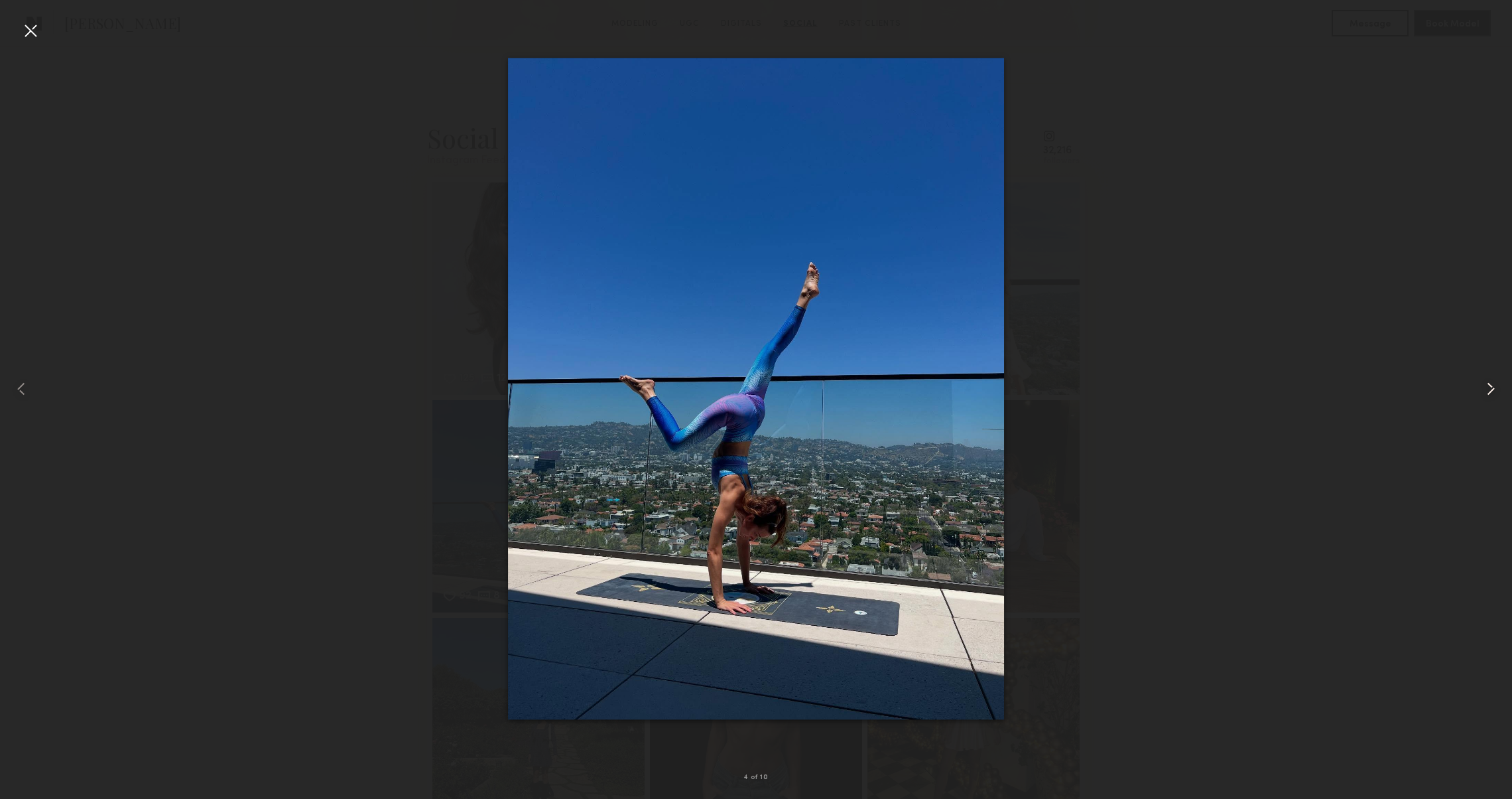
click at [1487, 391] on common-icon at bounding box center [1491, 389] width 22 height 22
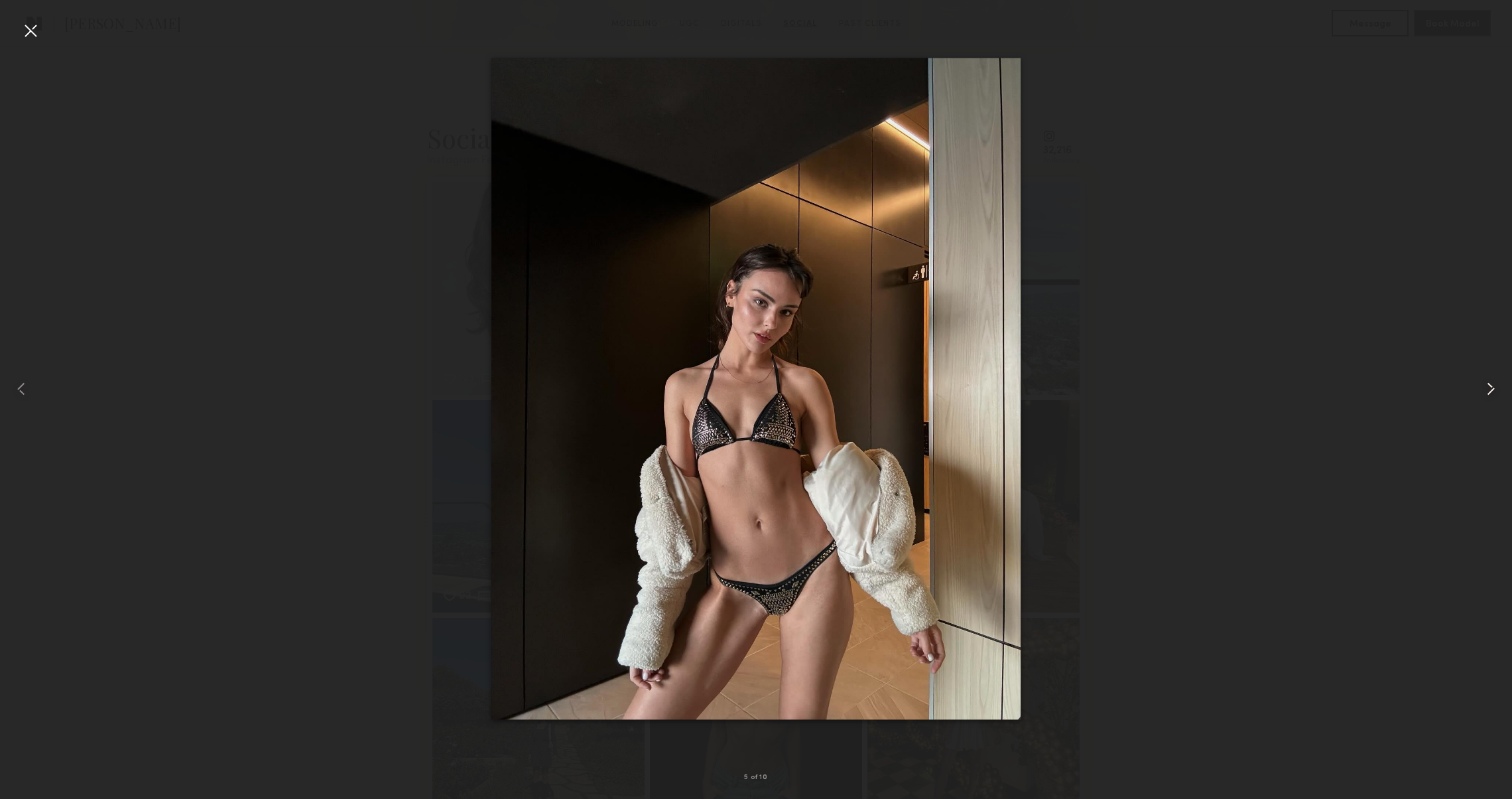
click at [1487, 391] on common-icon at bounding box center [1491, 389] width 22 height 22
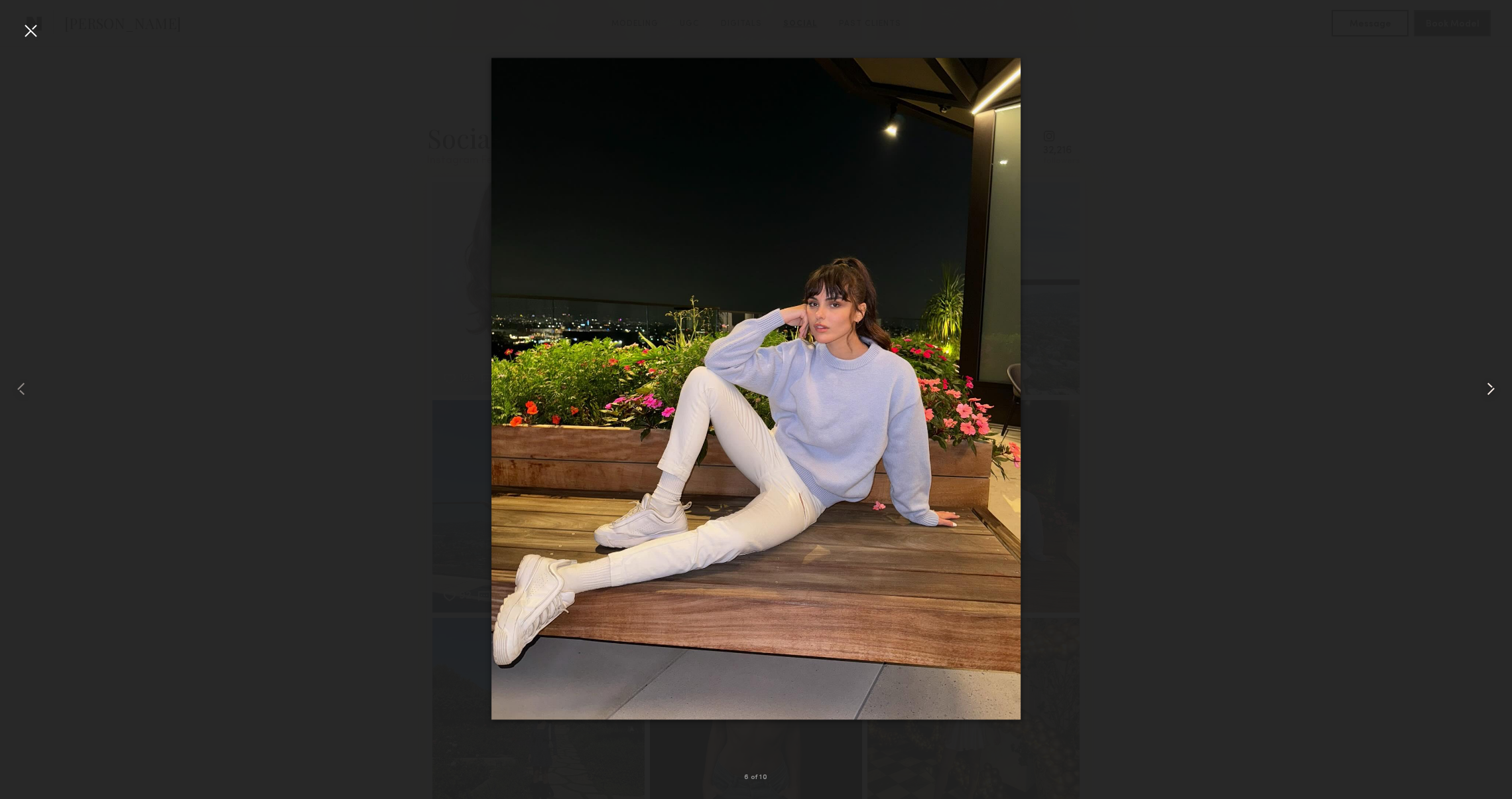
click at [1487, 391] on common-icon at bounding box center [1491, 389] width 22 height 22
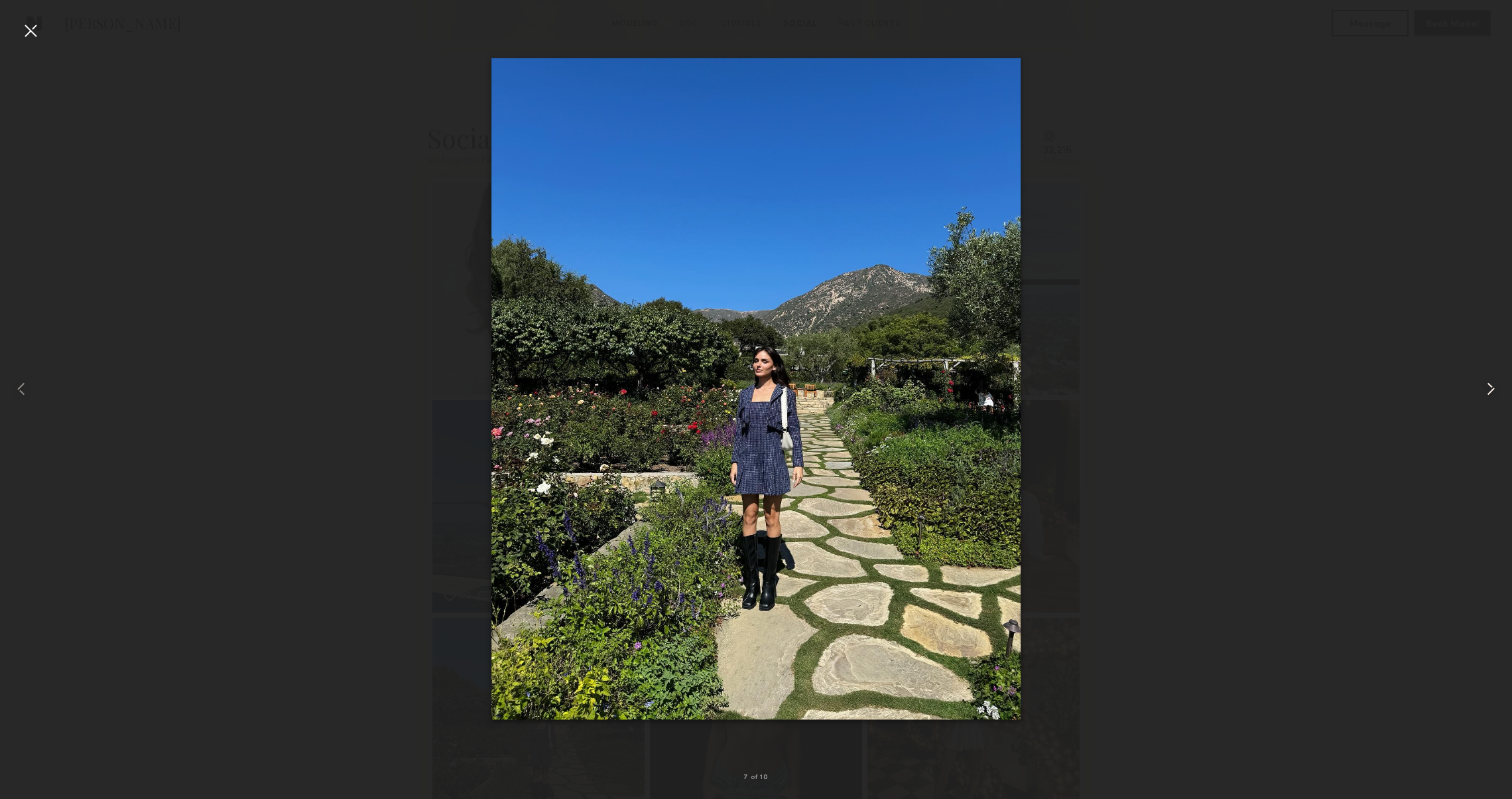
click at [1487, 391] on common-icon at bounding box center [1491, 389] width 22 height 22
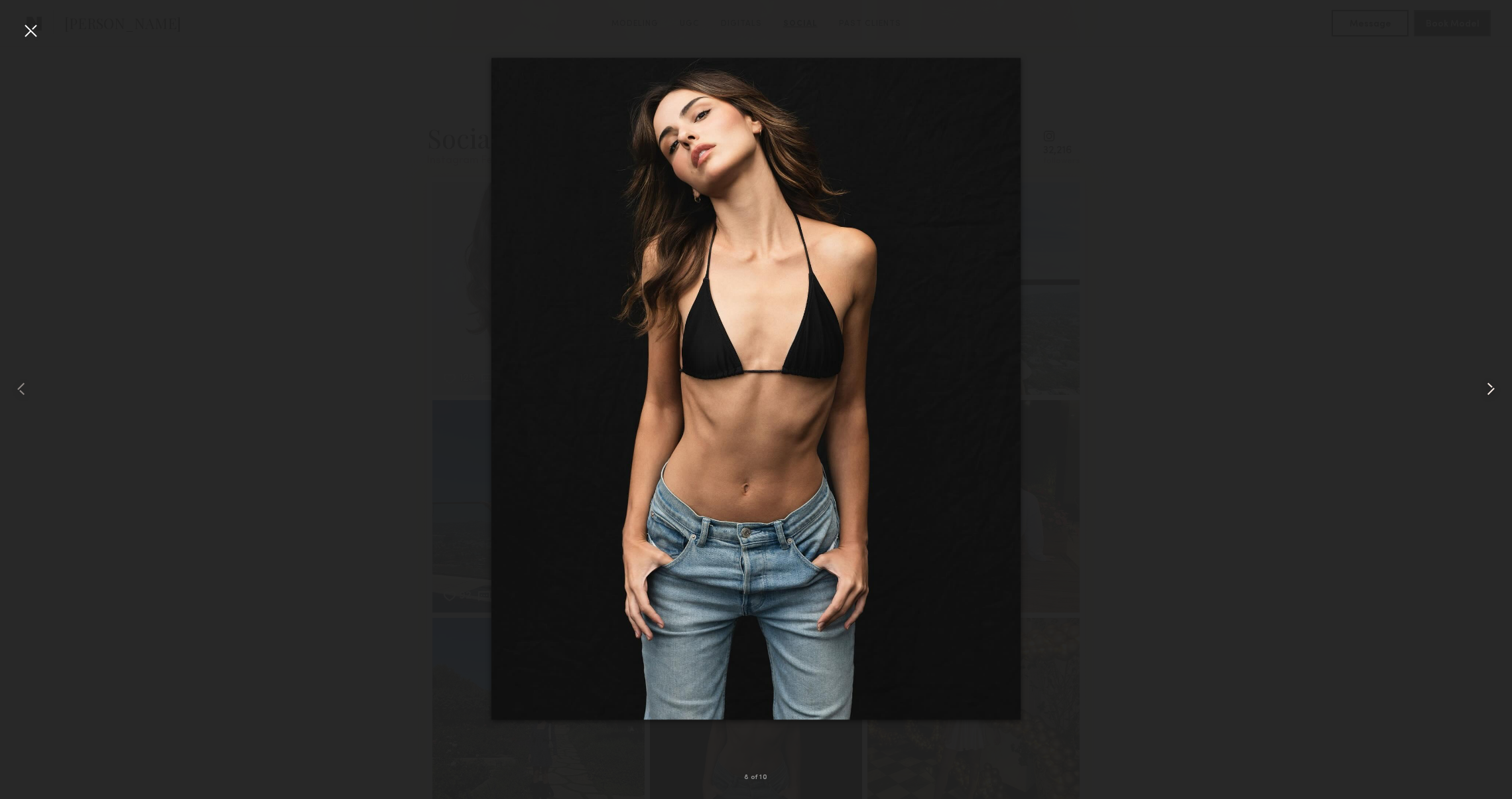
click at [1487, 391] on common-icon at bounding box center [1491, 389] width 22 height 22
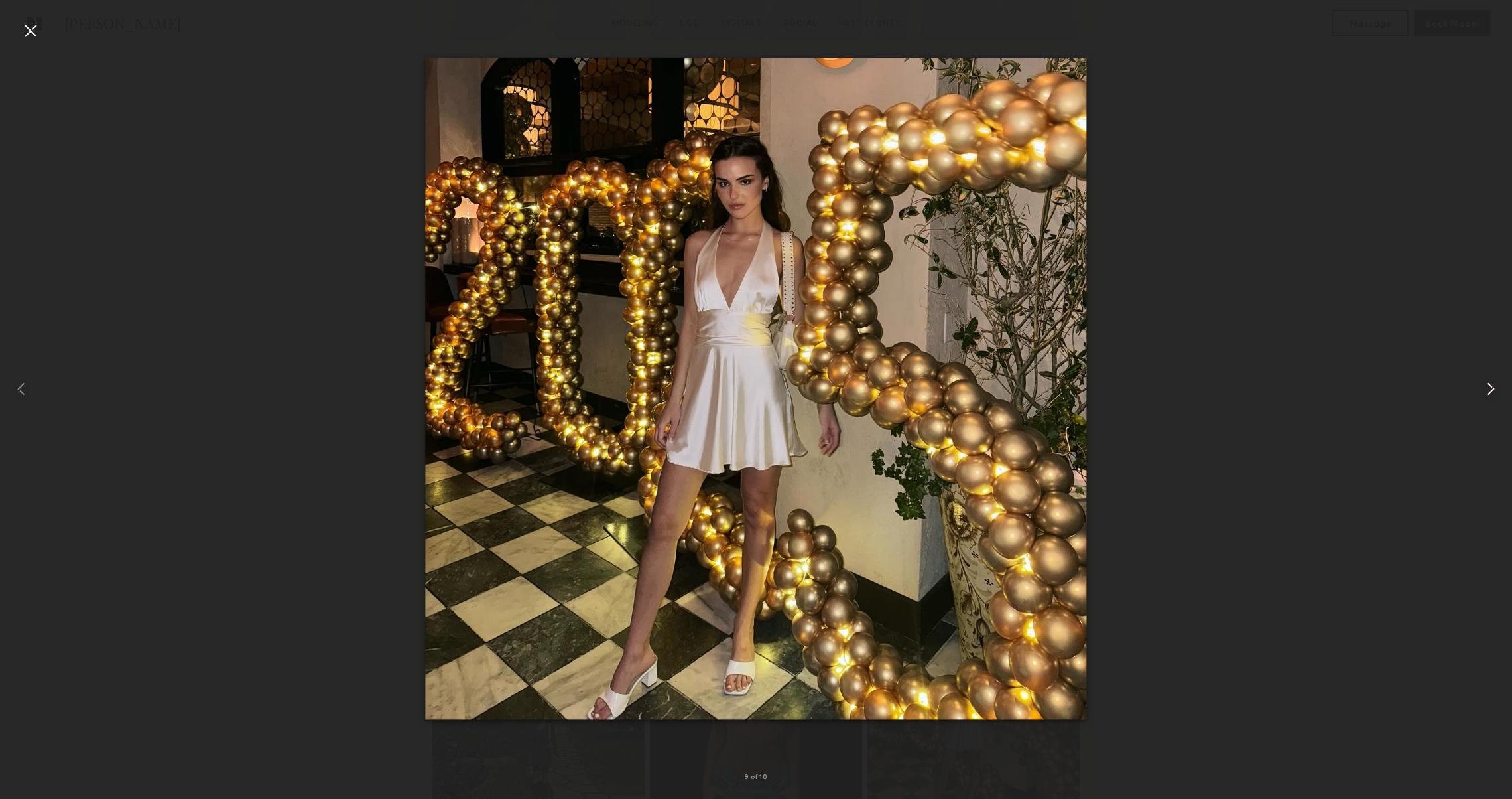
click at [1487, 391] on common-icon at bounding box center [1491, 389] width 22 height 22
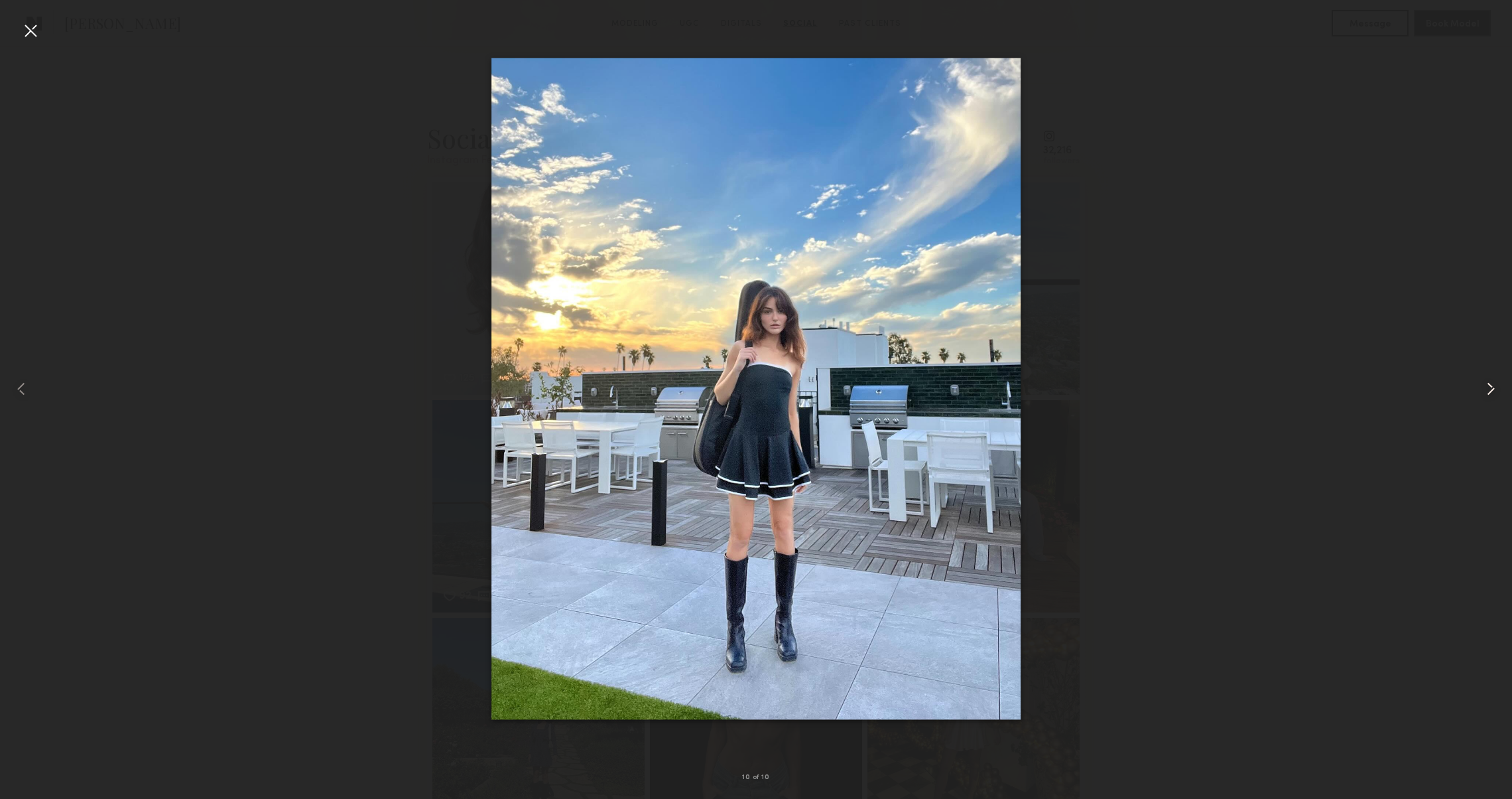
click at [1487, 391] on common-icon at bounding box center [1491, 389] width 22 height 22
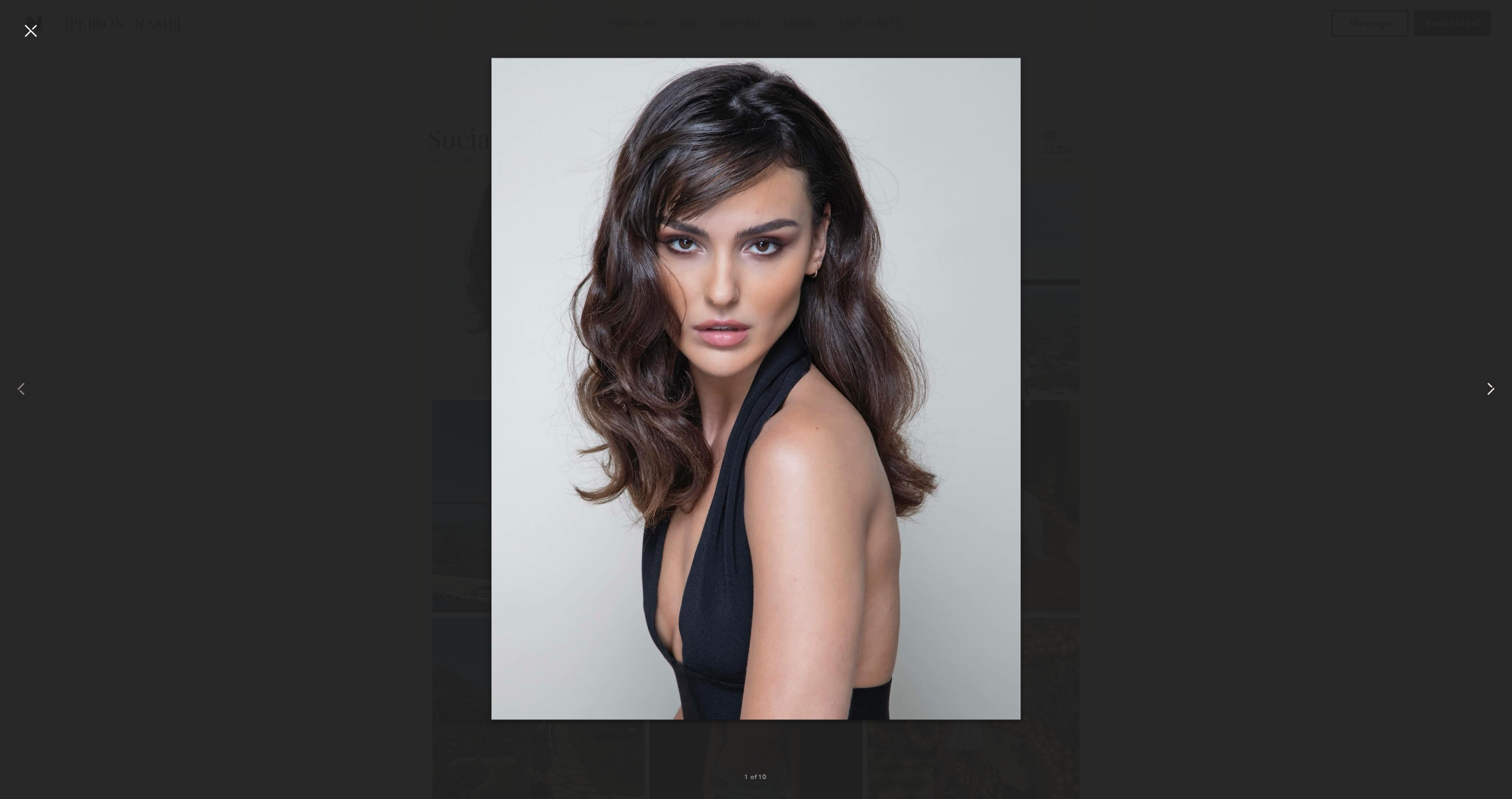
click at [1487, 391] on common-icon at bounding box center [1491, 389] width 22 height 22
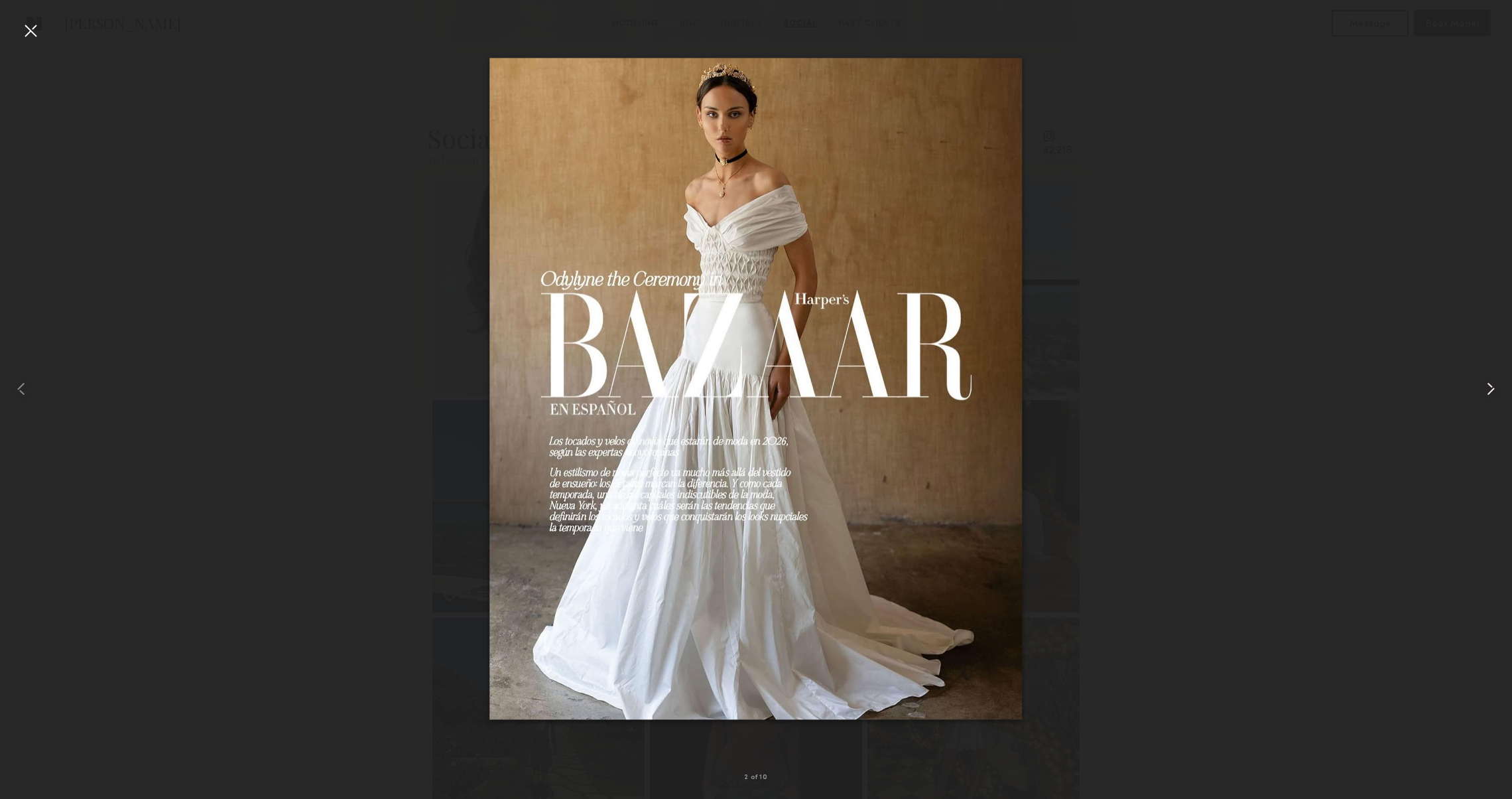
click at [1487, 391] on common-icon at bounding box center [1491, 389] width 22 height 22
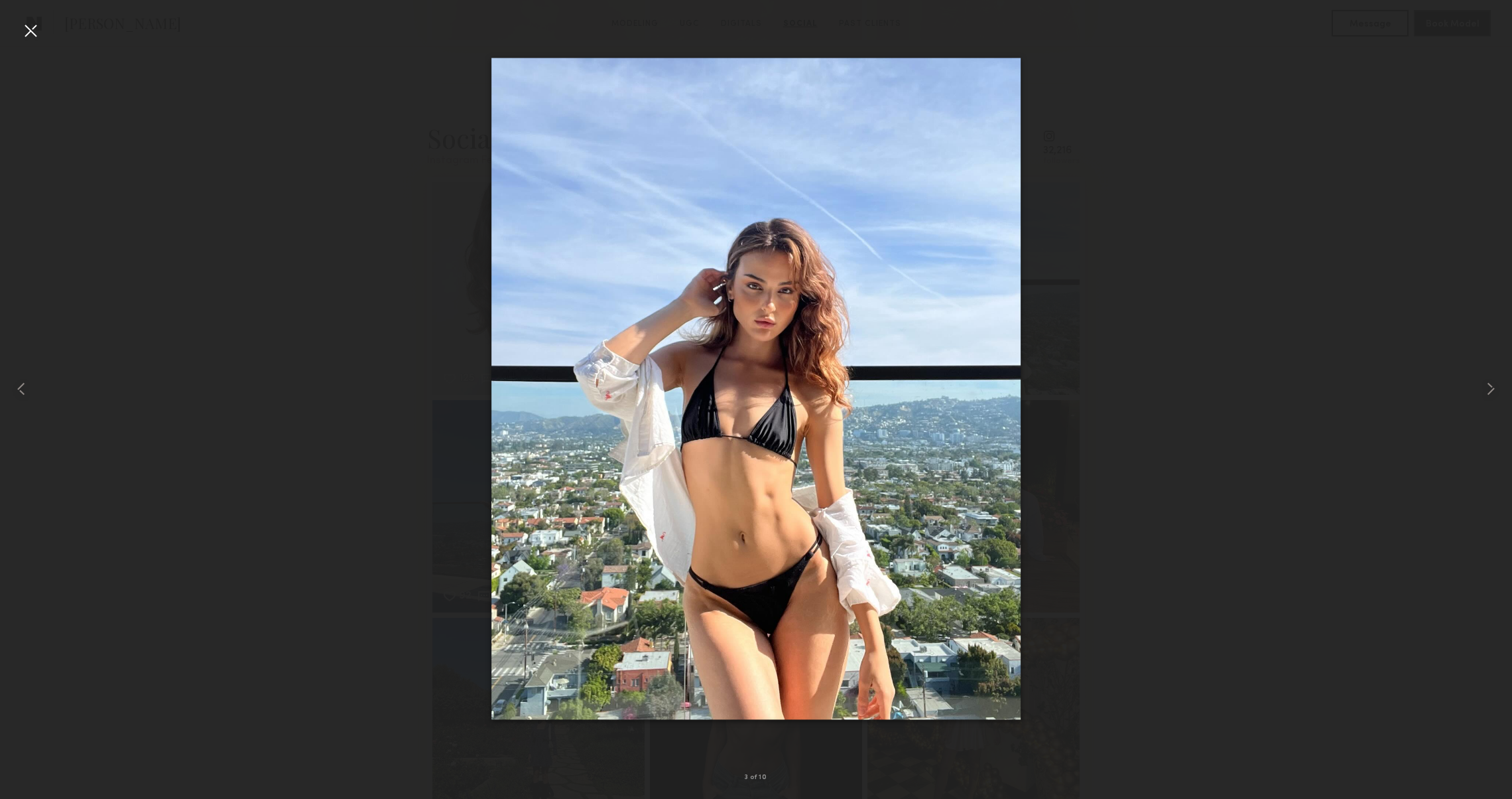
click at [32, 26] on div at bounding box center [31, 31] width 22 height 22
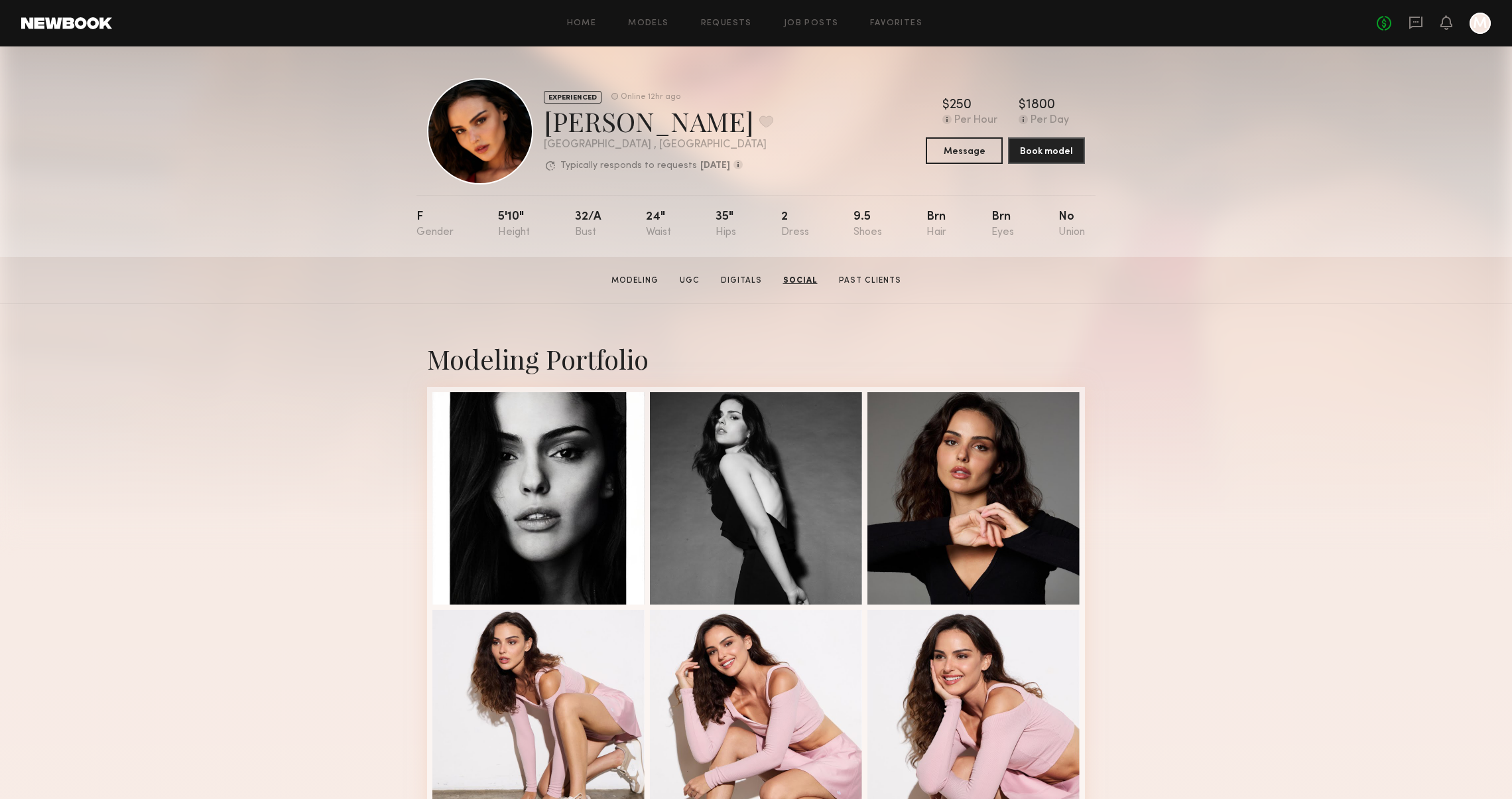
scroll to position [0, 0]
click at [759, 123] on button at bounding box center [766, 121] width 14 height 12
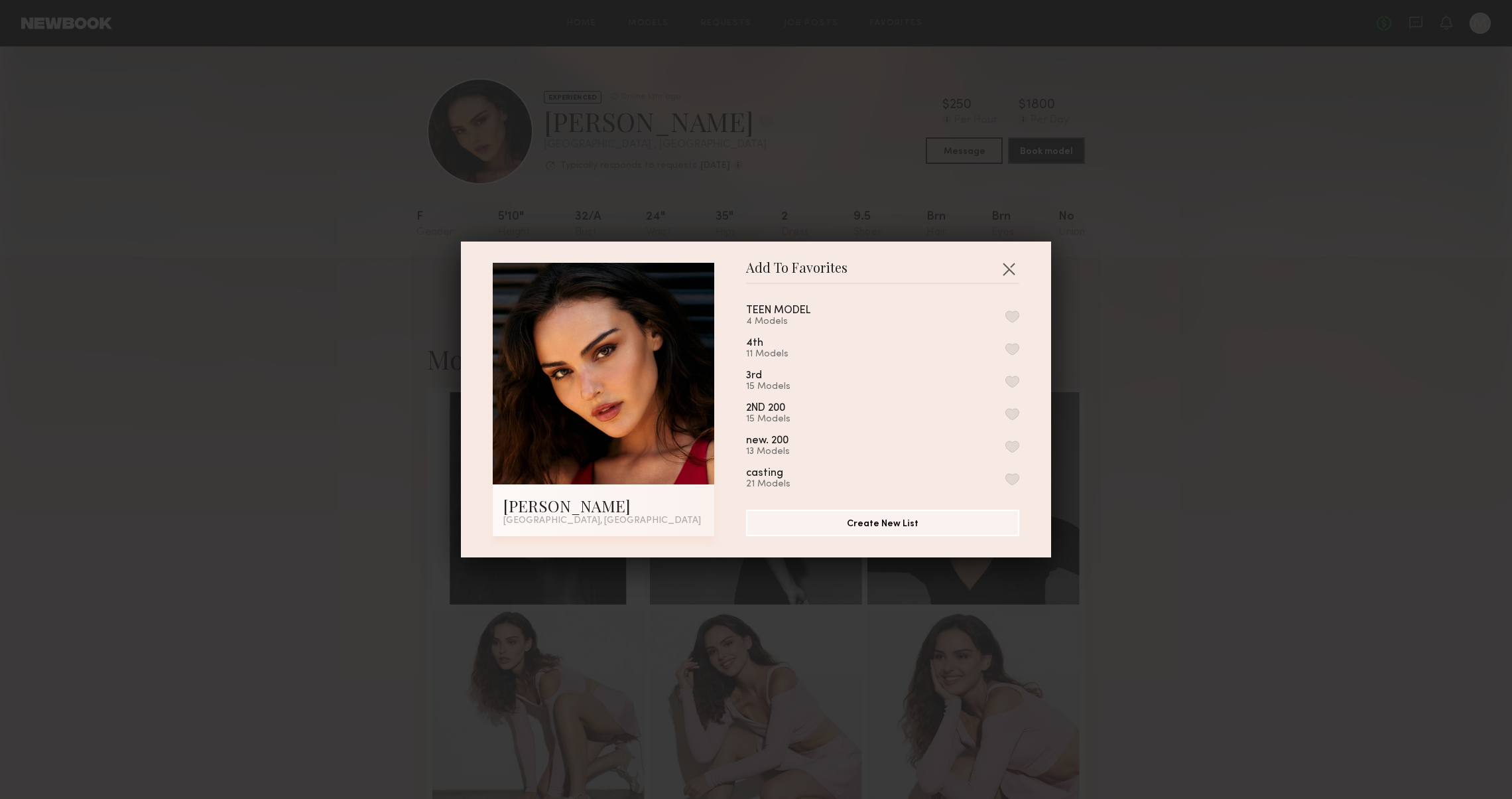
click at [1008, 312] on button "button" at bounding box center [1012, 316] width 14 height 12
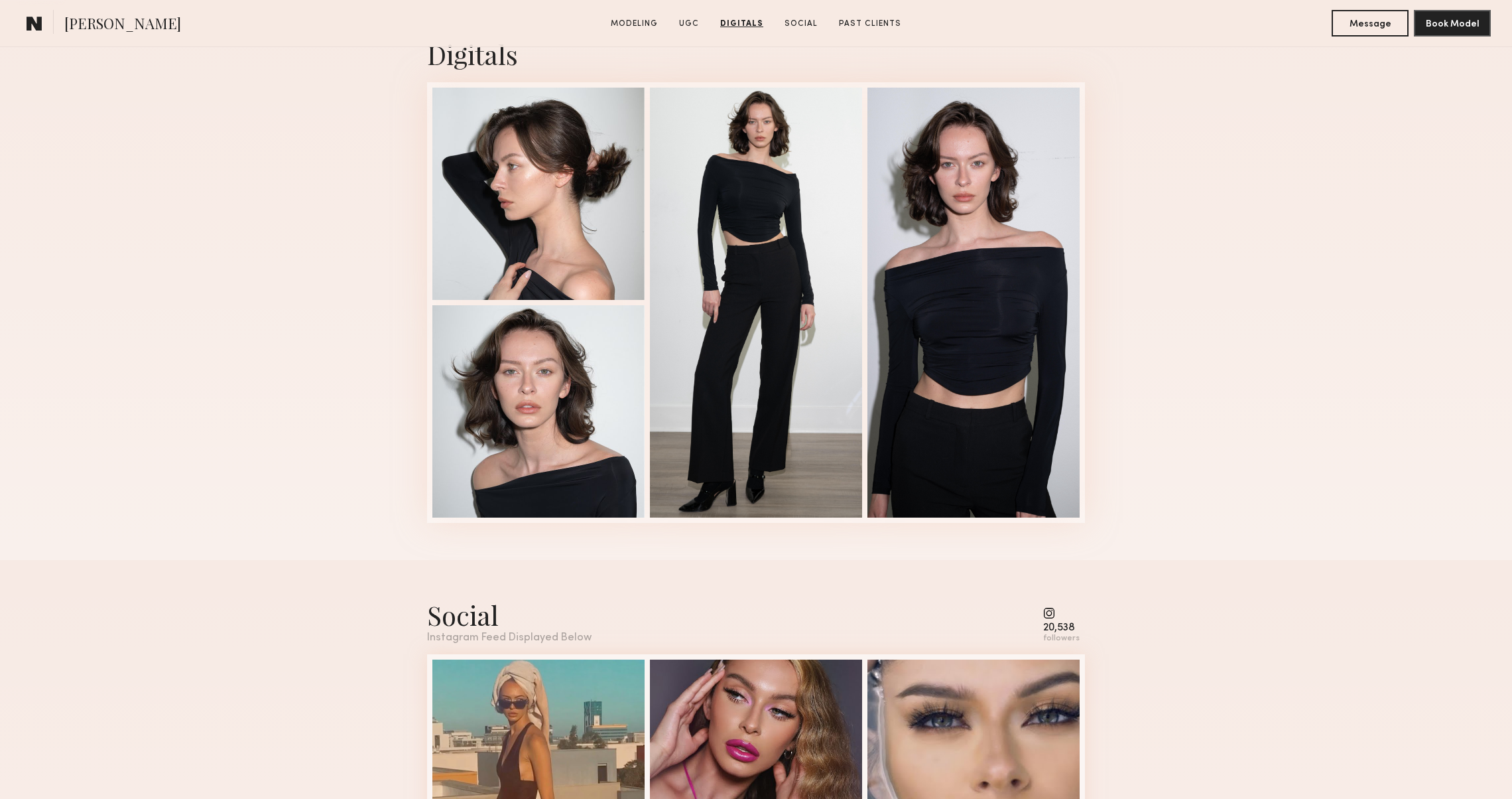
scroll to position [2630, 0]
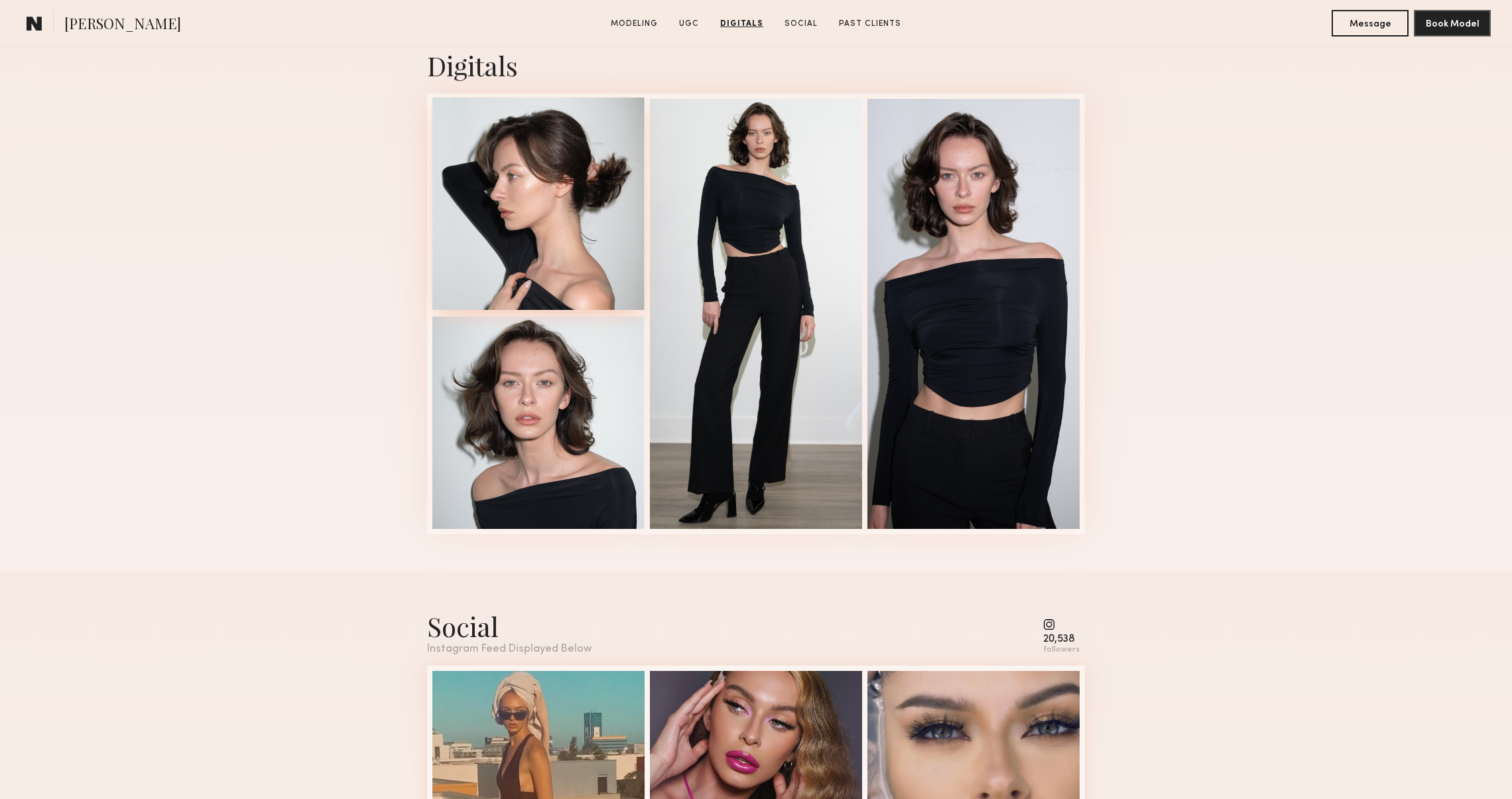
click at [510, 203] on div at bounding box center [538, 203] width 212 height 212
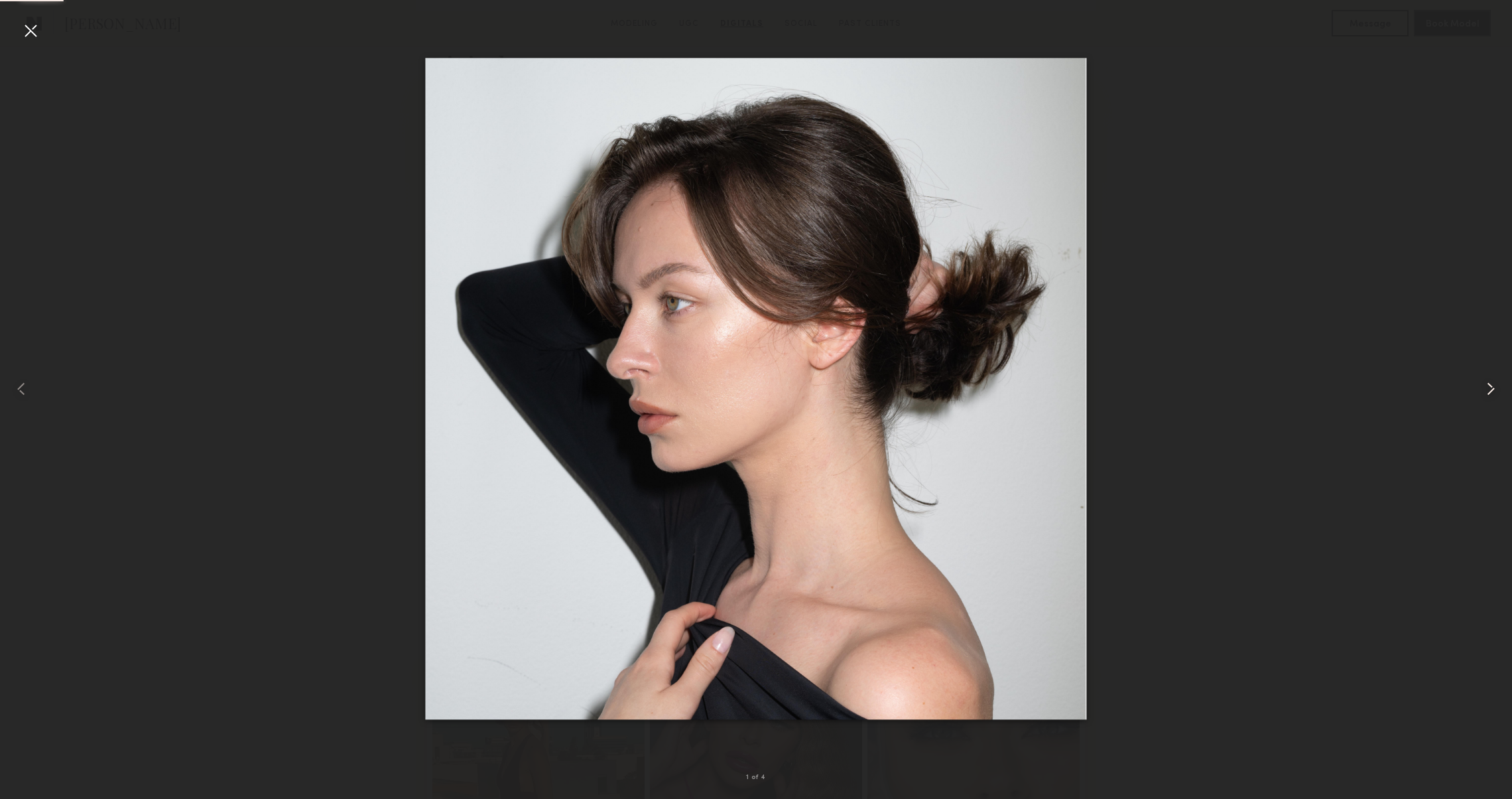
click at [1487, 397] on common-icon at bounding box center [1491, 389] width 22 height 22
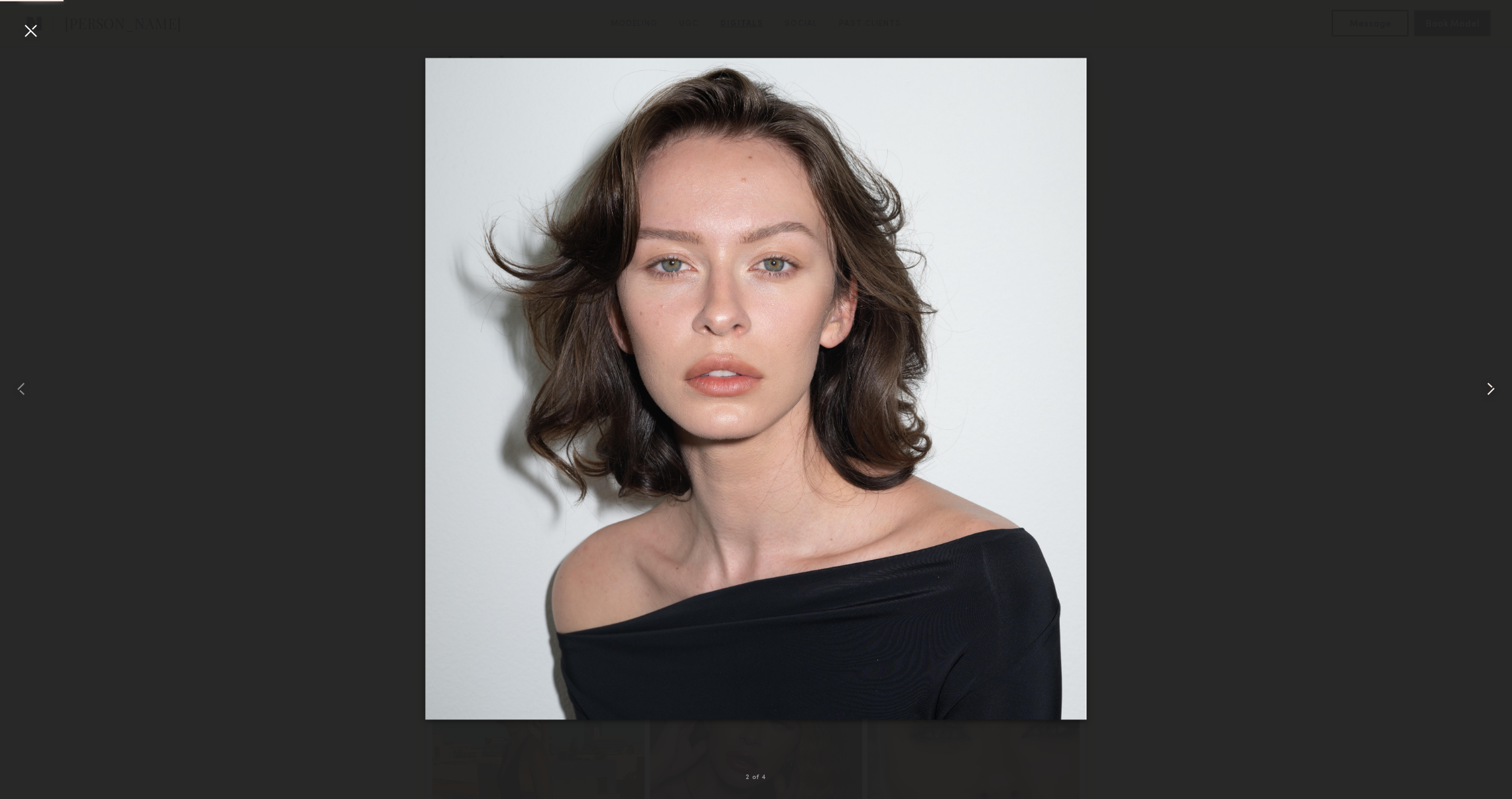
click at [1487, 397] on common-icon at bounding box center [1491, 389] width 22 height 22
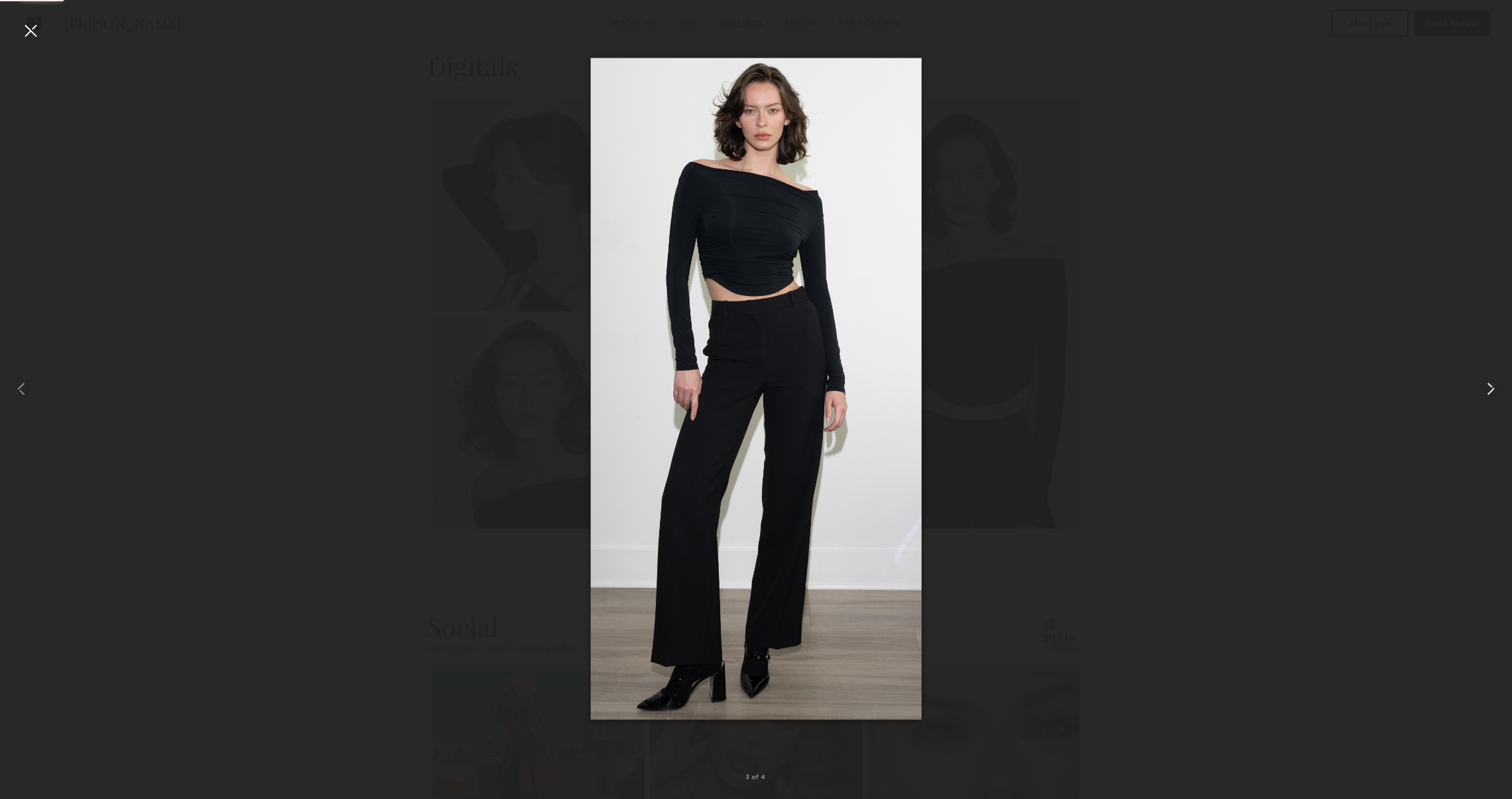
click at [1487, 397] on common-icon at bounding box center [1491, 389] width 22 height 22
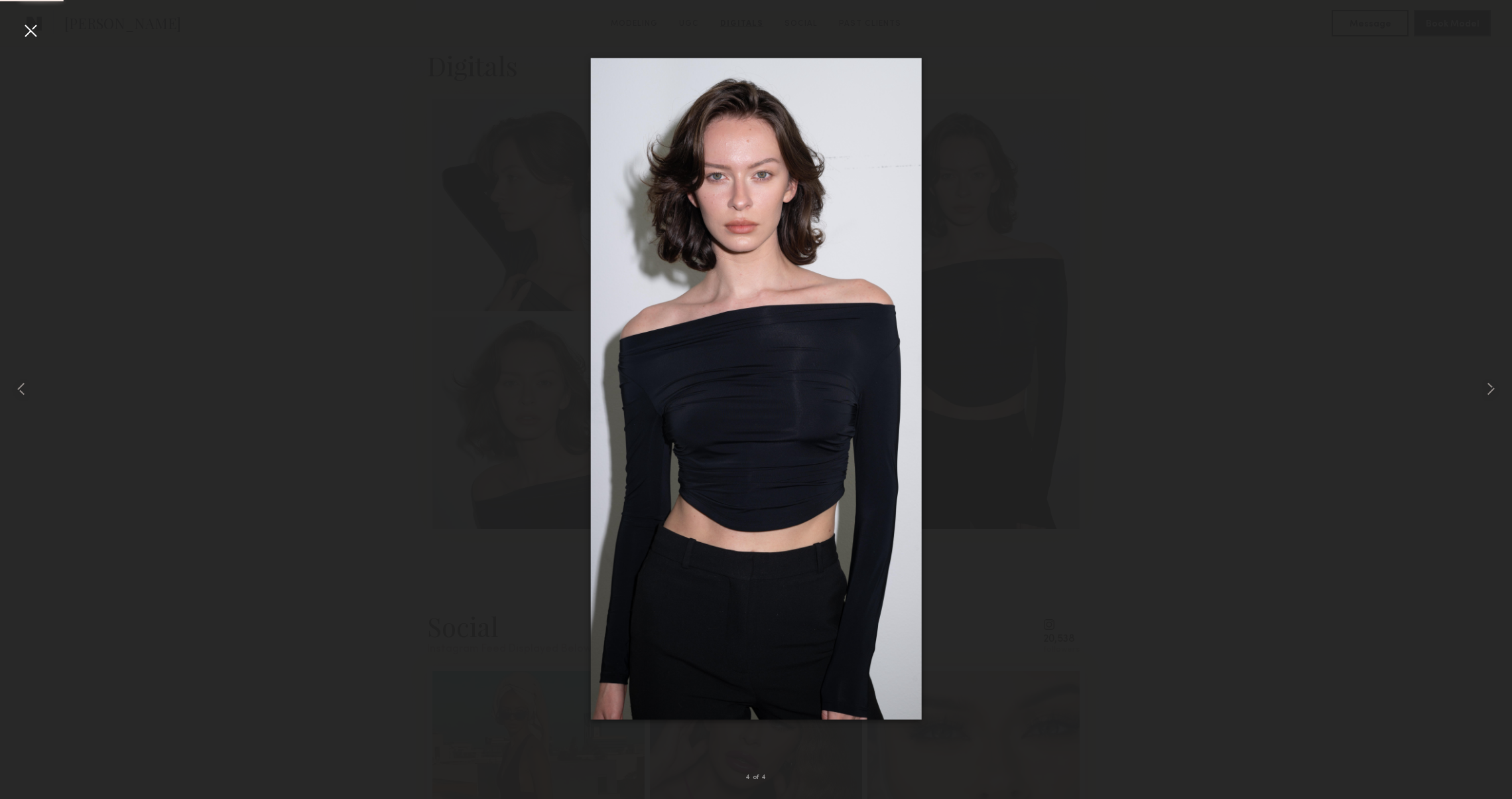
click at [27, 35] on div at bounding box center [31, 31] width 22 height 22
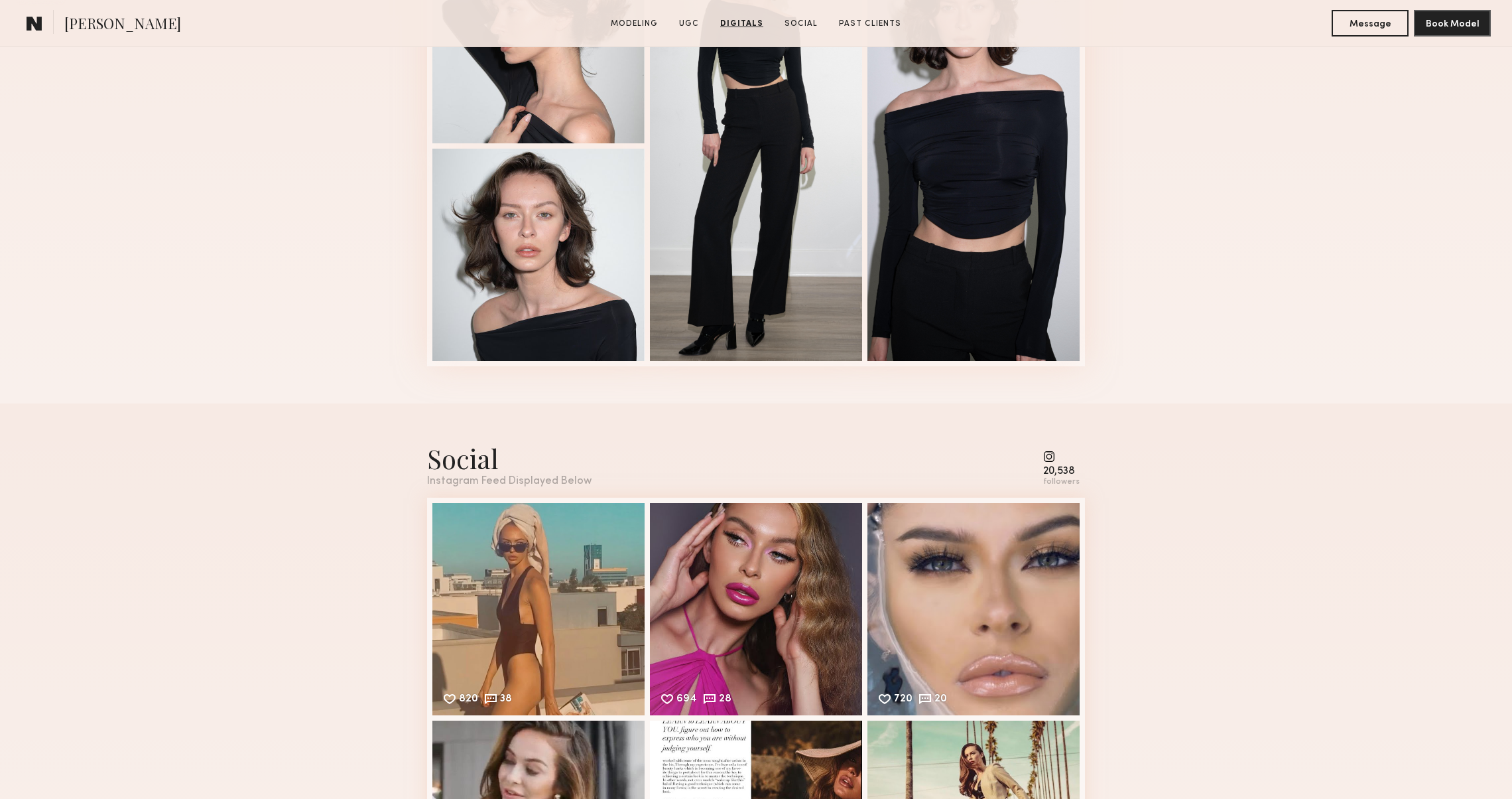
scroll to position [2810, 0]
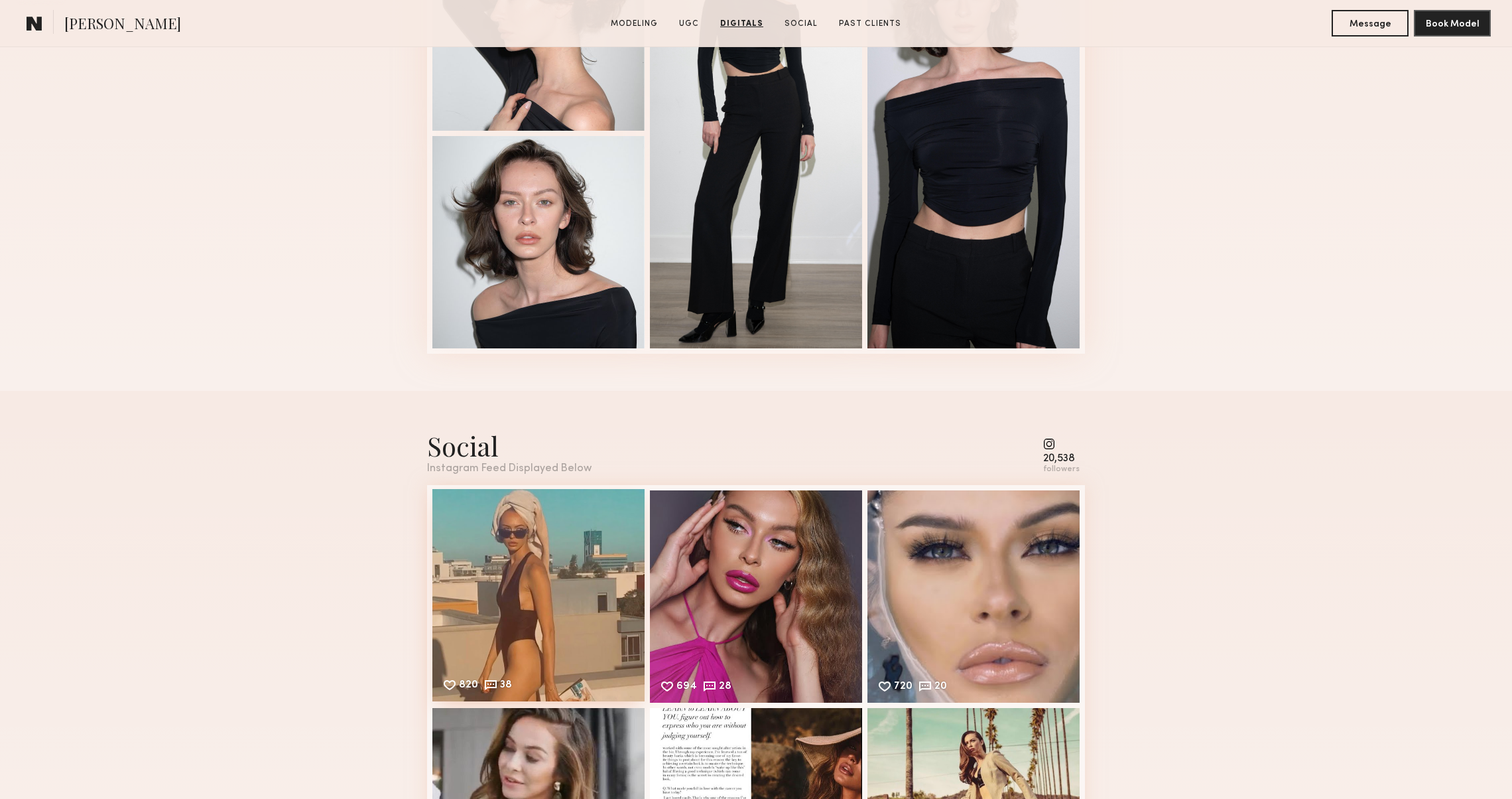
click at [504, 566] on div "820 38 Likes & comments displayed to show model’s engagement" at bounding box center [538, 594] width 212 height 212
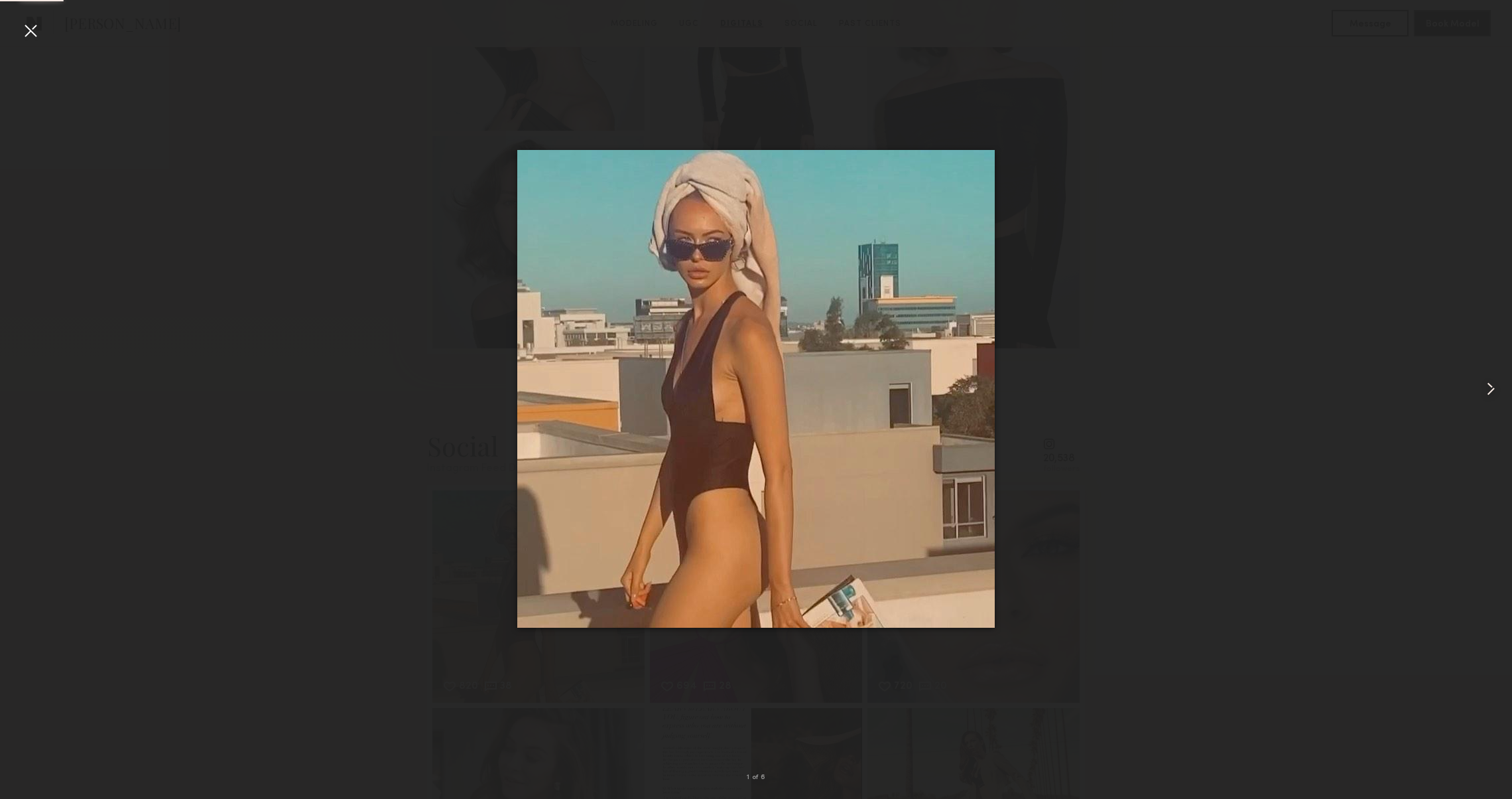
click at [1491, 386] on common-icon at bounding box center [1491, 389] width 22 height 22
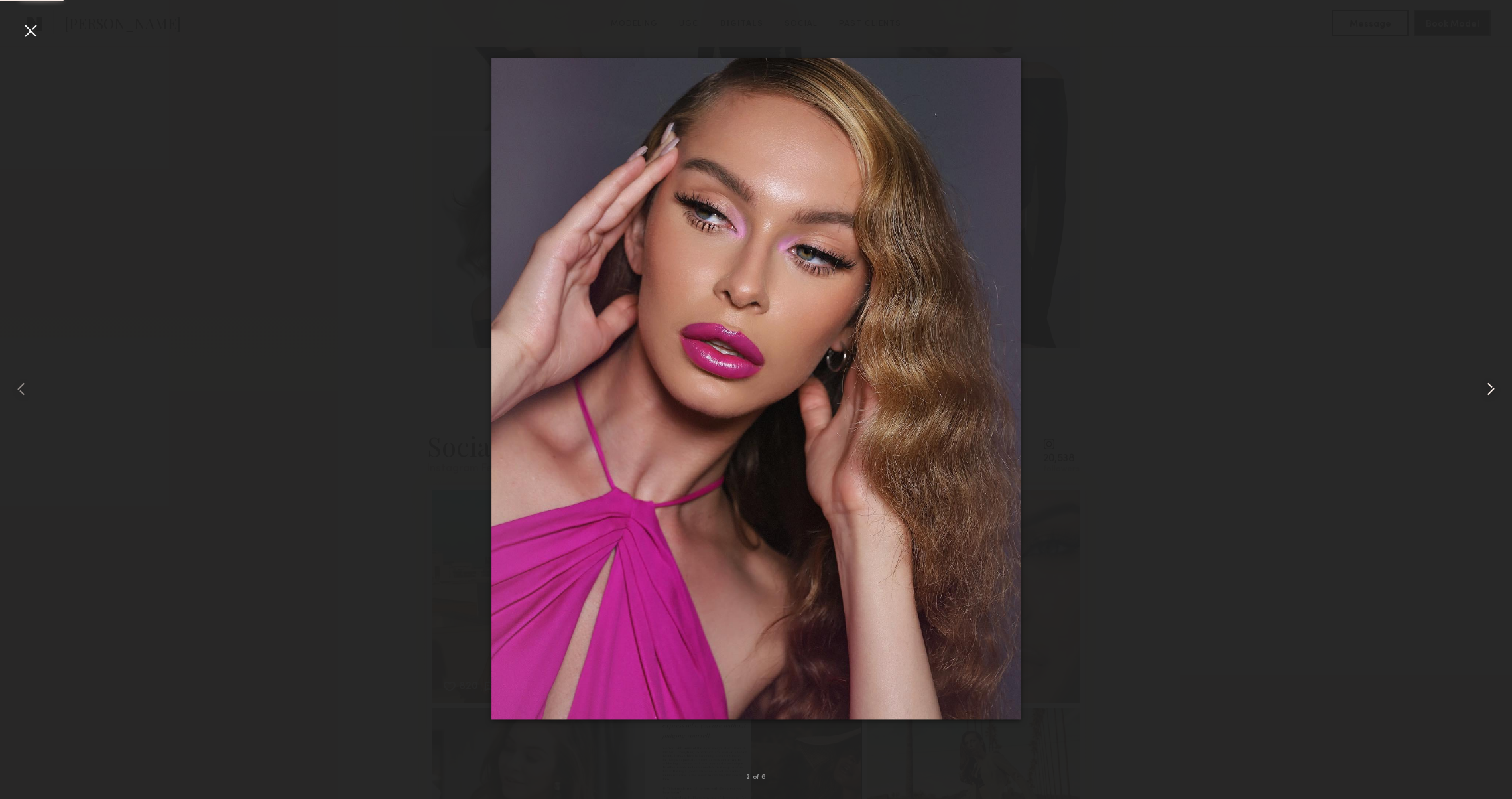
click at [1491, 386] on common-icon at bounding box center [1491, 389] width 22 height 22
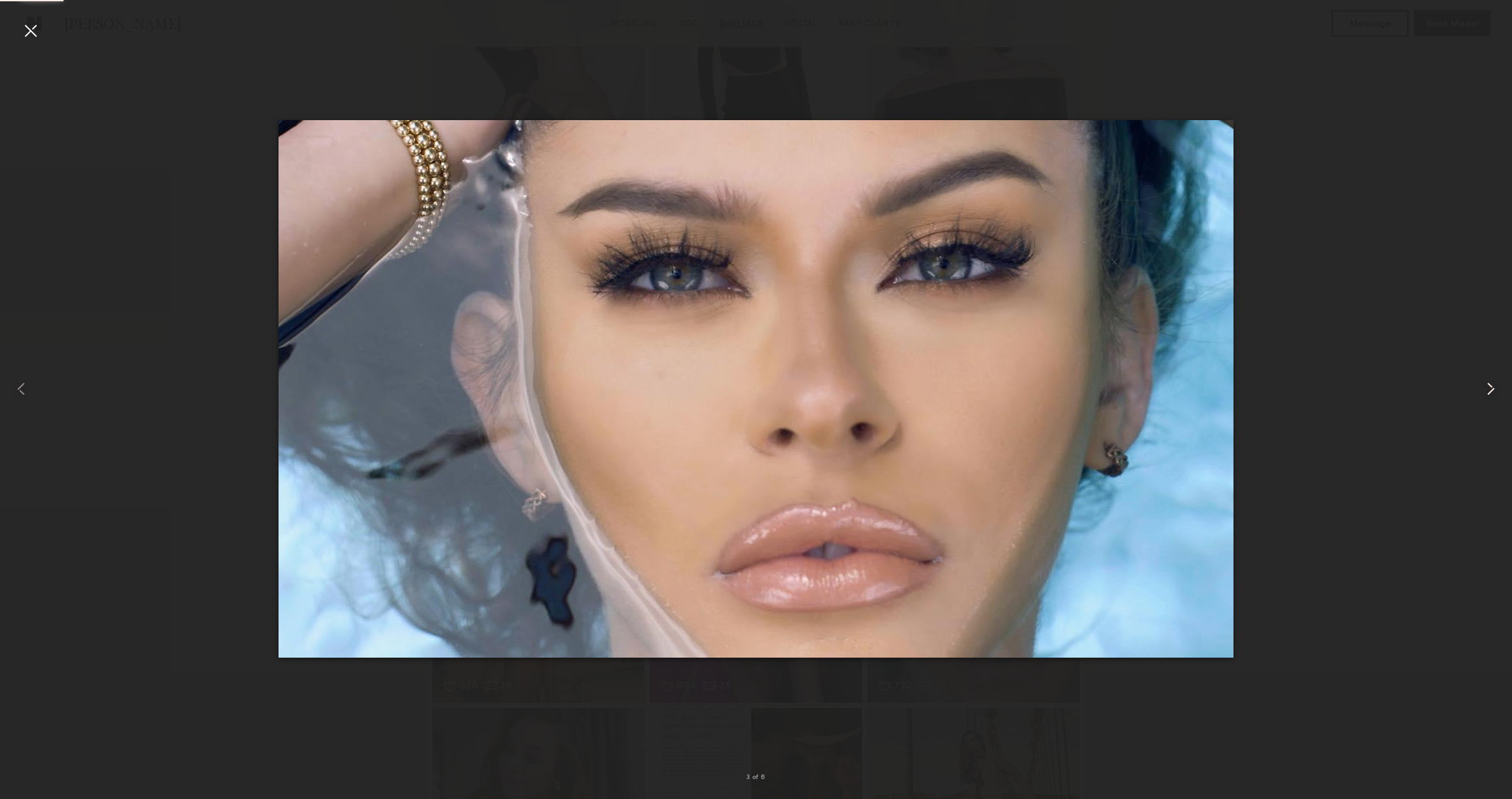
click at [1491, 386] on common-icon at bounding box center [1491, 389] width 22 height 22
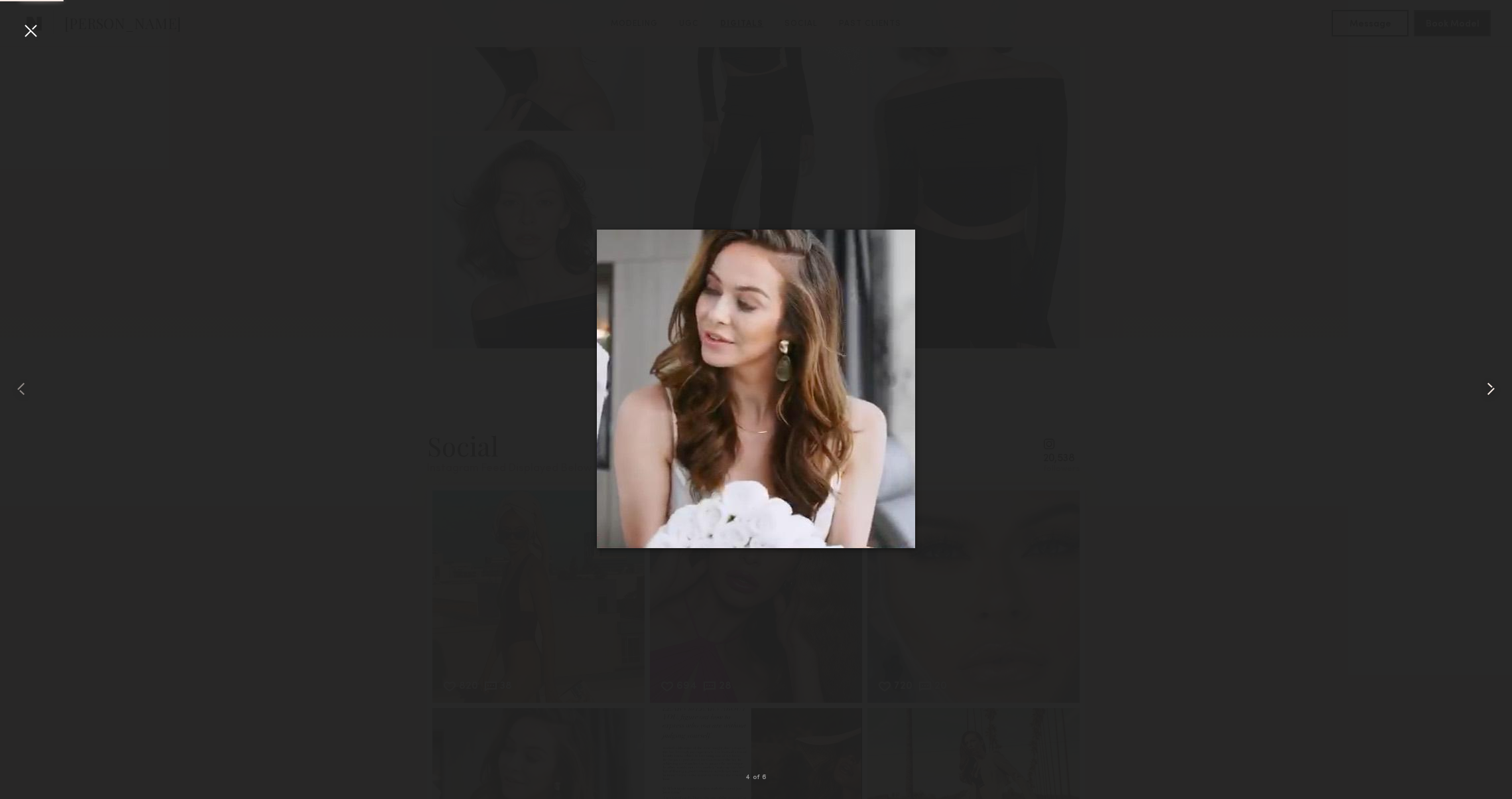
click at [1491, 386] on common-icon at bounding box center [1491, 389] width 22 height 22
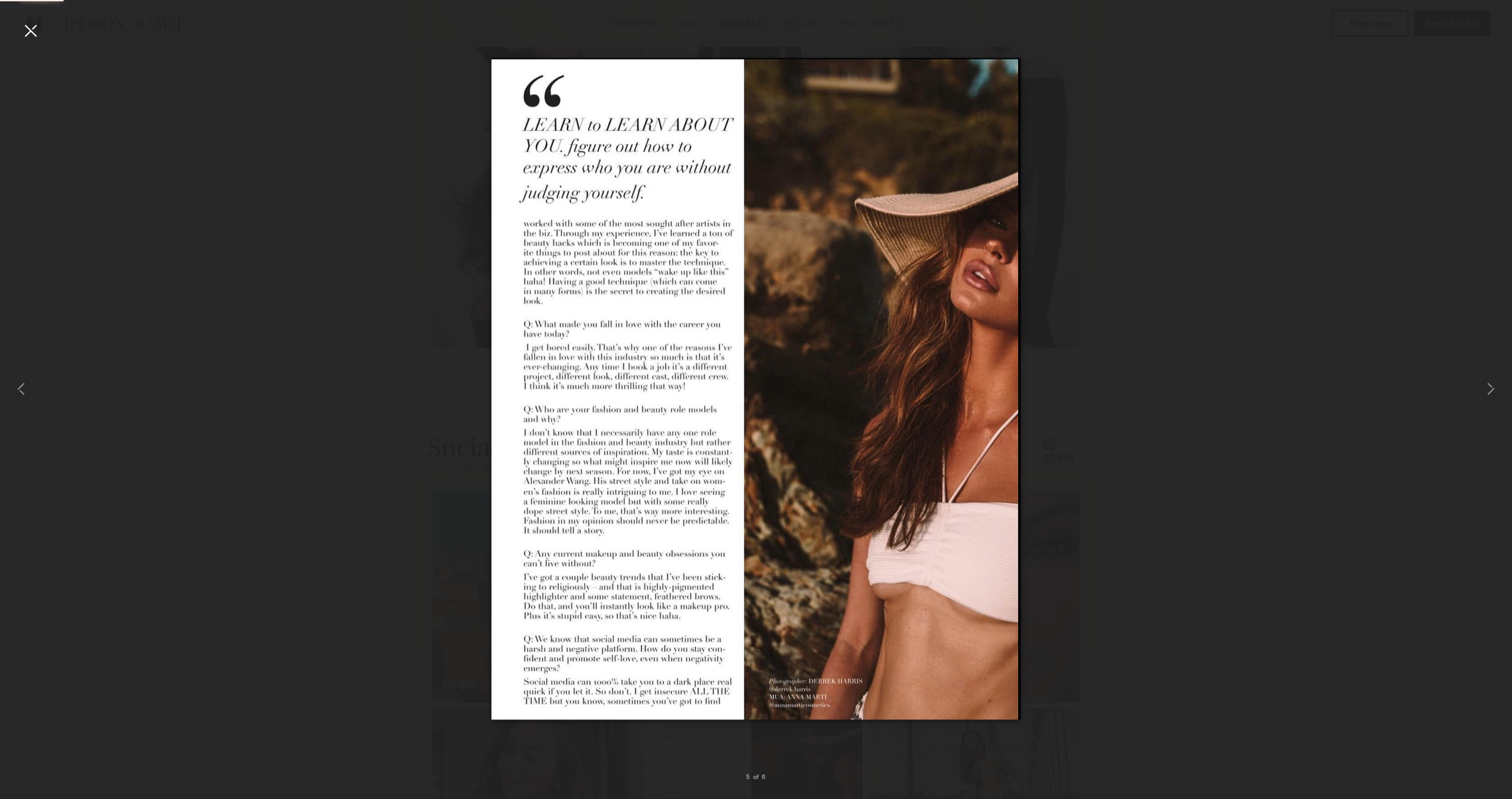
click at [29, 26] on div at bounding box center [31, 31] width 22 height 22
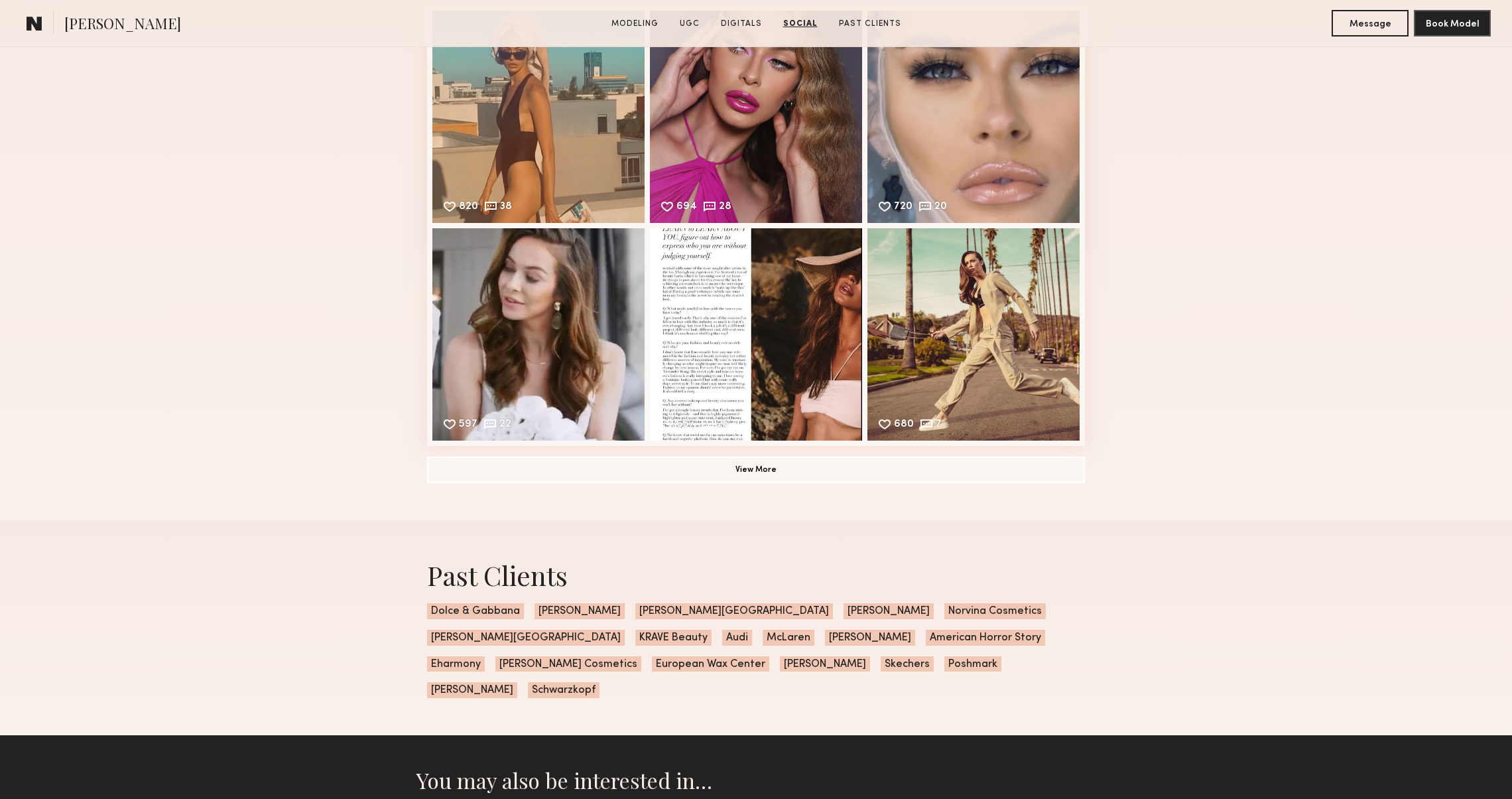
scroll to position [3287, 0]
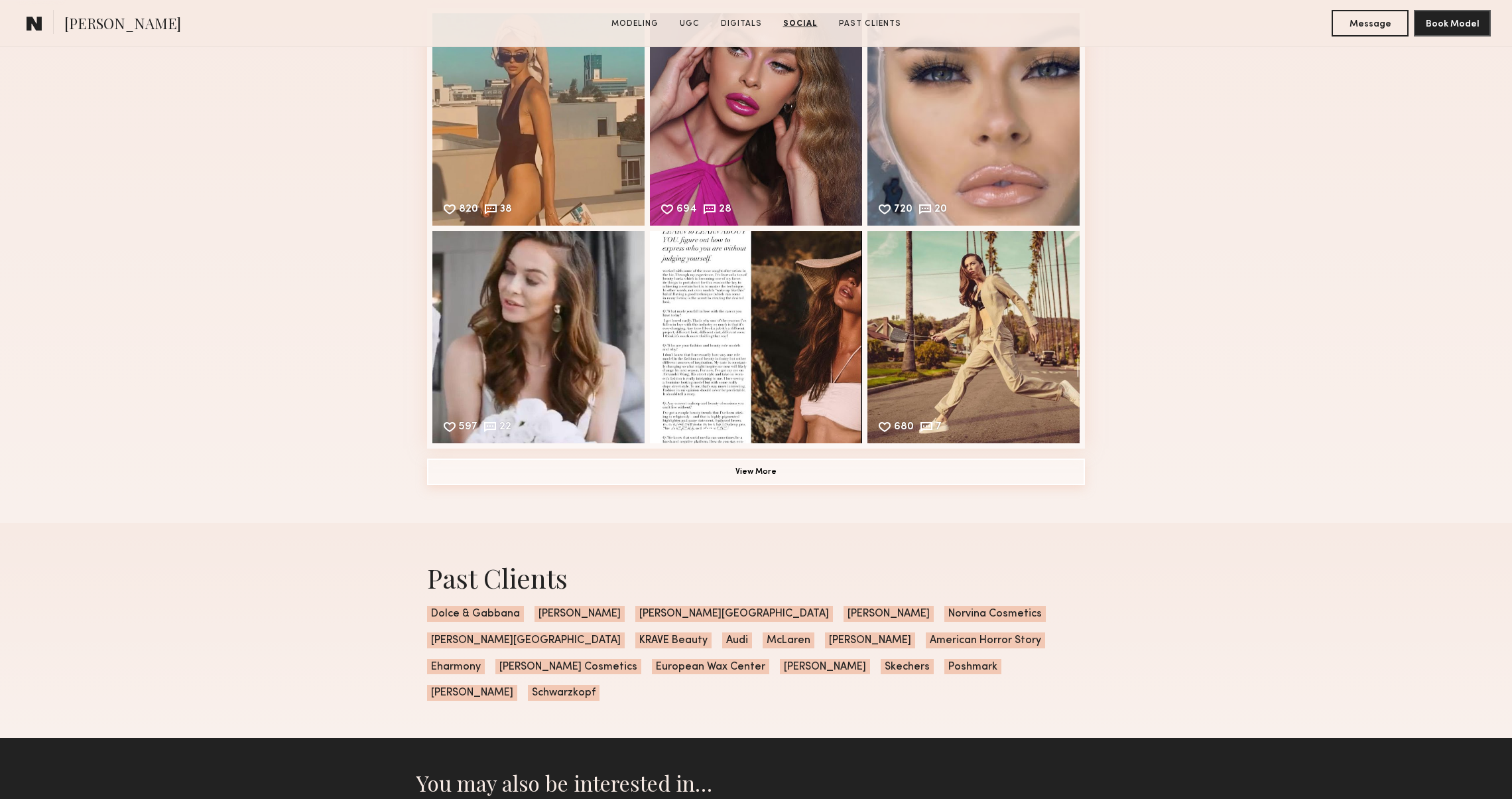
click at [507, 484] on button "View More" at bounding box center [756, 471] width 657 height 27
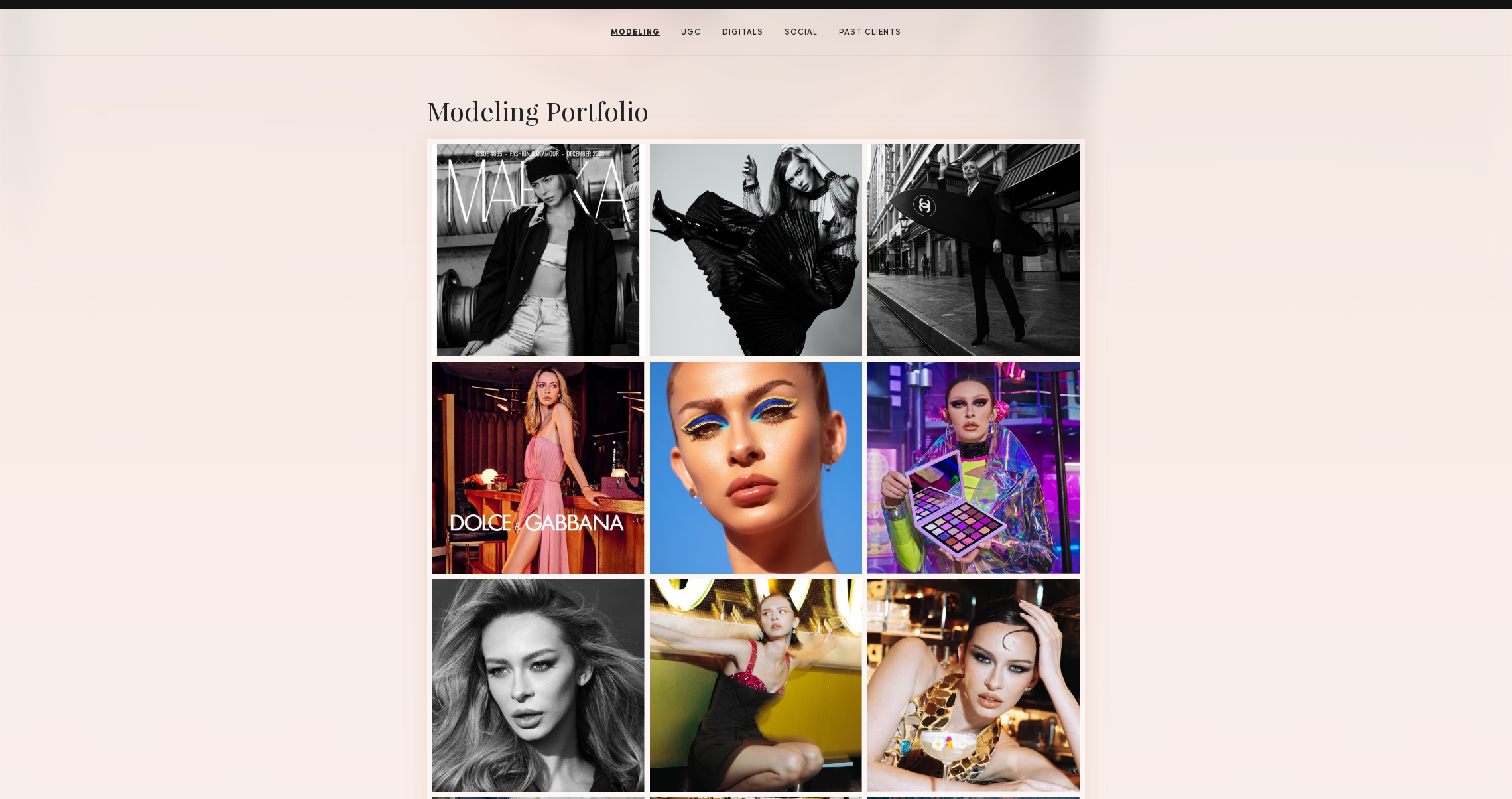
scroll to position [248, 0]
click at [510, 250] on div at bounding box center [538, 249] width 212 height 212
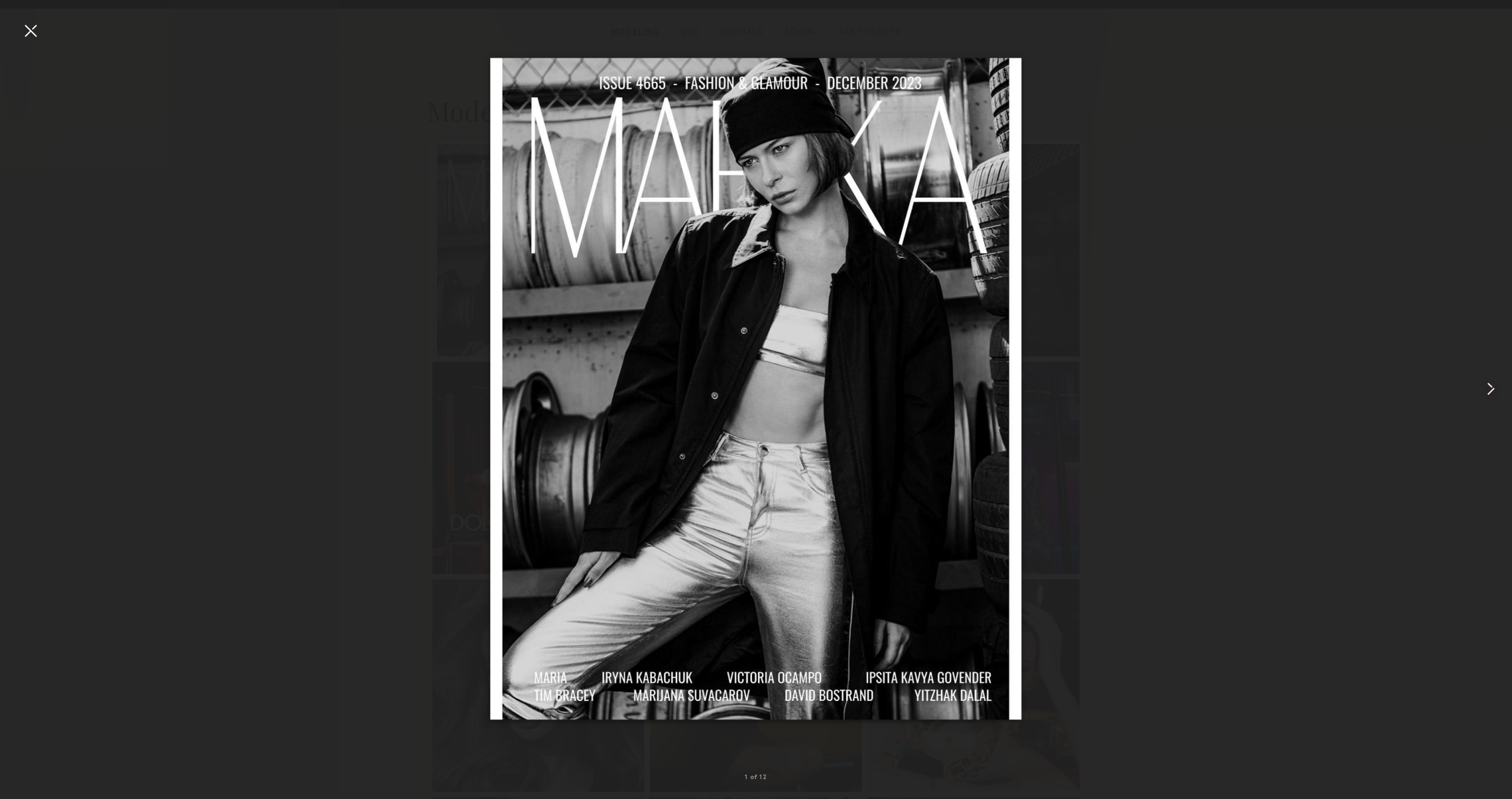
click at [1495, 394] on common-icon at bounding box center [1491, 389] width 22 height 22
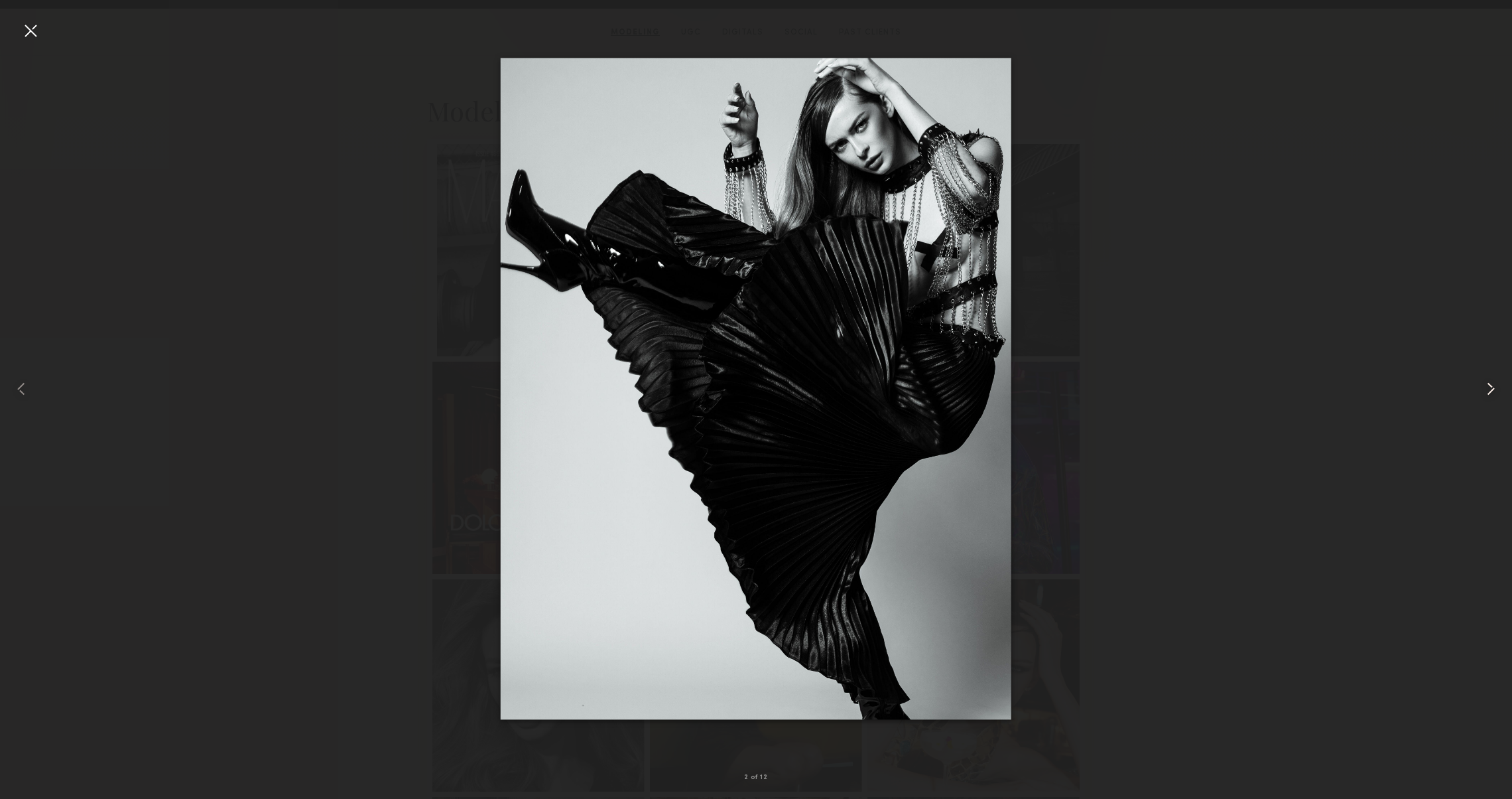
click at [1495, 394] on common-icon at bounding box center [1491, 389] width 22 height 22
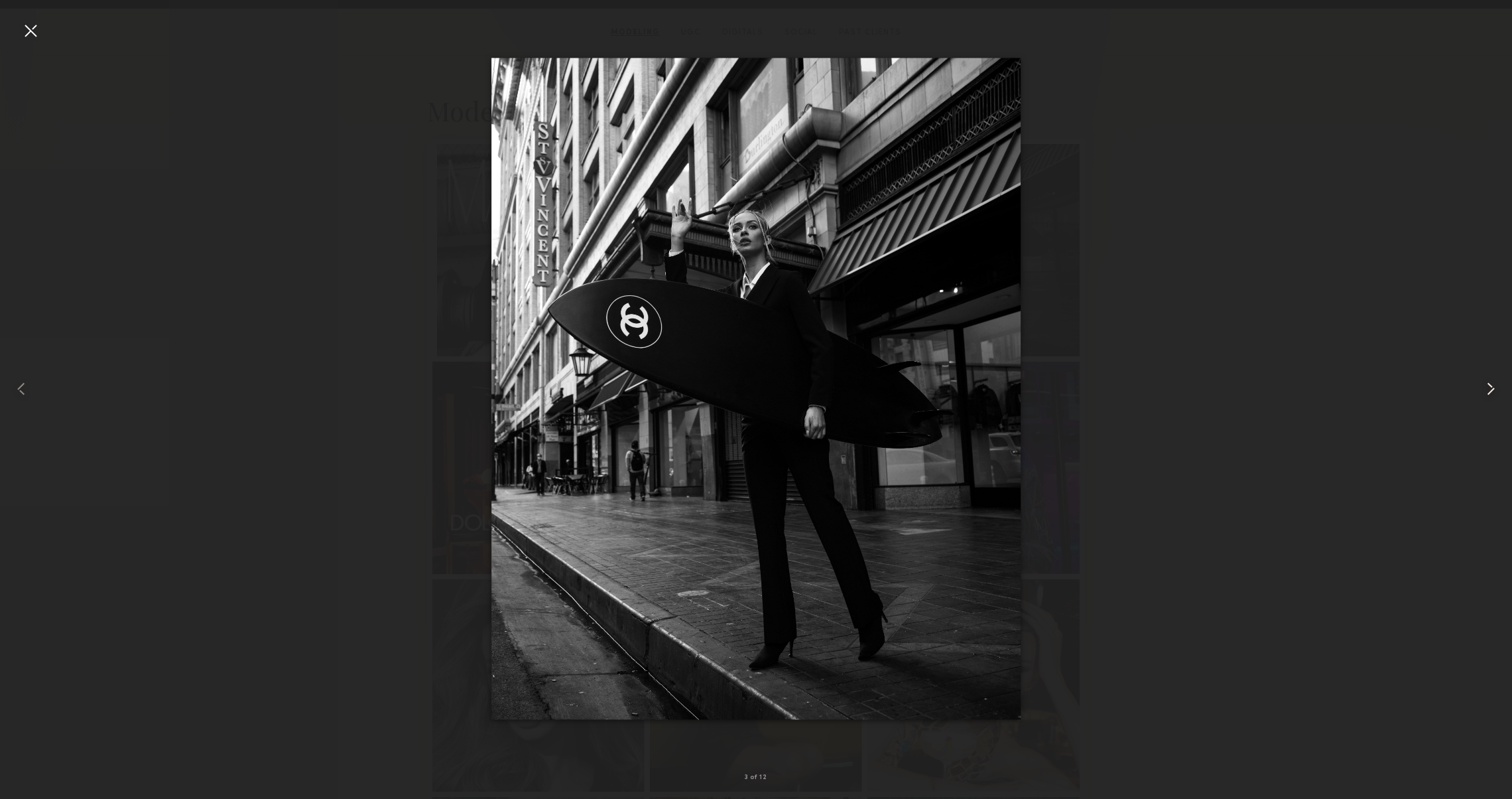
click at [1495, 394] on common-icon at bounding box center [1491, 389] width 22 height 22
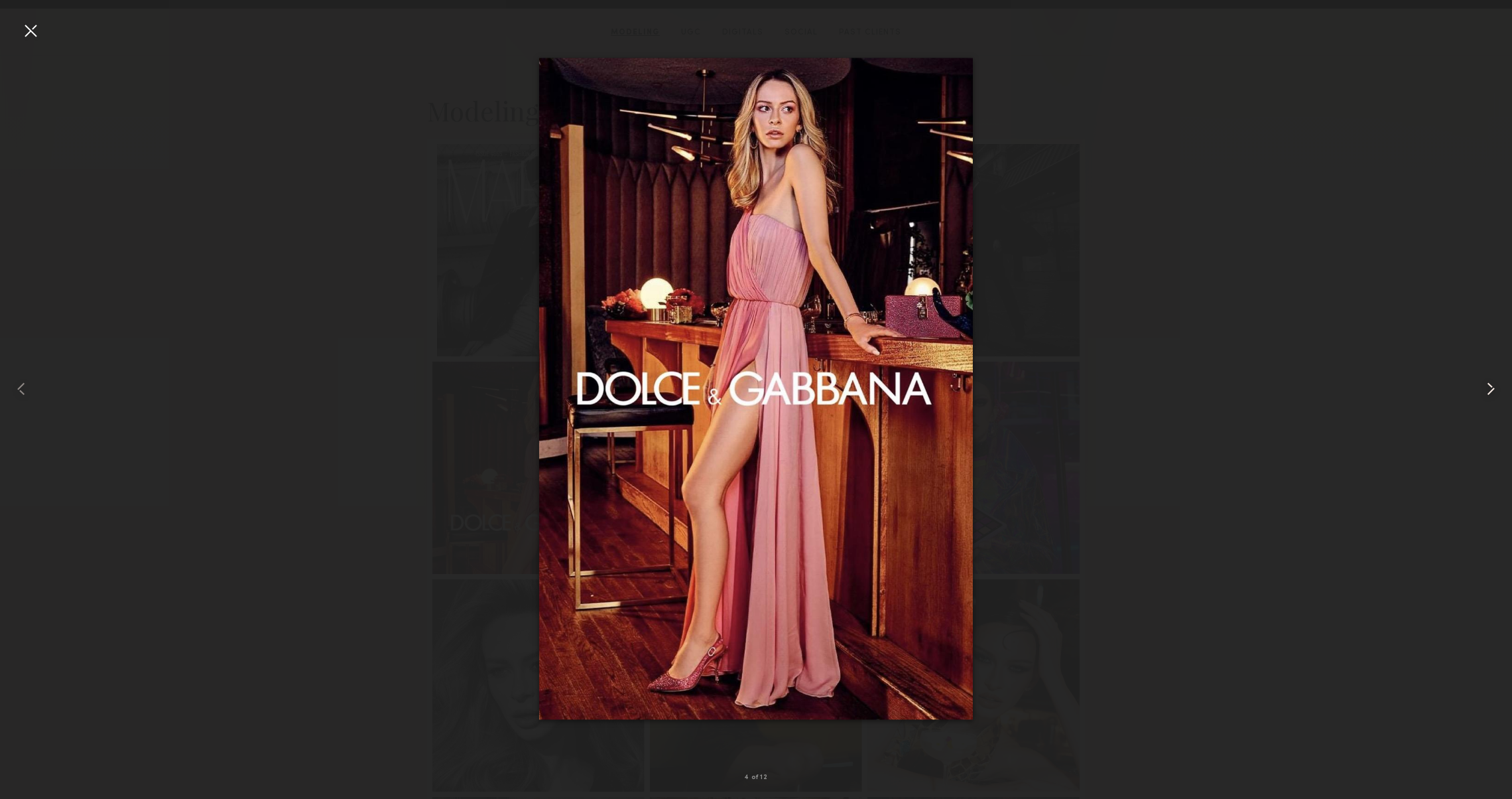
click at [1495, 394] on common-icon at bounding box center [1491, 389] width 22 height 22
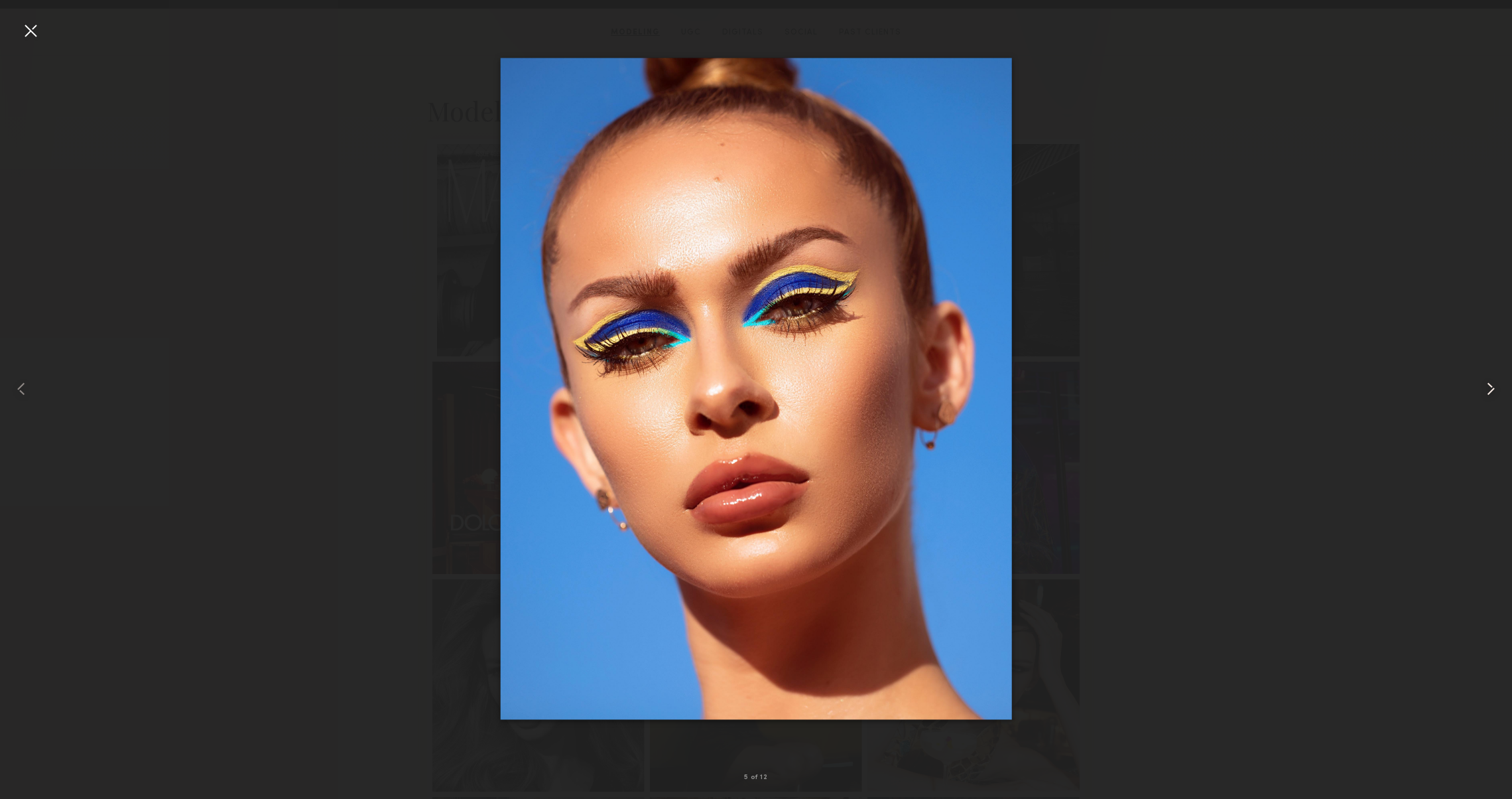
click at [1495, 394] on common-icon at bounding box center [1491, 389] width 22 height 22
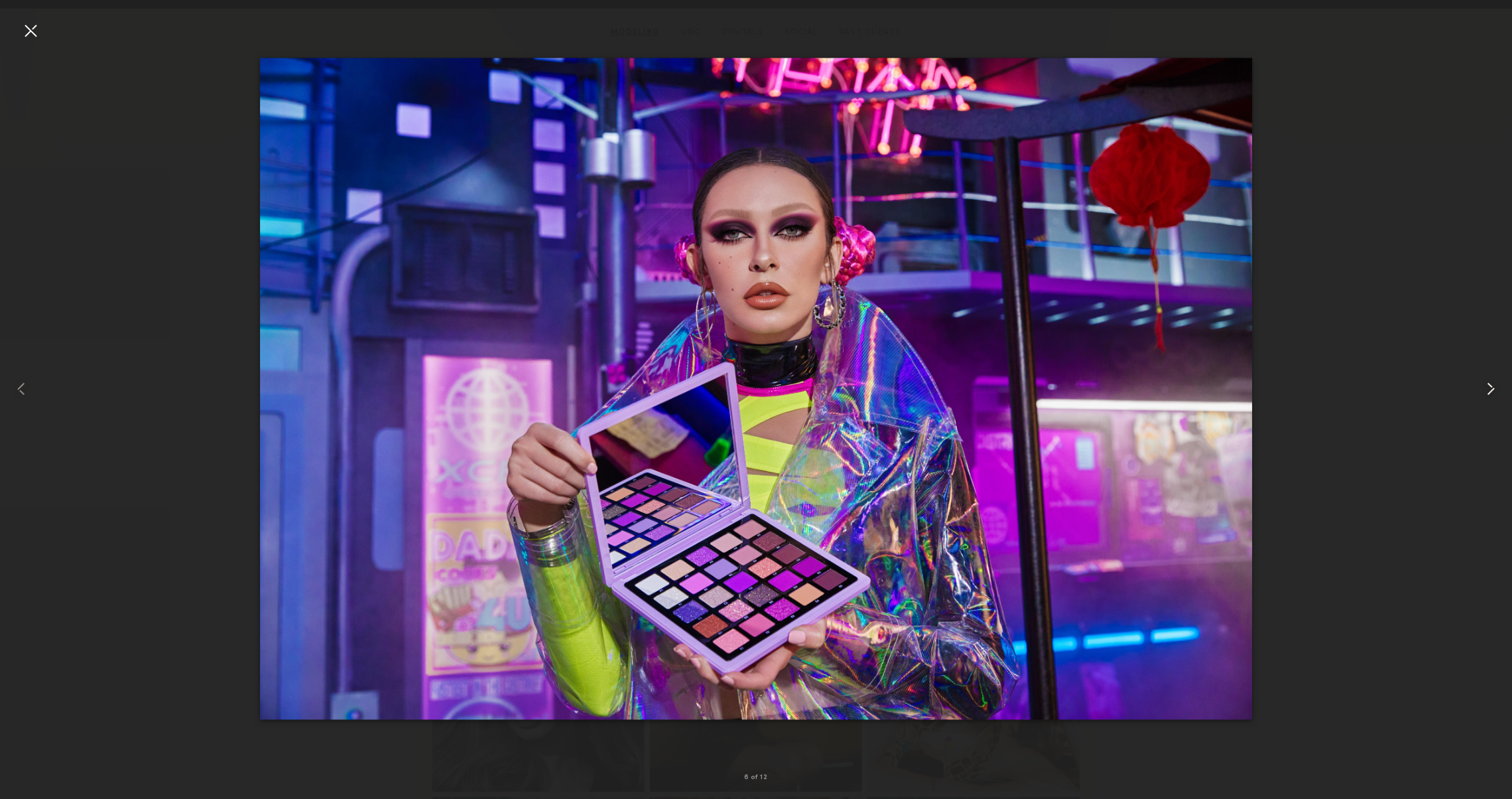
click at [1495, 394] on common-icon at bounding box center [1491, 389] width 22 height 22
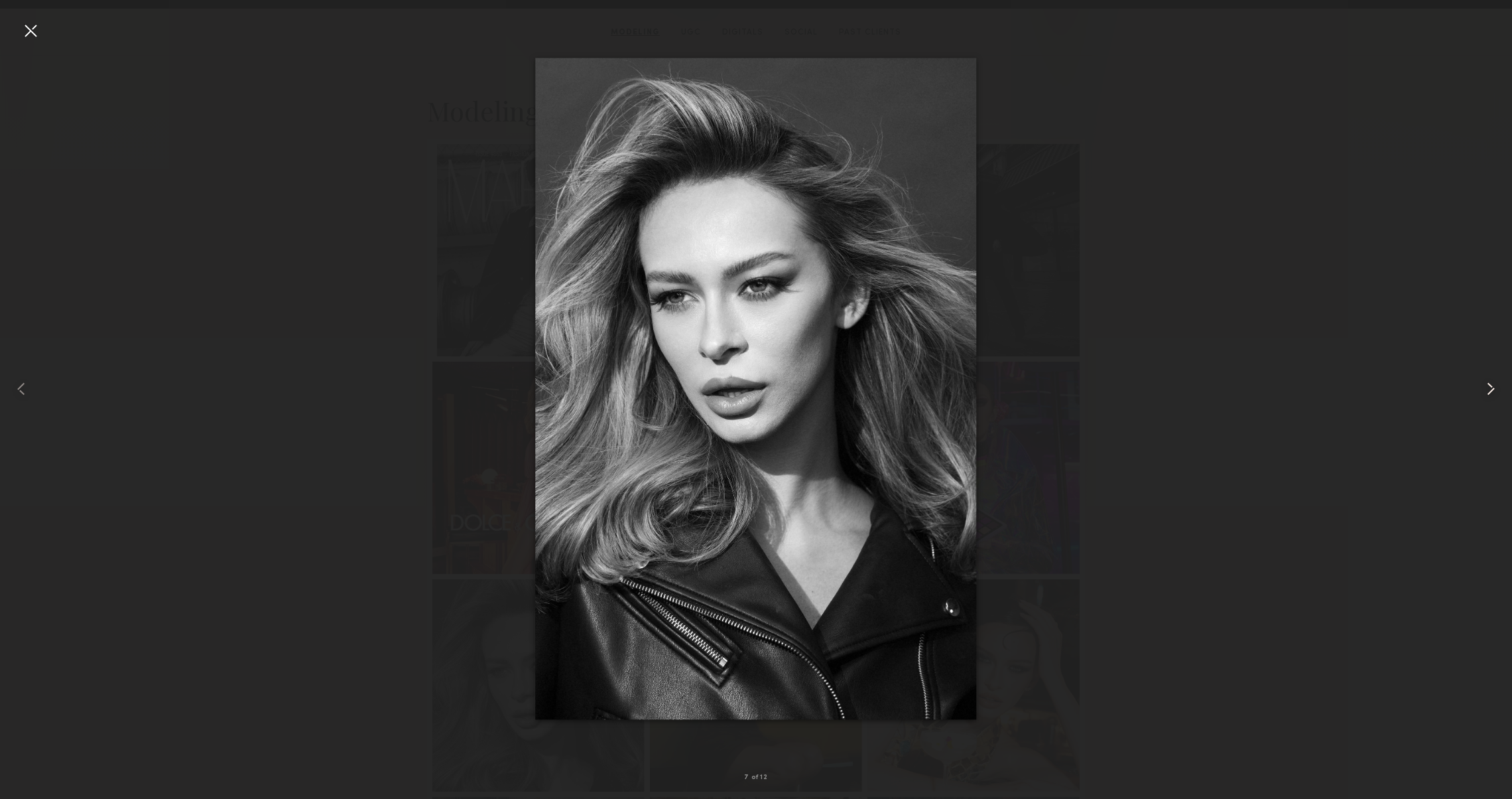
click at [1495, 394] on common-icon at bounding box center [1491, 389] width 22 height 22
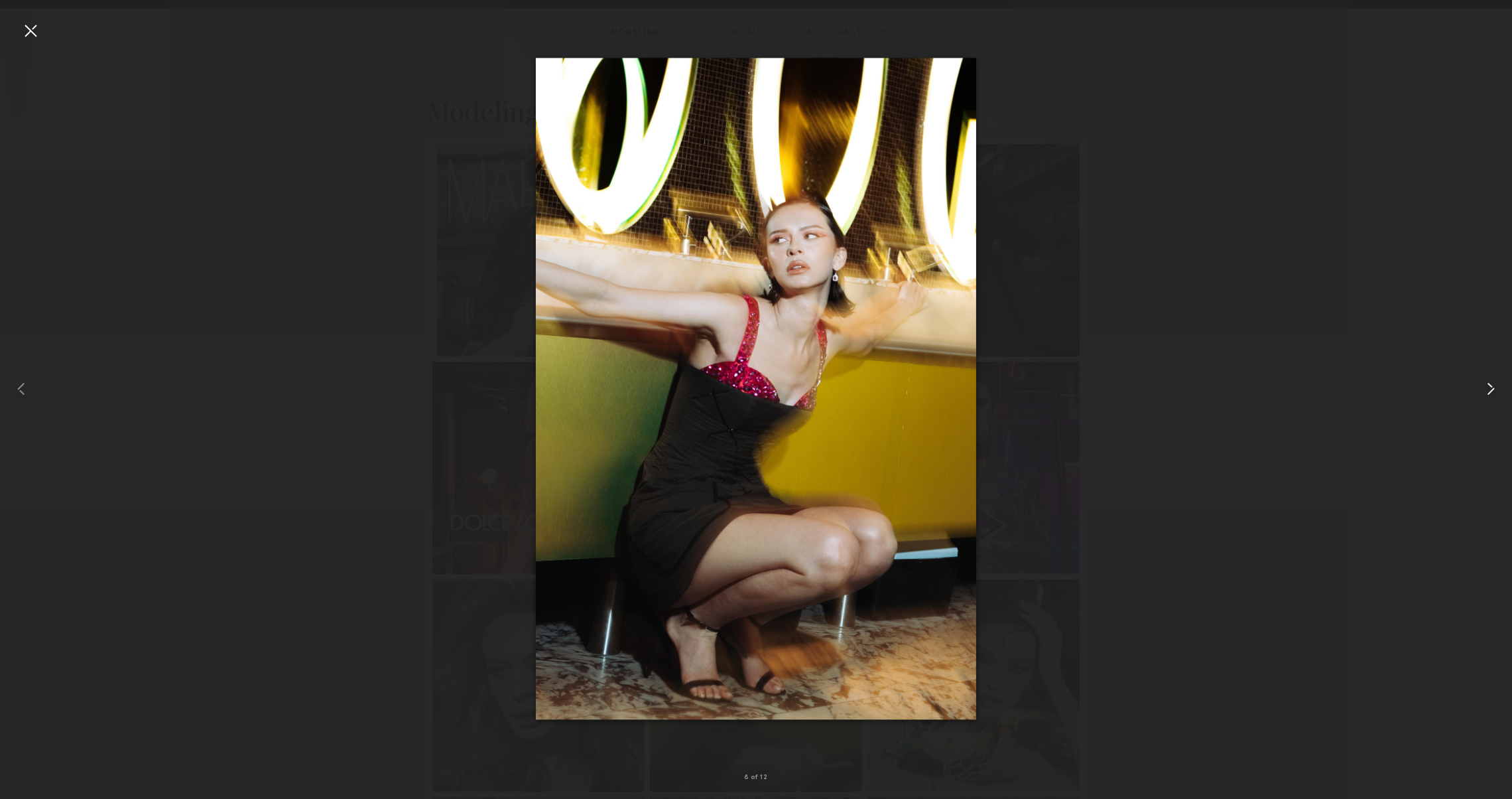
click at [1495, 394] on common-icon at bounding box center [1491, 389] width 22 height 22
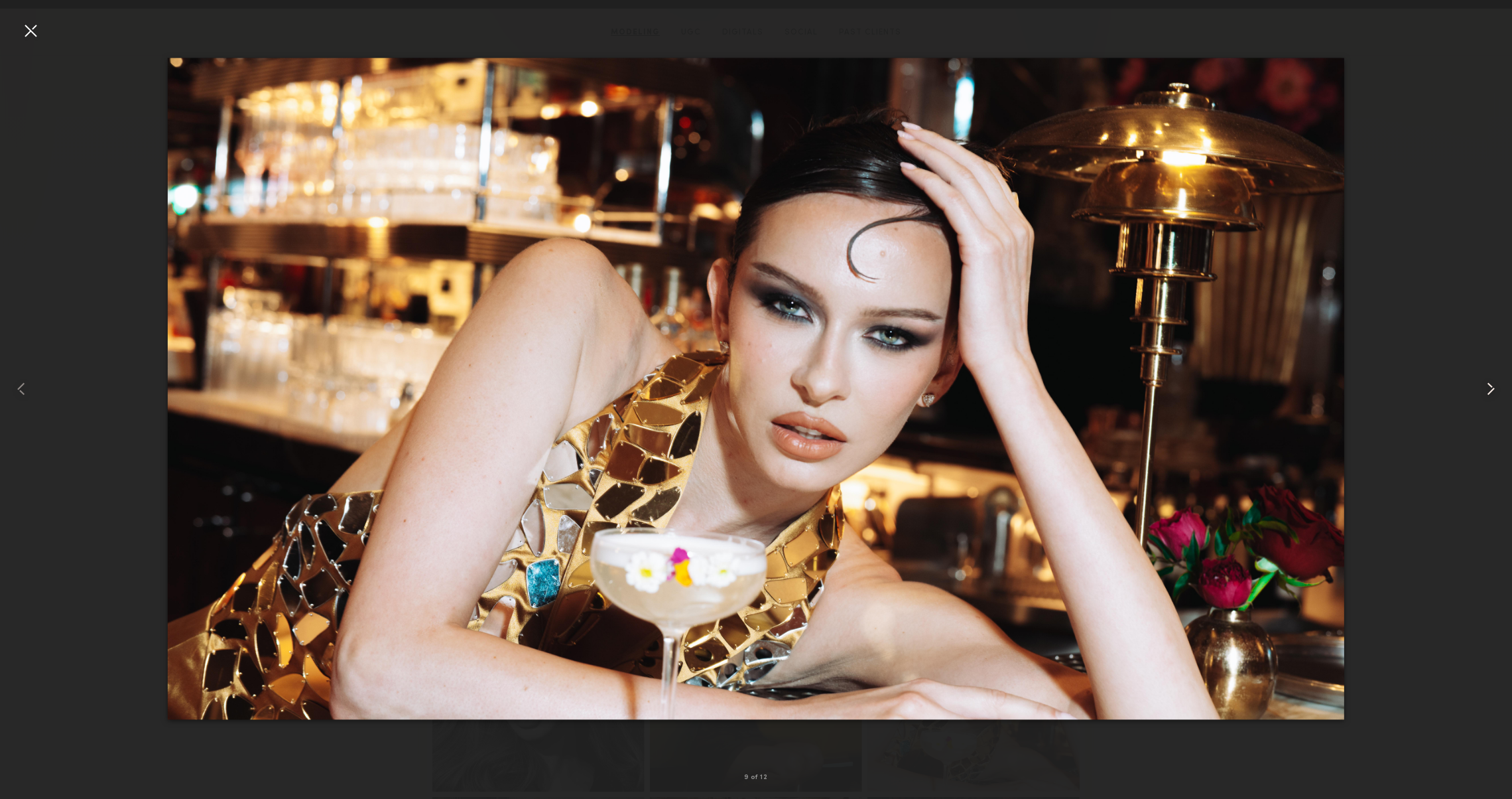
click at [1495, 394] on common-icon at bounding box center [1491, 389] width 22 height 22
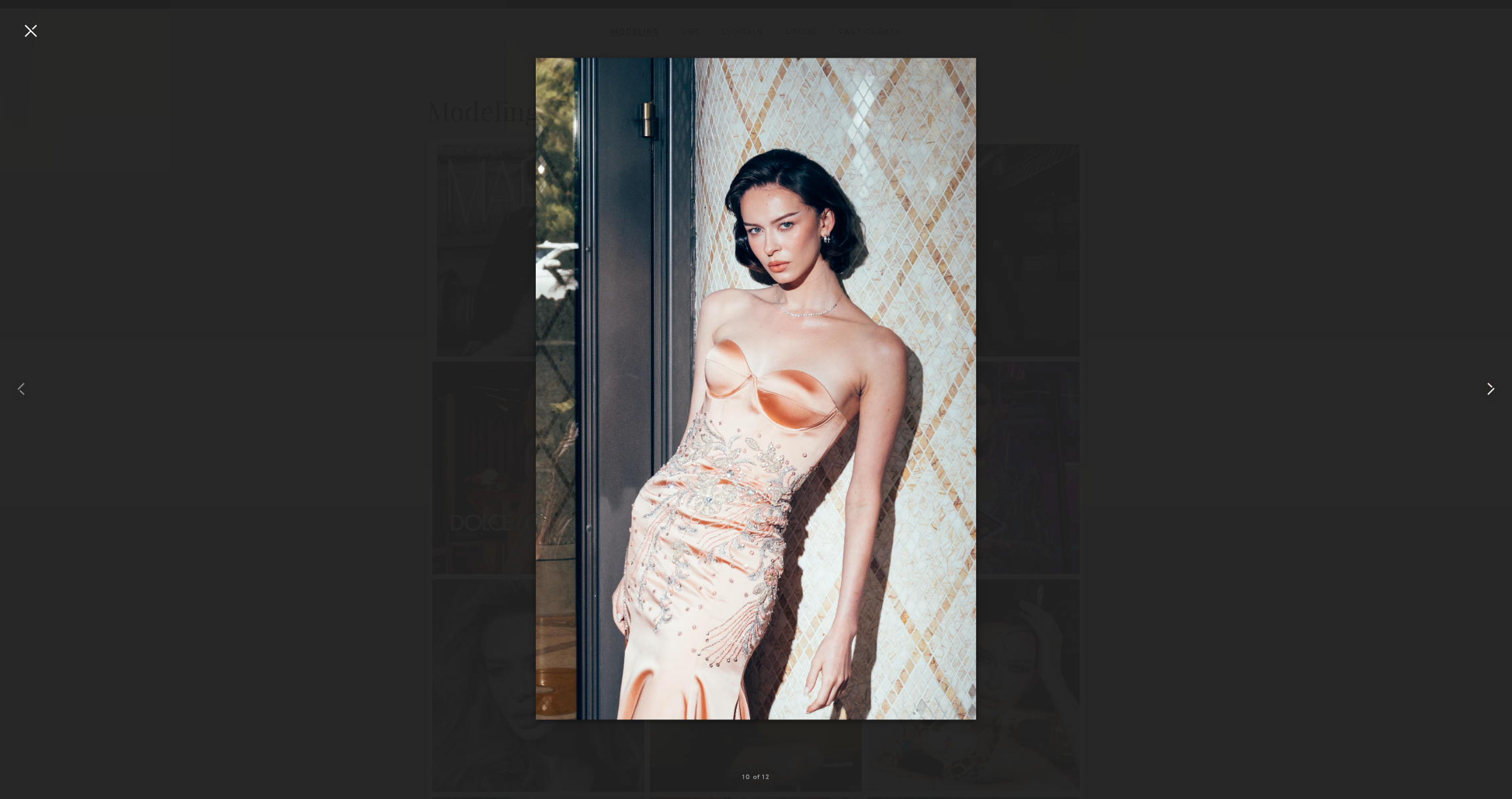
click at [1495, 394] on common-icon at bounding box center [1491, 389] width 22 height 22
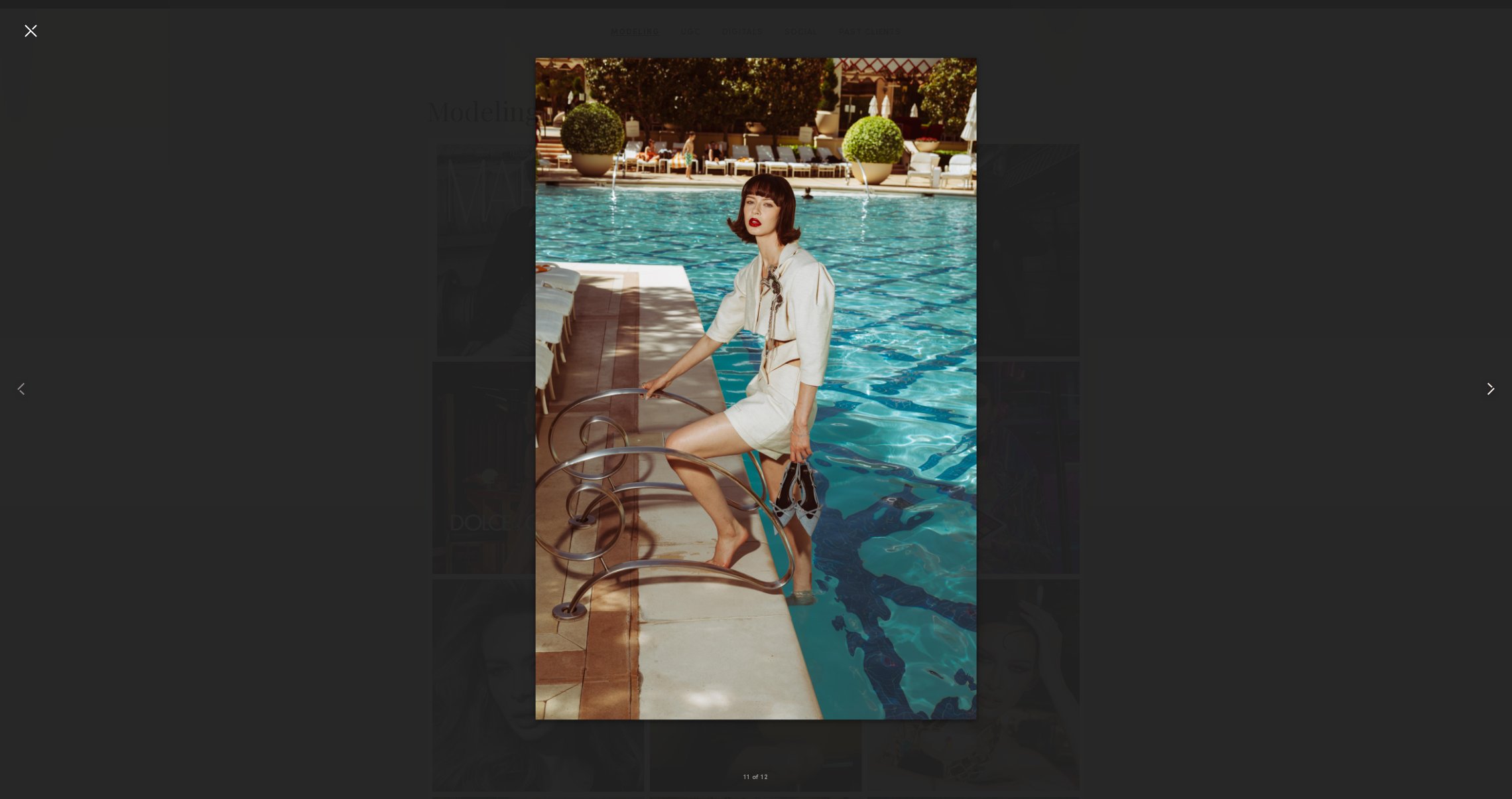
click at [1495, 394] on common-icon at bounding box center [1491, 389] width 22 height 22
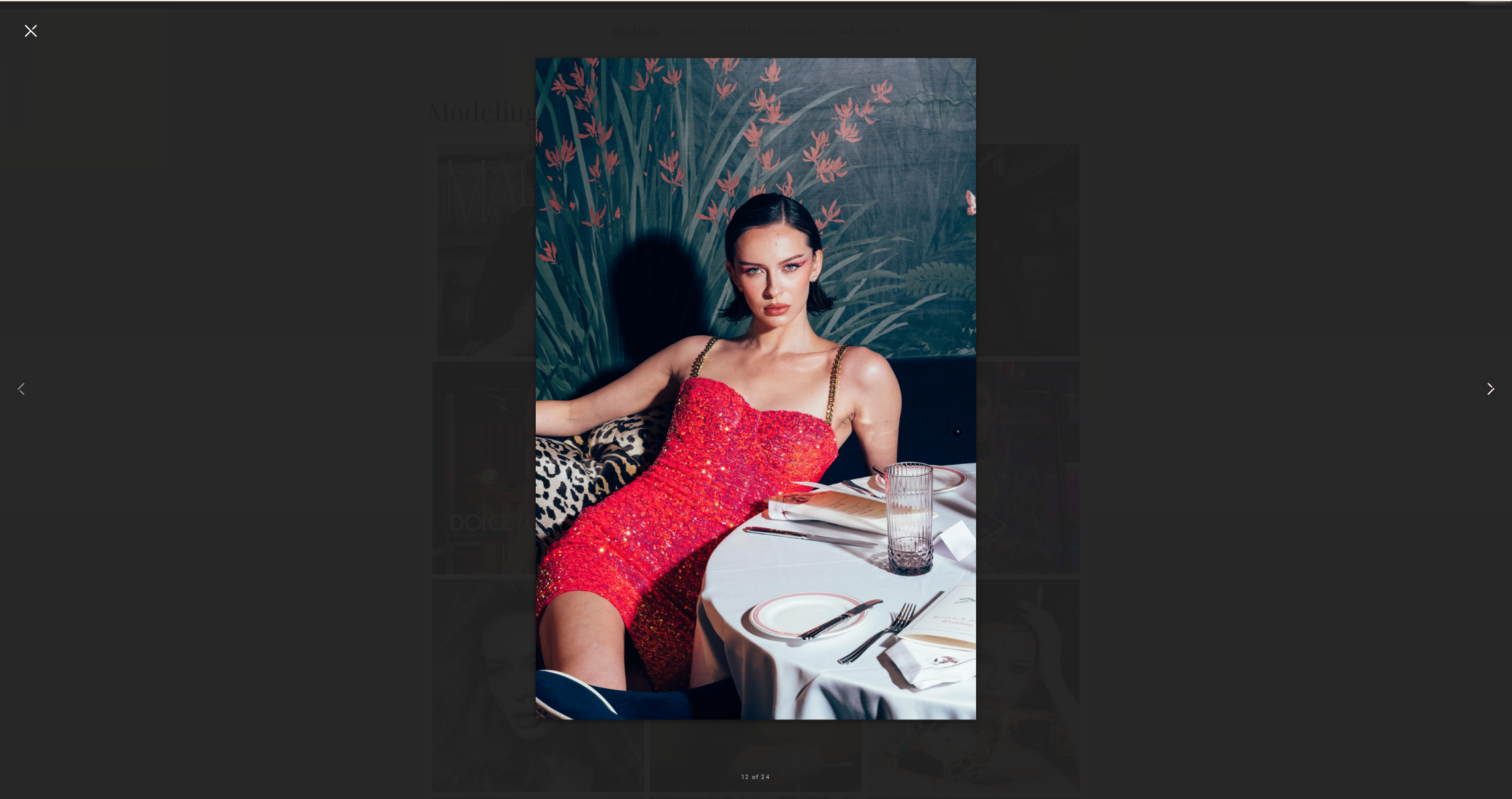
click at [1495, 394] on common-icon at bounding box center [1491, 389] width 22 height 22
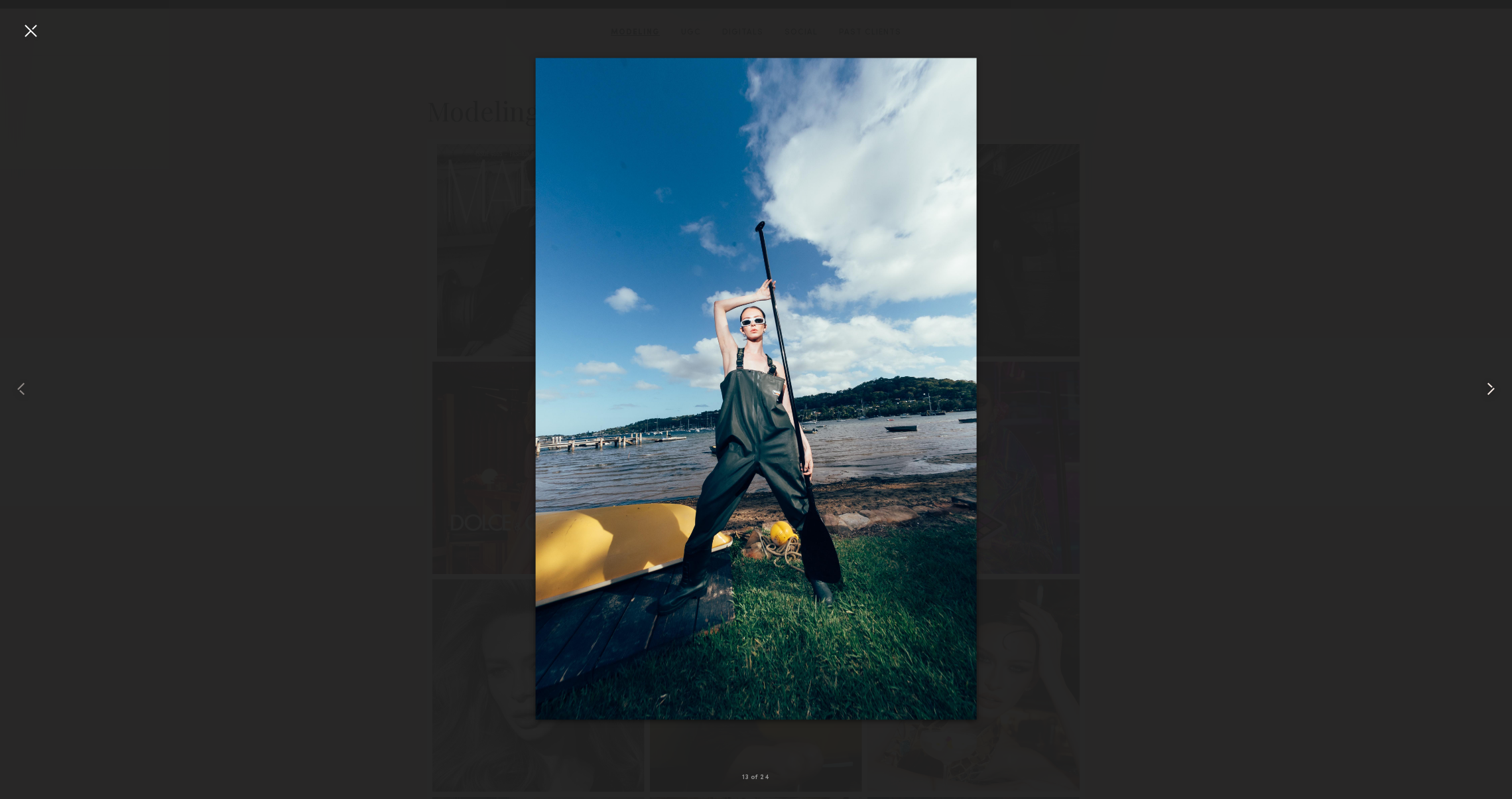
click at [1495, 394] on common-icon at bounding box center [1491, 389] width 22 height 22
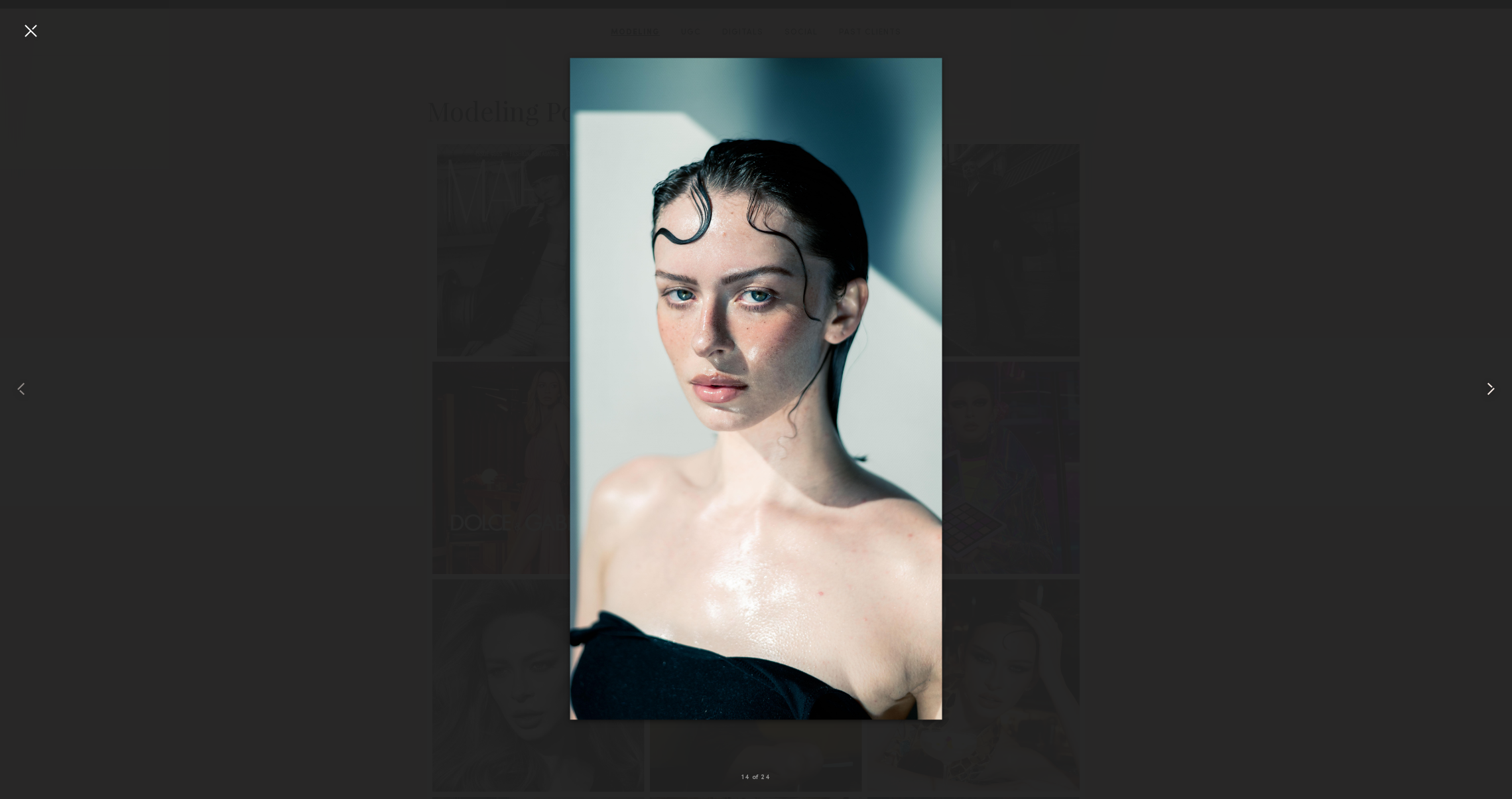
click at [1495, 394] on common-icon at bounding box center [1491, 389] width 22 height 22
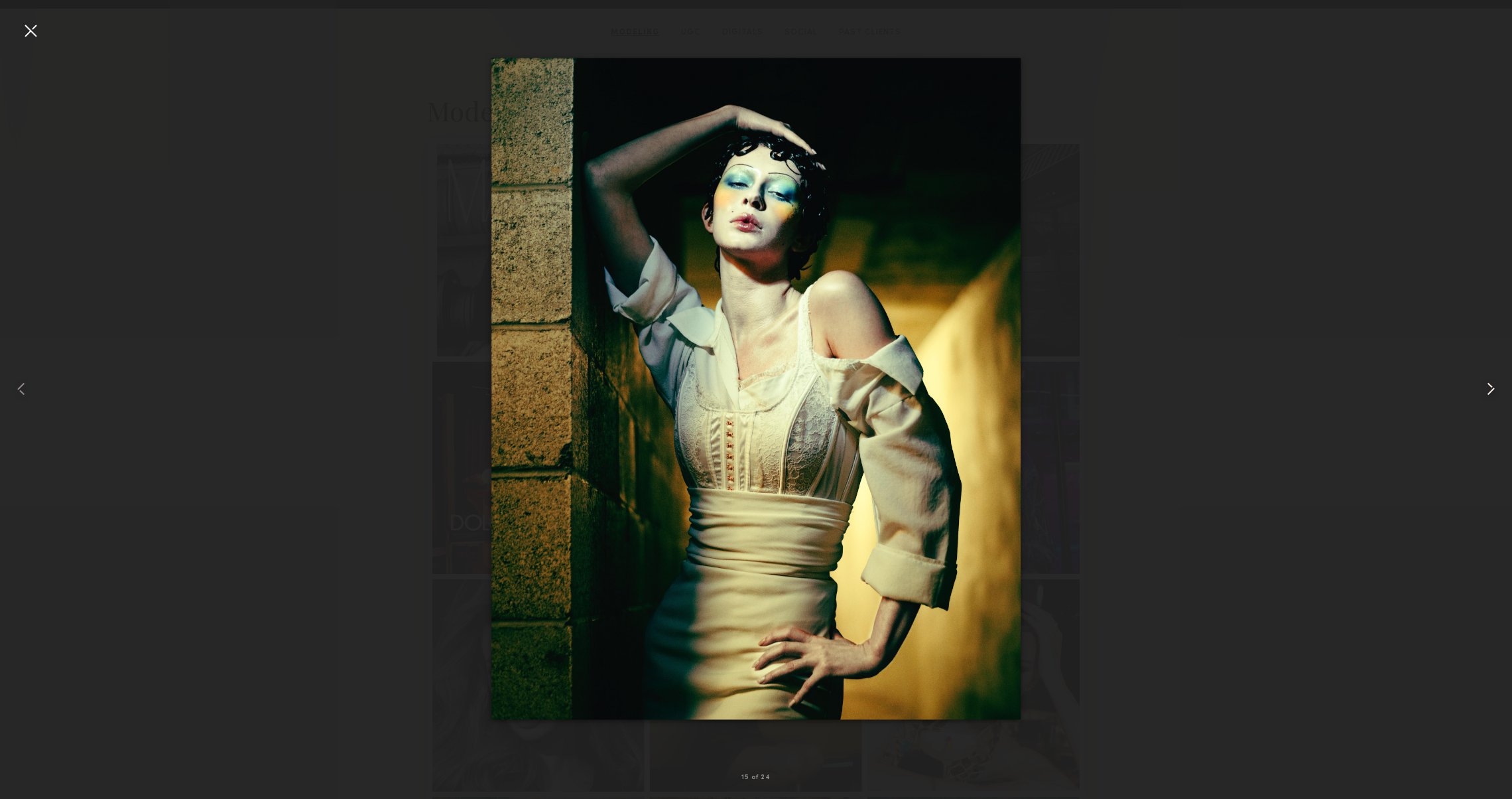
click at [1495, 394] on common-icon at bounding box center [1491, 389] width 22 height 22
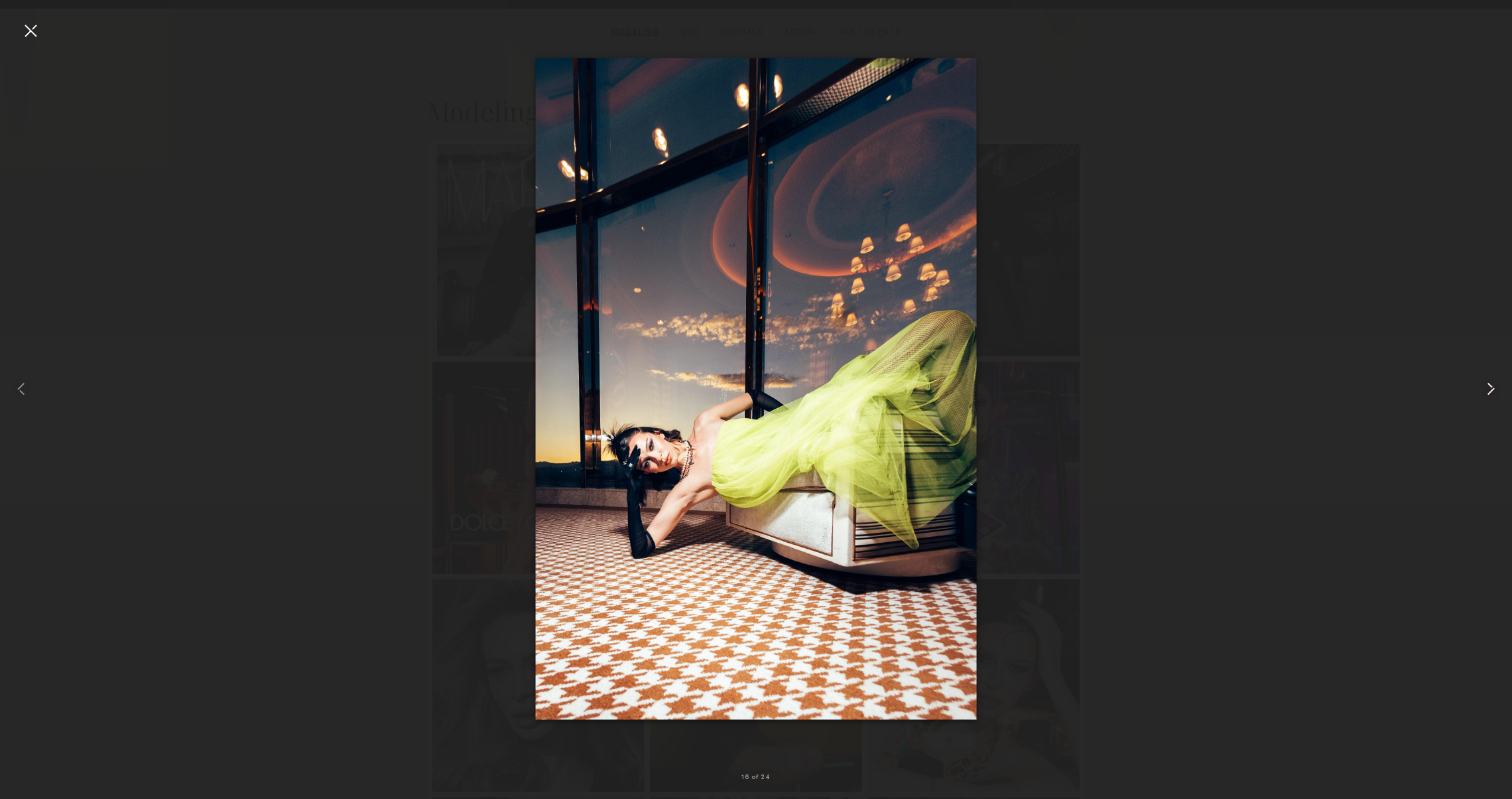
click at [1495, 394] on common-icon at bounding box center [1491, 389] width 22 height 22
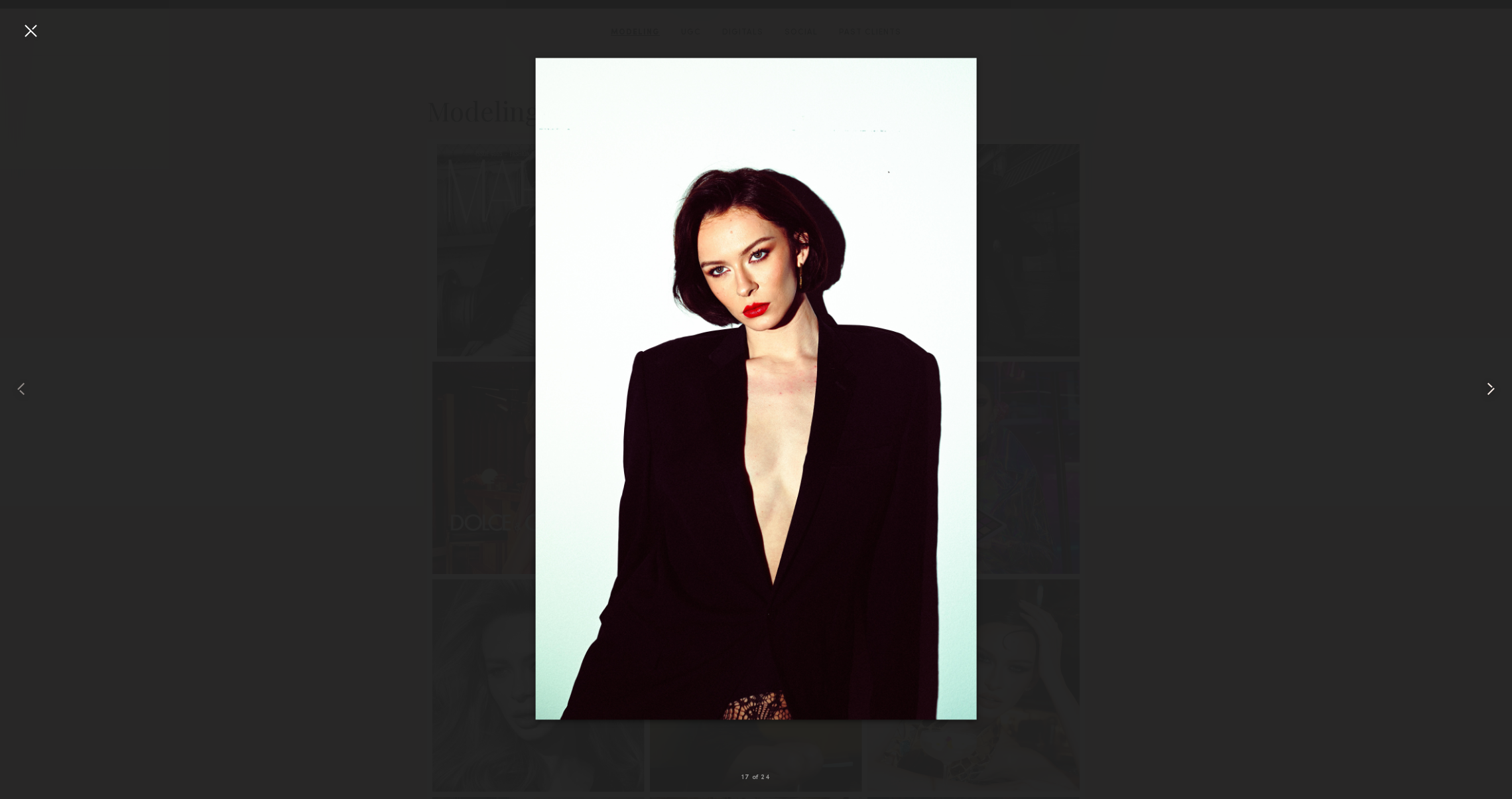
click at [1495, 394] on common-icon at bounding box center [1491, 389] width 22 height 22
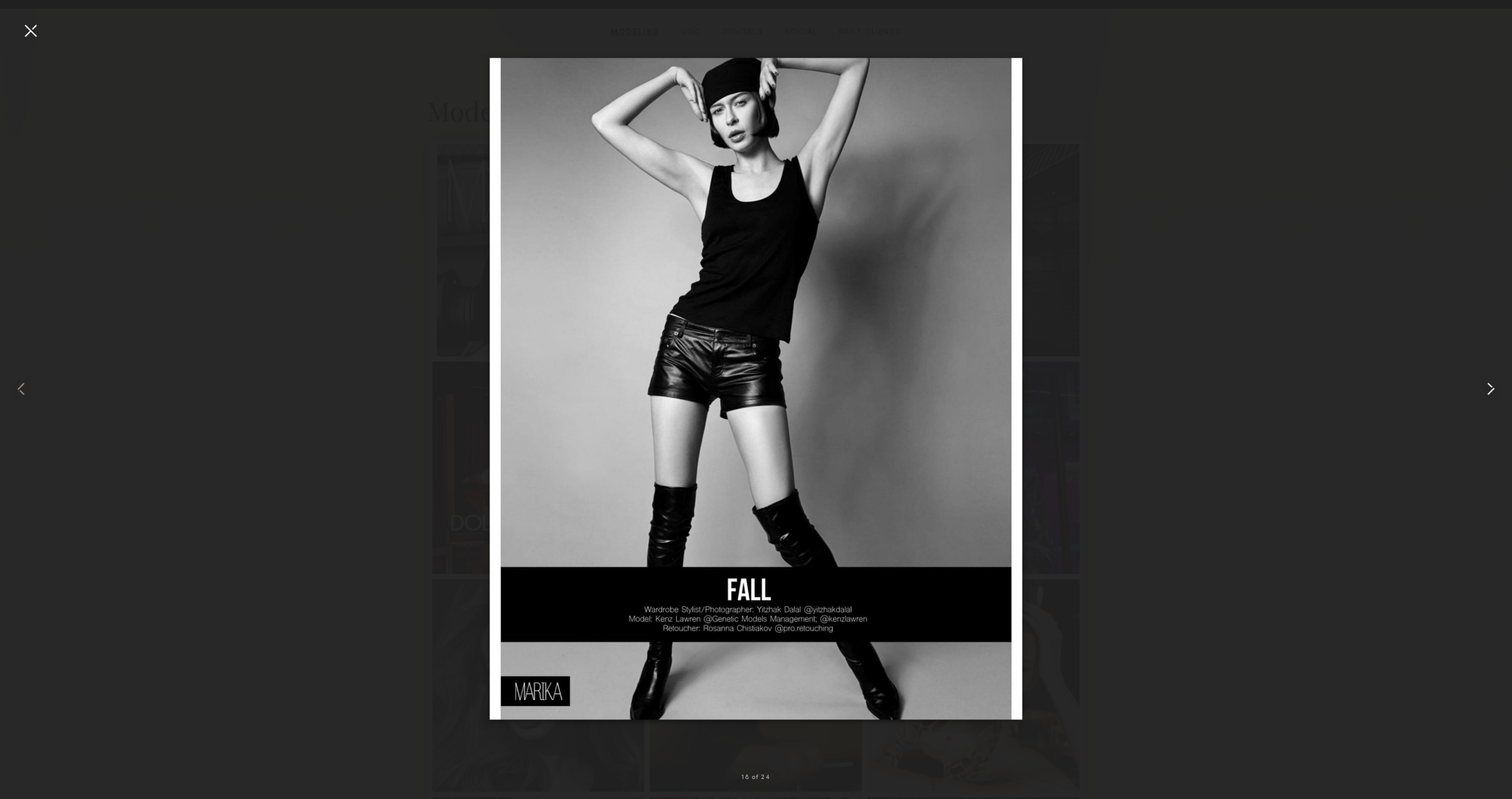
click at [1495, 394] on common-icon at bounding box center [1491, 389] width 22 height 22
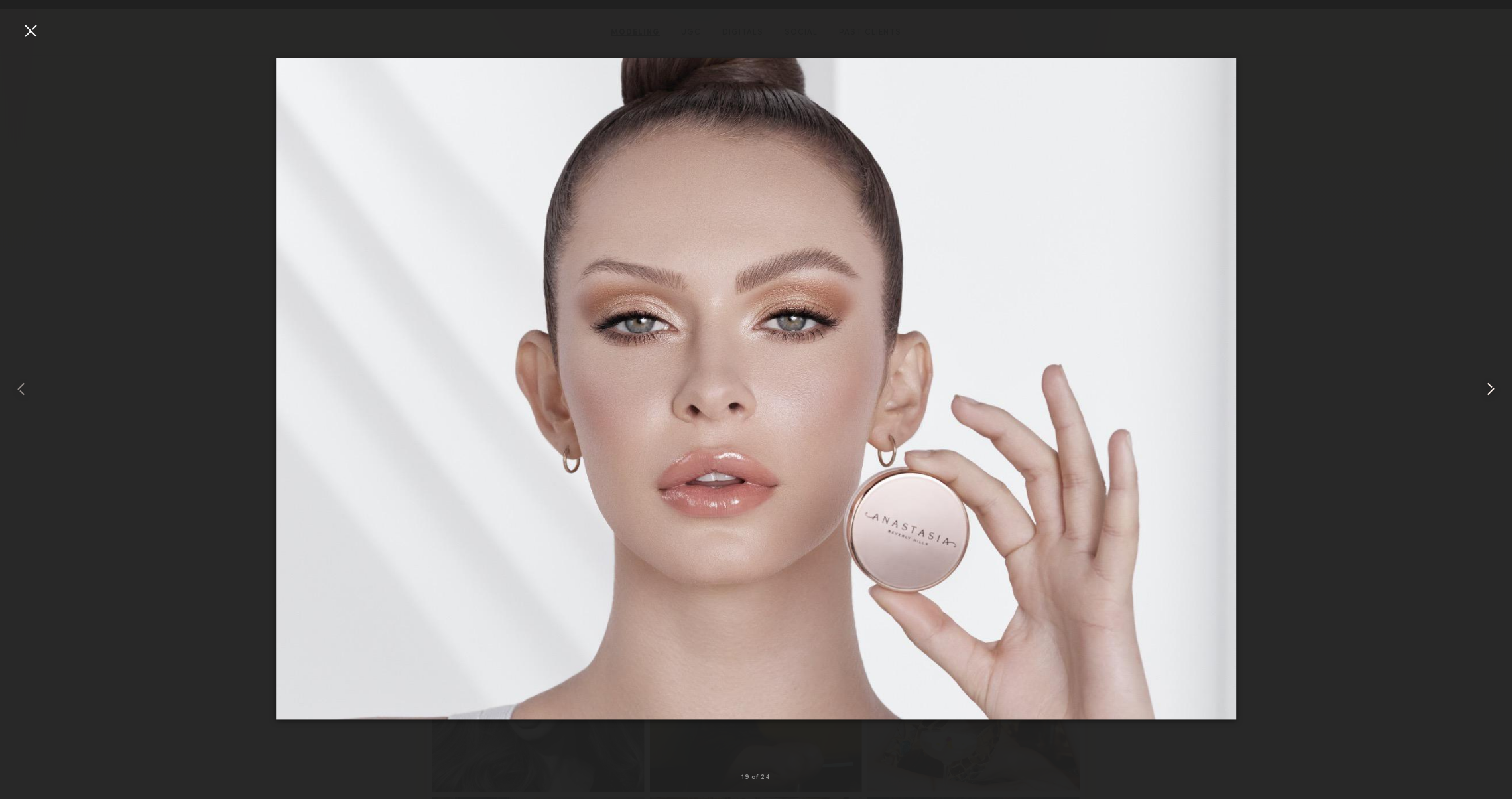
click at [1495, 394] on common-icon at bounding box center [1491, 389] width 22 height 22
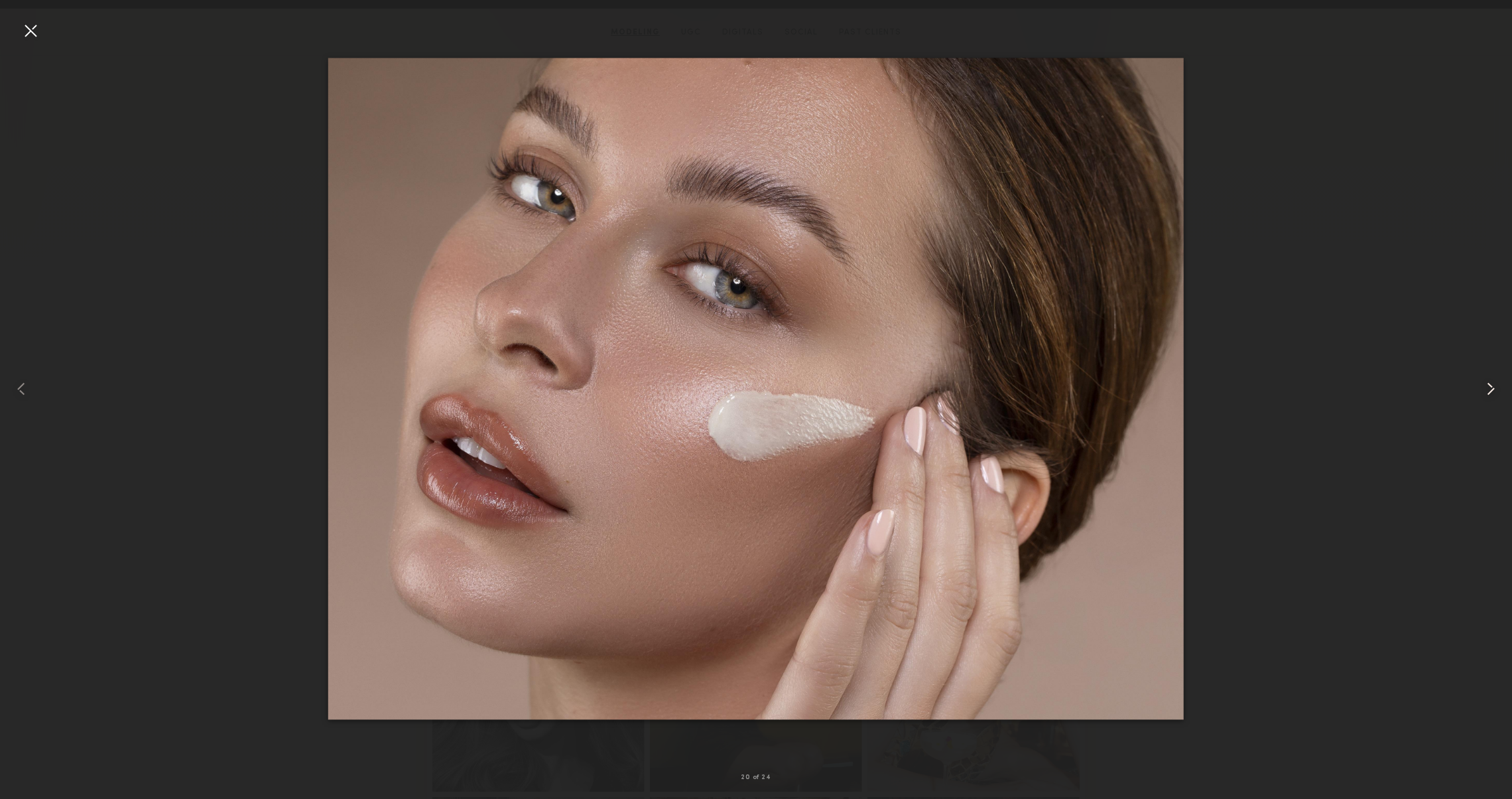
click at [1495, 394] on common-icon at bounding box center [1491, 389] width 22 height 22
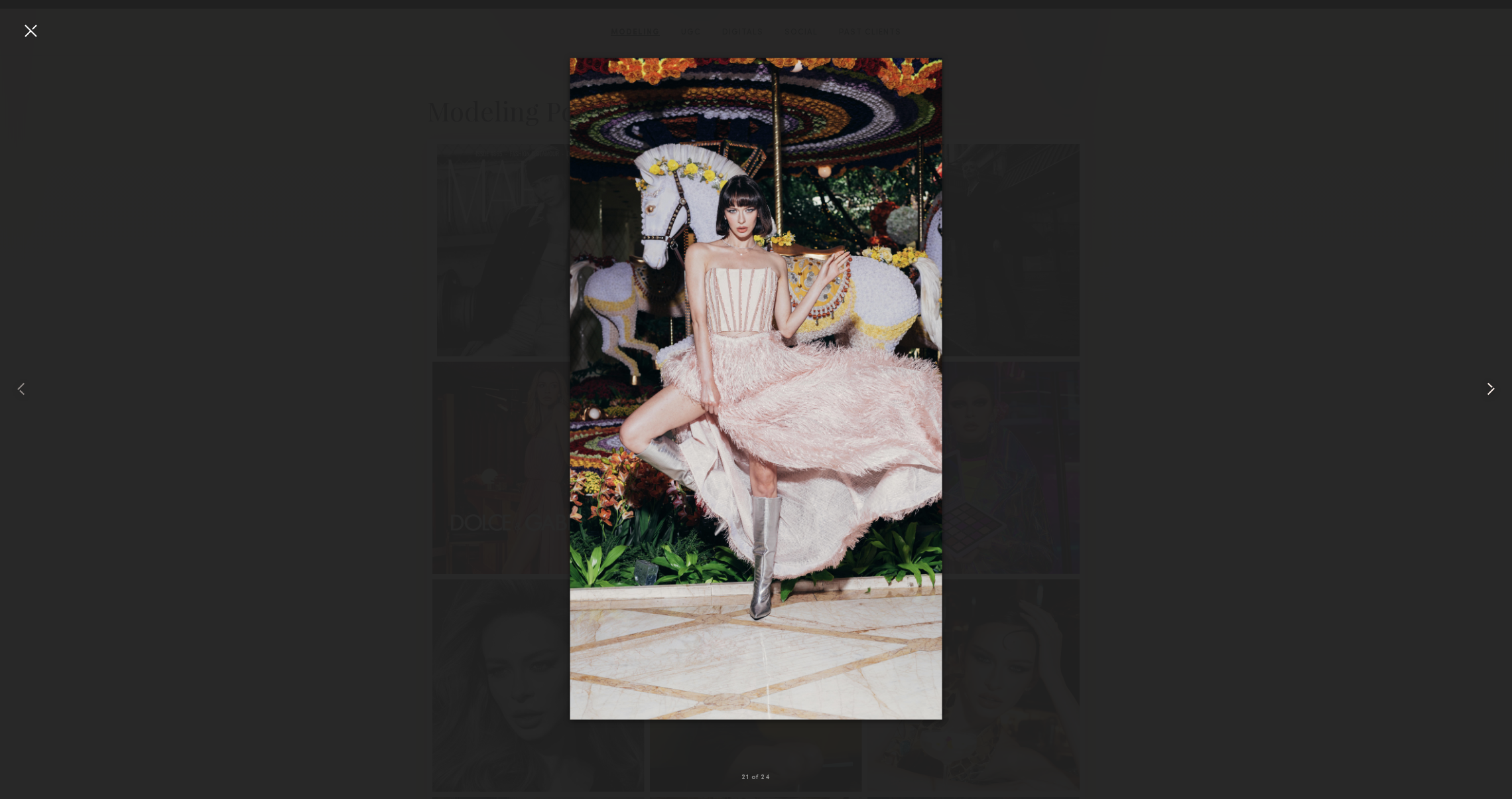
click at [1495, 394] on common-icon at bounding box center [1491, 389] width 22 height 22
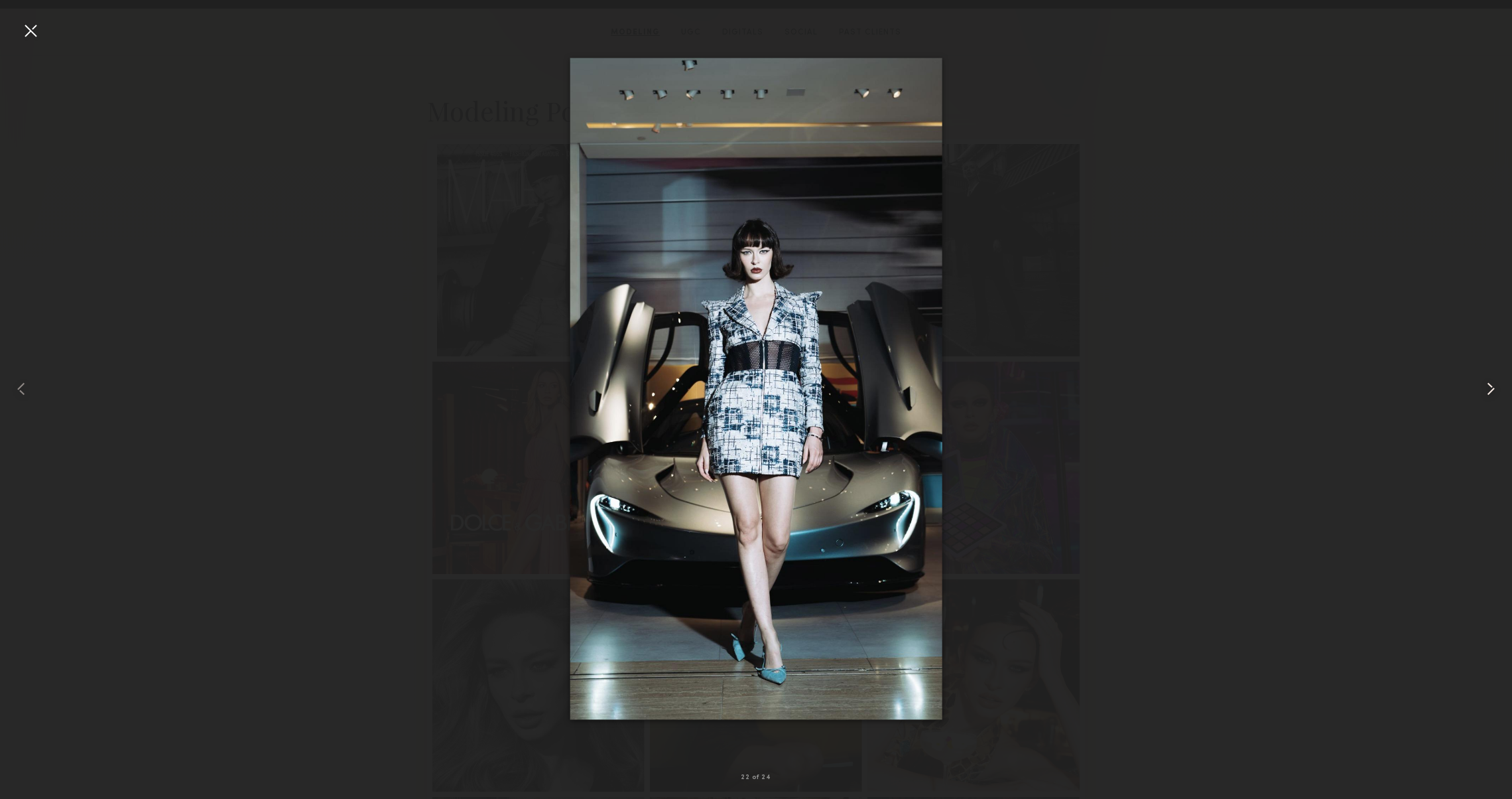
click at [1495, 394] on common-icon at bounding box center [1491, 389] width 22 height 22
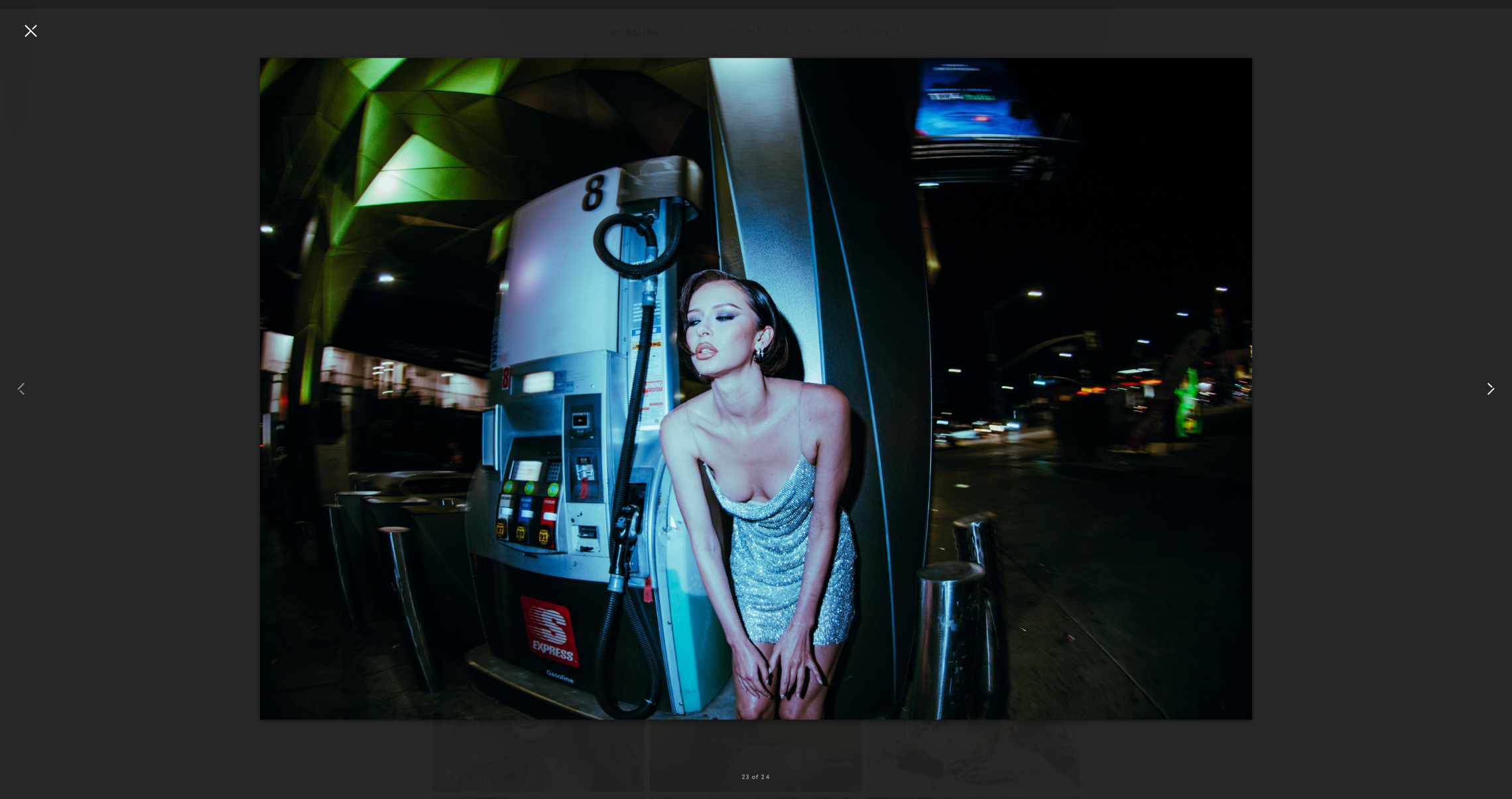
click at [1495, 394] on common-icon at bounding box center [1491, 389] width 22 height 22
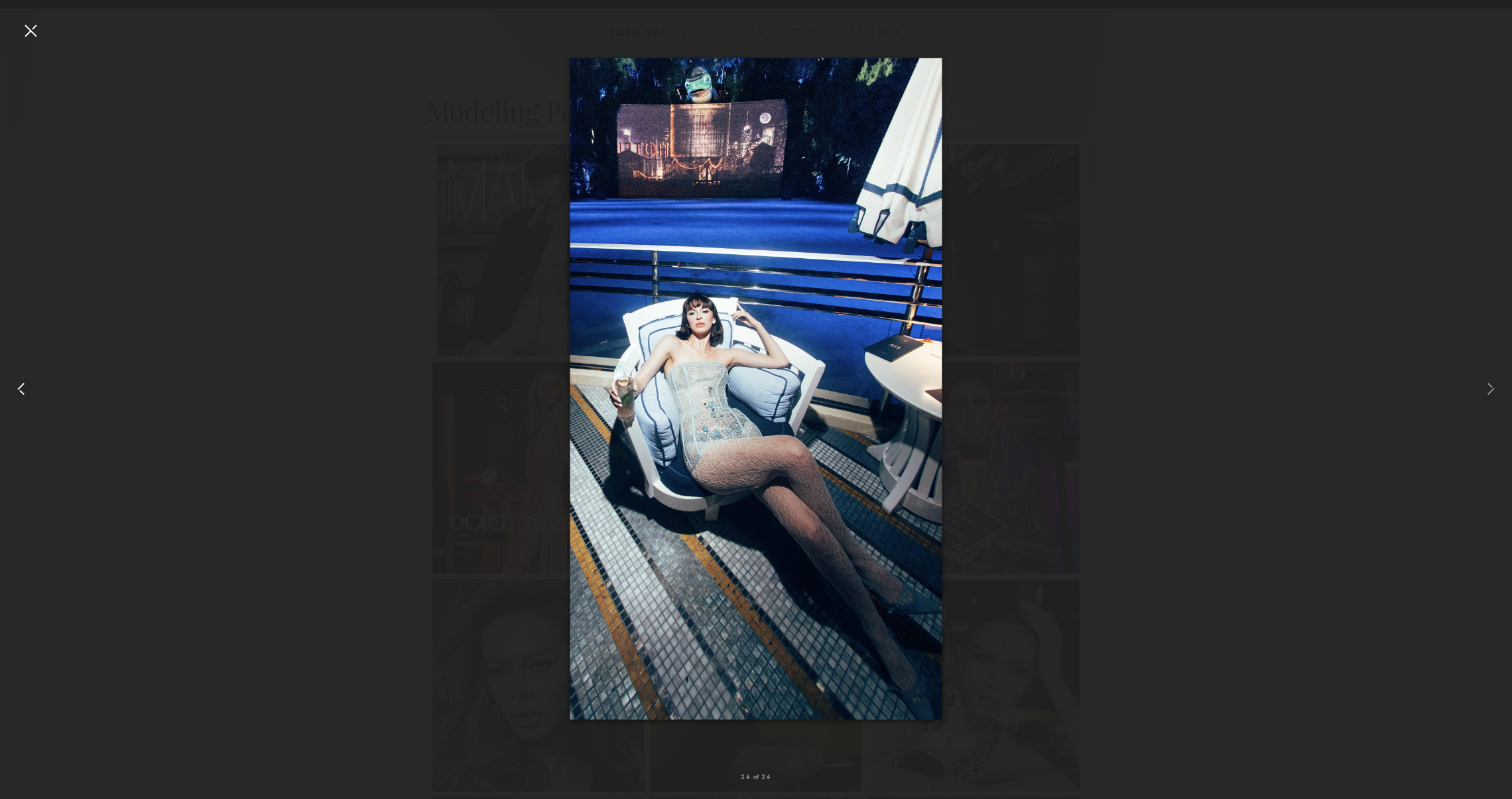
click at [27, 395] on common-icon at bounding box center [22, 389] width 22 height 22
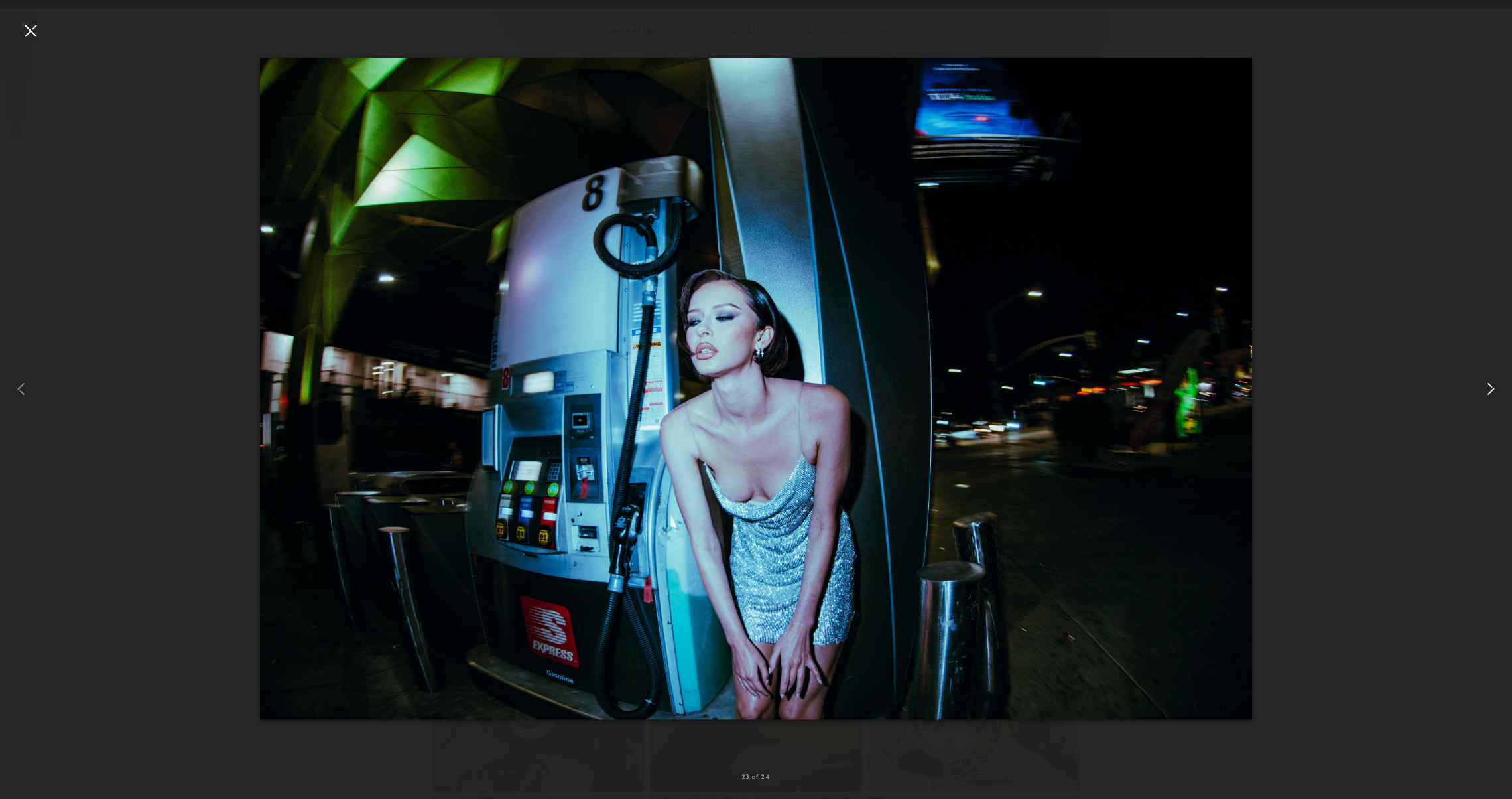
click at [1489, 379] on common-icon at bounding box center [1491, 389] width 22 height 22
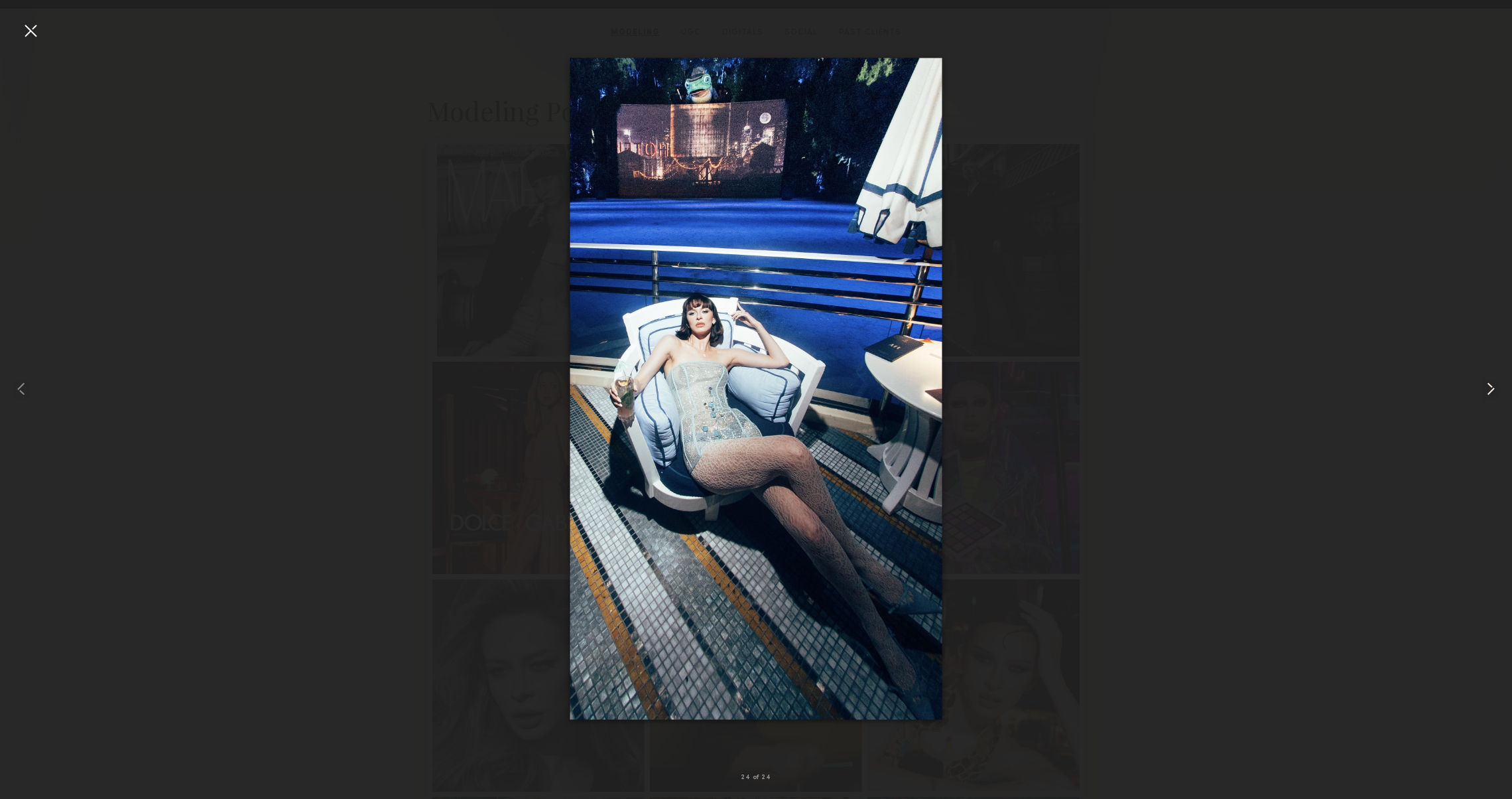
click at [1489, 379] on common-icon at bounding box center [1491, 389] width 22 height 22
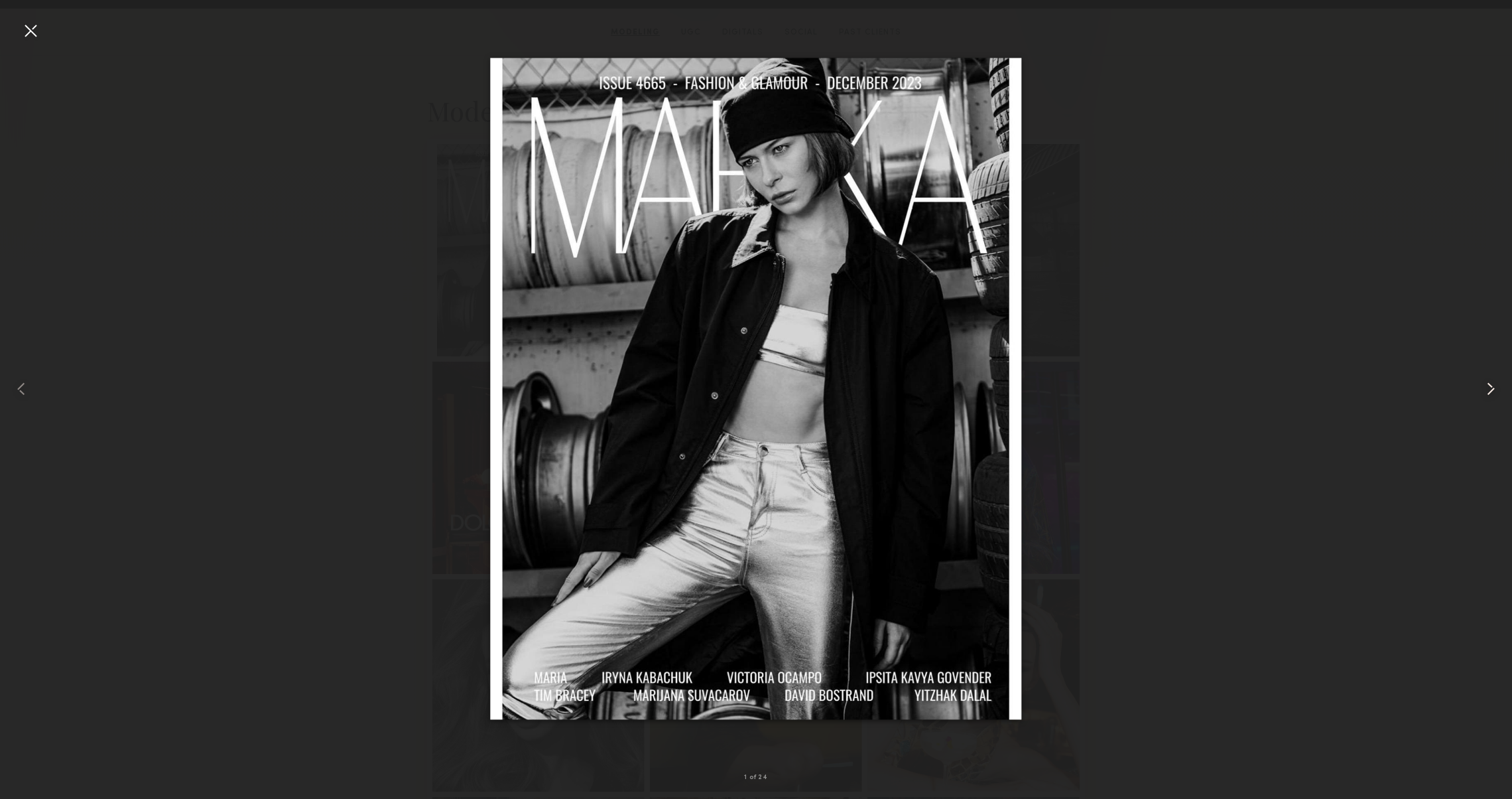
click at [1489, 379] on common-icon at bounding box center [1491, 389] width 22 height 22
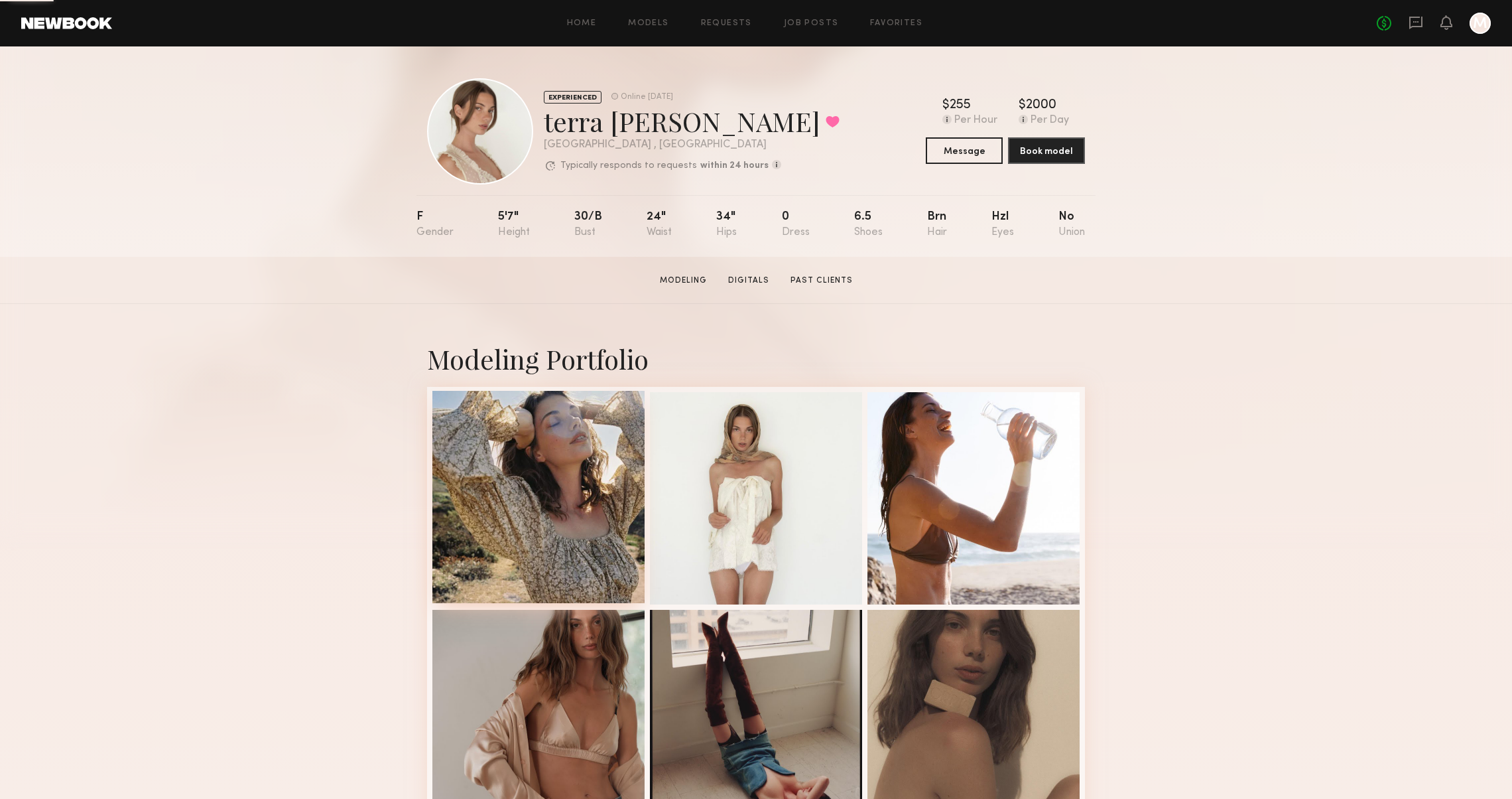
click at [457, 500] on div at bounding box center [538, 496] width 212 height 212
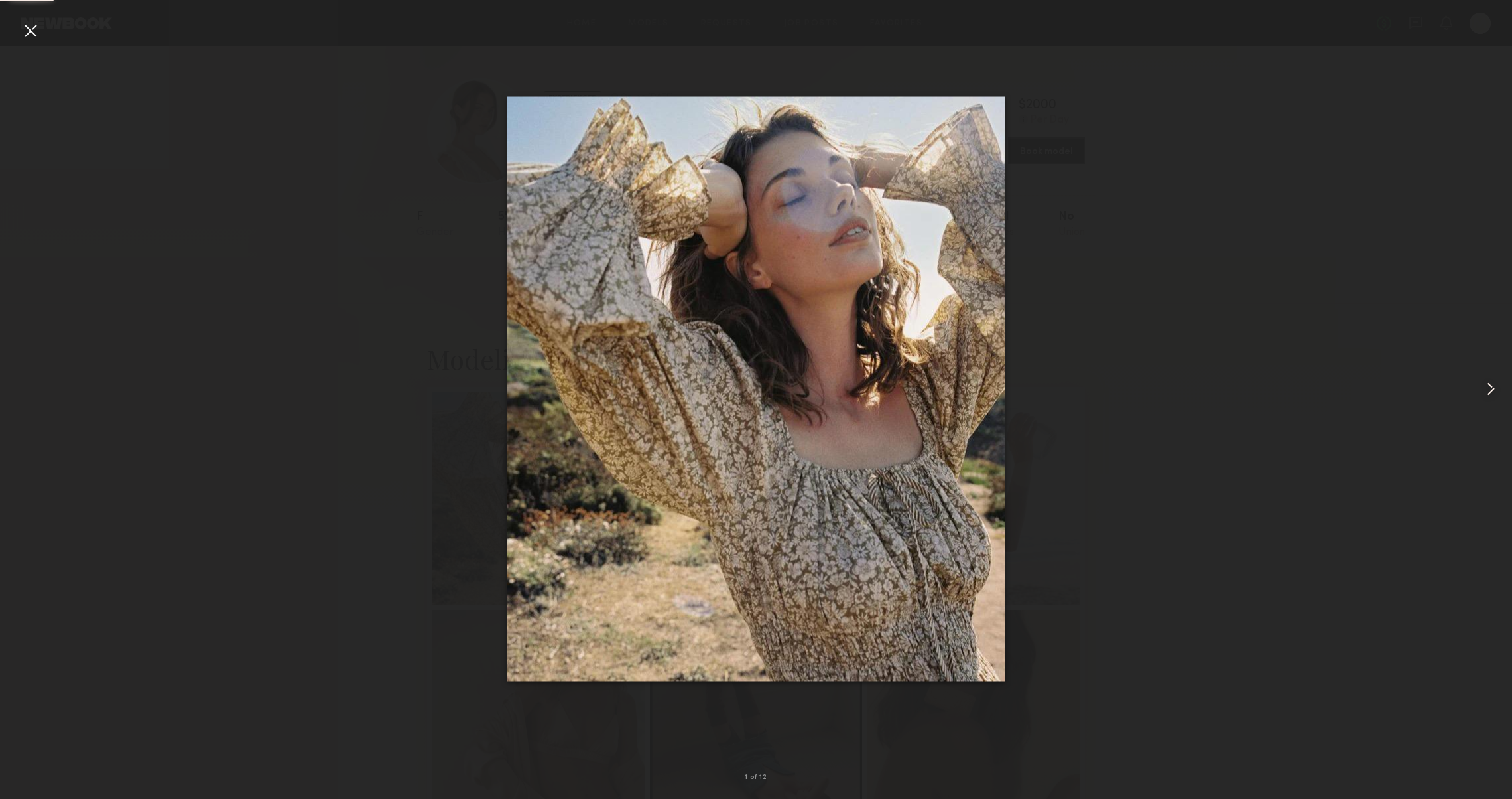
click at [1473, 390] on div at bounding box center [1481, 389] width 61 height 735
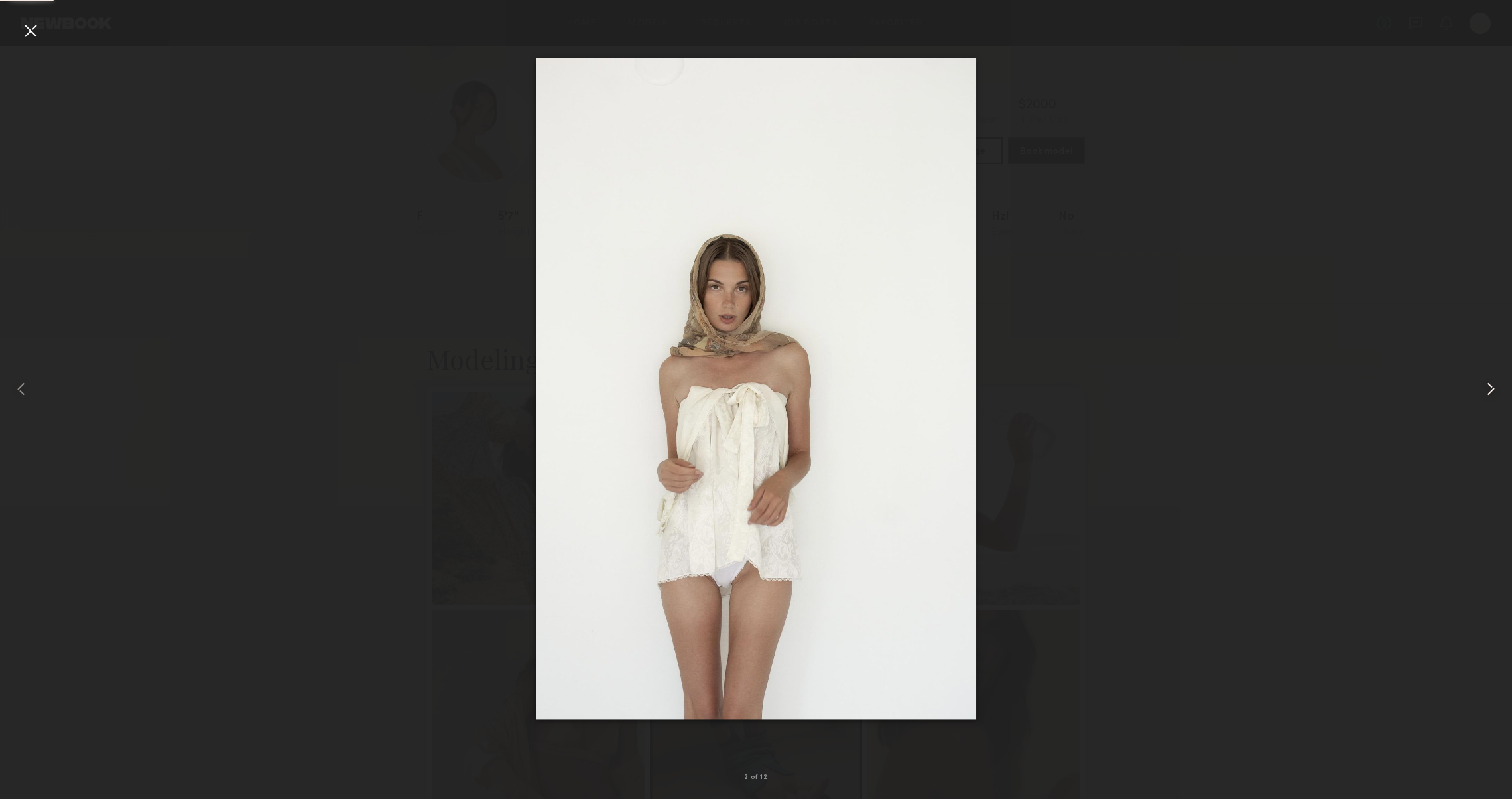
click at [1473, 390] on div at bounding box center [1481, 389] width 61 height 735
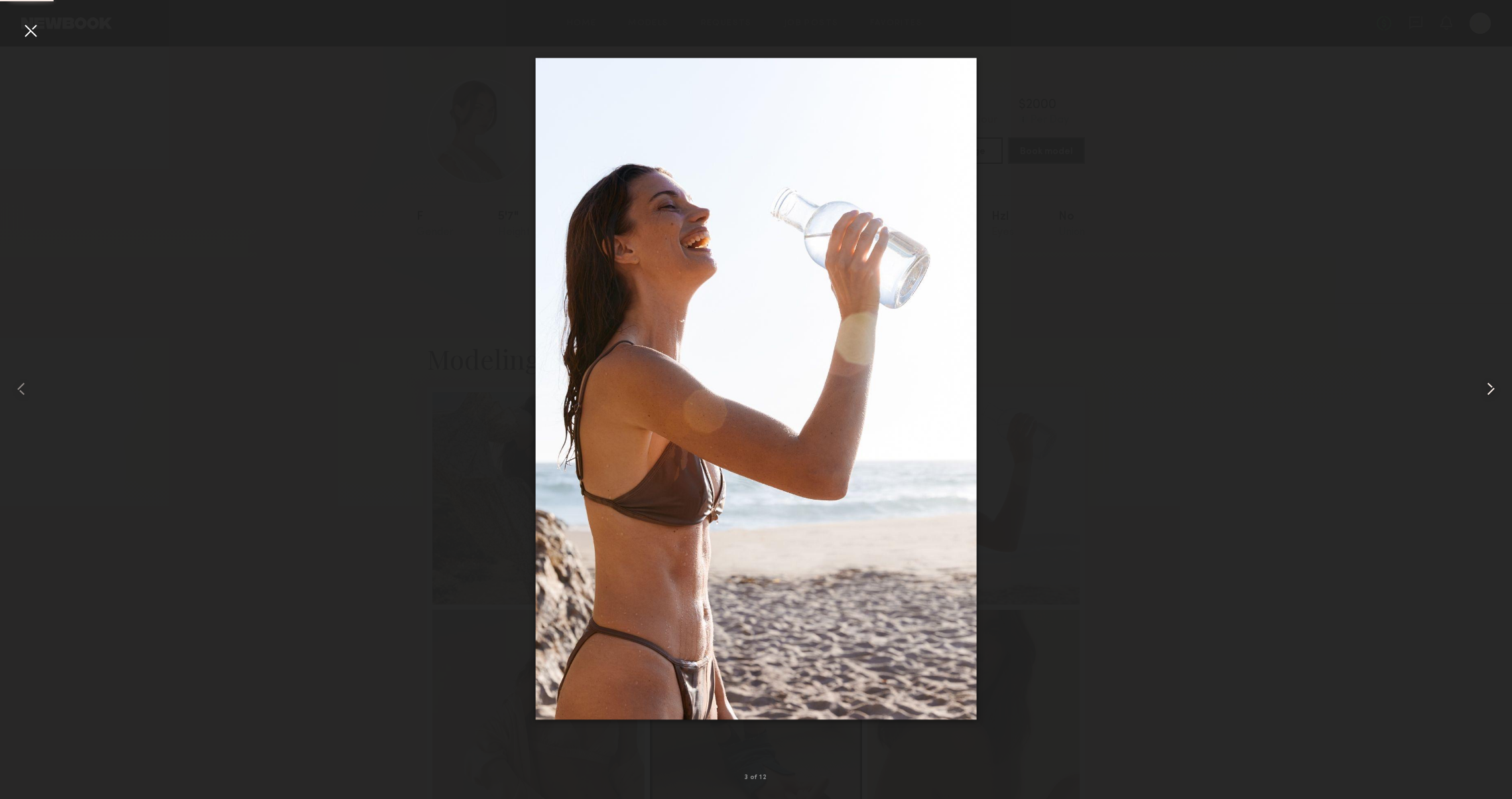
click at [1473, 390] on div at bounding box center [1481, 389] width 61 height 735
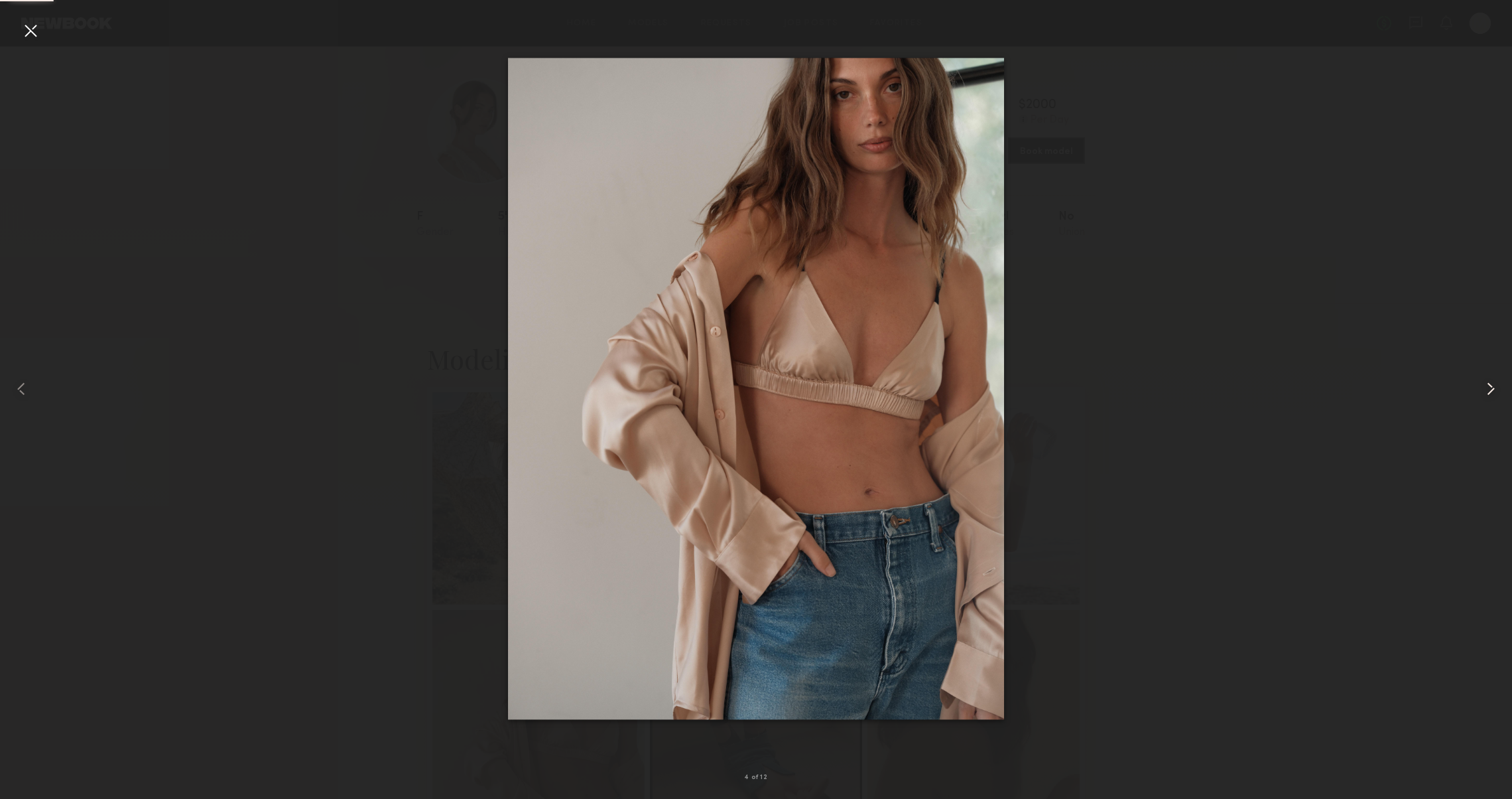
click at [1473, 390] on div at bounding box center [1481, 389] width 61 height 735
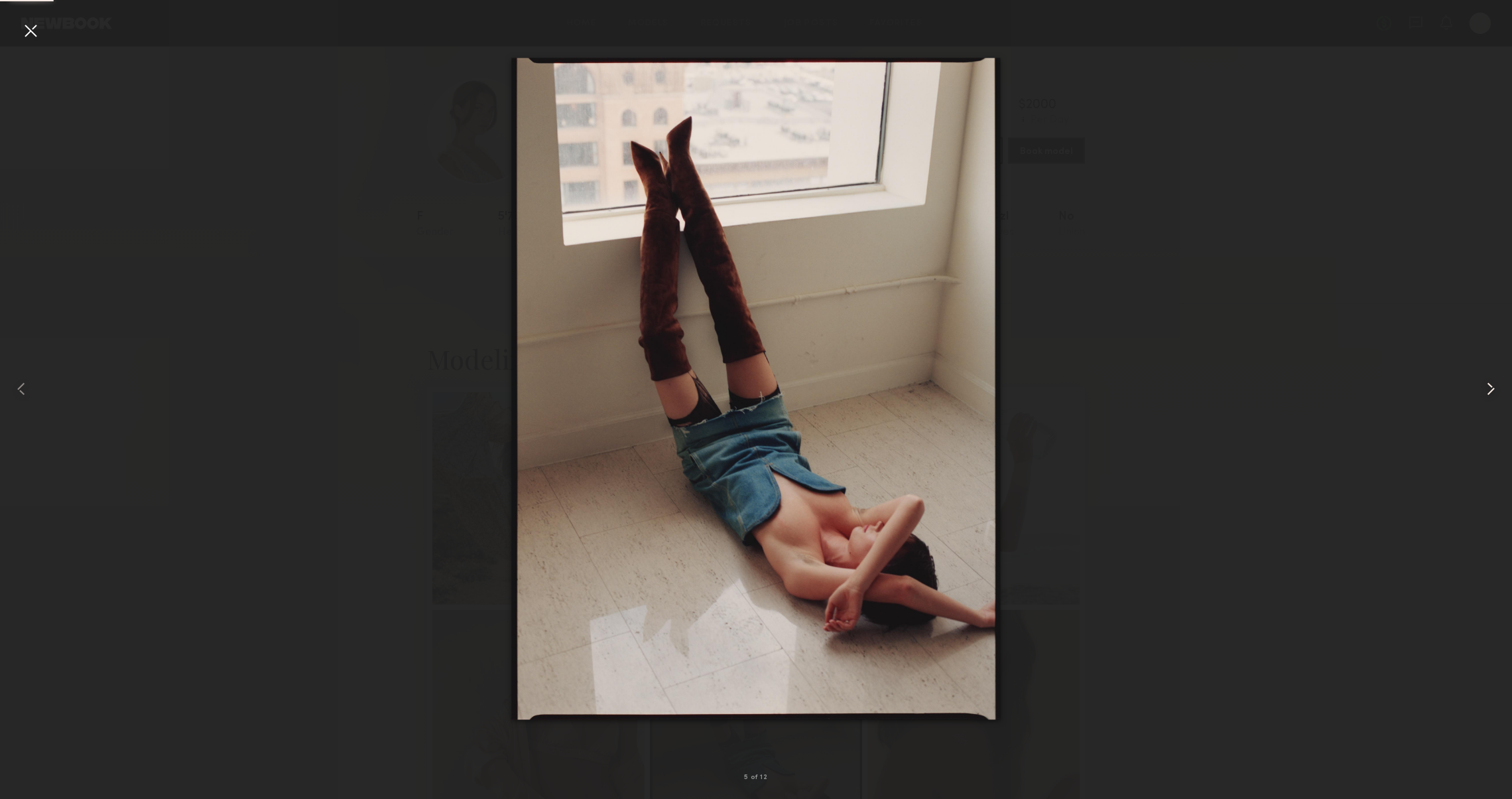
click at [1473, 390] on div at bounding box center [1481, 389] width 61 height 735
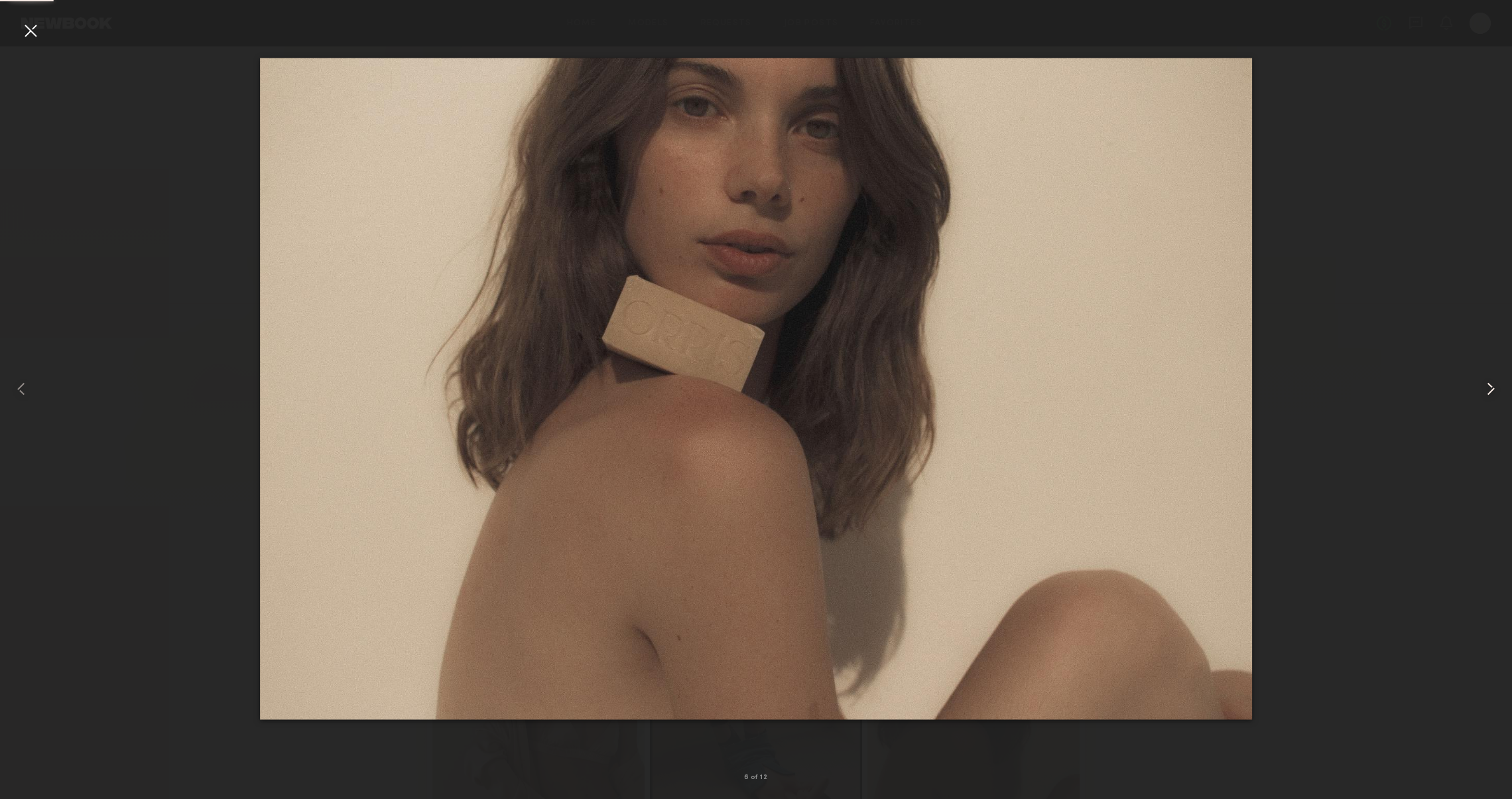
click at [1473, 390] on div at bounding box center [1481, 389] width 61 height 735
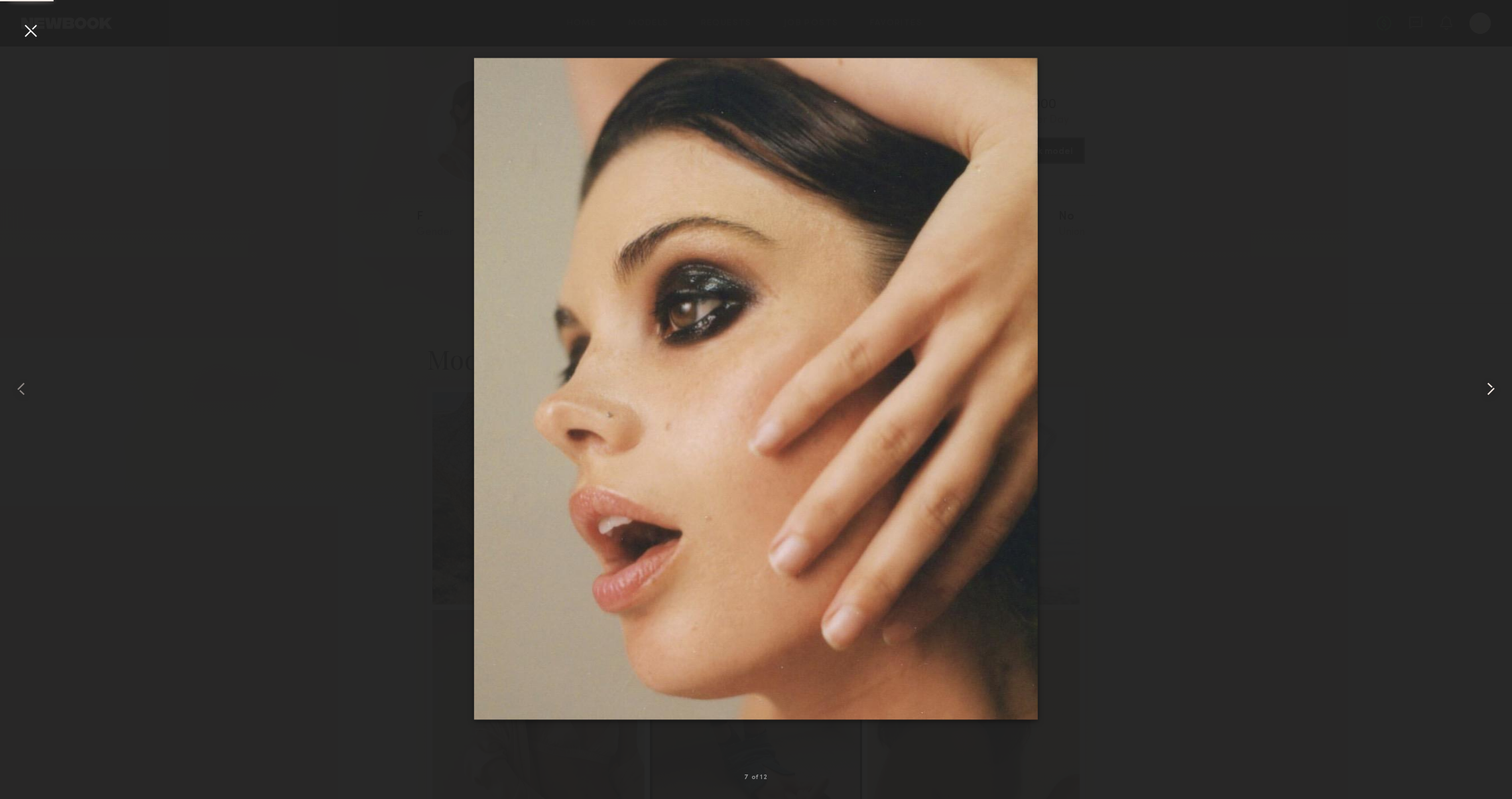
click at [1473, 390] on div at bounding box center [1481, 389] width 61 height 735
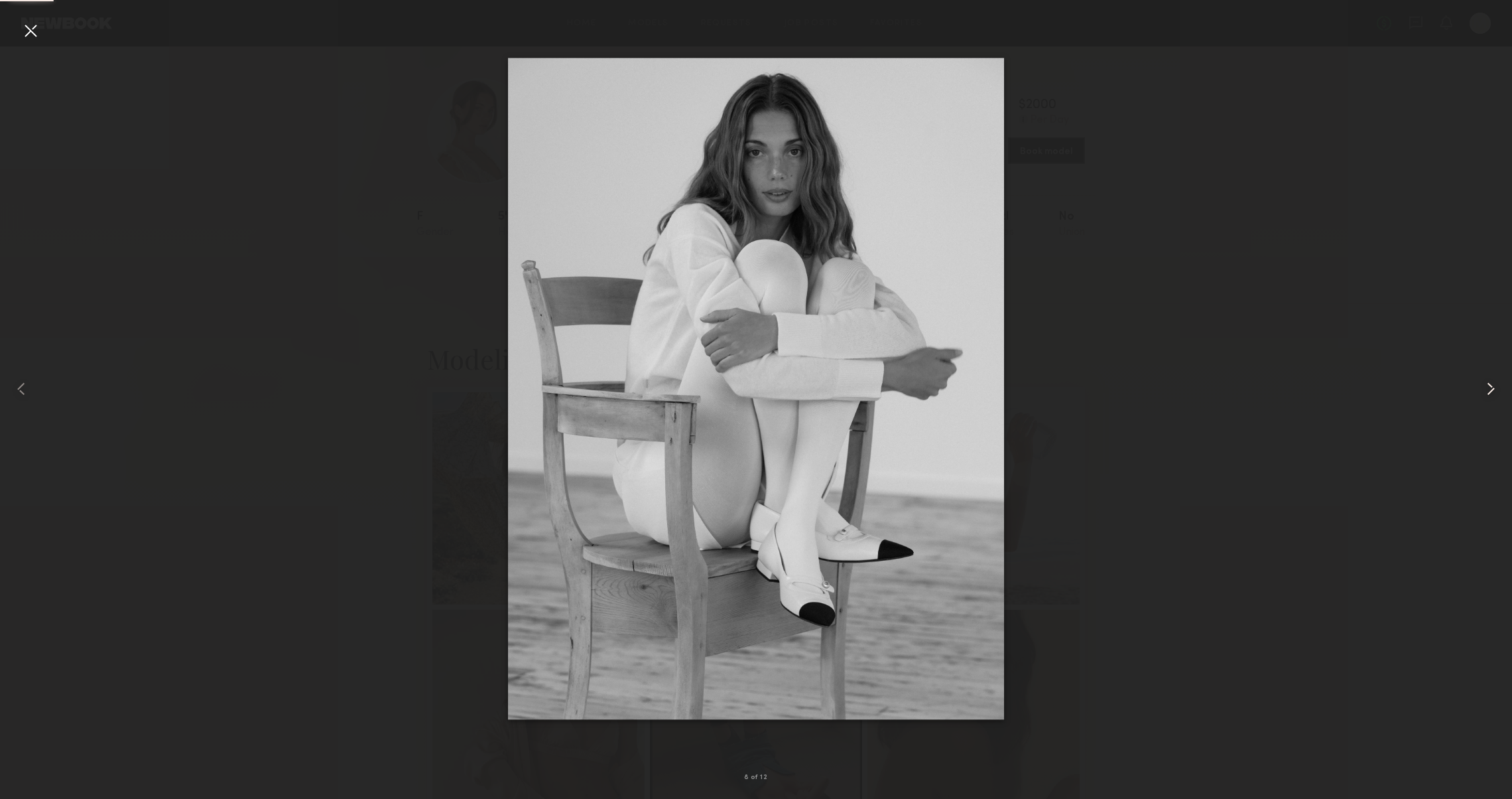
click at [1473, 390] on div at bounding box center [1481, 389] width 61 height 735
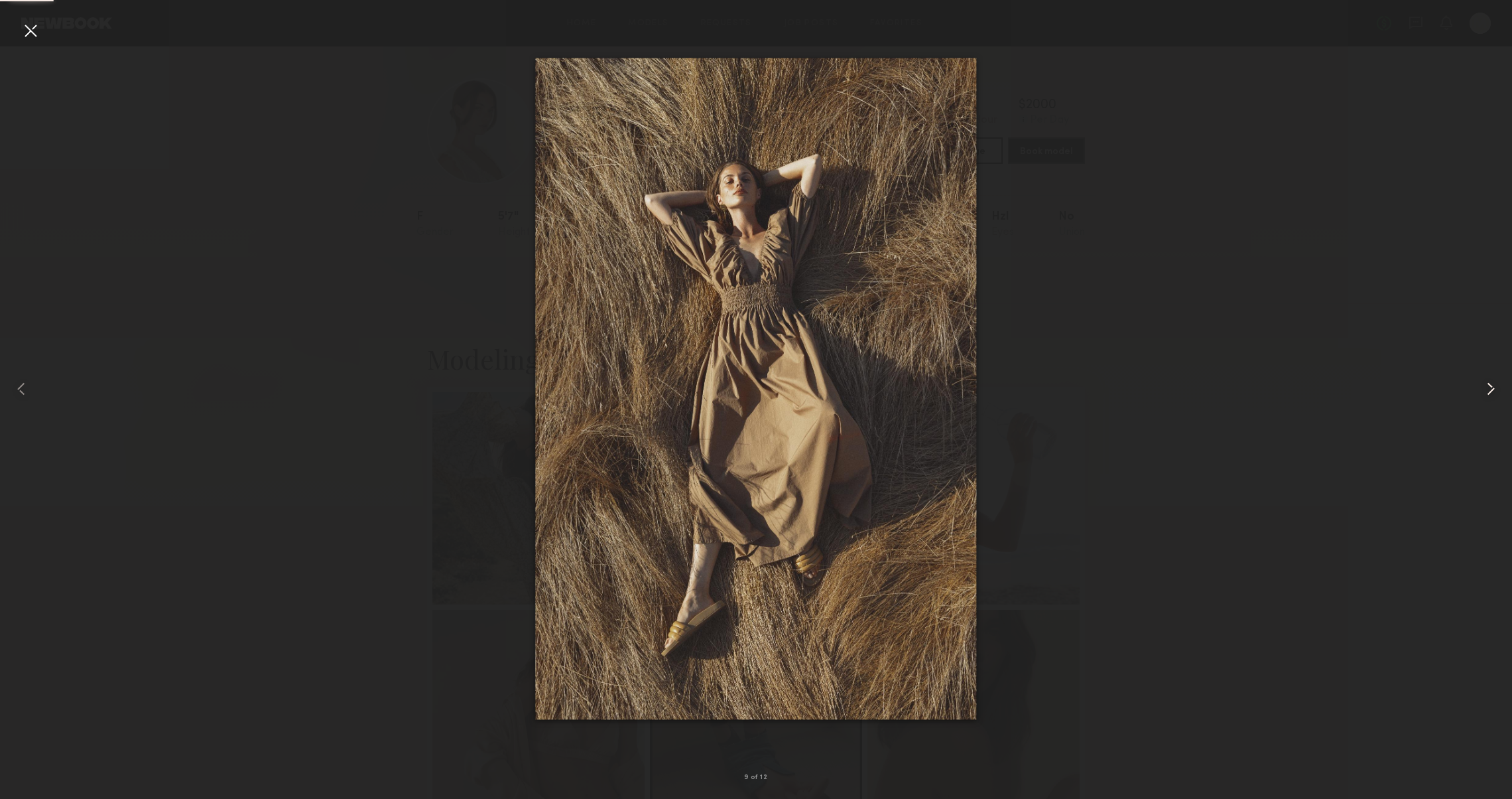
click at [1473, 390] on div at bounding box center [1481, 389] width 61 height 735
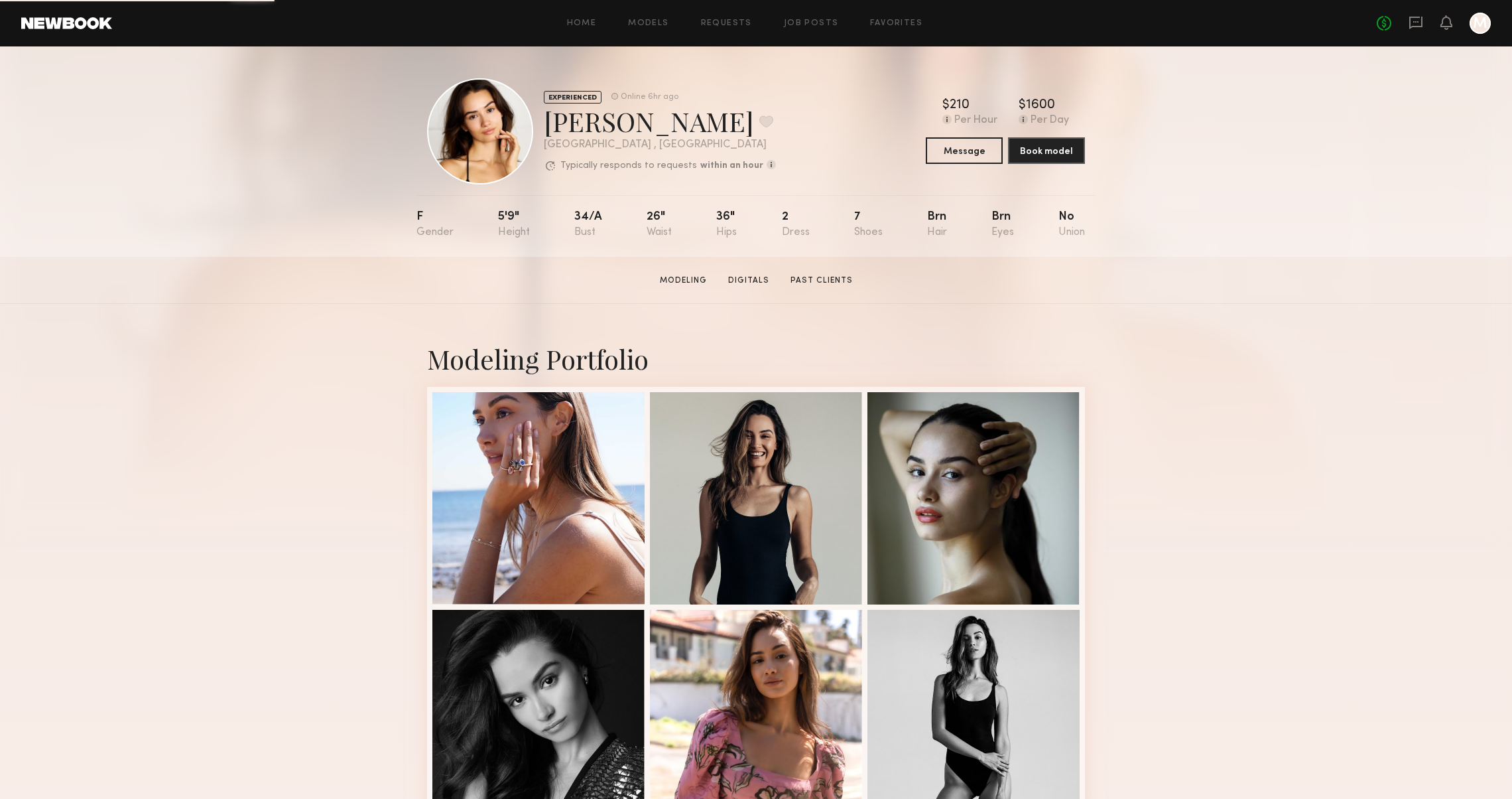
scroll to position [555, 0]
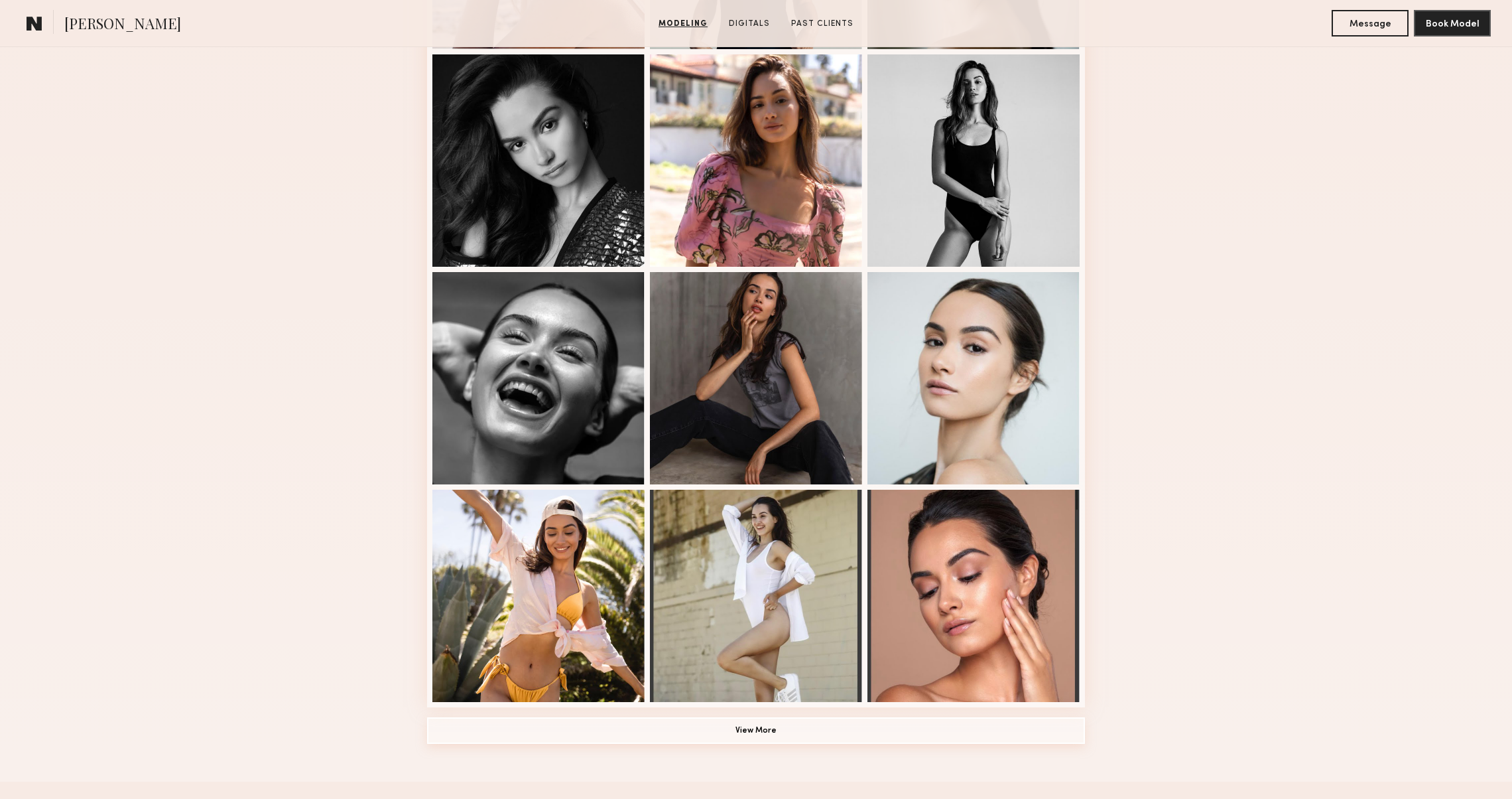
click at [835, 740] on button "View More" at bounding box center [756, 730] width 657 height 27
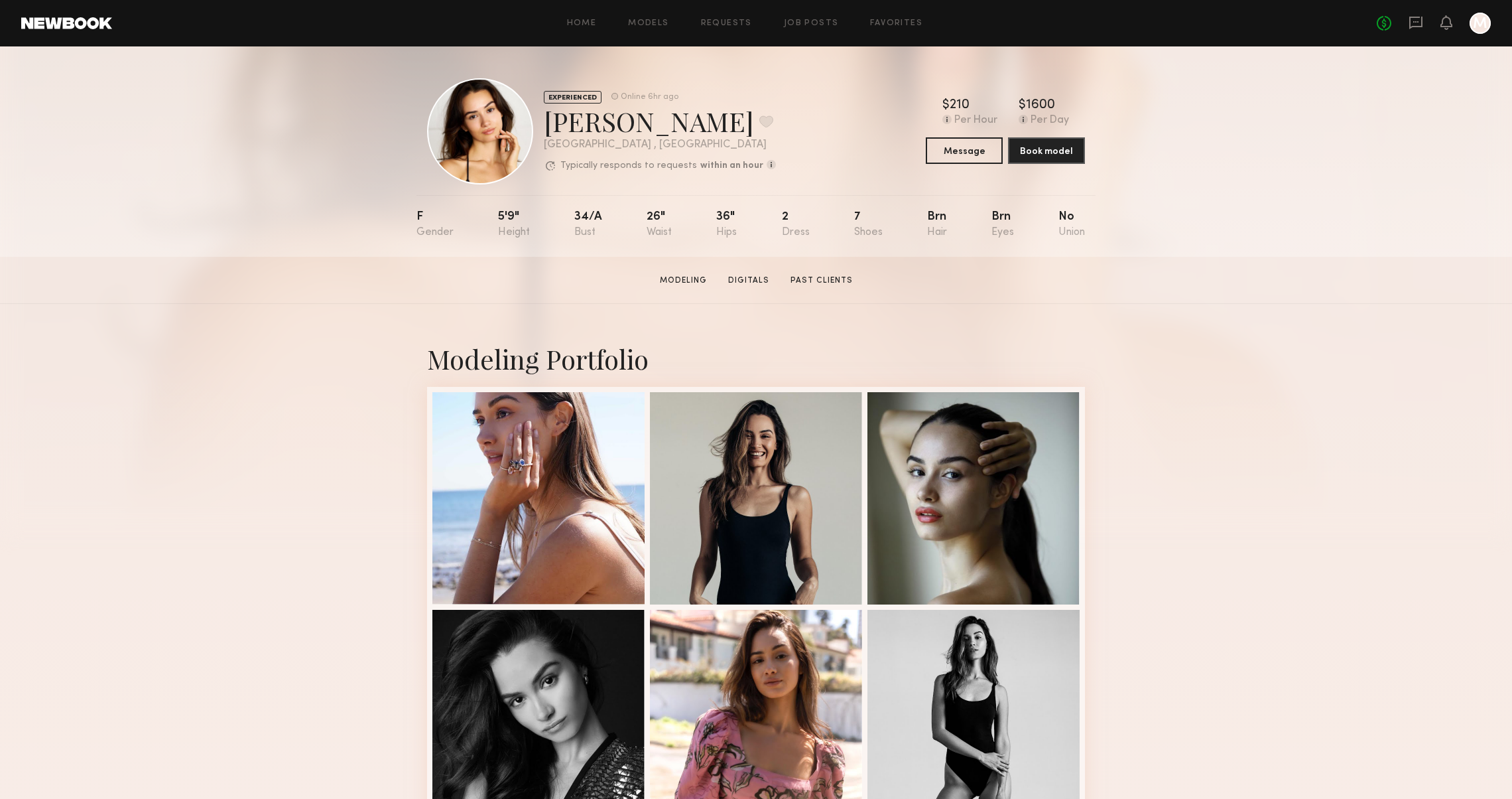
scroll to position [0, 0]
click at [539, 501] on div at bounding box center [538, 496] width 212 height 212
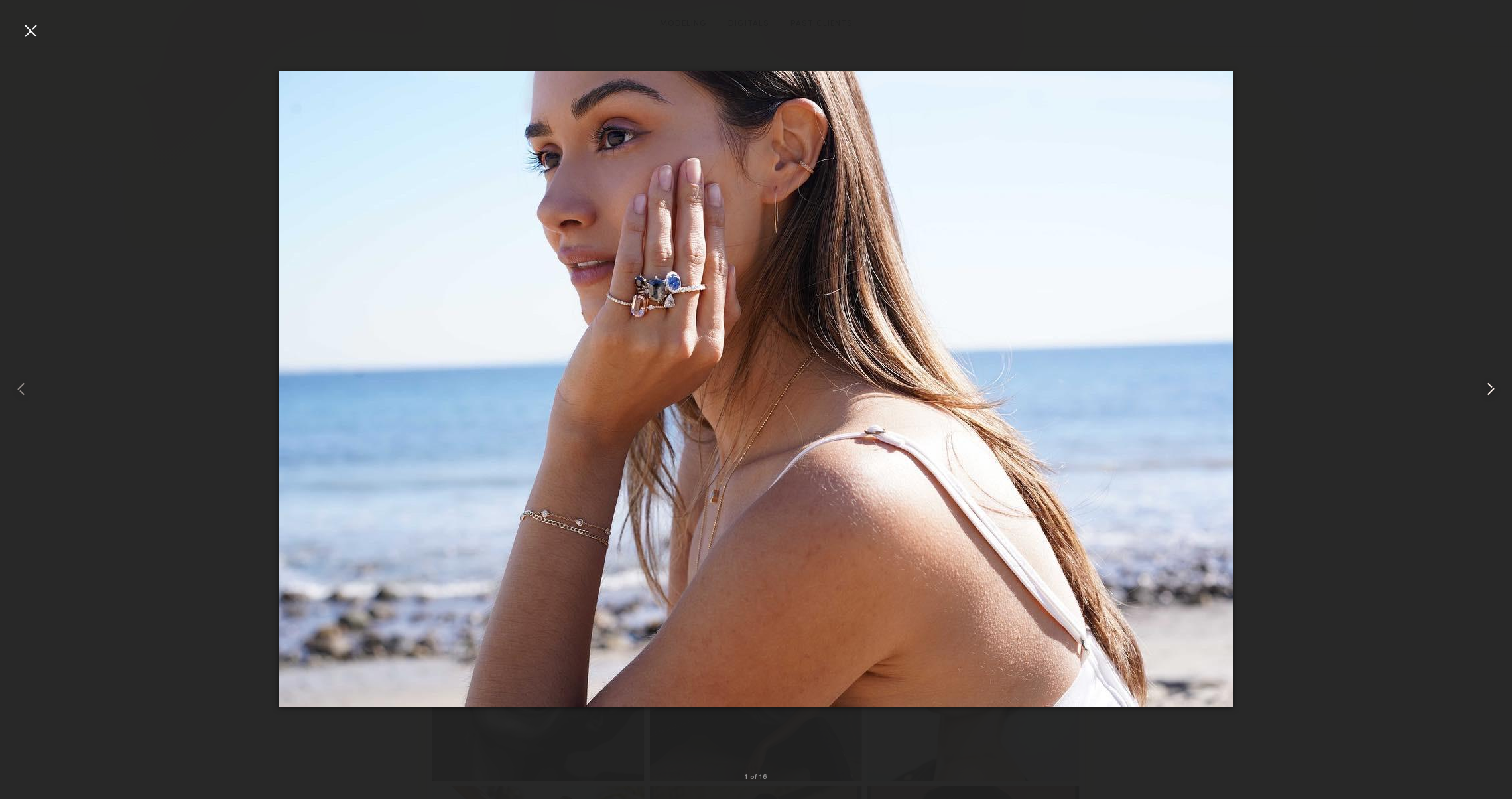
scroll to position [638, 0]
click at [1486, 387] on common-icon at bounding box center [1491, 389] width 22 height 22
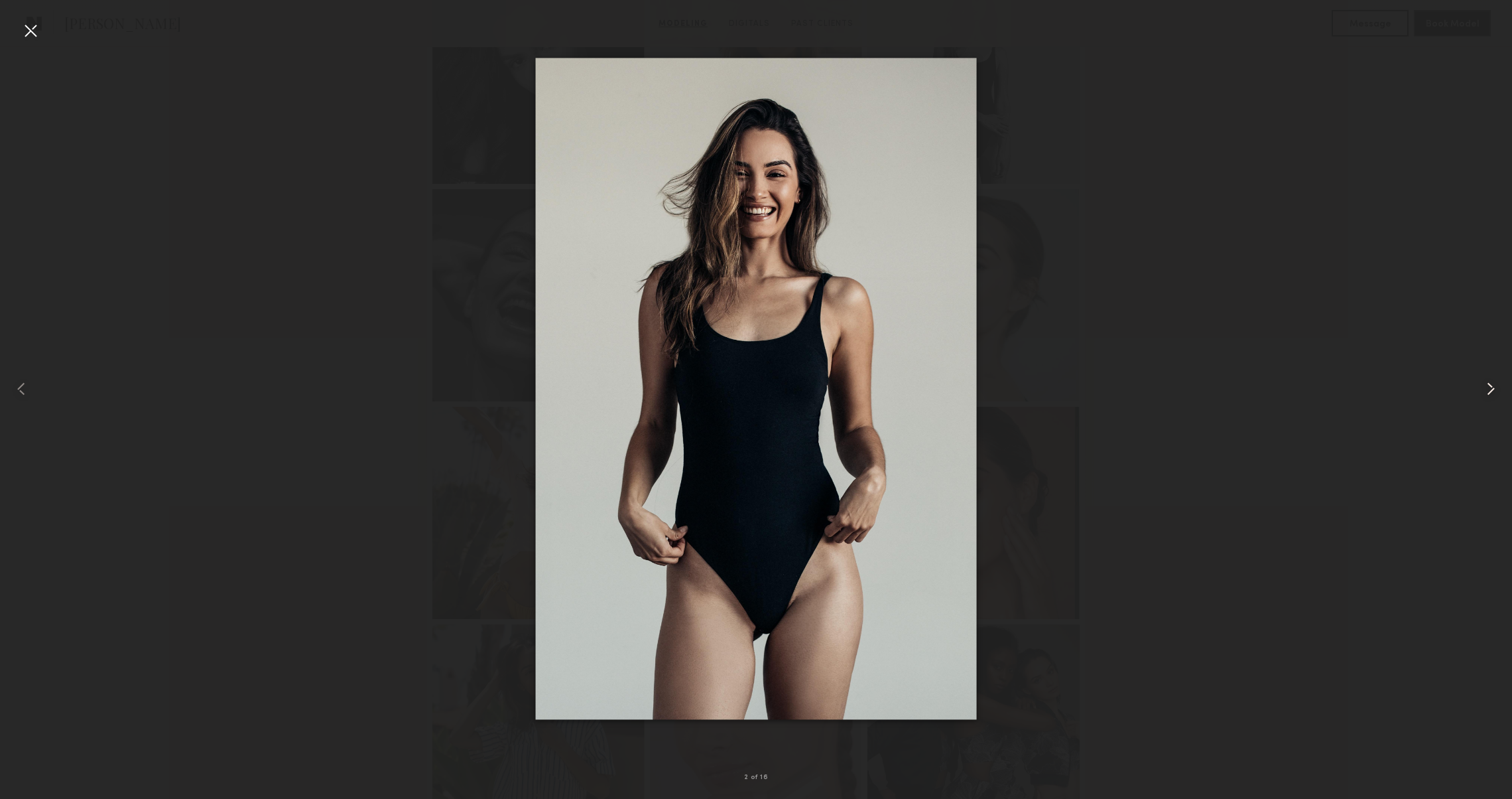
click at [1486, 387] on common-icon at bounding box center [1491, 389] width 22 height 22
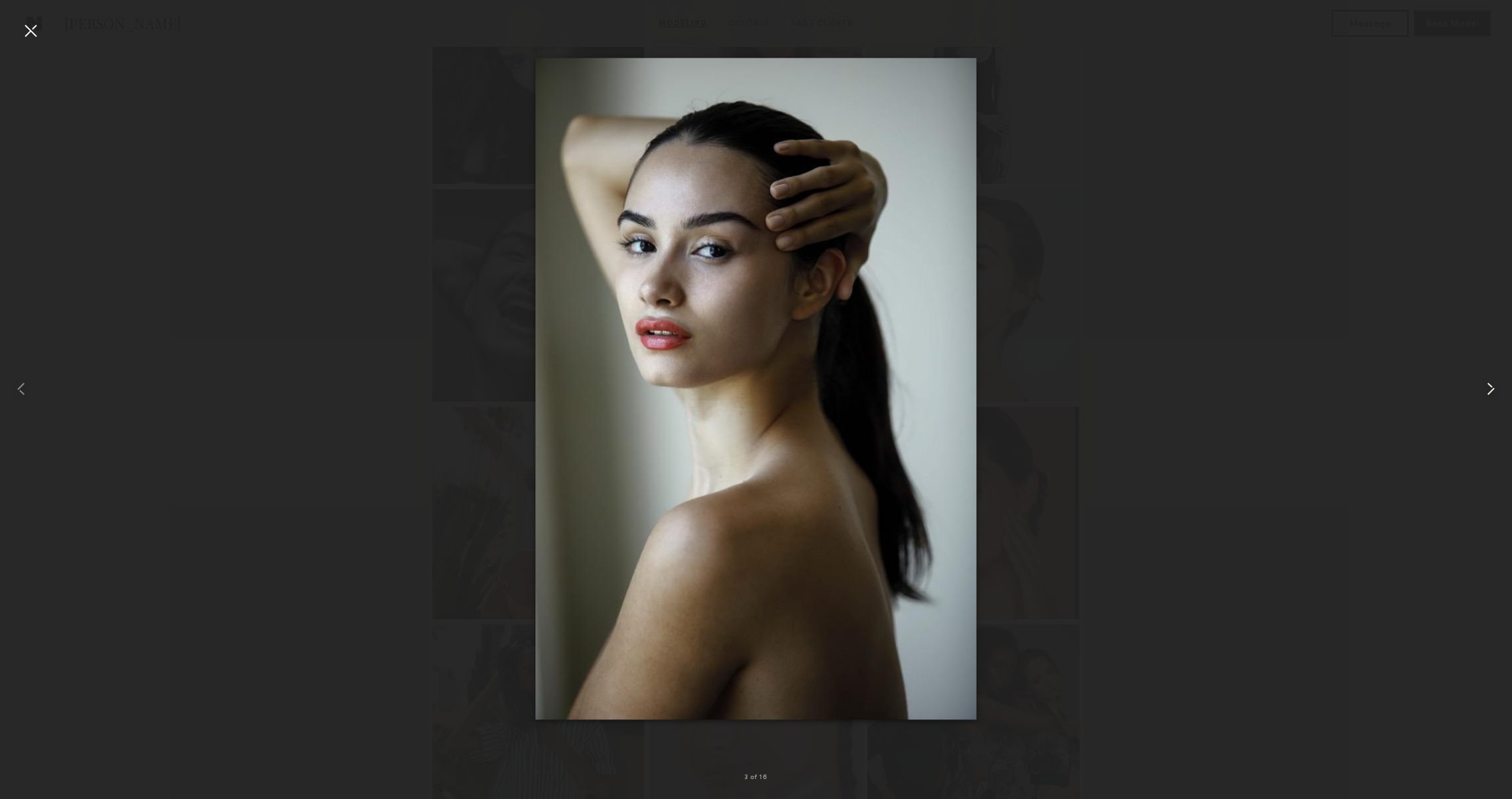
click at [1486, 387] on common-icon at bounding box center [1491, 389] width 22 height 22
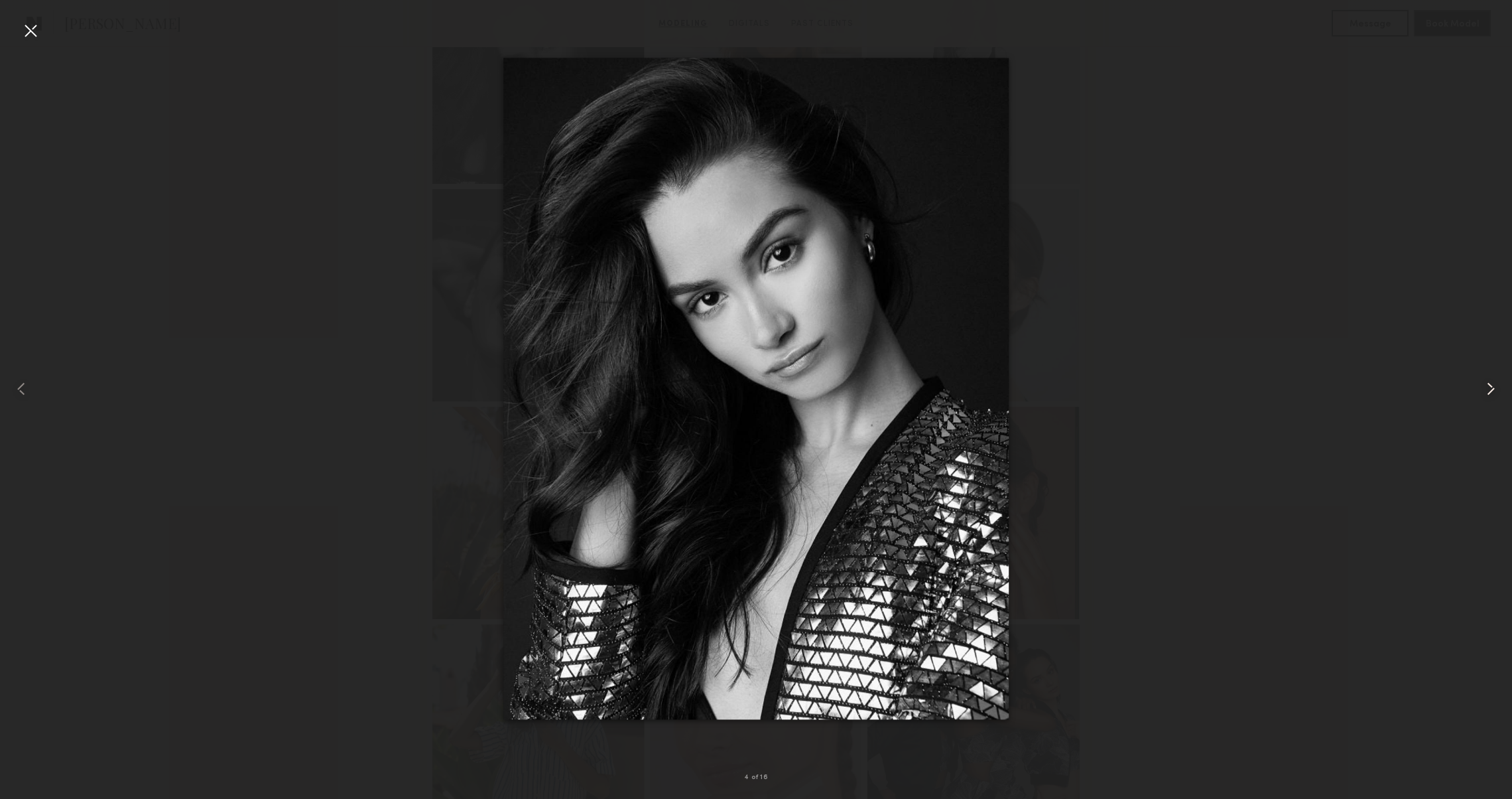
click at [1486, 387] on common-icon at bounding box center [1491, 389] width 22 height 22
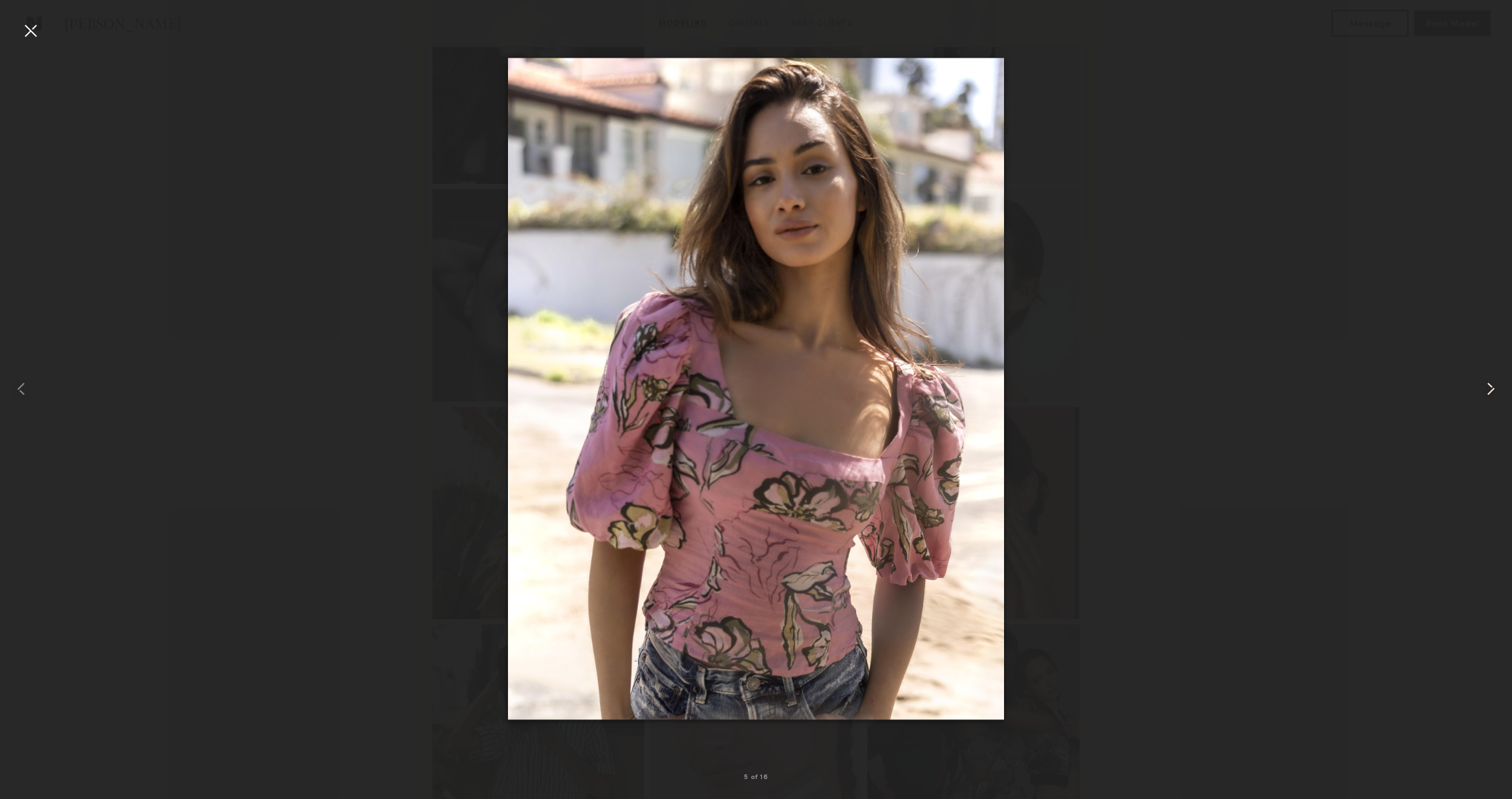
click at [1486, 387] on common-icon at bounding box center [1491, 389] width 22 height 22
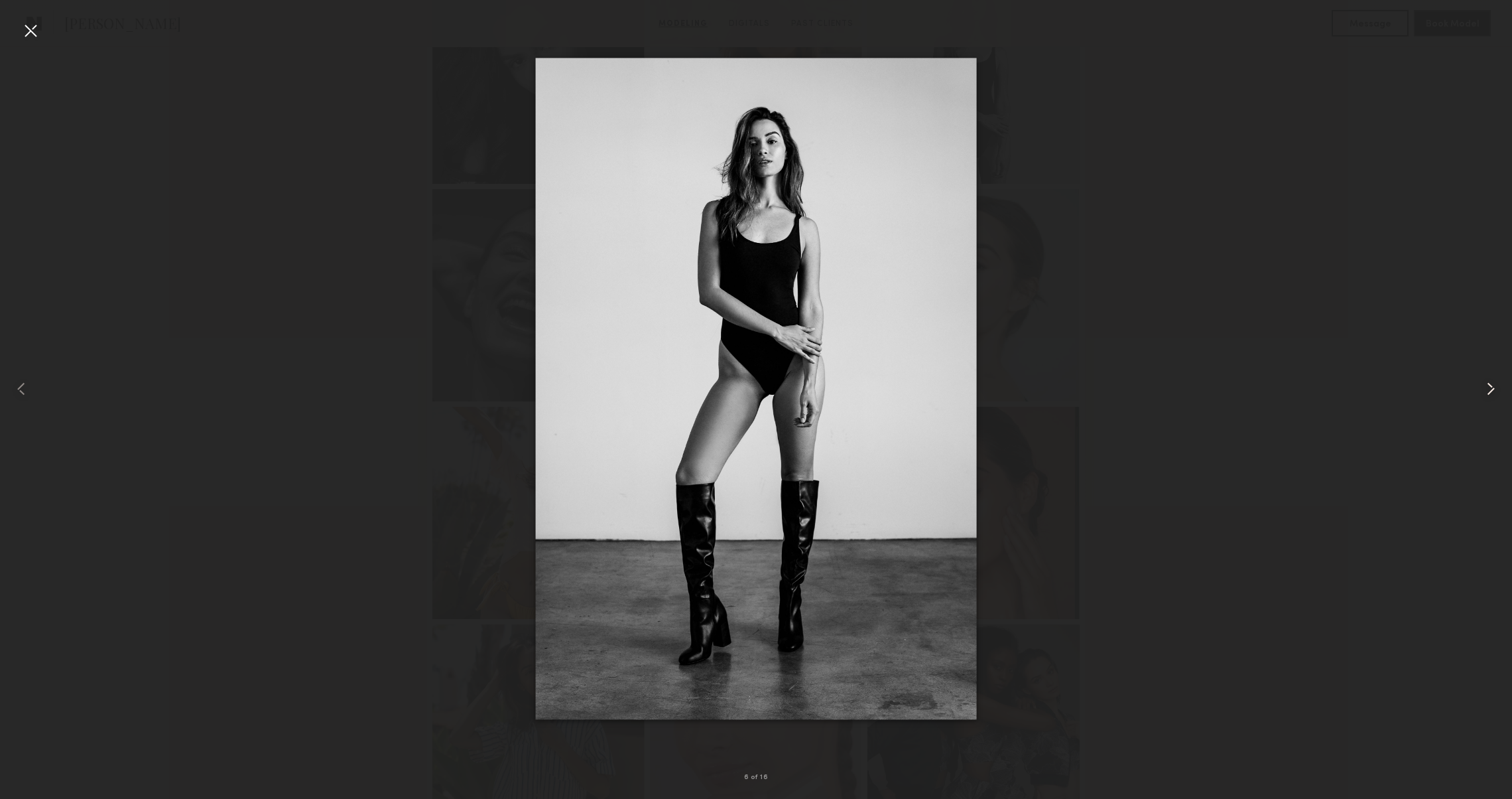
click at [1486, 387] on common-icon at bounding box center [1491, 389] width 22 height 22
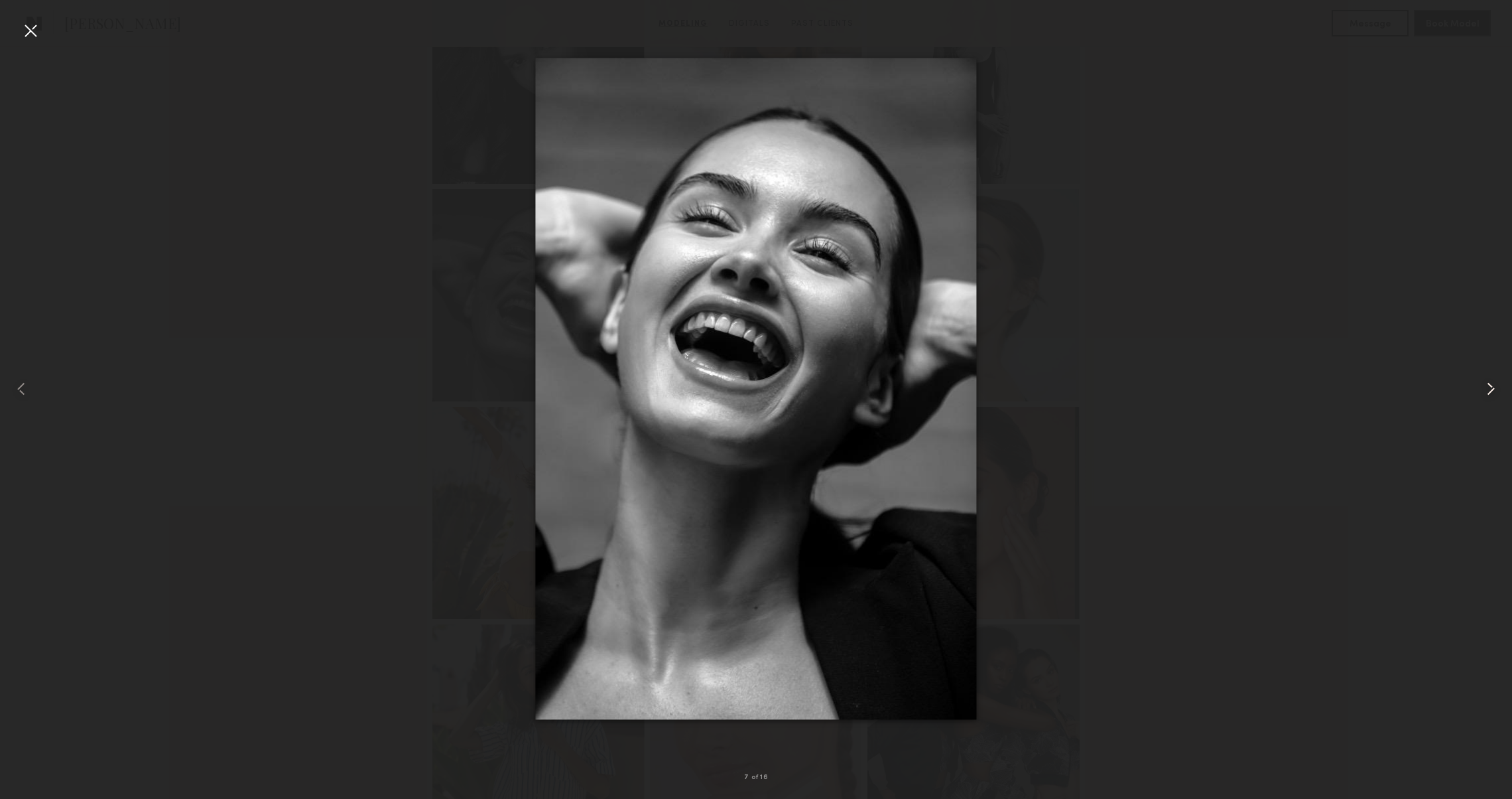
click at [1486, 387] on common-icon at bounding box center [1491, 389] width 22 height 22
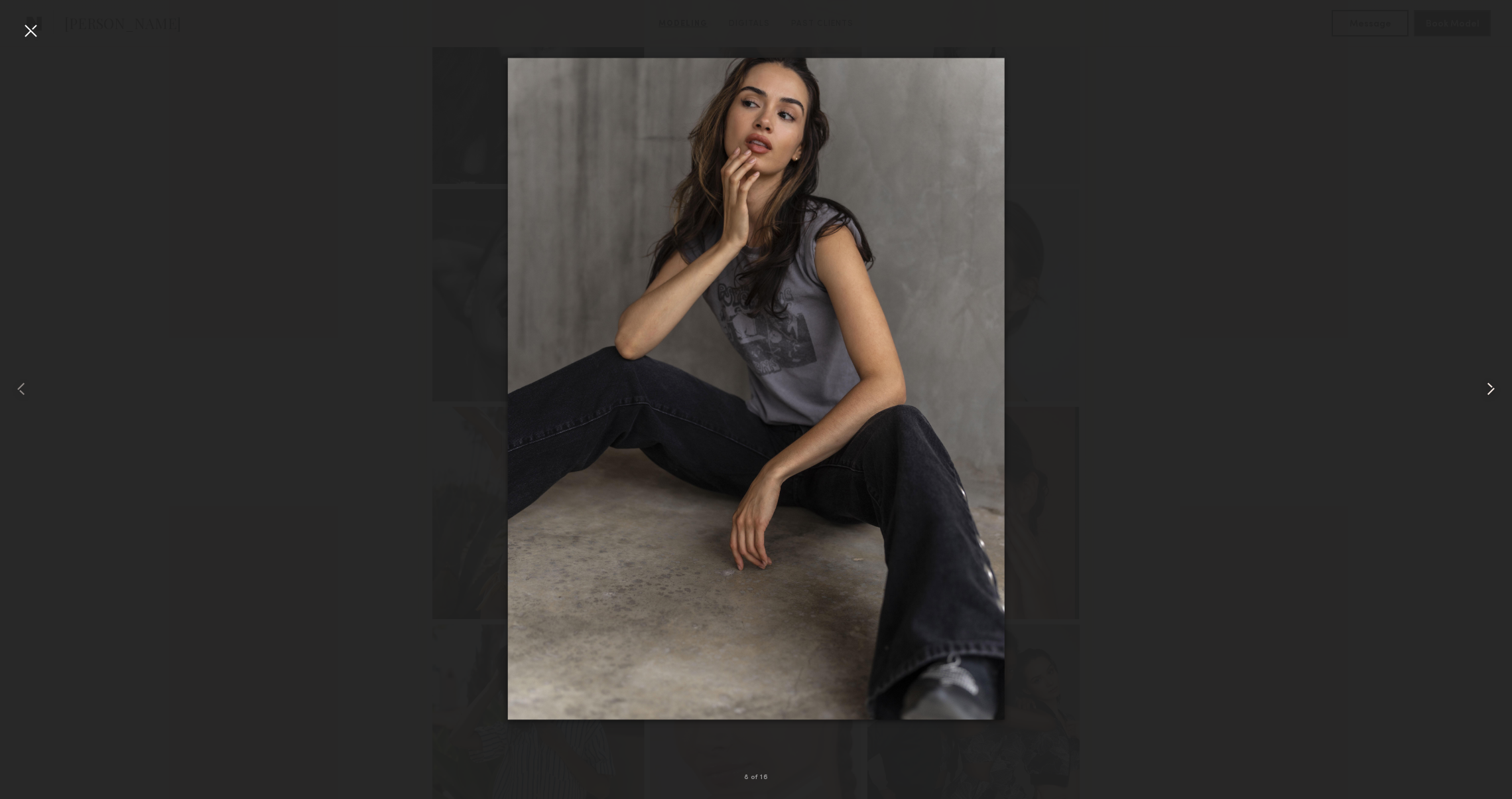
click at [1486, 387] on common-icon at bounding box center [1491, 389] width 22 height 22
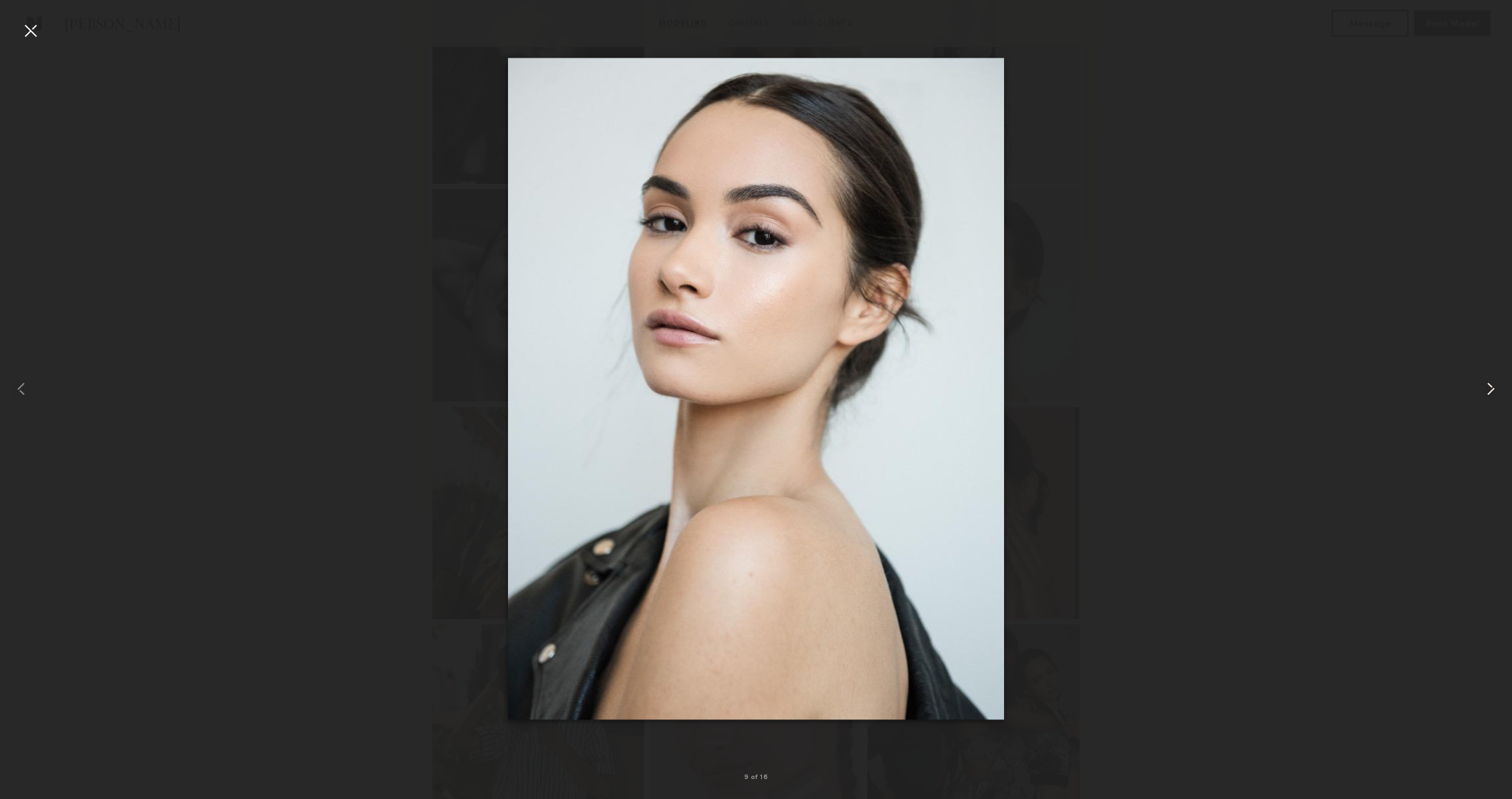
click at [1486, 387] on common-icon at bounding box center [1491, 389] width 22 height 22
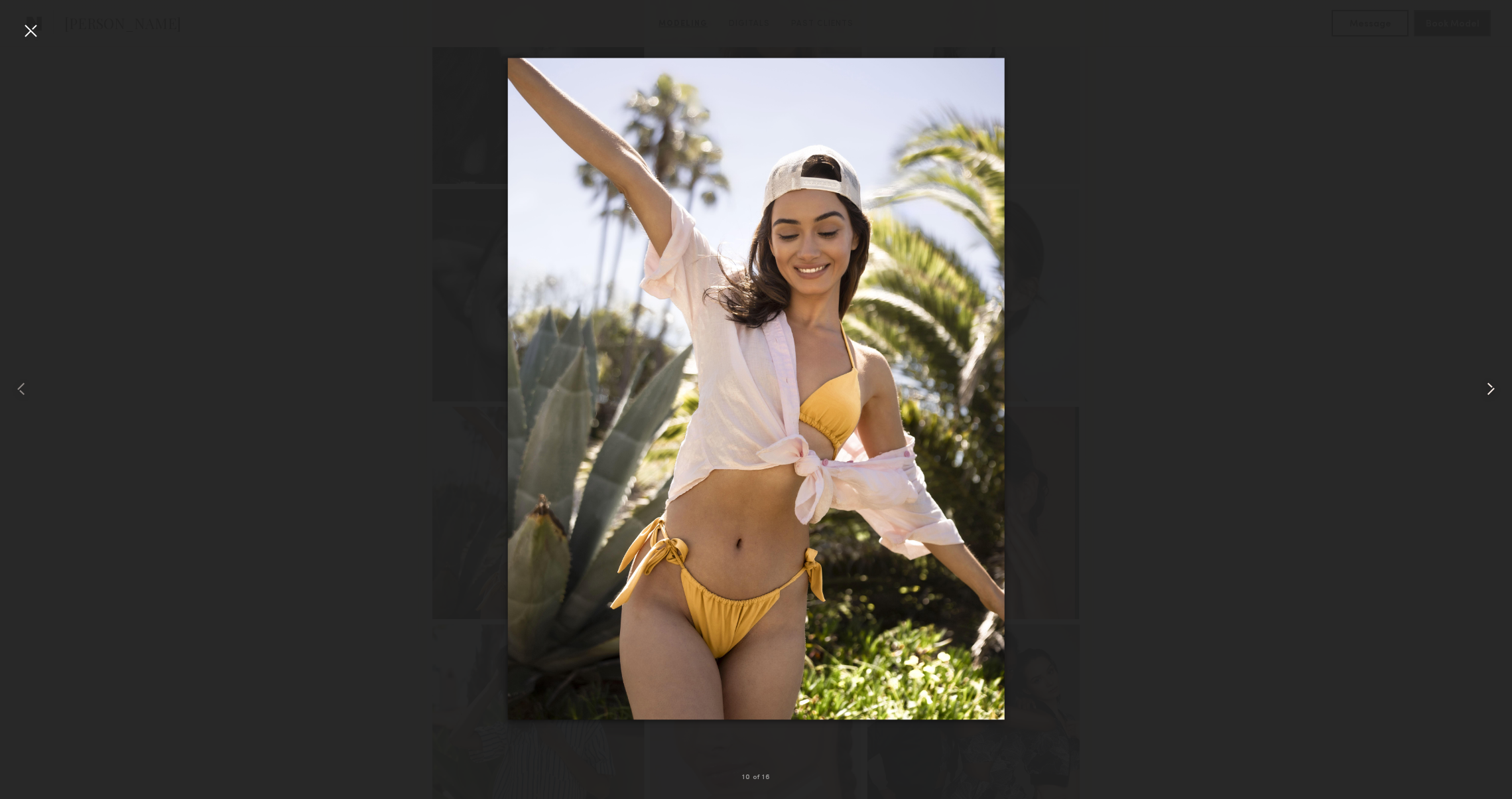
click at [1486, 387] on common-icon at bounding box center [1491, 389] width 22 height 22
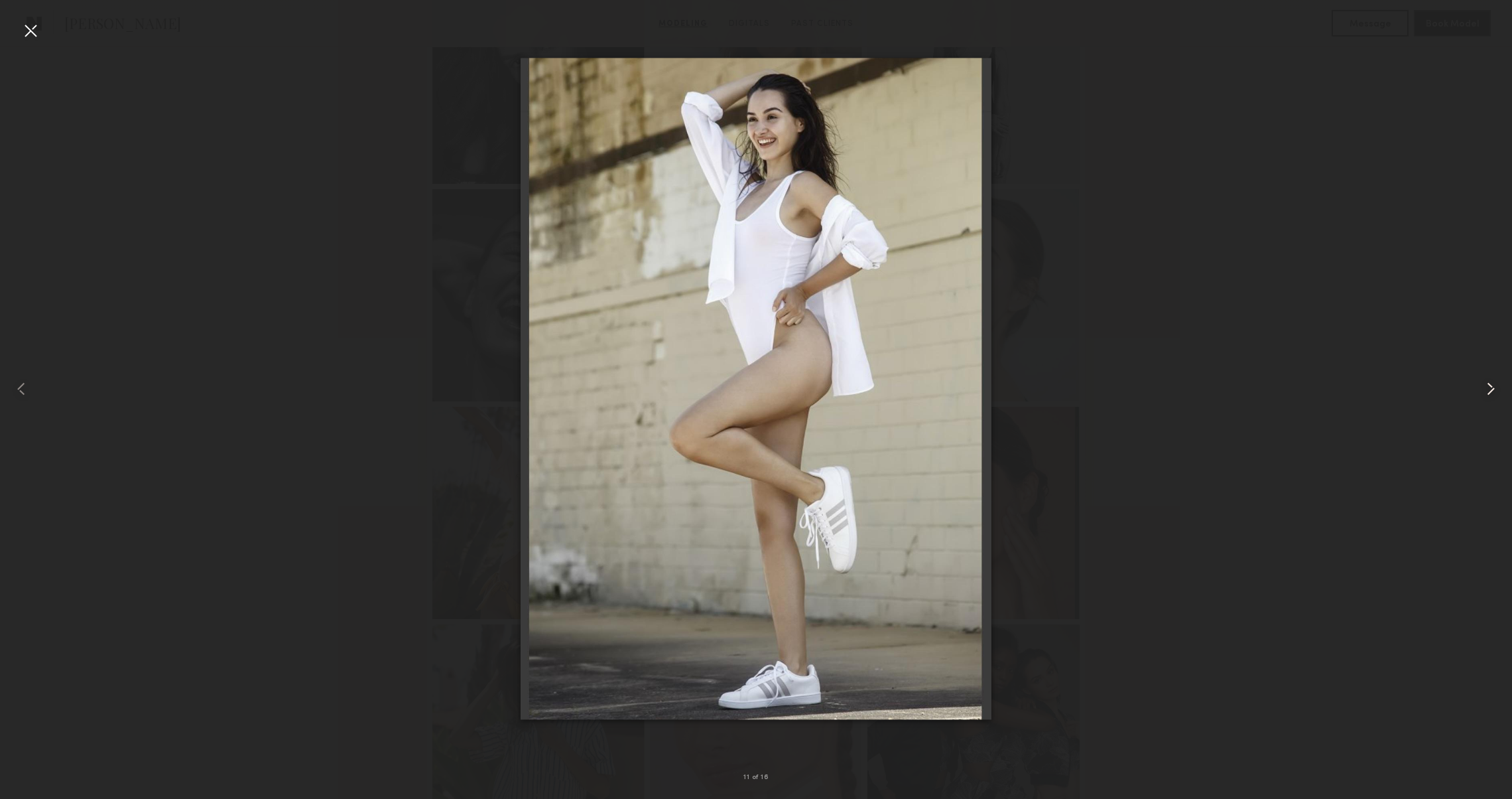
click at [1486, 387] on common-icon at bounding box center [1491, 389] width 22 height 22
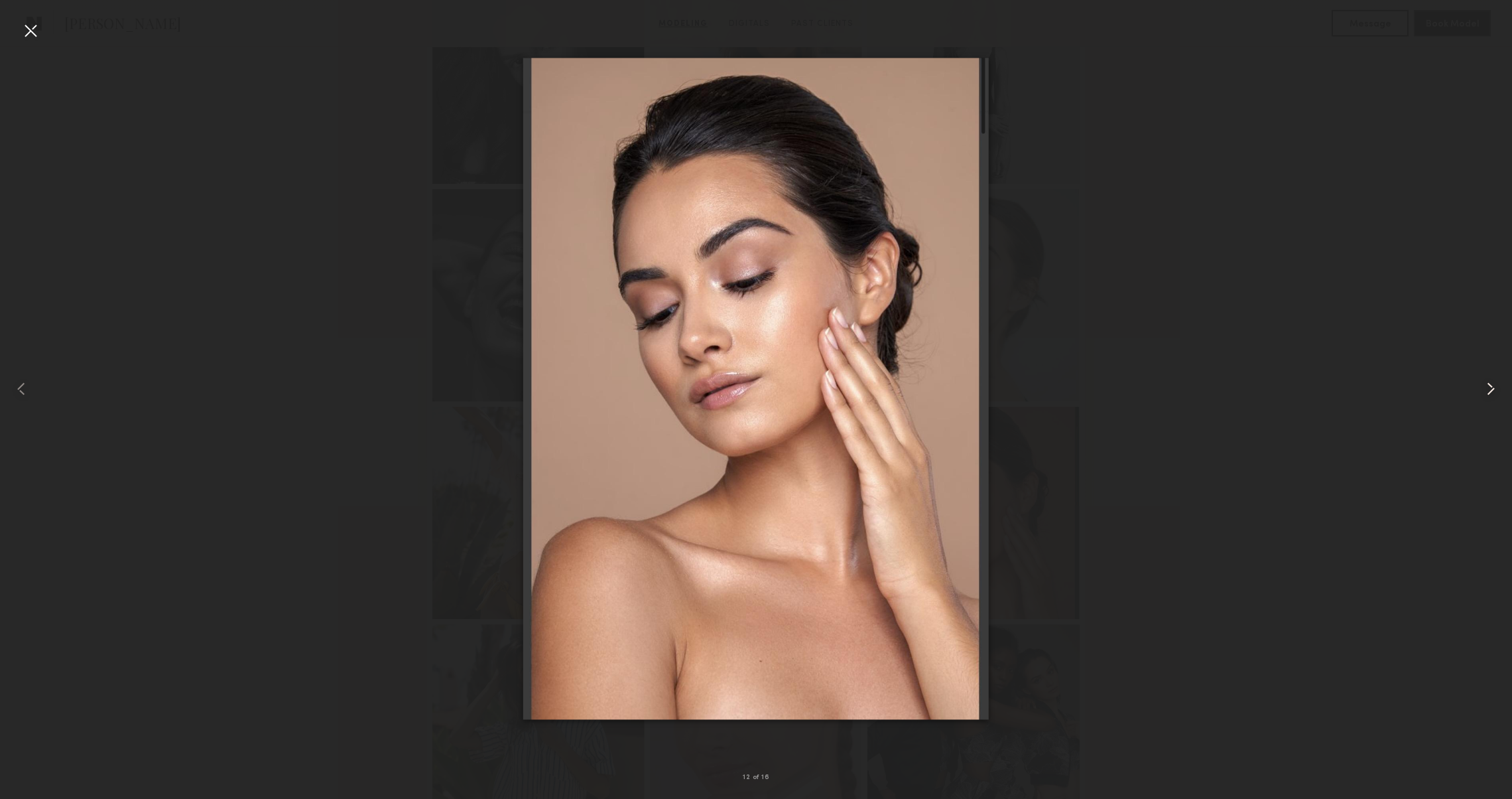
click at [1486, 387] on common-icon at bounding box center [1491, 389] width 22 height 22
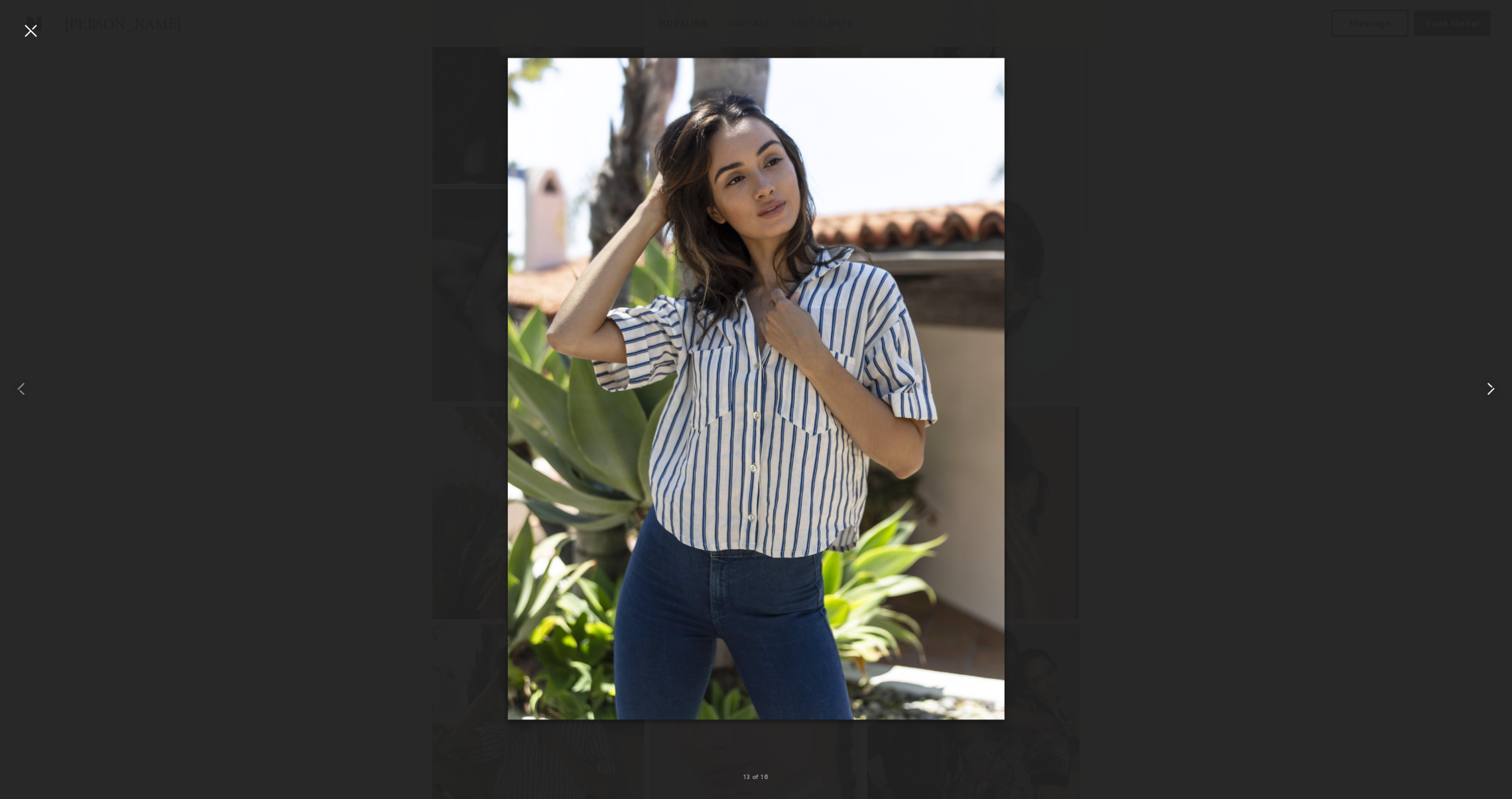
click at [1486, 387] on common-icon at bounding box center [1491, 389] width 22 height 22
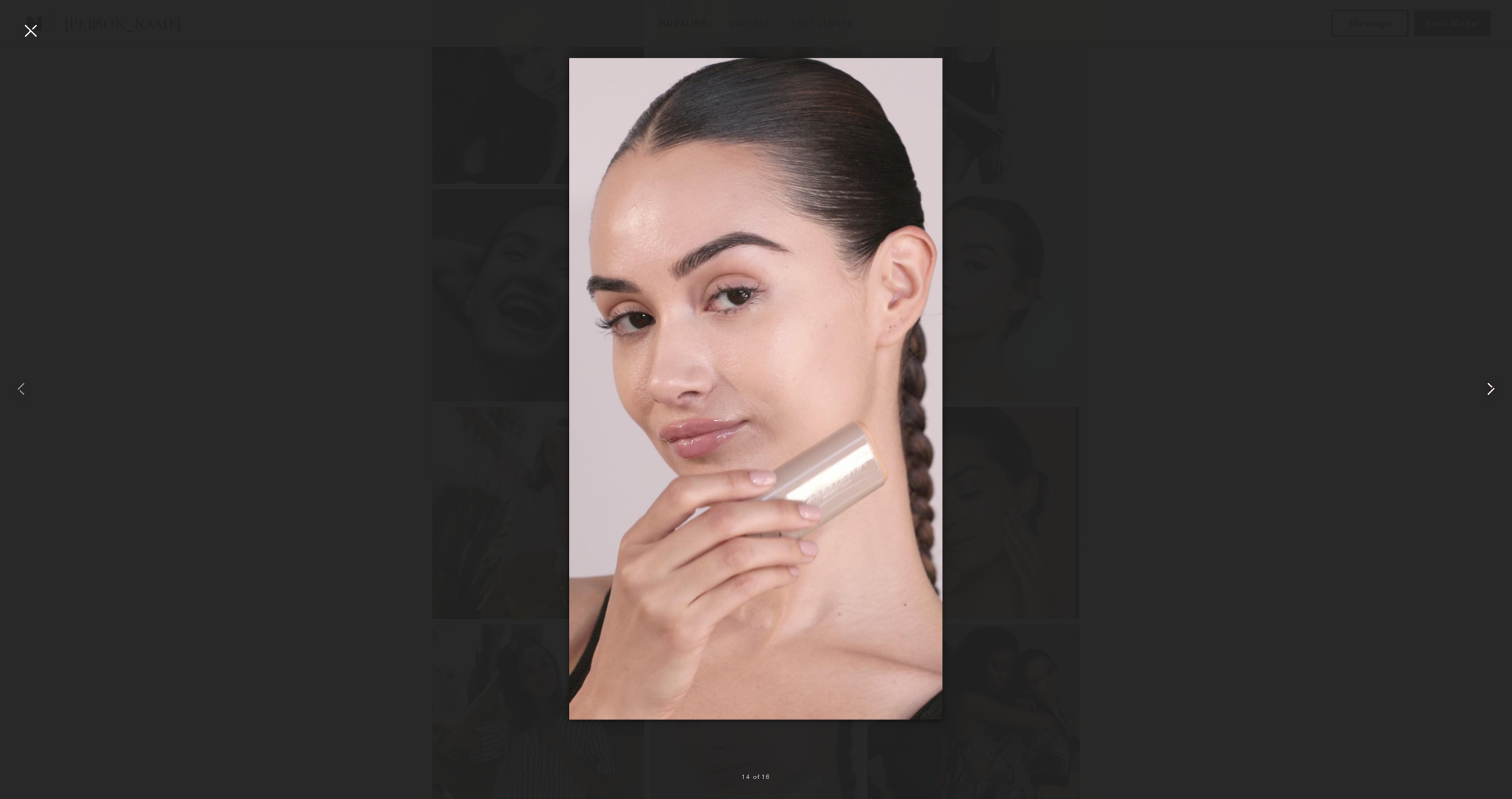
click at [1486, 387] on common-icon at bounding box center [1491, 389] width 22 height 22
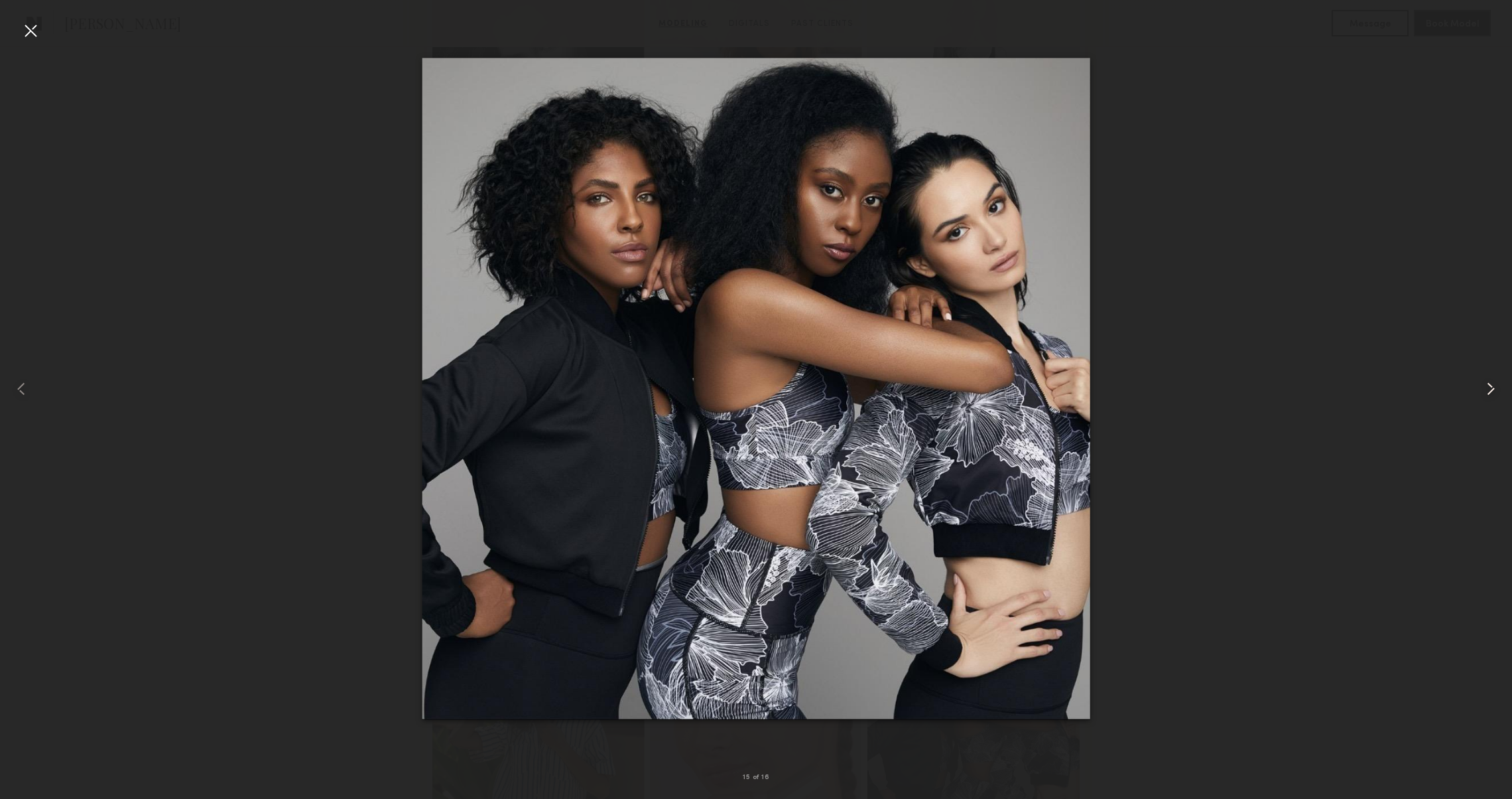
click at [1486, 387] on common-icon at bounding box center [1491, 389] width 22 height 22
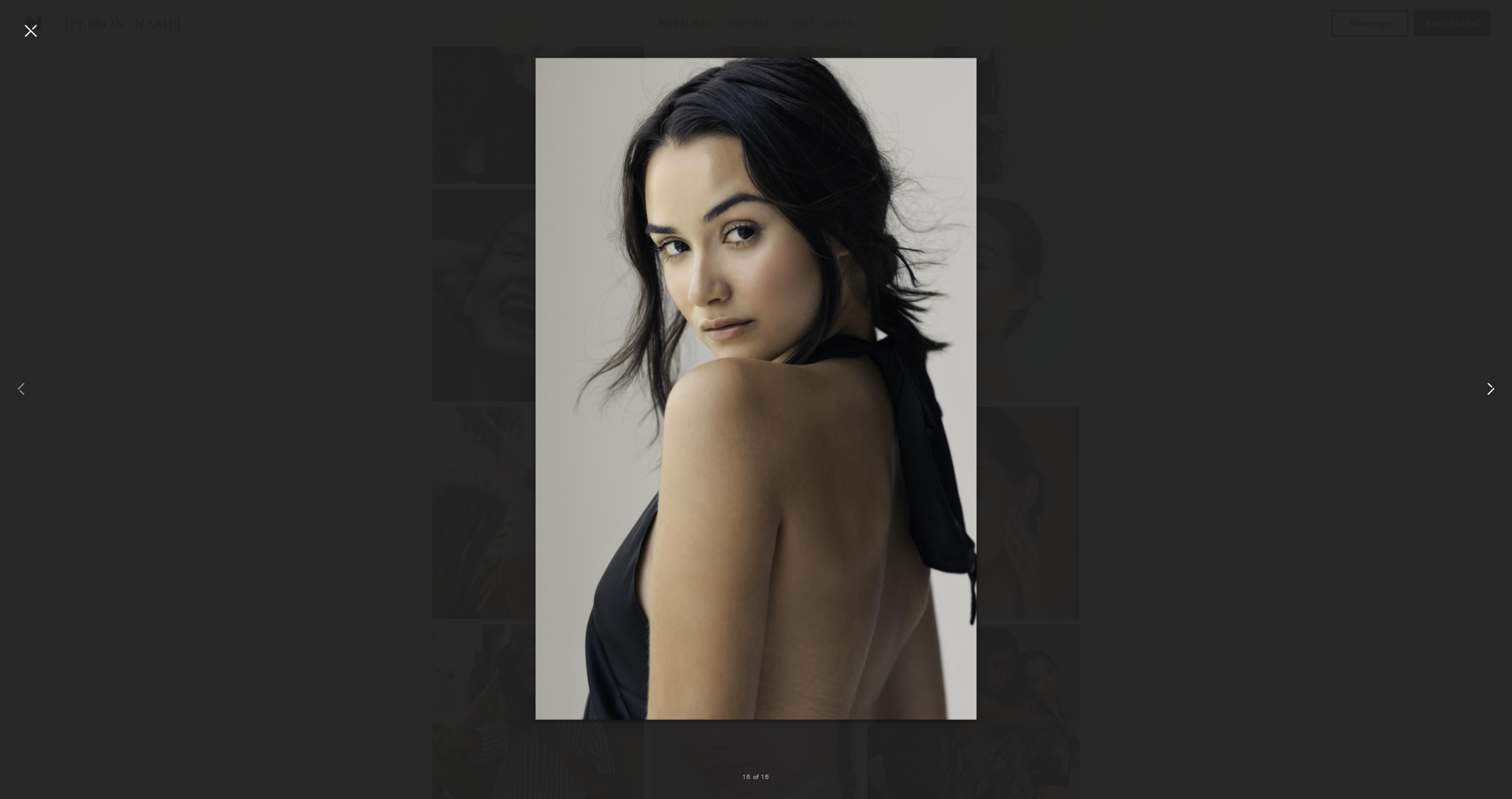
click at [1486, 387] on common-icon at bounding box center [1491, 389] width 22 height 22
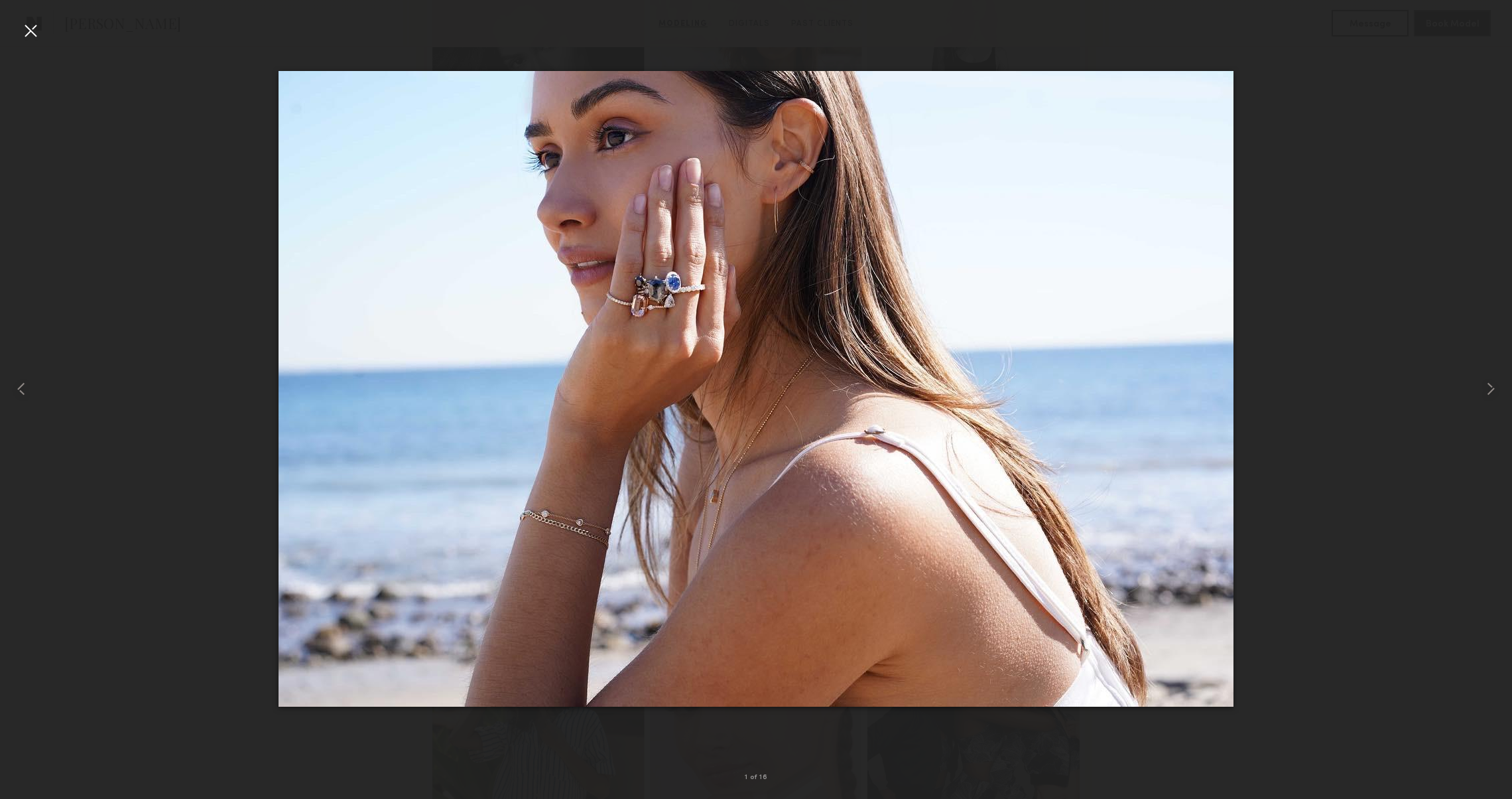
click at [40, 37] on div at bounding box center [31, 31] width 22 height 22
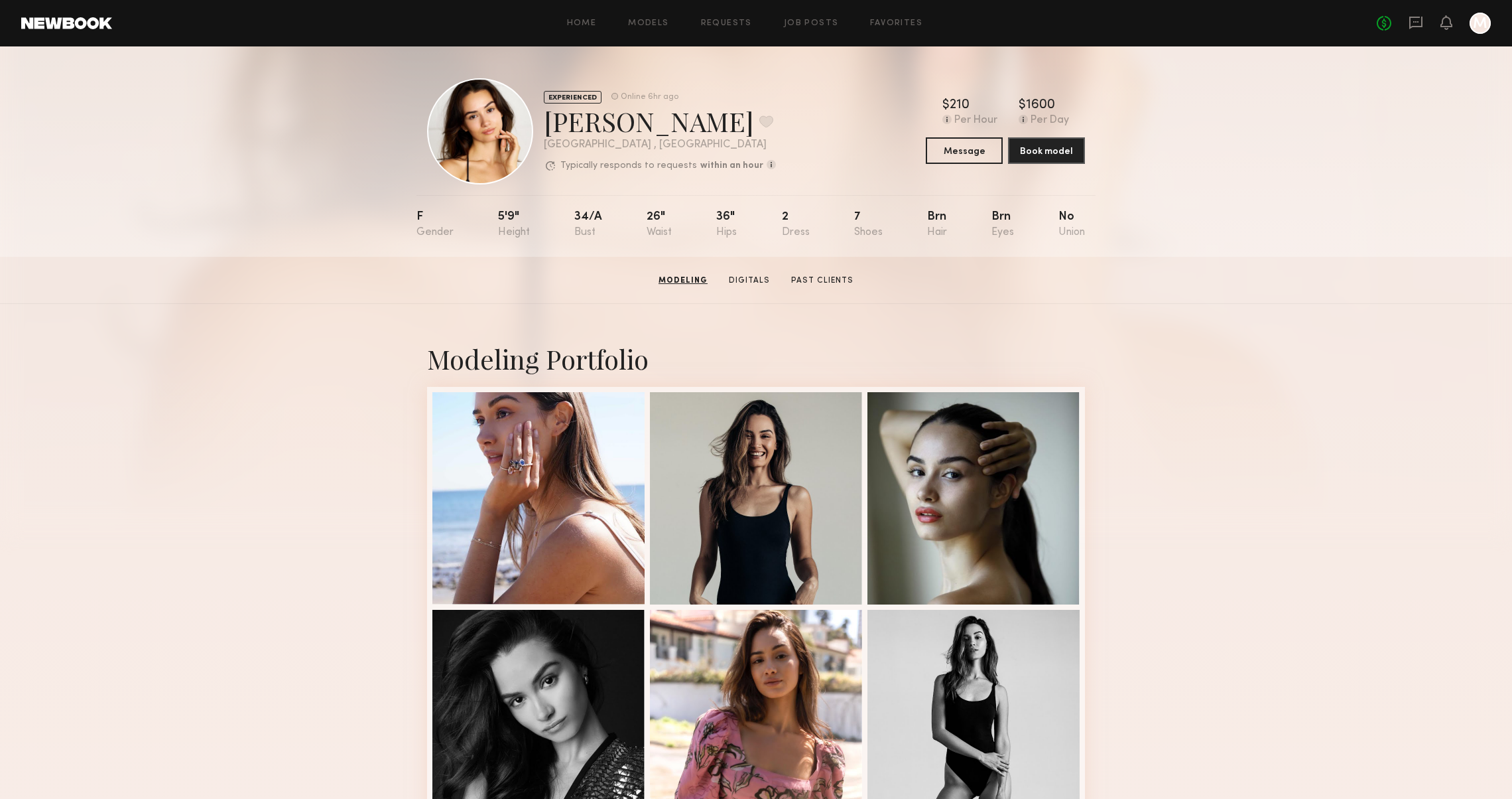
scroll to position [0, 0]
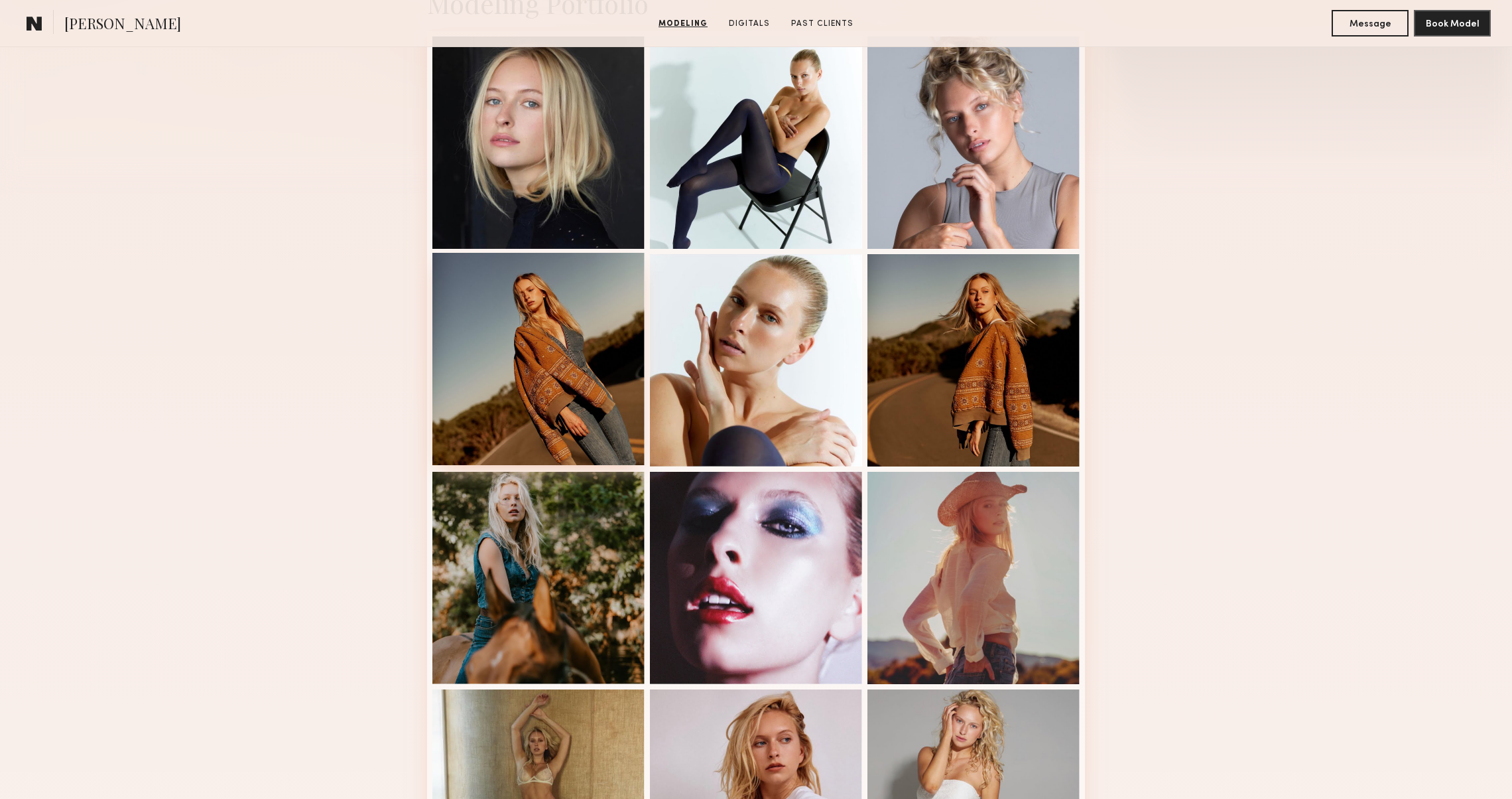
scroll to position [243, 0]
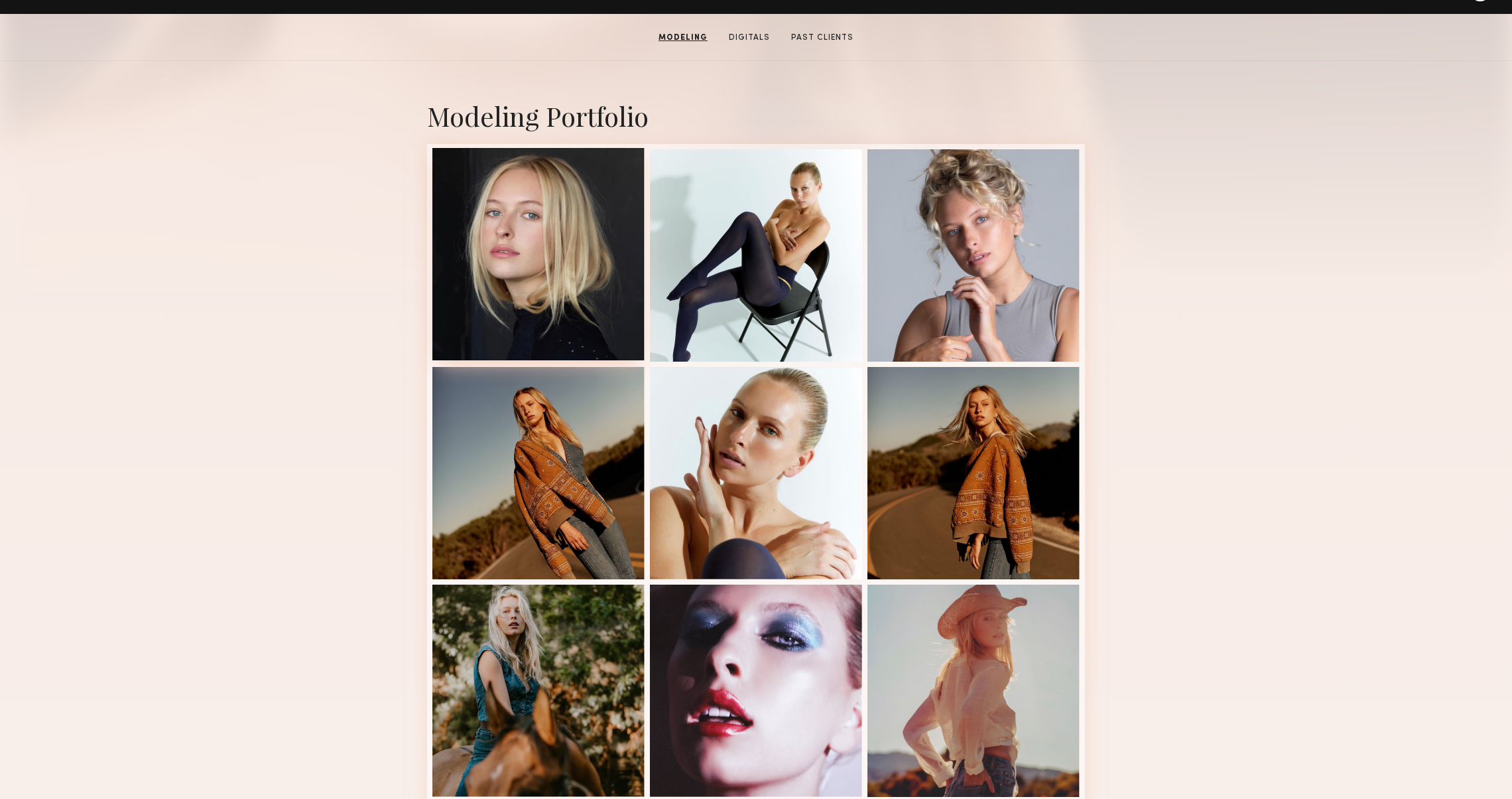
click at [494, 278] on div at bounding box center [538, 254] width 212 height 212
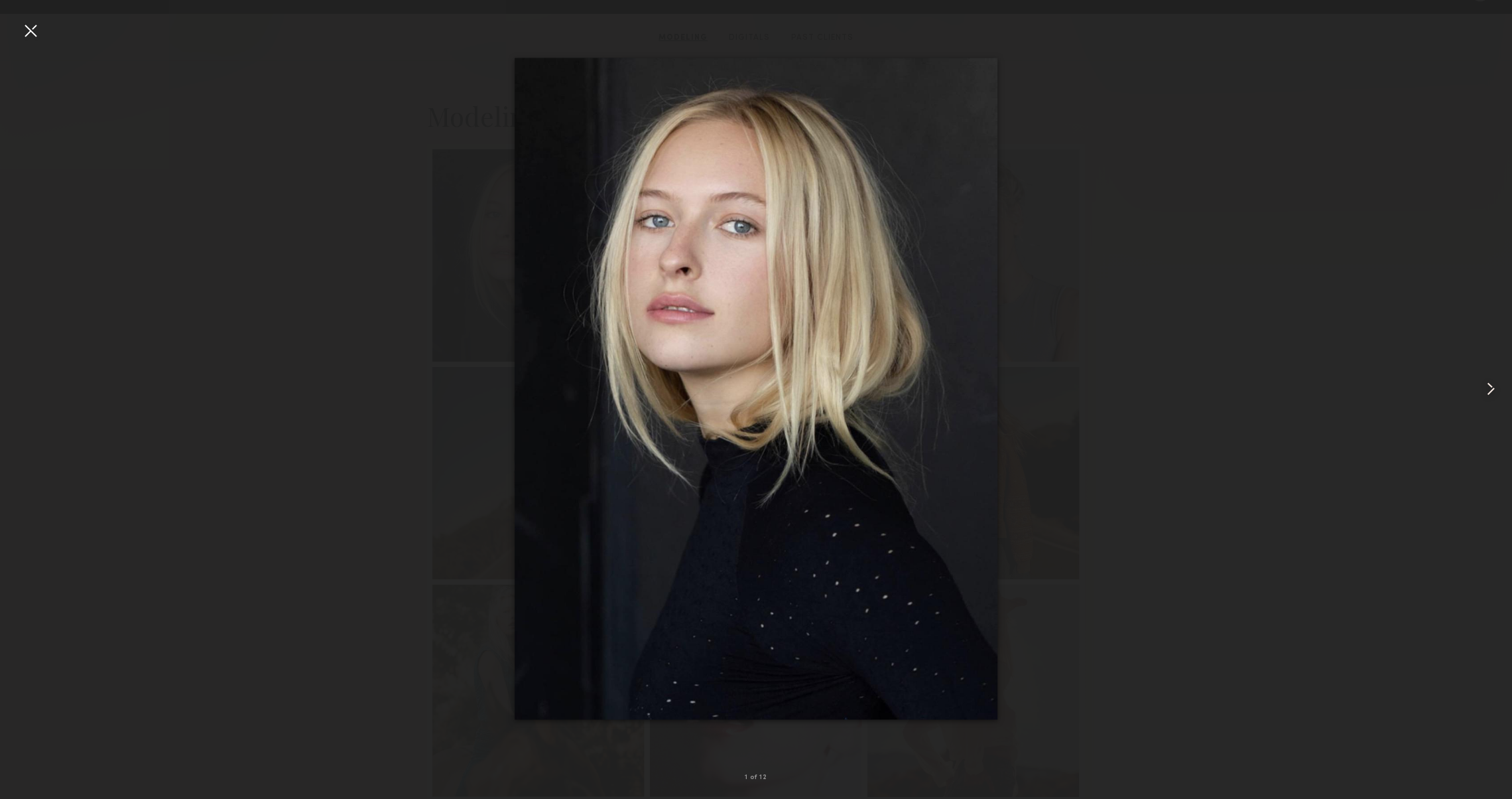
click at [1477, 379] on div at bounding box center [1481, 389] width 61 height 735
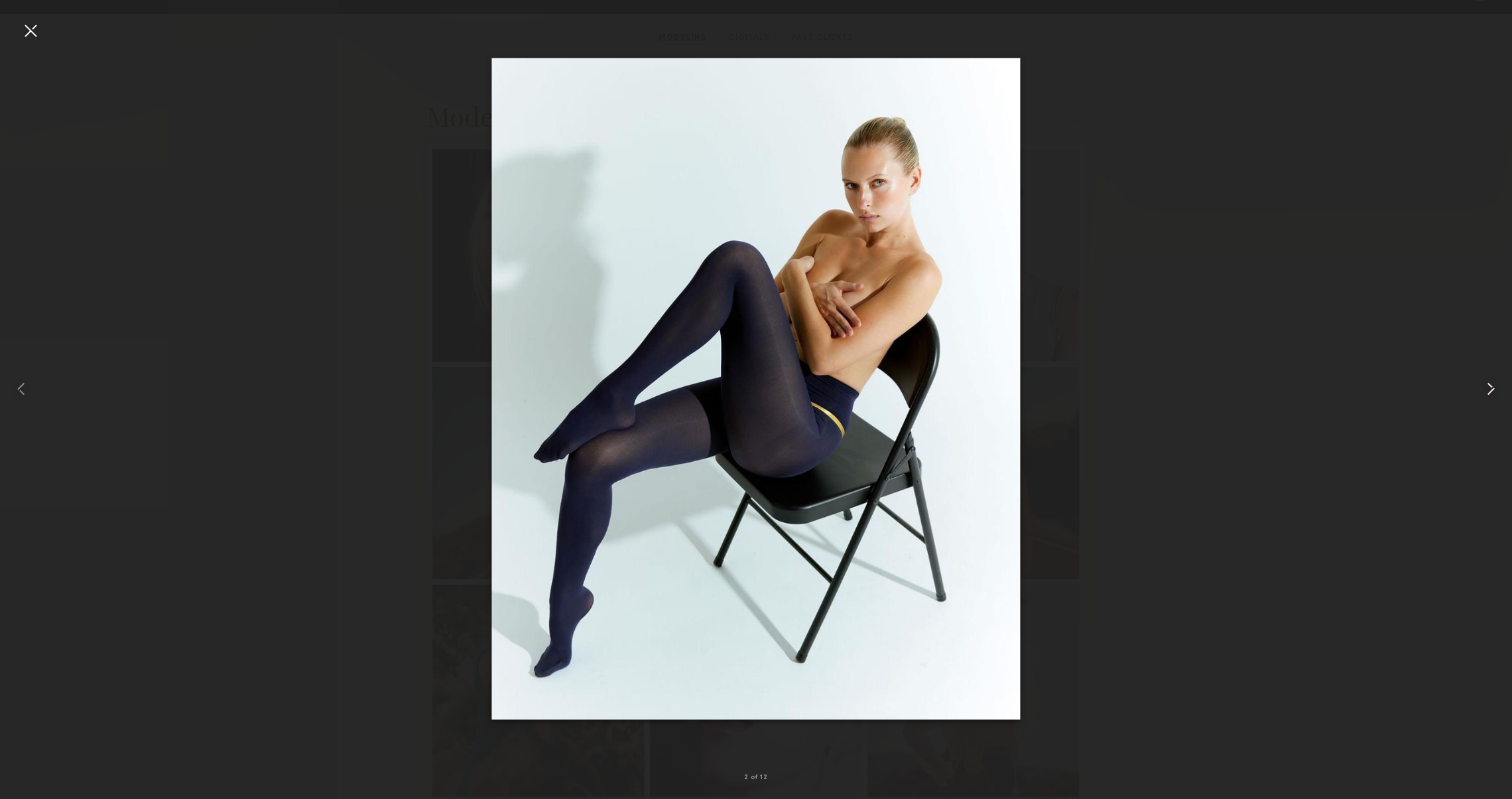
click at [1477, 379] on div at bounding box center [1481, 389] width 61 height 735
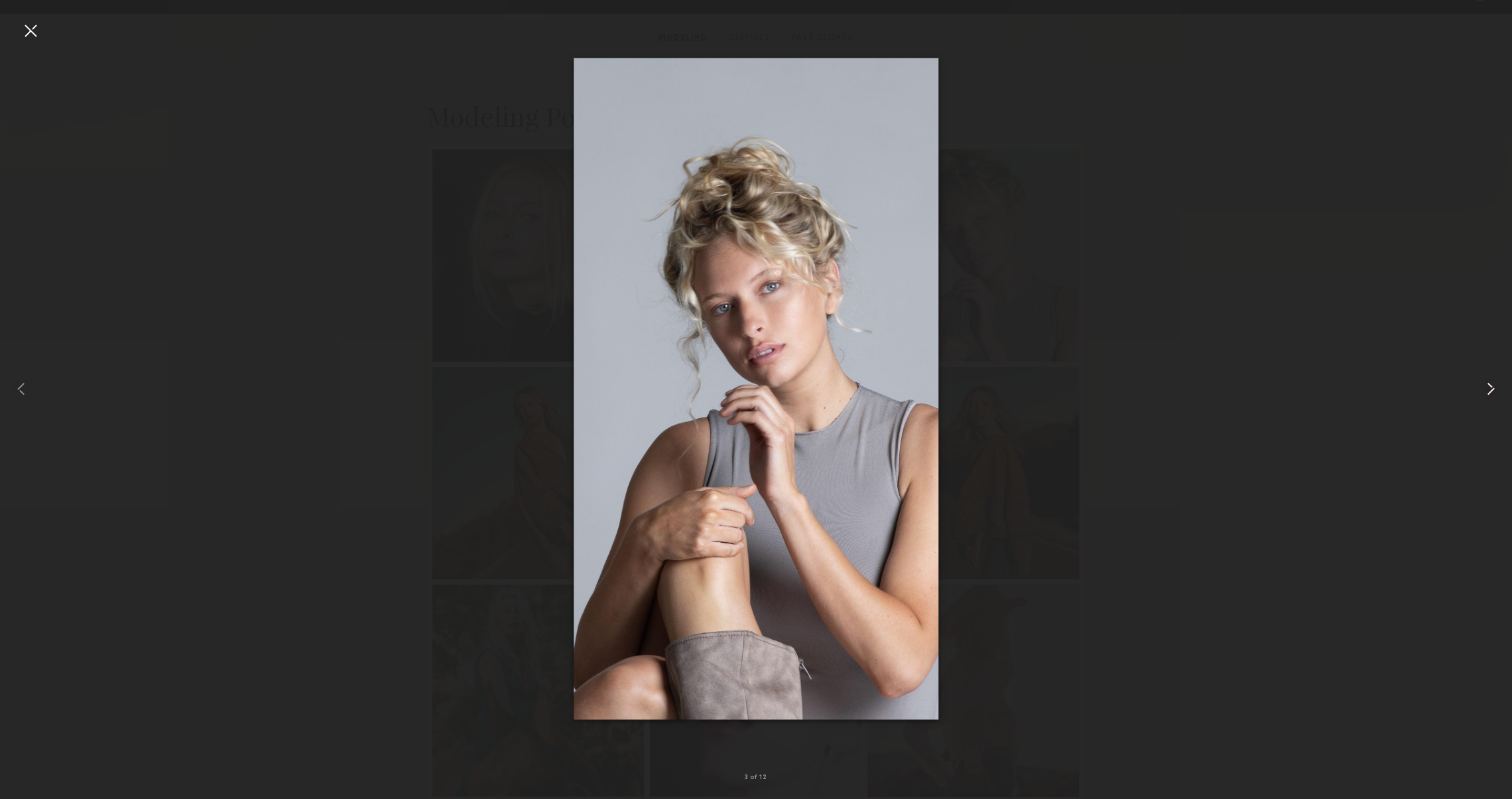
click at [1477, 379] on div at bounding box center [1481, 389] width 61 height 735
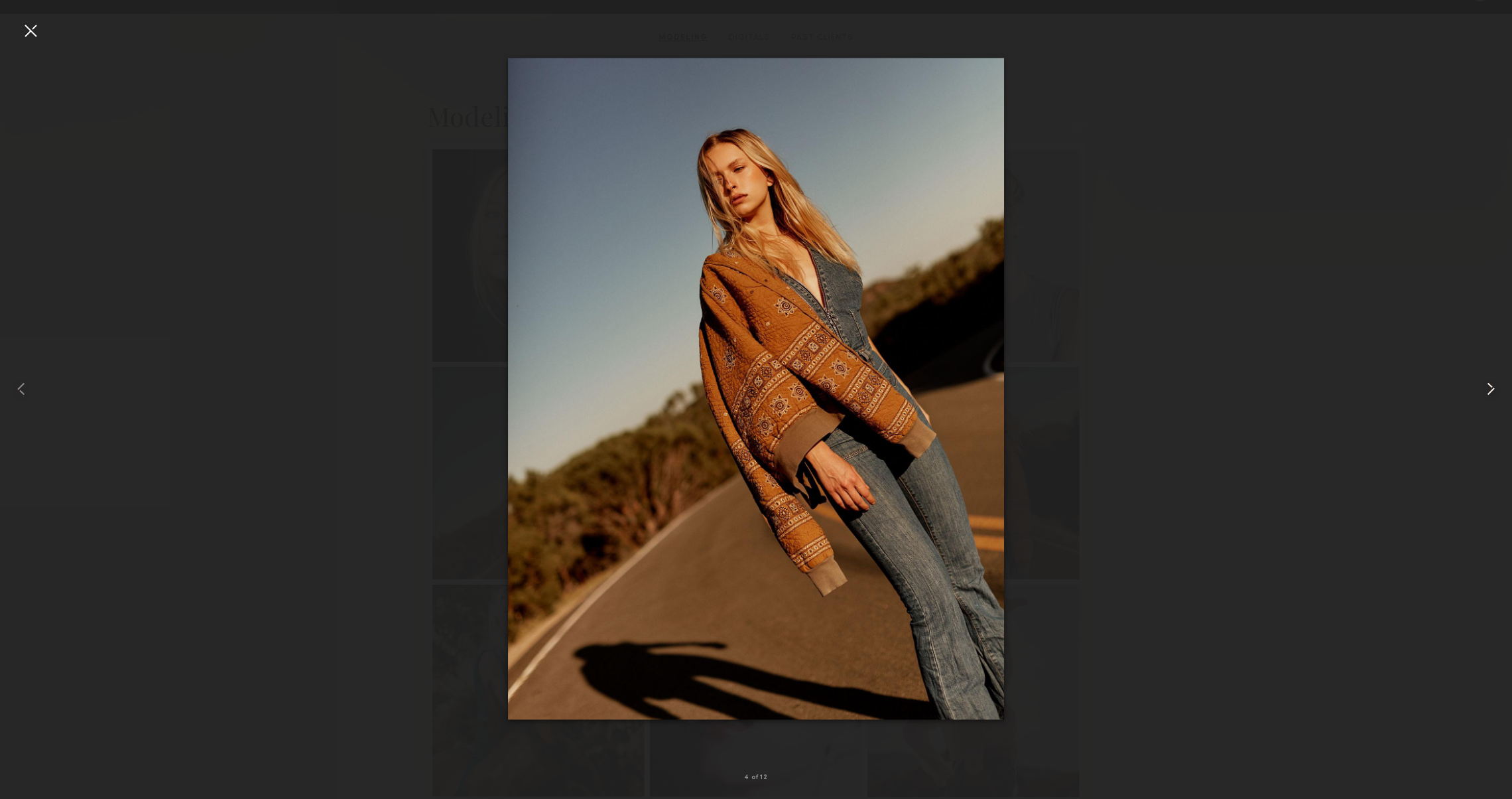
click at [1477, 379] on div at bounding box center [1481, 389] width 61 height 735
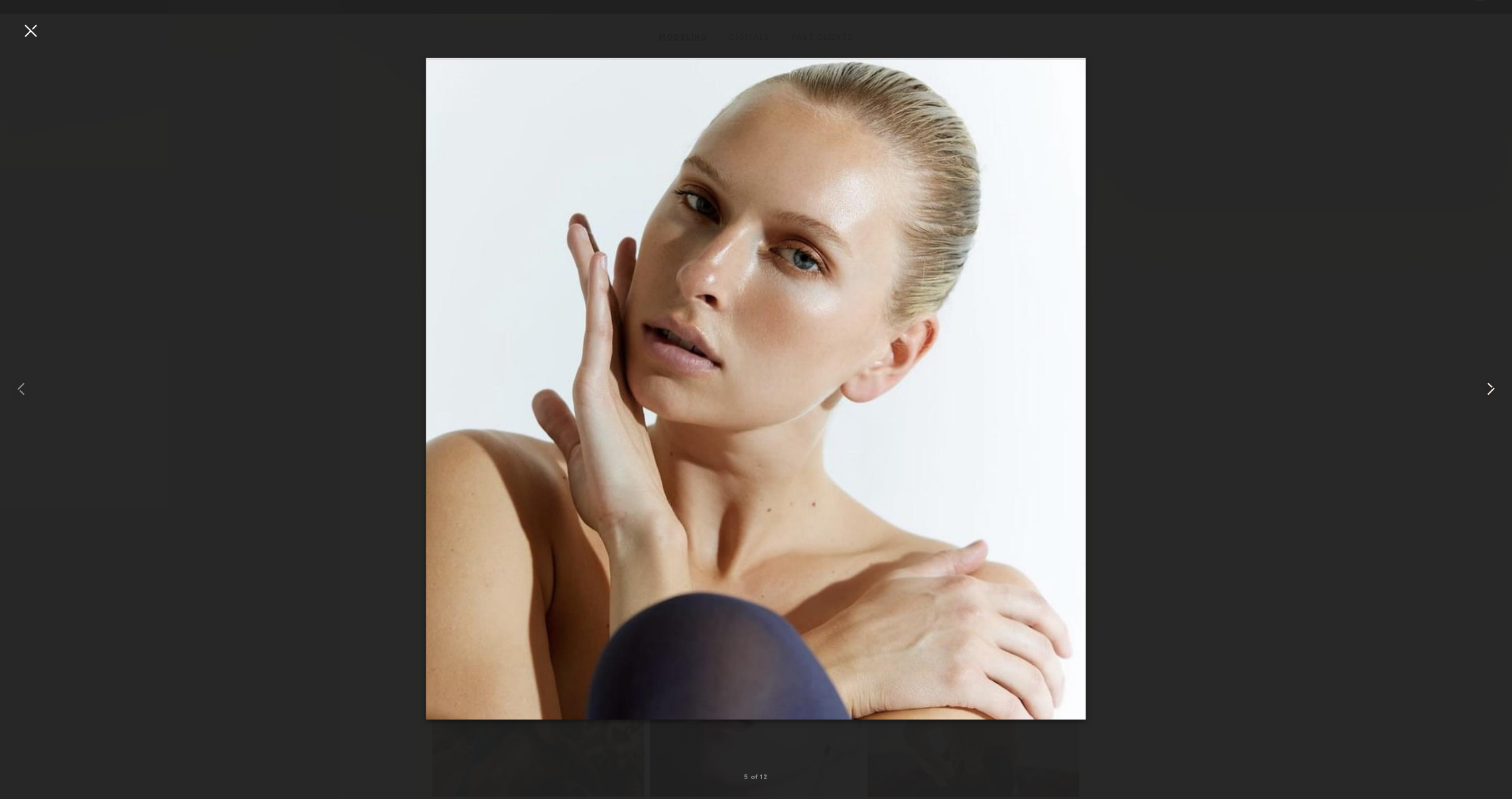
click at [1477, 379] on div at bounding box center [1481, 389] width 61 height 735
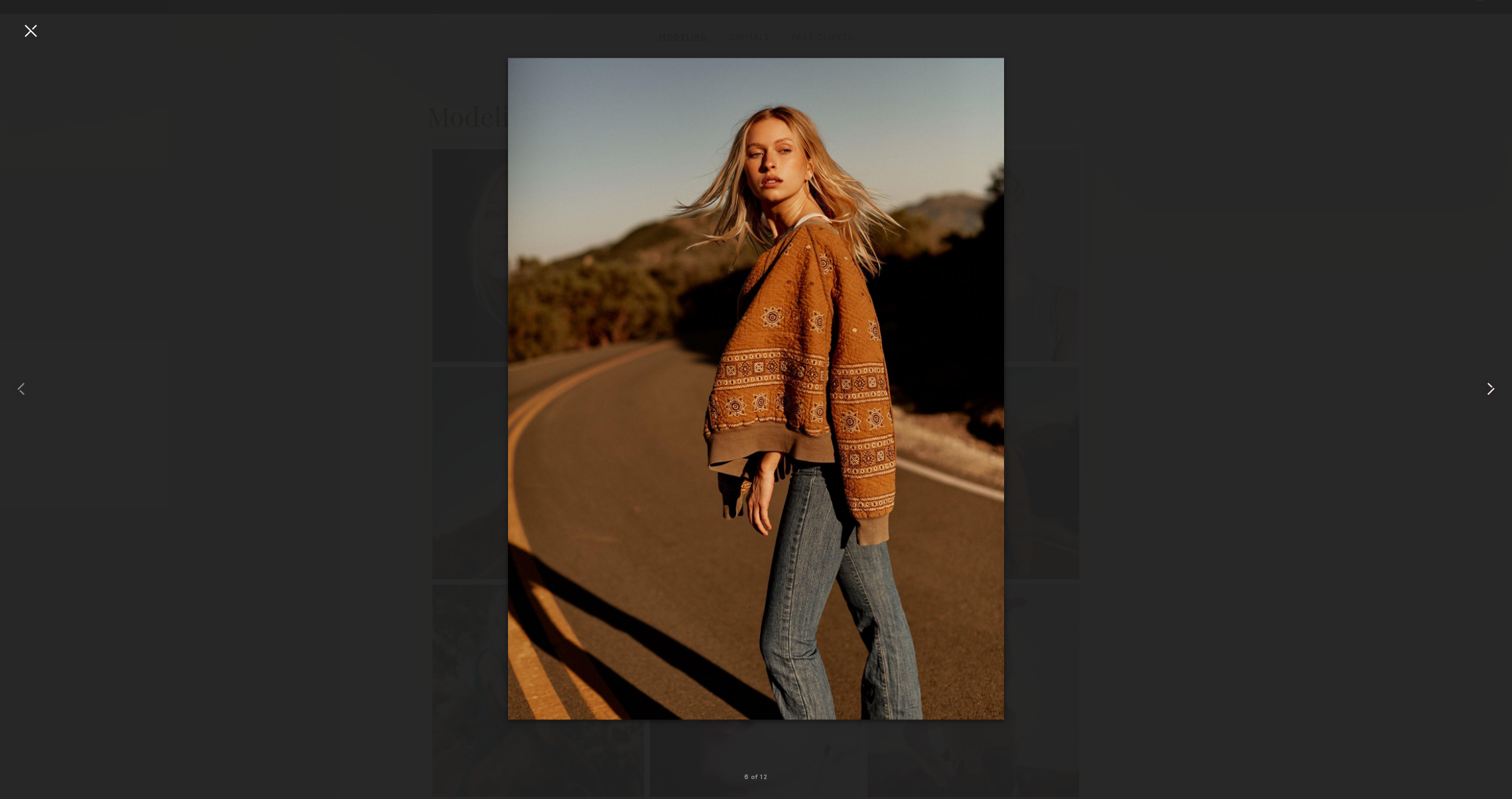
click at [1477, 379] on div at bounding box center [1481, 389] width 61 height 735
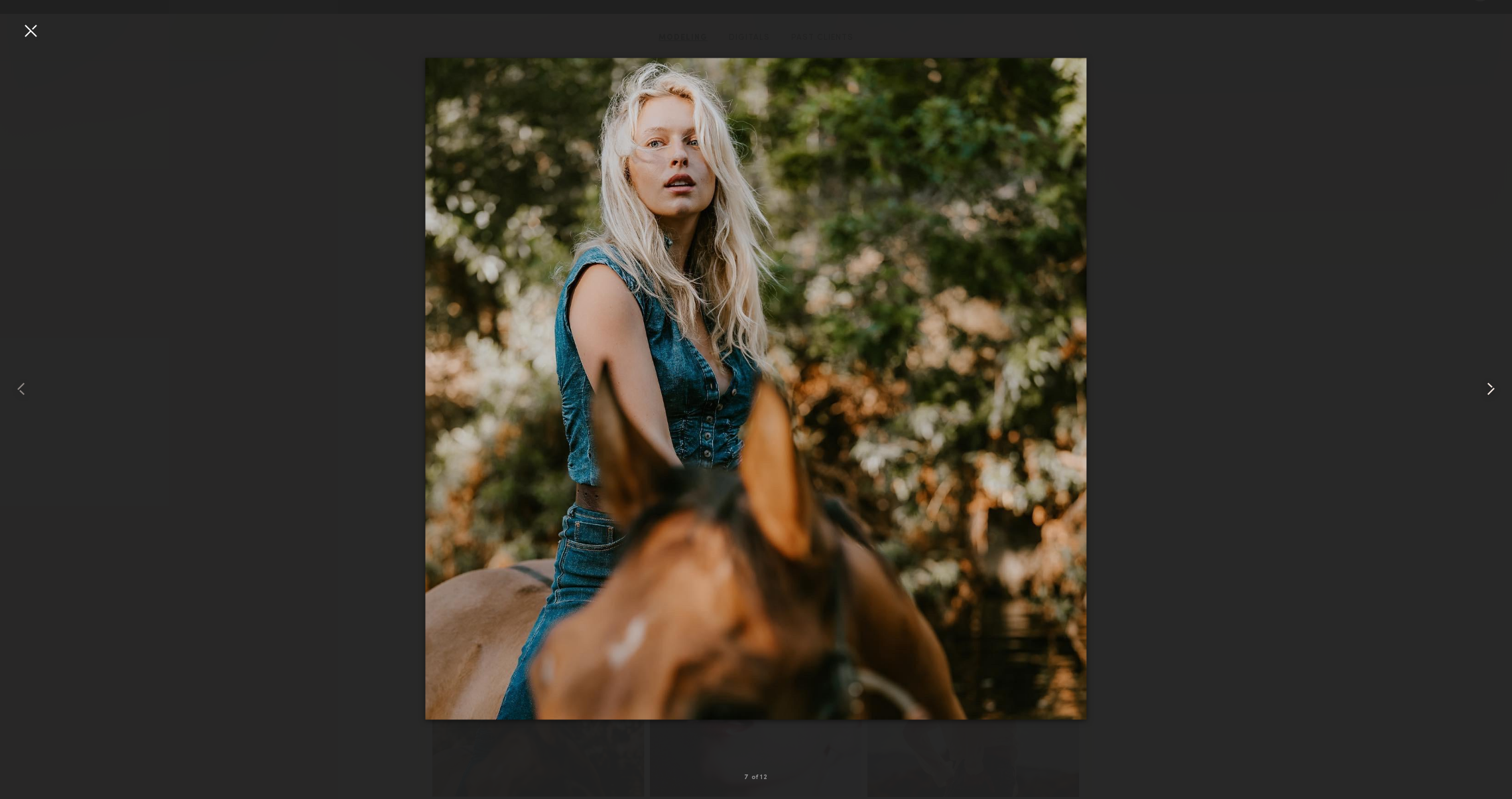
click at [1477, 379] on div at bounding box center [1481, 389] width 61 height 735
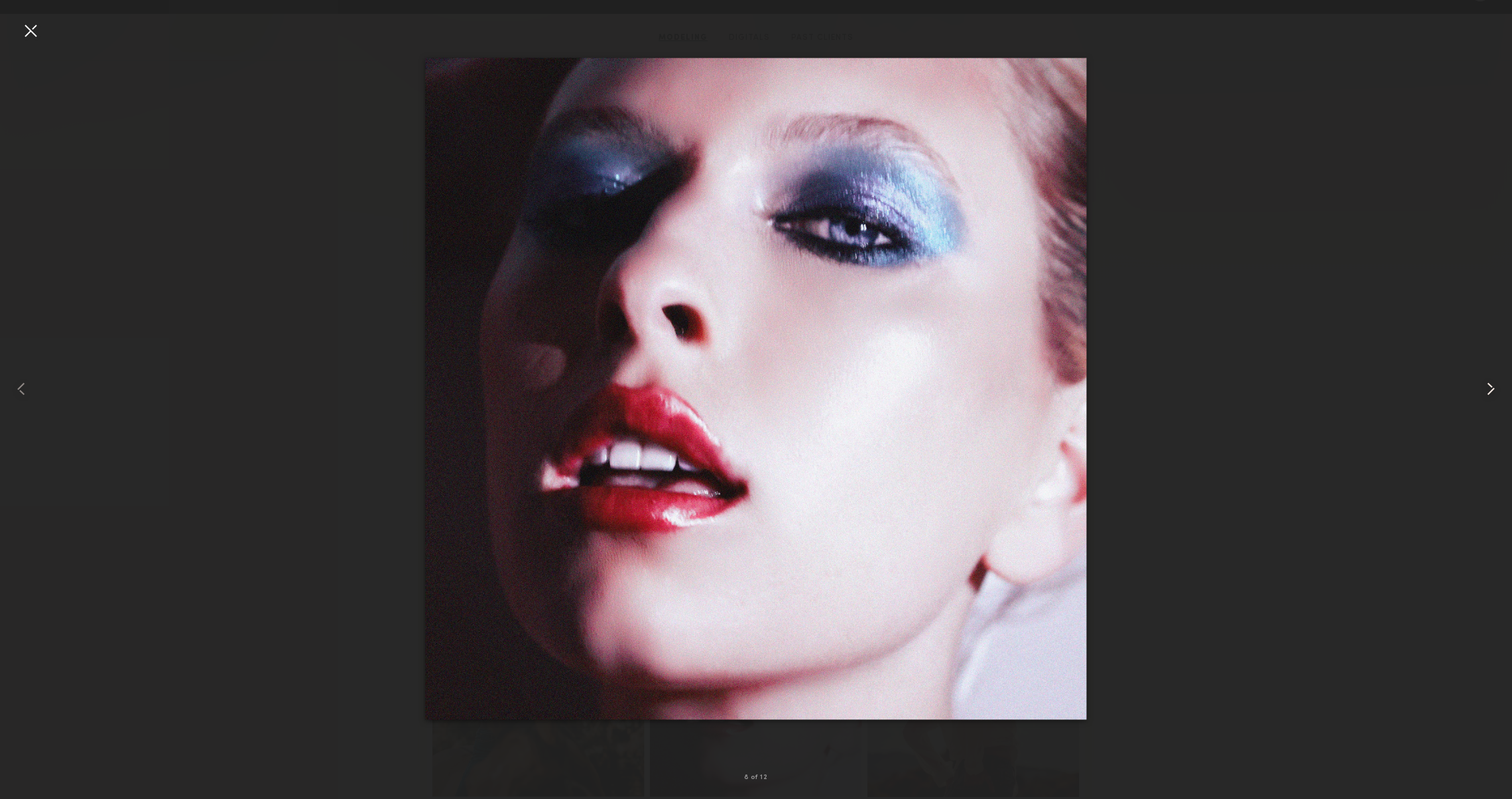
click at [1477, 379] on div at bounding box center [1481, 389] width 61 height 735
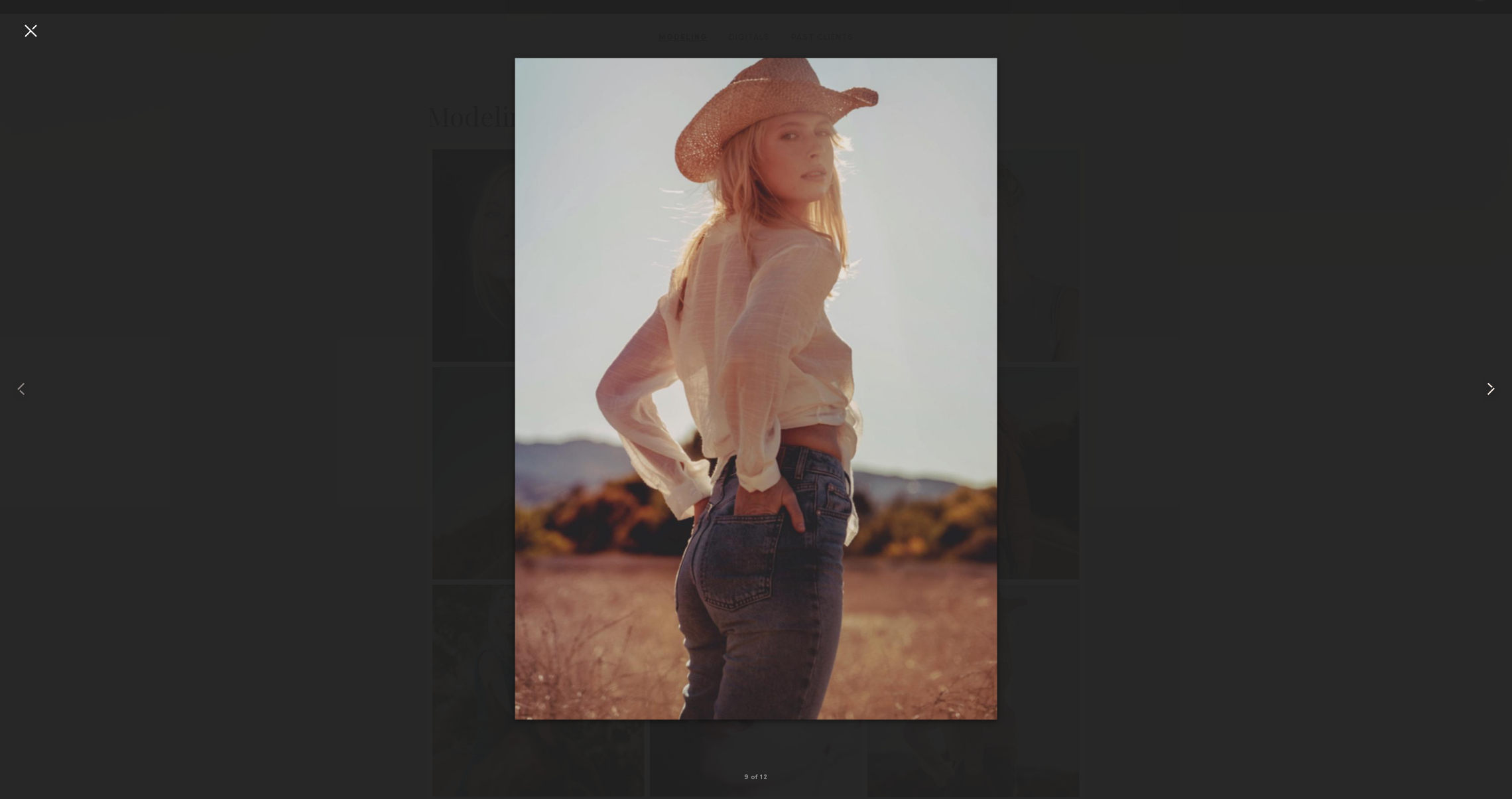
click at [1477, 379] on div at bounding box center [1481, 389] width 61 height 735
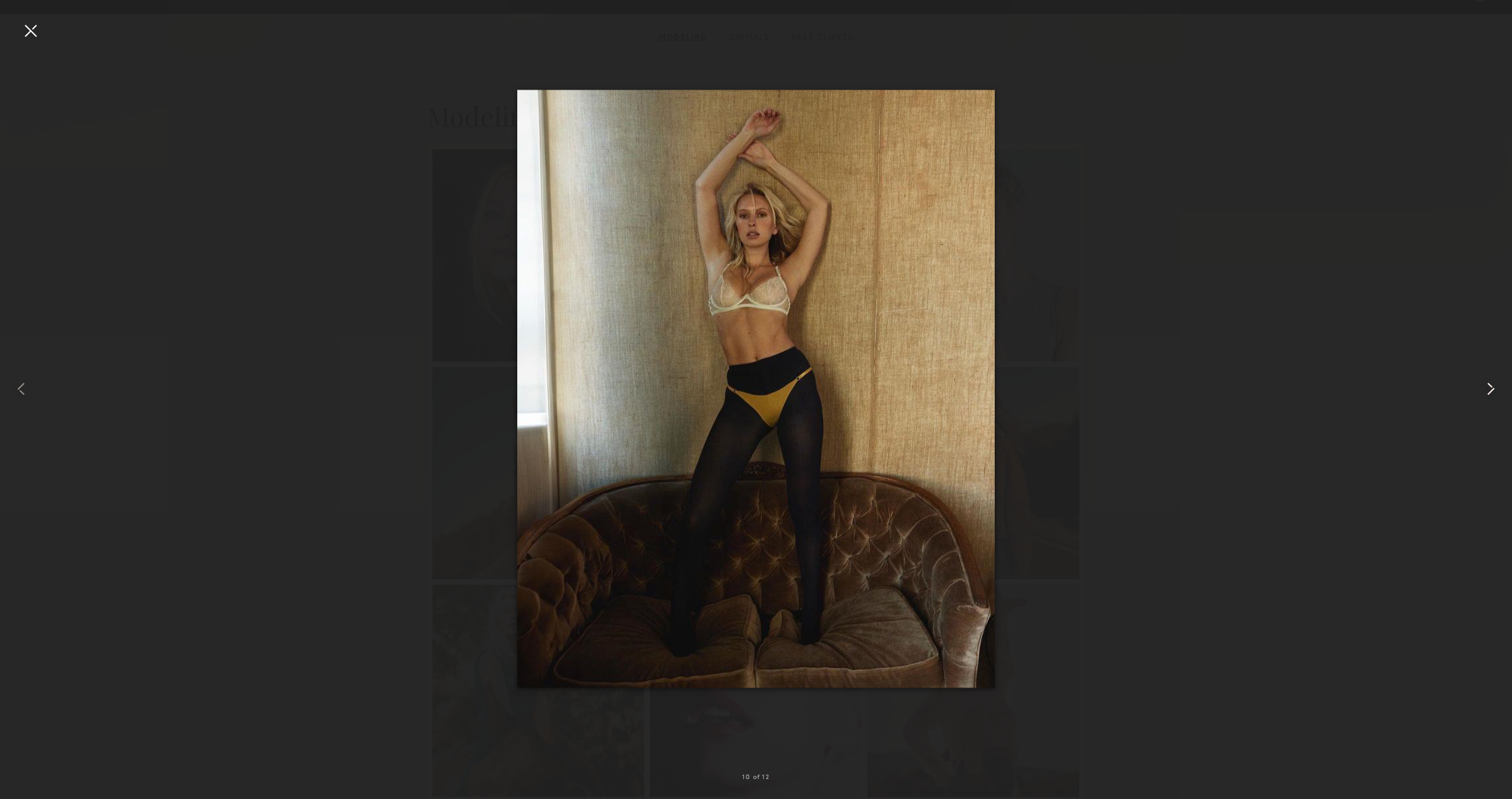
click at [1477, 379] on div at bounding box center [1481, 389] width 61 height 735
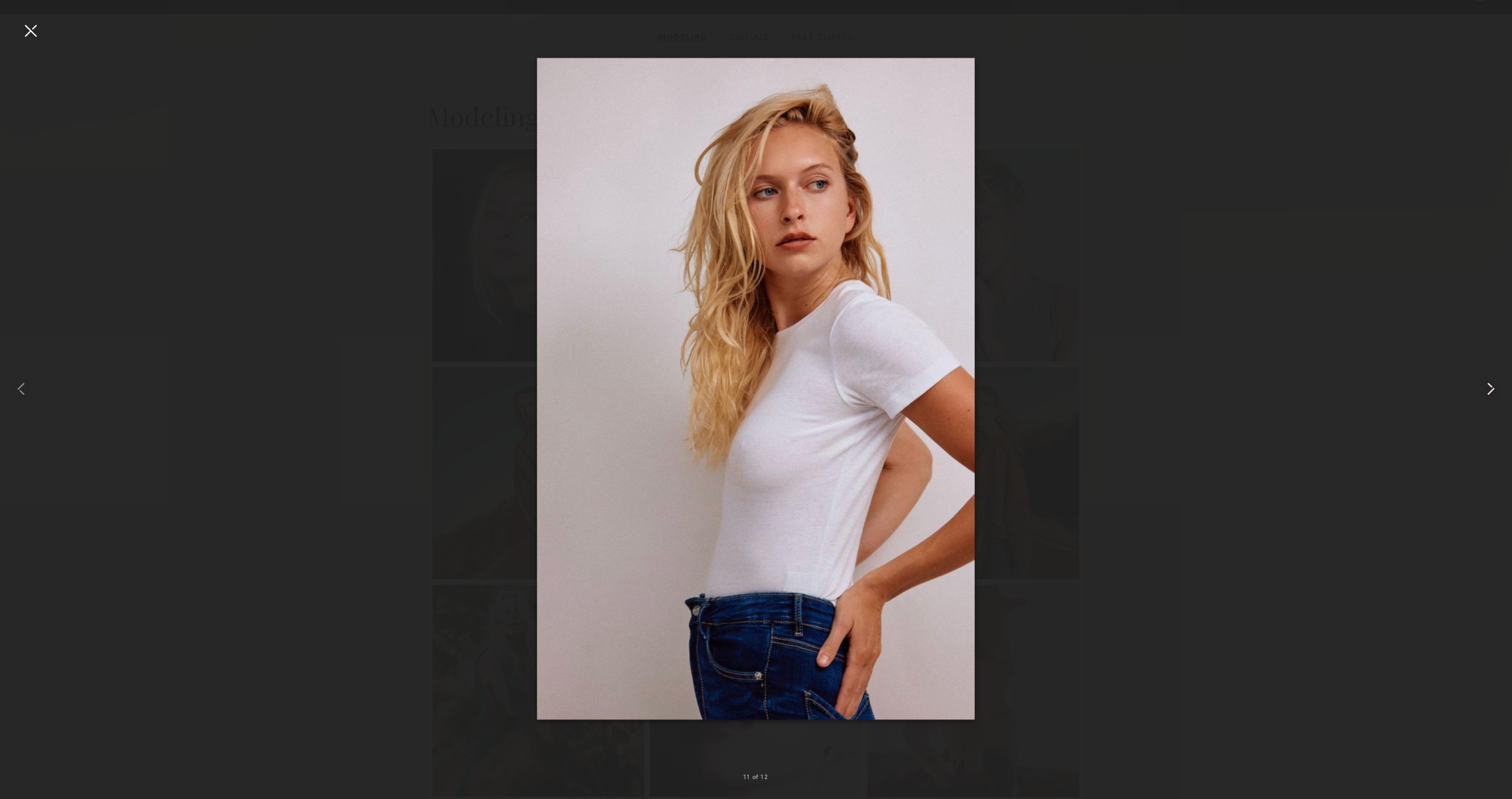
click at [1477, 379] on div at bounding box center [1481, 389] width 61 height 735
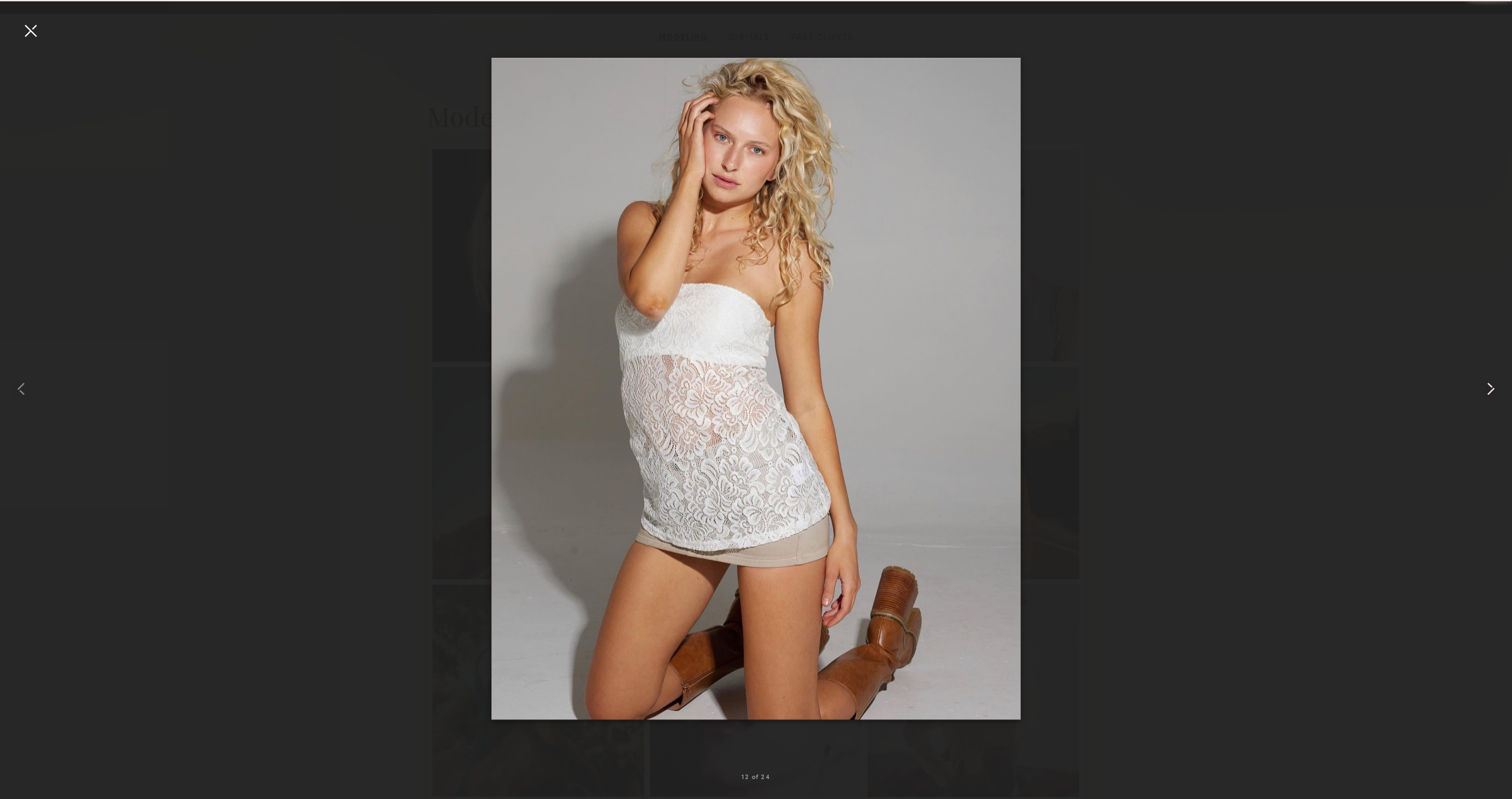
click at [1477, 379] on div at bounding box center [1481, 389] width 61 height 735
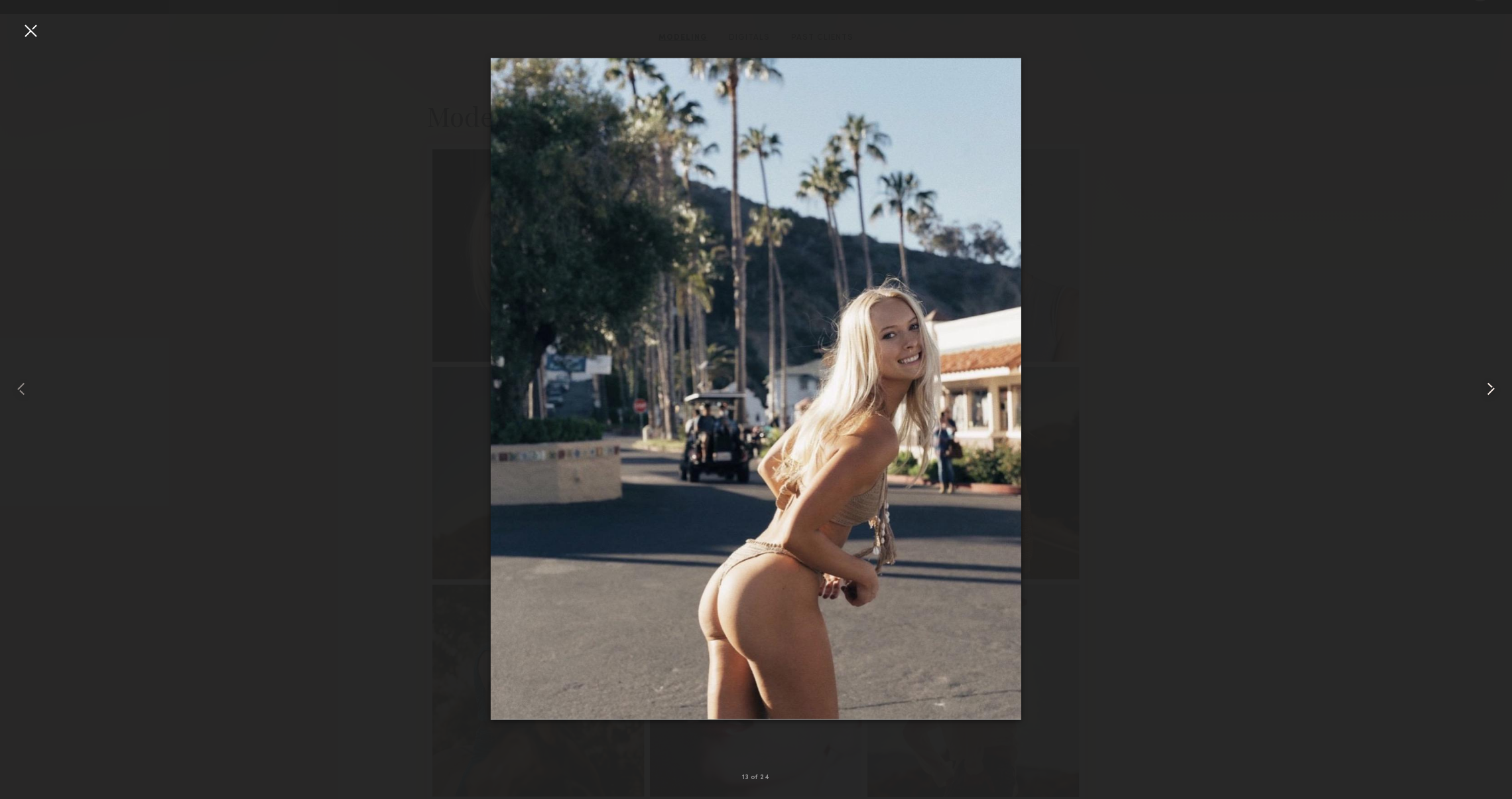
click at [1486, 347] on div at bounding box center [1481, 389] width 61 height 735
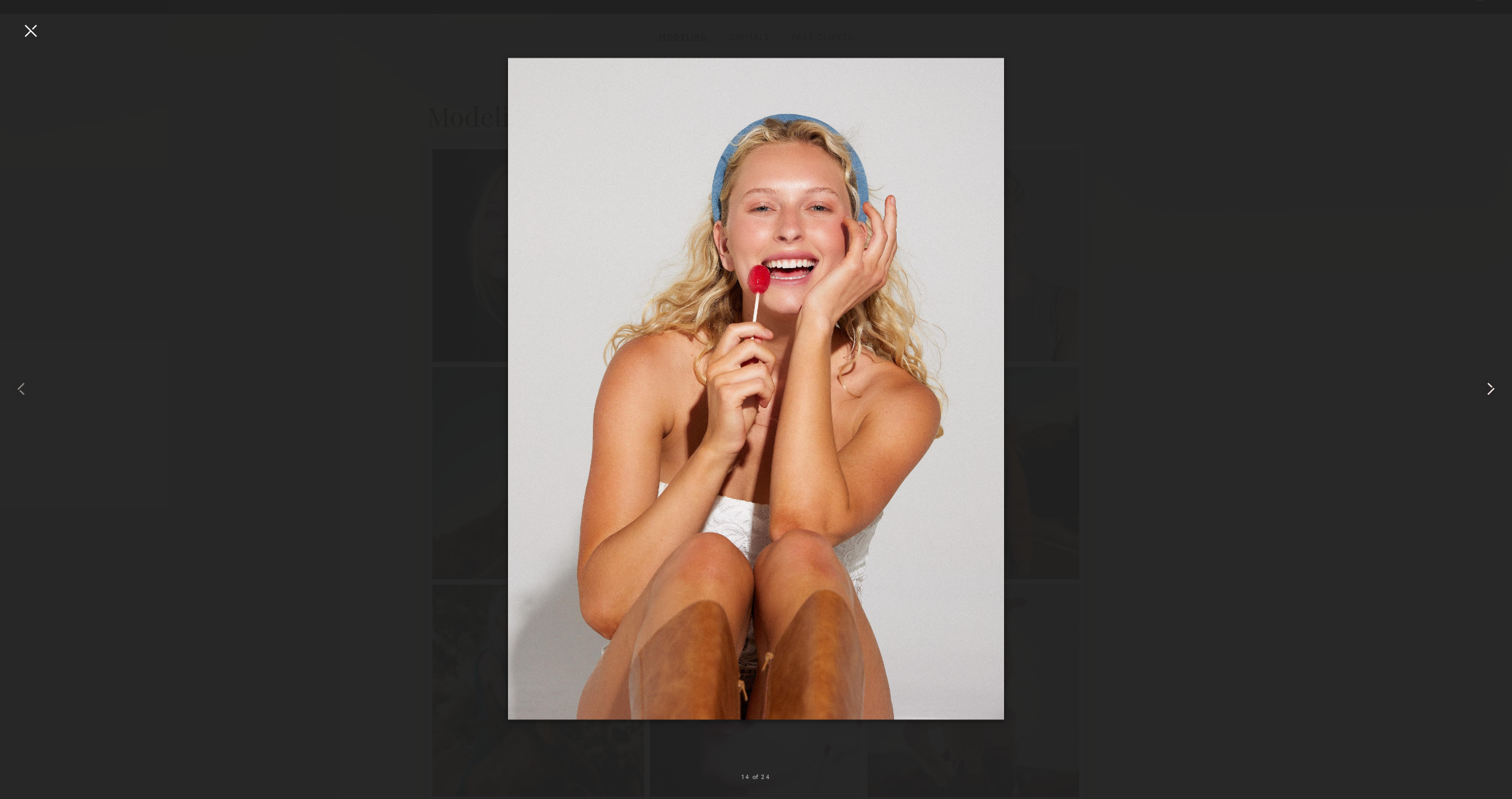
click at [1483, 388] on common-icon at bounding box center [1491, 389] width 22 height 22
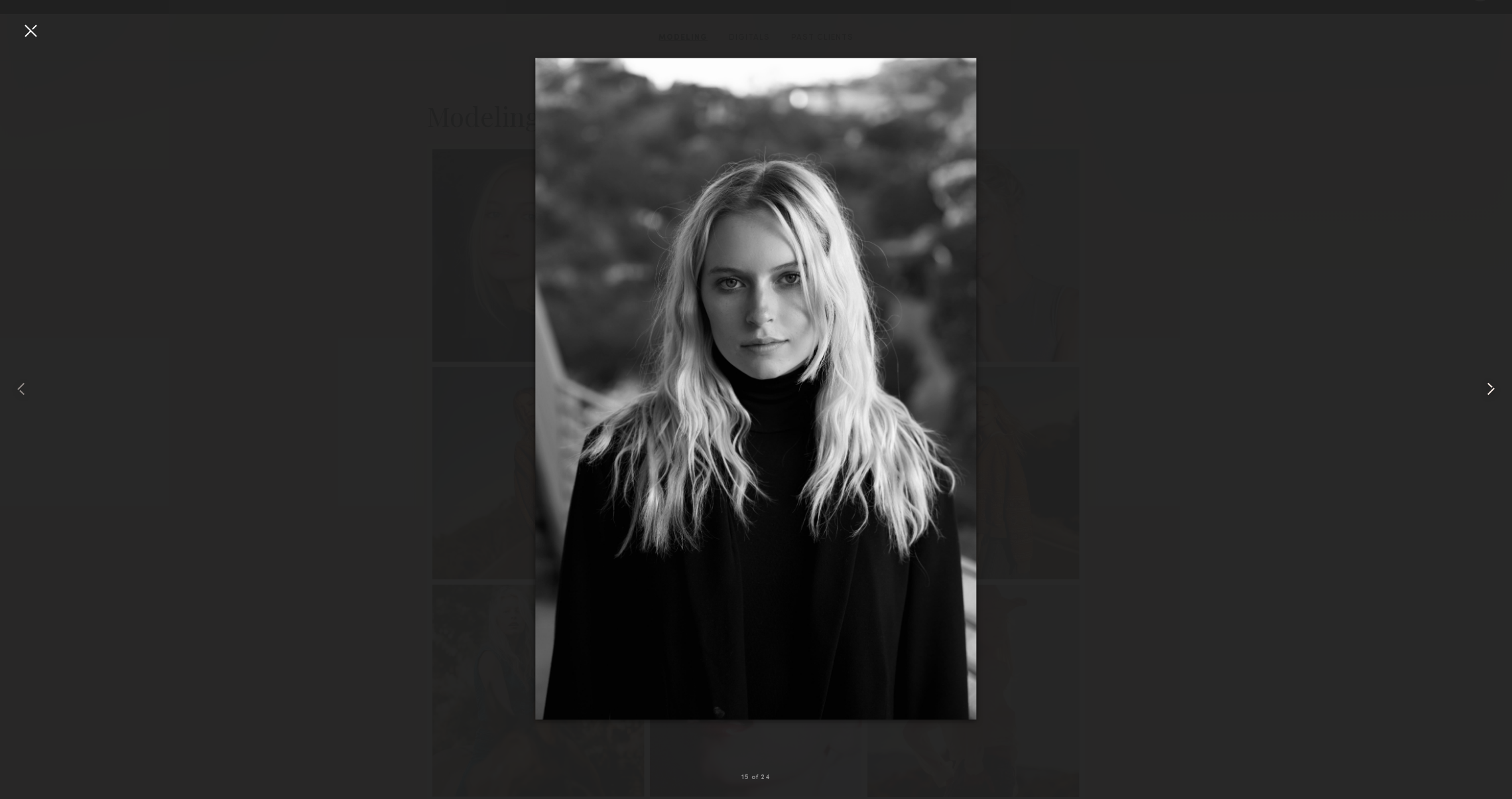
click at [1483, 388] on common-icon at bounding box center [1491, 389] width 22 height 22
